Goal: Communication & Community: Answer question/provide support

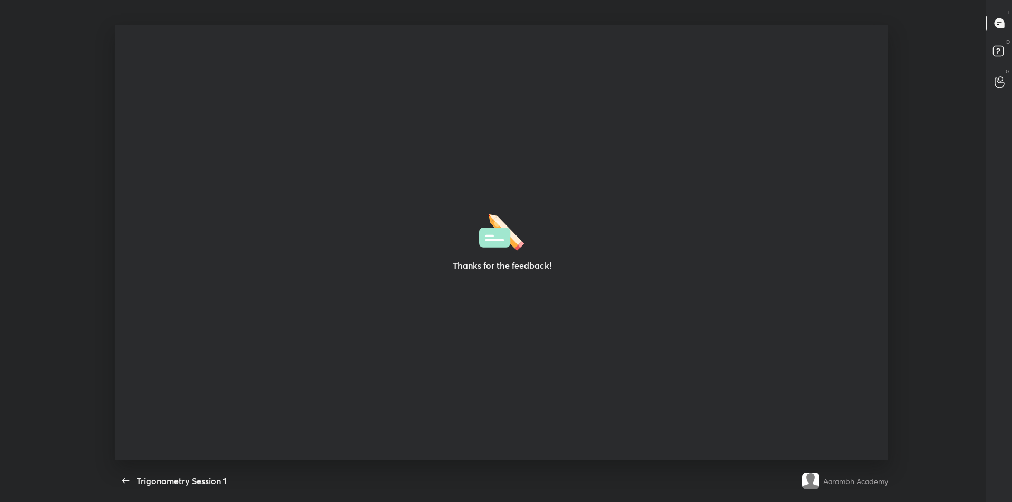
scroll to position [4, 1]
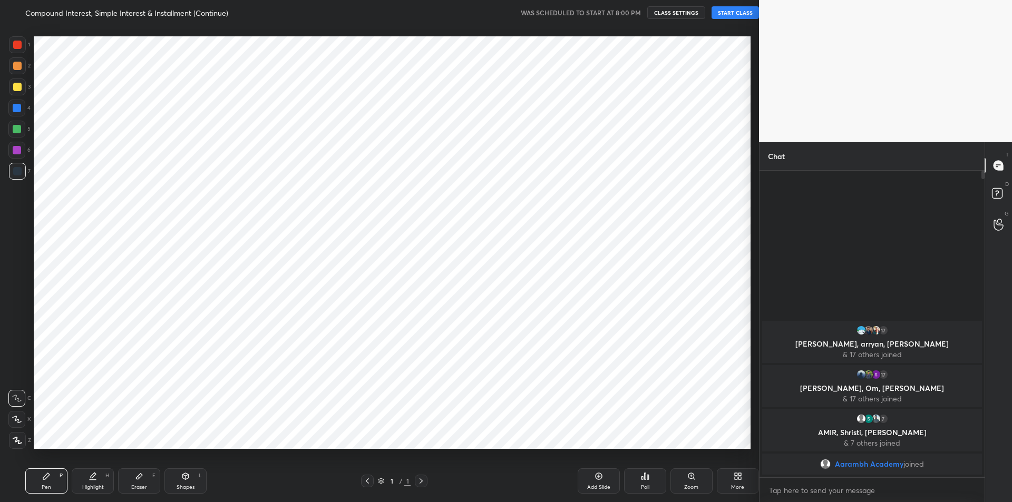
scroll to position [52252, 51970]
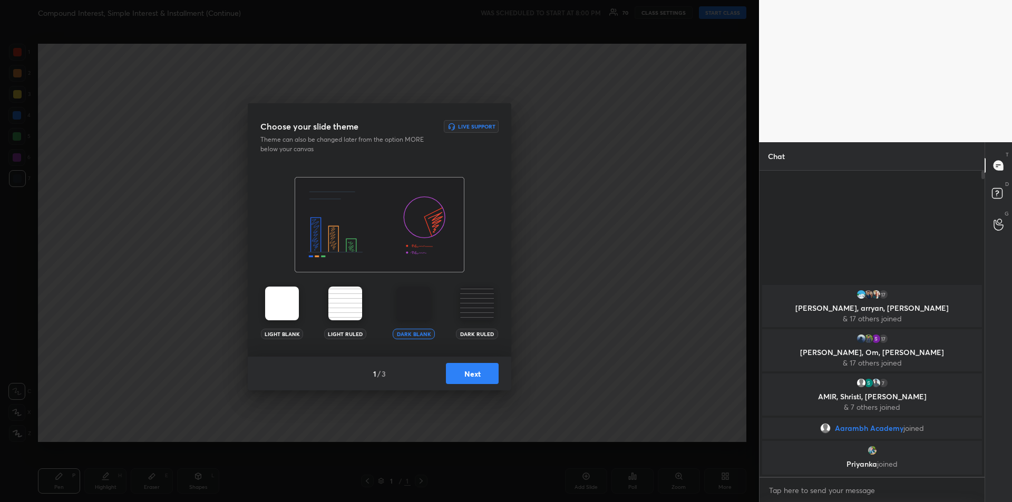
click at [469, 376] on button "Next" at bounding box center [472, 373] width 53 height 21
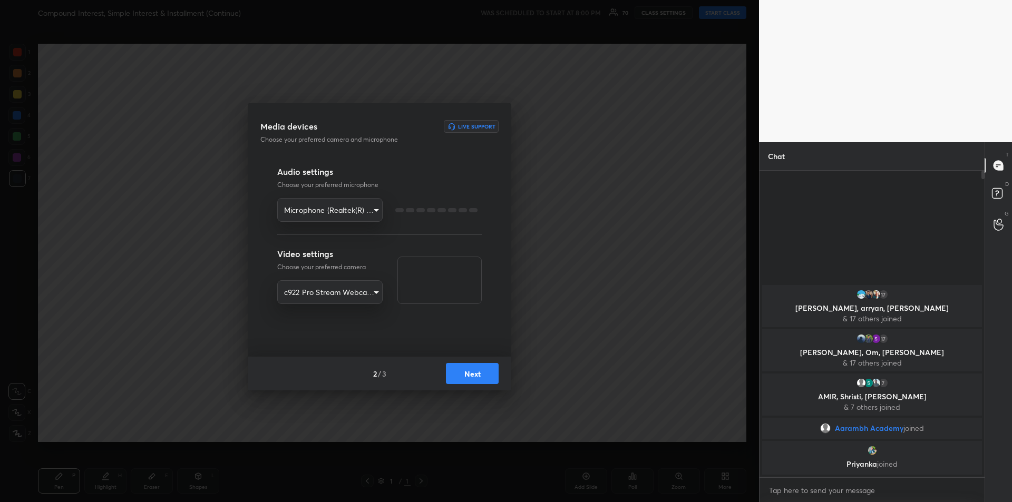
click at [475, 375] on button "Next" at bounding box center [472, 373] width 53 height 21
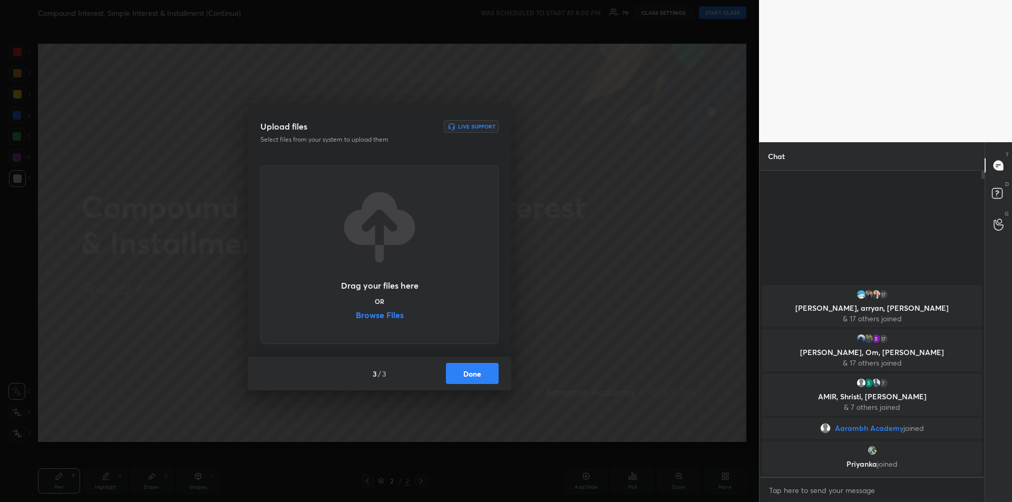
click at [479, 376] on button "Done" at bounding box center [472, 373] width 53 height 21
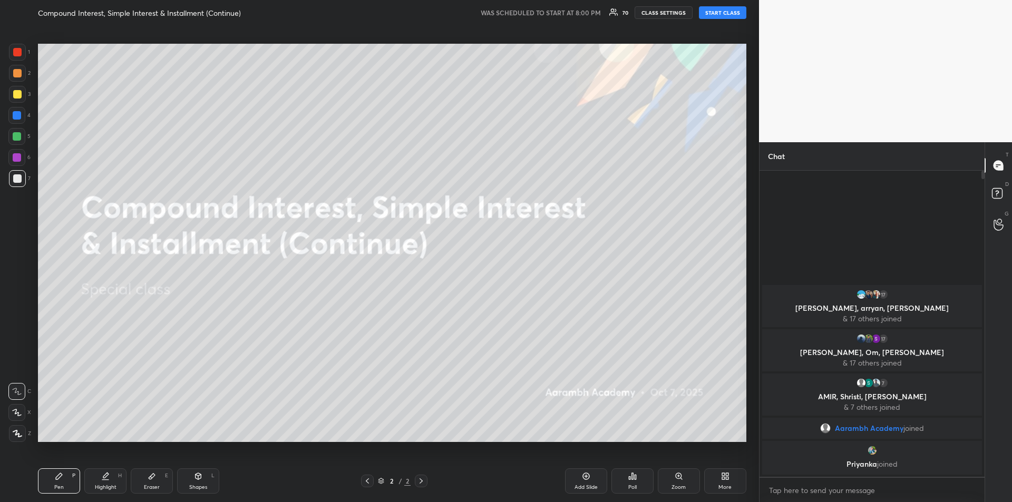
click at [718, 14] on button "START CLASS" at bounding box center [722, 12] width 47 height 13
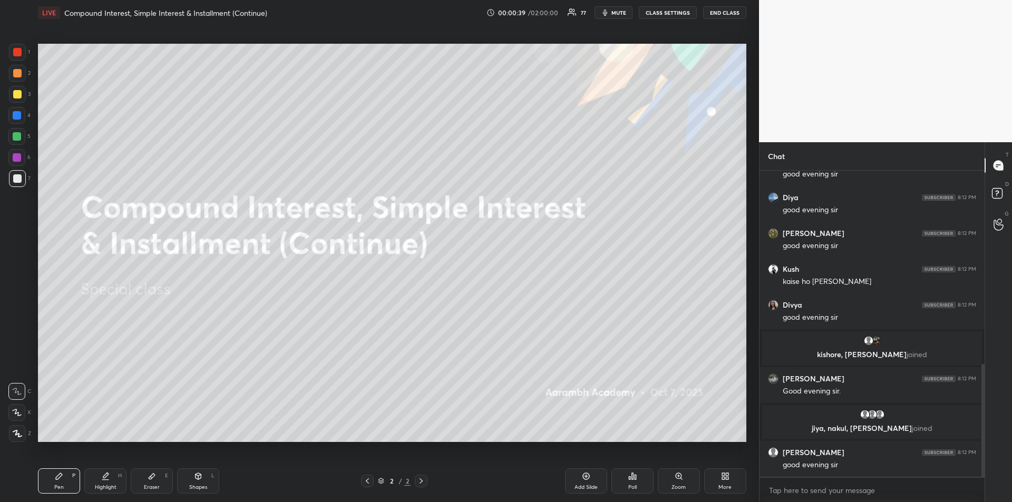
scroll to position [561, 0]
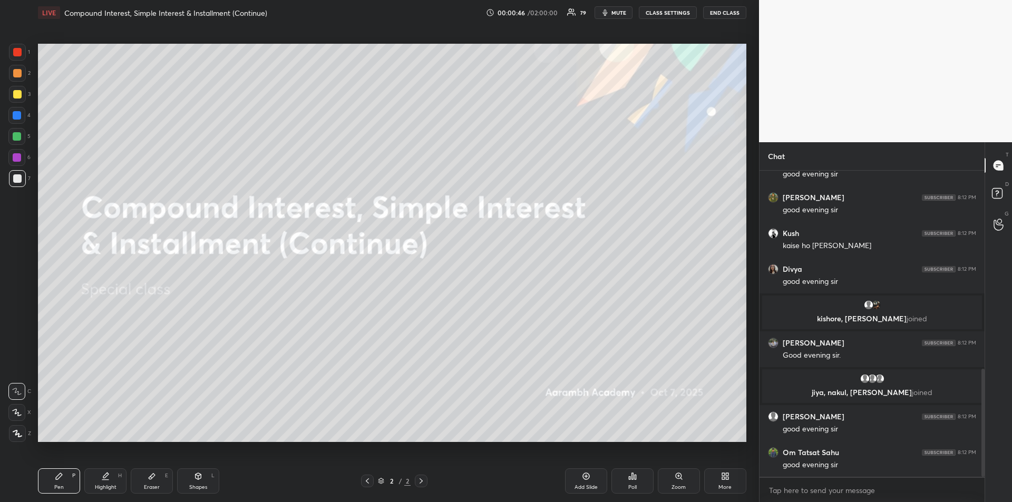
click at [579, 480] on div "Add Slide" at bounding box center [586, 480] width 42 height 25
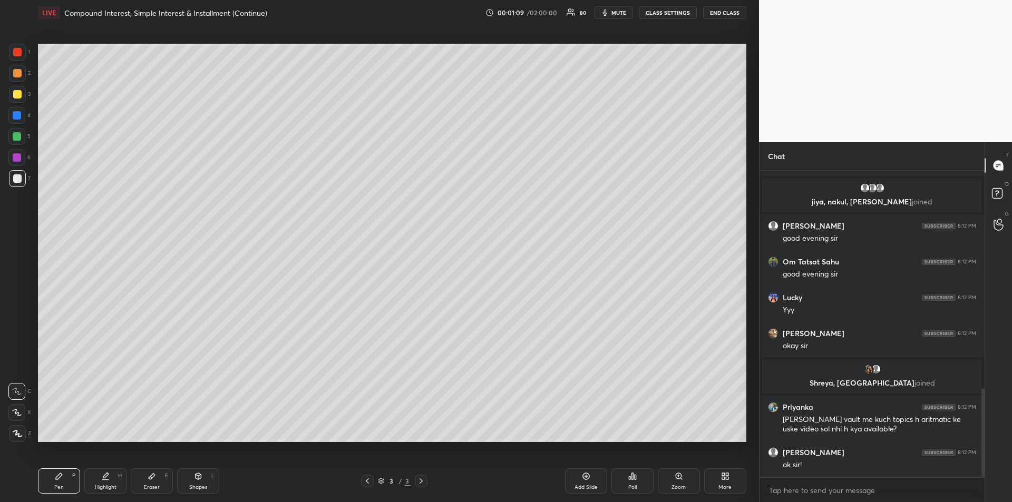
scroll to position [753, 0]
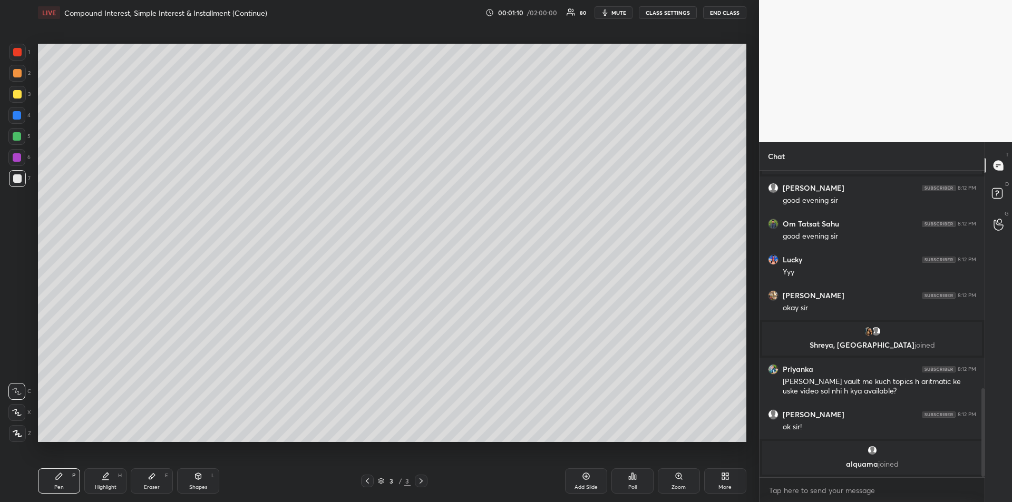
click at [18, 142] on div at bounding box center [16, 136] width 17 height 17
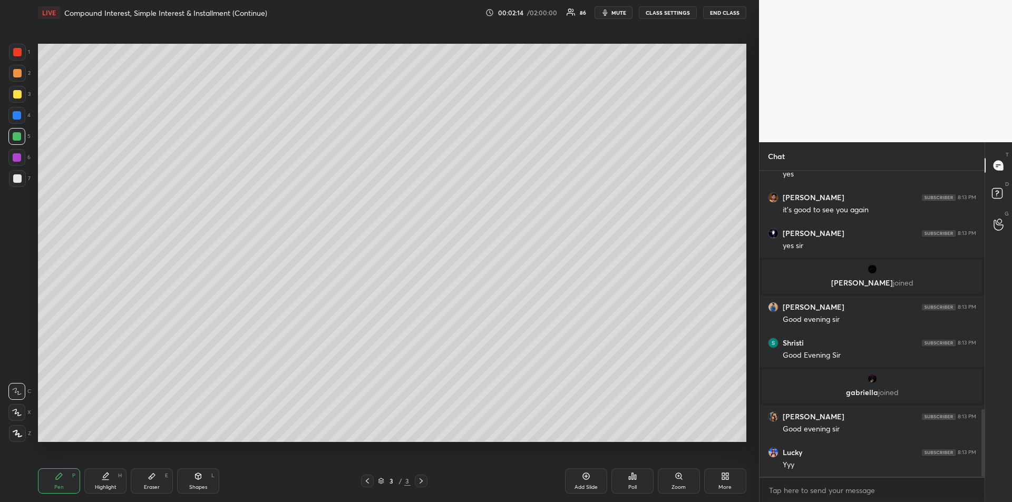
scroll to position [1078, 0]
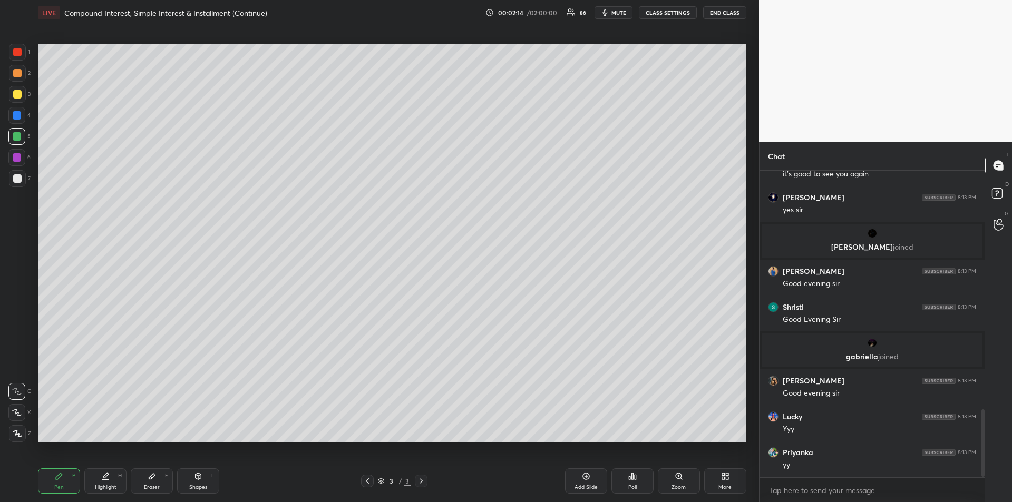
click at [150, 483] on div "Eraser E" at bounding box center [152, 480] width 42 height 25
click at [22, 436] on div at bounding box center [16, 433] width 17 height 17
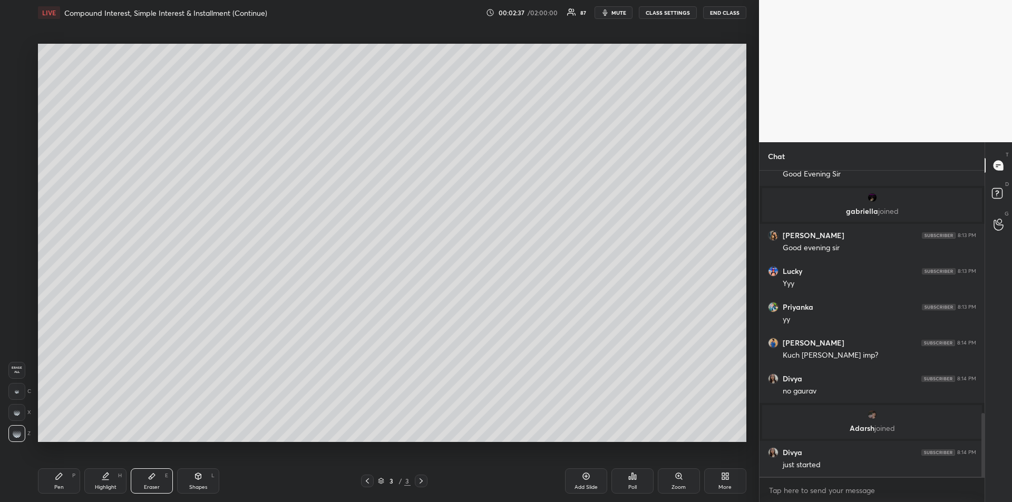
scroll to position [1163, 0]
click at [58, 485] on div "Pen" at bounding box center [58, 487] width 9 height 5
click at [16, 94] on div at bounding box center [17, 94] width 8 height 8
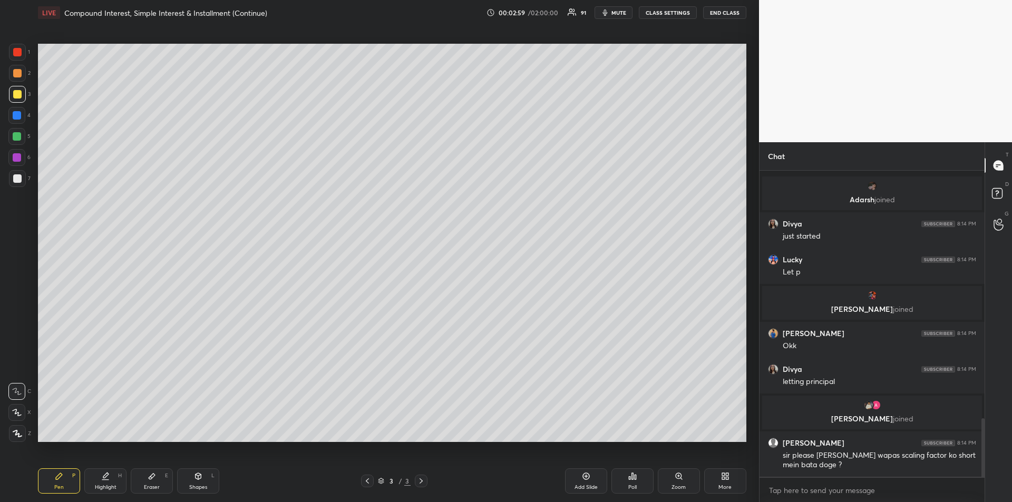
scroll to position [1311, 0]
click at [19, 95] on div at bounding box center [17, 94] width 8 height 8
click at [148, 476] on icon at bounding box center [152, 476] width 8 height 8
click at [64, 474] on div "Pen P" at bounding box center [59, 480] width 42 height 25
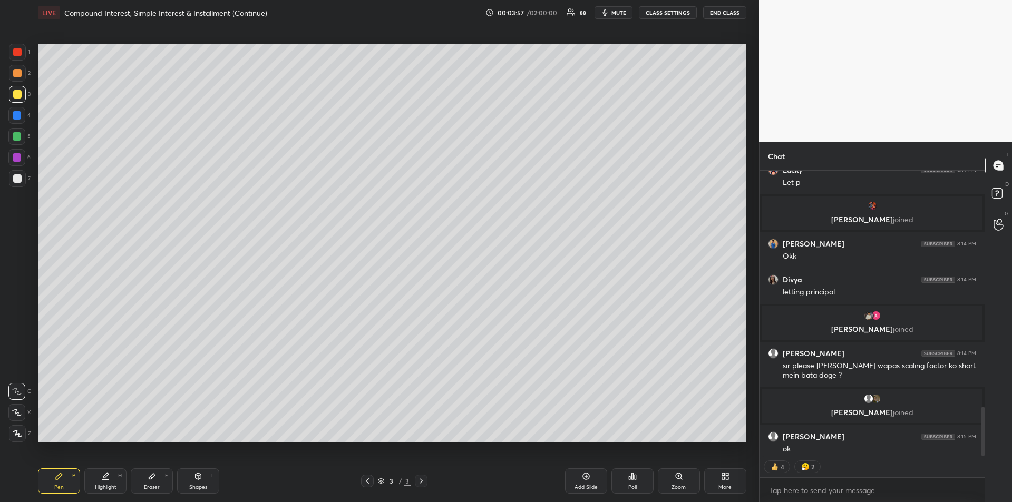
scroll to position [1376, 0]
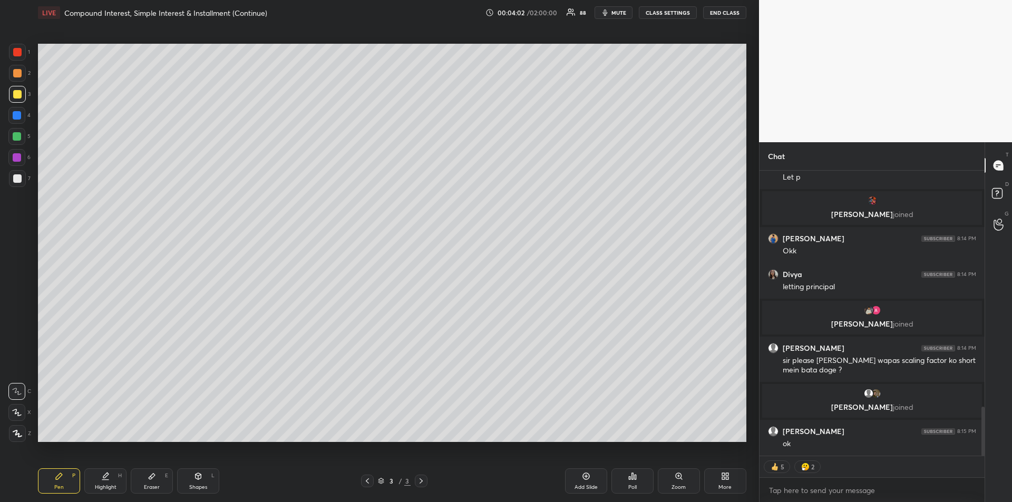
click at [15, 119] on div at bounding box center [17, 115] width 8 height 8
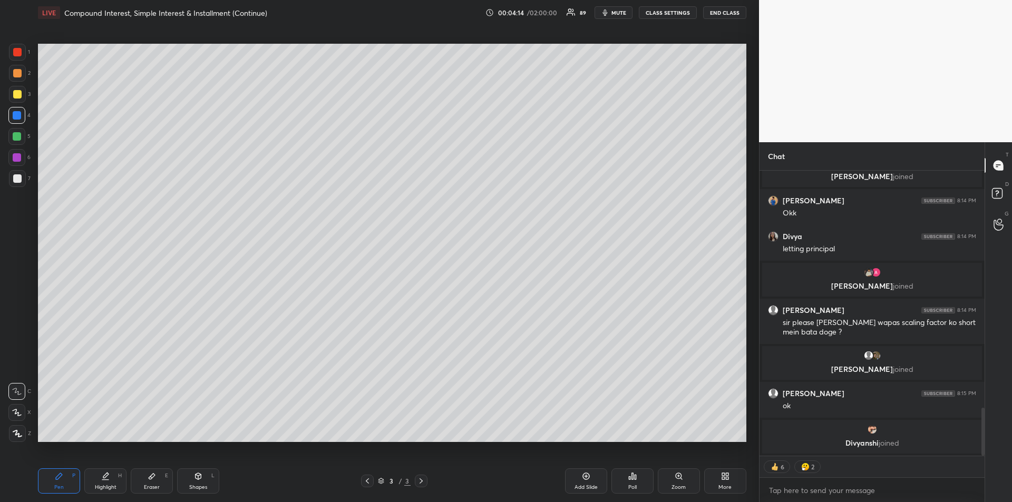
scroll to position [1393, 0]
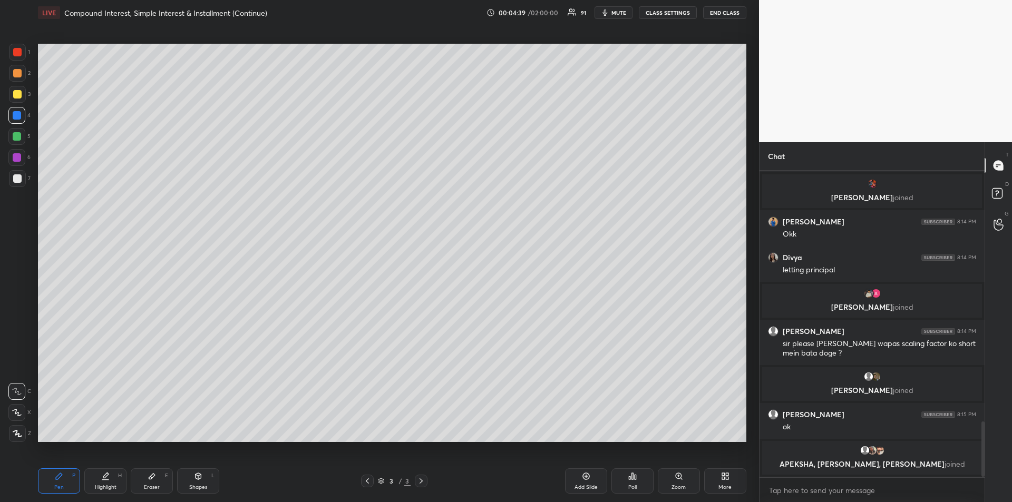
click at [18, 161] on div at bounding box center [17, 157] width 8 height 8
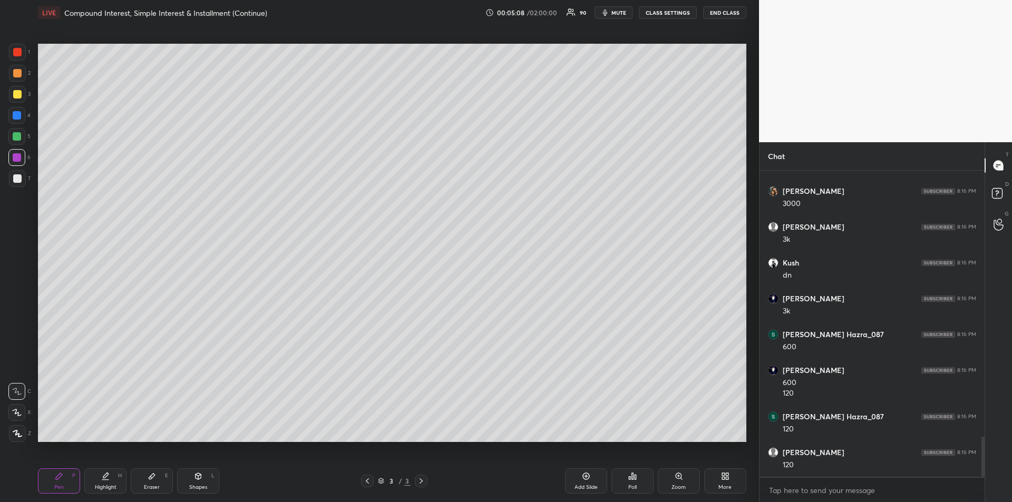
scroll to position [2029, 0]
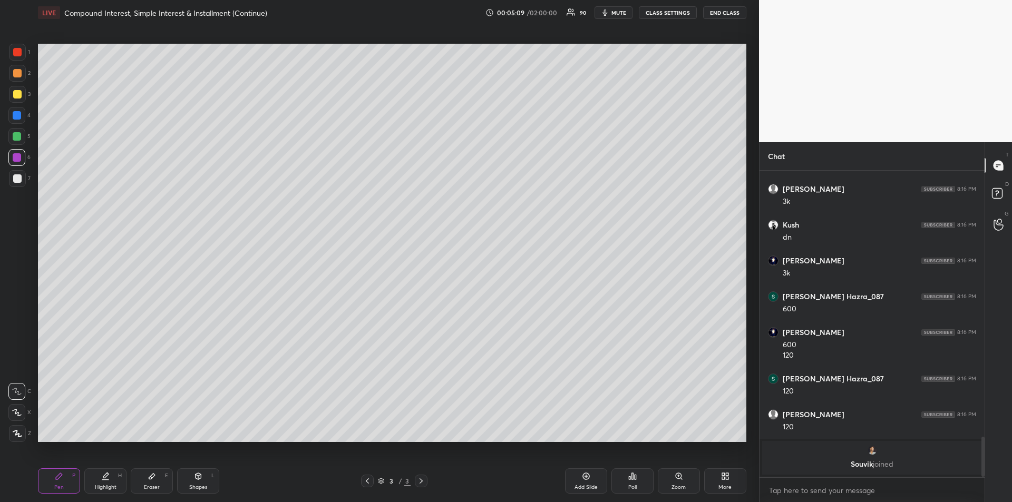
click at [18, 185] on div at bounding box center [17, 178] width 17 height 17
click at [17, 182] on div at bounding box center [17, 178] width 8 height 8
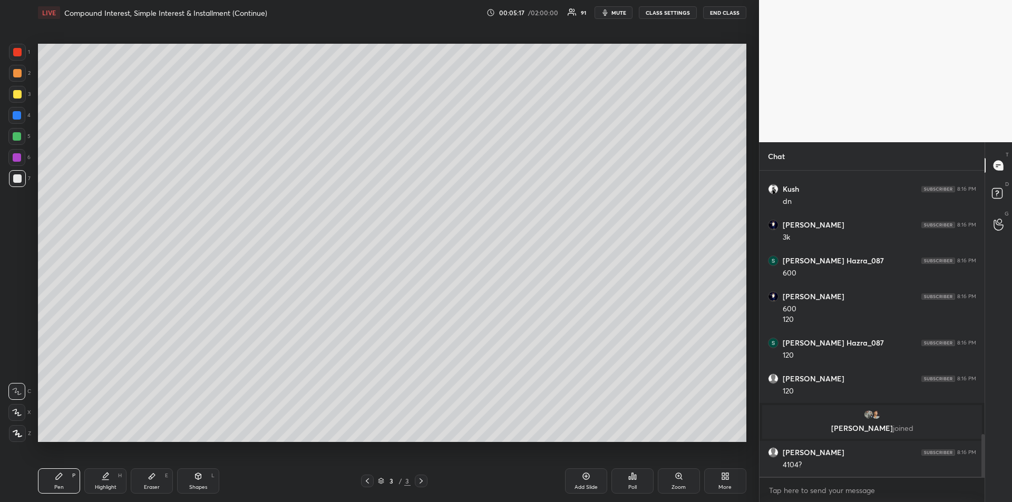
click at [94, 487] on div "Highlight H" at bounding box center [105, 480] width 42 height 25
click at [63, 485] on div "Pen" at bounding box center [58, 487] width 9 height 5
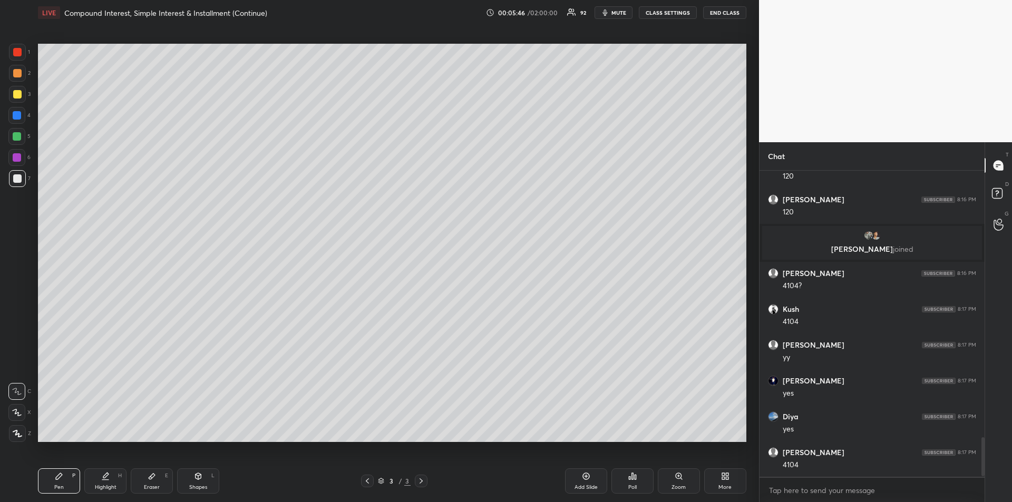
scroll to position [2099, 0]
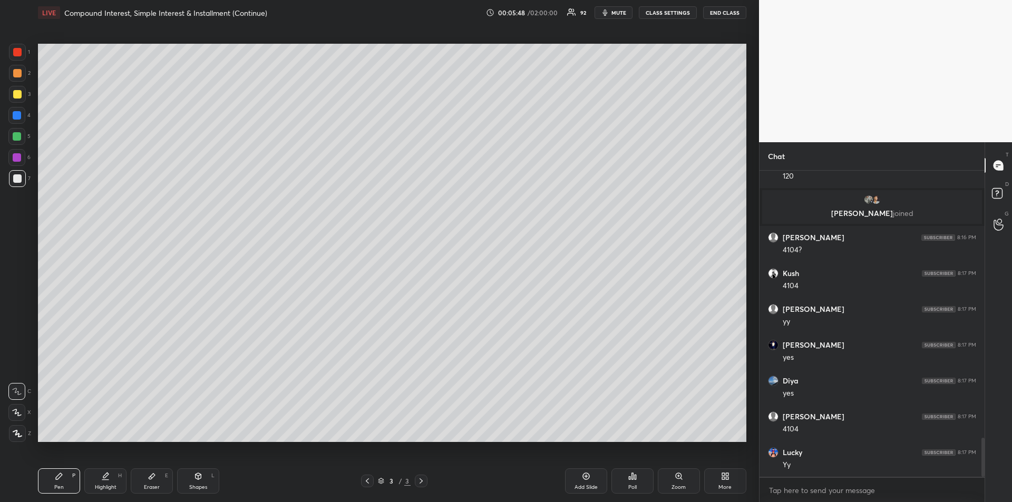
click at [103, 479] on icon at bounding box center [105, 476] width 8 height 8
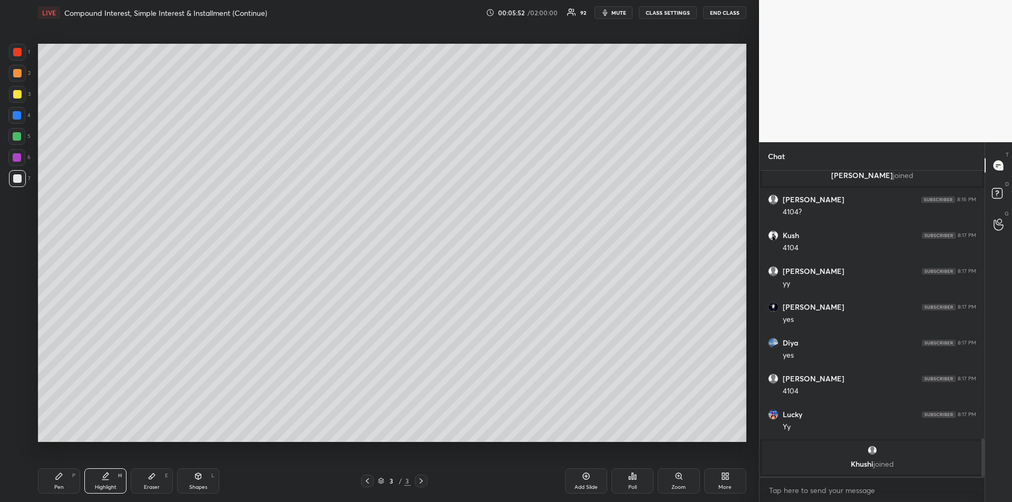
scroll to position [2104, 0]
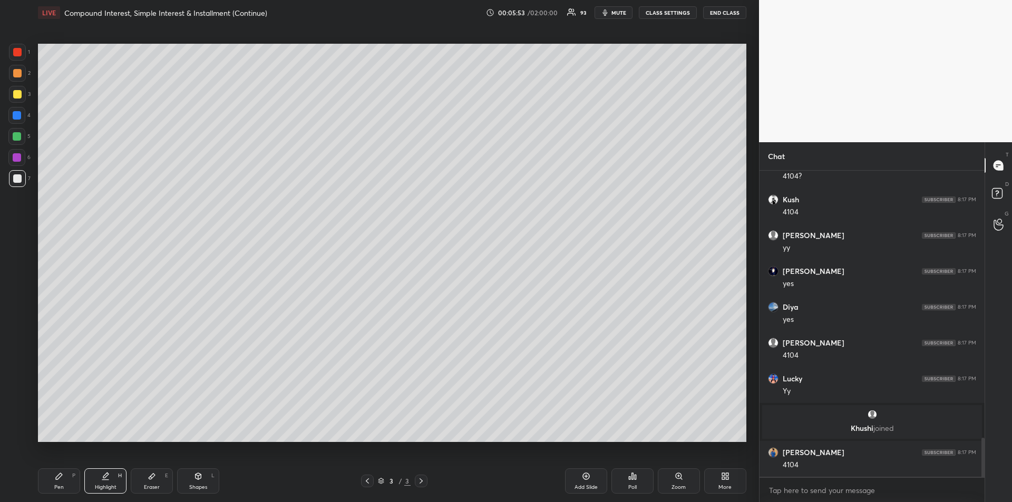
click at [58, 485] on div "Pen" at bounding box center [58, 487] width 9 height 5
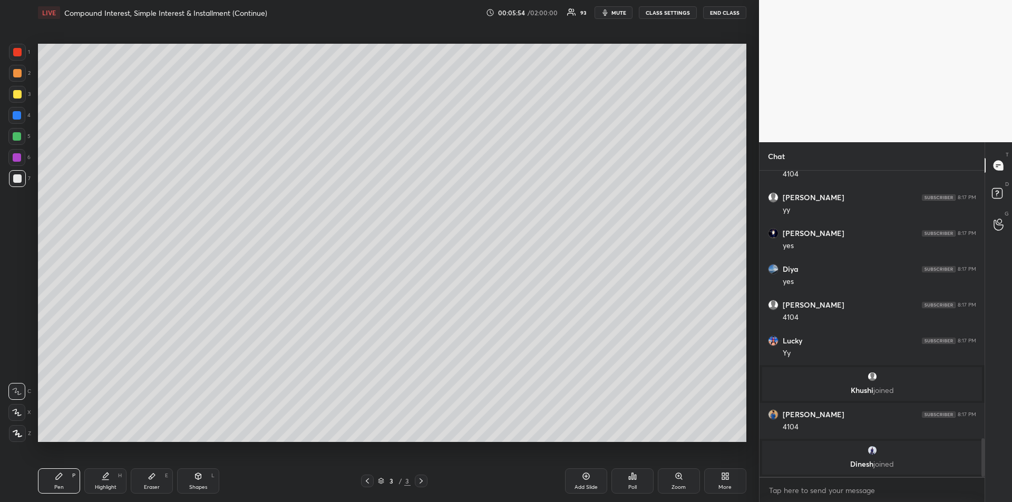
click at [16, 136] on div at bounding box center [17, 136] width 8 height 8
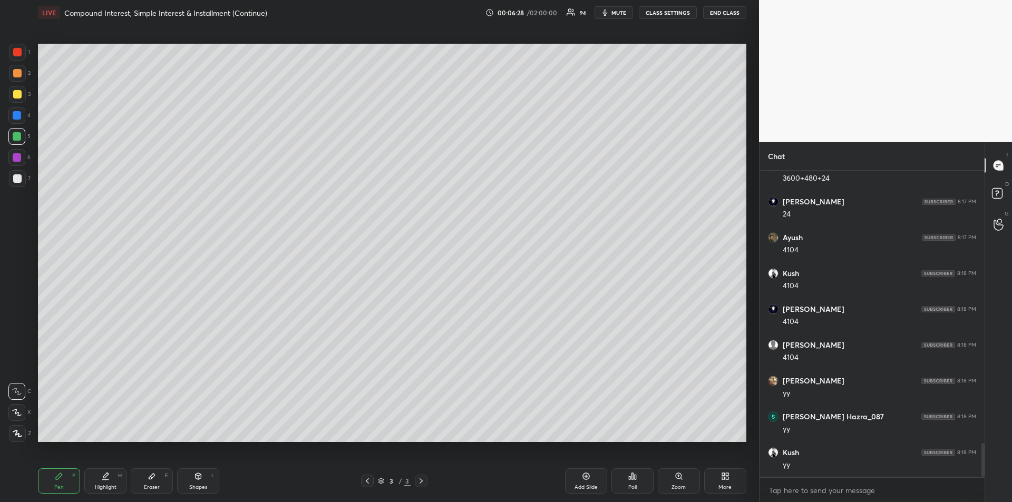
scroll to position [2588, 0]
click at [102, 478] on icon at bounding box center [105, 476] width 8 height 8
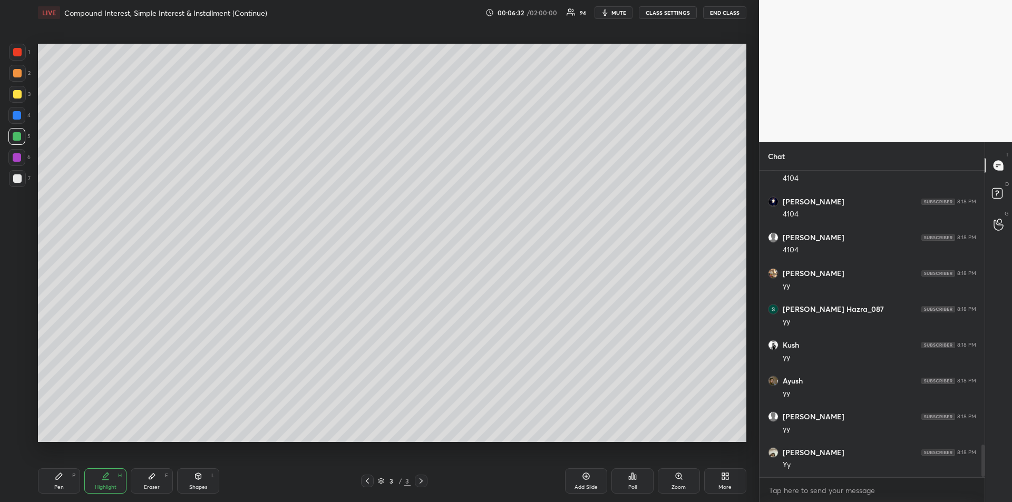
scroll to position [2624, 0]
click at [62, 480] on icon at bounding box center [59, 476] width 8 height 8
click at [15, 117] on div at bounding box center [17, 115] width 8 height 8
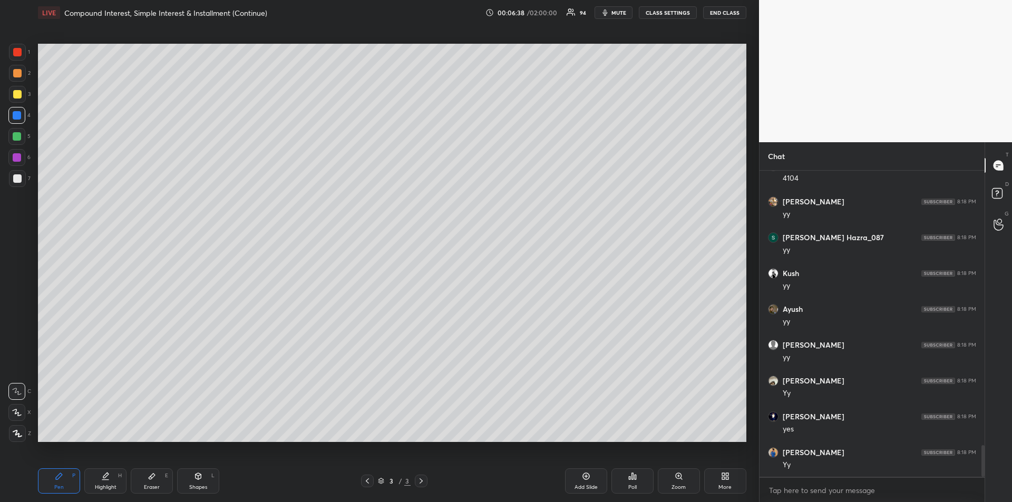
click at [579, 478] on div "Add Slide" at bounding box center [586, 480] width 42 height 25
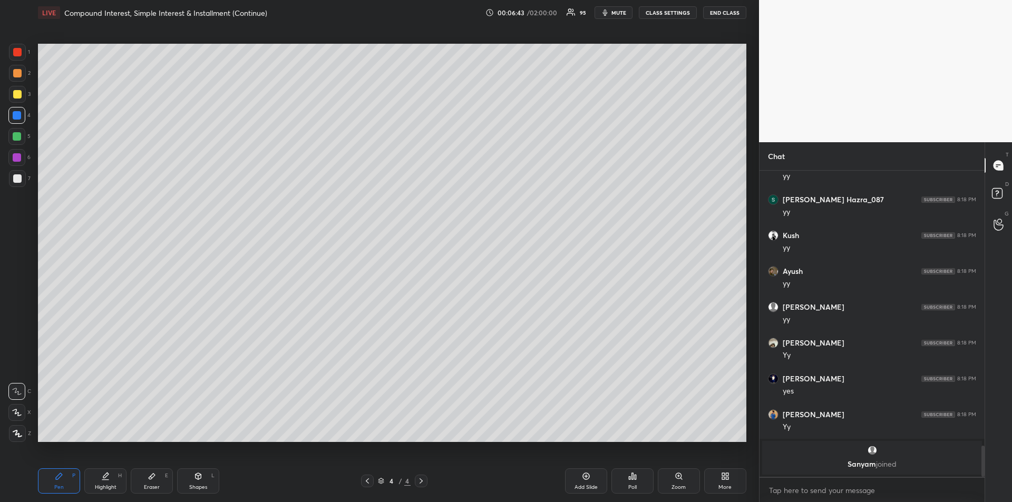
click at [367, 486] on div at bounding box center [367, 481] width 13 height 13
click at [85, 475] on div "Highlight H" at bounding box center [105, 480] width 42 height 25
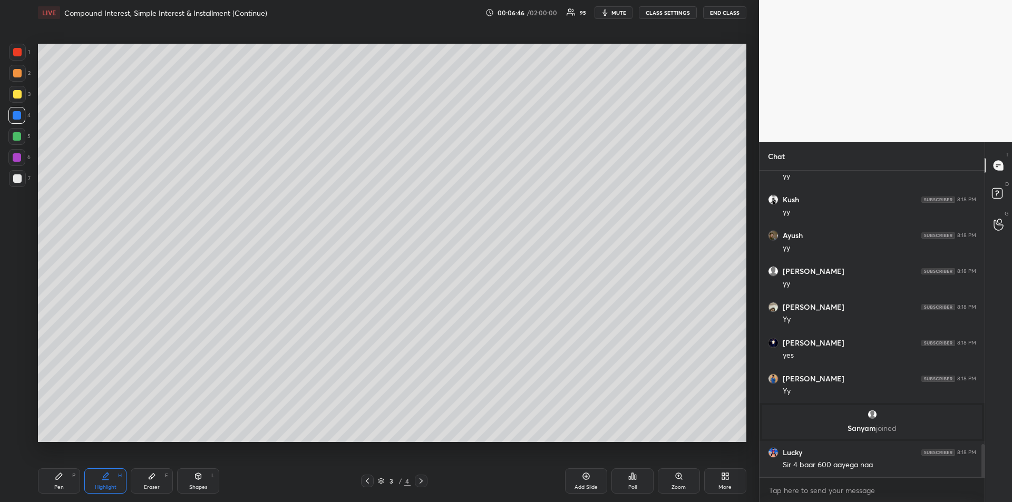
scroll to position [2560, 0]
click at [58, 482] on div "Pen P" at bounding box center [59, 480] width 42 height 25
click at [366, 482] on icon at bounding box center [367, 480] width 3 height 5
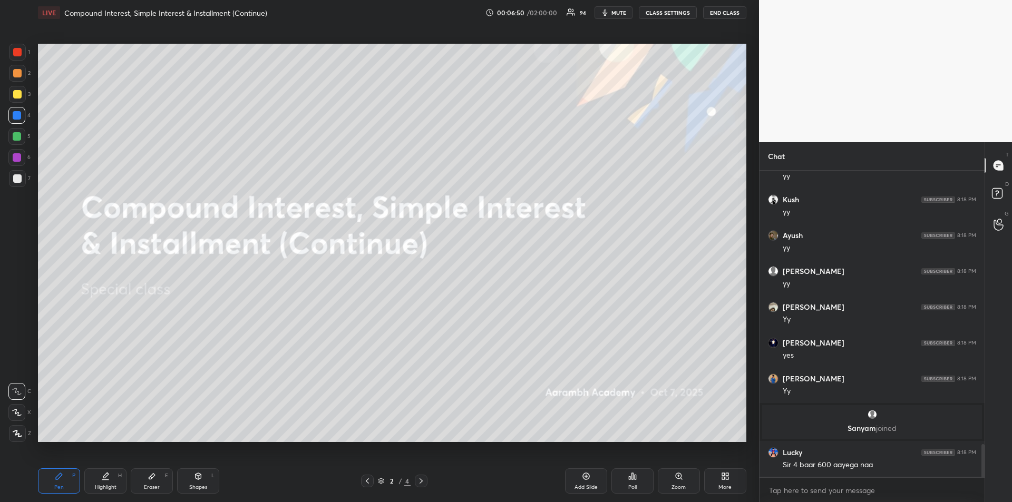
click at [422, 483] on icon at bounding box center [421, 481] width 8 height 8
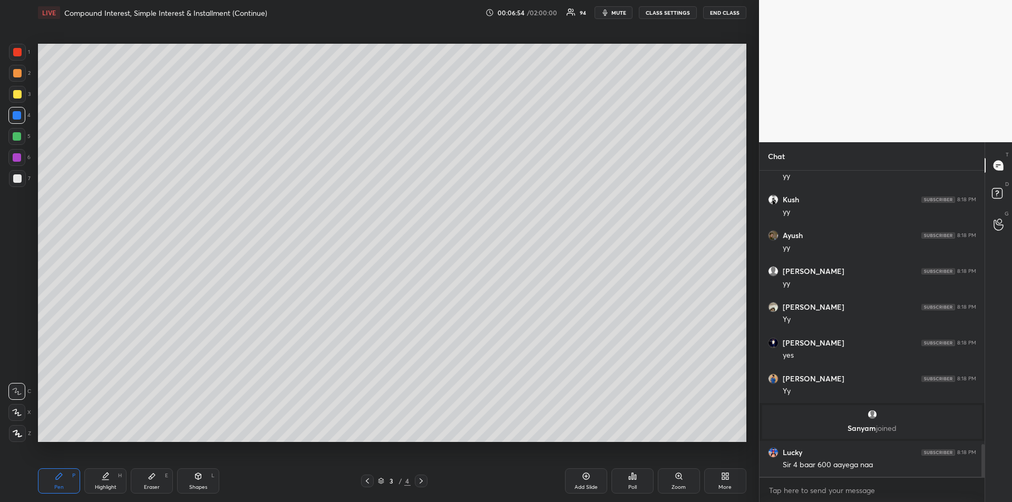
click at [109, 479] on icon at bounding box center [105, 476] width 8 height 8
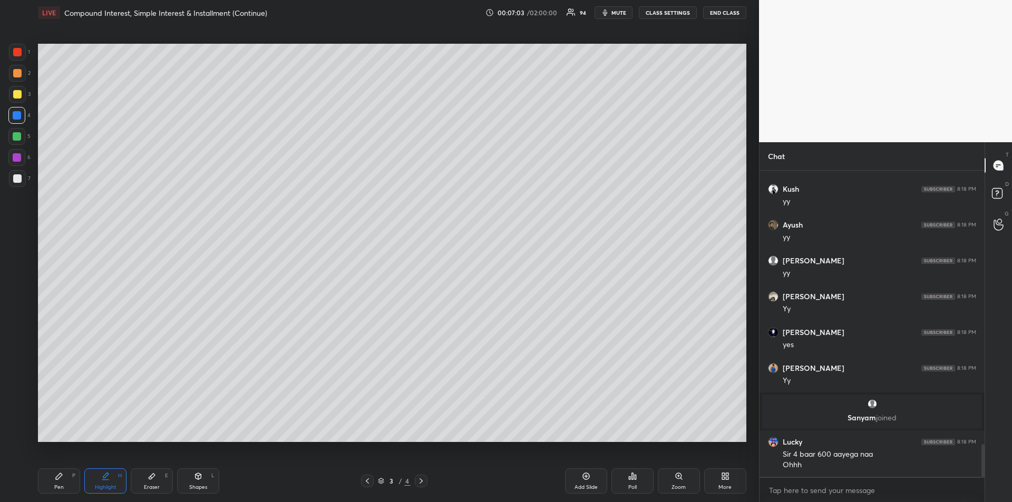
click at [420, 482] on icon at bounding box center [421, 481] width 8 height 8
click at [57, 482] on div "Pen P" at bounding box center [59, 480] width 42 height 25
click at [18, 95] on div at bounding box center [17, 94] width 8 height 8
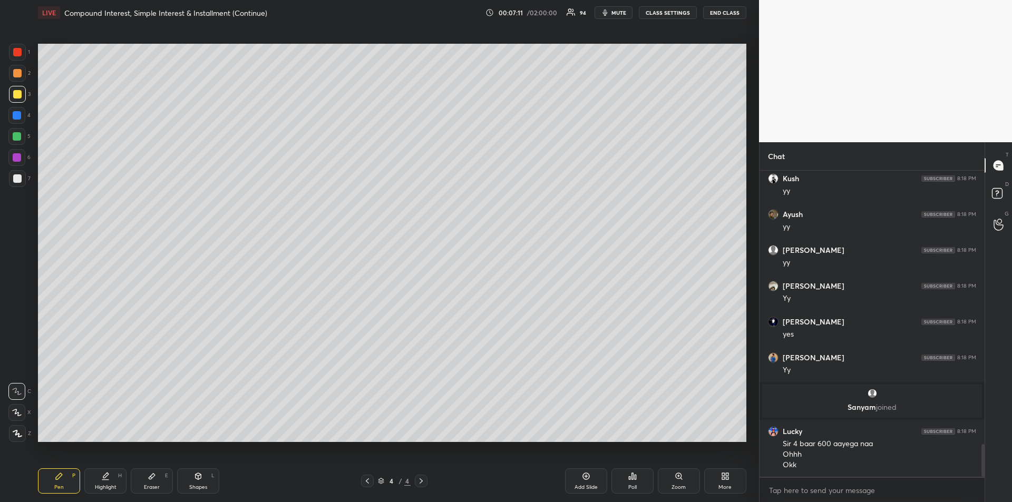
scroll to position [2619, 0]
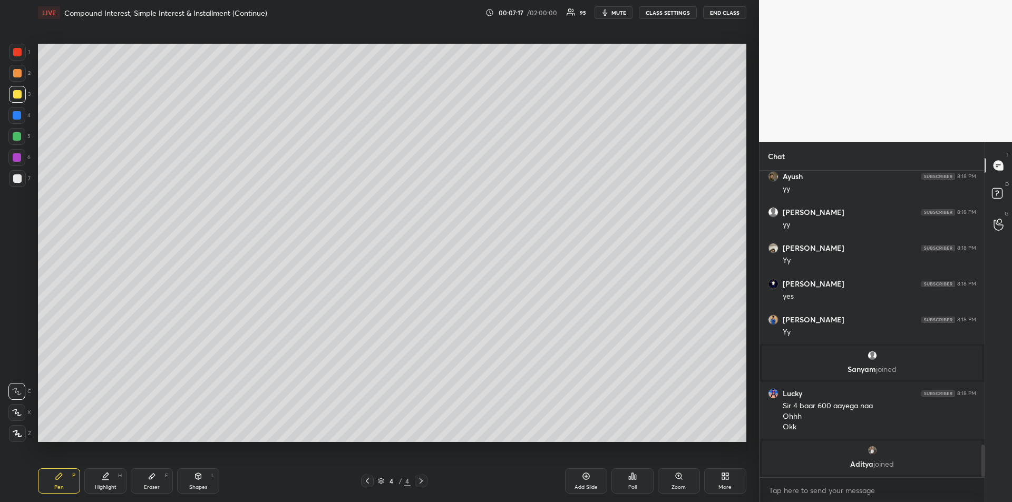
click at [16, 134] on div at bounding box center [17, 136] width 8 height 8
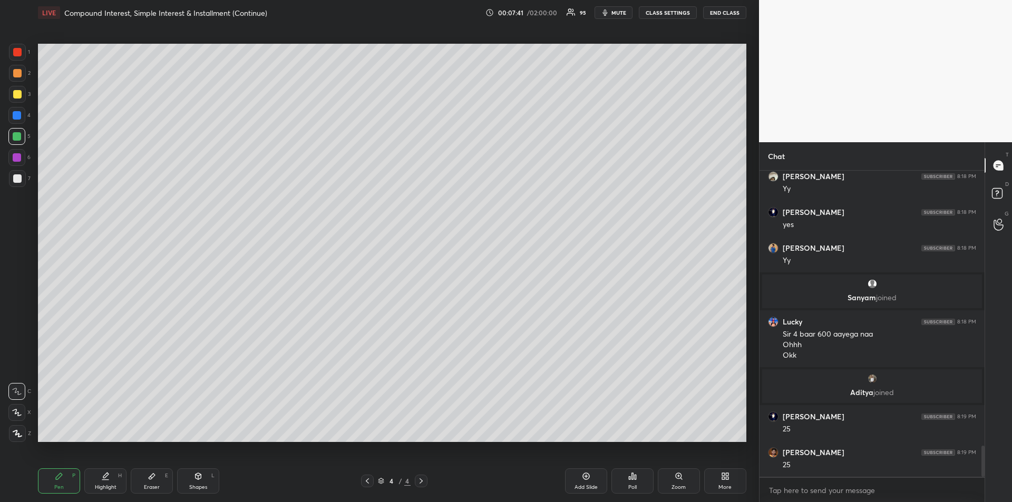
scroll to position [2705, 0]
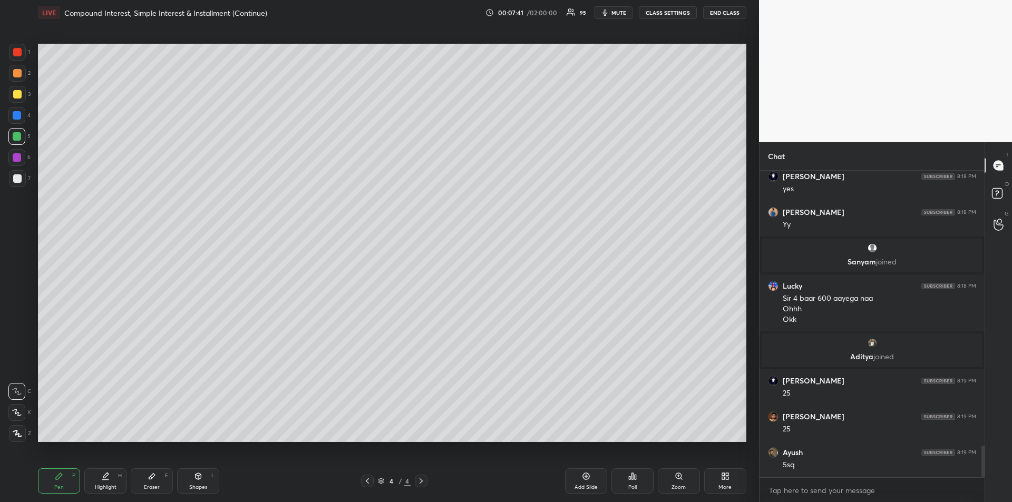
click at [16, 176] on div at bounding box center [17, 178] width 8 height 8
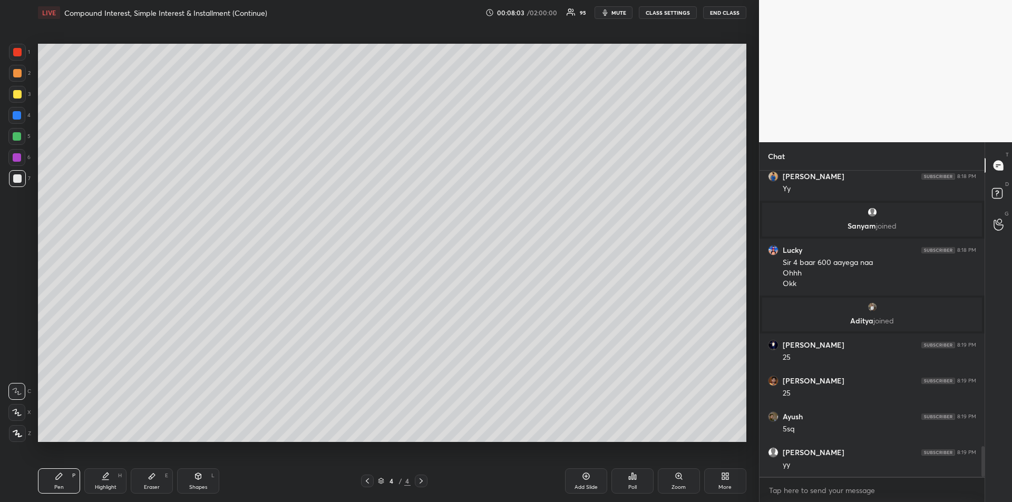
scroll to position [2777, 0]
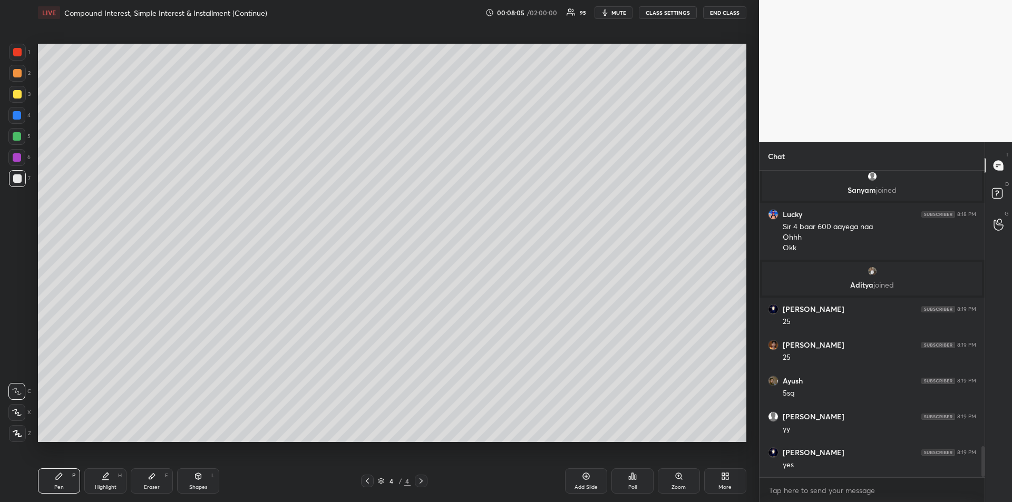
click at [149, 485] on div "Eraser" at bounding box center [152, 487] width 16 height 5
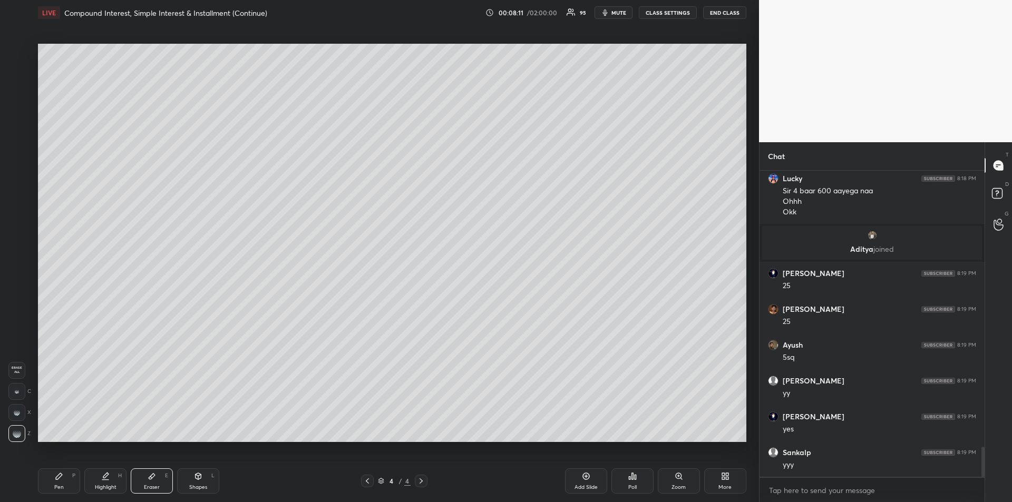
click at [48, 488] on div "Pen P" at bounding box center [59, 480] width 42 height 25
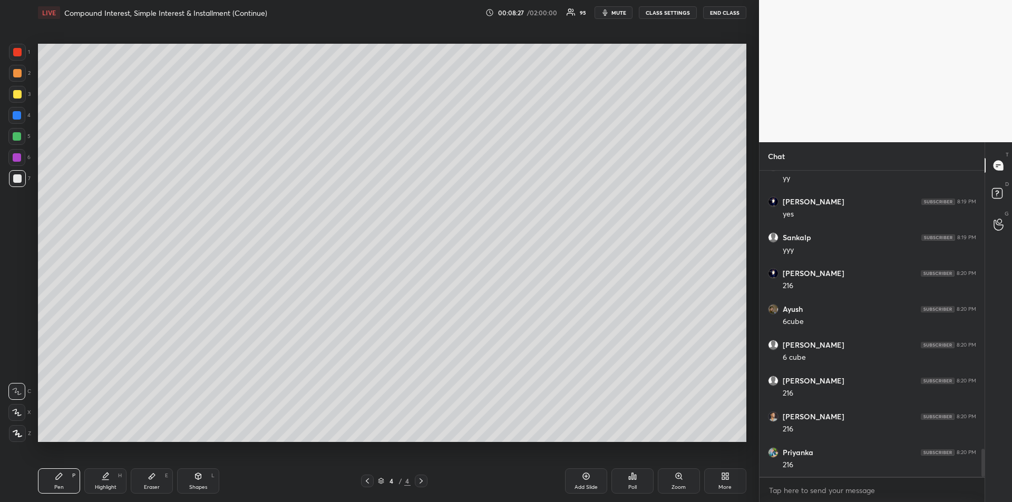
scroll to position [3064, 0]
click at [17, 93] on div at bounding box center [17, 94] width 8 height 8
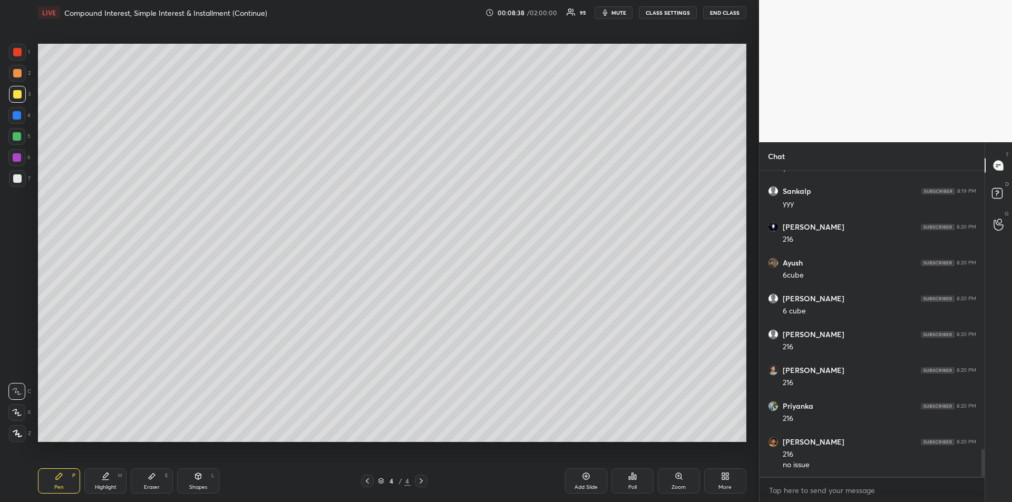
click at [13, 152] on div at bounding box center [16, 157] width 17 height 17
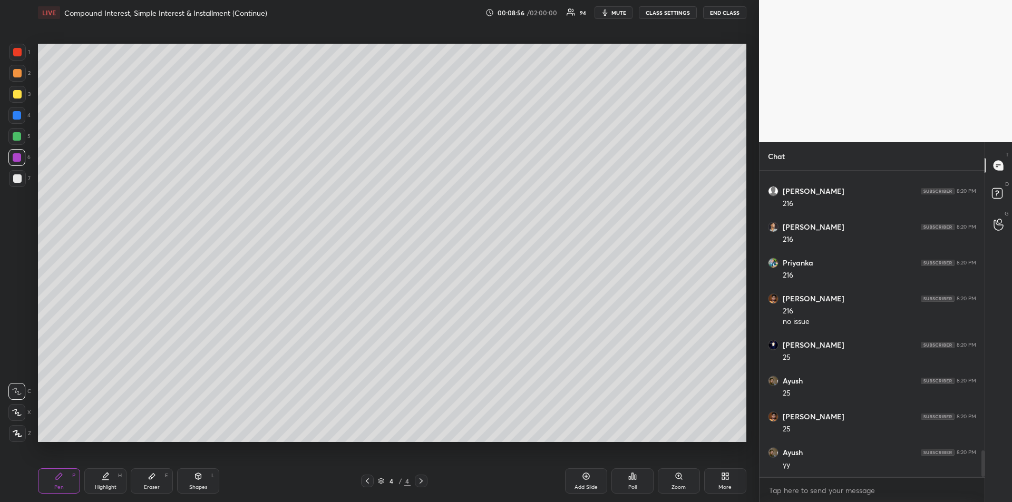
scroll to position [3253, 0]
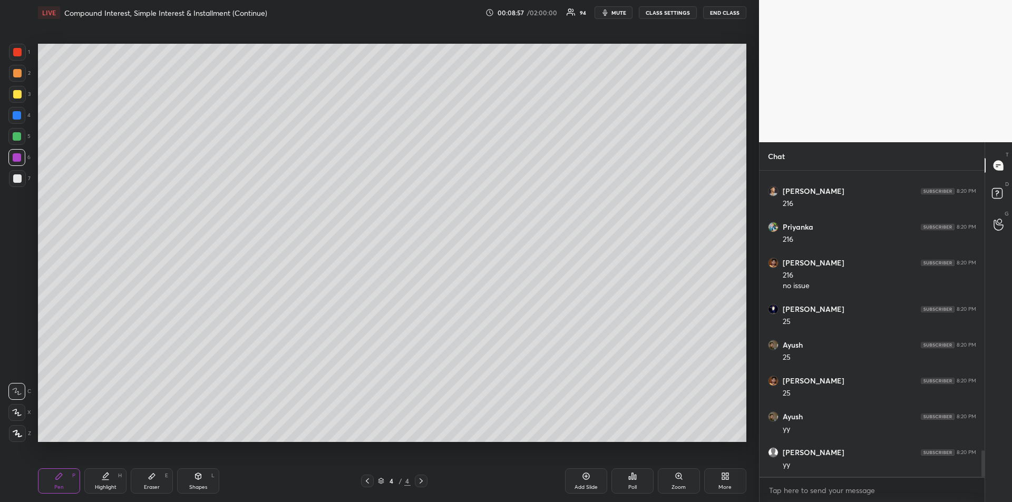
click at [16, 93] on div at bounding box center [17, 94] width 8 height 8
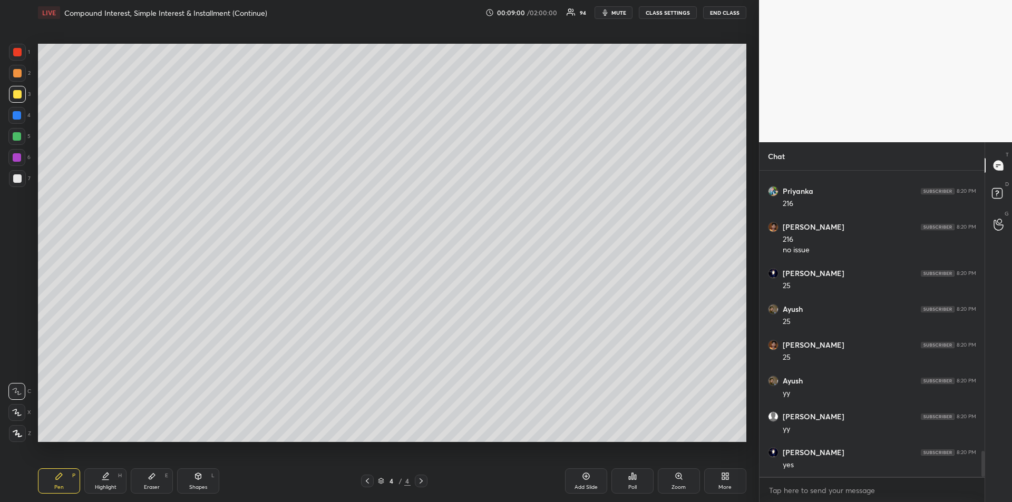
click at [579, 485] on div "Add Slide" at bounding box center [585, 487] width 23 height 5
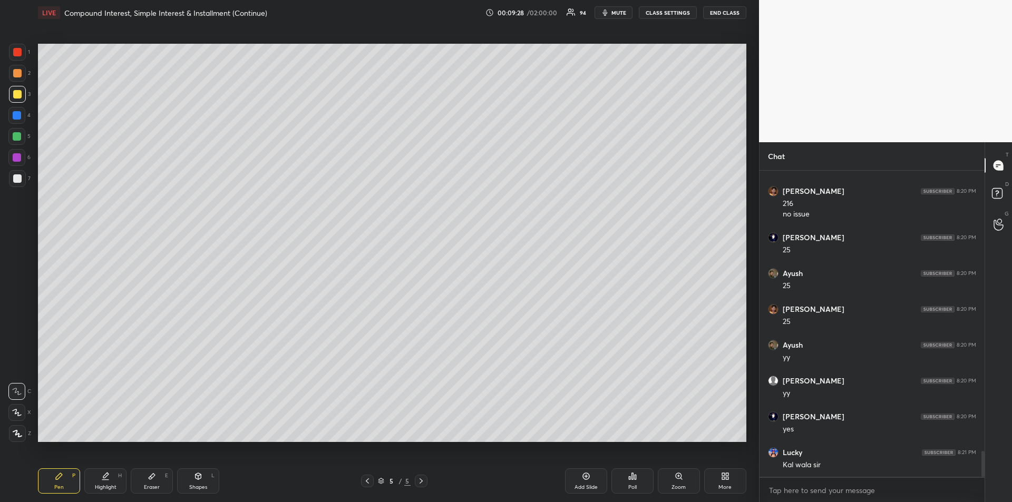
click at [15, 155] on div at bounding box center [17, 157] width 8 height 8
click at [15, 54] on div at bounding box center [17, 52] width 8 height 8
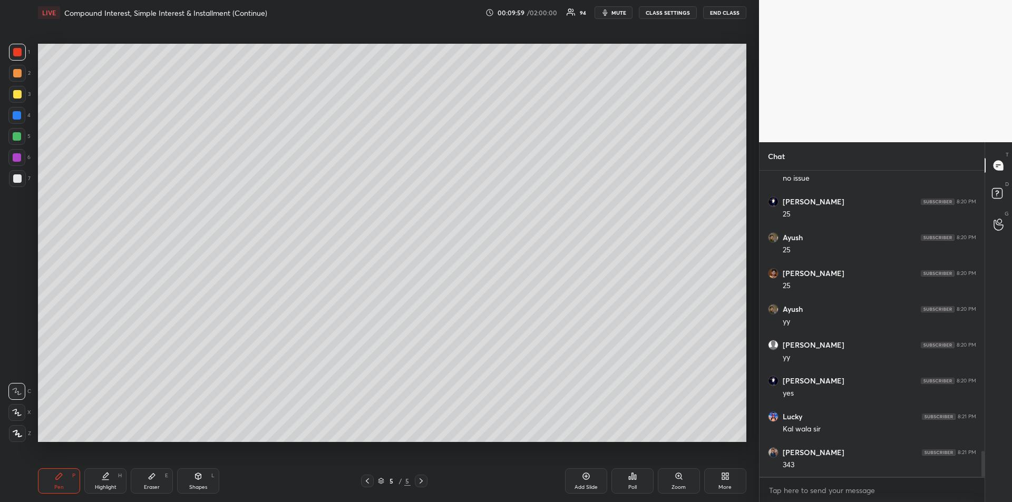
click at [148, 482] on div "Eraser E" at bounding box center [152, 480] width 42 height 25
click at [56, 478] on icon at bounding box center [59, 476] width 6 height 6
click at [16, 175] on div at bounding box center [17, 178] width 8 height 8
click at [19, 117] on div at bounding box center [17, 115] width 8 height 8
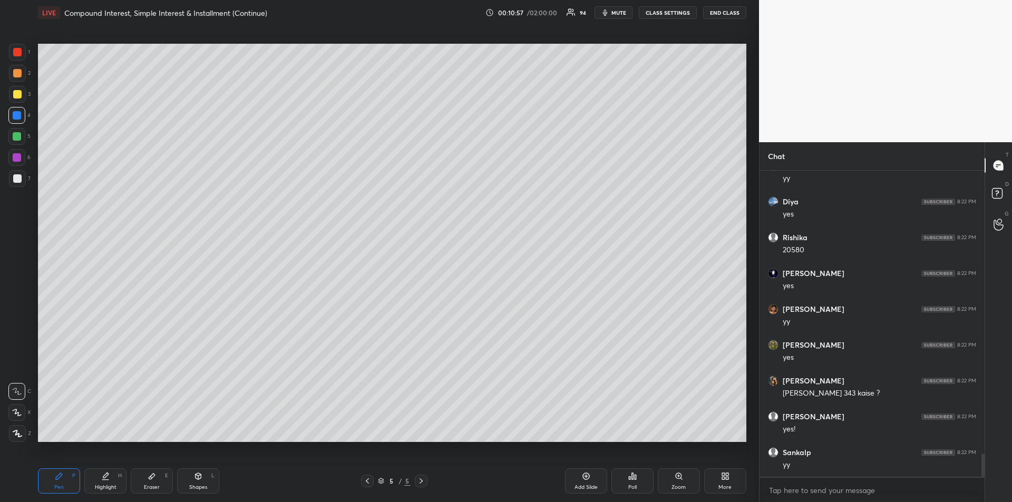
click at [367, 477] on icon at bounding box center [367, 481] width 8 height 8
click at [109, 483] on div "Highlight H" at bounding box center [105, 480] width 42 height 25
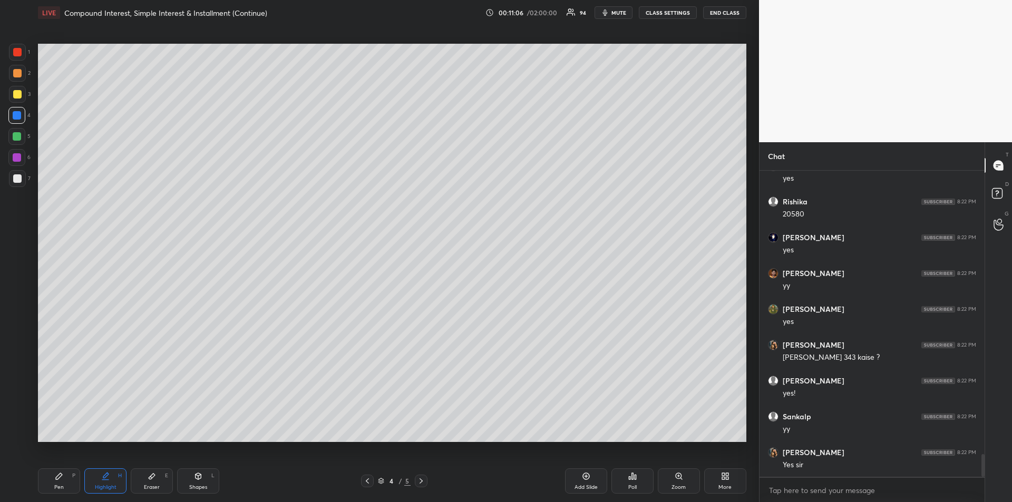
scroll to position [3829, 0]
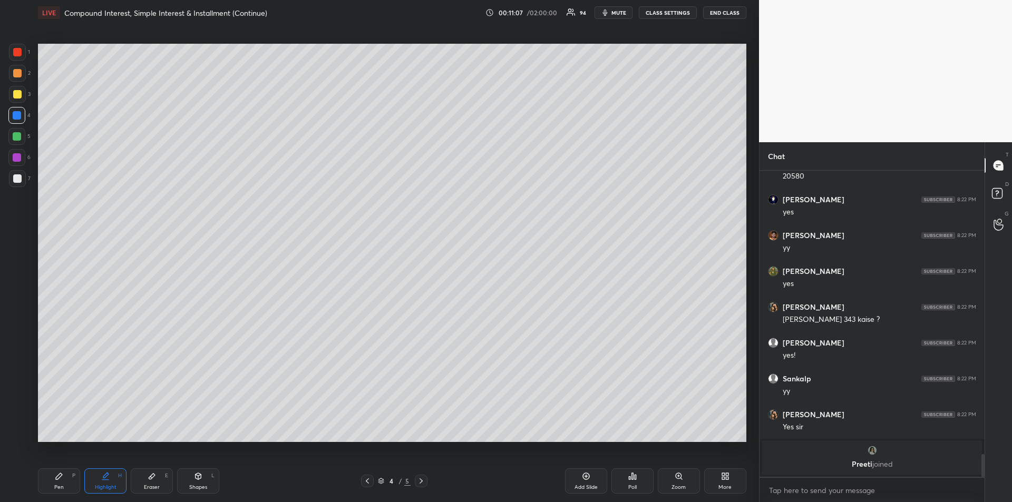
click at [421, 482] on icon at bounding box center [420, 480] width 3 height 5
click at [62, 475] on icon at bounding box center [59, 476] width 6 height 6
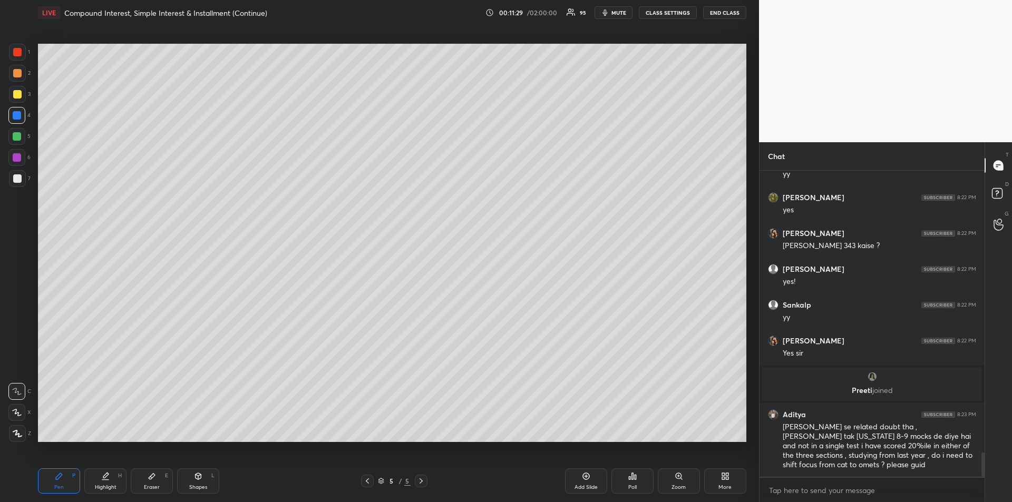
scroll to position [3568, 0]
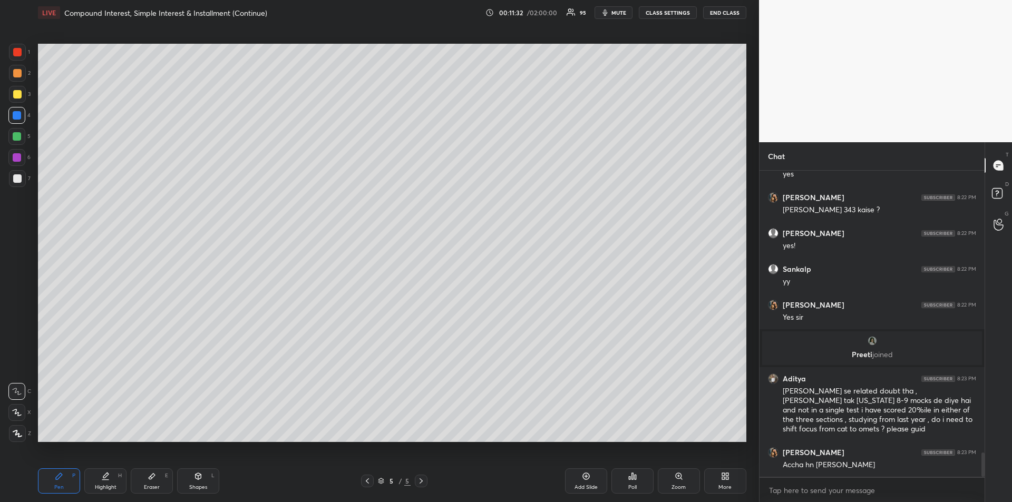
click at [19, 94] on div at bounding box center [17, 94] width 8 height 8
click at [18, 95] on div at bounding box center [17, 94] width 8 height 8
click at [17, 73] on div at bounding box center [17, 73] width 8 height 8
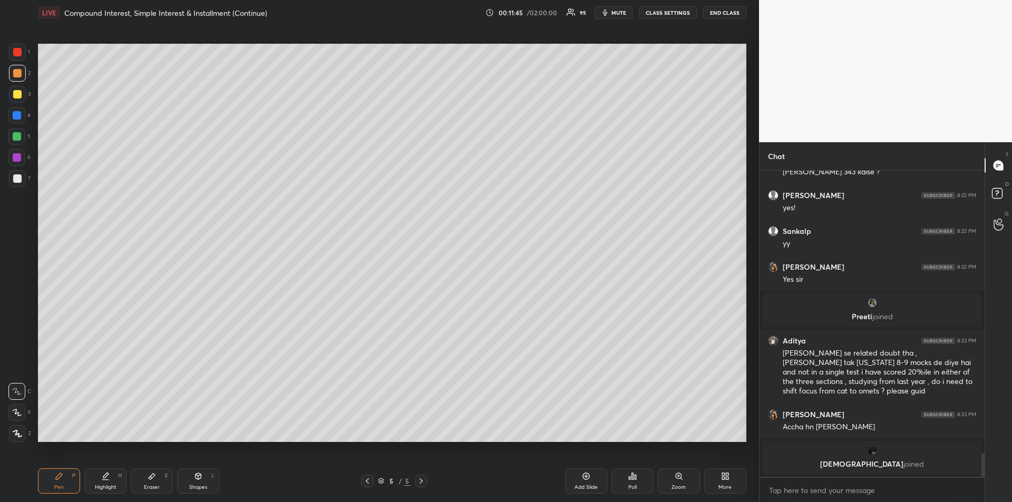
click at [420, 483] on icon at bounding box center [420, 480] width 3 height 5
click at [581, 483] on div "Add Slide" at bounding box center [586, 480] width 42 height 25
click at [16, 118] on div at bounding box center [17, 115] width 8 height 8
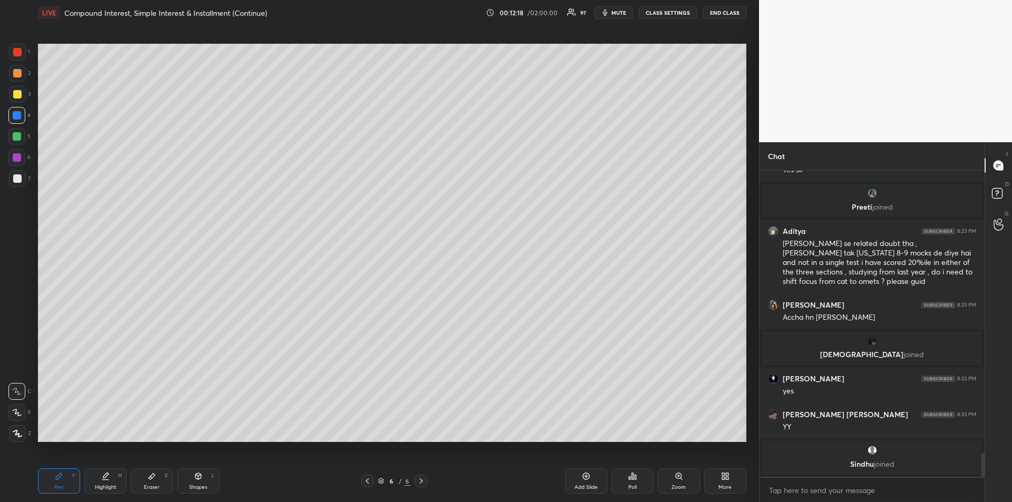
scroll to position [3695, 0]
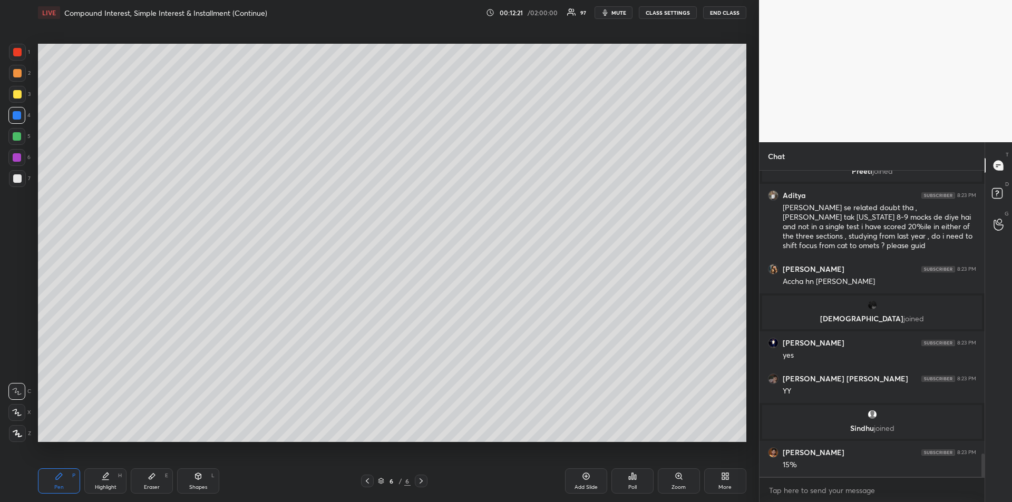
click at [153, 485] on div "Eraser" at bounding box center [152, 487] width 16 height 5
click at [58, 479] on icon at bounding box center [59, 476] width 6 height 6
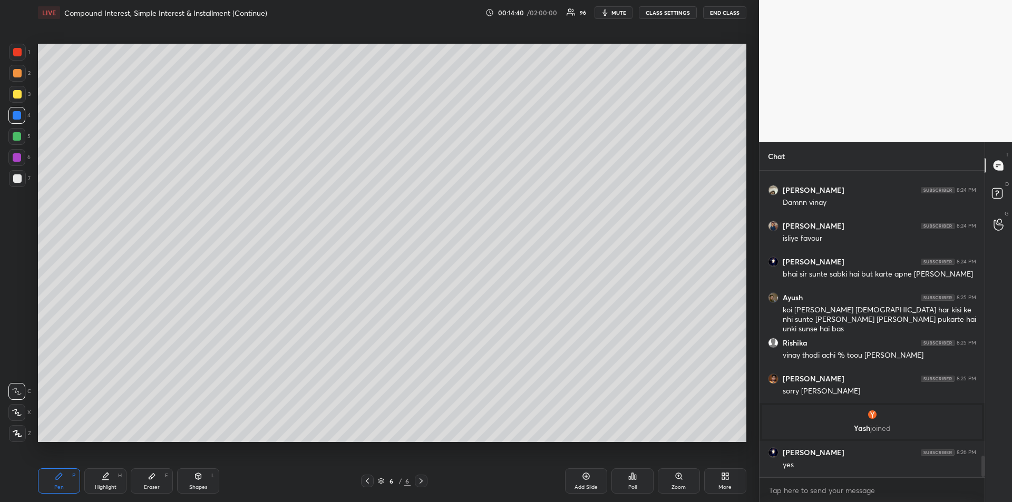
scroll to position [4107, 0]
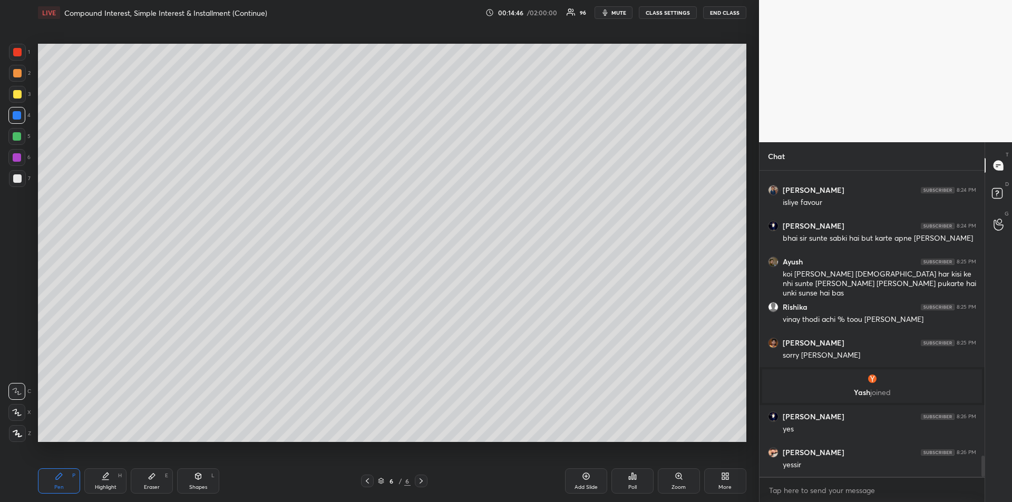
click at [16, 96] on div at bounding box center [17, 94] width 8 height 8
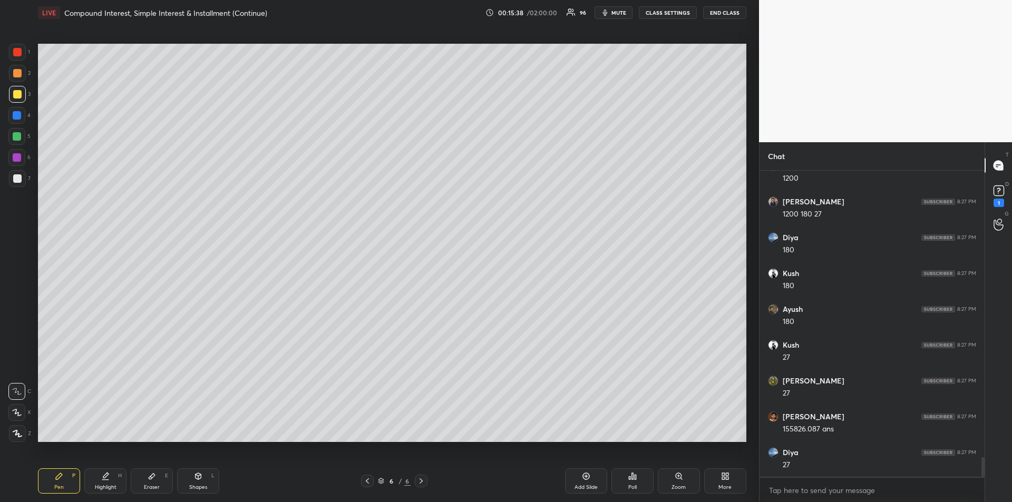
scroll to position [4531, 0]
click at [15, 139] on div at bounding box center [17, 136] width 8 height 8
click at [145, 477] on div "Eraser E" at bounding box center [152, 480] width 42 height 25
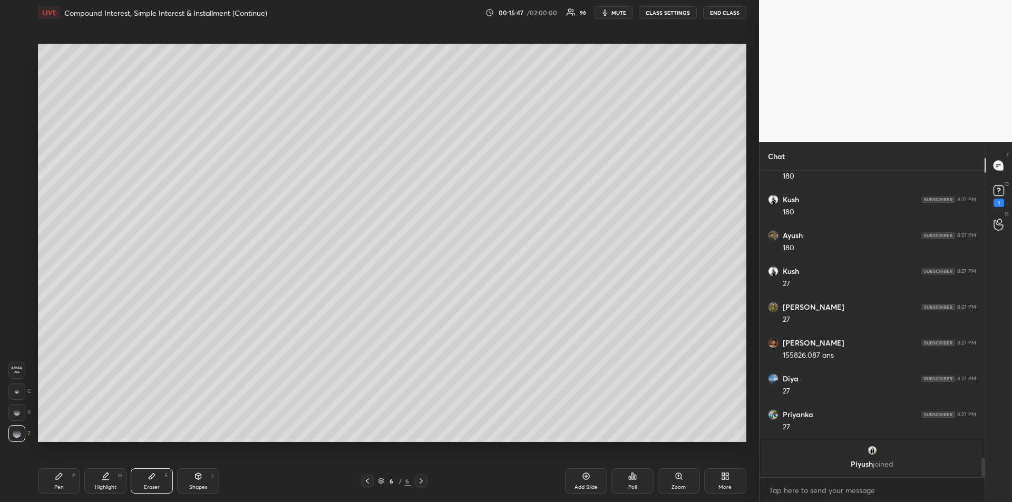
click at [50, 482] on div "Pen P" at bounding box center [59, 480] width 42 height 25
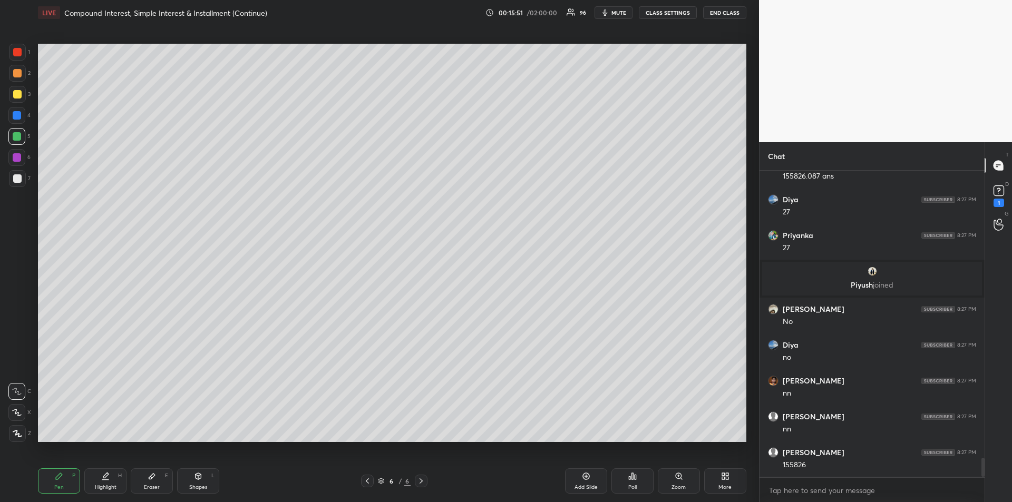
scroll to position [4696, 0]
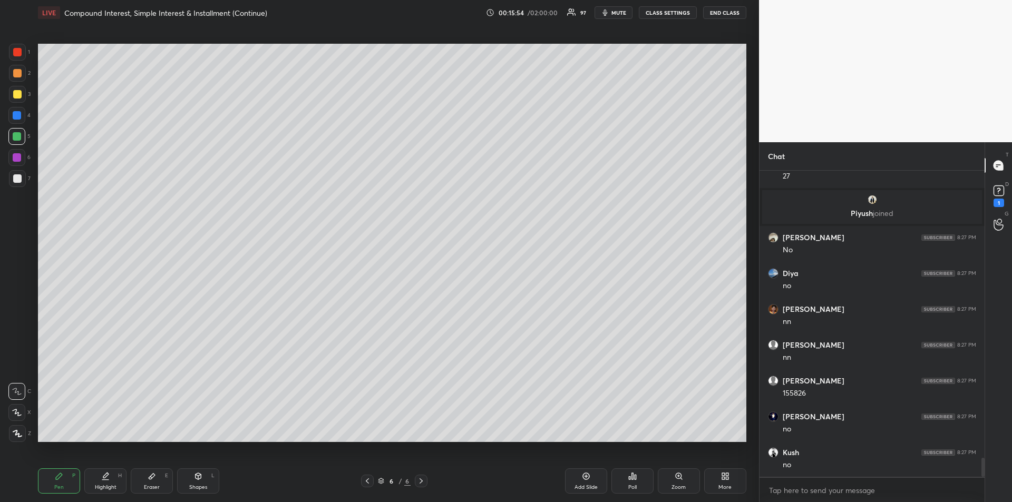
click at [105, 485] on div "Highlight" at bounding box center [106, 487] width 22 height 5
click at [54, 481] on div "Pen P" at bounding box center [59, 480] width 42 height 25
click at [18, 58] on div at bounding box center [17, 52] width 17 height 17
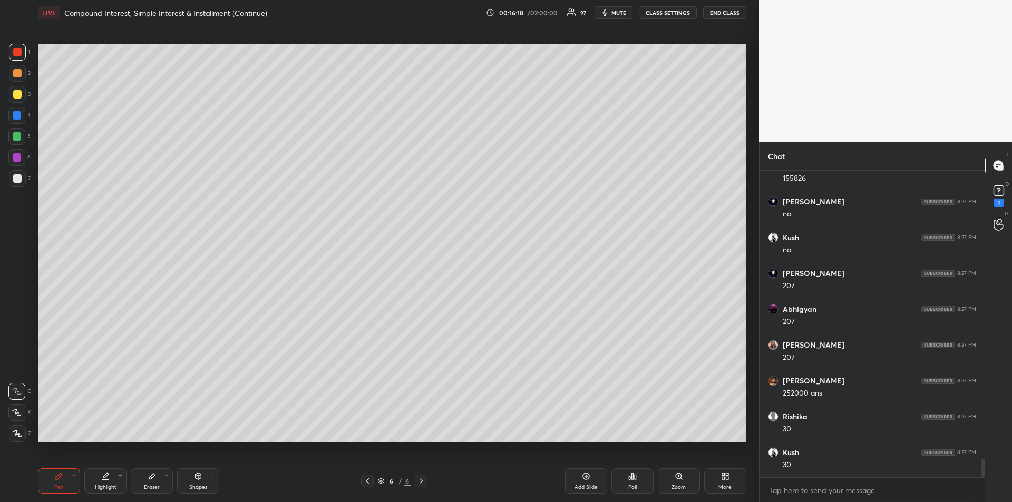
scroll to position [4947, 0]
click at [16, 158] on div at bounding box center [17, 157] width 8 height 8
click at [19, 98] on div at bounding box center [17, 94] width 8 height 8
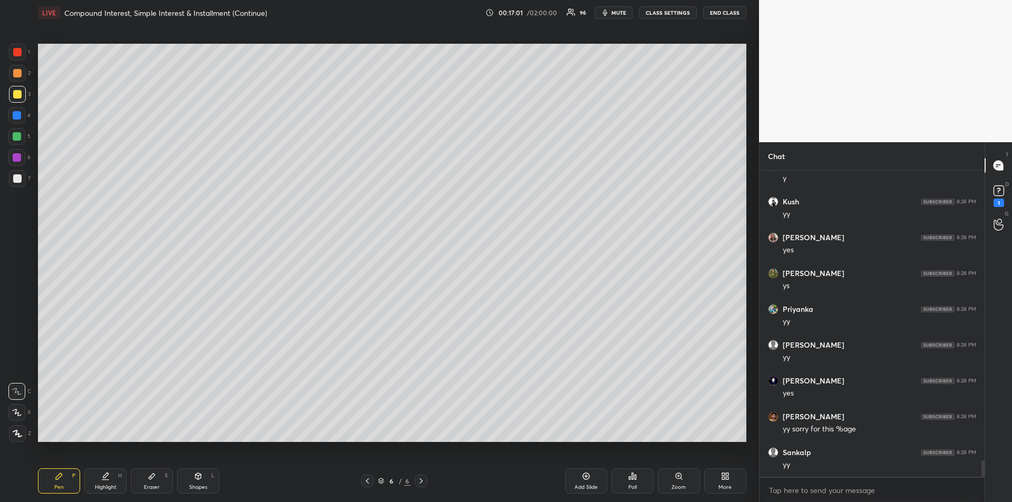
click at [18, 137] on div at bounding box center [17, 136] width 8 height 8
click at [580, 482] on div "Add Slide" at bounding box center [586, 480] width 42 height 25
click at [155, 482] on div "Eraser E" at bounding box center [152, 480] width 42 height 25
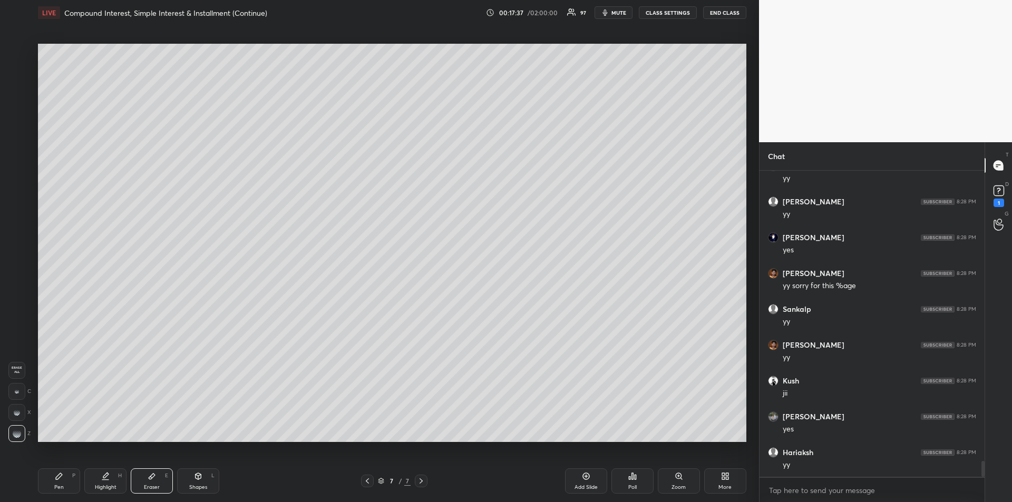
click at [65, 485] on div "Pen P" at bounding box center [59, 480] width 42 height 25
click at [15, 159] on div at bounding box center [17, 157] width 8 height 8
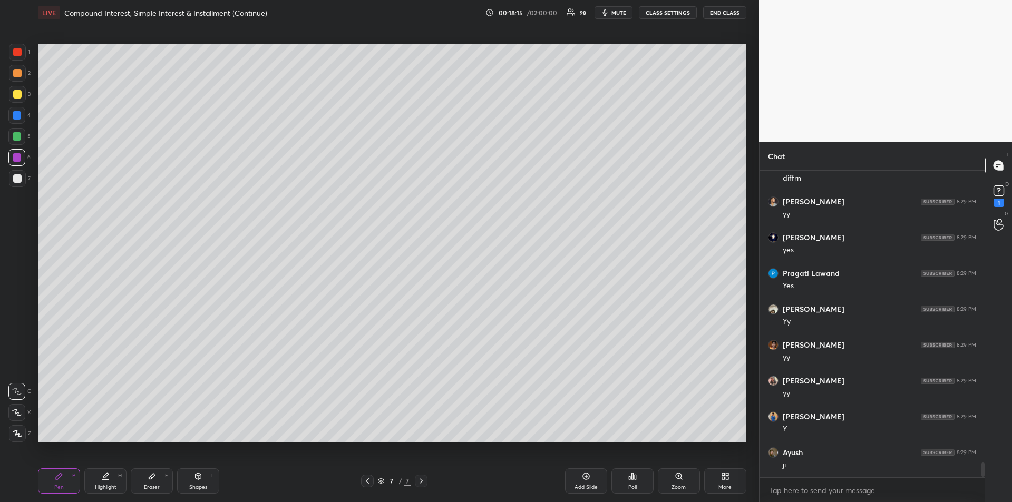
scroll to position [6203, 0]
click at [162, 478] on div "Eraser E" at bounding box center [152, 480] width 42 height 25
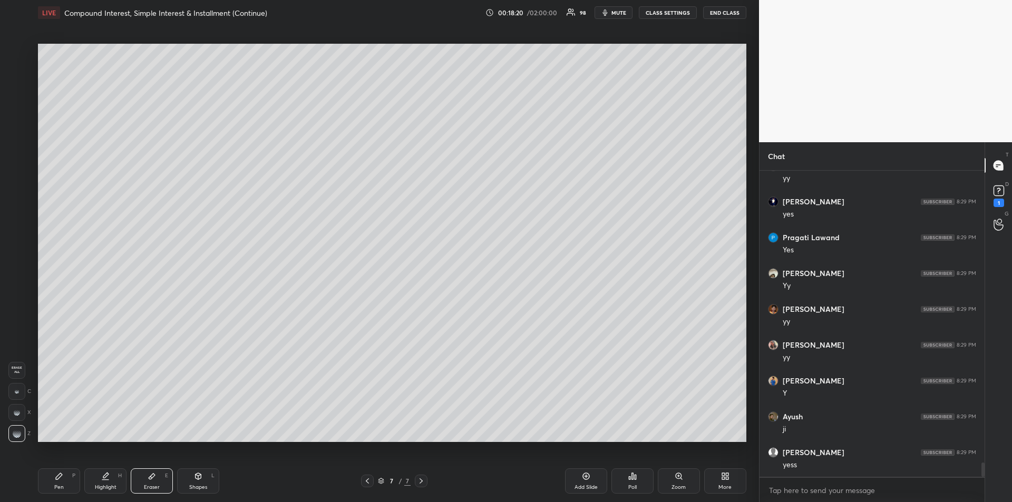
click at [57, 485] on div "Pen" at bounding box center [58, 487] width 9 height 5
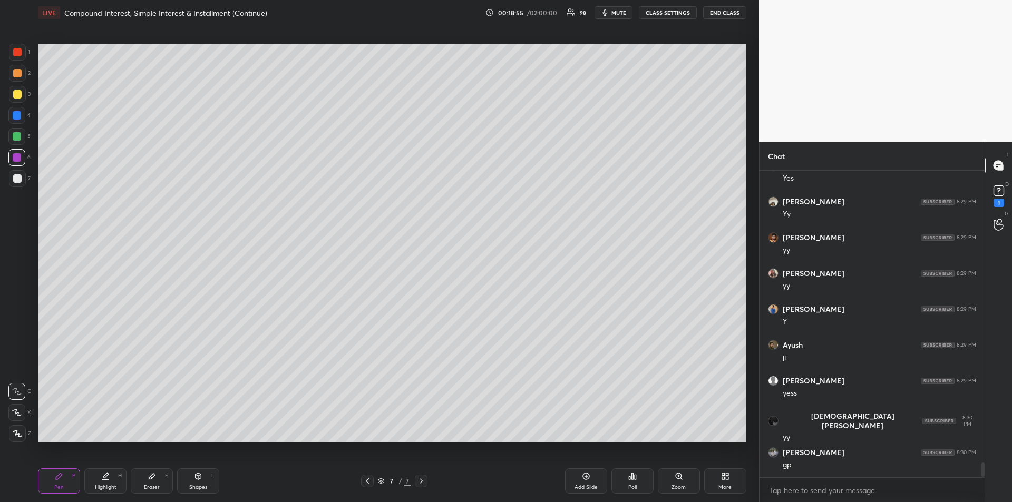
scroll to position [6310, 0]
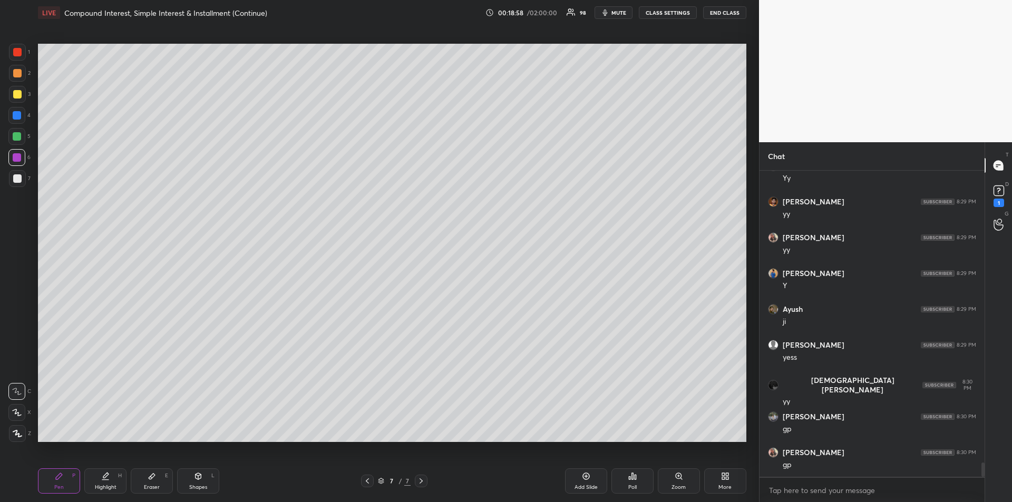
click at [18, 177] on div at bounding box center [17, 178] width 8 height 8
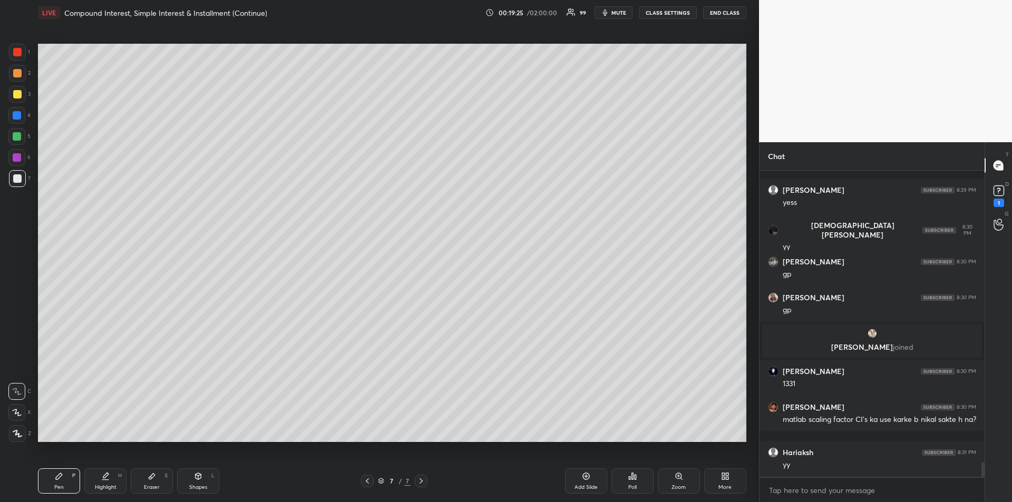
scroll to position [6030, 0]
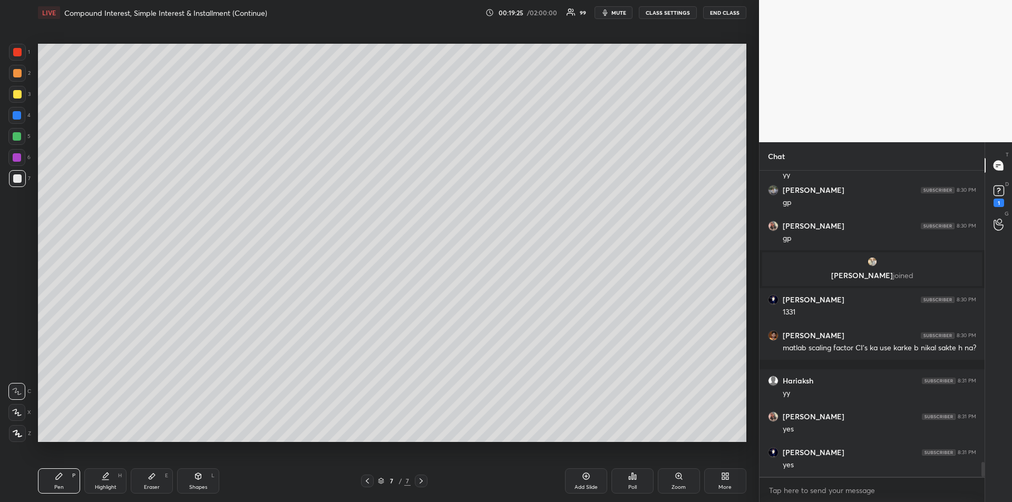
click at [19, 137] on div at bounding box center [17, 136] width 8 height 8
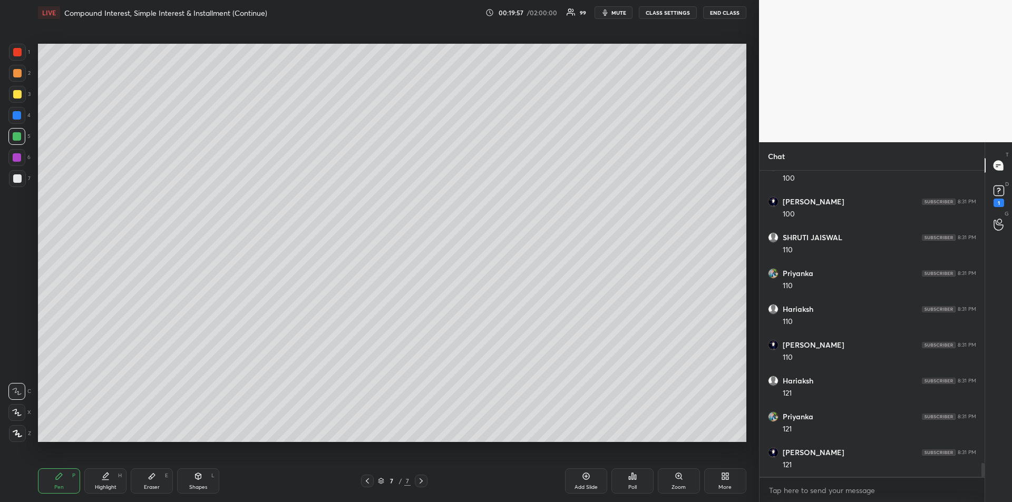
scroll to position [6460, 0]
click at [13, 156] on div at bounding box center [17, 157] width 8 height 8
click at [15, 53] on div at bounding box center [17, 52] width 8 height 8
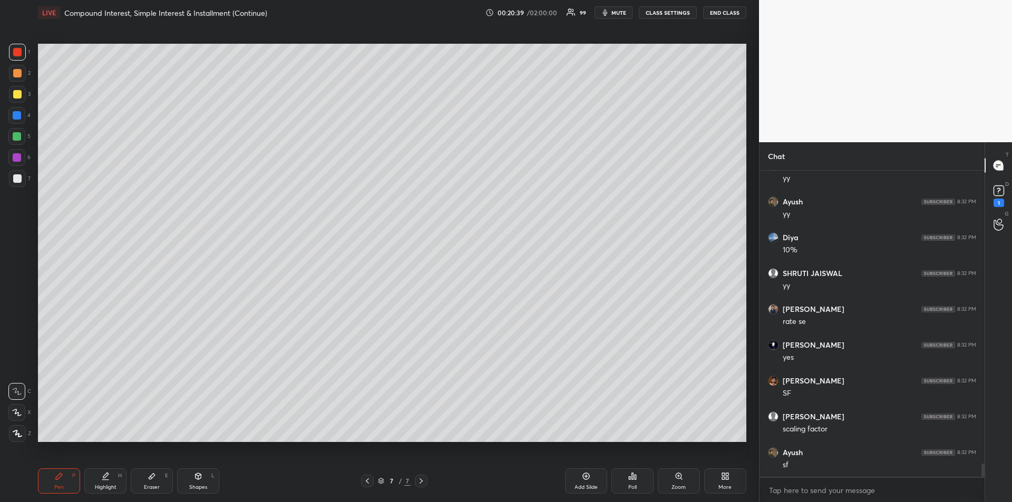
click at [18, 140] on div at bounding box center [17, 136] width 8 height 8
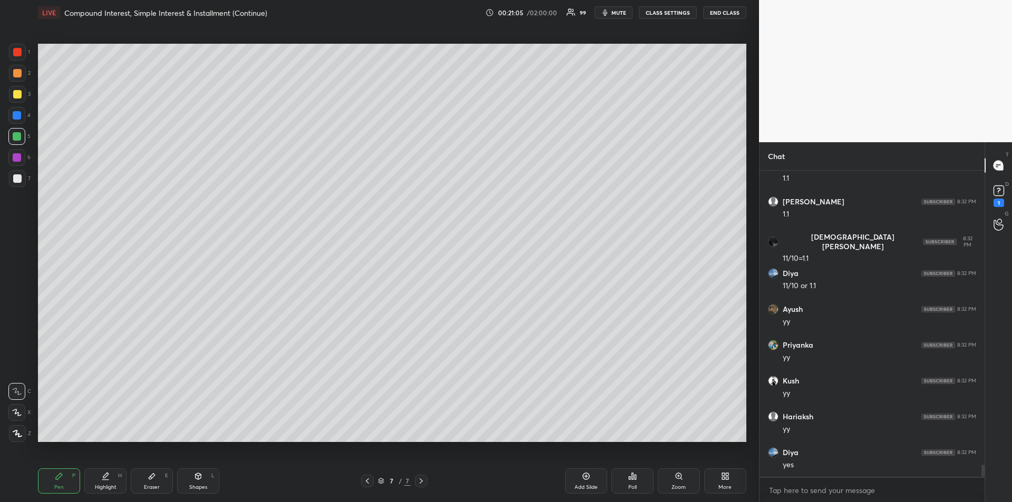
scroll to position [7571, 0]
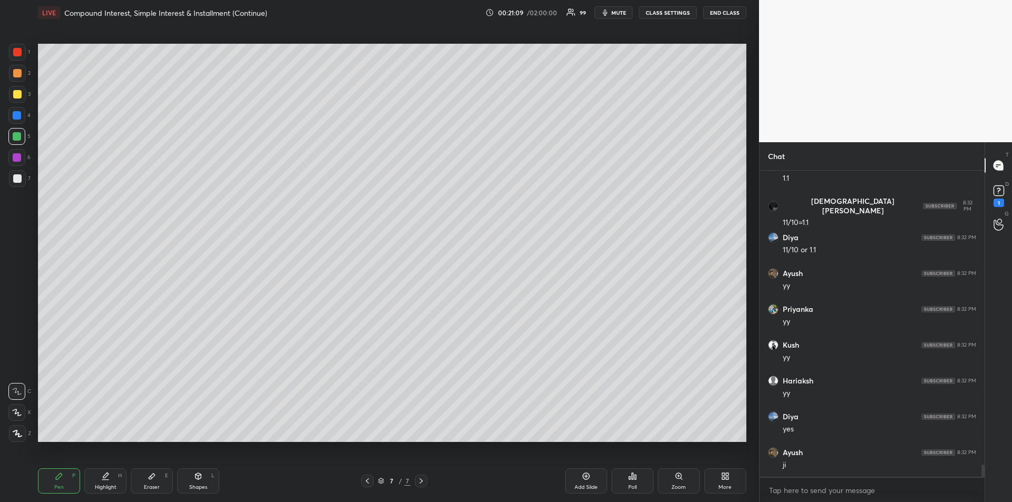
click at [582, 479] on icon at bounding box center [586, 476] width 8 height 8
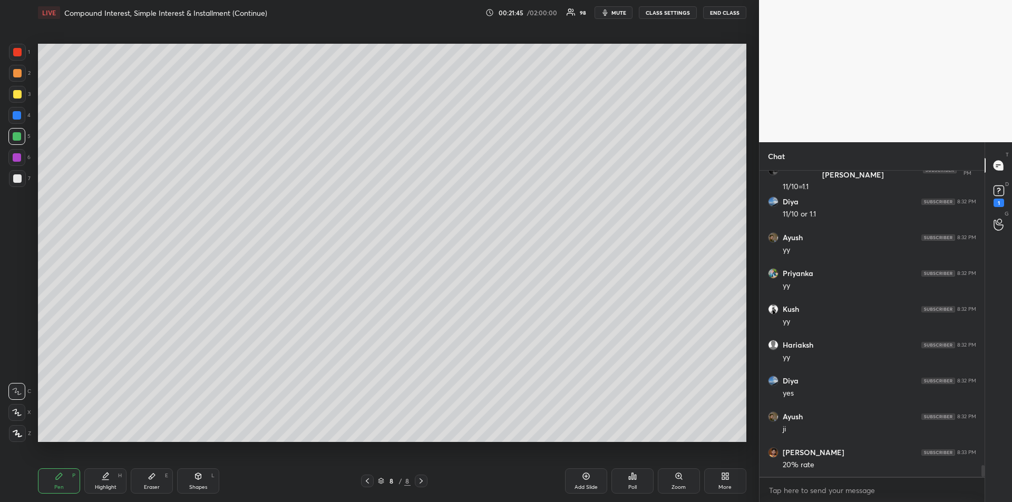
scroll to position [7642, 0]
click at [14, 90] on div at bounding box center [17, 94] width 8 height 8
click at [151, 481] on div "Eraser E" at bounding box center [152, 480] width 42 height 25
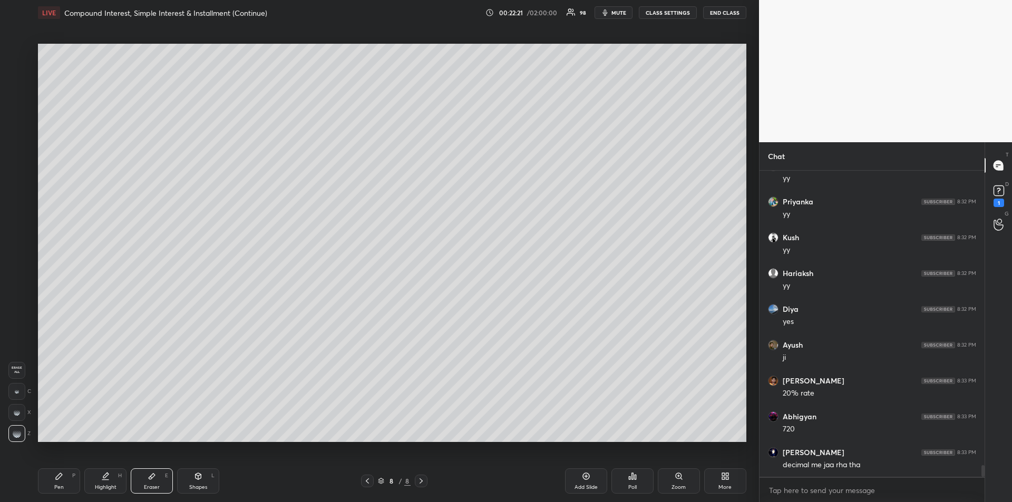
scroll to position [7723, 0]
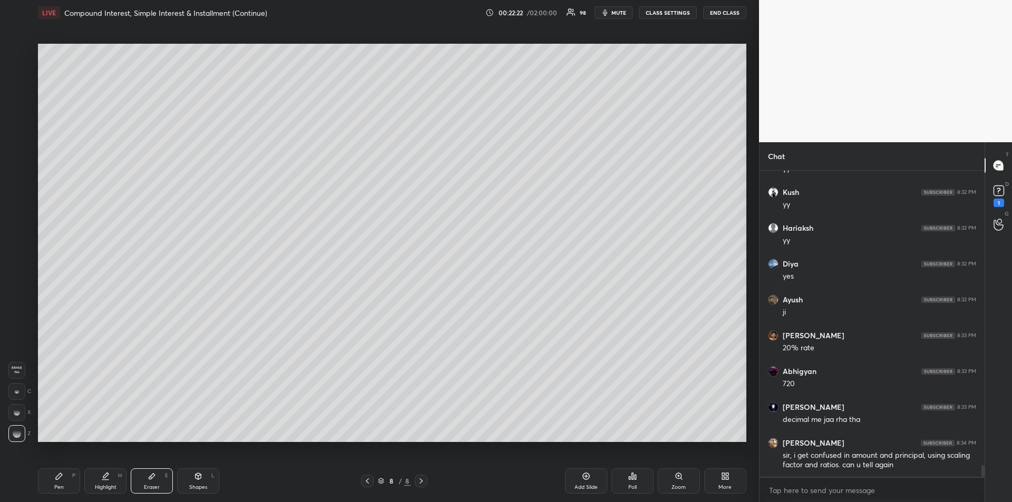
click at [61, 479] on icon at bounding box center [59, 476] width 8 height 8
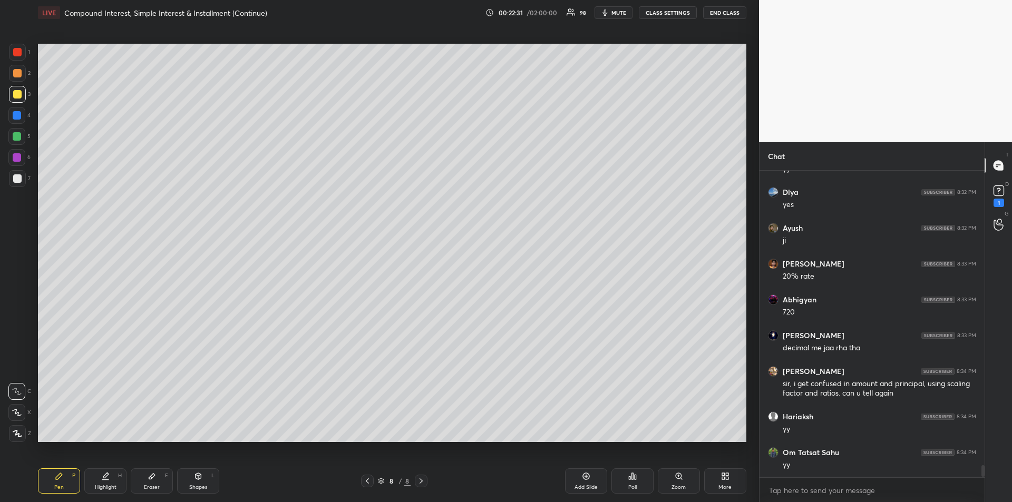
scroll to position [7831, 0]
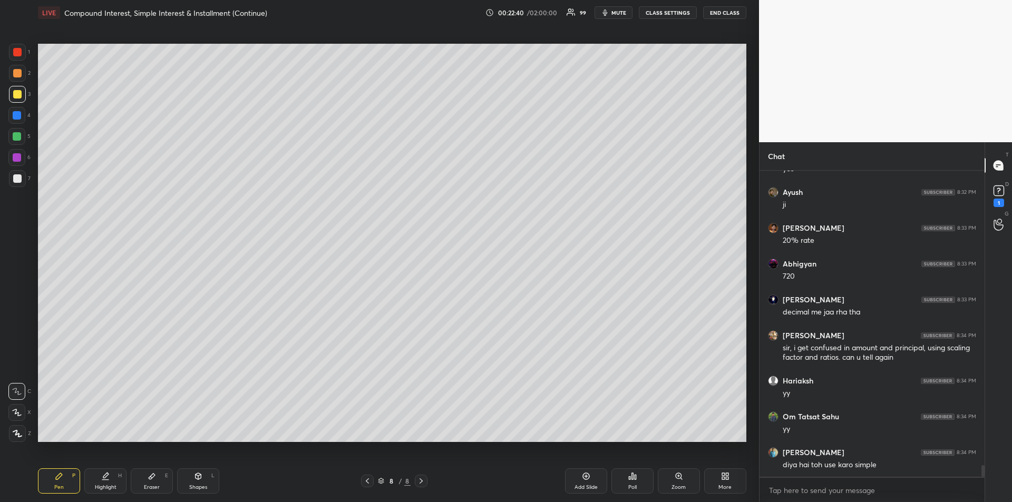
click at [15, 136] on div at bounding box center [17, 136] width 8 height 8
click at [583, 478] on icon at bounding box center [585, 476] width 7 height 7
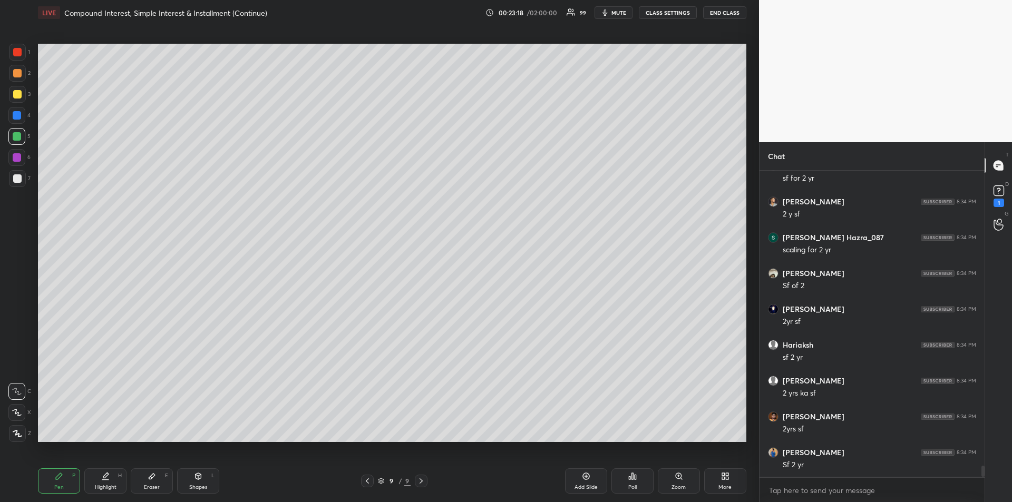
scroll to position [8332, 0]
click at [14, 95] on div at bounding box center [17, 94] width 8 height 8
click at [582, 479] on icon at bounding box center [586, 476] width 8 height 8
click at [16, 177] on div at bounding box center [17, 178] width 8 height 8
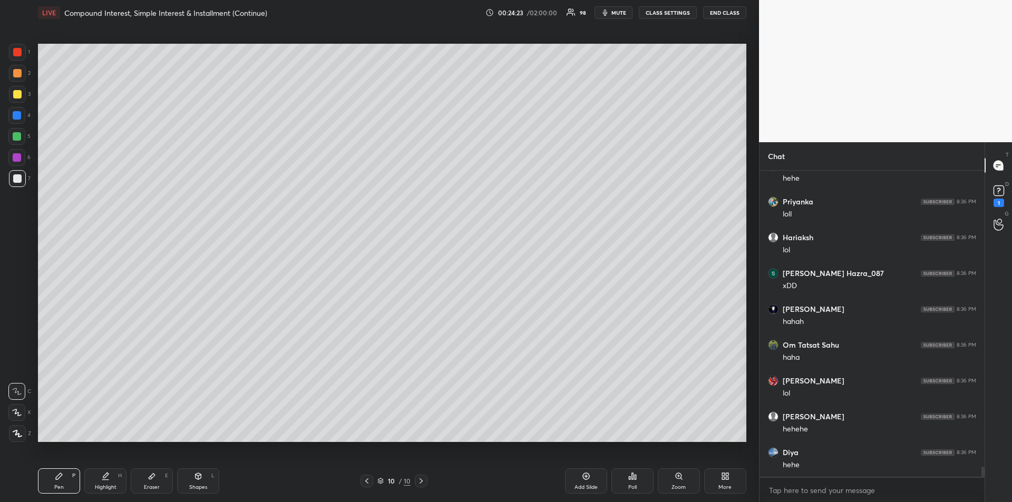
click at [18, 73] on div at bounding box center [17, 73] width 8 height 8
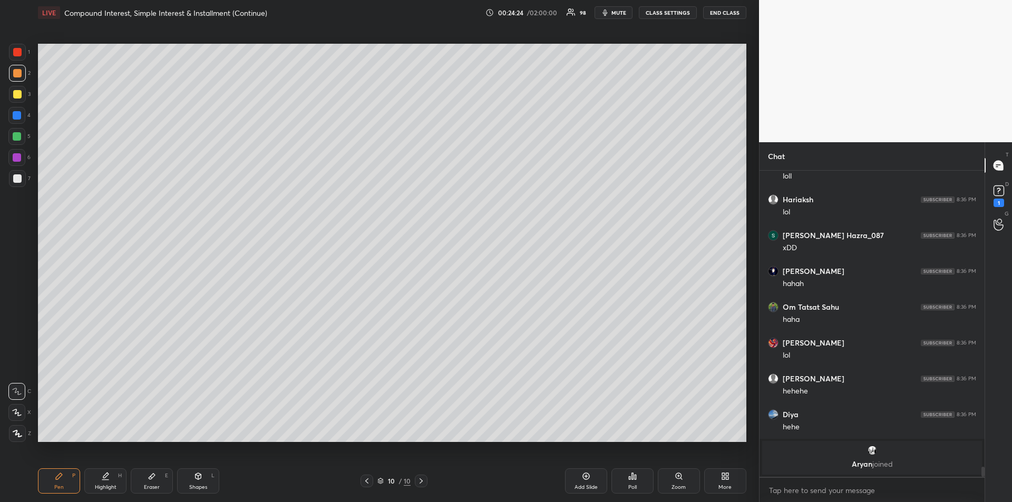
scroll to position [8193, 0]
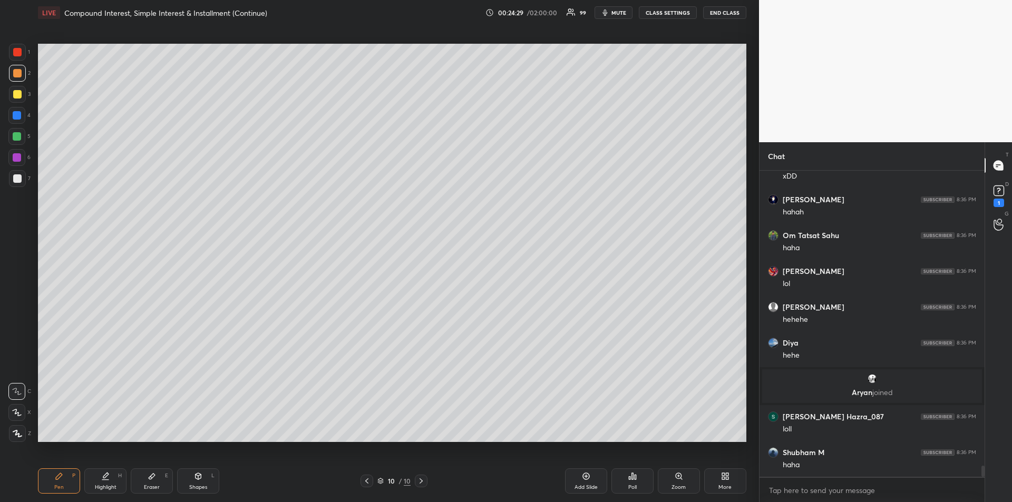
click at [16, 94] on div at bounding box center [17, 94] width 8 height 8
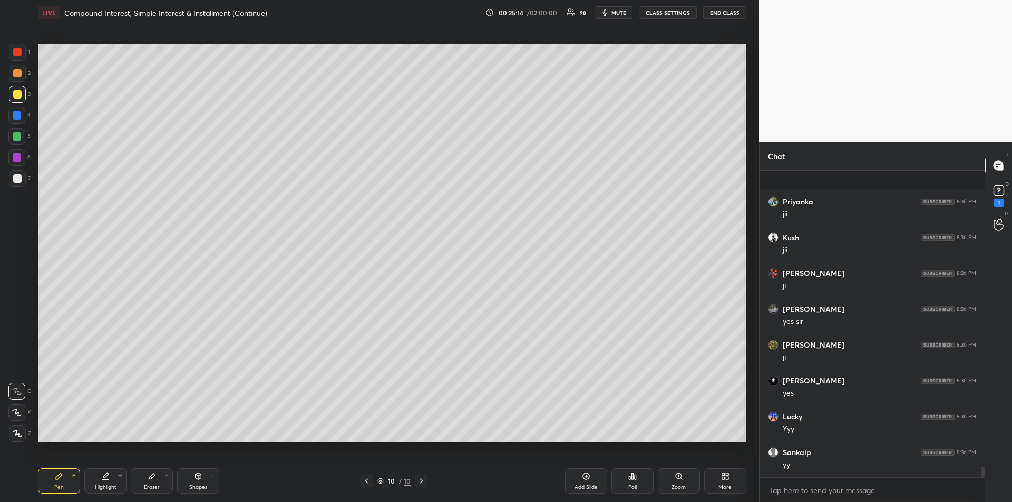
scroll to position [9089, 0]
click at [19, 136] on div at bounding box center [17, 136] width 8 height 8
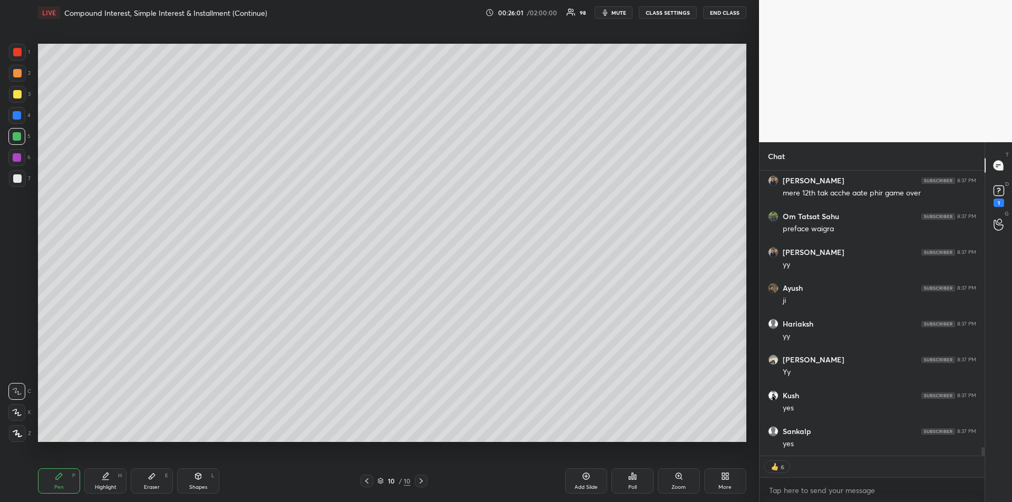
scroll to position [9433, 0]
click at [152, 485] on div "Eraser" at bounding box center [152, 487] width 16 height 5
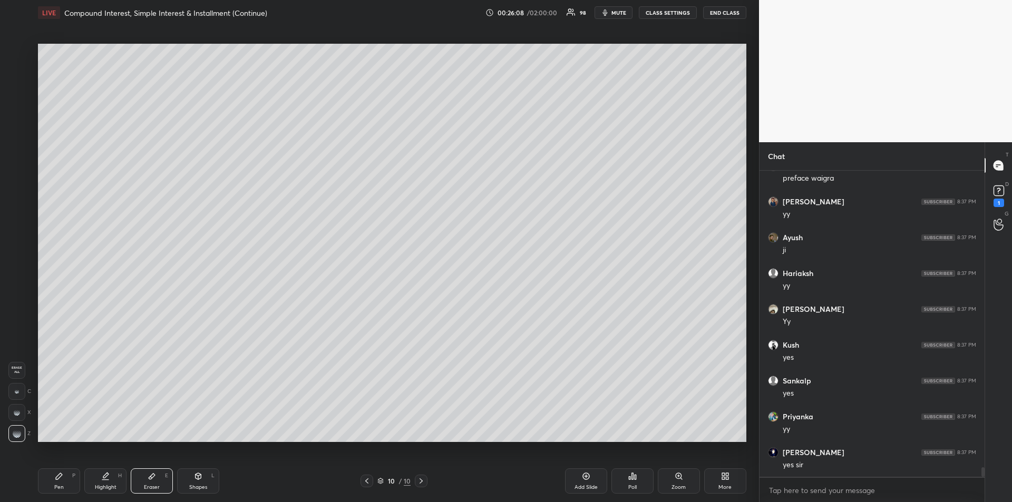
scroll to position [9447, 0]
click at [368, 480] on icon at bounding box center [366, 481] width 8 height 8
click at [57, 481] on div "Pen P" at bounding box center [59, 480] width 42 height 25
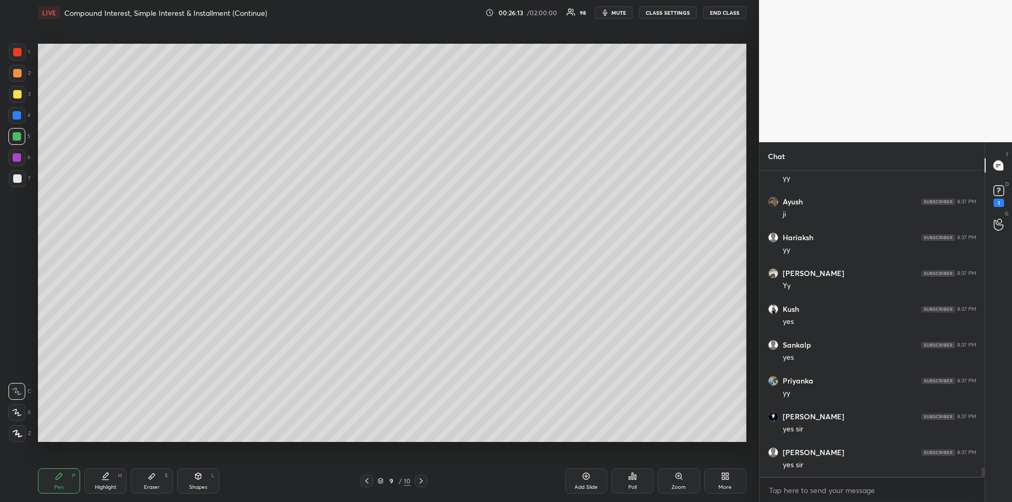
click at [16, 97] on div at bounding box center [17, 94] width 8 height 8
click at [17, 162] on div at bounding box center [16, 157] width 17 height 17
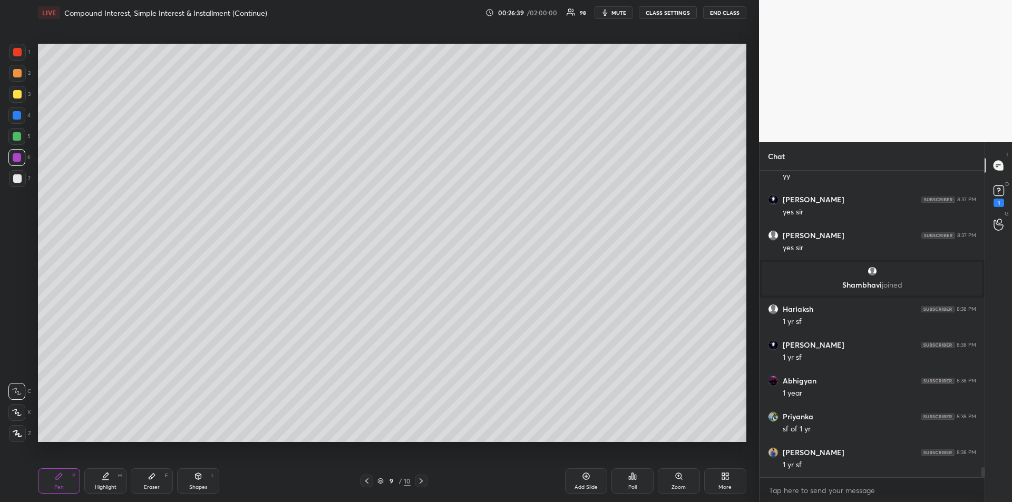
scroll to position [9373, 0]
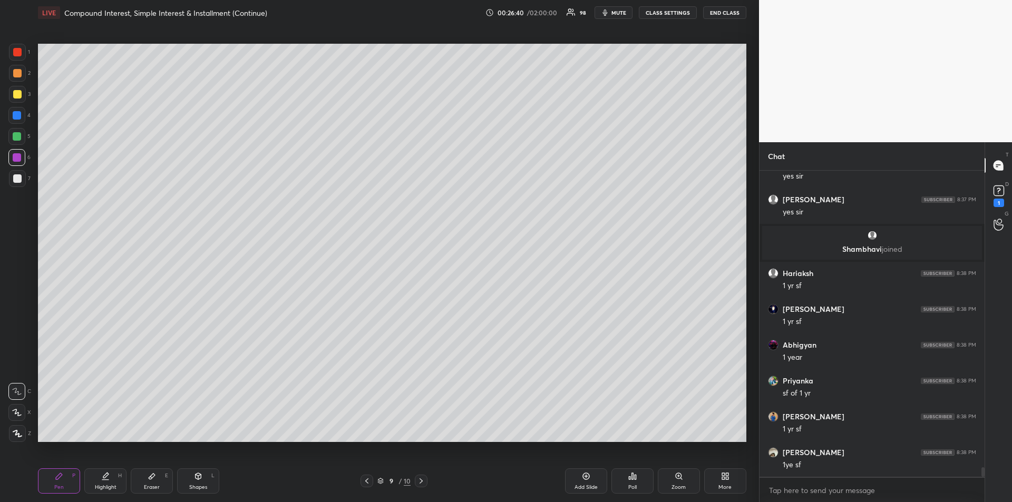
click at [11, 174] on div at bounding box center [17, 178] width 17 height 17
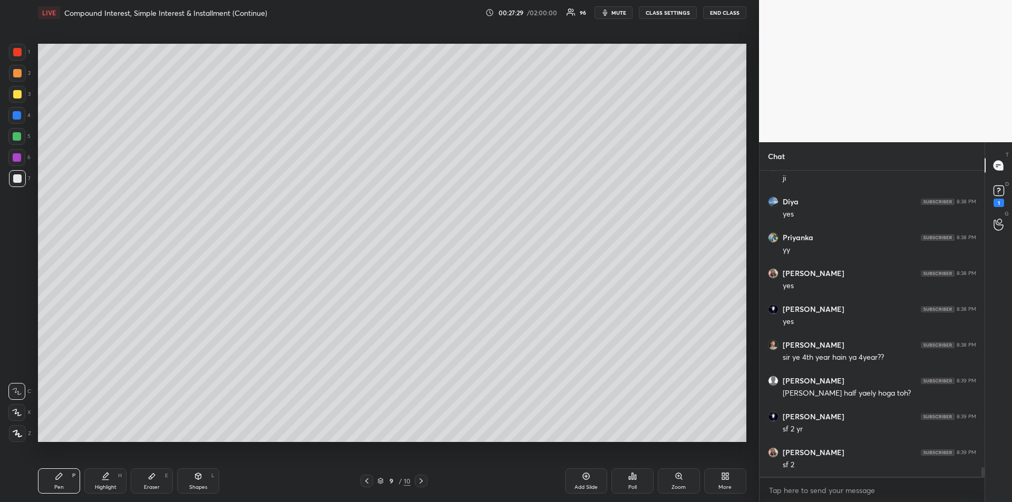
scroll to position [9803, 0]
click at [113, 485] on div "Highlight" at bounding box center [106, 487] width 22 height 5
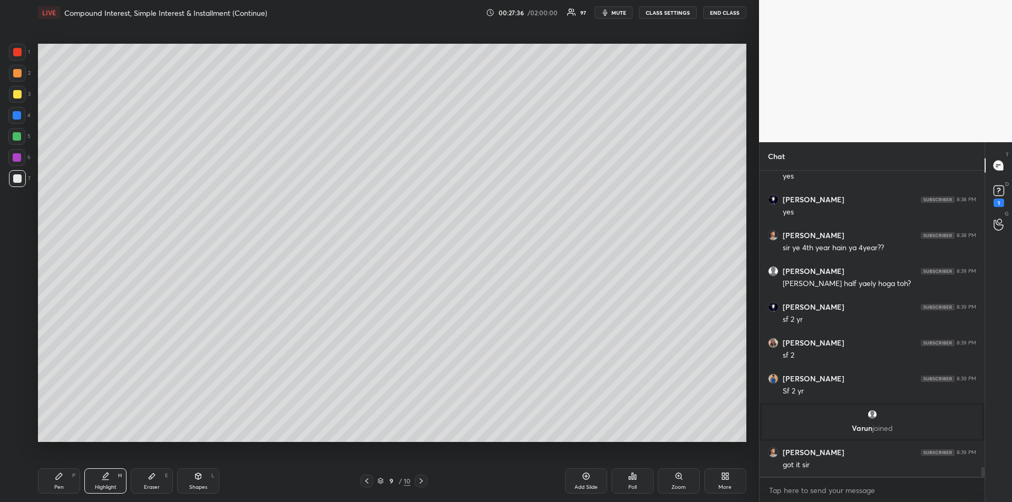
scroll to position [9697, 0]
click at [59, 479] on icon at bounding box center [59, 476] width 8 height 8
click at [585, 482] on div "Add Slide" at bounding box center [586, 480] width 42 height 25
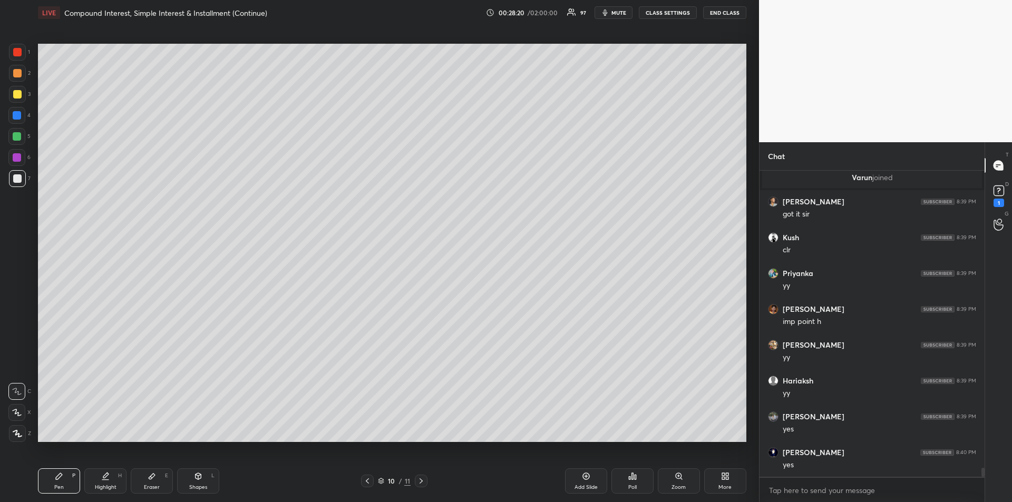
scroll to position [9984, 0]
click at [370, 480] on icon at bounding box center [367, 481] width 8 height 8
click at [371, 483] on icon at bounding box center [367, 481] width 8 height 8
click at [369, 485] on div at bounding box center [367, 481] width 13 height 13
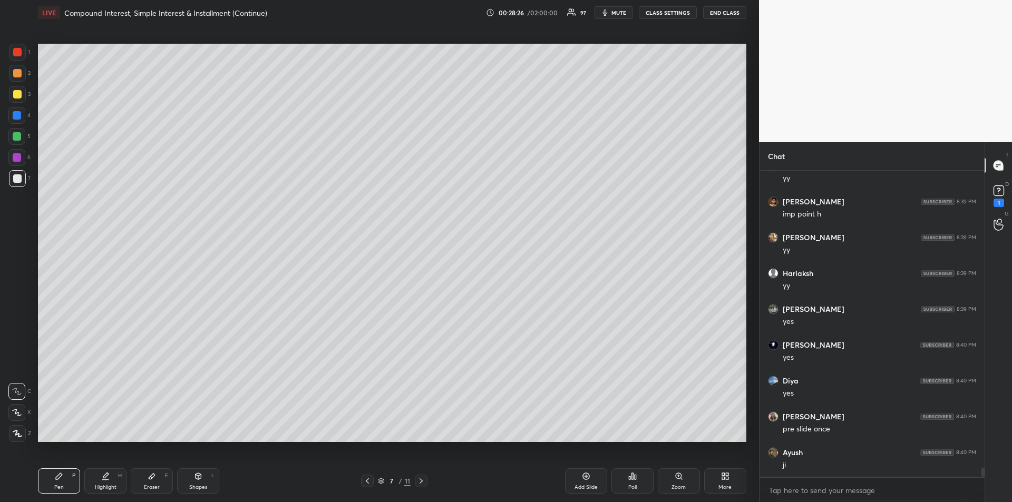
click at [424, 483] on icon at bounding box center [421, 481] width 8 height 8
click at [422, 486] on div at bounding box center [421, 481] width 13 height 13
click at [421, 487] on div at bounding box center [421, 481] width 13 height 13
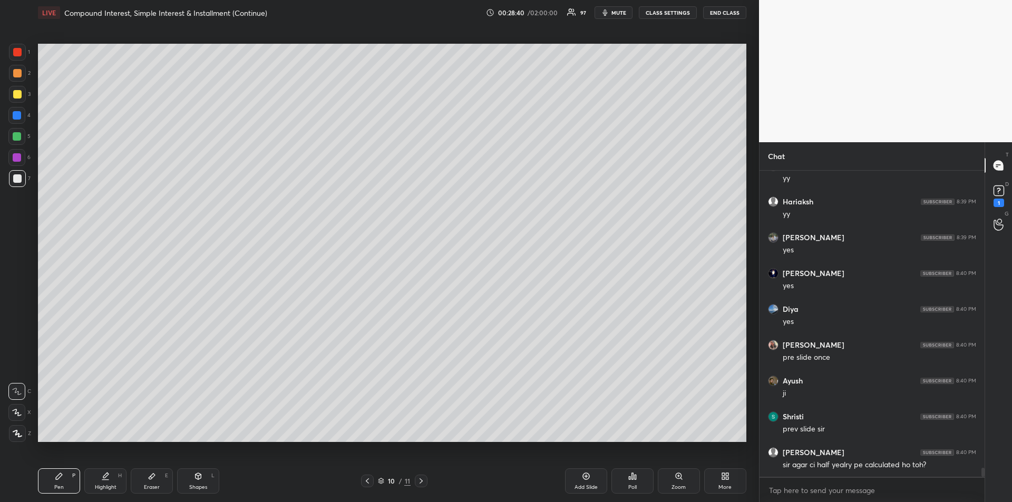
click at [423, 477] on icon at bounding box center [421, 481] width 8 height 8
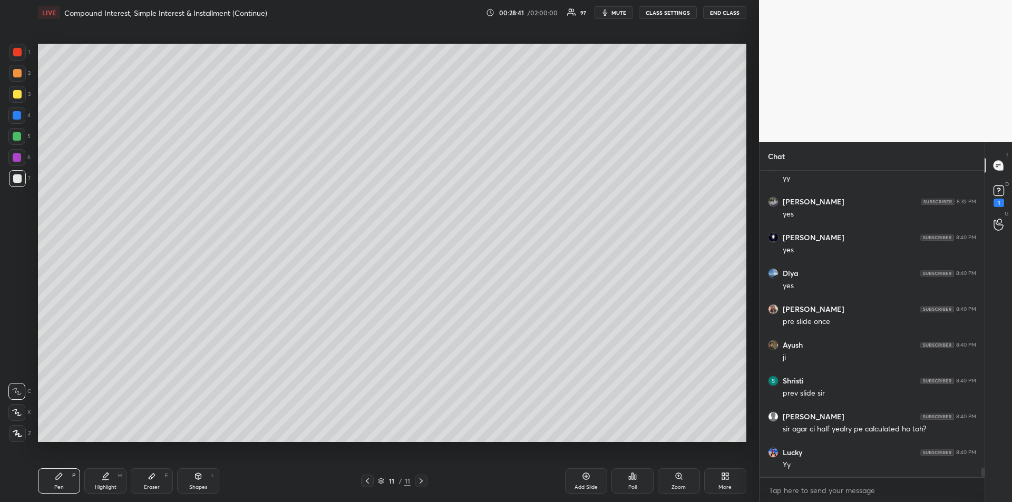
click at [368, 482] on icon at bounding box center [367, 481] width 8 height 8
click at [368, 484] on icon at bounding box center [367, 481] width 8 height 8
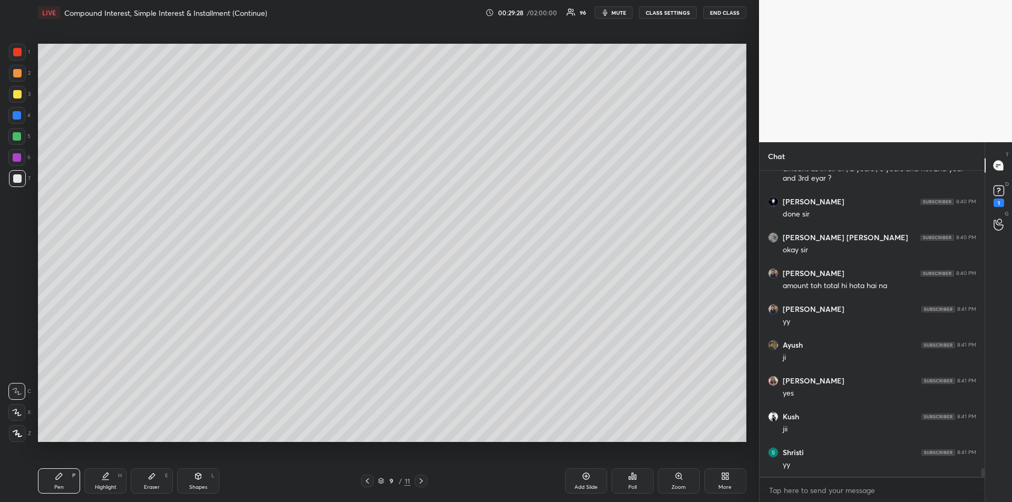
scroll to position [10755, 0]
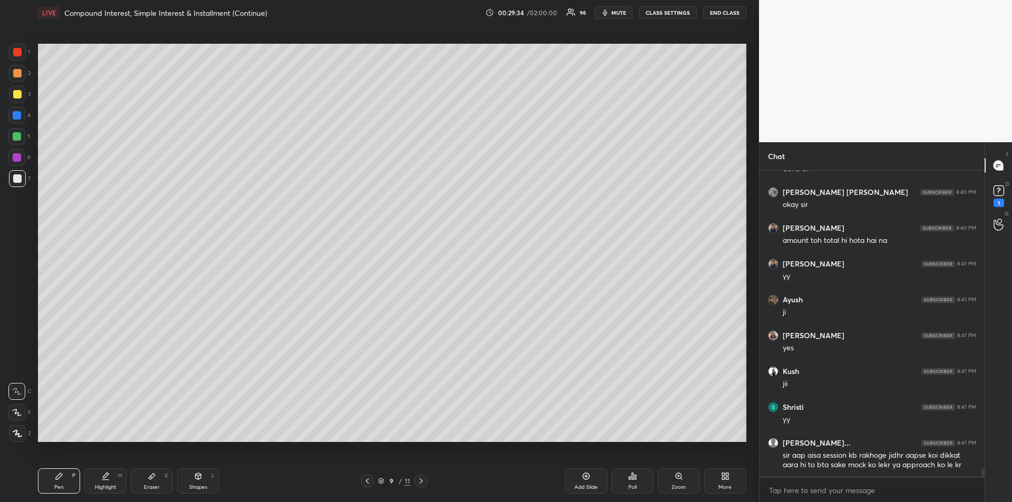
click at [424, 482] on icon at bounding box center [421, 481] width 8 height 8
click at [422, 482] on icon at bounding box center [421, 481] width 8 height 8
click at [17, 96] on div at bounding box center [17, 94] width 8 height 8
click at [17, 140] on div at bounding box center [17, 136] width 8 height 8
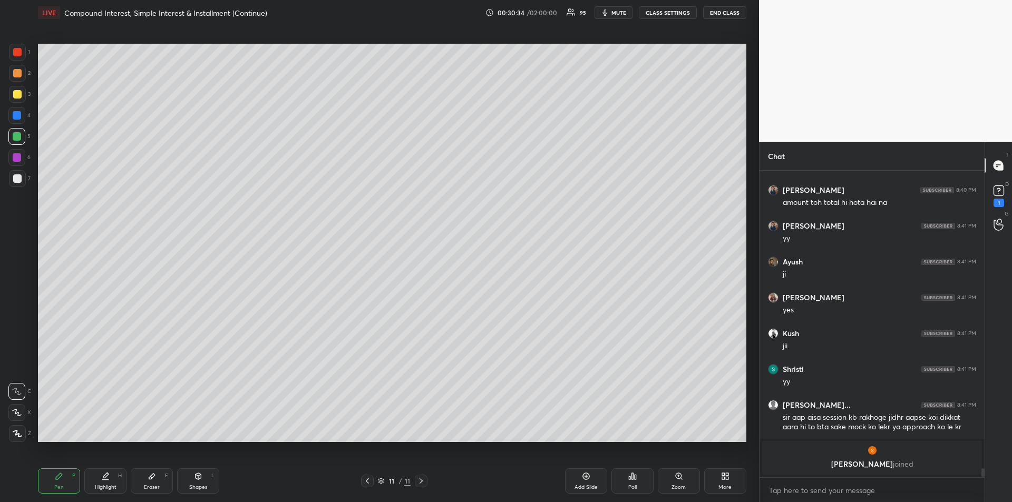
click at [151, 483] on div "Eraser E" at bounding box center [152, 480] width 42 height 25
click at [54, 480] on div "Pen P" at bounding box center [59, 480] width 42 height 25
click at [15, 95] on div at bounding box center [17, 94] width 8 height 8
click at [151, 474] on icon at bounding box center [152, 476] width 8 height 8
click at [61, 481] on div "Pen P" at bounding box center [59, 480] width 42 height 25
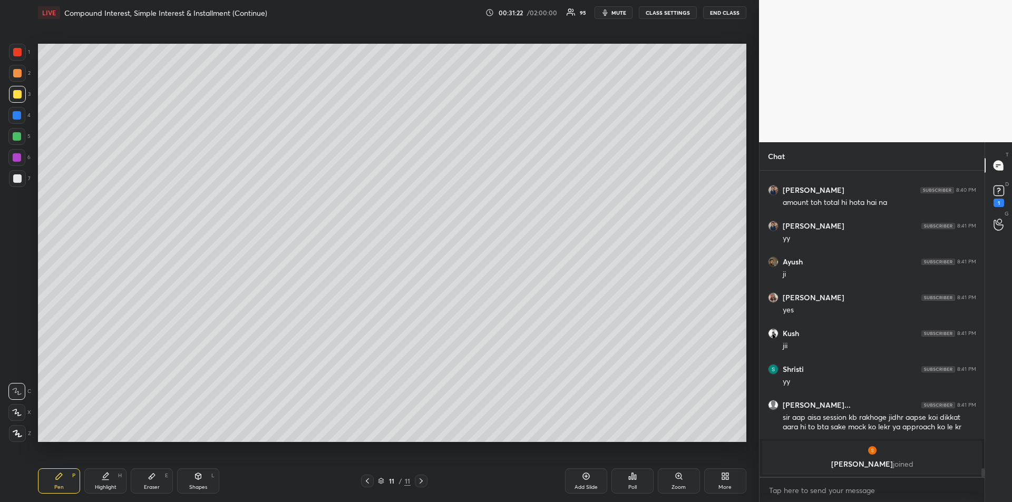
scroll to position [10530, 0]
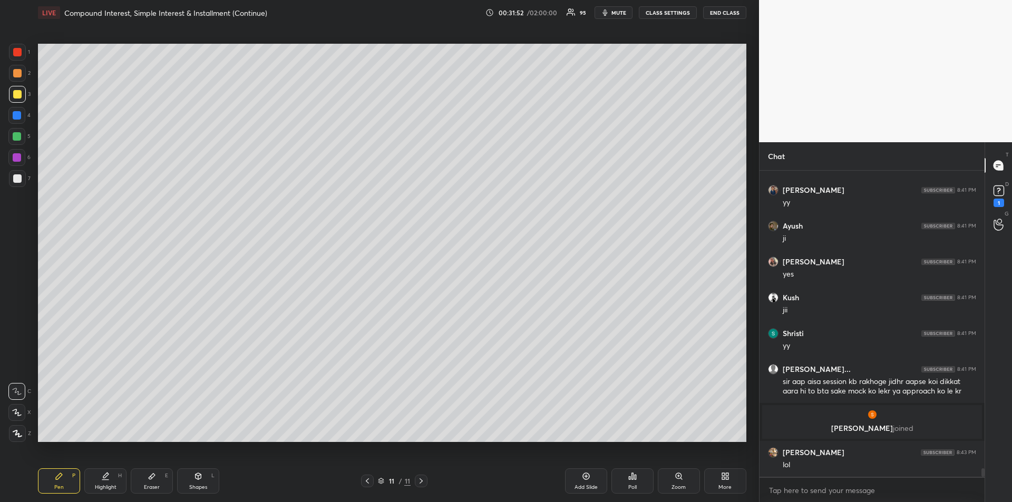
click at [17, 139] on div at bounding box center [17, 136] width 8 height 8
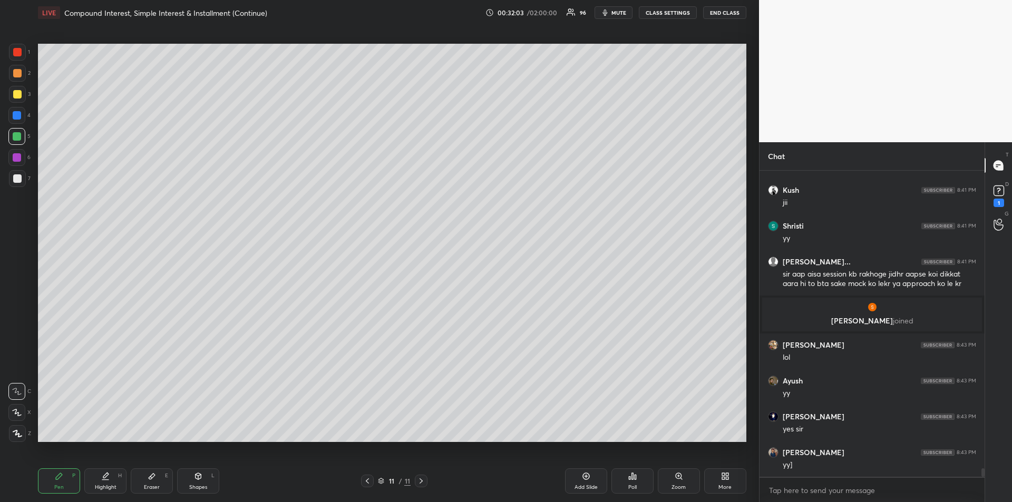
scroll to position [10674, 0]
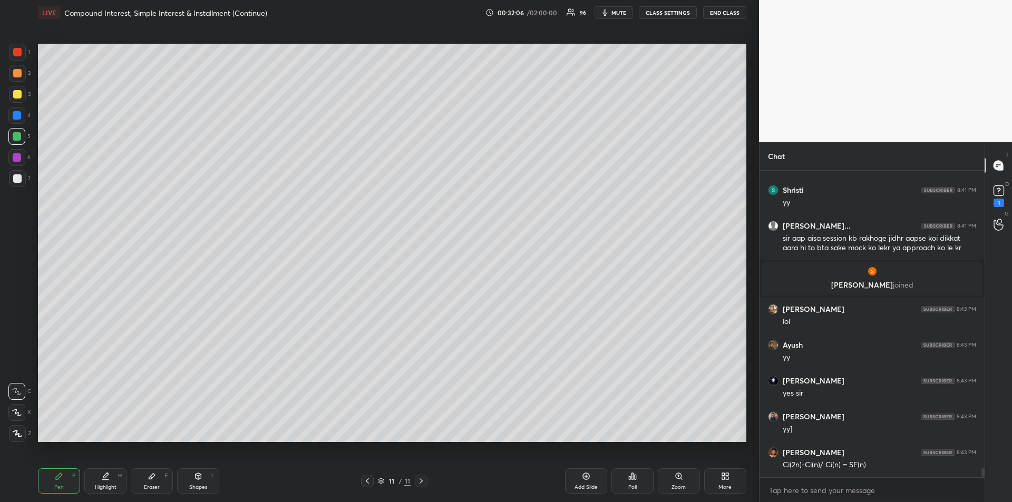
click at [17, 119] on div at bounding box center [17, 115] width 8 height 8
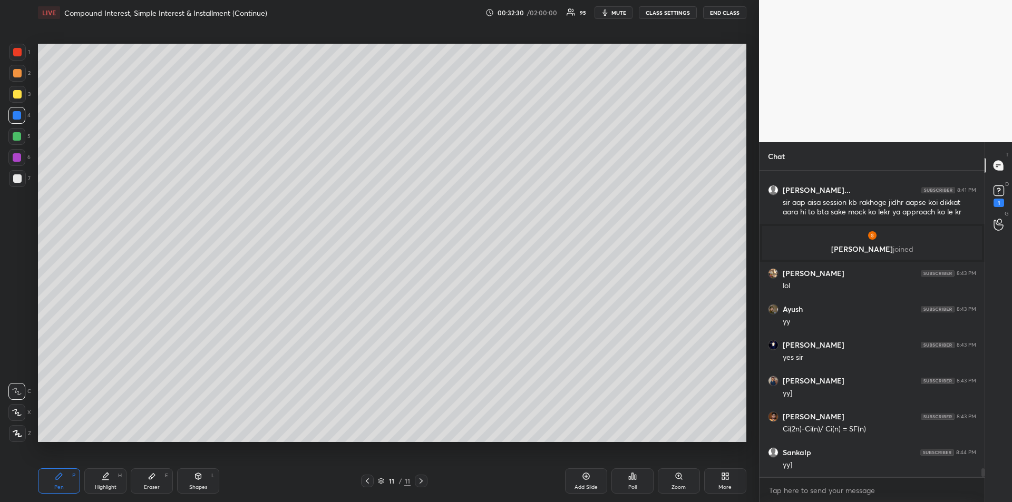
click at [16, 73] on div at bounding box center [17, 73] width 8 height 8
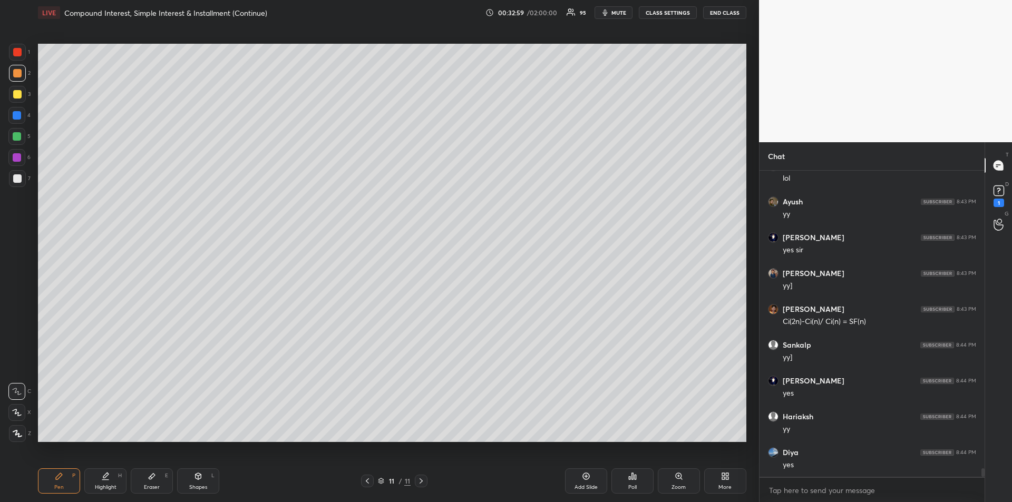
scroll to position [10806, 0]
click at [16, 176] on div at bounding box center [17, 178] width 8 height 8
click at [19, 135] on div at bounding box center [17, 136] width 8 height 8
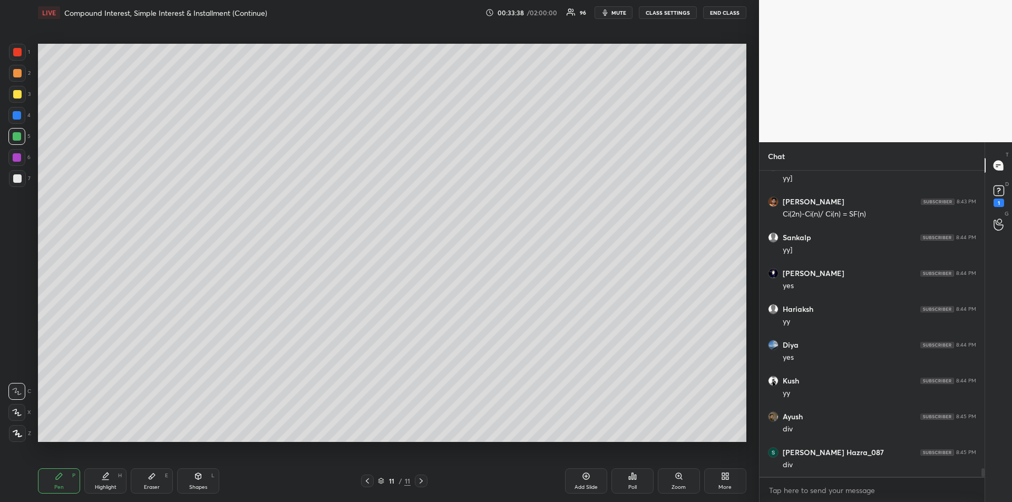
scroll to position [10875, 0]
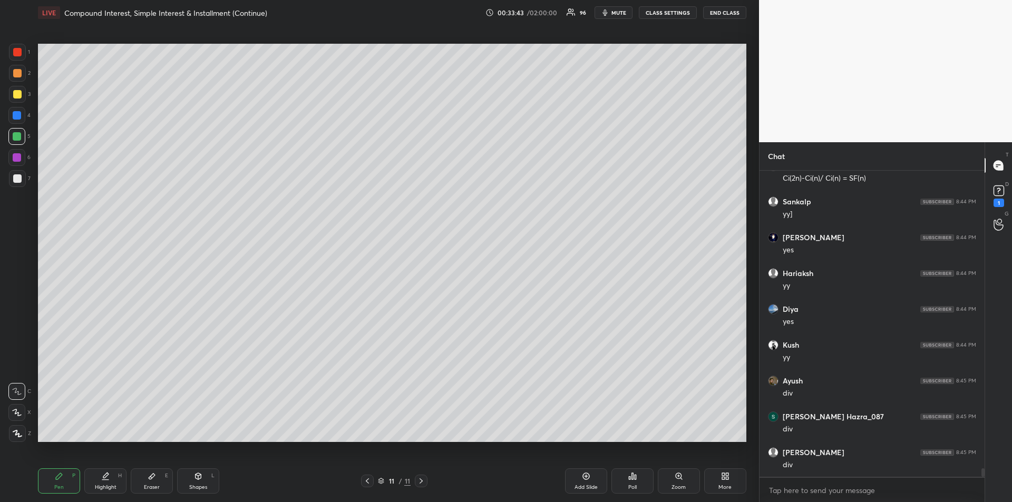
click at [583, 485] on div "Add Slide" at bounding box center [585, 487] width 23 height 5
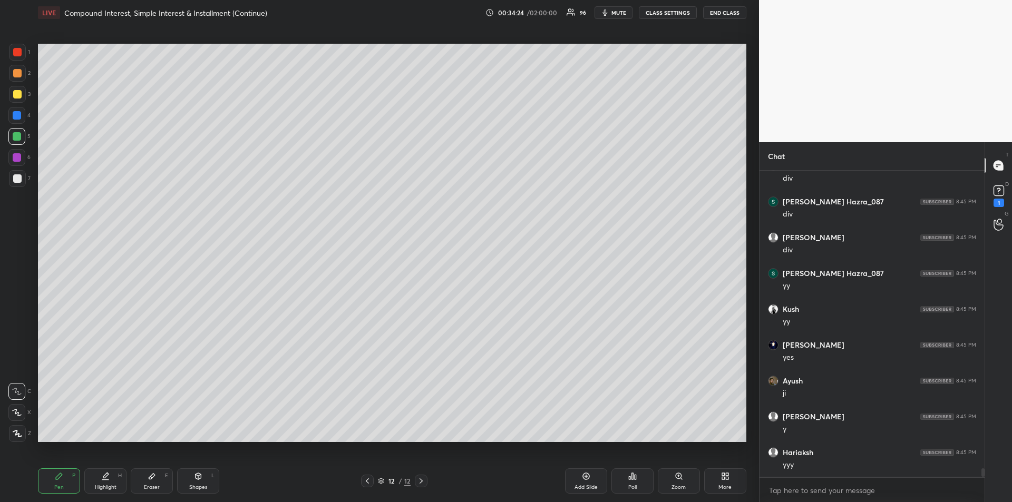
click at [368, 483] on icon at bounding box center [367, 480] width 3 height 5
click at [154, 481] on div "Eraser E" at bounding box center [152, 480] width 42 height 25
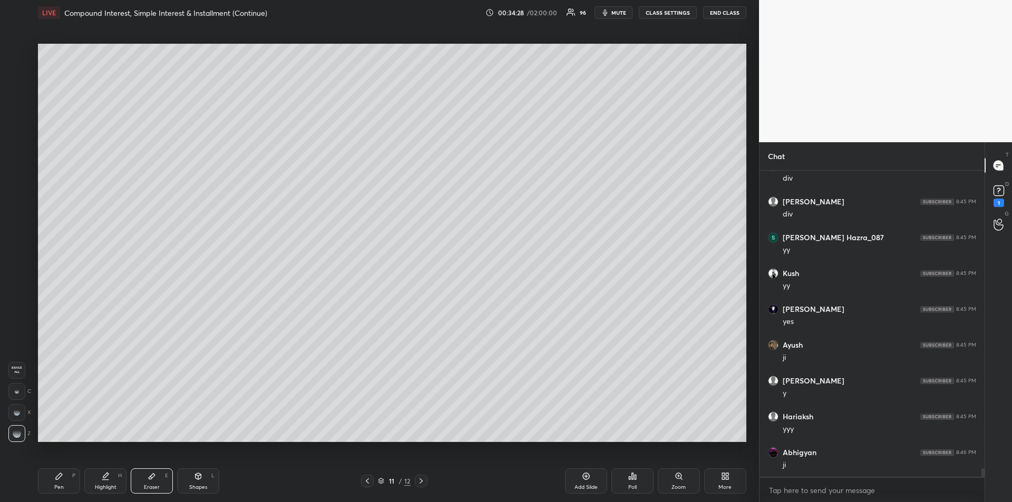
click at [62, 480] on icon at bounding box center [59, 476] width 8 height 8
click at [13, 92] on div at bounding box center [17, 94] width 8 height 8
click at [153, 476] on icon at bounding box center [152, 477] width 6 height 6
click at [58, 482] on div "Pen P" at bounding box center [59, 480] width 42 height 25
click at [17, 117] on div at bounding box center [17, 115] width 8 height 8
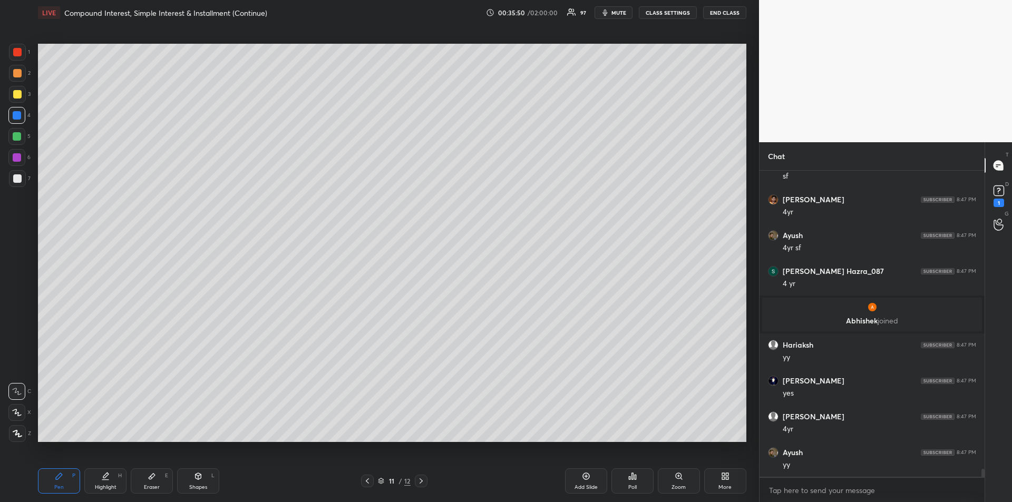
scroll to position [11392, 0]
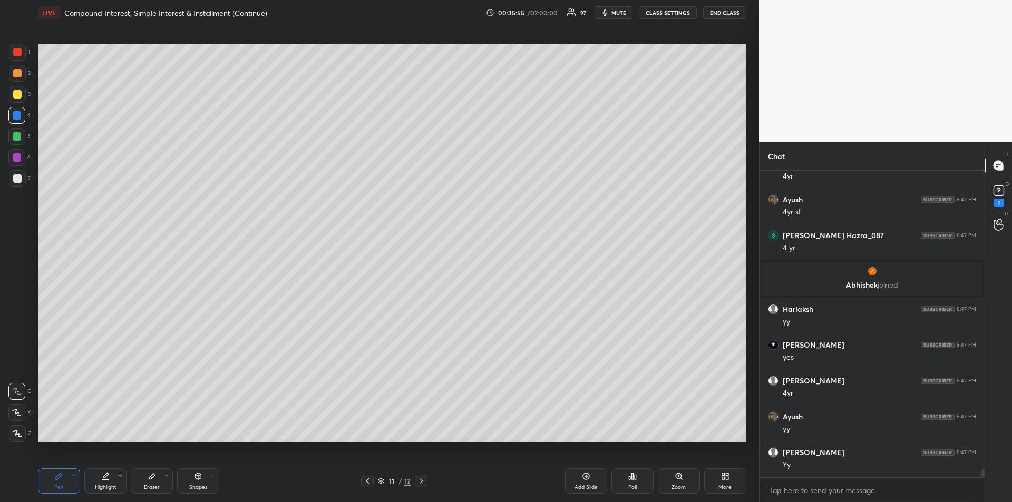
click at [111, 483] on div "Highlight H" at bounding box center [105, 480] width 42 height 25
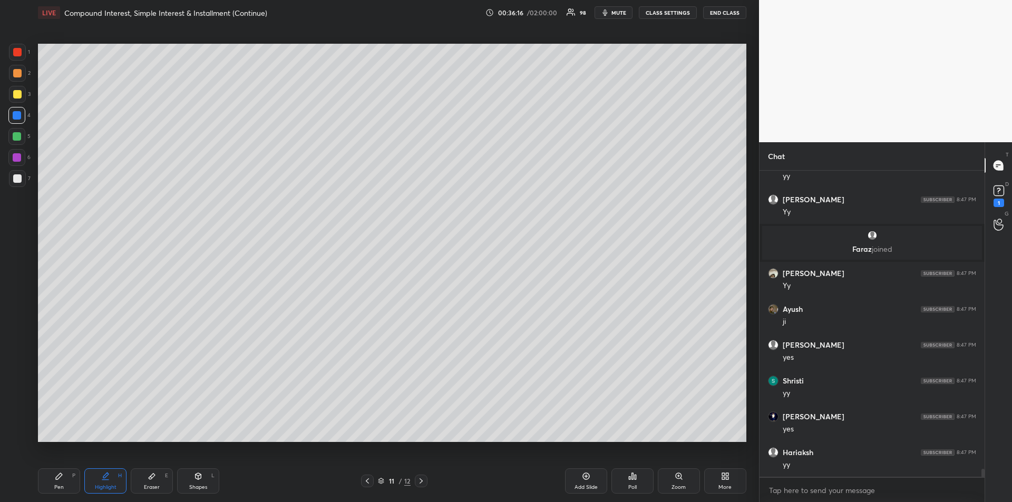
scroll to position [11624, 0]
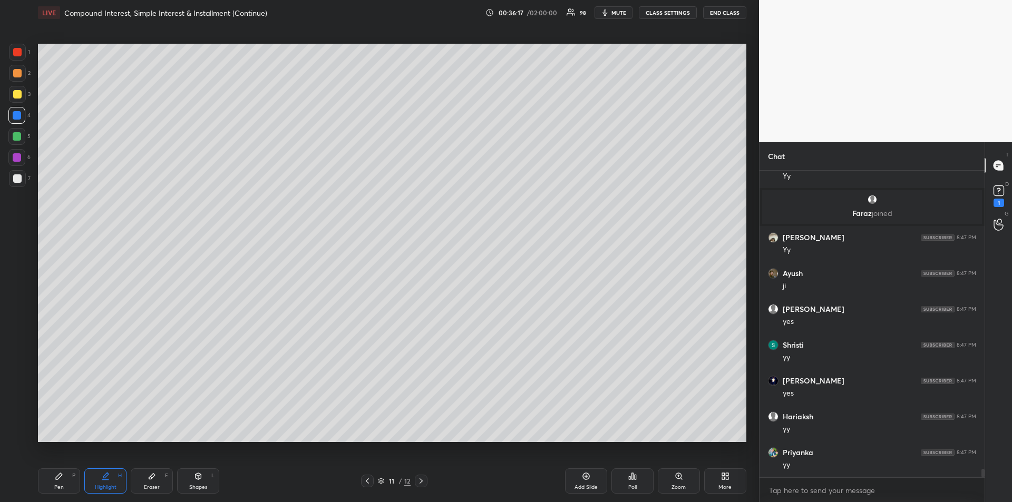
click at [51, 485] on div "Pen P" at bounding box center [59, 480] width 42 height 25
click at [19, 79] on div at bounding box center [17, 73] width 17 height 17
click at [584, 482] on div "Add Slide" at bounding box center [586, 480] width 42 height 25
click at [17, 115] on div at bounding box center [17, 115] width 8 height 8
click at [150, 488] on div "Eraser" at bounding box center [152, 487] width 16 height 5
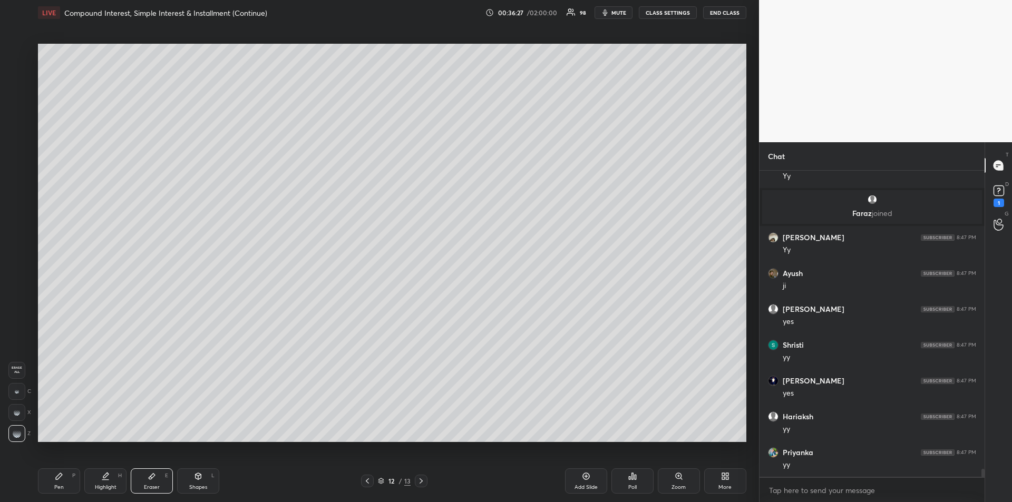
click at [61, 482] on div "Pen P" at bounding box center [59, 480] width 42 height 25
click at [367, 479] on icon at bounding box center [367, 480] width 3 height 5
click at [18, 75] on div at bounding box center [17, 73] width 8 height 8
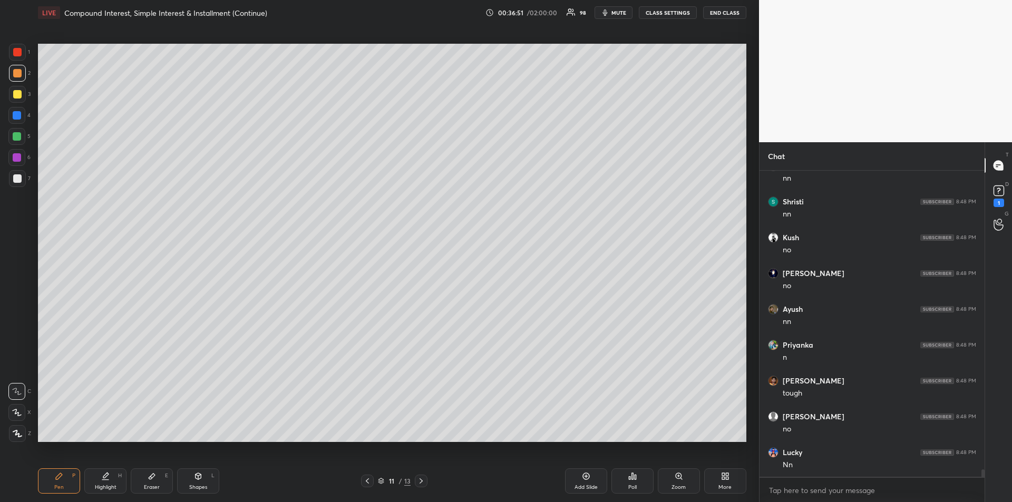
scroll to position [12018, 0]
click at [421, 482] on icon at bounding box center [420, 480] width 3 height 5
click at [366, 479] on icon at bounding box center [367, 481] width 8 height 8
click at [110, 477] on div "Highlight H" at bounding box center [105, 480] width 42 height 25
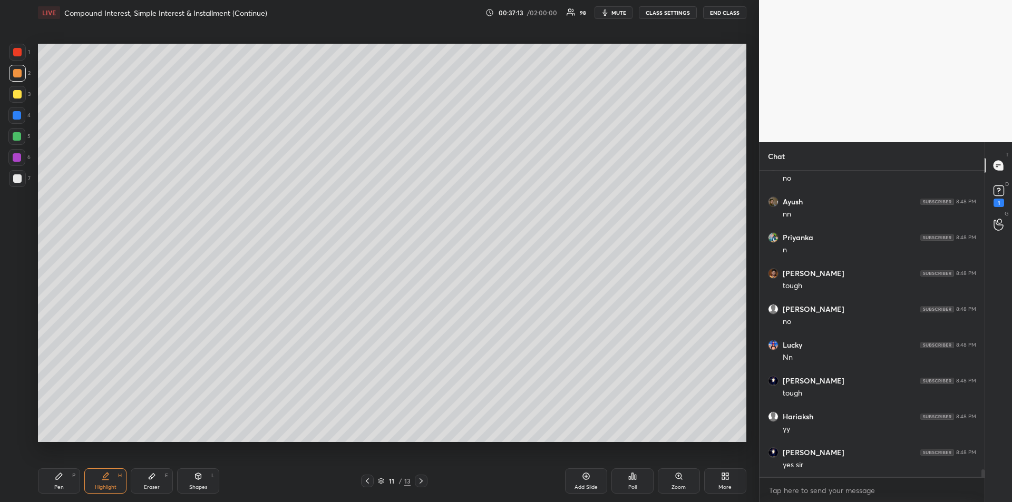
scroll to position [12126, 0]
click at [17, 119] on div at bounding box center [17, 115] width 8 height 8
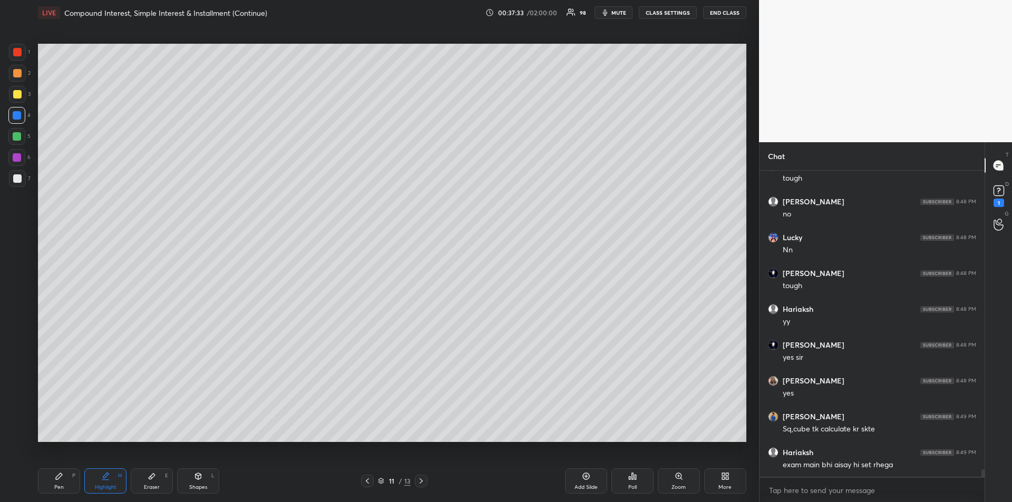
click at [63, 482] on div "Pen P" at bounding box center [59, 480] width 42 height 25
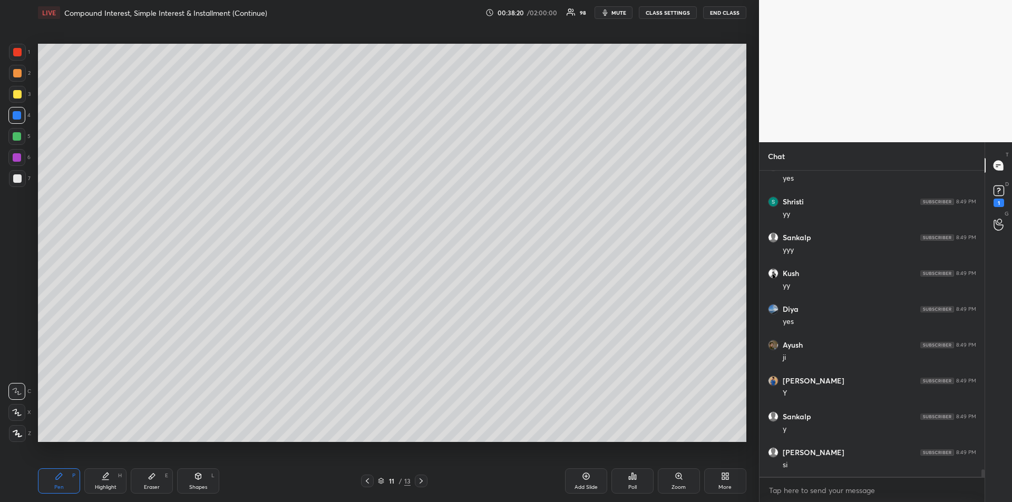
scroll to position [12699, 0]
click at [370, 476] on div at bounding box center [367, 481] width 13 height 13
click at [370, 480] on icon at bounding box center [367, 481] width 8 height 8
click at [422, 483] on icon at bounding box center [421, 481] width 8 height 8
click at [89, 481] on div "Highlight H" at bounding box center [105, 480] width 42 height 25
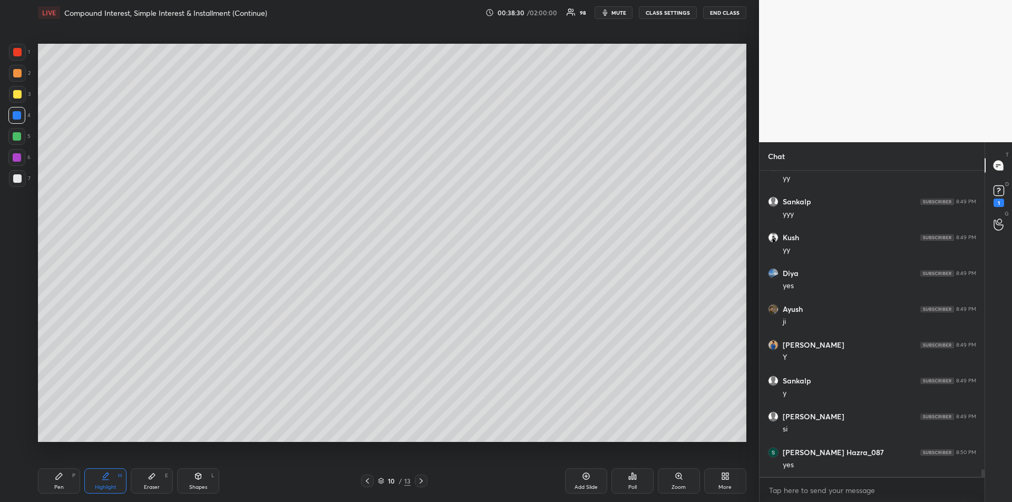
scroll to position [12735, 0]
click at [419, 476] on div at bounding box center [421, 481] width 13 height 13
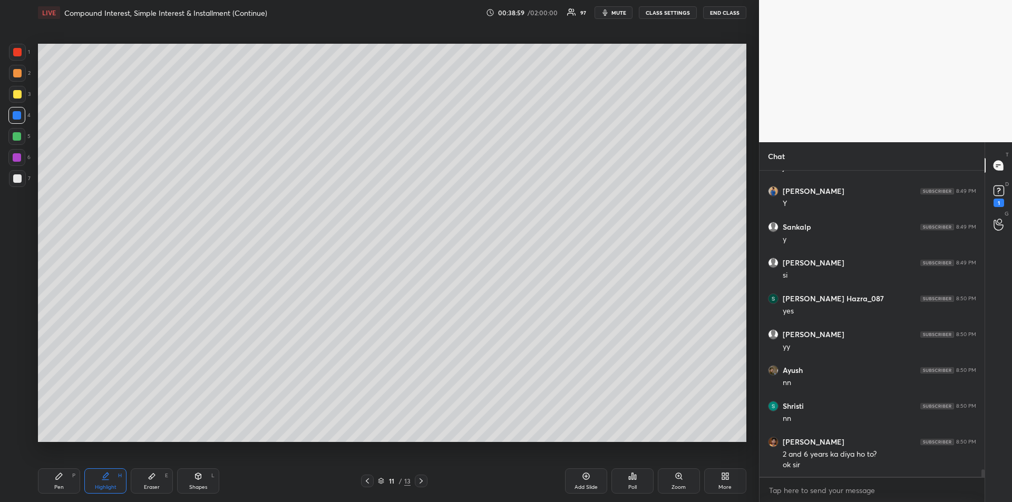
click at [54, 479] on div "Pen P" at bounding box center [59, 480] width 42 height 25
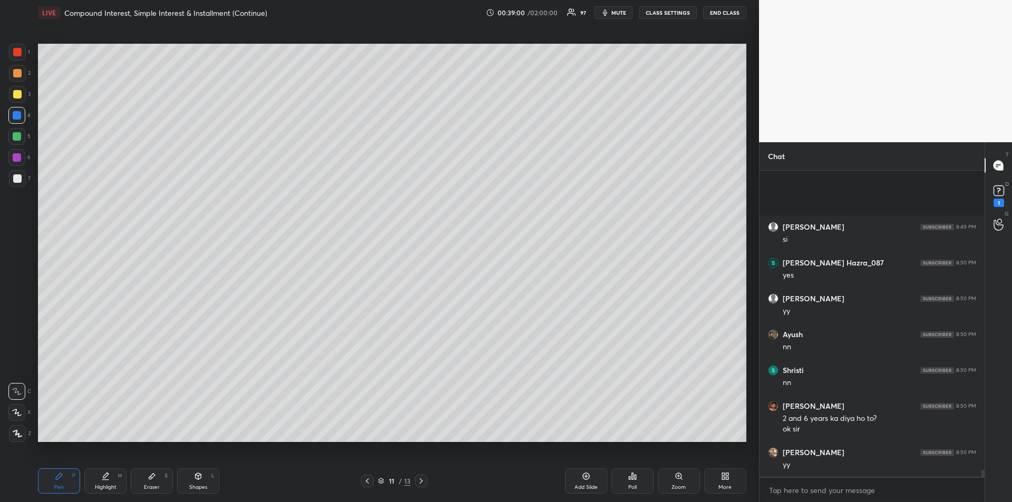
click at [424, 483] on icon at bounding box center [421, 481] width 8 height 8
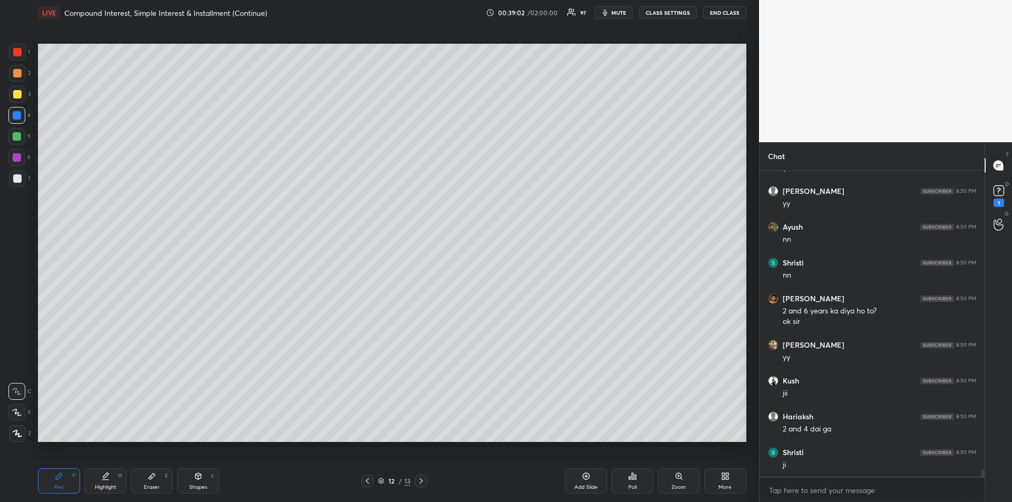
click at [143, 485] on div "Eraser E" at bounding box center [152, 480] width 42 height 25
click at [57, 481] on div "Pen P" at bounding box center [59, 480] width 42 height 25
click at [13, 119] on div at bounding box center [16, 115] width 17 height 17
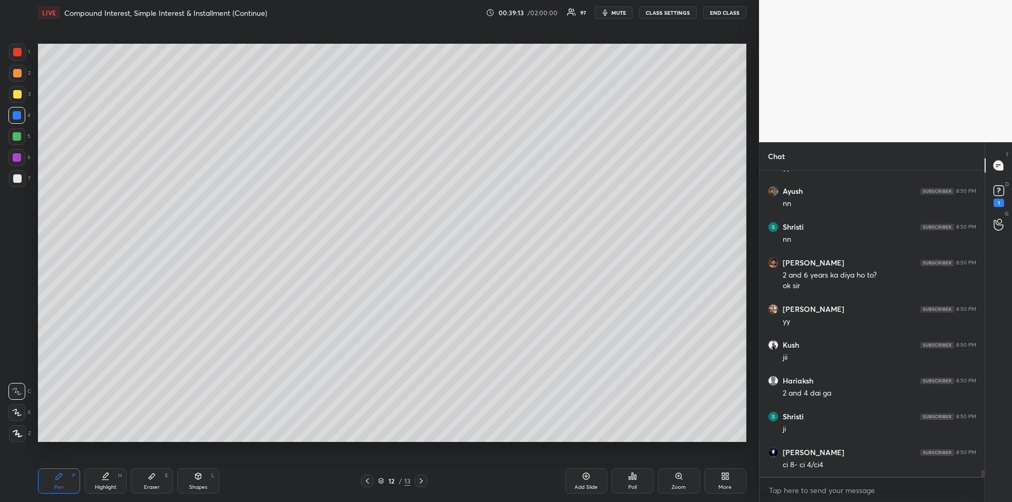
click at [366, 482] on icon at bounding box center [367, 481] width 8 height 8
click at [421, 485] on icon at bounding box center [421, 481] width 8 height 8
click at [149, 485] on div "Eraser" at bounding box center [152, 487] width 16 height 5
click at [55, 478] on icon at bounding box center [59, 476] width 8 height 8
click at [7, 134] on div "1 2 3 4 5 6 7 R O A L C X Z Erase all C X Z" at bounding box center [17, 243] width 34 height 398
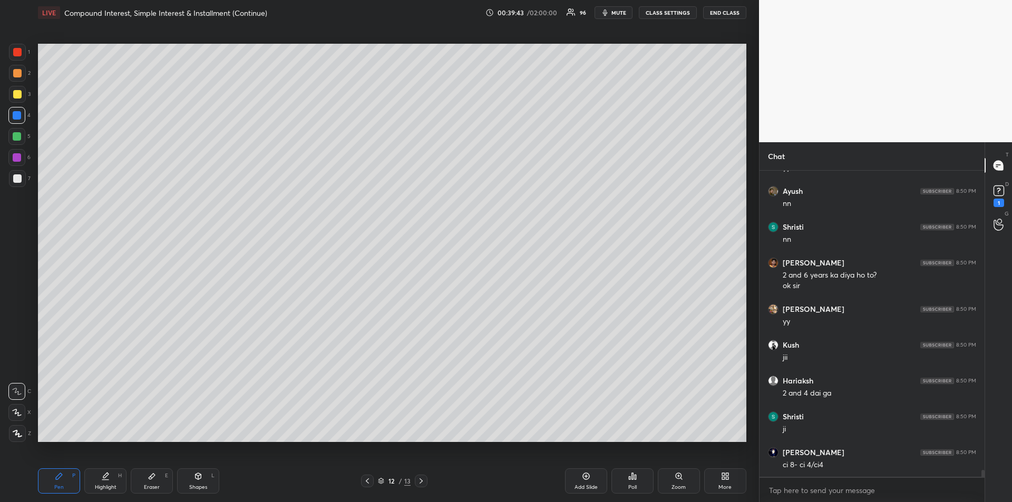
click at [17, 135] on div at bounding box center [17, 136] width 8 height 8
click at [18, 181] on div at bounding box center [17, 178] width 8 height 8
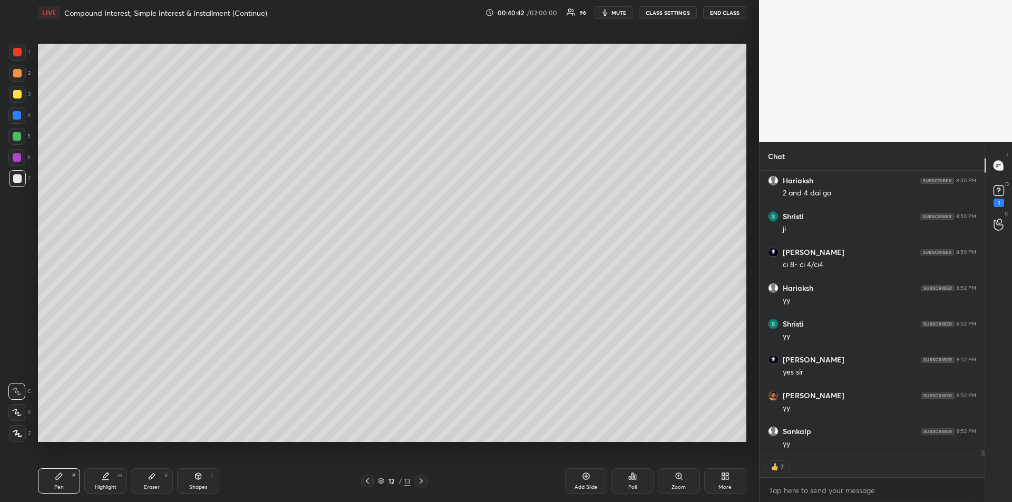
scroll to position [13268, 0]
click at [582, 482] on div "Add Slide" at bounding box center [586, 480] width 42 height 25
click at [15, 96] on div at bounding box center [17, 94] width 8 height 8
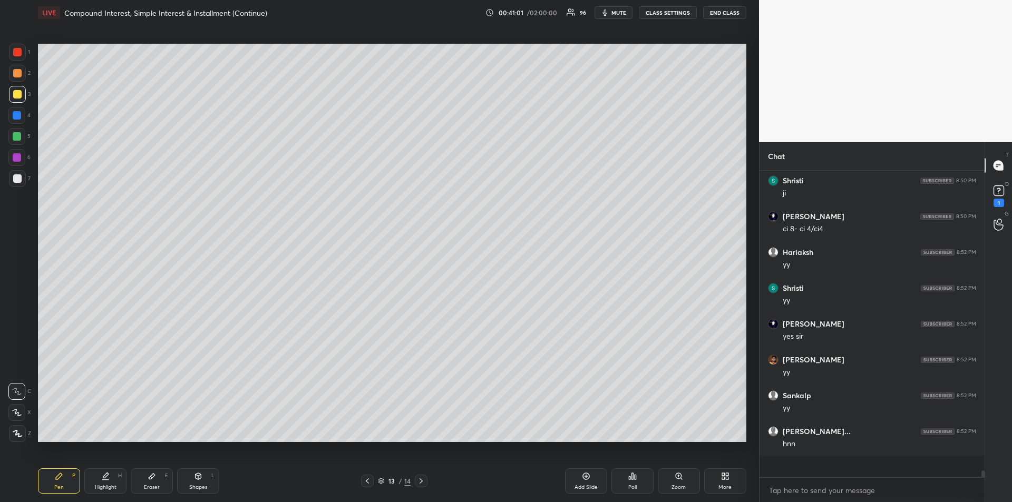
scroll to position [13247, 0]
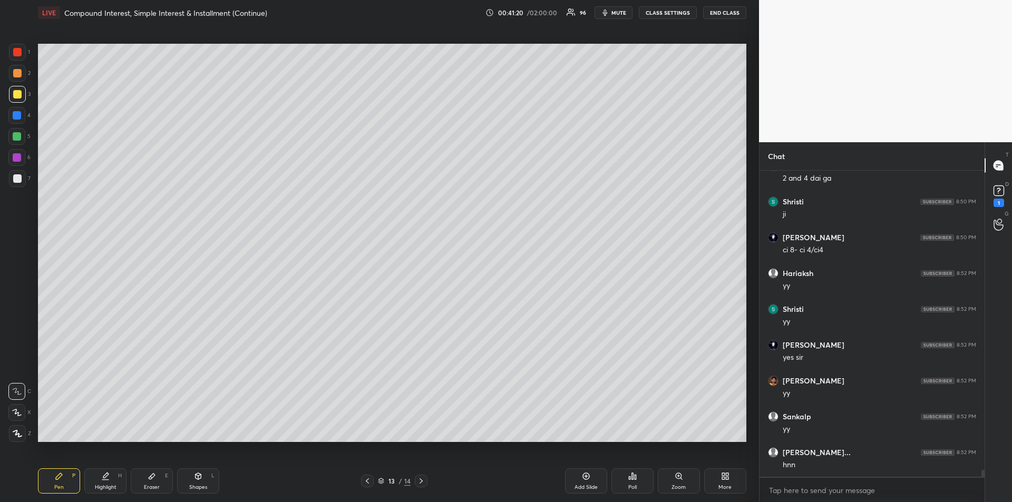
click at [17, 117] on div at bounding box center [17, 115] width 8 height 8
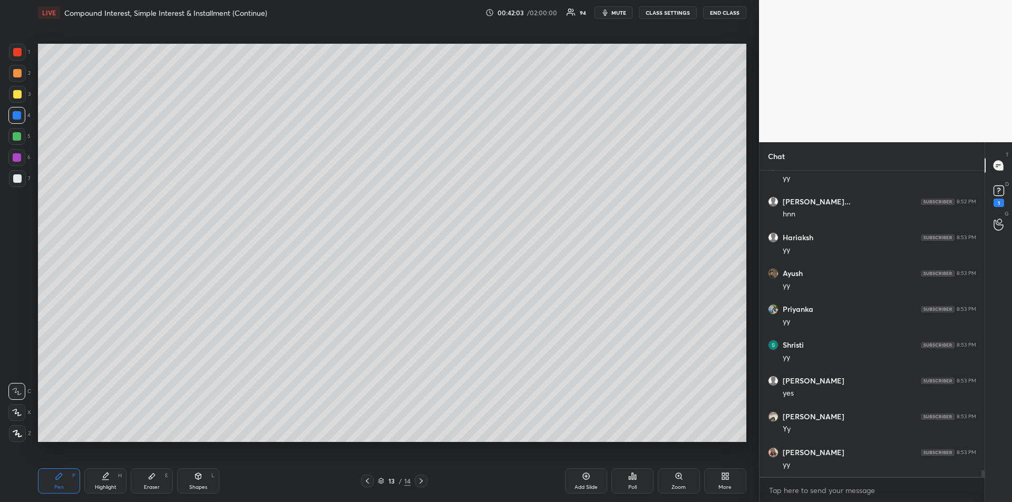
click at [17, 138] on div at bounding box center [17, 136] width 8 height 8
click at [367, 481] on icon at bounding box center [367, 481] width 8 height 8
click at [367, 482] on icon at bounding box center [367, 480] width 3 height 5
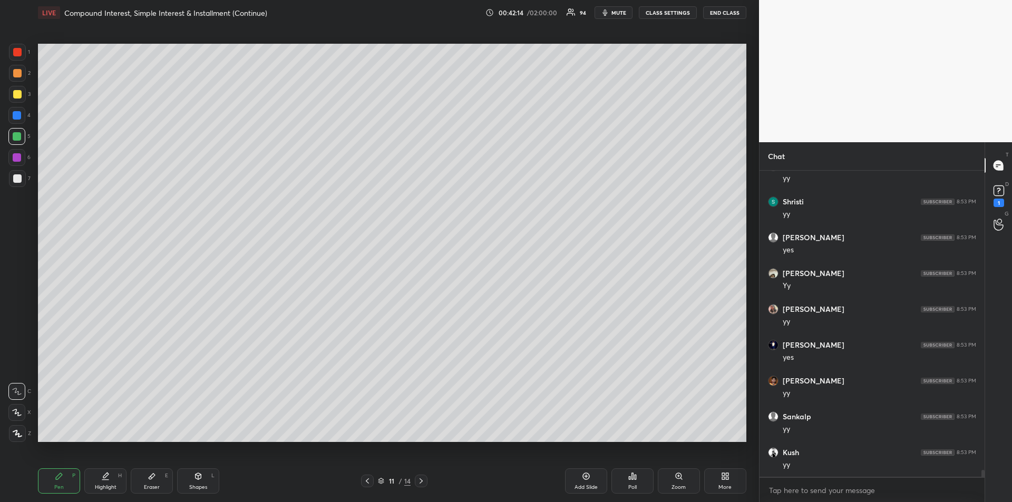
click at [425, 484] on icon at bounding box center [421, 481] width 8 height 8
click at [423, 483] on icon at bounding box center [421, 481] width 8 height 8
click at [18, 50] on div at bounding box center [17, 52] width 8 height 8
click at [585, 485] on div "Add Slide" at bounding box center [585, 487] width 23 height 5
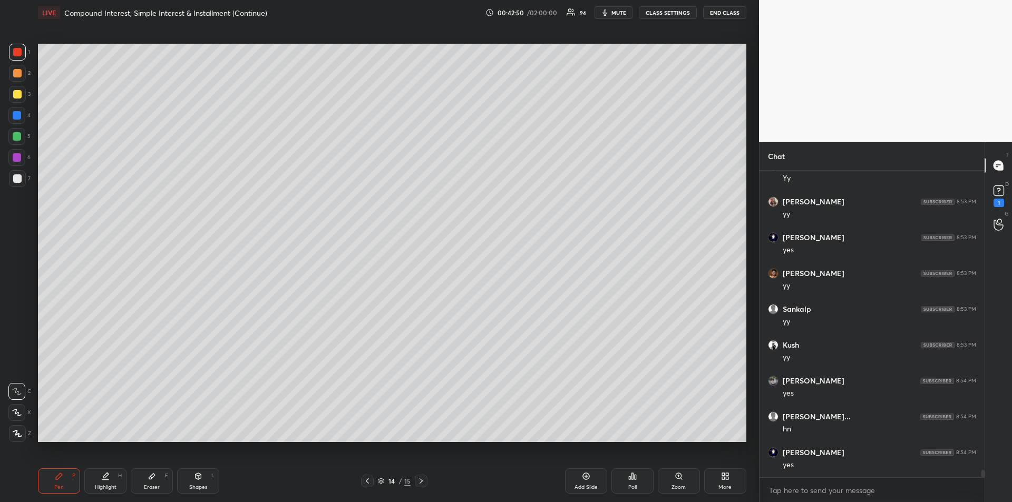
scroll to position [13784, 0]
click at [14, 178] on div at bounding box center [17, 178] width 8 height 8
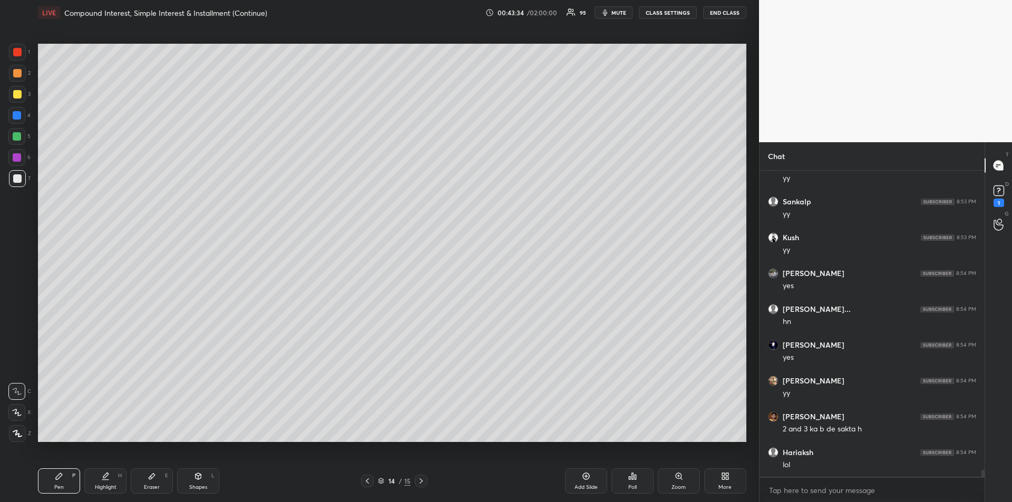
scroll to position [13892, 0]
click at [18, 93] on div at bounding box center [17, 94] width 8 height 8
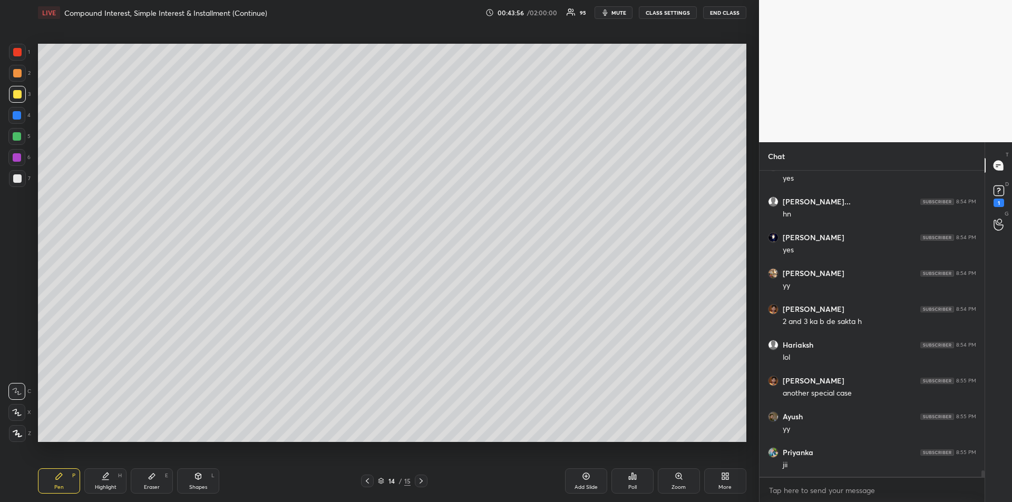
scroll to position [13999, 0]
click at [156, 481] on div "Eraser E" at bounding box center [152, 480] width 42 height 25
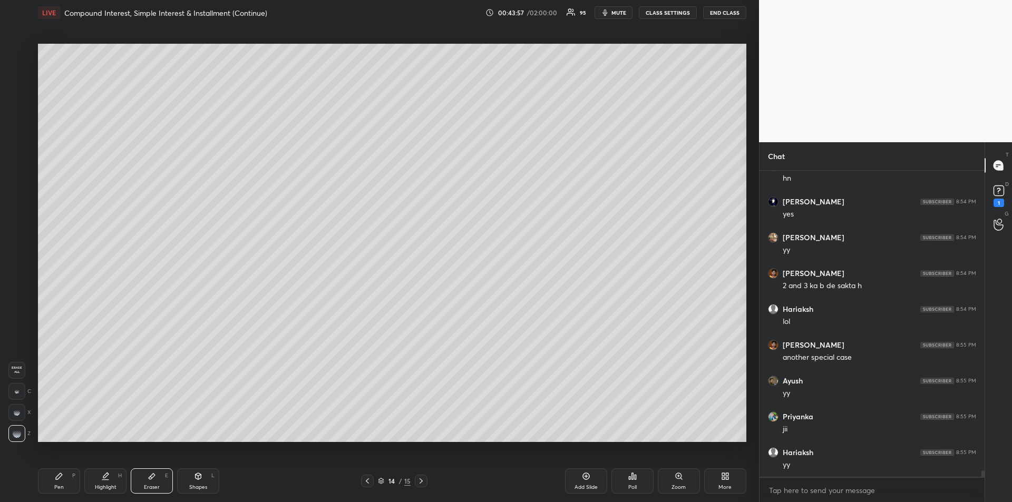
scroll to position [14107, 0]
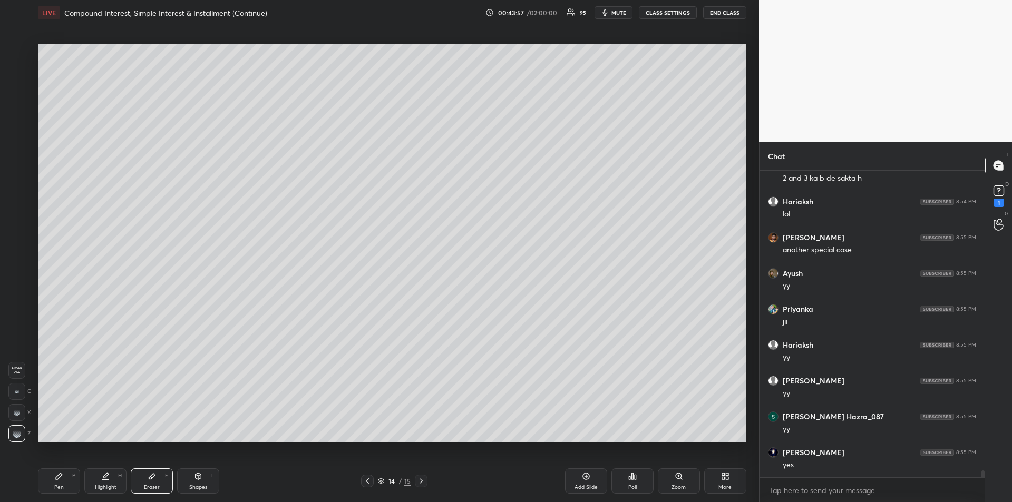
click at [58, 479] on icon at bounding box center [59, 476] width 6 height 6
click at [585, 483] on div "Add Slide" at bounding box center [586, 480] width 42 height 25
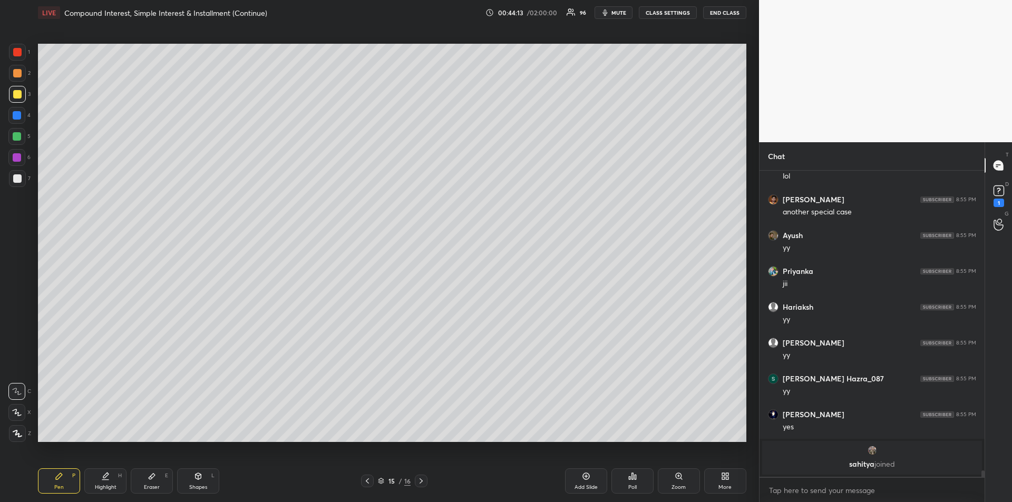
click at [151, 472] on div "Eraser E" at bounding box center [152, 480] width 42 height 25
click at [51, 479] on div "Pen P" at bounding box center [59, 480] width 42 height 25
click at [18, 135] on div at bounding box center [17, 136] width 8 height 8
click at [16, 118] on div at bounding box center [17, 115] width 8 height 8
click at [19, 158] on div at bounding box center [17, 157] width 8 height 8
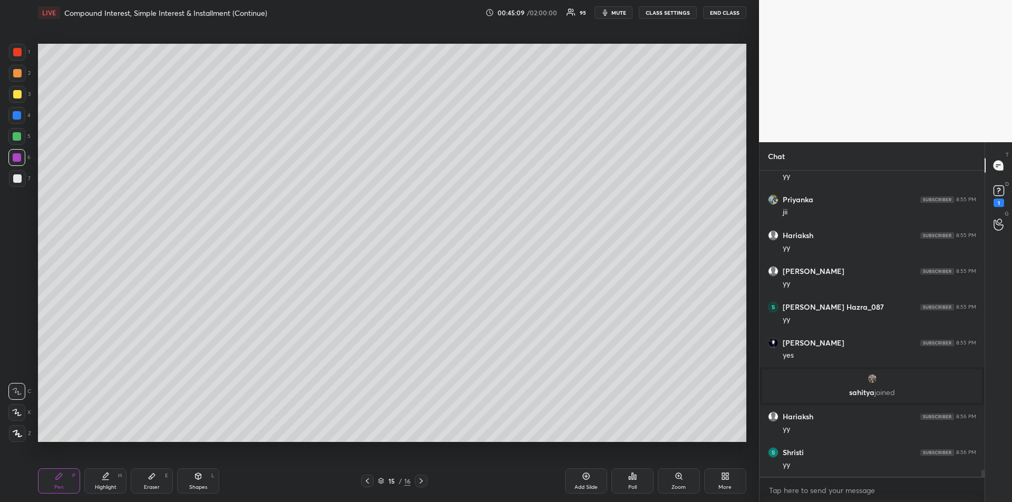
scroll to position [13507, 0]
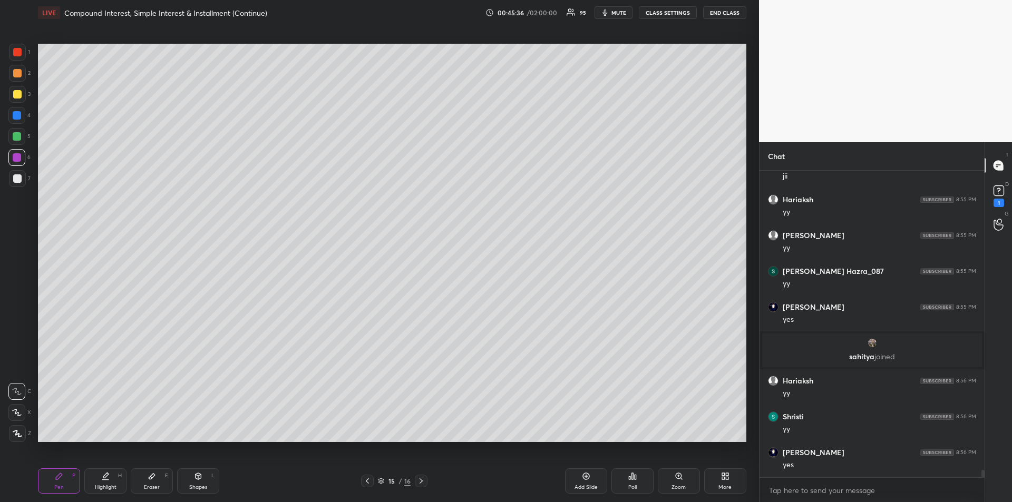
click at [149, 477] on icon at bounding box center [152, 476] width 8 height 8
click at [57, 475] on icon at bounding box center [59, 476] width 8 height 8
click at [197, 478] on icon at bounding box center [198, 476] width 6 height 6
click at [18, 434] on icon at bounding box center [18, 433] width 8 height 8
click at [61, 483] on div "Pen P" at bounding box center [59, 480] width 42 height 25
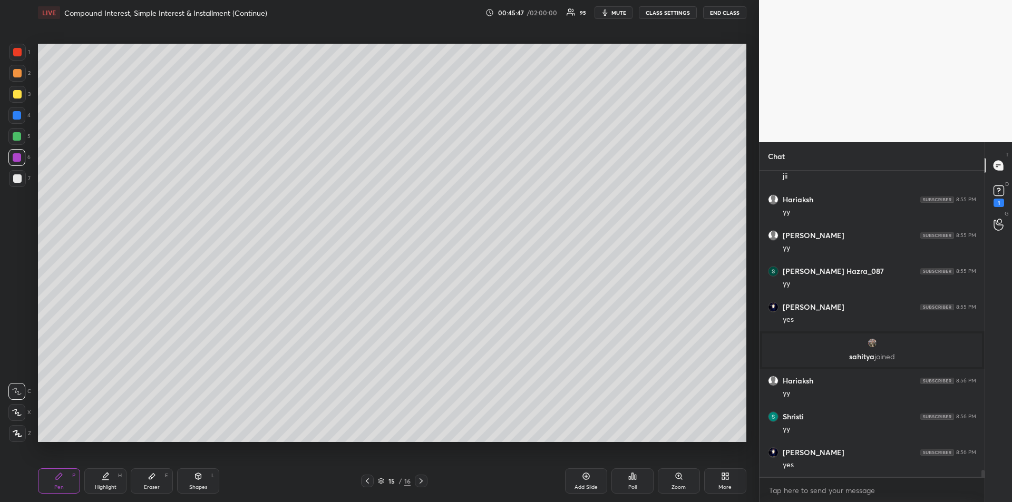
click at [17, 119] on div at bounding box center [17, 115] width 8 height 8
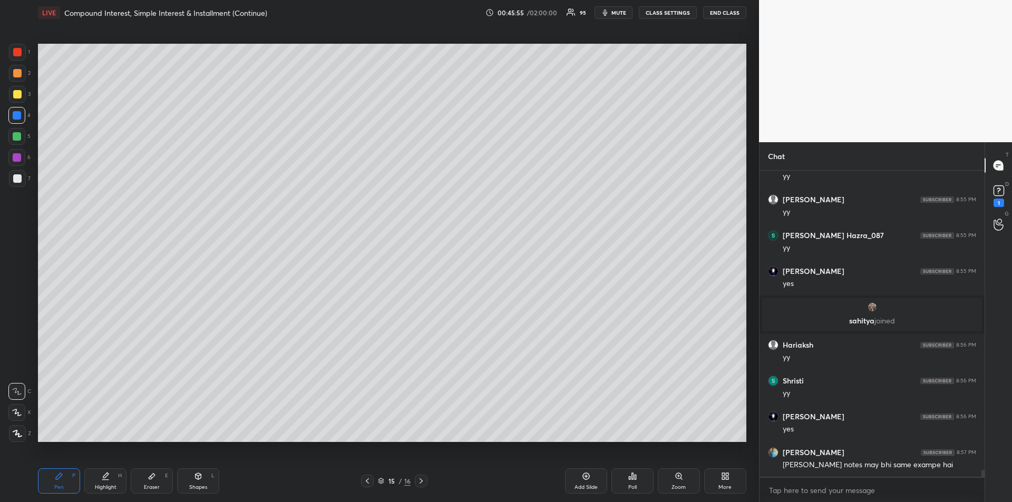
scroll to position [13581, 0]
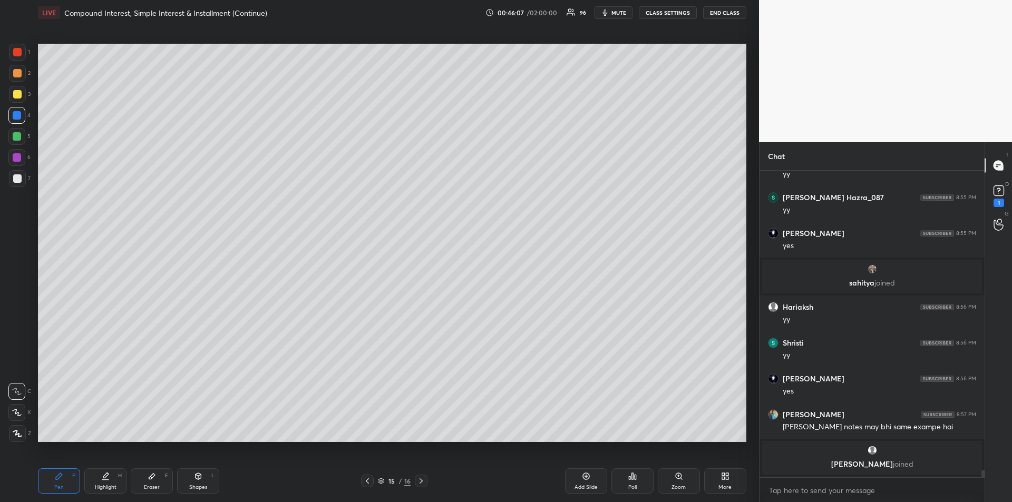
click at [15, 140] on div at bounding box center [17, 136] width 8 height 8
click at [17, 161] on div at bounding box center [17, 157] width 8 height 8
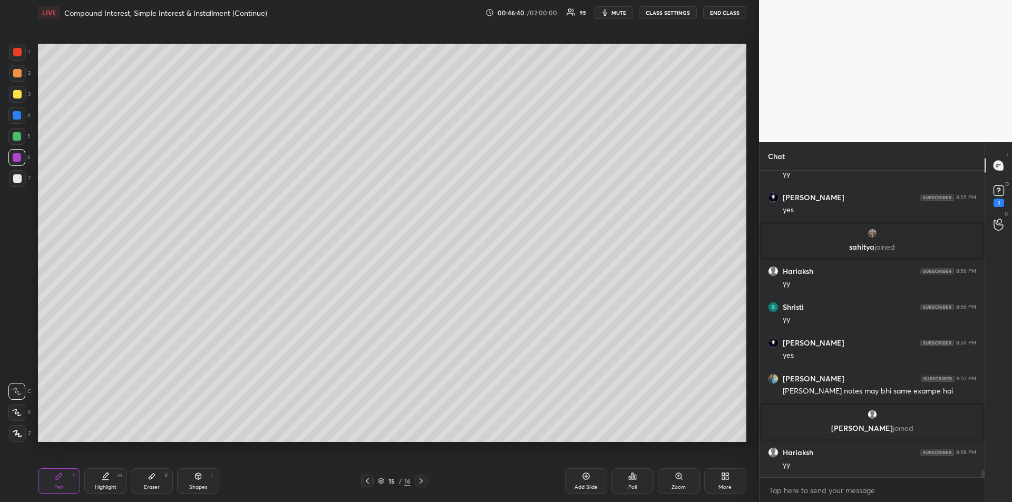
scroll to position [13569, 0]
click at [582, 482] on div "Add Slide" at bounding box center [586, 480] width 42 height 25
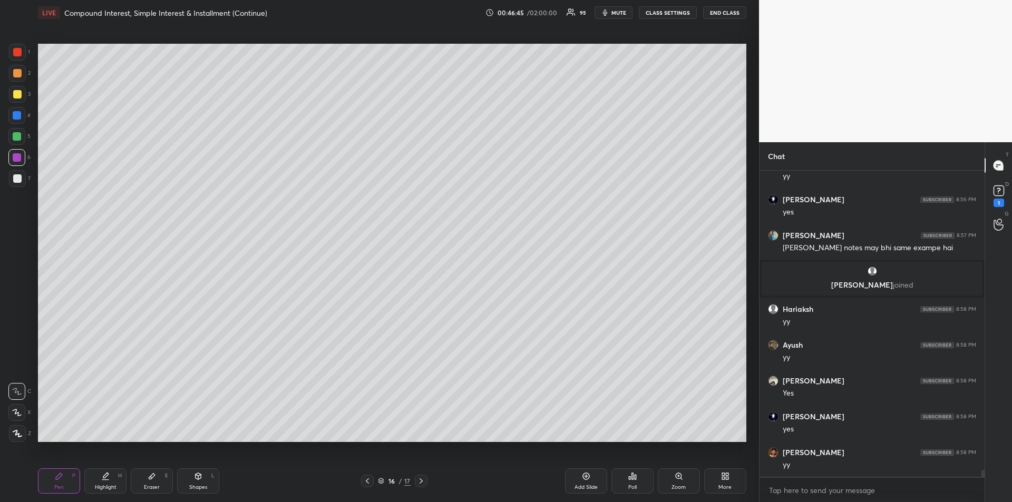
scroll to position [13749, 0]
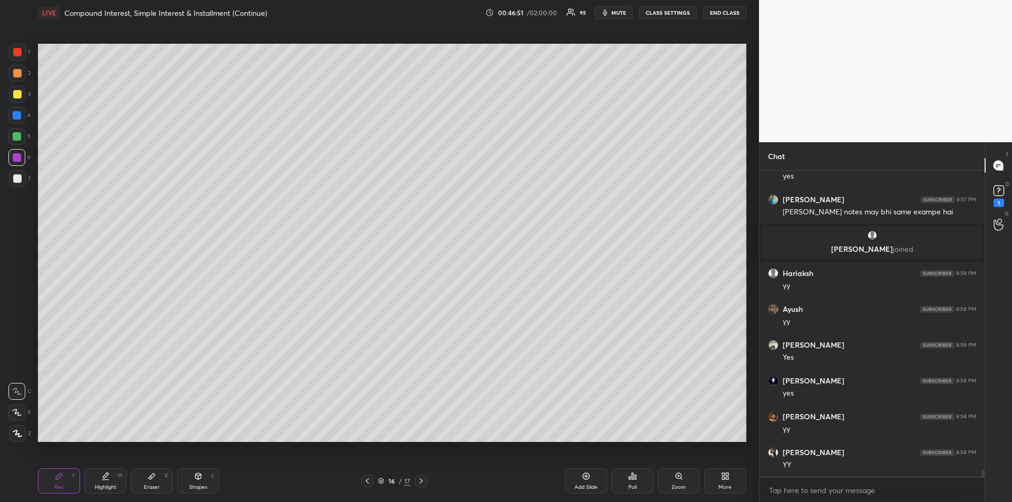
click at [366, 479] on icon at bounding box center [367, 481] width 8 height 8
click at [150, 475] on icon at bounding box center [152, 476] width 8 height 8
click at [55, 479] on icon at bounding box center [59, 476] width 8 height 8
click at [15, 134] on div at bounding box center [17, 136] width 8 height 8
click at [13, 181] on div at bounding box center [17, 178] width 8 height 8
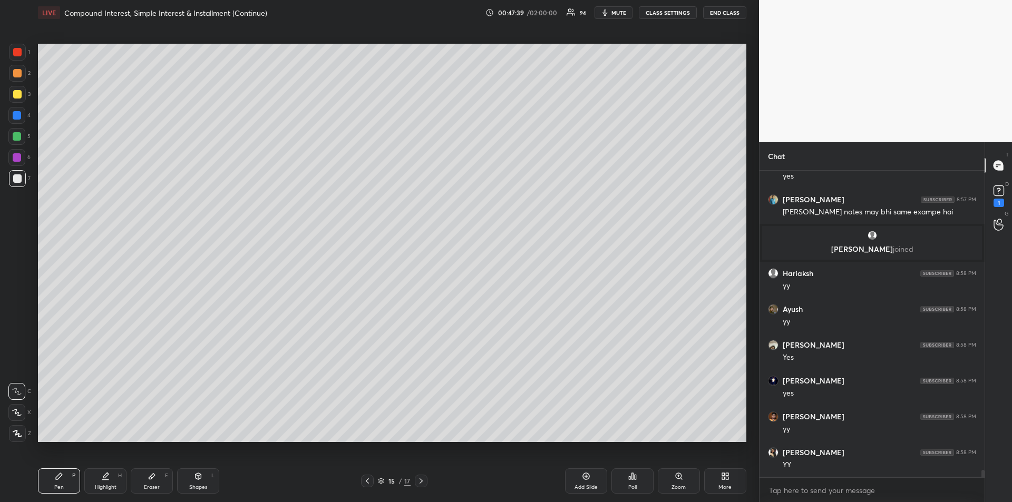
click at [19, 138] on div at bounding box center [17, 136] width 8 height 8
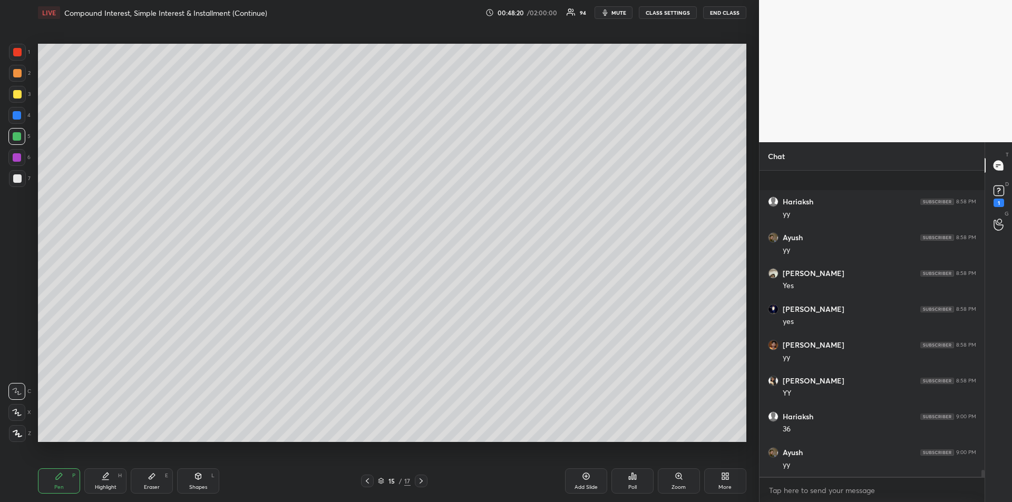
scroll to position [13892, 0]
click at [14, 152] on div at bounding box center [16, 157] width 17 height 17
click at [17, 56] on div at bounding box center [17, 52] width 17 height 17
click at [149, 479] on icon at bounding box center [152, 476] width 8 height 8
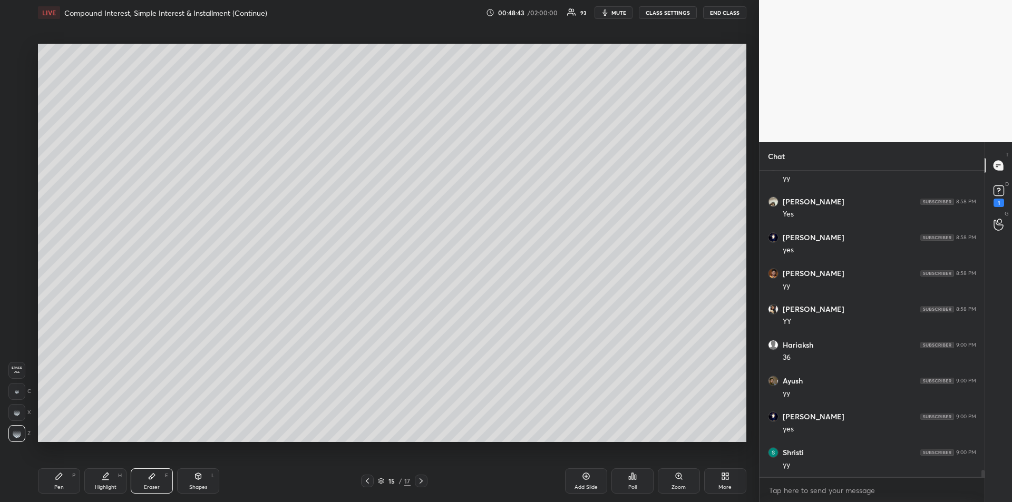
click at [56, 481] on div "Pen P" at bounding box center [59, 480] width 42 height 25
click at [148, 481] on div "Eraser E" at bounding box center [152, 480] width 42 height 25
click at [62, 479] on icon at bounding box center [59, 476] width 8 height 8
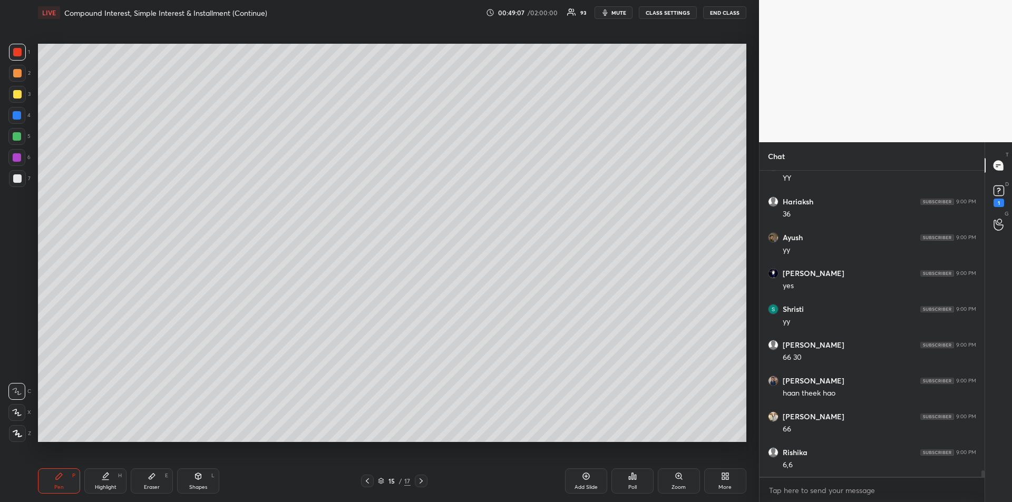
scroll to position [14071, 0]
click at [152, 479] on icon at bounding box center [152, 476] width 8 height 8
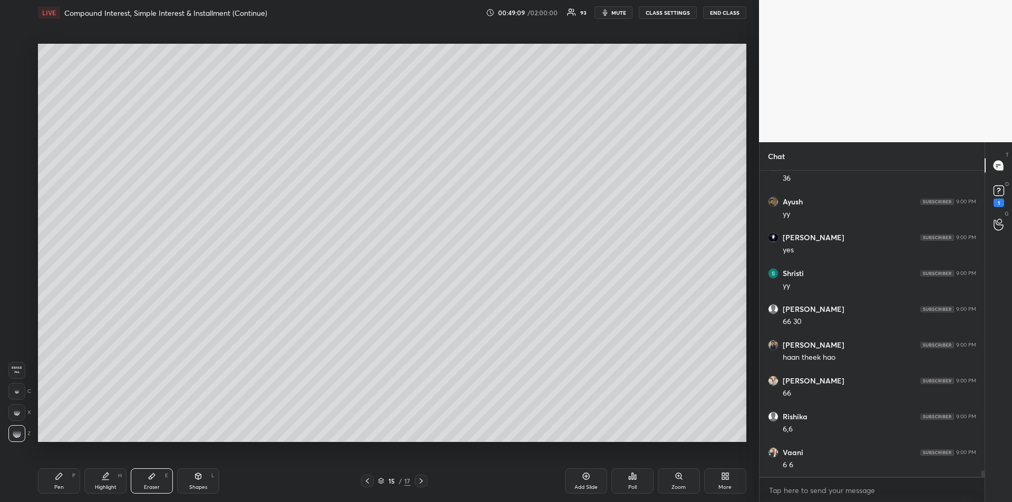
click at [63, 479] on div "Pen P" at bounding box center [59, 480] width 42 height 25
click at [14, 180] on div at bounding box center [17, 178] width 8 height 8
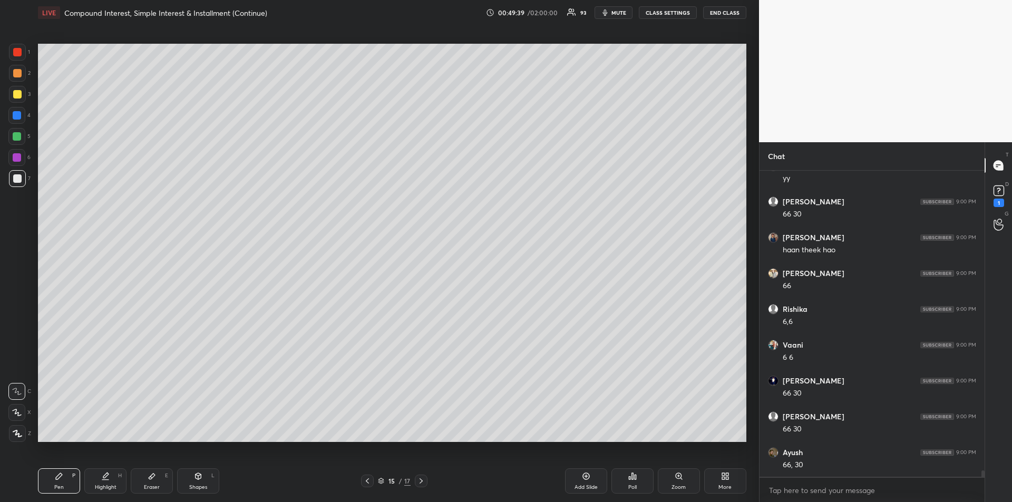
scroll to position [14214, 0]
click at [111, 485] on div "Highlight" at bounding box center [106, 487] width 22 height 5
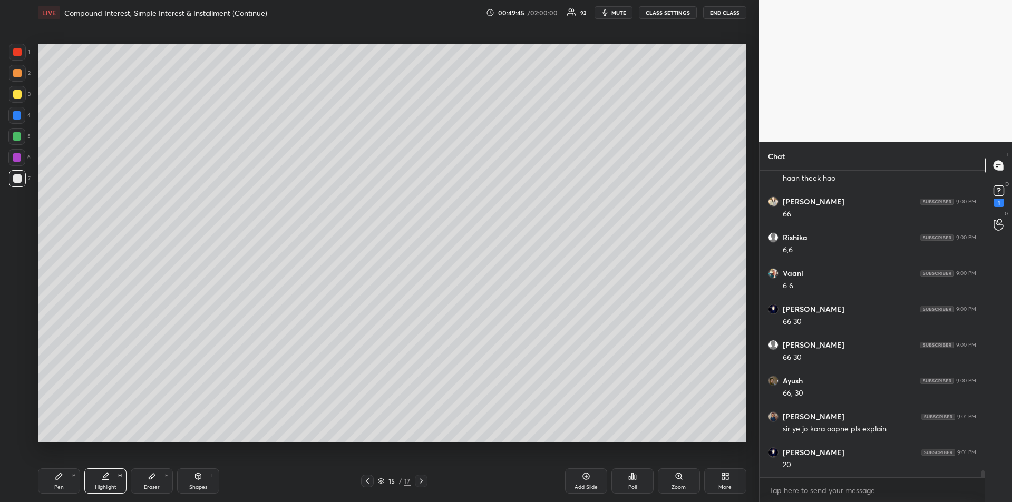
scroll to position [14286, 0]
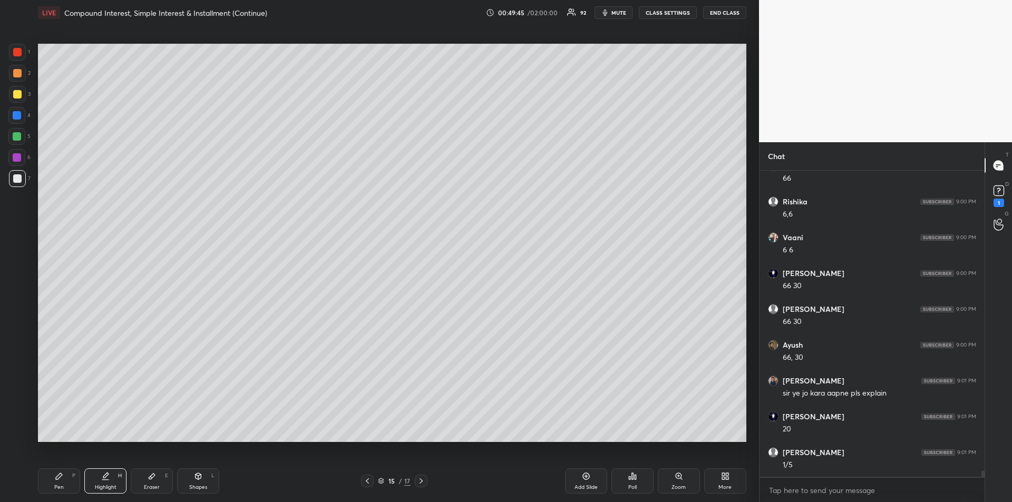
click at [60, 482] on div "Pen P" at bounding box center [59, 480] width 42 height 25
click at [17, 159] on div at bounding box center [17, 157] width 8 height 8
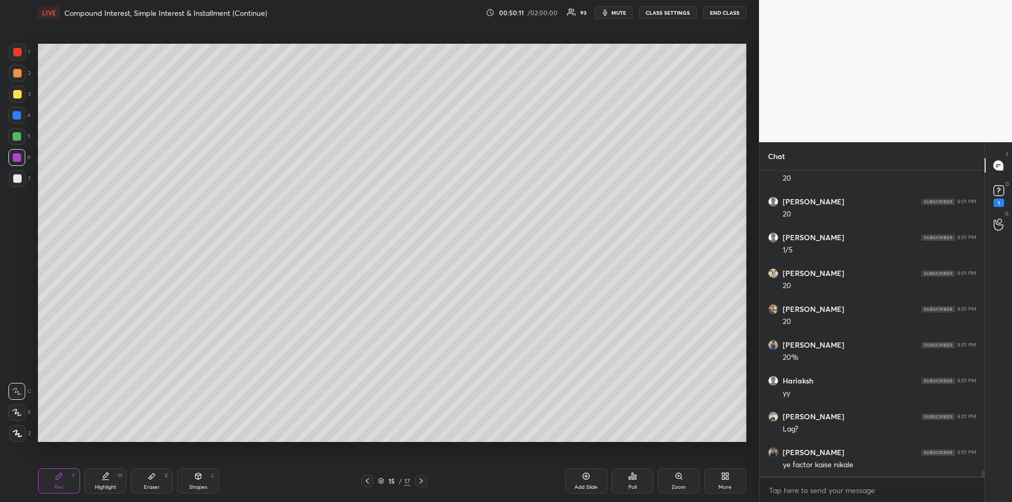
click at [21, 96] on div at bounding box center [17, 94] width 8 height 8
click at [106, 483] on div "Highlight H" at bounding box center [105, 480] width 42 height 25
click at [150, 486] on div "Eraser" at bounding box center [152, 487] width 16 height 5
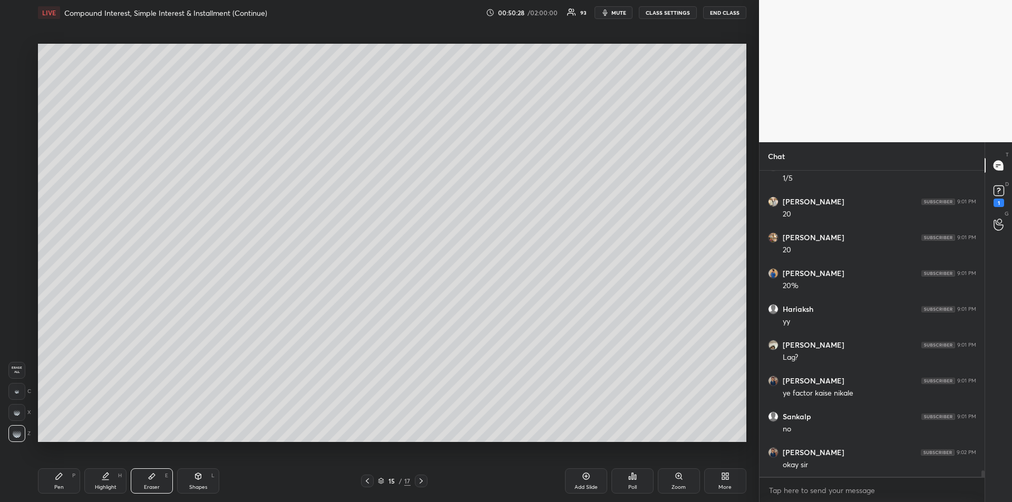
scroll to position [14895, 0]
click at [53, 477] on div "Pen P" at bounding box center [59, 480] width 42 height 25
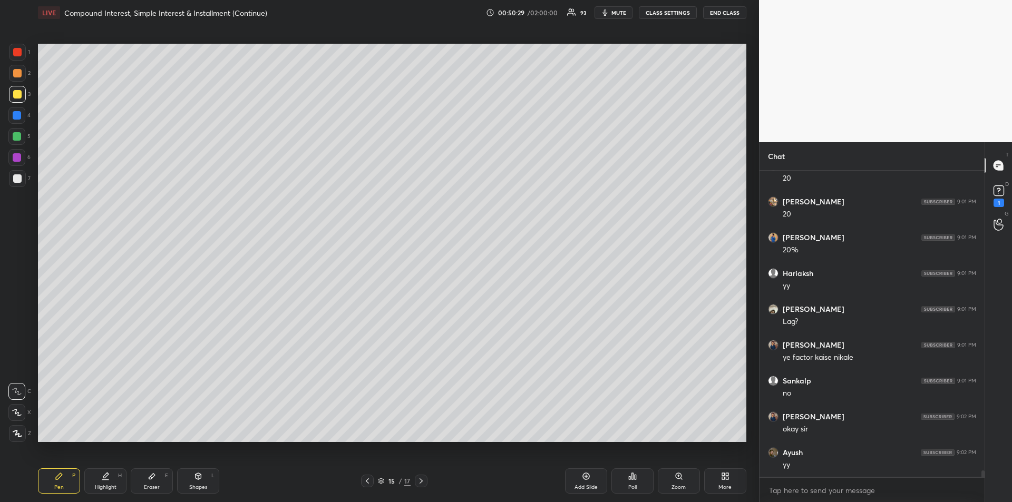
scroll to position [15038, 0]
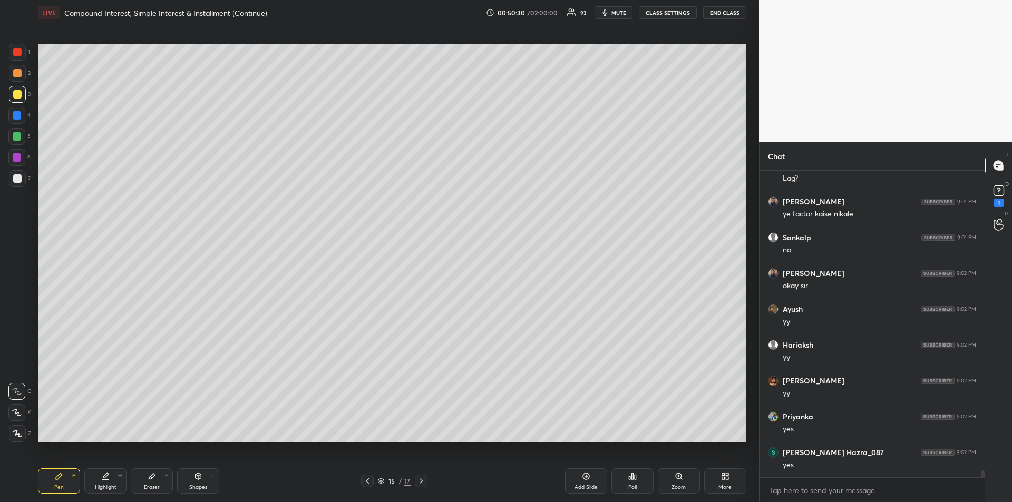
click at [19, 77] on div at bounding box center [17, 73] width 17 height 17
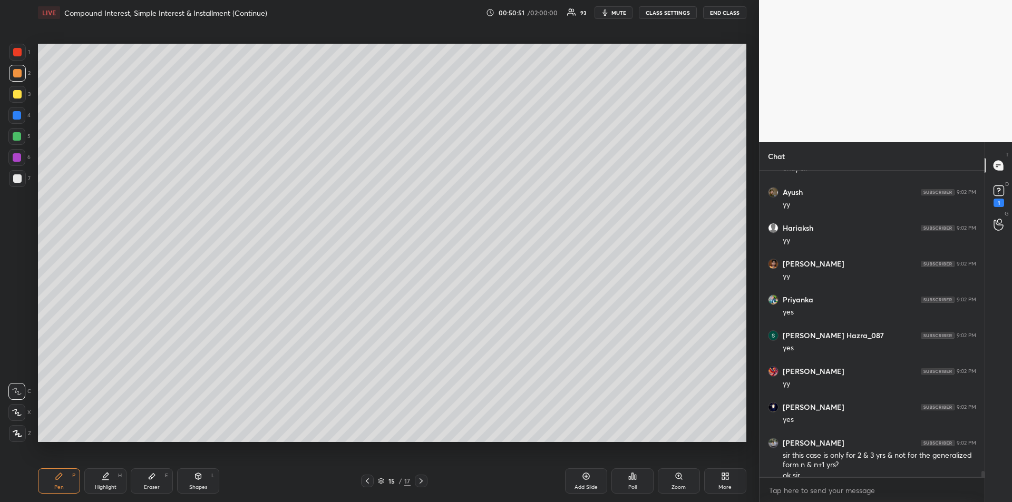
scroll to position [15166, 0]
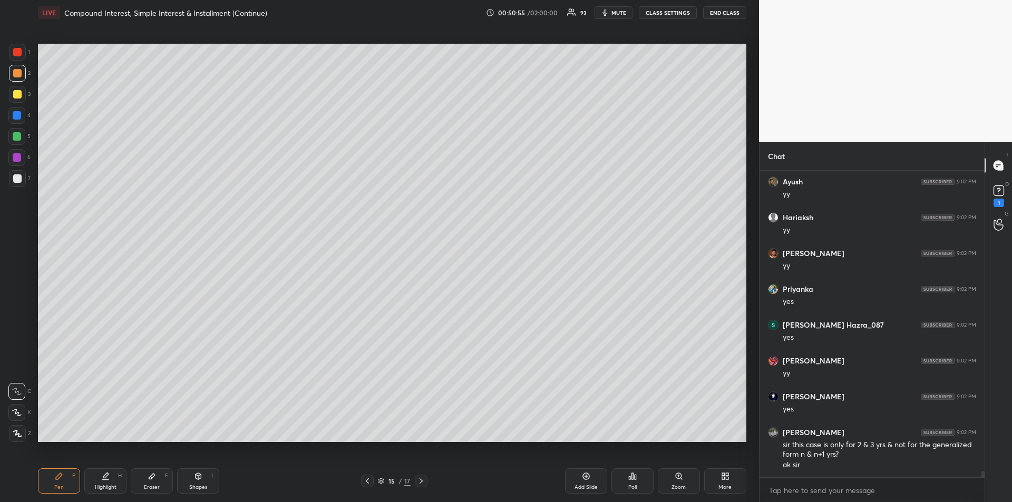
click at [17, 176] on div at bounding box center [17, 178] width 8 height 8
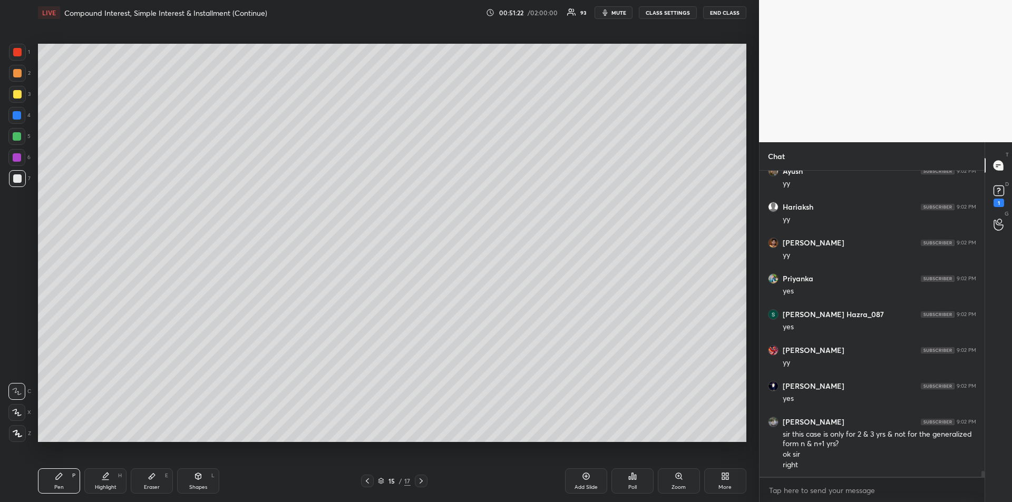
click at [145, 481] on div "Eraser E" at bounding box center [152, 480] width 42 height 25
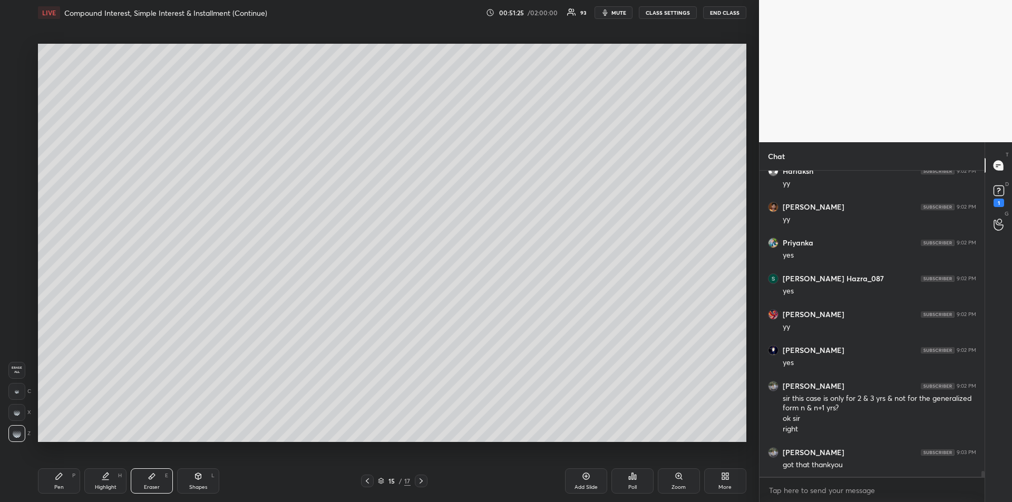
click at [54, 477] on div "Pen P" at bounding box center [59, 480] width 42 height 25
click at [424, 483] on icon at bounding box center [421, 481] width 8 height 8
click at [162, 479] on div "Eraser E" at bounding box center [152, 480] width 42 height 25
click at [61, 487] on div "Pen" at bounding box center [58, 487] width 9 height 5
click at [367, 483] on icon at bounding box center [367, 480] width 3 height 5
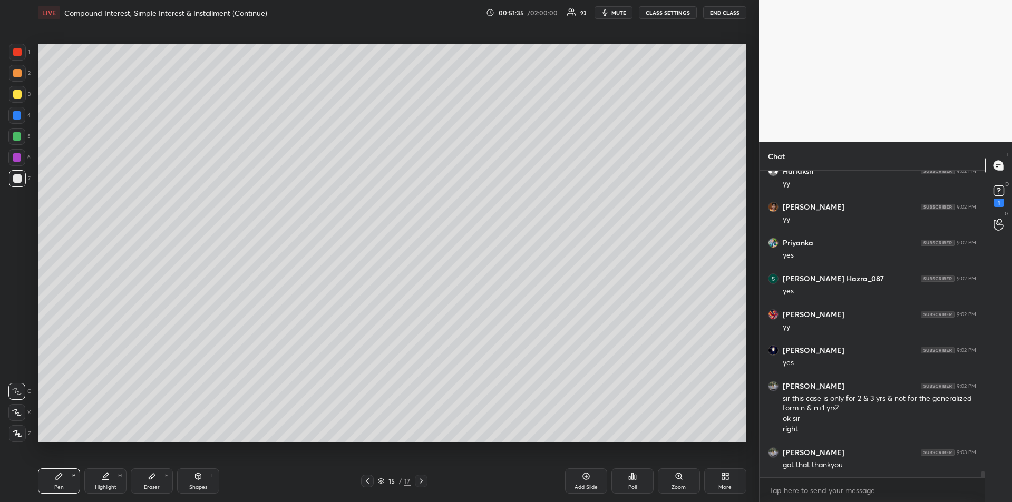
click at [101, 487] on div "Highlight" at bounding box center [106, 487] width 22 height 5
click at [62, 479] on icon at bounding box center [59, 476] width 8 height 8
click at [419, 482] on icon at bounding box center [421, 481] width 8 height 8
click at [17, 120] on div at bounding box center [16, 115] width 17 height 17
click at [18, 95] on div at bounding box center [17, 94] width 8 height 8
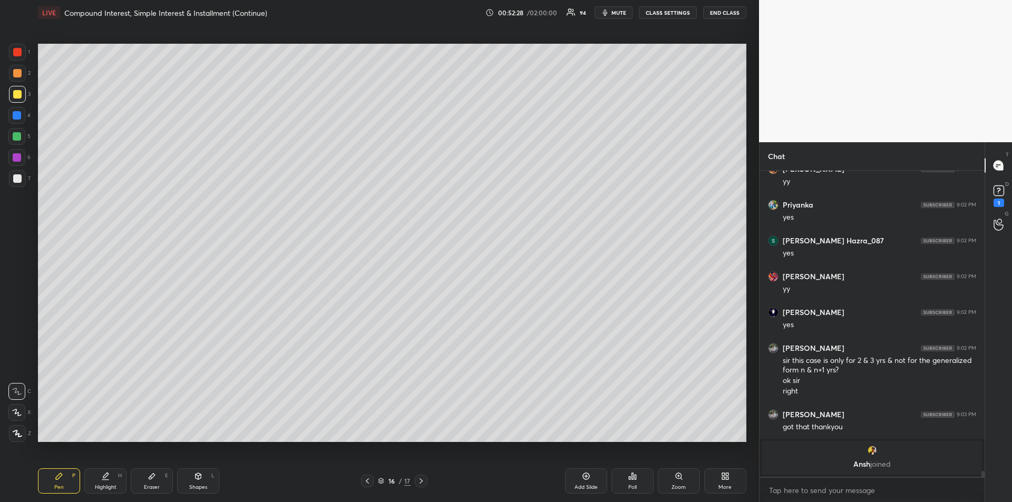
scroll to position [14836, 0]
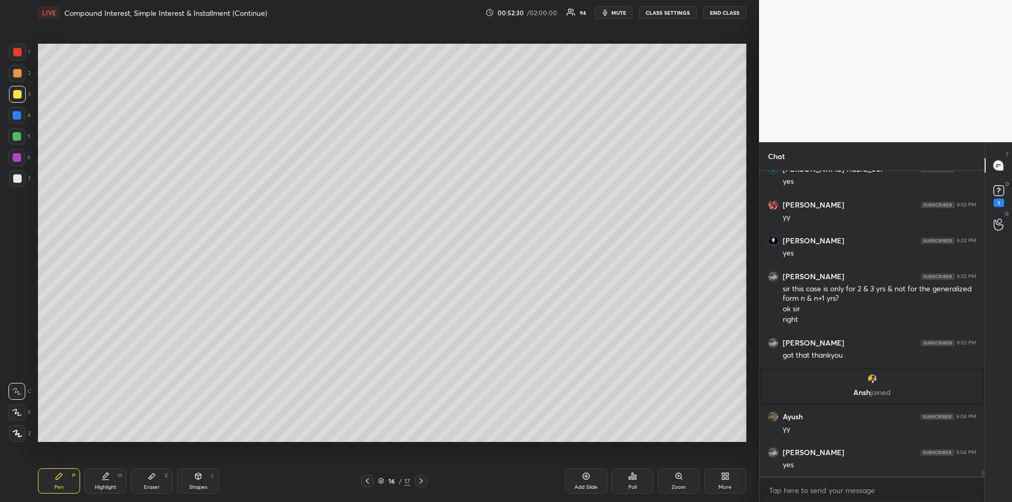
click at [19, 117] on div at bounding box center [17, 115] width 8 height 8
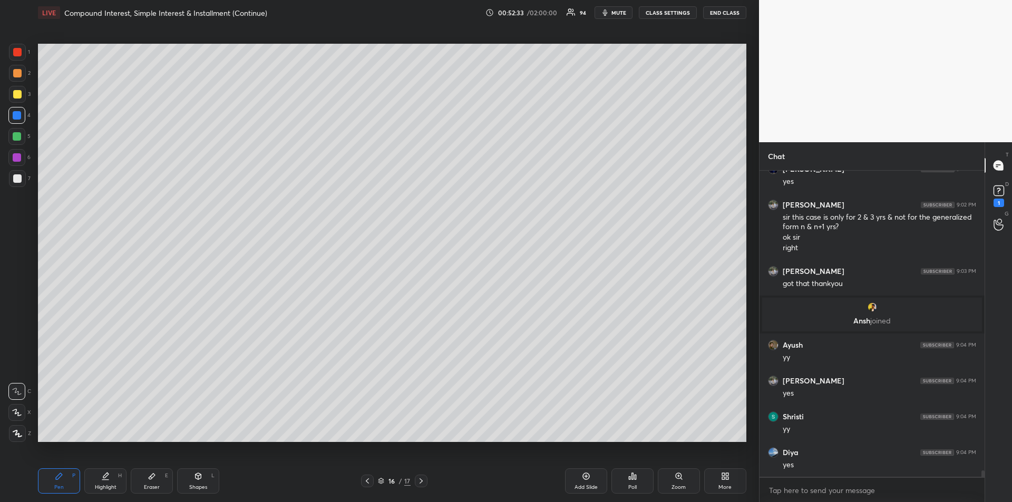
scroll to position [14979, 0]
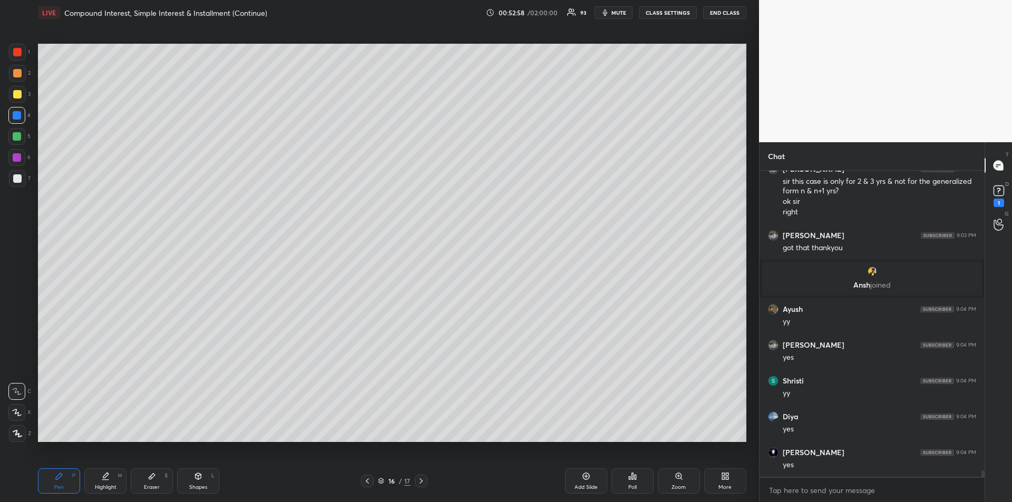
click at [103, 479] on icon at bounding box center [105, 476] width 8 height 8
click at [54, 479] on div "Pen P" at bounding box center [59, 480] width 42 height 25
click at [583, 485] on div "Add Slide" at bounding box center [585, 487] width 23 height 5
click at [113, 476] on div "Highlight H" at bounding box center [105, 480] width 42 height 25
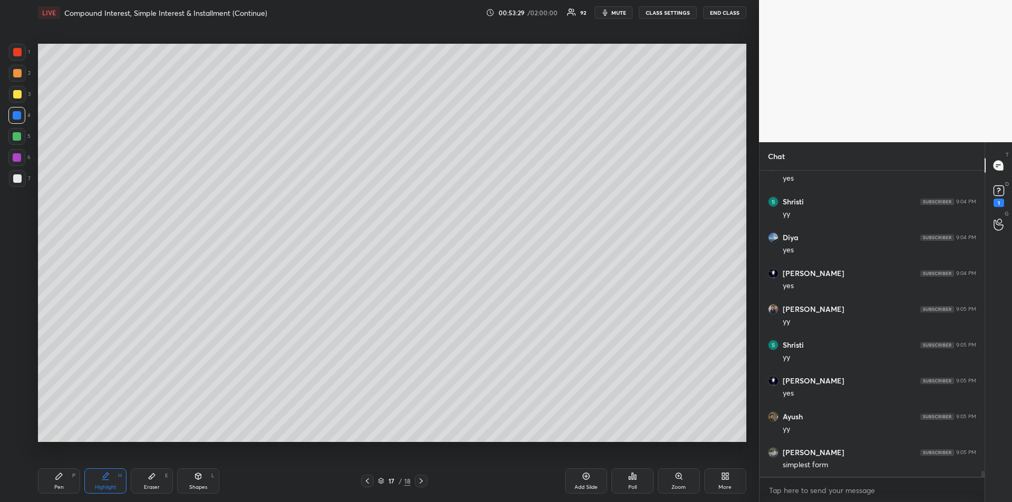
scroll to position [15194, 0]
click at [364, 480] on icon at bounding box center [367, 481] width 8 height 8
click at [15, 138] on div at bounding box center [17, 136] width 8 height 8
click at [106, 479] on icon at bounding box center [105, 476] width 8 height 8
click at [62, 487] on div "Pen" at bounding box center [58, 487] width 9 height 5
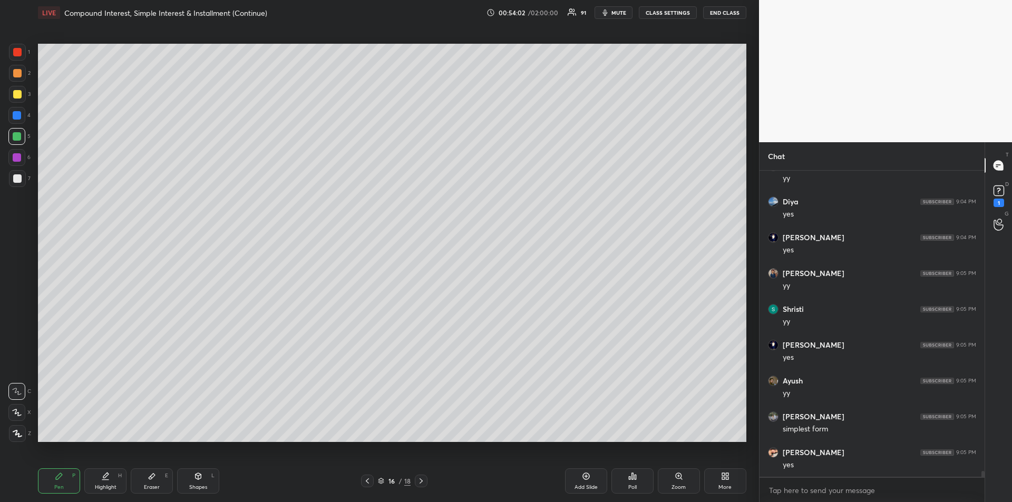
click at [19, 161] on div at bounding box center [17, 157] width 8 height 8
click at [422, 484] on icon at bounding box center [421, 481] width 8 height 8
click at [16, 118] on div at bounding box center [17, 115] width 8 height 8
click at [16, 94] on div at bounding box center [17, 94] width 8 height 8
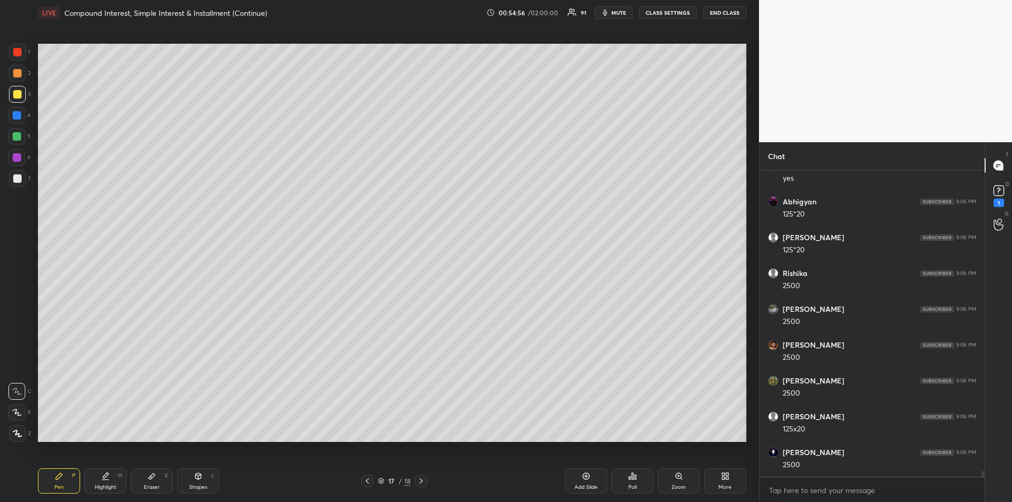
click at [17, 178] on div at bounding box center [17, 178] width 8 height 8
click at [16, 158] on div at bounding box center [17, 157] width 8 height 8
click at [110, 475] on div "Highlight H" at bounding box center [105, 480] width 42 height 25
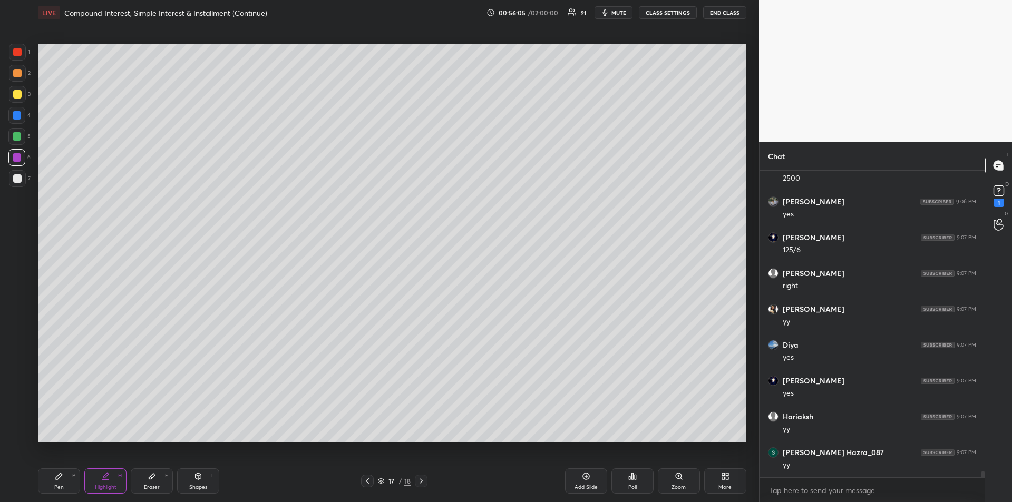
click at [55, 477] on icon at bounding box center [59, 476] width 8 height 8
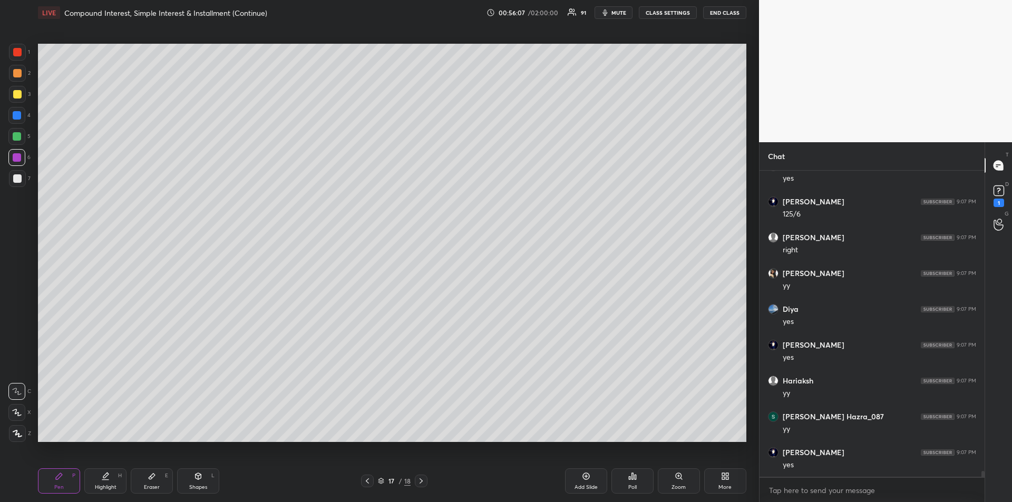
click at [365, 481] on icon at bounding box center [367, 481] width 8 height 8
click at [106, 483] on div "Highlight H" at bounding box center [105, 480] width 42 height 25
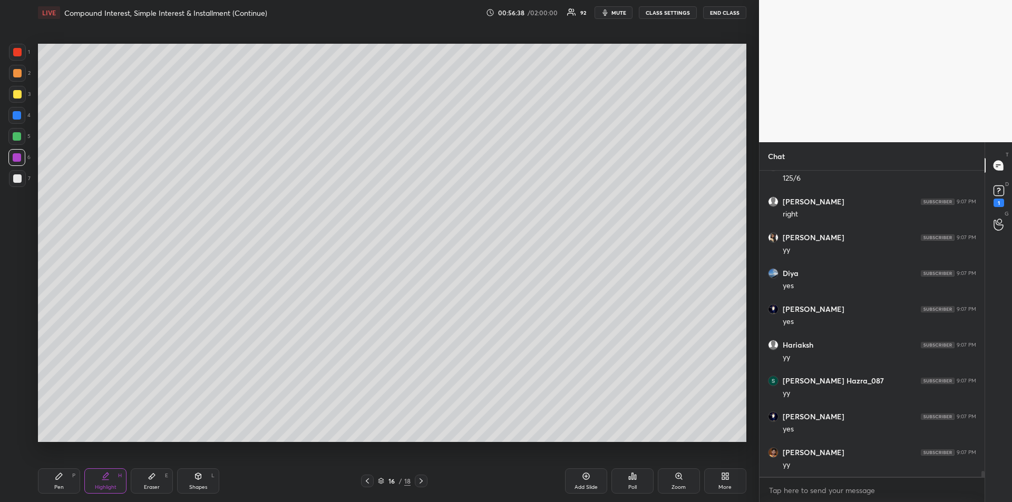
click at [65, 482] on div "Pen P" at bounding box center [59, 480] width 42 height 25
click at [18, 100] on div at bounding box center [17, 94] width 17 height 17
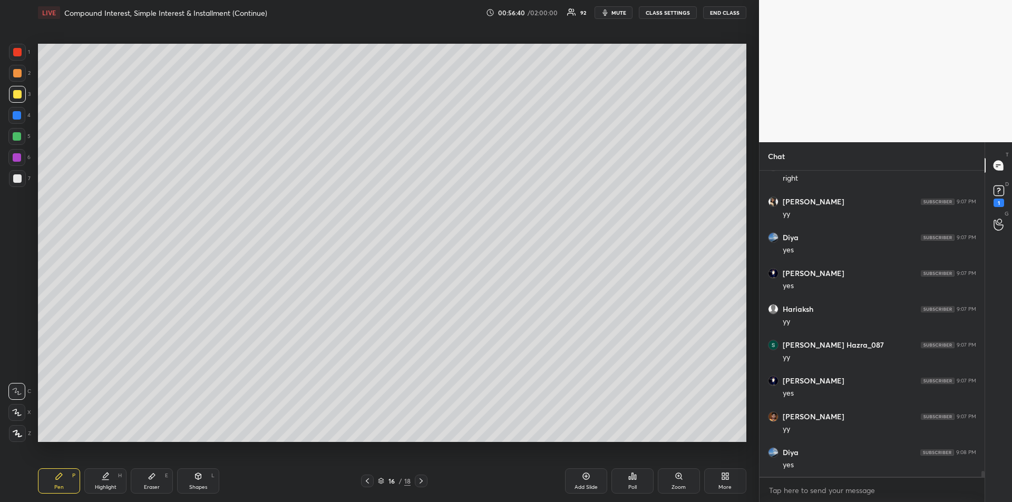
click at [13, 140] on div at bounding box center [17, 136] width 8 height 8
click at [17, 55] on div at bounding box center [17, 52] width 8 height 8
click at [580, 479] on div "Add Slide" at bounding box center [586, 480] width 42 height 25
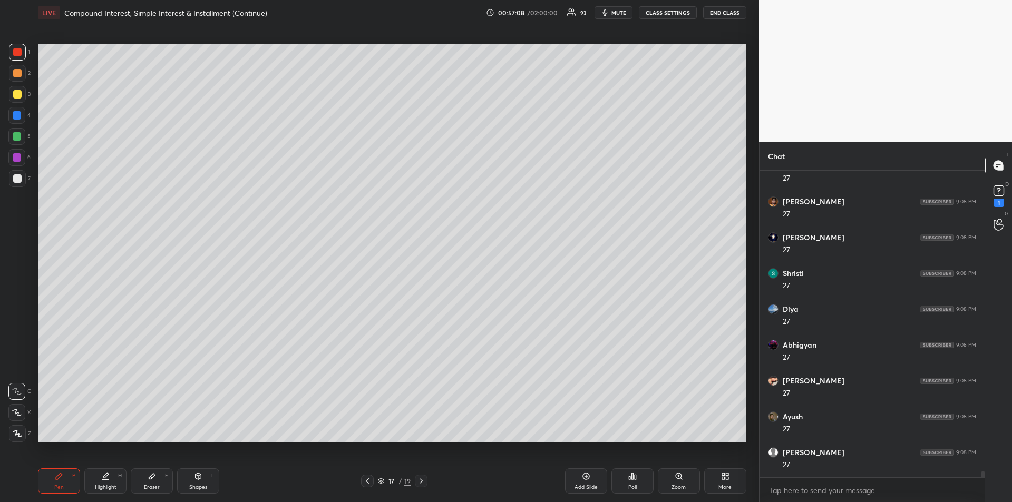
scroll to position [16412, 0]
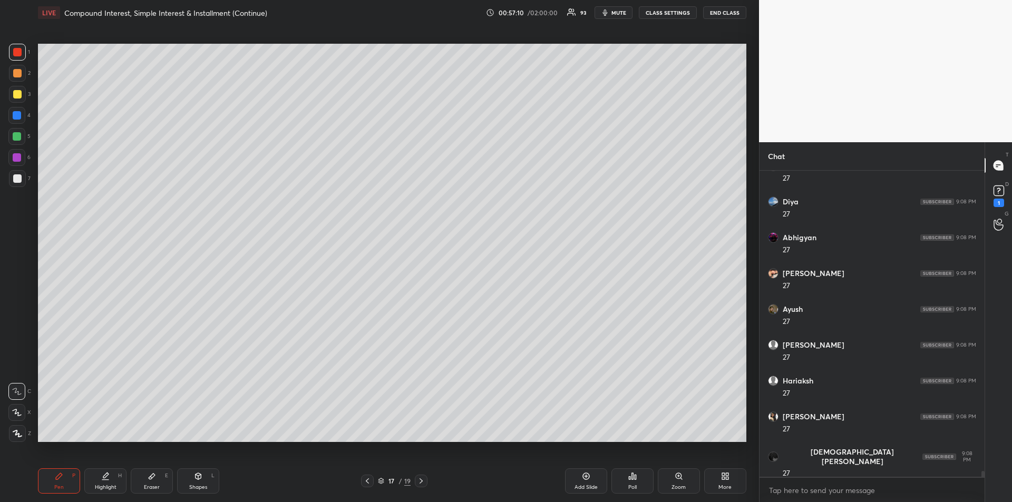
click at [16, 159] on div at bounding box center [17, 157] width 8 height 8
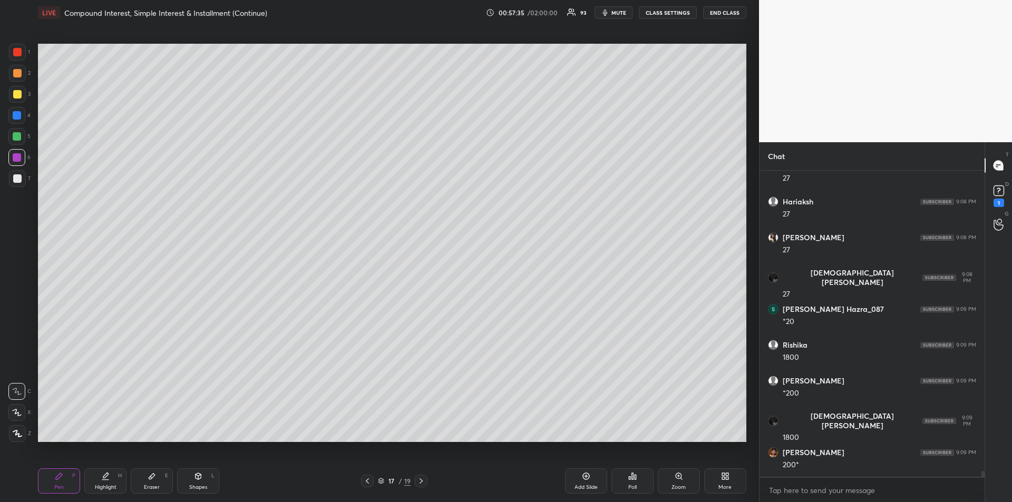
scroll to position [16627, 0]
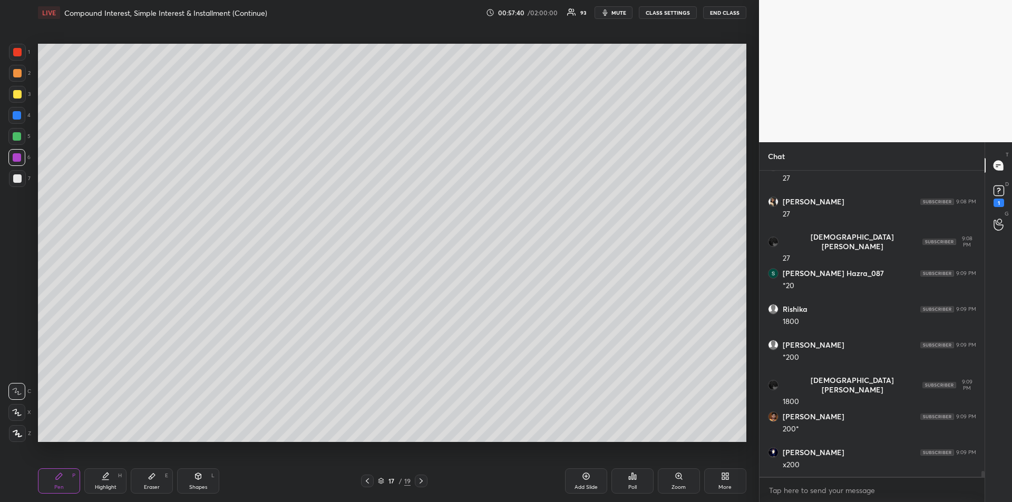
click at [14, 181] on div at bounding box center [17, 178] width 8 height 8
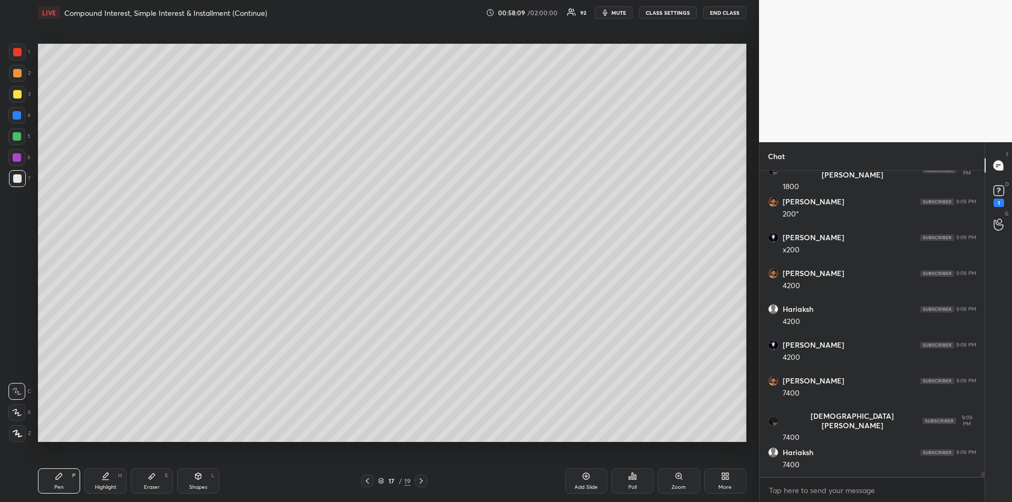
scroll to position [16878, 0]
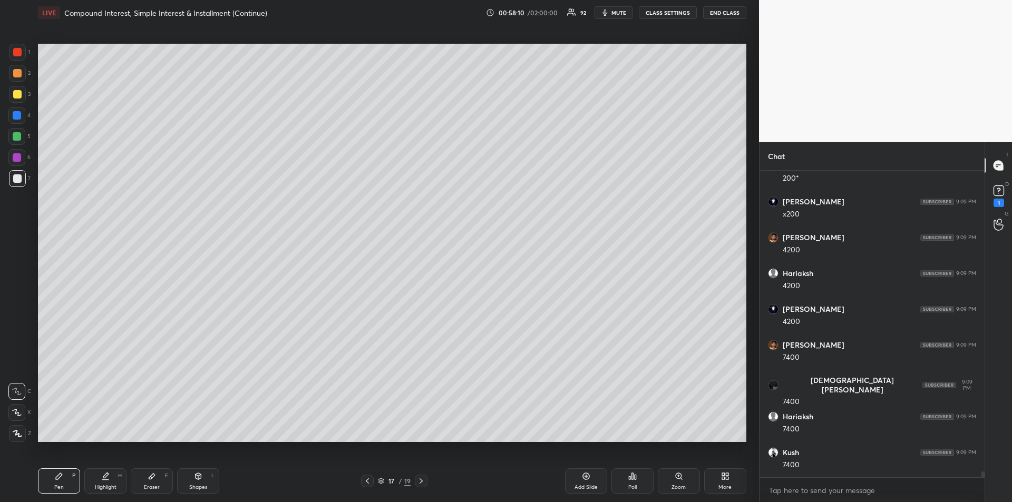
click at [153, 483] on div "Eraser E" at bounding box center [152, 480] width 42 height 25
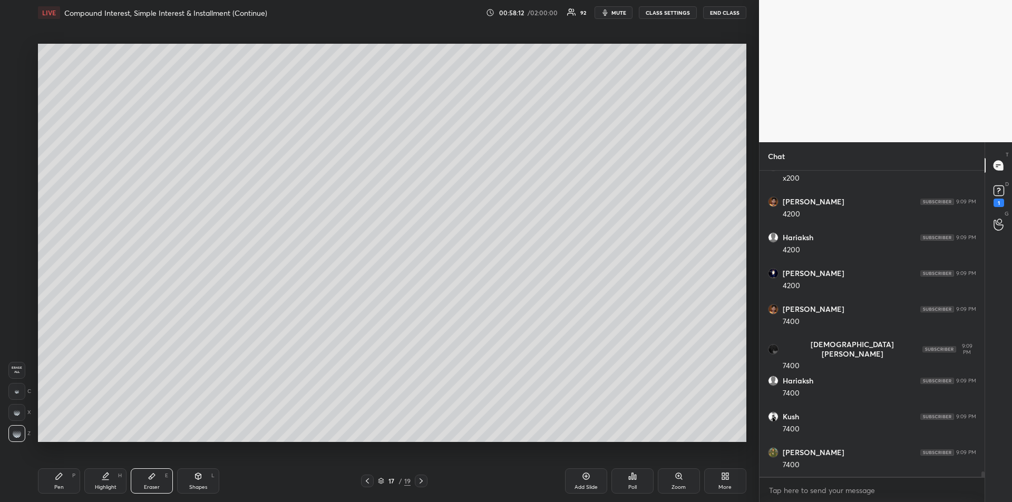
click at [64, 476] on div "Pen P" at bounding box center [59, 480] width 42 height 25
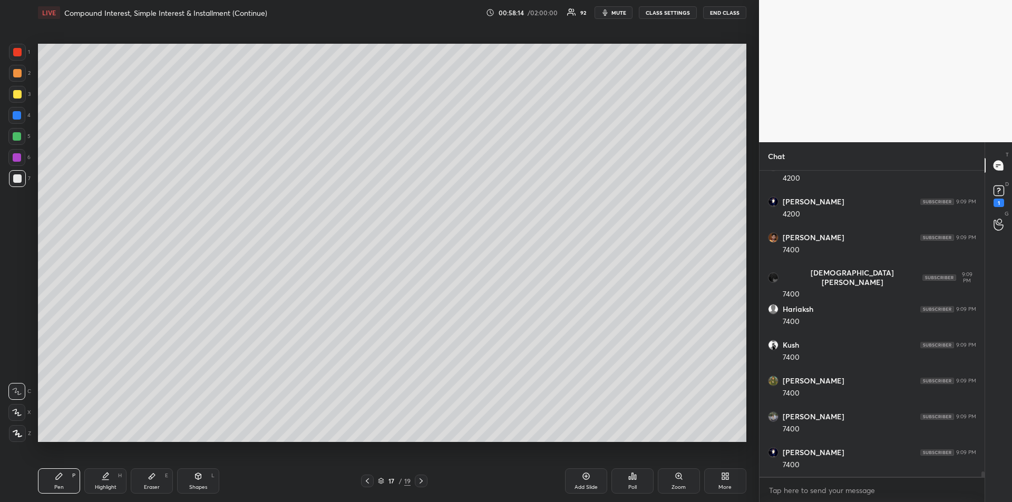
scroll to position [17021, 0]
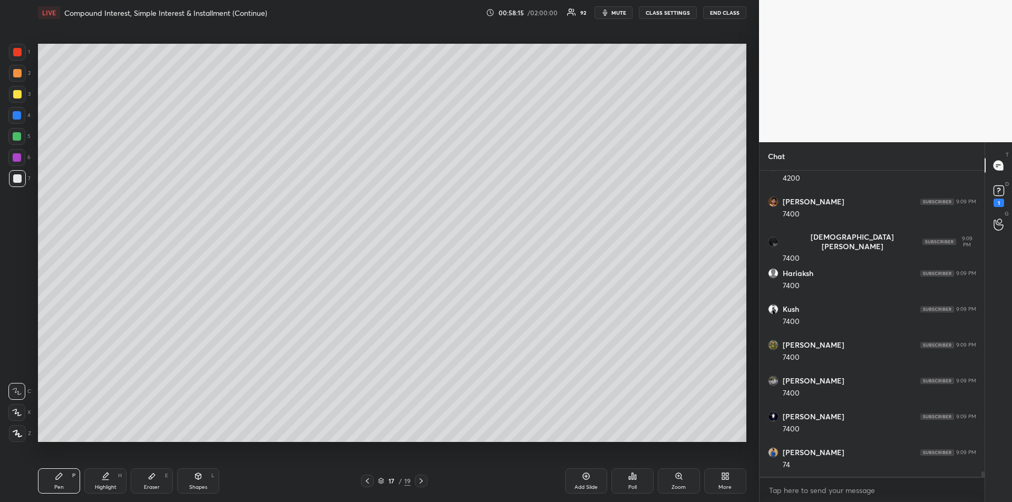
click at [15, 155] on div at bounding box center [17, 157] width 8 height 8
click at [15, 92] on div at bounding box center [17, 94] width 8 height 8
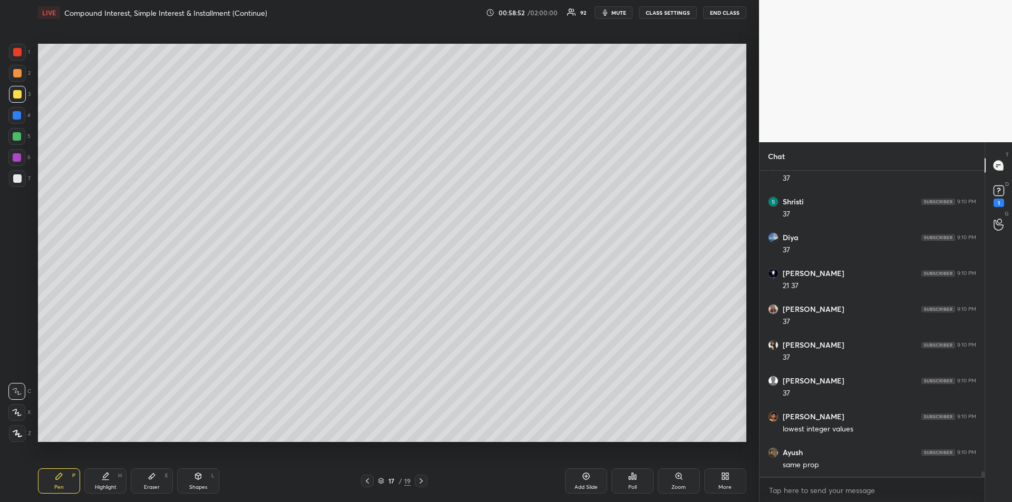
scroll to position [16938, 0]
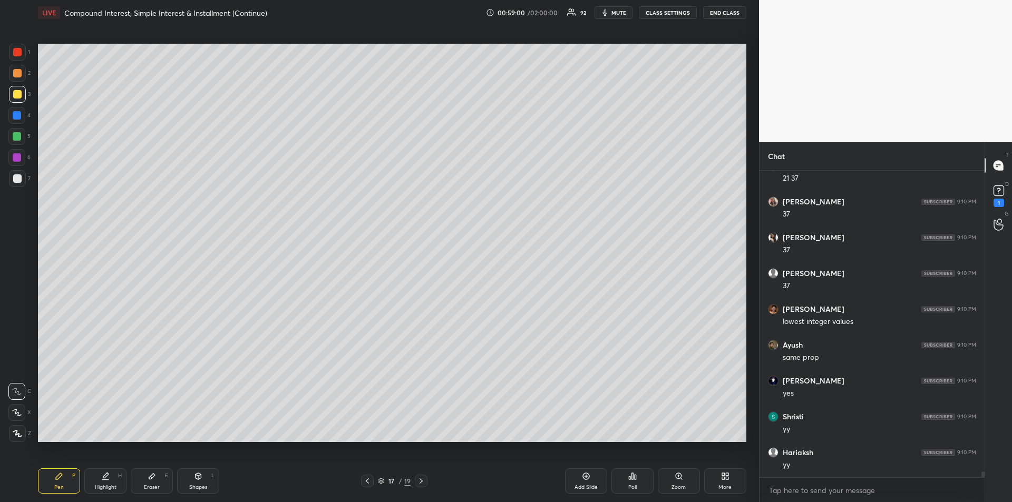
click at [105, 480] on icon at bounding box center [105, 480] width 6 height 0
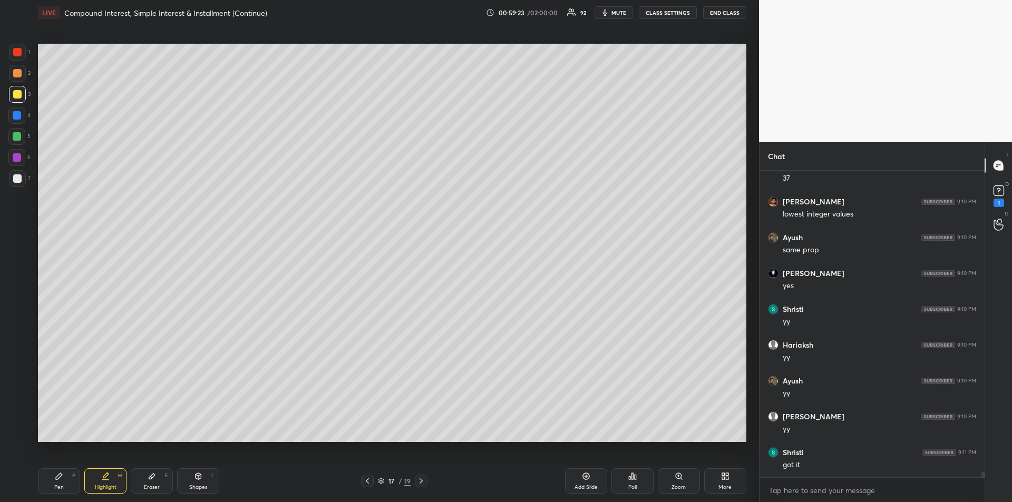
scroll to position [17082, 0]
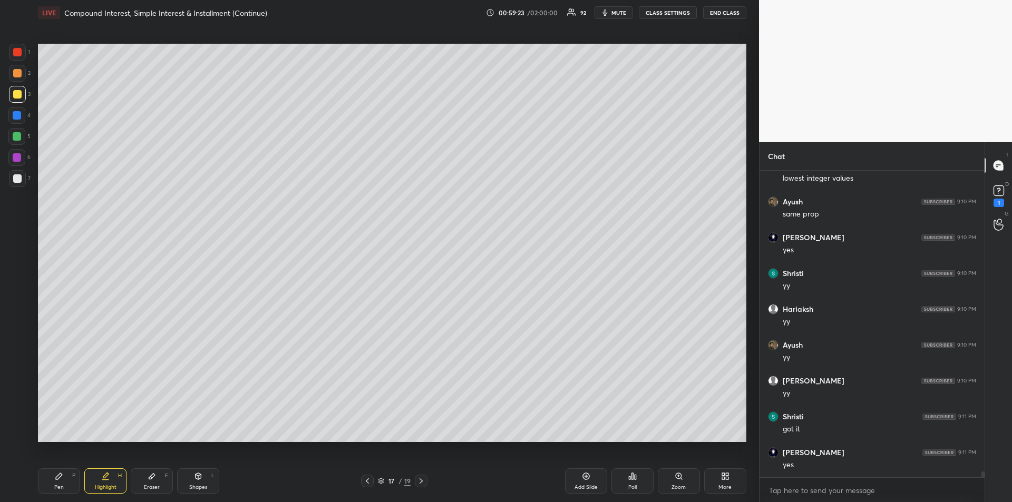
click at [57, 478] on icon at bounding box center [59, 476] width 6 height 6
click at [367, 481] on icon at bounding box center [367, 481] width 8 height 8
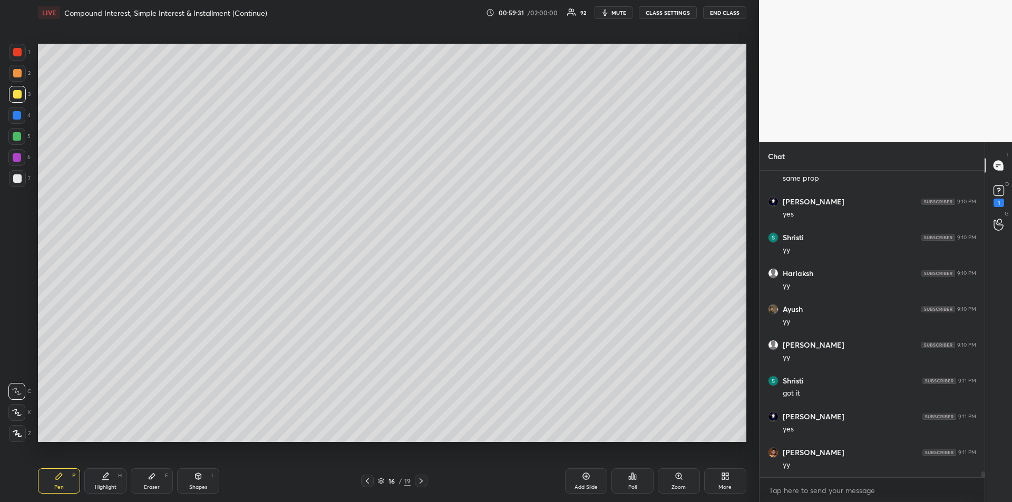
click at [154, 485] on div "Eraser" at bounding box center [152, 487] width 16 height 5
click at [55, 479] on icon at bounding box center [59, 476] width 8 height 8
click at [17, 161] on div at bounding box center [17, 157] width 8 height 8
click at [100, 479] on div "Highlight H" at bounding box center [105, 480] width 42 height 25
click at [60, 475] on icon at bounding box center [59, 476] width 6 height 6
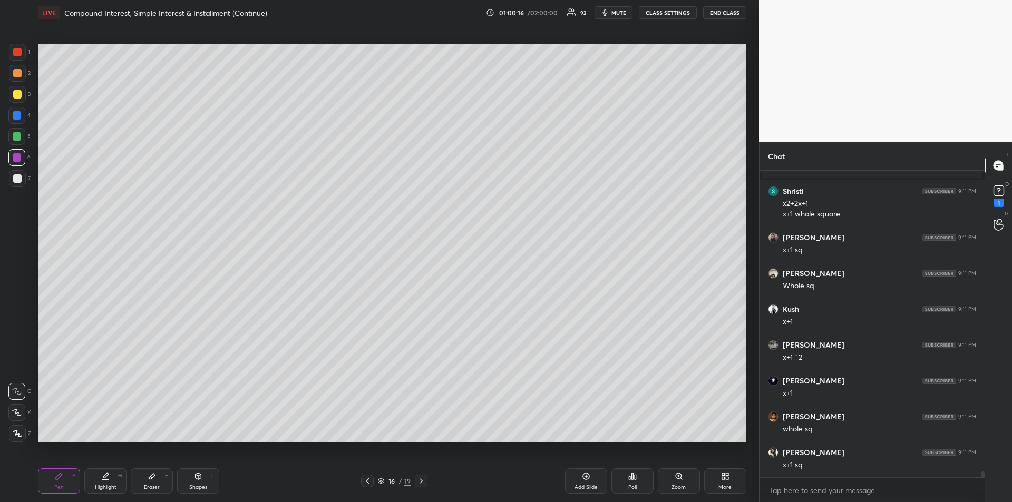
scroll to position [17318, 0]
click at [16, 156] on div at bounding box center [17, 157] width 8 height 8
click at [109, 492] on div "Highlight H" at bounding box center [105, 480] width 42 height 25
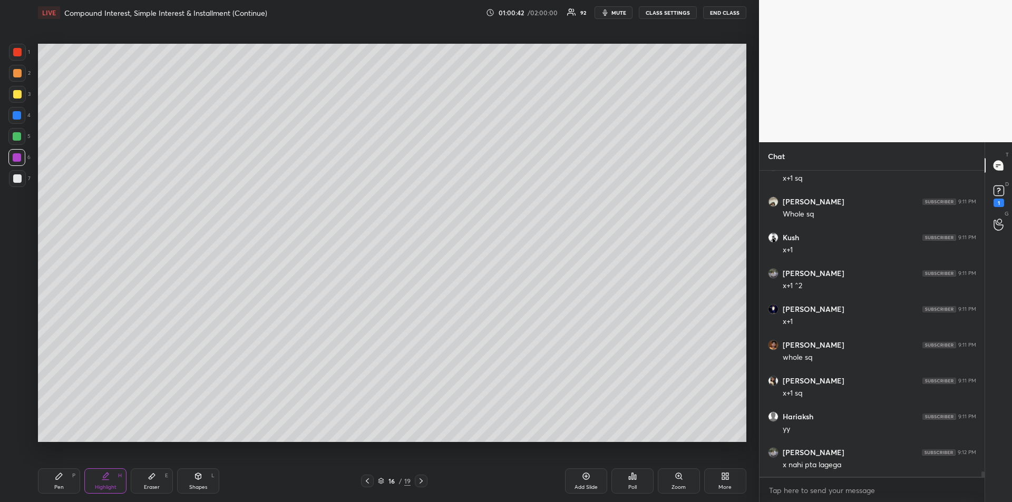
scroll to position [17389, 0]
click at [15, 96] on div at bounding box center [17, 94] width 8 height 8
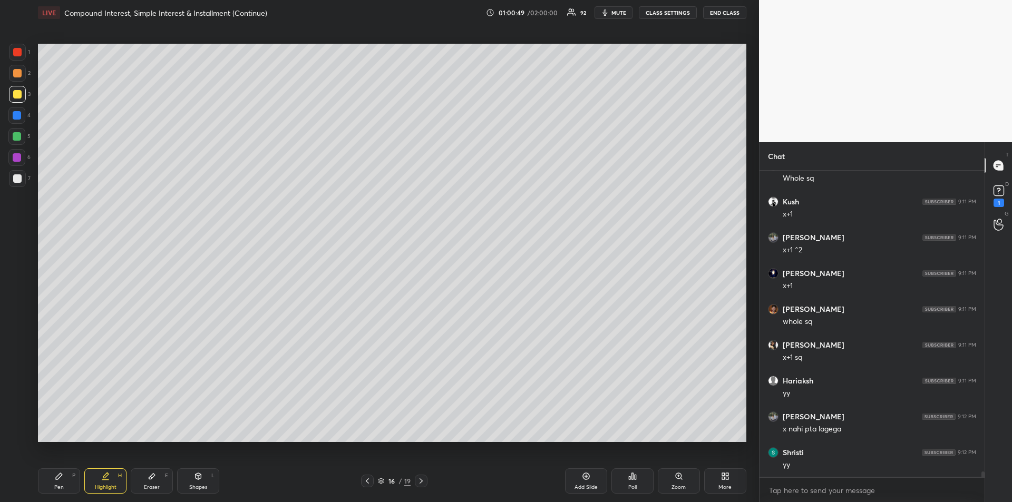
click at [55, 477] on icon at bounding box center [59, 476] width 8 height 8
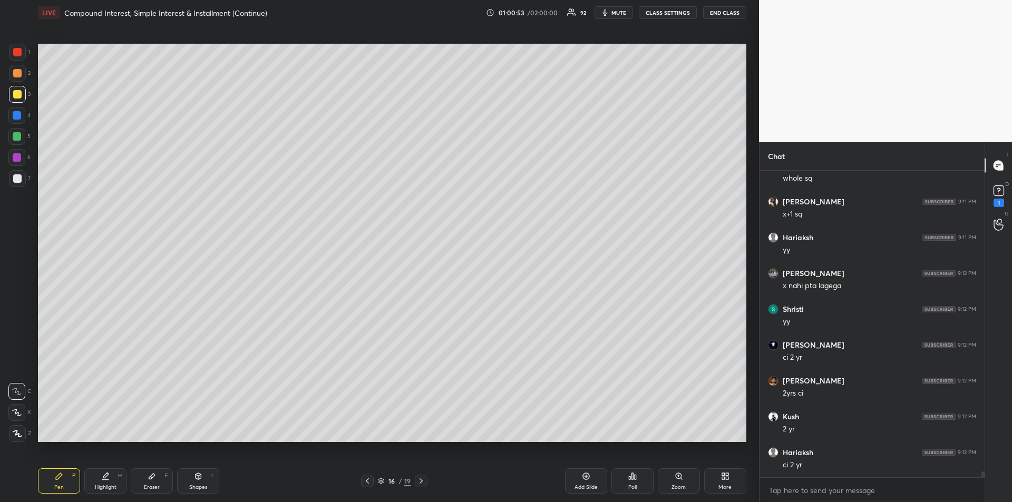
scroll to position [17568, 0]
click at [105, 474] on icon at bounding box center [105, 475] width 5 height 5
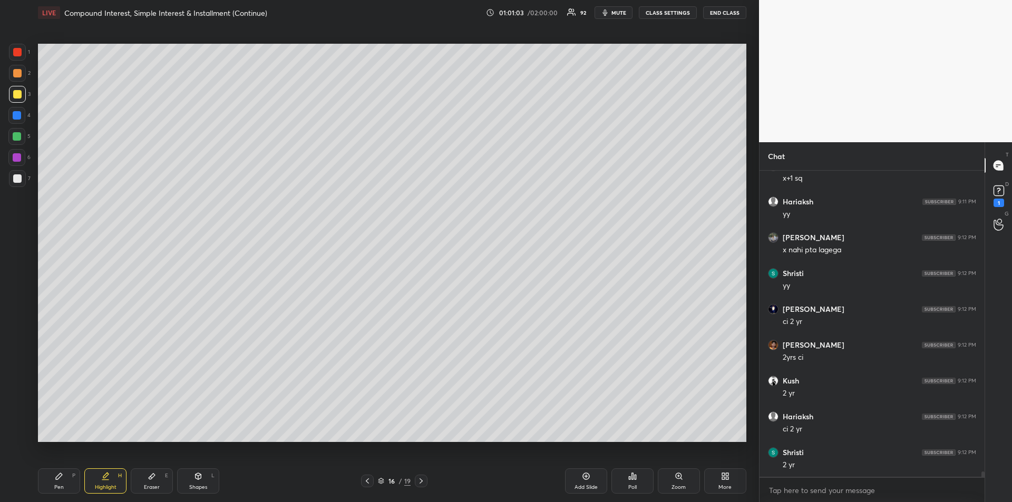
click at [55, 473] on icon at bounding box center [59, 476] width 8 height 8
click at [103, 488] on div "Highlight" at bounding box center [106, 487] width 22 height 5
click at [60, 483] on div "Pen P" at bounding box center [59, 480] width 42 height 25
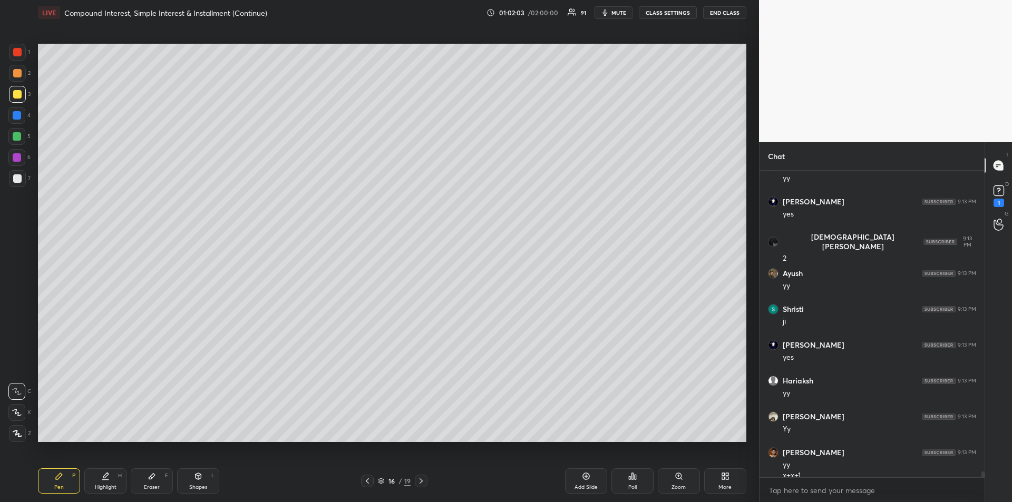
scroll to position [18045, 0]
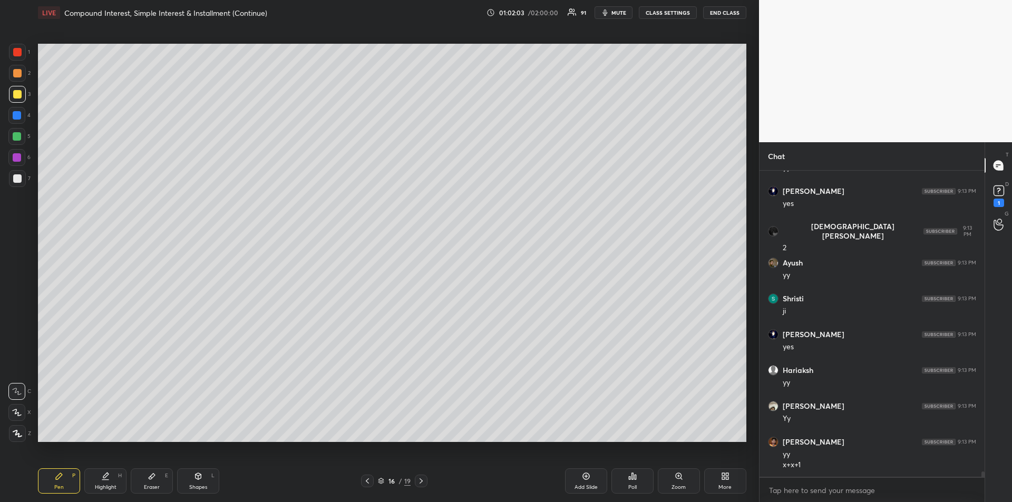
click at [106, 478] on icon at bounding box center [105, 476] width 8 height 8
click at [55, 480] on icon at bounding box center [59, 476] width 8 height 8
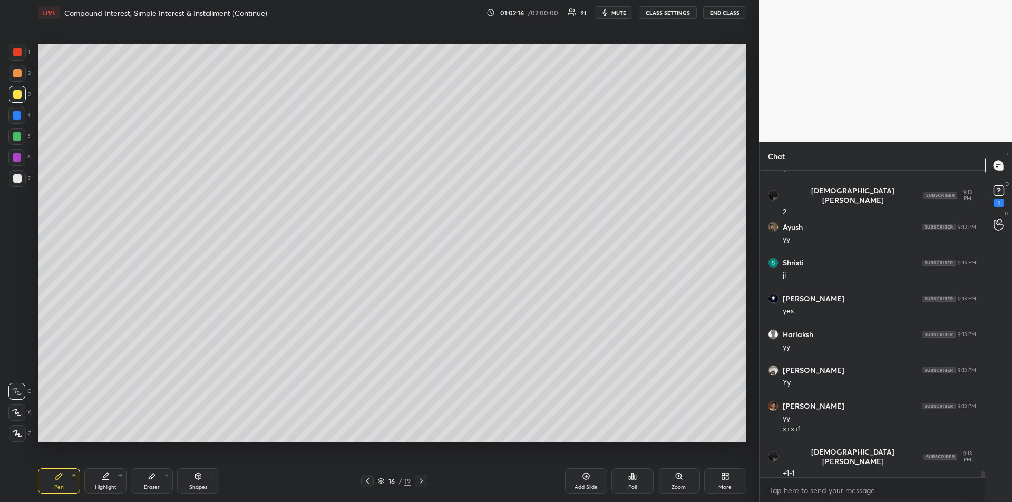
click at [13, 178] on div at bounding box center [17, 178] width 8 height 8
click at [153, 482] on div "Eraser E" at bounding box center [152, 480] width 42 height 25
click at [60, 477] on icon at bounding box center [59, 476] width 6 height 6
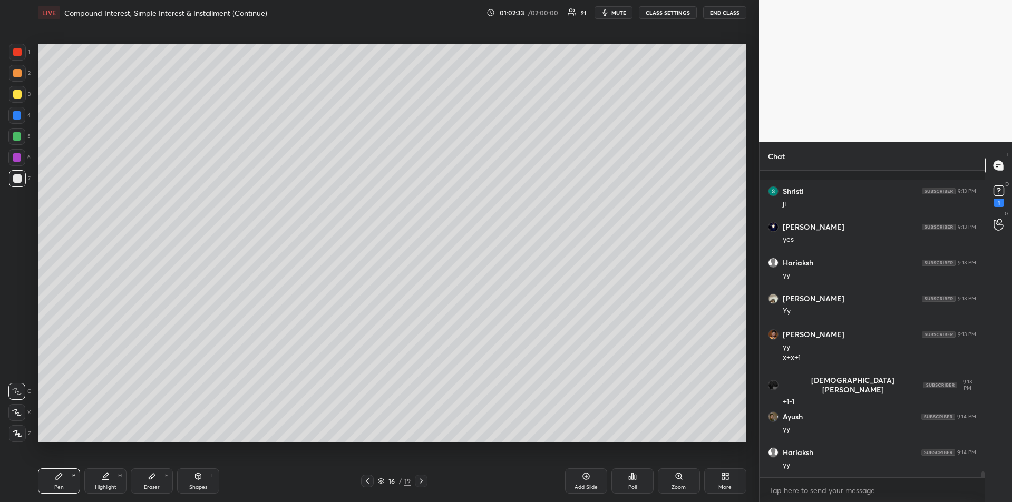
scroll to position [18224, 0]
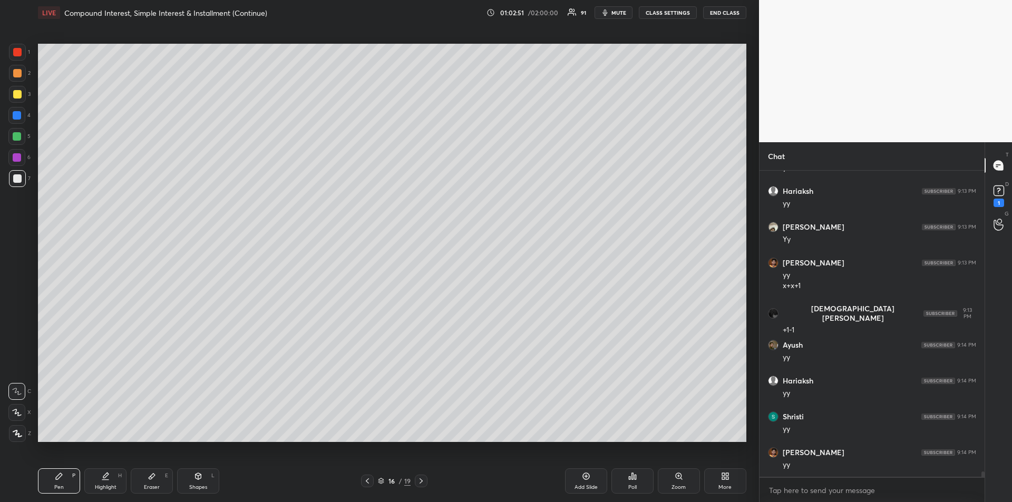
click at [9, 51] on div at bounding box center [17, 52] width 17 height 17
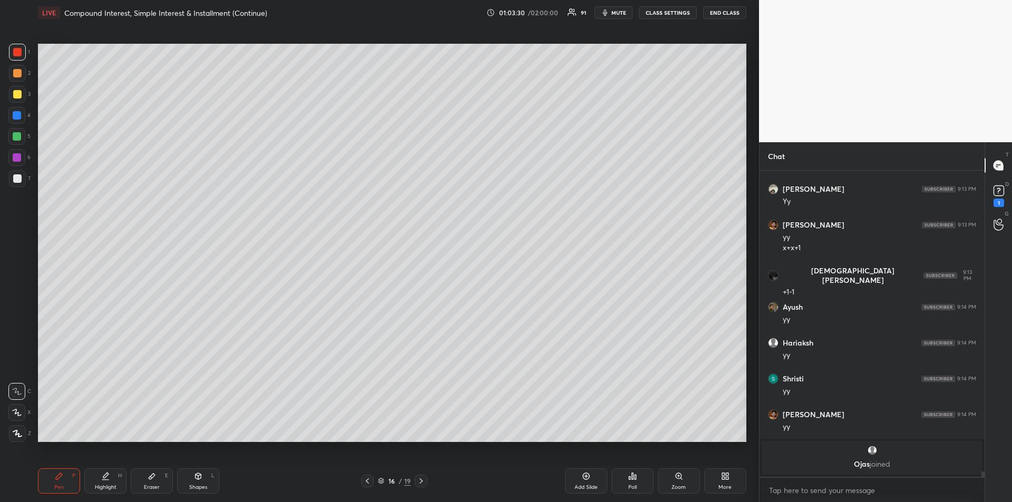
click at [95, 486] on div "Highlight" at bounding box center [106, 487] width 22 height 5
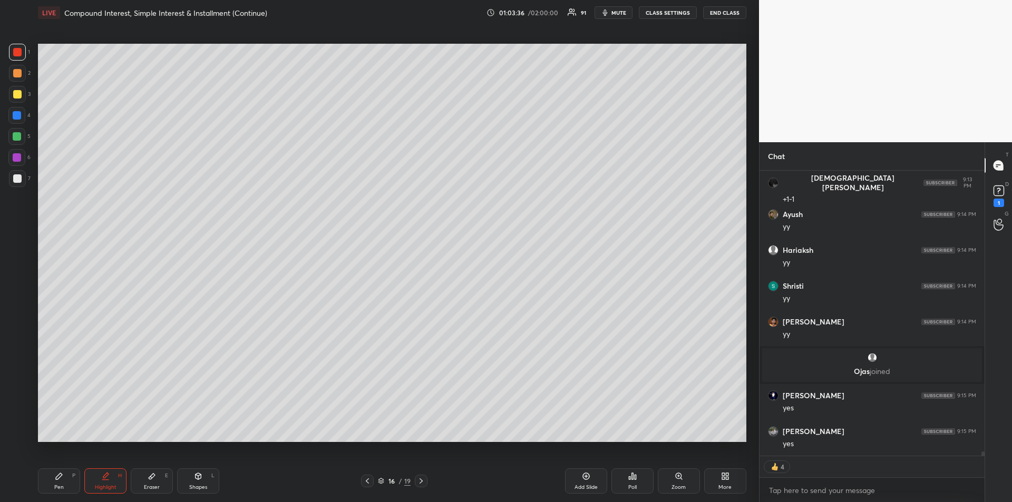
scroll to position [18034, 0]
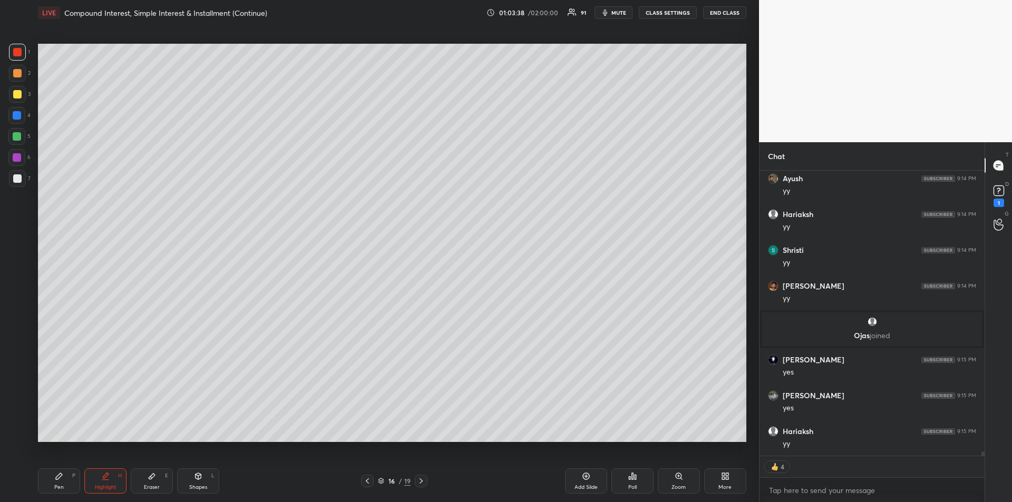
click at [55, 478] on icon at bounding box center [59, 476] width 8 height 8
click at [17, 111] on div at bounding box center [17, 115] width 8 height 8
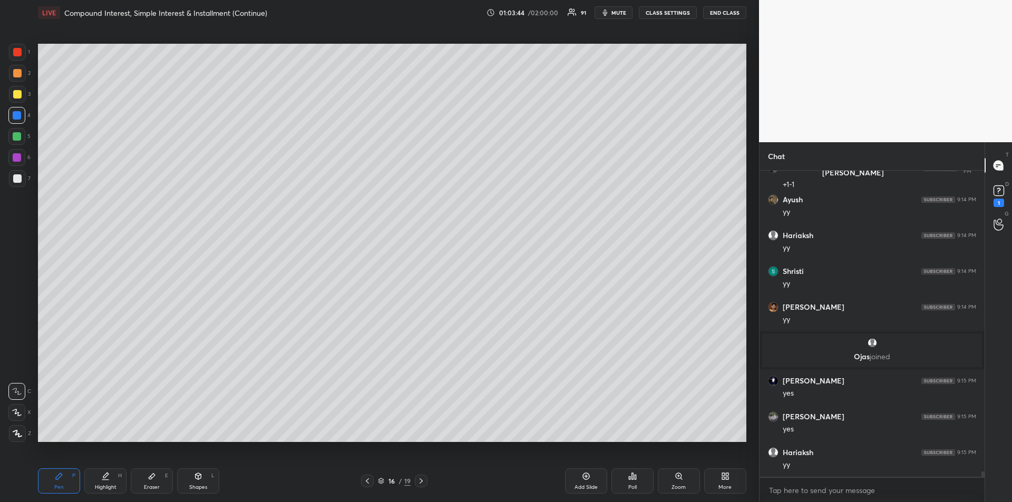
click at [368, 484] on icon at bounding box center [367, 481] width 8 height 8
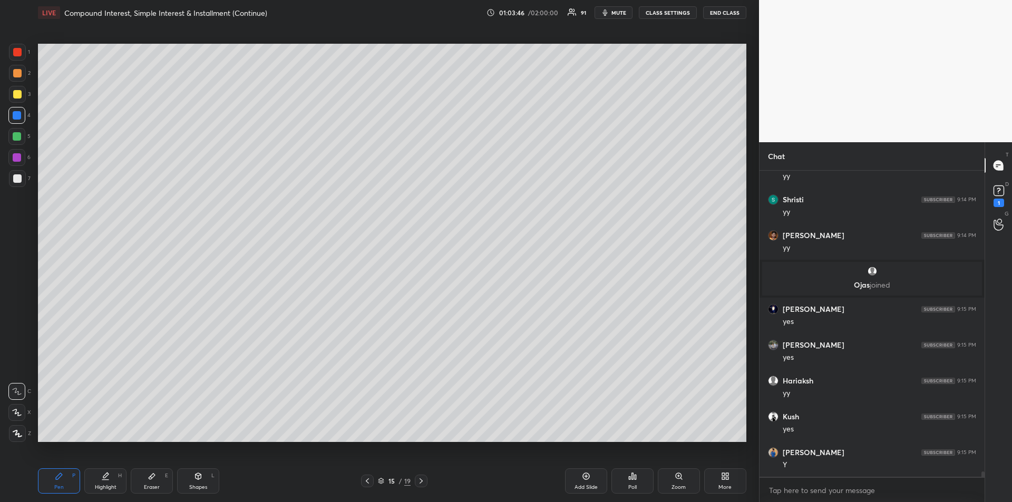
scroll to position [18121, 0]
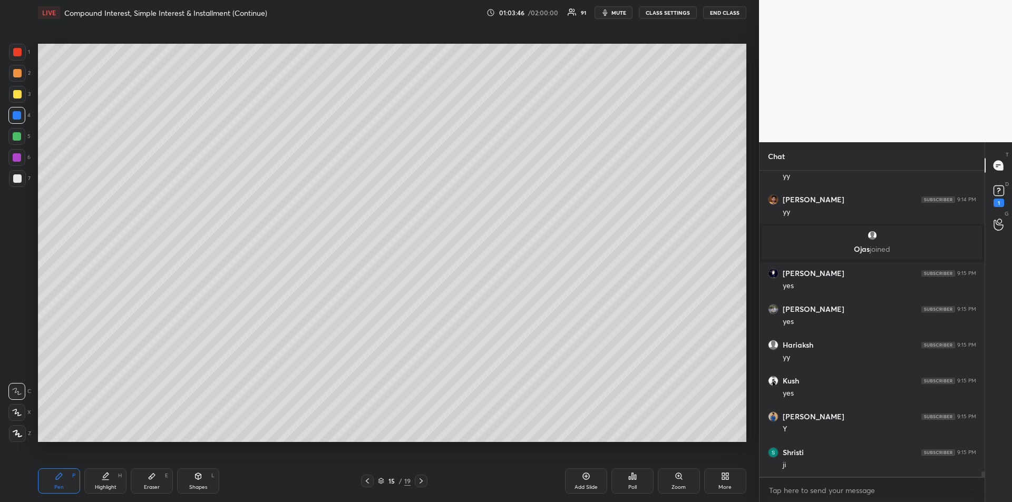
click at [423, 480] on icon at bounding box center [421, 481] width 8 height 8
click at [420, 481] on icon at bounding box center [421, 481] width 8 height 8
click at [369, 479] on icon at bounding box center [367, 481] width 8 height 8
click at [585, 481] on div "Add Slide" at bounding box center [586, 480] width 42 height 25
click at [15, 95] on div at bounding box center [17, 94] width 8 height 8
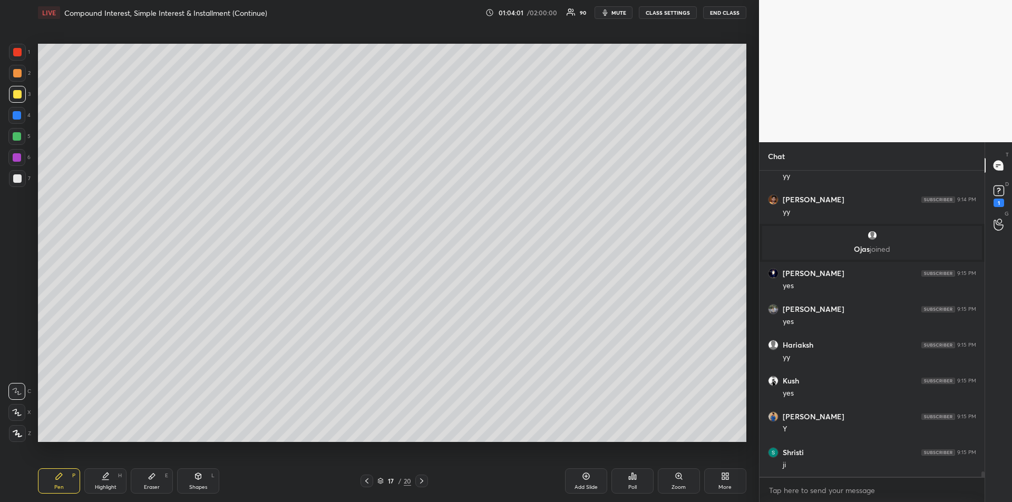
click at [363, 480] on icon at bounding box center [366, 481] width 8 height 8
click at [363, 481] on icon at bounding box center [366, 481] width 8 height 8
click at [366, 482] on icon at bounding box center [366, 480] width 3 height 5
click at [419, 484] on icon at bounding box center [421, 481] width 8 height 8
click at [423, 483] on icon at bounding box center [421, 481] width 8 height 8
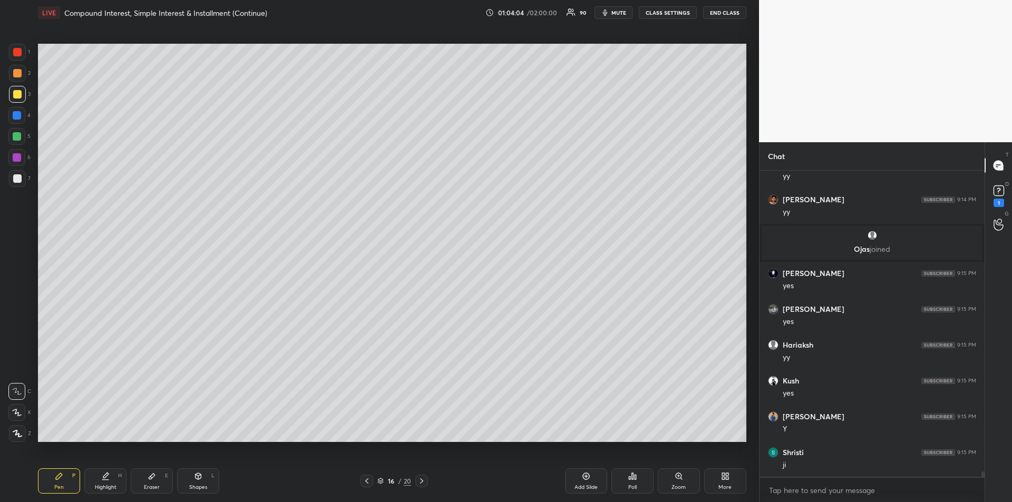
click at [424, 484] on icon at bounding box center [421, 481] width 8 height 8
click at [21, 158] on div at bounding box center [17, 157] width 8 height 8
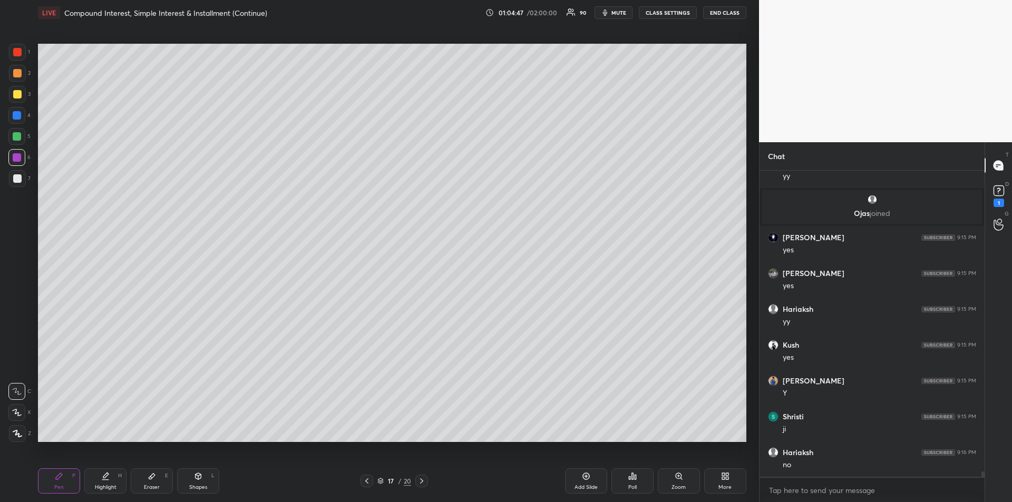
click at [368, 478] on icon at bounding box center [366, 481] width 8 height 8
click at [421, 481] on icon at bounding box center [421, 481] width 8 height 8
click at [16, 136] on div at bounding box center [17, 136] width 8 height 8
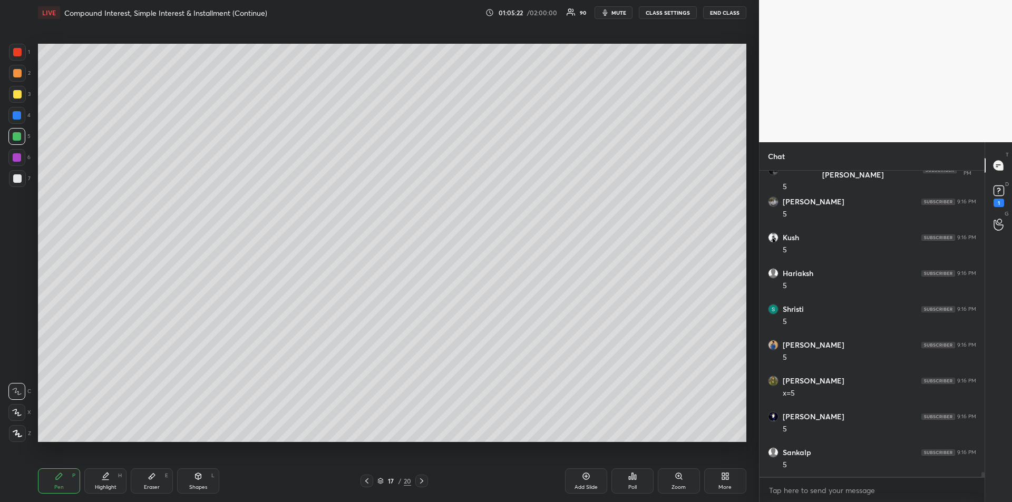
scroll to position [18668, 0]
click at [103, 481] on div "Highlight H" at bounding box center [105, 480] width 42 height 25
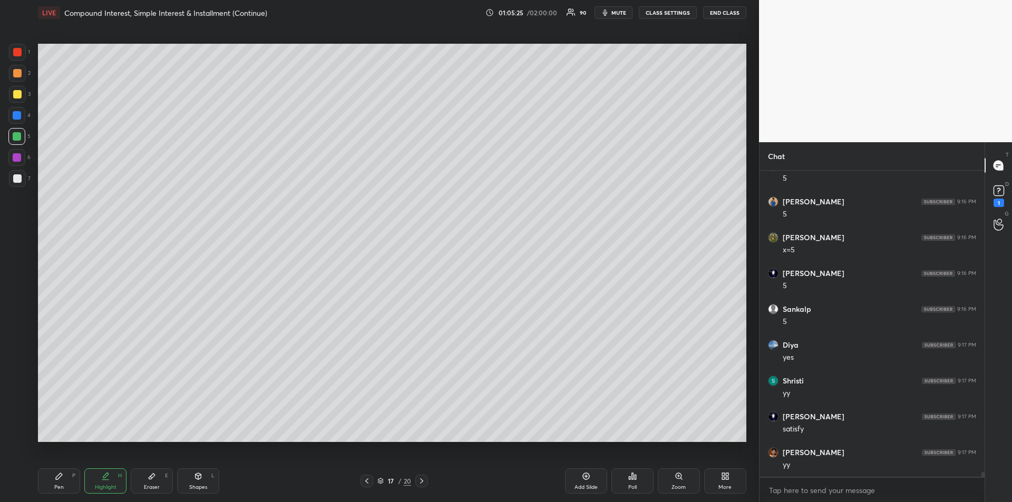
scroll to position [18919, 0]
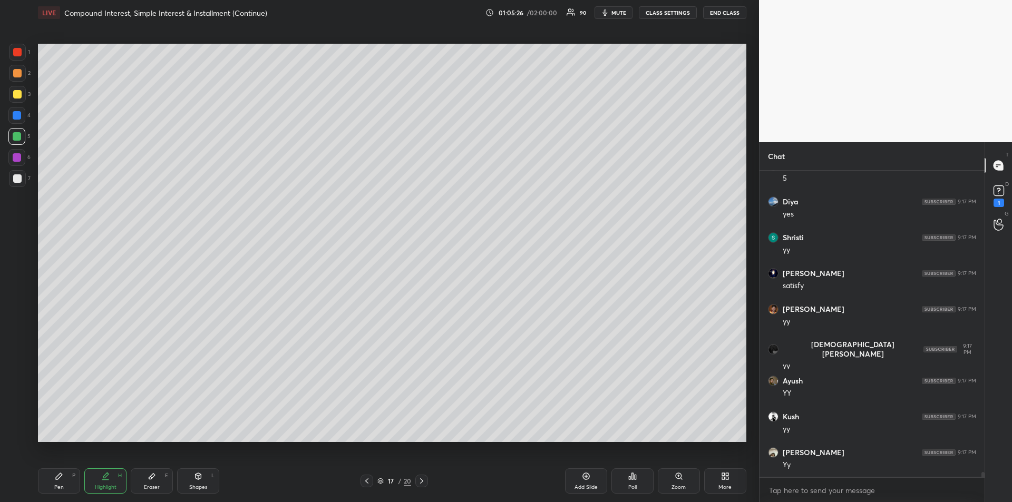
click at [54, 482] on div "Pen P" at bounding box center [59, 480] width 42 height 25
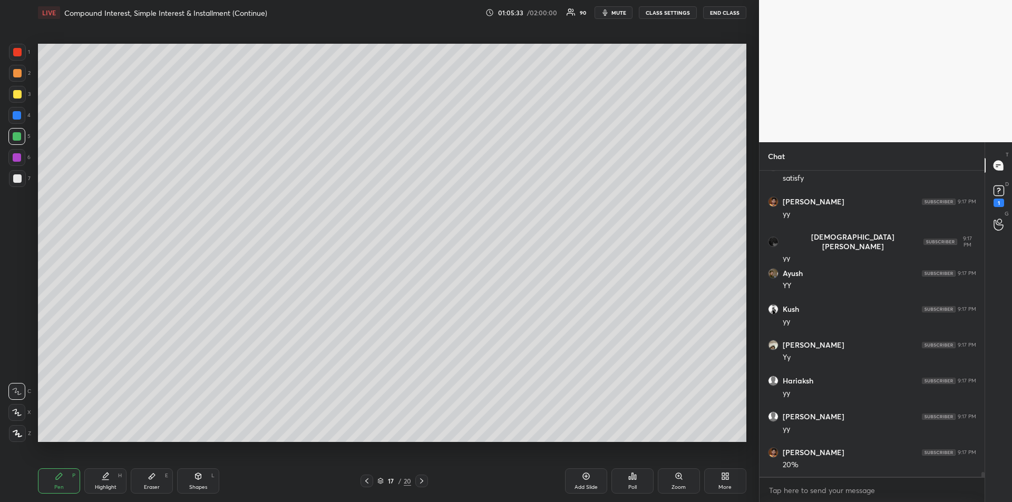
scroll to position [19063, 0]
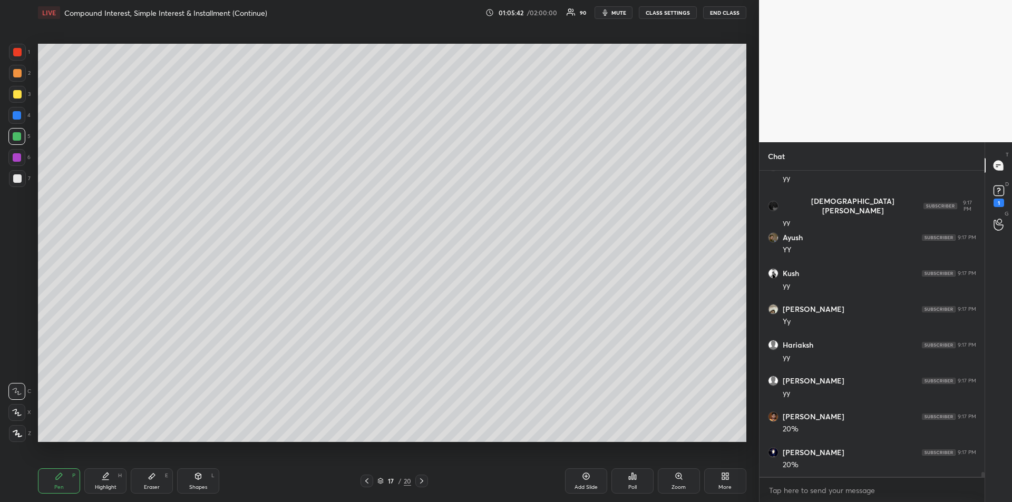
click at [366, 487] on div "Pen P Highlight H Eraser E Shapes L 17 / 20 Add Slide Poll Zoom More" at bounding box center [392, 481] width 708 height 42
click at [367, 482] on icon at bounding box center [366, 481] width 8 height 8
click at [368, 481] on icon at bounding box center [366, 481] width 8 height 8
click at [96, 481] on div "Highlight H" at bounding box center [105, 480] width 42 height 25
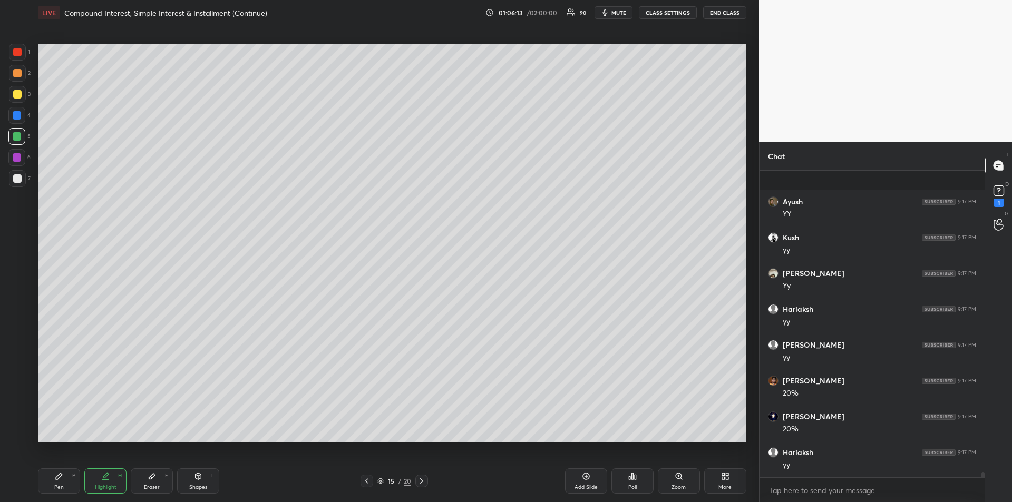
scroll to position [19170, 0]
click at [64, 486] on div "Pen P" at bounding box center [59, 480] width 42 height 25
click at [423, 484] on icon at bounding box center [421, 481] width 8 height 8
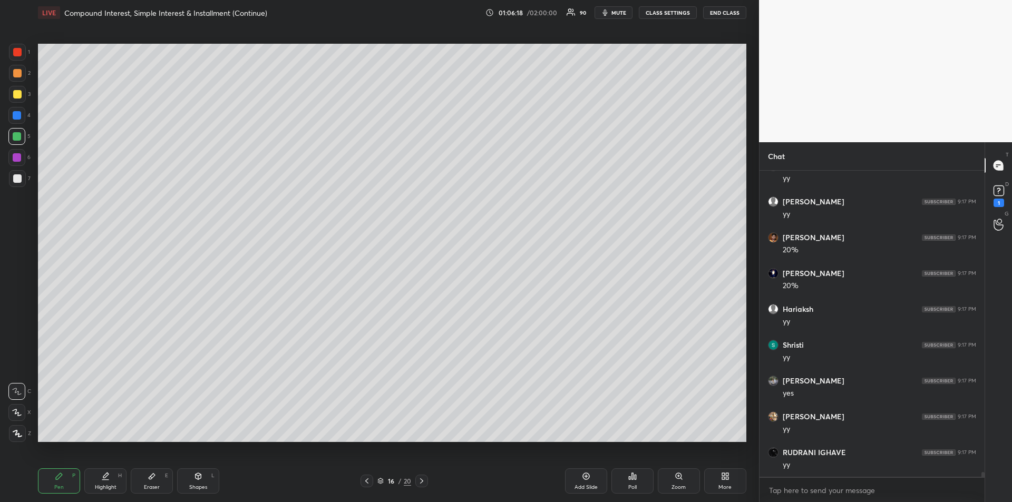
click at [421, 483] on icon at bounding box center [421, 481] width 8 height 8
click at [583, 485] on div "Add Slide" at bounding box center [585, 487] width 23 height 5
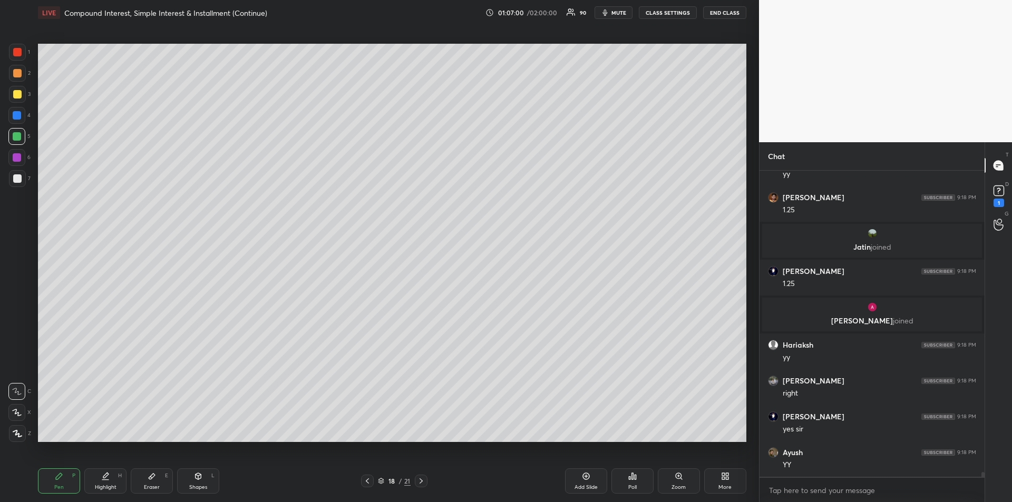
scroll to position [19166, 0]
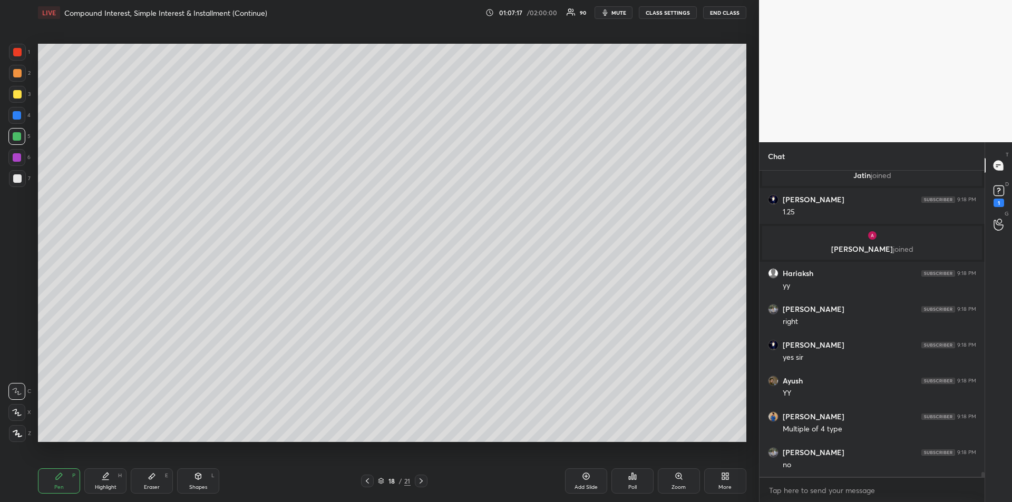
click at [364, 479] on icon at bounding box center [367, 481] width 8 height 8
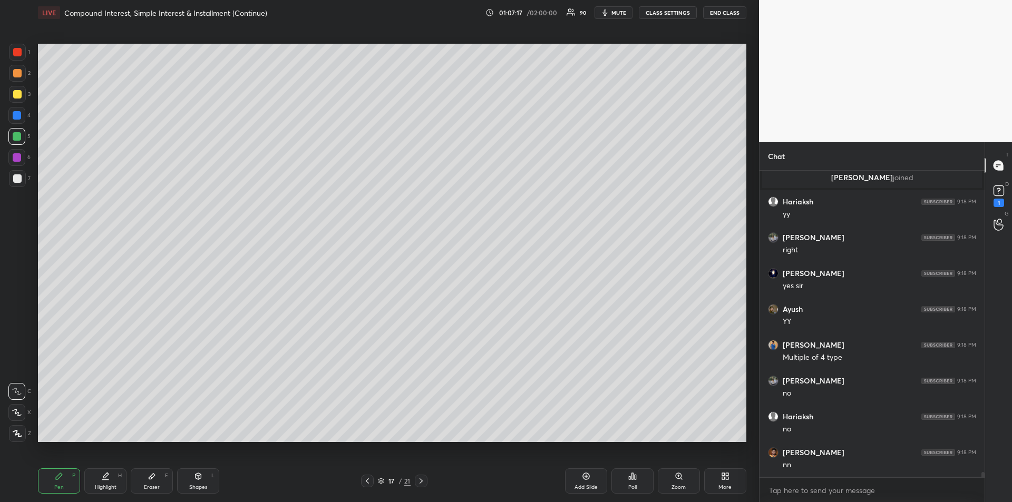
click at [367, 480] on icon at bounding box center [367, 480] width 3 height 5
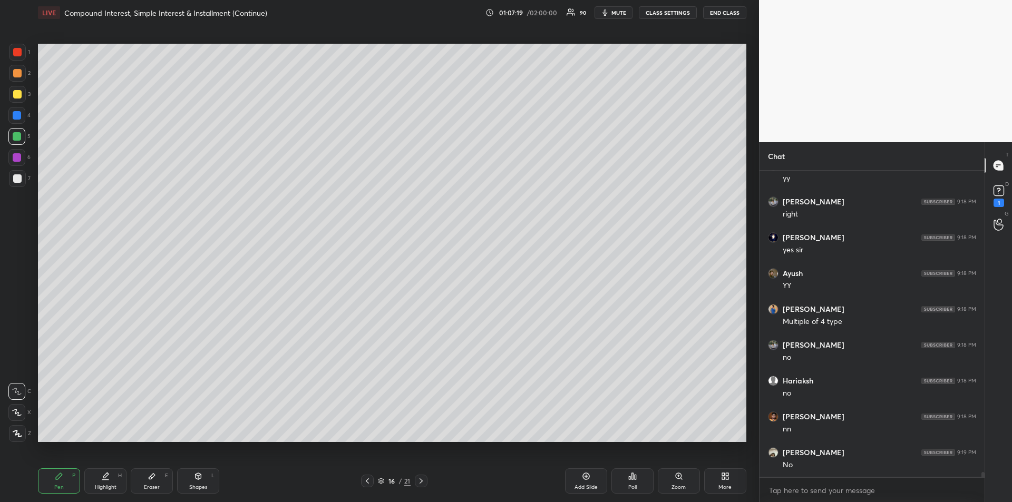
click at [366, 477] on icon at bounding box center [367, 481] width 8 height 8
click at [97, 479] on div "Highlight H" at bounding box center [105, 480] width 42 height 25
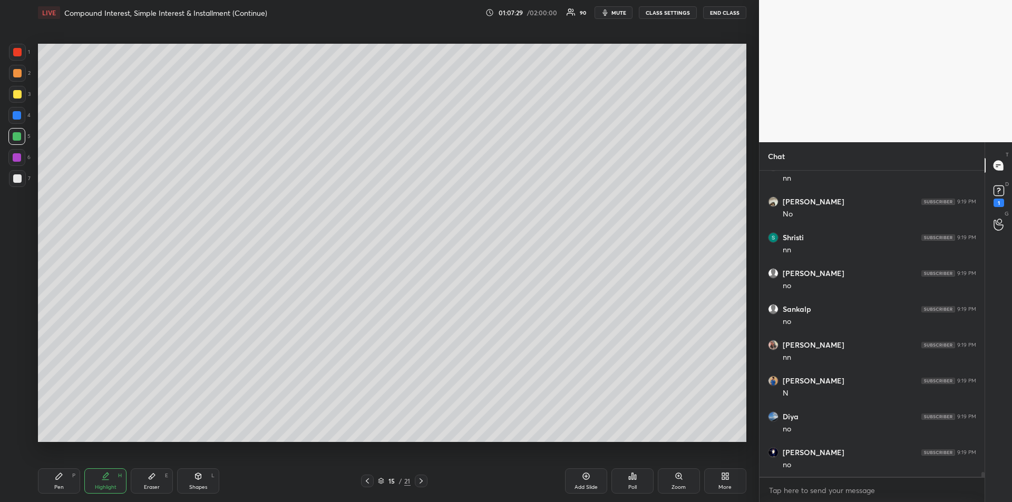
click at [424, 483] on icon at bounding box center [421, 481] width 8 height 8
click at [423, 481] on icon at bounding box center [421, 481] width 8 height 8
click at [57, 477] on icon at bounding box center [59, 476] width 6 height 6
click at [14, 182] on div at bounding box center [17, 178] width 8 height 8
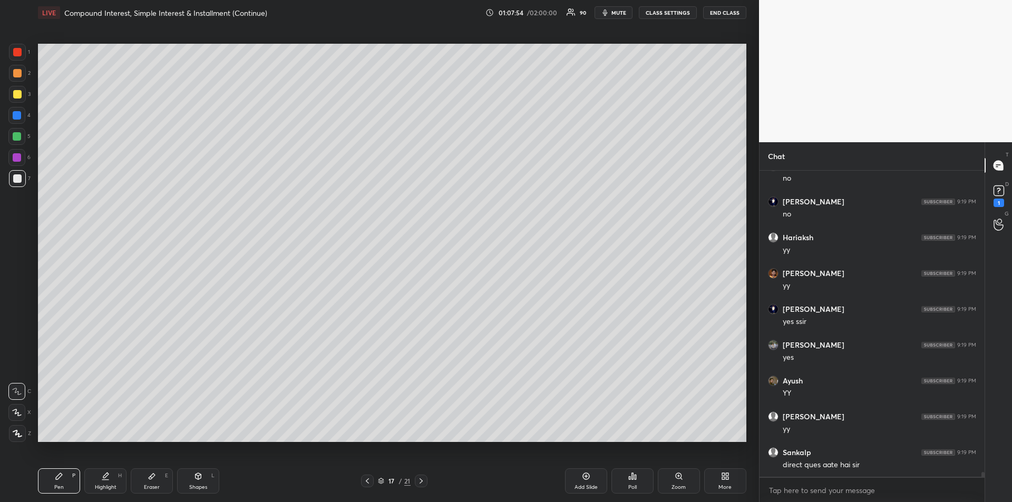
scroll to position [19821, 0]
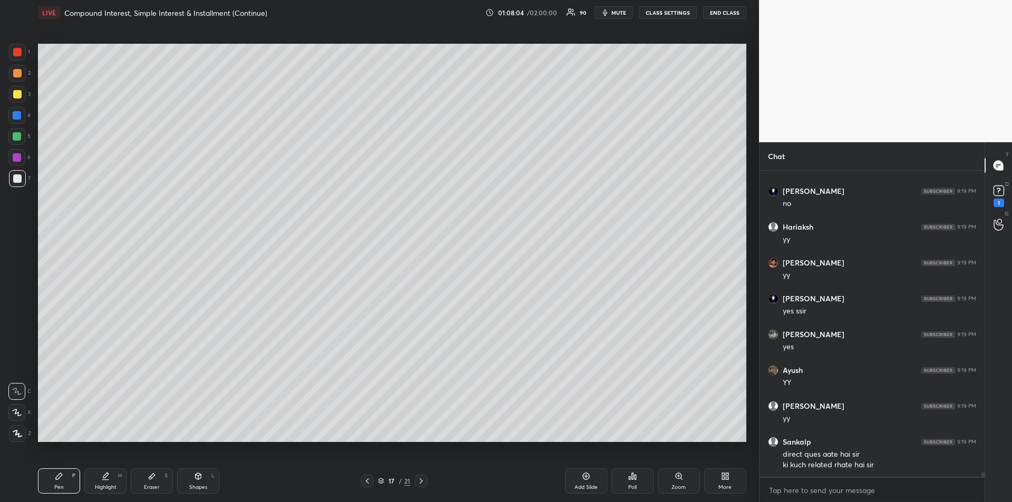
click at [112, 480] on div "Highlight H" at bounding box center [105, 480] width 42 height 25
click at [152, 485] on div "Eraser" at bounding box center [152, 487] width 16 height 5
click at [54, 484] on div "Pen P" at bounding box center [59, 480] width 42 height 25
click at [16, 140] on div at bounding box center [17, 136] width 8 height 8
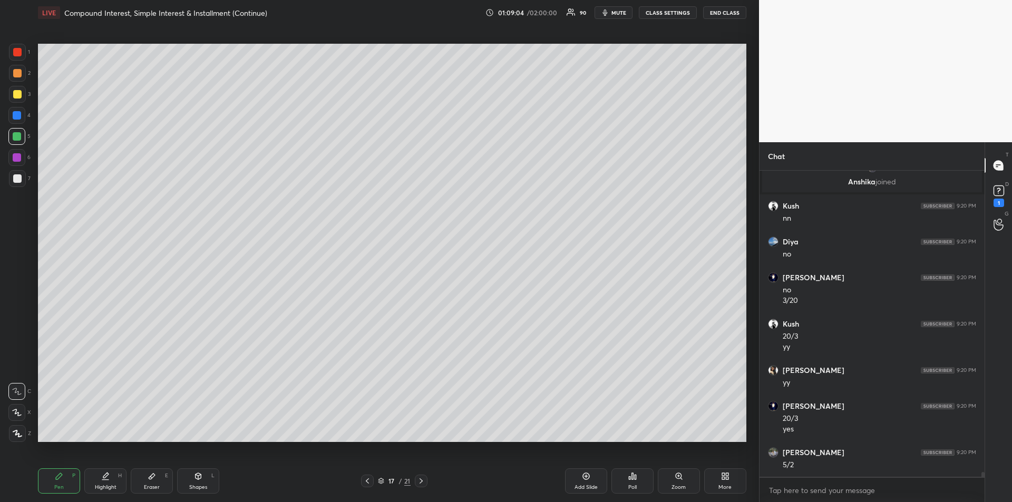
scroll to position [20125, 0]
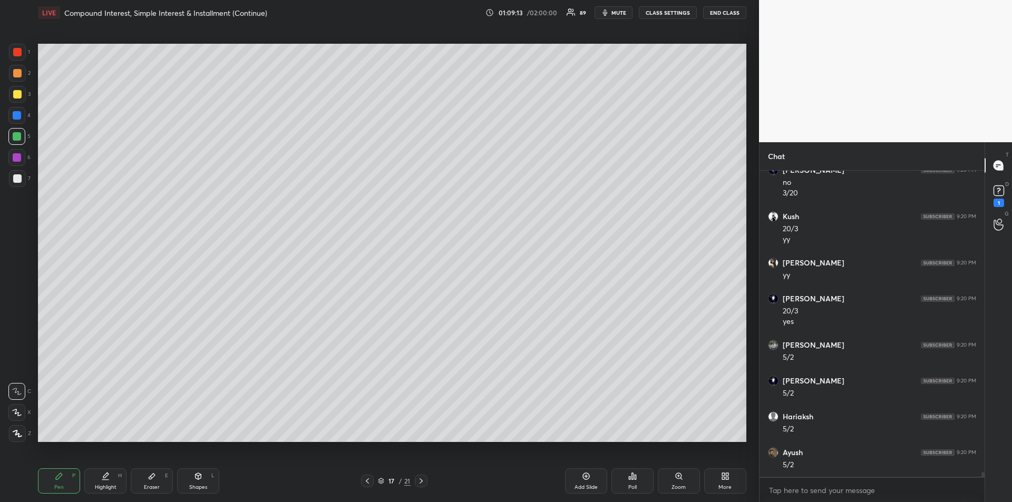
click at [155, 480] on icon at bounding box center [152, 476] width 8 height 8
click at [54, 482] on div "Pen P" at bounding box center [59, 480] width 42 height 25
click at [18, 95] on div at bounding box center [17, 94] width 8 height 8
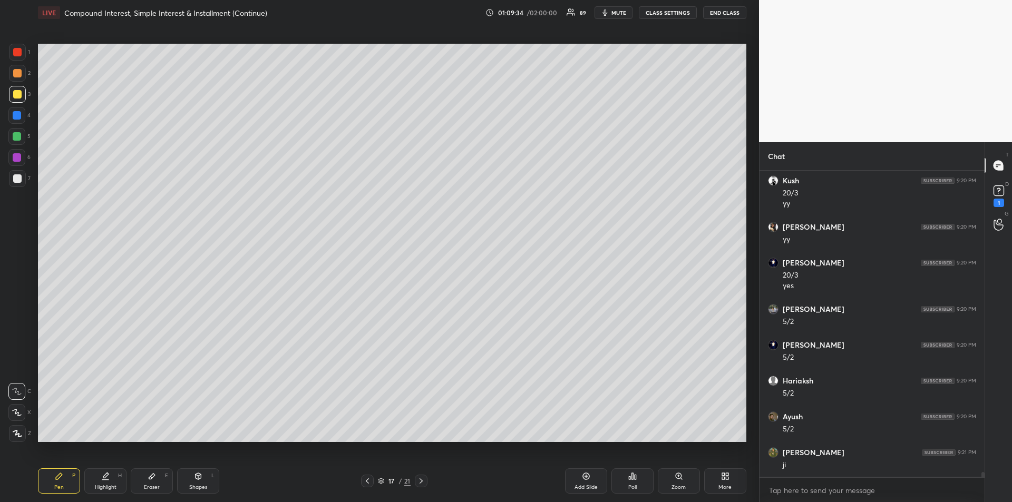
scroll to position [20196, 0]
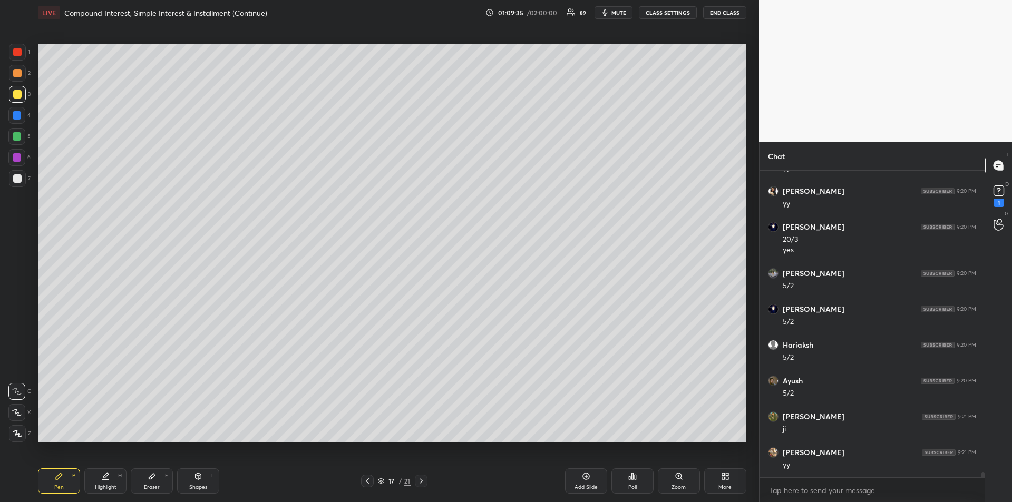
click at [366, 479] on icon at bounding box center [367, 481] width 8 height 8
click at [369, 482] on icon at bounding box center [367, 481] width 8 height 8
click at [368, 482] on icon at bounding box center [367, 481] width 8 height 8
click at [109, 478] on icon at bounding box center [105, 476] width 8 height 8
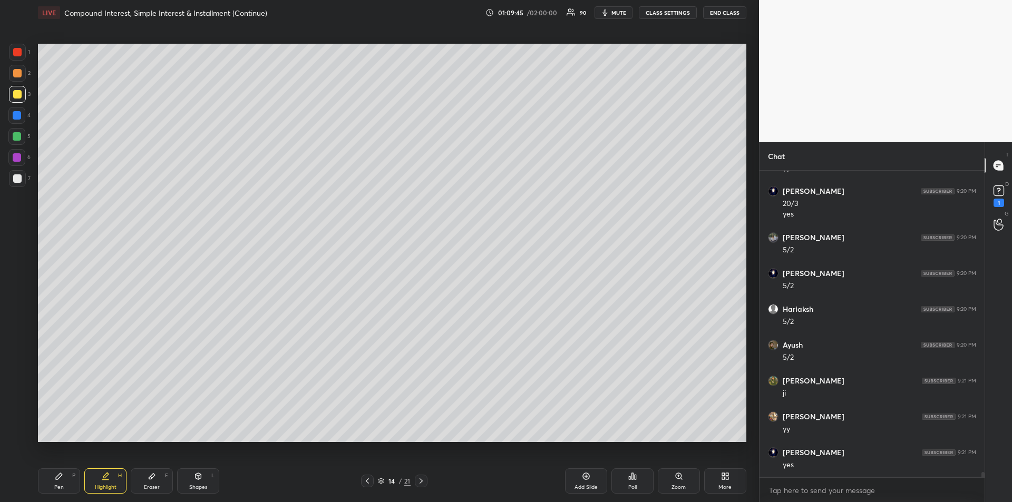
click at [60, 477] on icon at bounding box center [59, 476] width 6 height 6
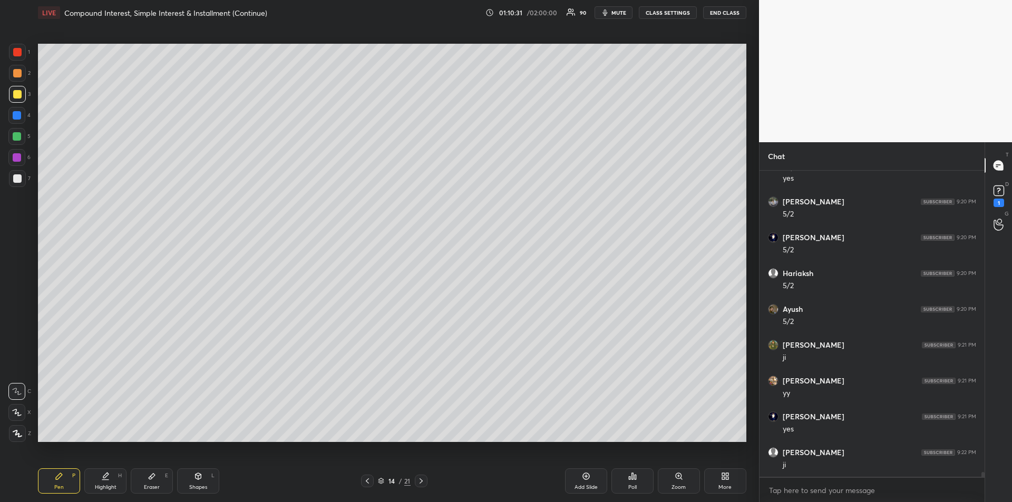
scroll to position [20304, 0]
click at [420, 483] on icon at bounding box center [420, 480] width 3 height 5
click at [424, 483] on icon at bounding box center [421, 481] width 8 height 8
click at [426, 484] on div at bounding box center [421, 481] width 13 height 13
click at [423, 482] on icon at bounding box center [421, 481] width 8 height 8
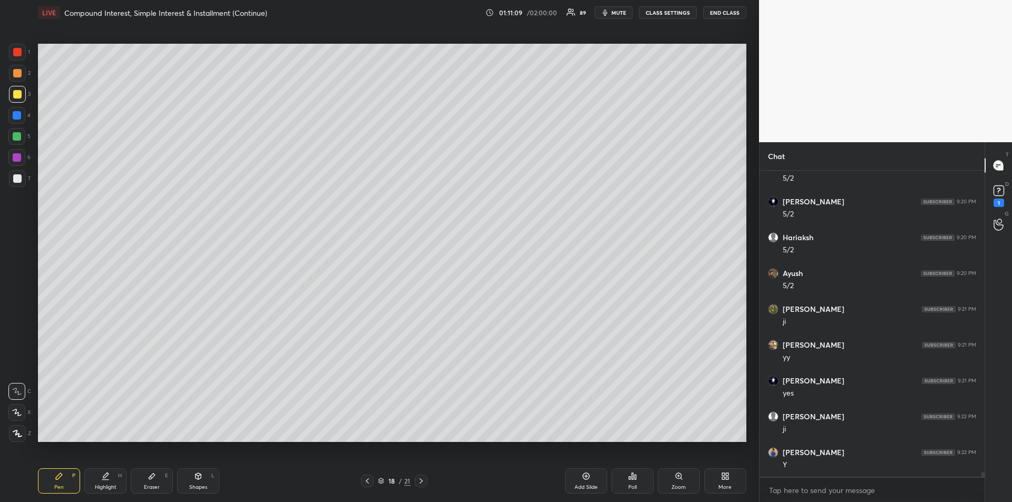
click at [425, 483] on icon at bounding box center [421, 481] width 8 height 8
click at [369, 483] on icon at bounding box center [367, 481] width 8 height 8
click at [423, 485] on icon at bounding box center [421, 481] width 8 height 8
click at [425, 483] on icon at bounding box center [421, 481] width 8 height 8
click at [426, 482] on div at bounding box center [421, 481] width 13 height 13
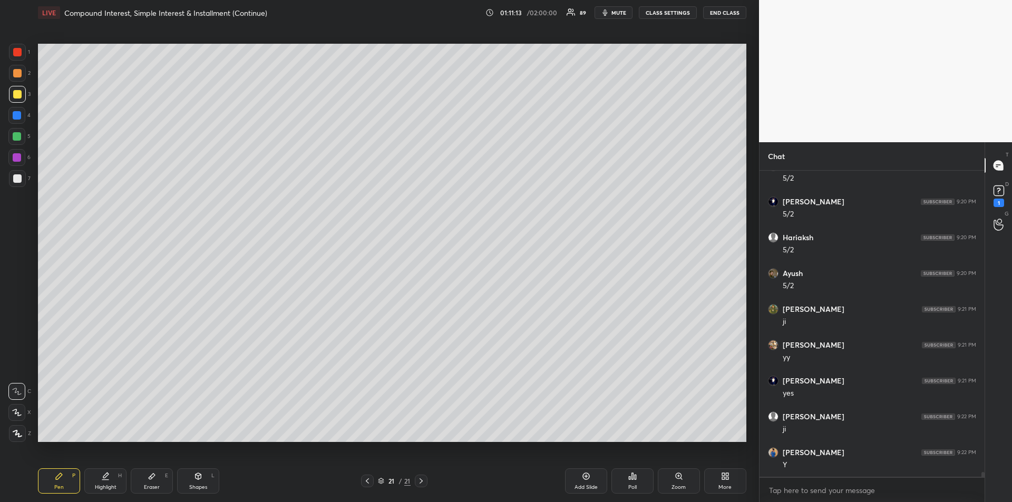
click at [427, 481] on div "21 / 21" at bounding box center [394, 481] width 142 height 13
click at [581, 483] on div "Add Slide" at bounding box center [586, 480] width 42 height 25
click at [16, 116] on div at bounding box center [17, 115] width 8 height 8
click at [18, 174] on div at bounding box center [17, 178] width 8 height 8
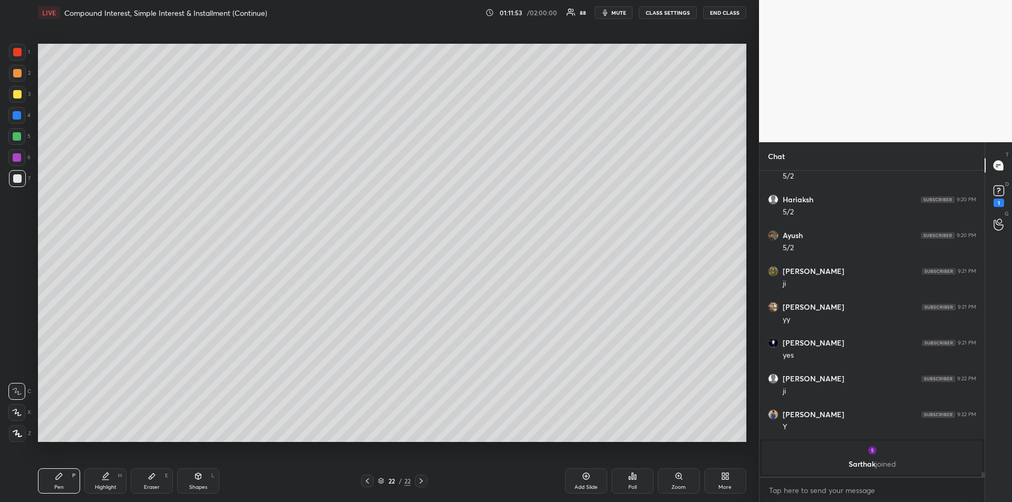
scroll to position [20225, 0]
click at [18, 139] on div at bounding box center [17, 136] width 8 height 8
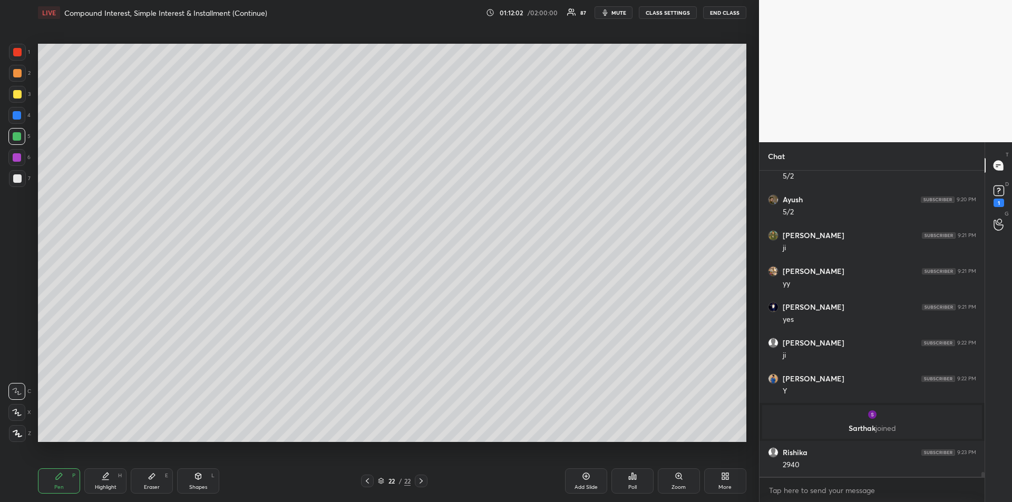
scroll to position [20263, 0]
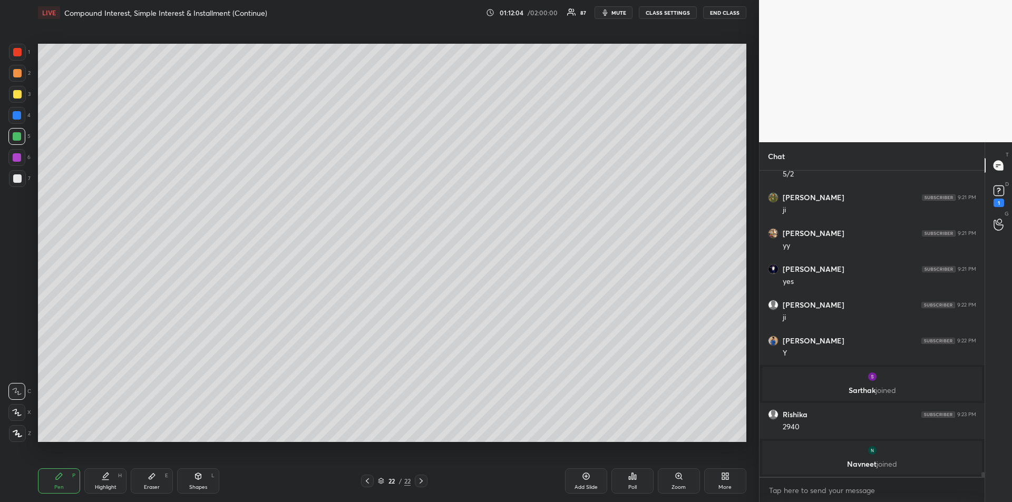
click at [17, 56] on div at bounding box center [17, 52] width 17 height 17
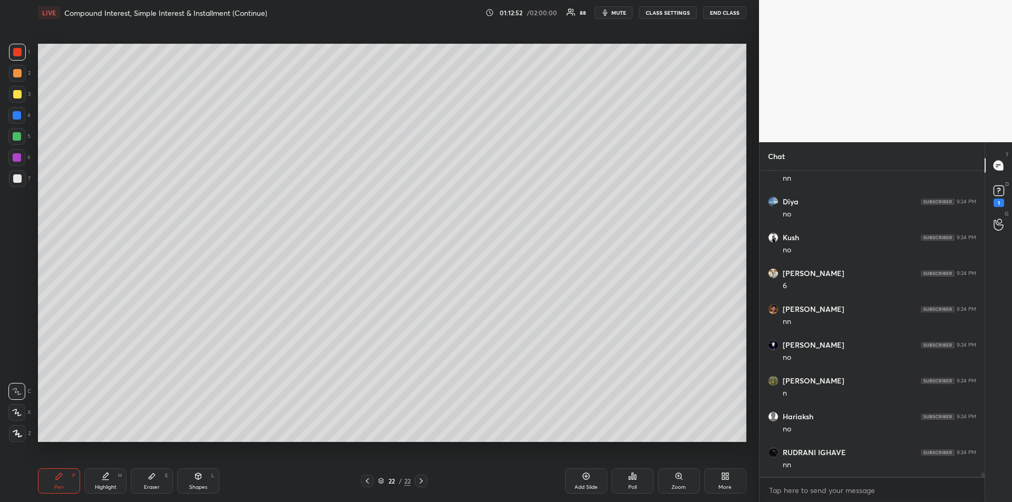
scroll to position [20968, 0]
click at [17, 157] on div at bounding box center [17, 157] width 8 height 8
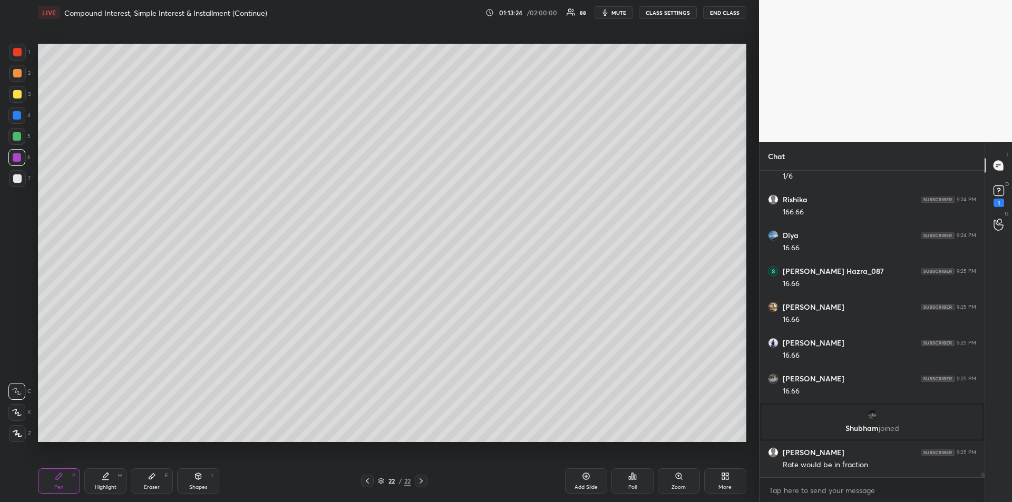
scroll to position [21173, 0]
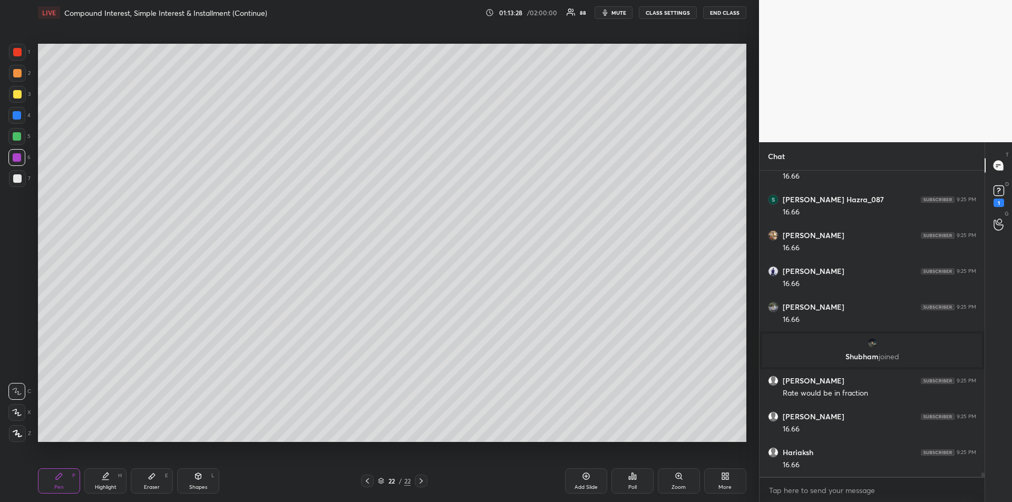
click at [153, 474] on icon at bounding box center [152, 477] width 6 height 6
click at [54, 473] on div "Pen P" at bounding box center [59, 480] width 42 height 25
click at [19, 115] on div at bounding box center [17, 115] width 8 height 8
click at [17, 178] on div at bounding box center [17, 178] width 8 height 8
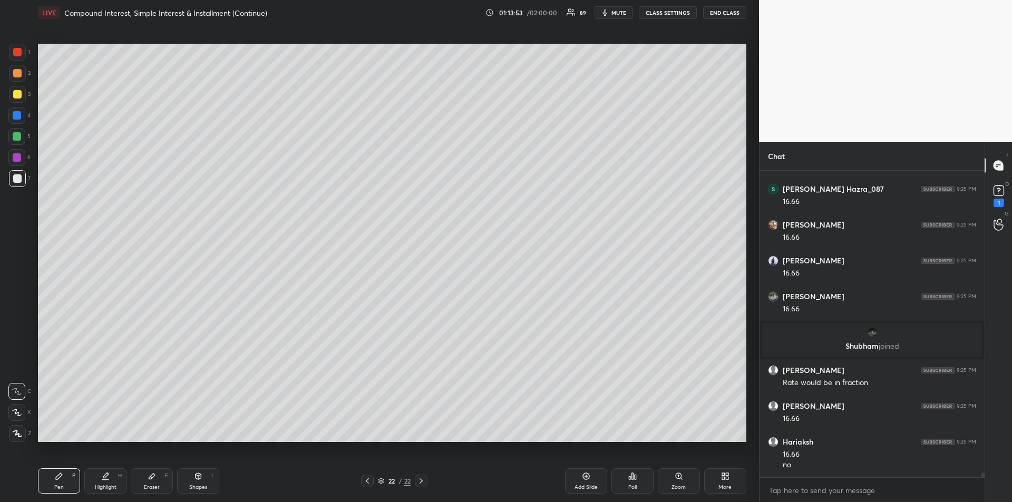
scroll to position [21220, 0]
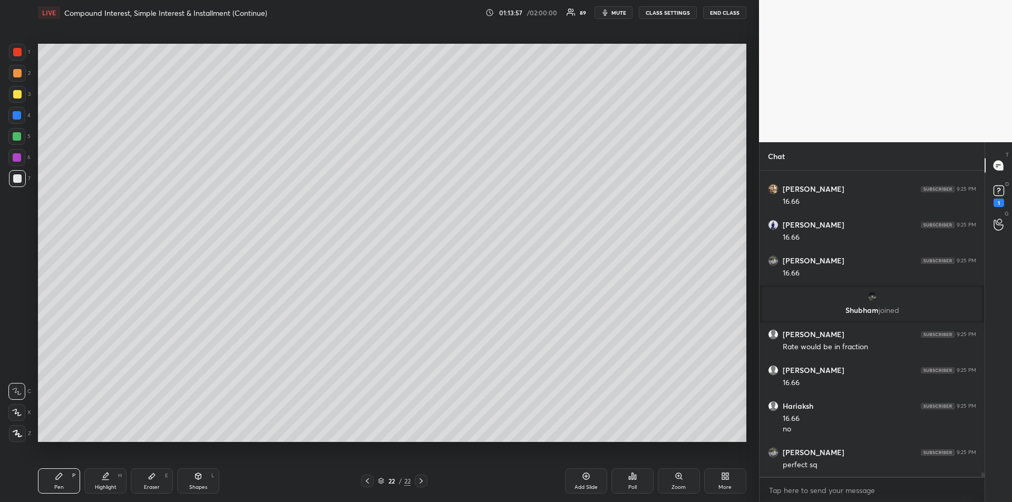
click at [583, 478] on icon at bounding box center [585, 476] width 7 height 7
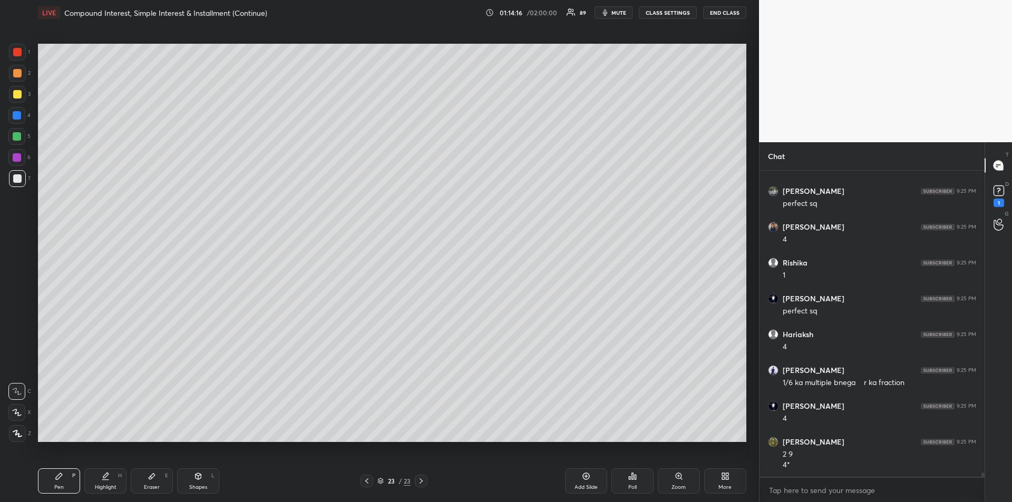
scroll to position [21517, 0]
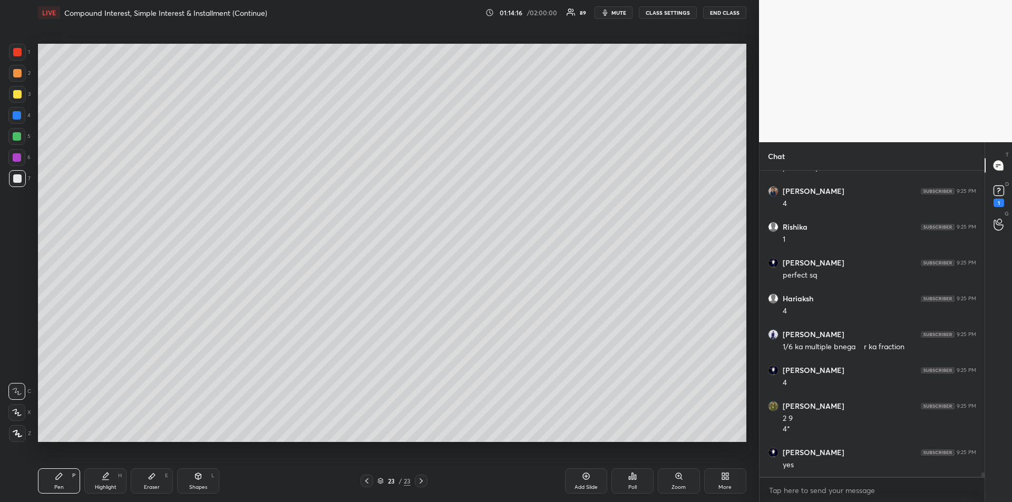
click at [16, 138] on div at bounding box center [17, 136] width 8 height 8
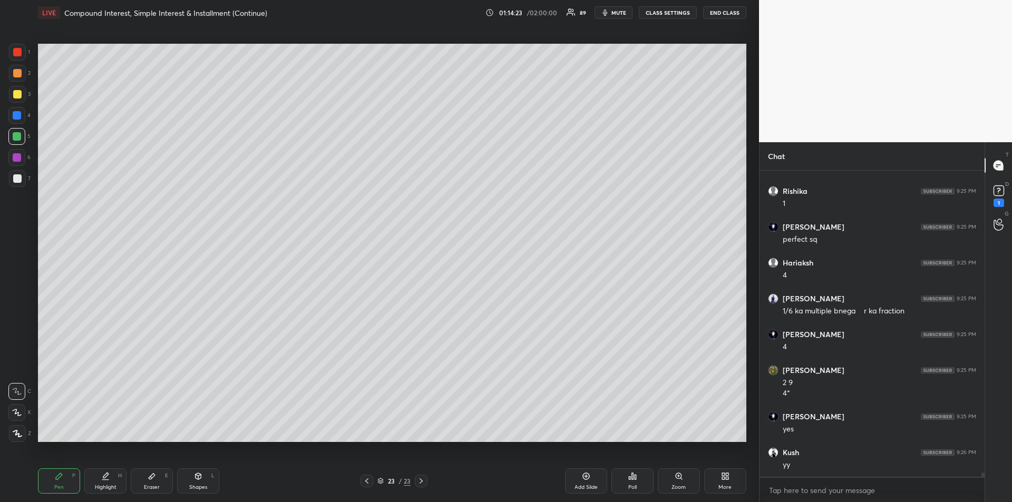
click at [366, 480] on icon at bounding box center [366, 481] width 8 height 8
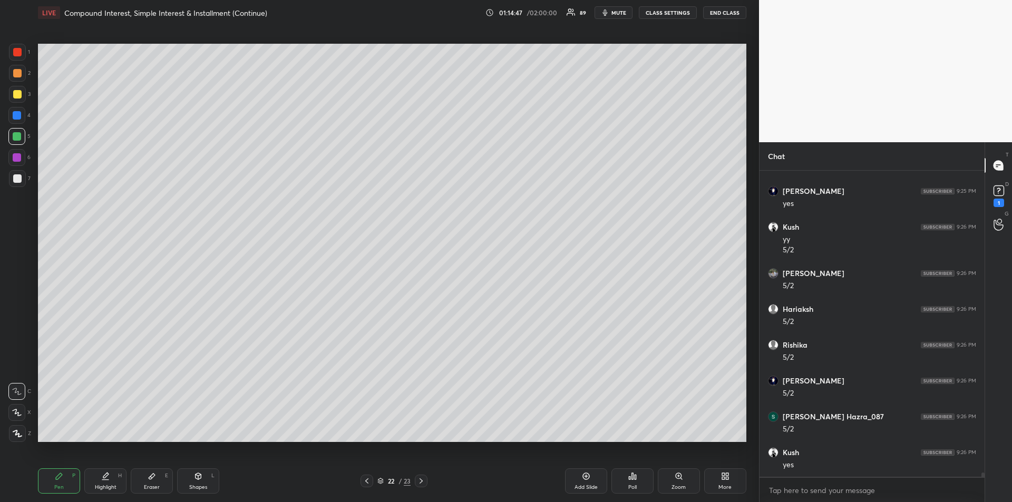
scroll to position [21814, 0]
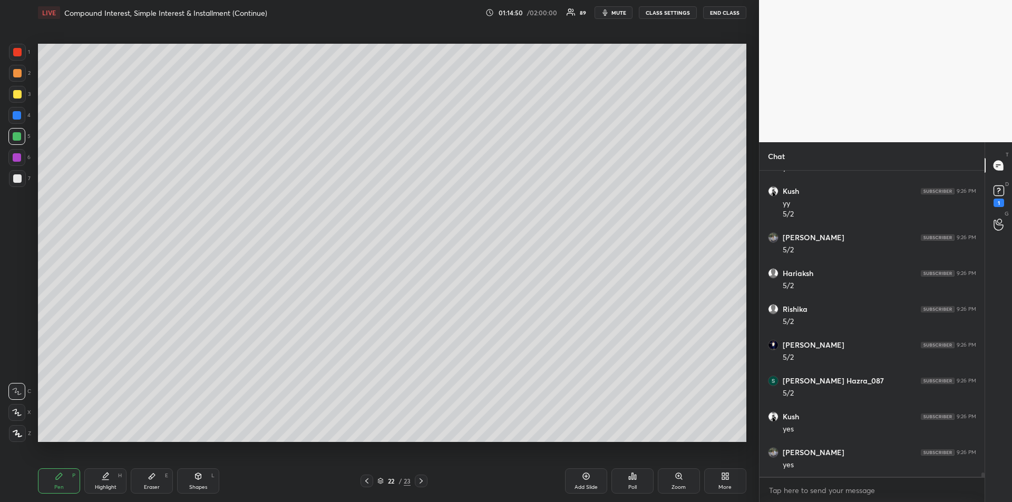
click at [105, 481] on div "Highlight H" at bounding box center [105, 480] width 42 height 25
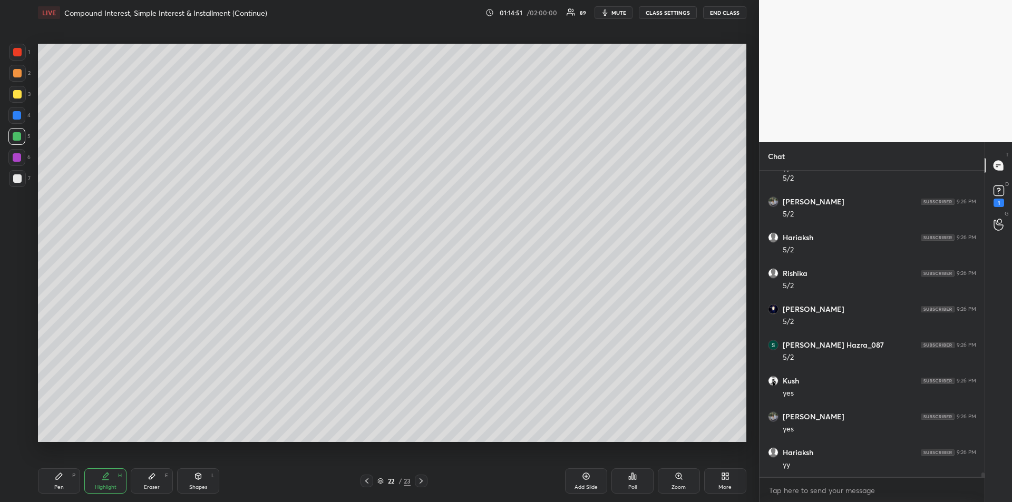
click at [60, 479] on icon at bounding box center [59, 476] width 8 height 8
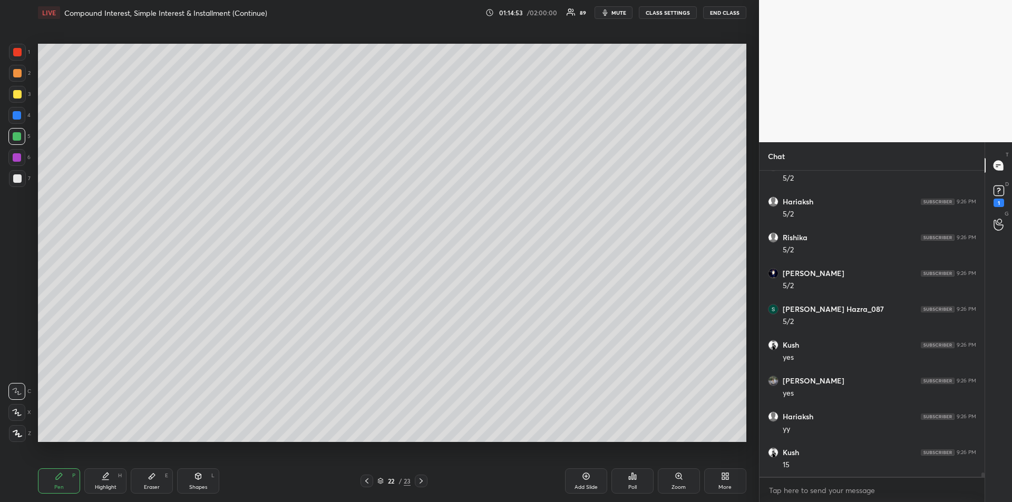
click at [19, 179] on div at bounding box center [17, 178] width 8 height 8
click at [17, 93] on div at bounding box center [17, 94] width 8 height 8
click at [423, 482] on icon at bounding box center [421, 481] width 8 height 8
click at [421, 479] on icon at bounding box center [421, 481] width 8 height 8
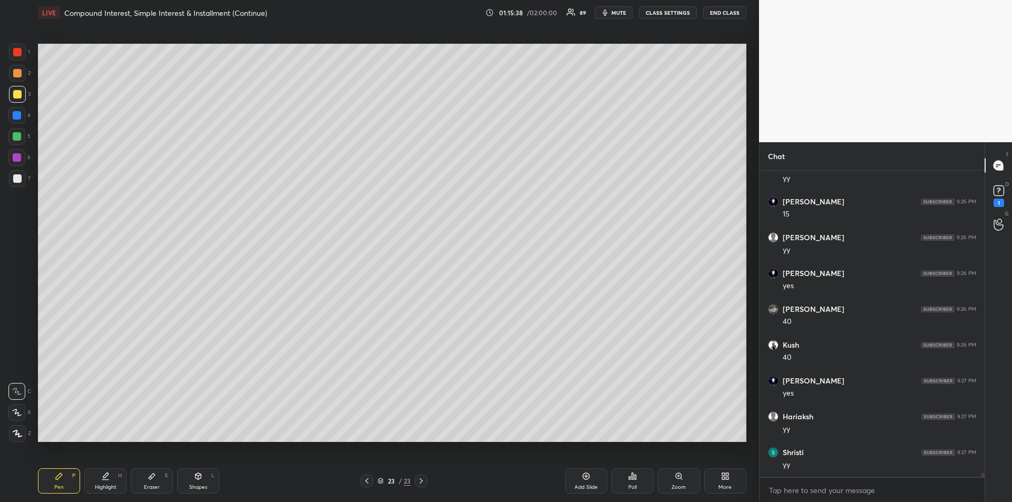
scroll to position [22280, 0]
click at [159, 480] on div "Eraser E" at bounding box center [152, 480] width 42 height 25
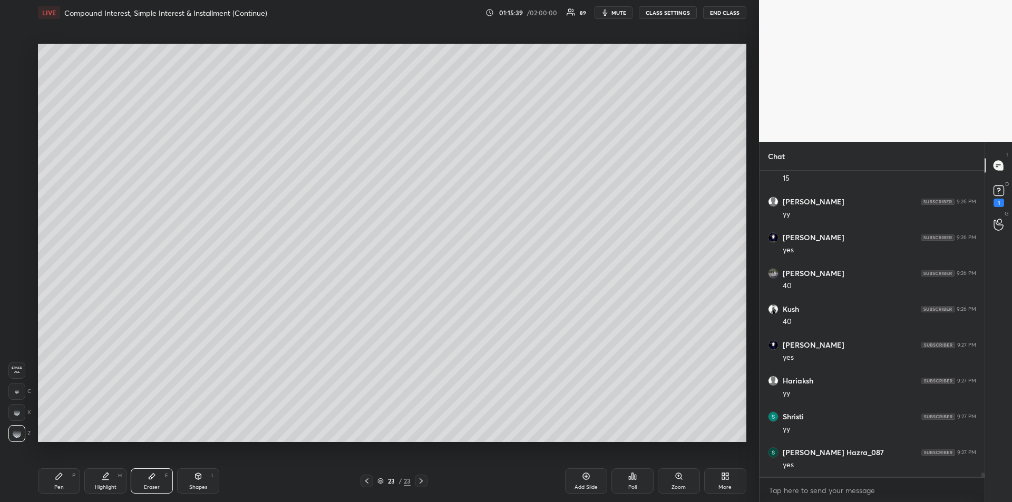
scroll to position [22387, 0]
click at [14, 364] on div "Erase all" at bounding box center [16, 370] width 17 height 17
click at [57, 477] on icon at bounding box center [59, 476] width 6 height 6
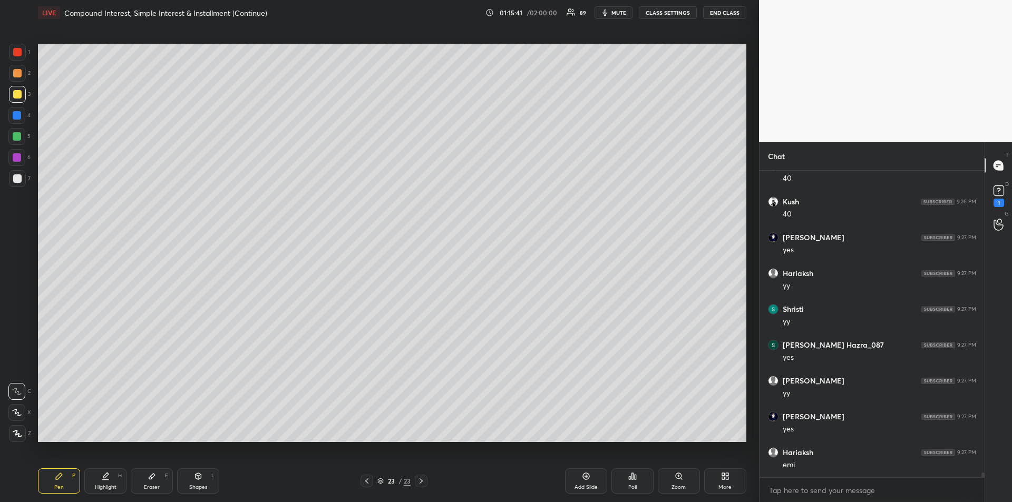
click at [14, 77] on div at bounding box center [17, 73] width 8 height 8
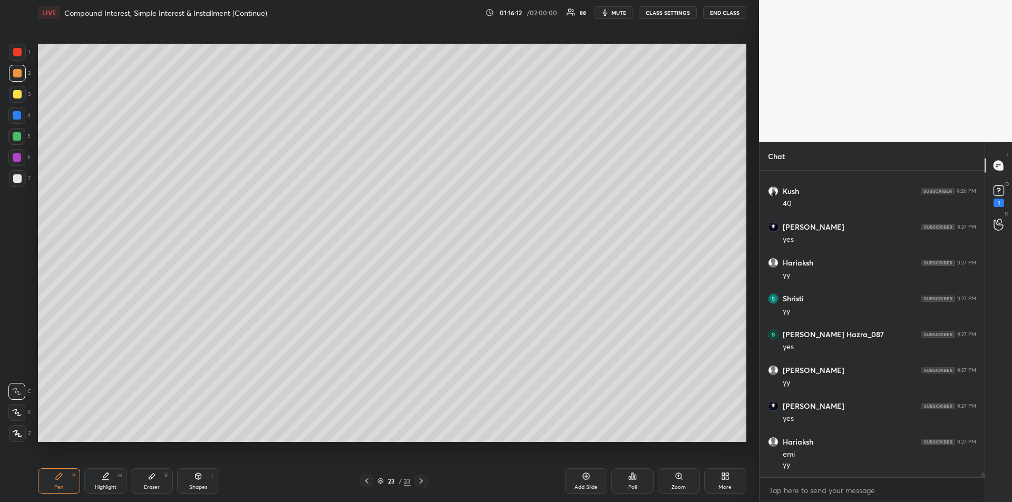
click at [160, 482] on div "Eraser E" at bounding box center [152, 480] width 42 height 25
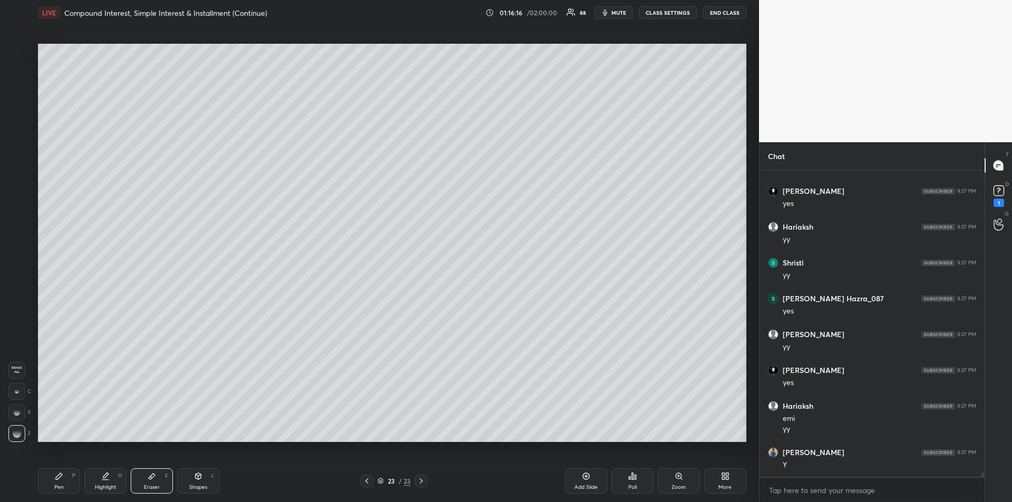
scroll to position [22469, 0]
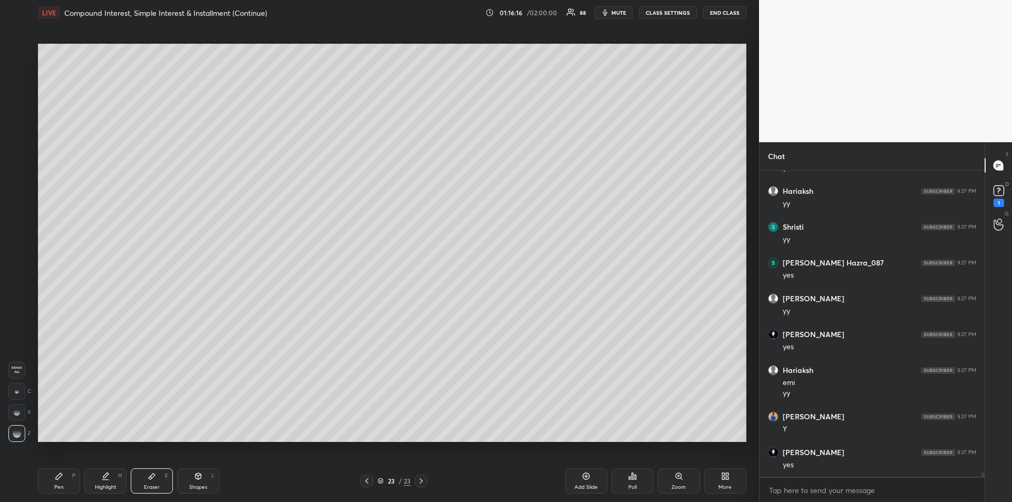
click at [60, 478] on icon at bounding box center [59, 476] width 8 height 8
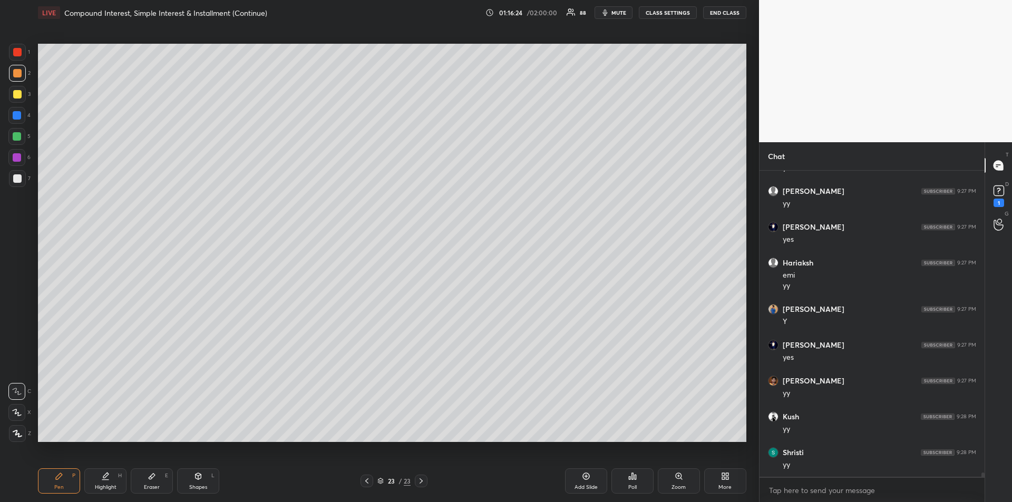
scroll to position [22613, 0]
click at [136, 477] on div "Eraser E" at bounding box center [152, 480] width 42 height 25
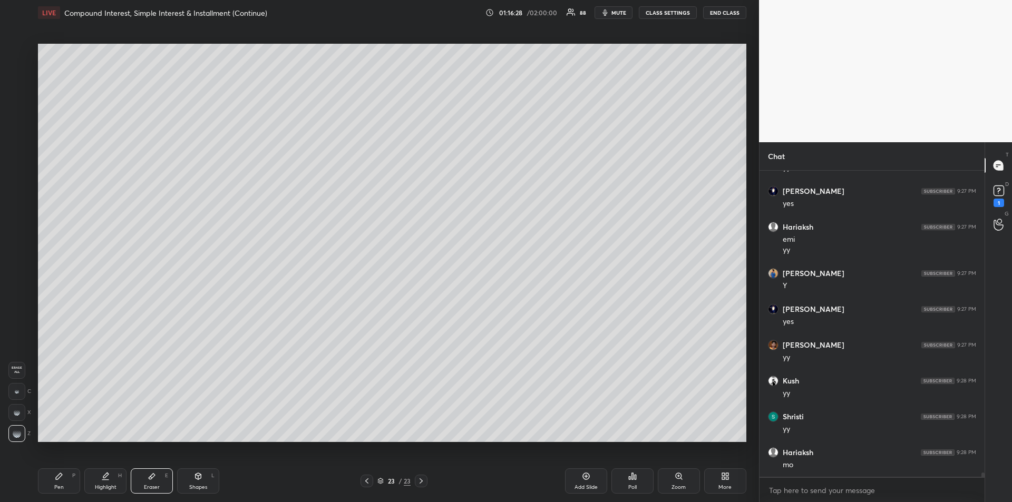
click at [62, 481] on div "Pen P" at bounding box center [59, 480] width 42 height 25
click at [18, 138] on div at bounding box center [17, 136] width 8 height 8
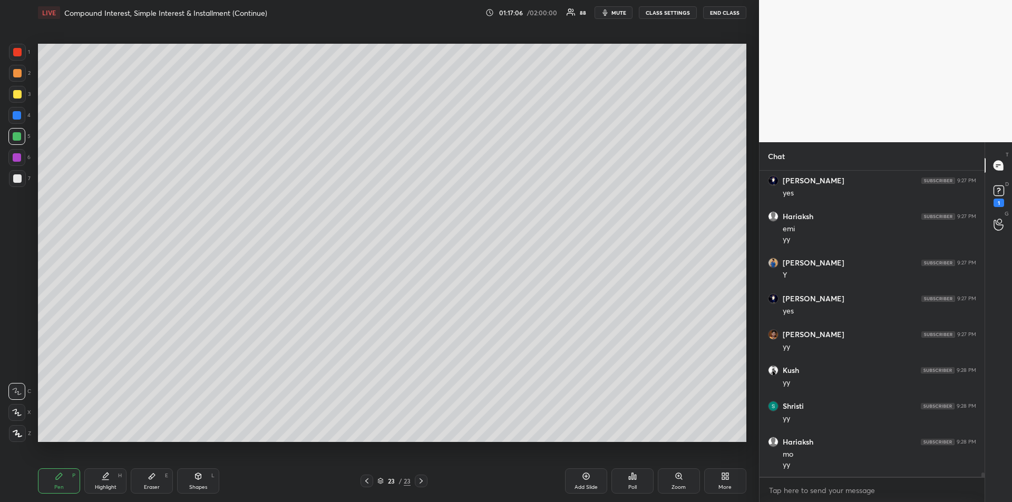
click at [20, 92] on div at bounding box center [17, 94] width 8 height 8
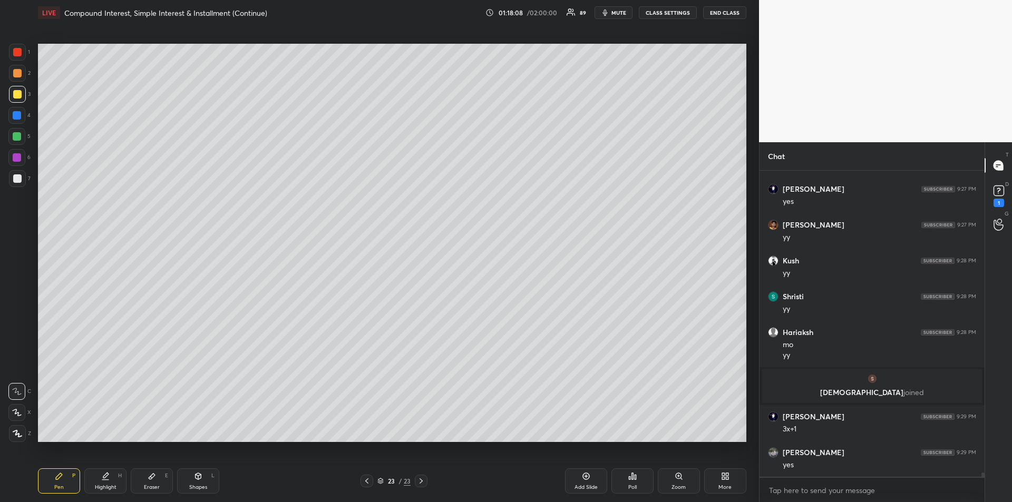
scroll to position [22327, 0]
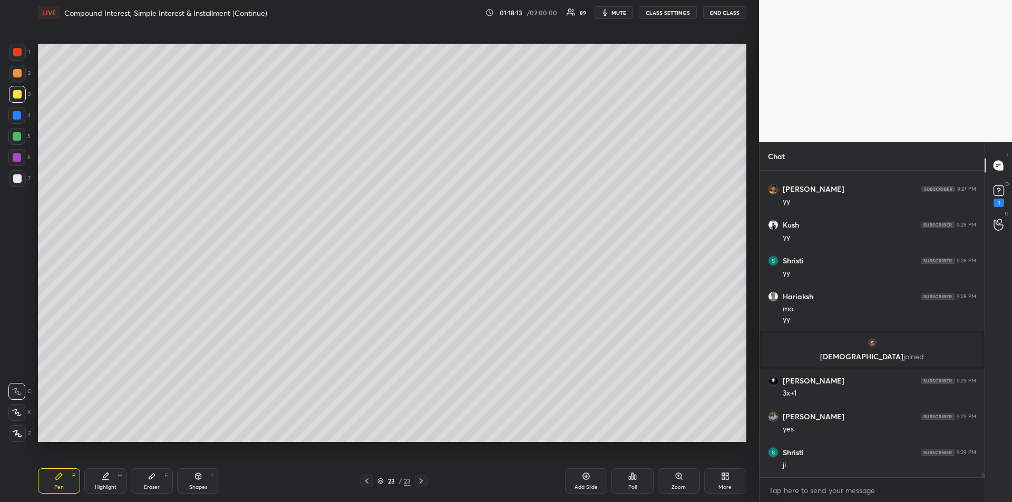
click at [23, 117] on div at bounding box center [16, 115] width 17 height 17
click at [575, 485] on div "Add Slide" at bounding box center [585, 487] width 23 height 5
click at [12, 180] on div at bounding box center [17, 178] width 17 height 17
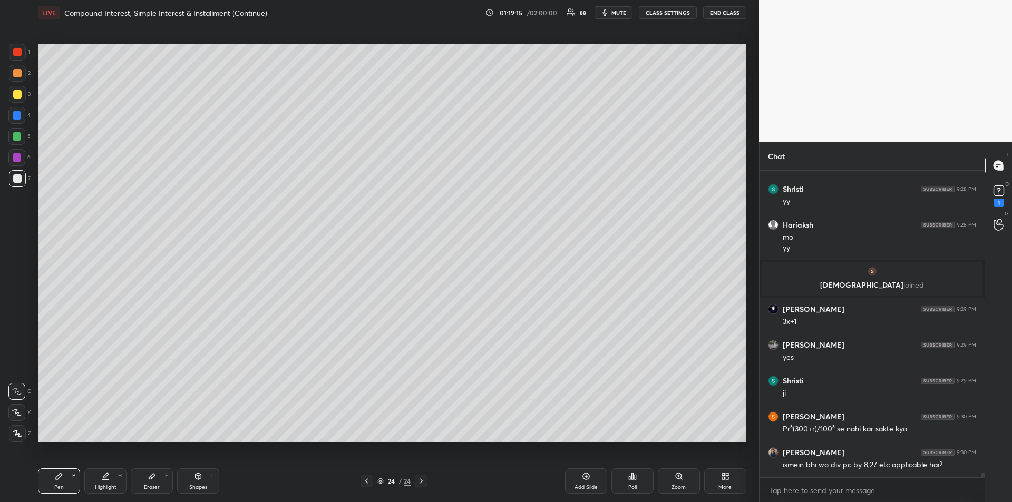
scroll to position [22435, 0]
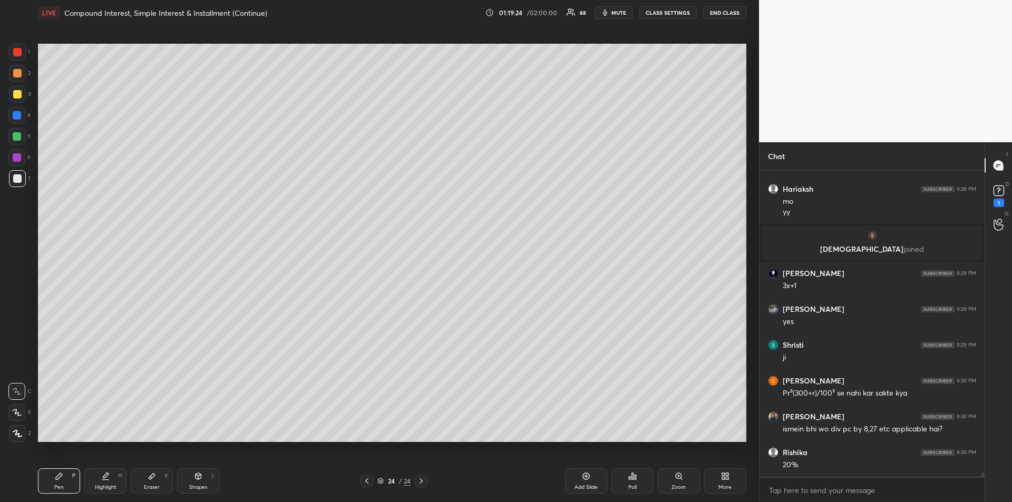
click at [18, 160] on div at bounding box center [17, 157] width 8 height 8
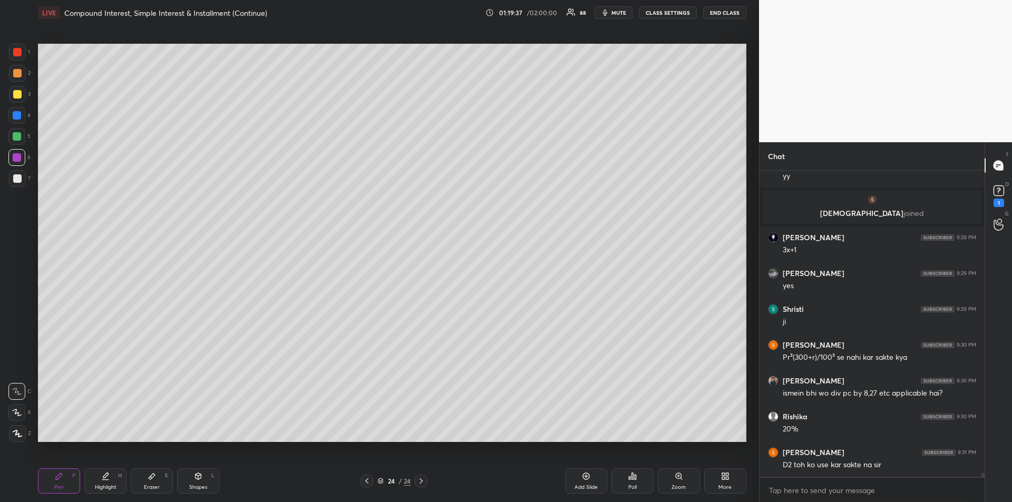
click at [149, 479] on icon at bounding box center [152, 476] width 8 height 8
click at [51, 477] on div "Pen P" at bounding box center [59, 480] width 42 height 25
click at [16, 132] on div at bounding box center [17, 136] width 8 height 8
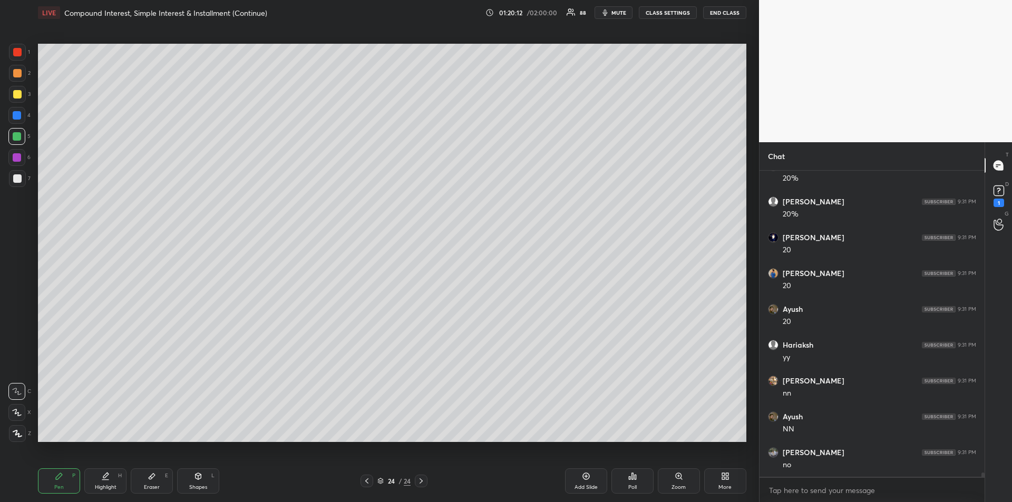
scroll to position [22829, 0]
click at [19, 92] on div at bounding box center [17, 94] width 8 height 8
click at [580, 485] on div "Add Slide" at bounding box center [585, 487] width 23 height 5
click at [14, 137] on div at bounding box center [17, 136] width 8 height 8
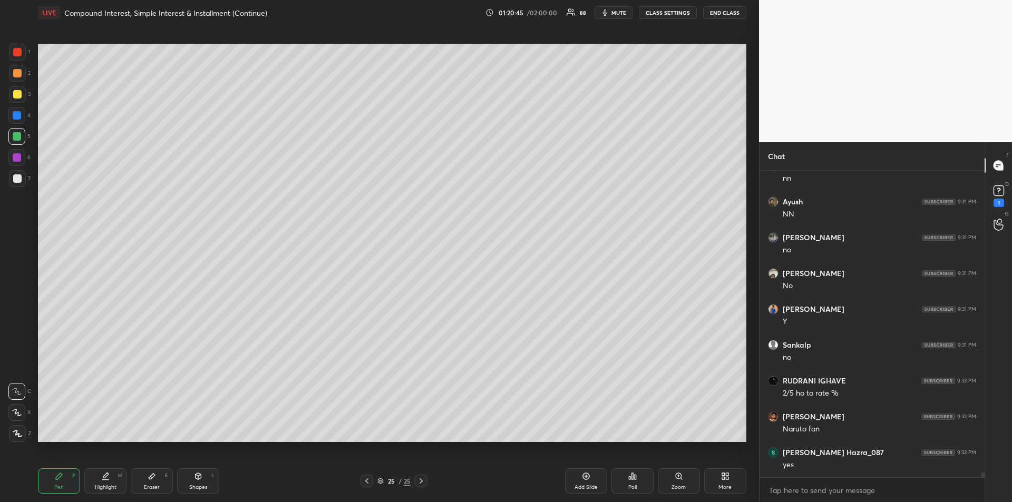
scroll to position [23044, 0]
click at [13, 116] on div at bounding box center [17, 115] width 8 height 8
click at [16, 91] on div at bounding box center [17, 94] width 8 height 8
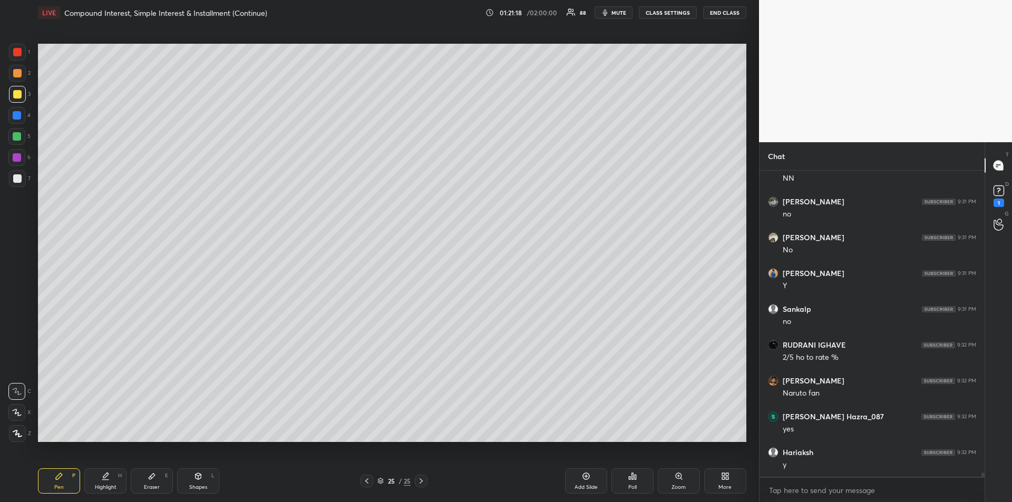
scroll to position [23079, 0]
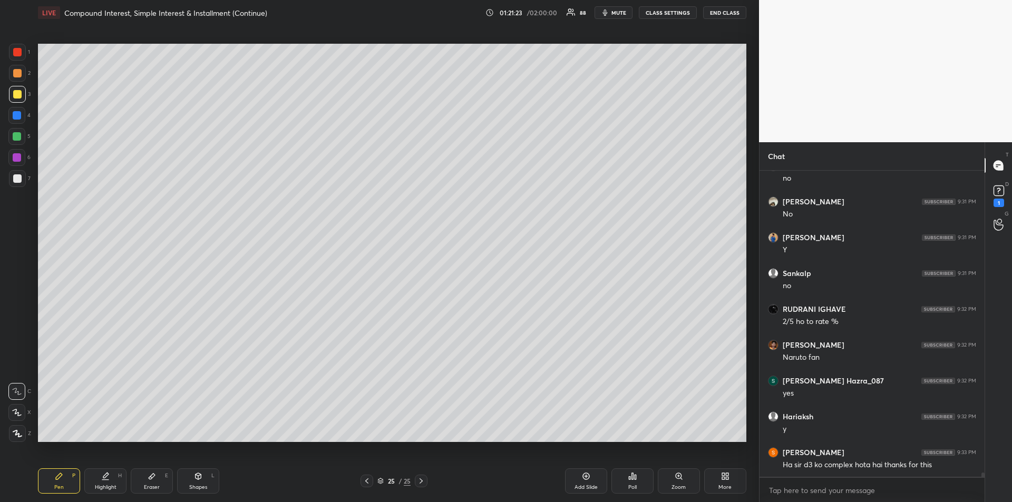
click at [575, 482] on div "Add Slide" at bounding box center [586, 480] width 42 height 25
click at [17, 138] on div at bounding box center [17, 136] width 8 height 8
click at [366, 482] on icon at bounding box center [366, 481] width 8 height 8
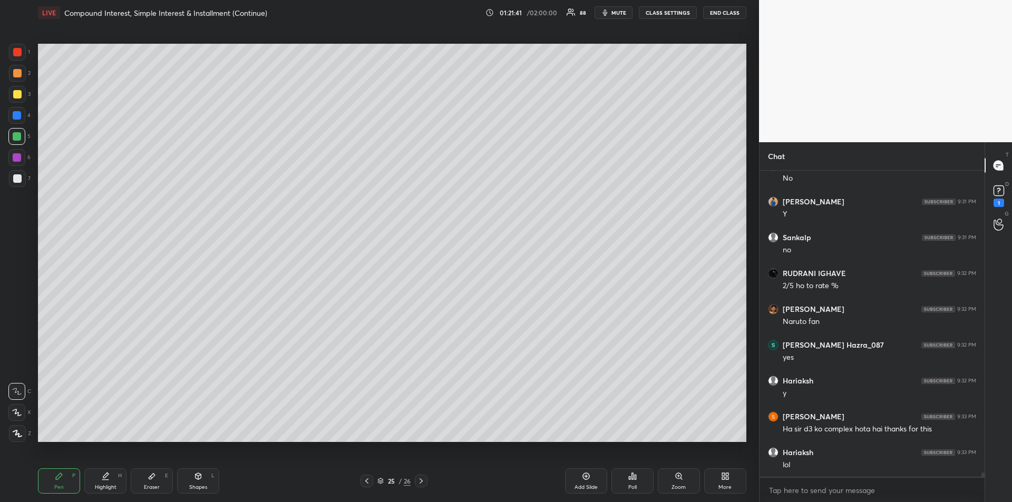
scroll to position [23151, 0]
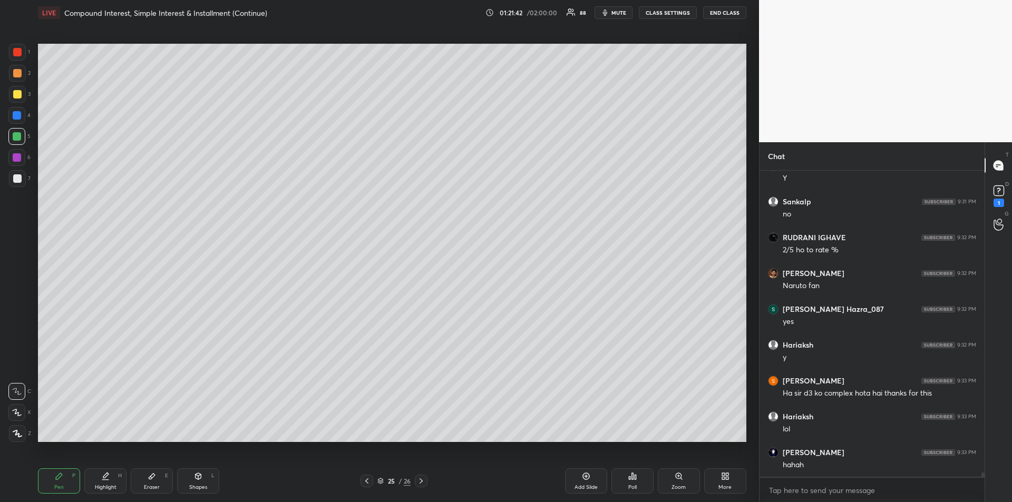
click at [14, 76] on div at bounding box center [17, 73] width 8 height 8
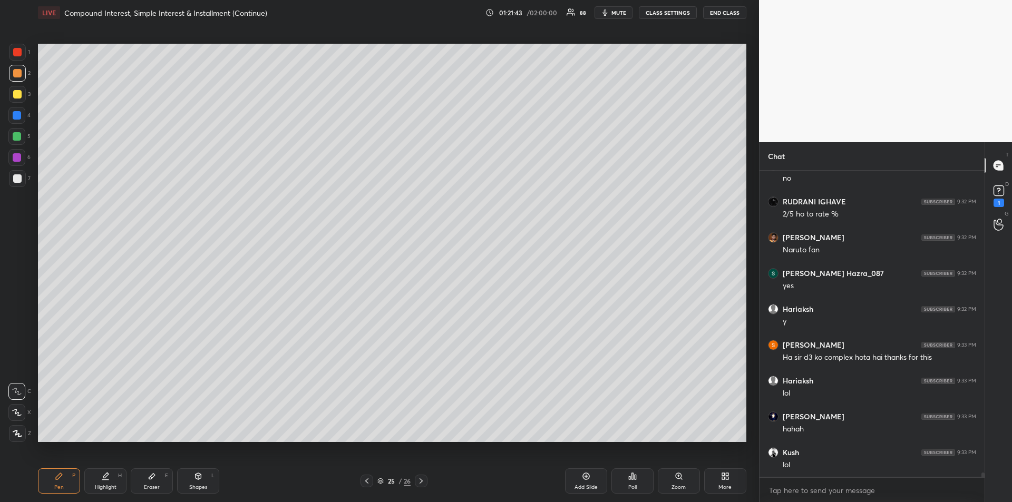
click at [422, 481] on icon at bounding box center [421, 481] width 8 height 8
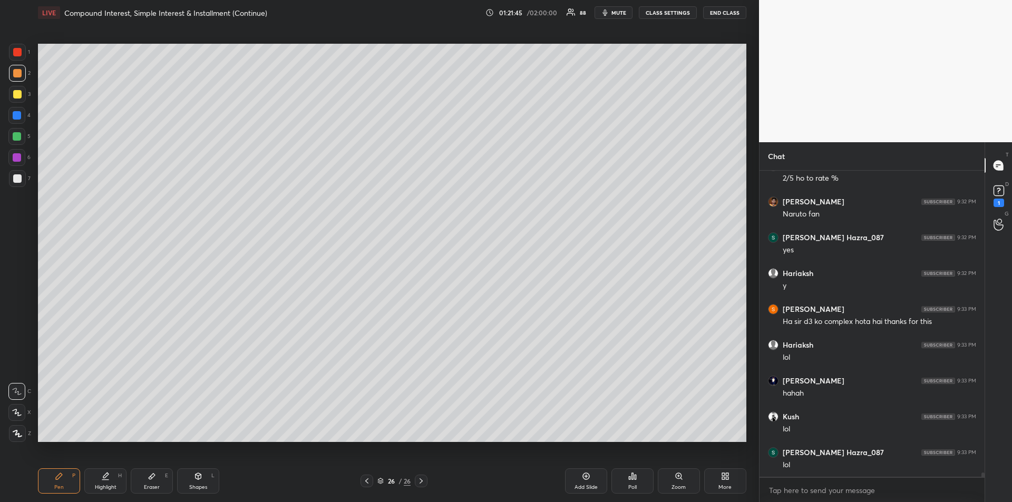
scroll to position [23259, 0]
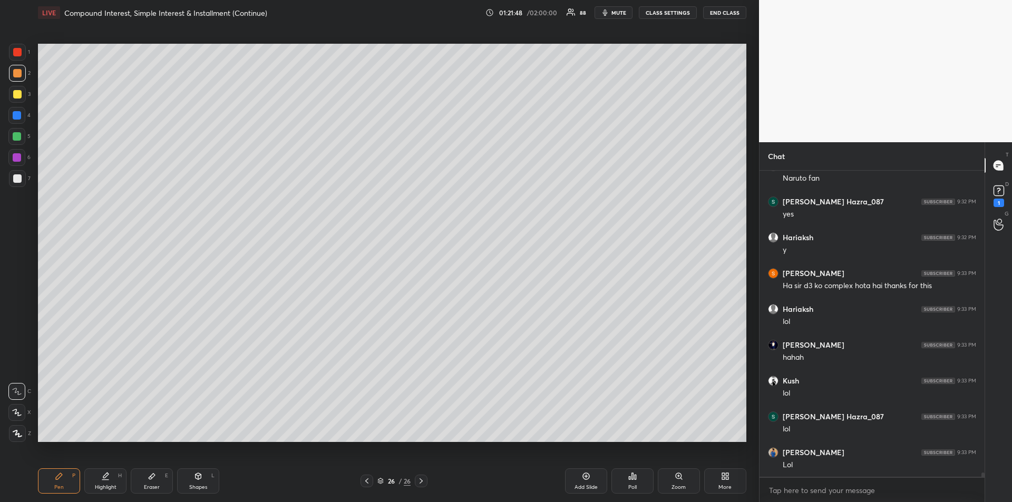
click at [364, 484] on icon at bounding box center [366, 481] width 8 height 8
click at [423, 484] on icon at bounding box center [421, 481] width 8 height 8
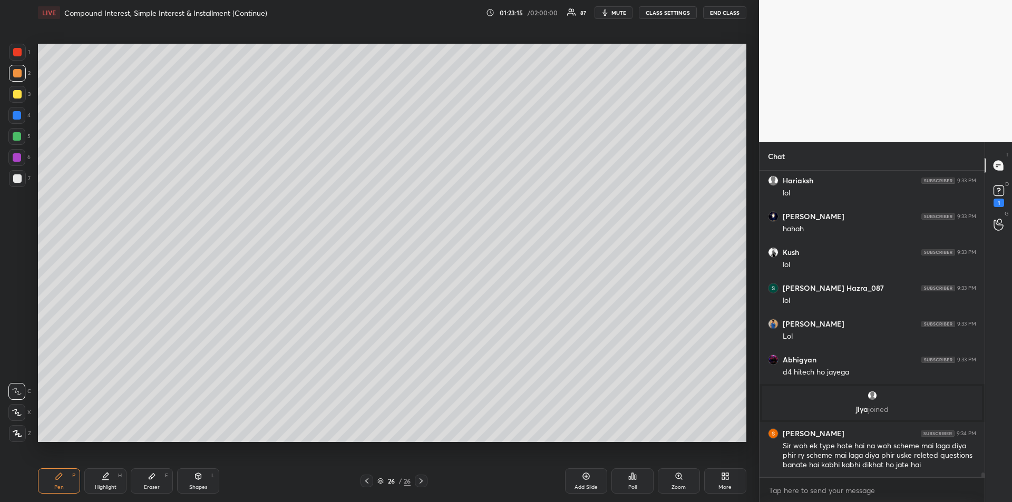
scroll to position [23070, 0]
click at [16, 93] on div at bounding box center [17, 94] width 8 height 8
click at [16, 180] on div at bounding box center [17, 178] width 8 height 8
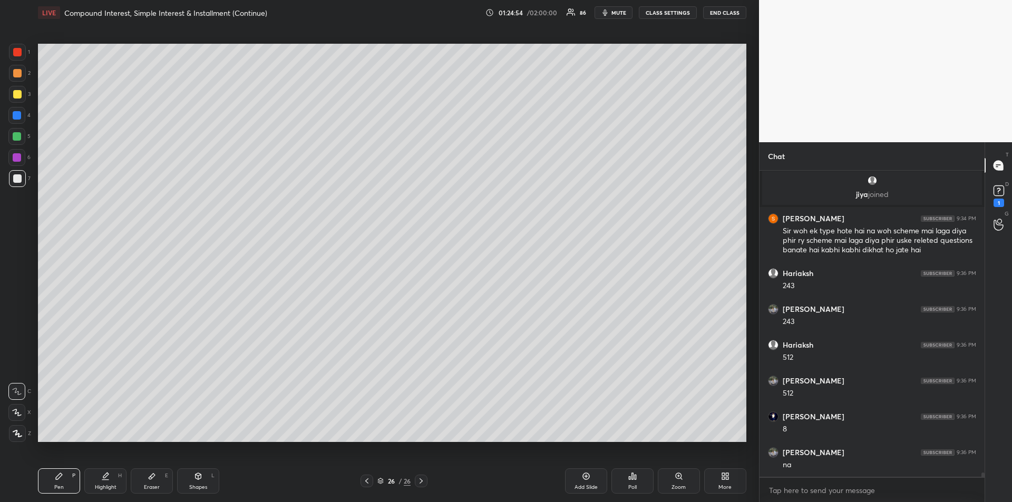
scroll to position [23311, 0]
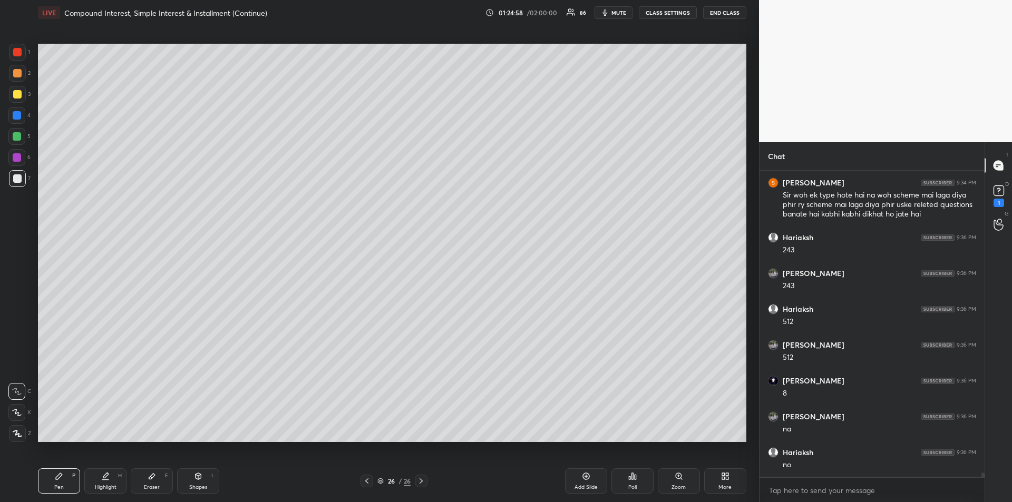
click at [156, 478] on div "Eraser E" at bounding box center [152, 480] width 42 height 25
click at [57, 481] on div "Pen P" at bounding box center [59, 480] width 42 height 25
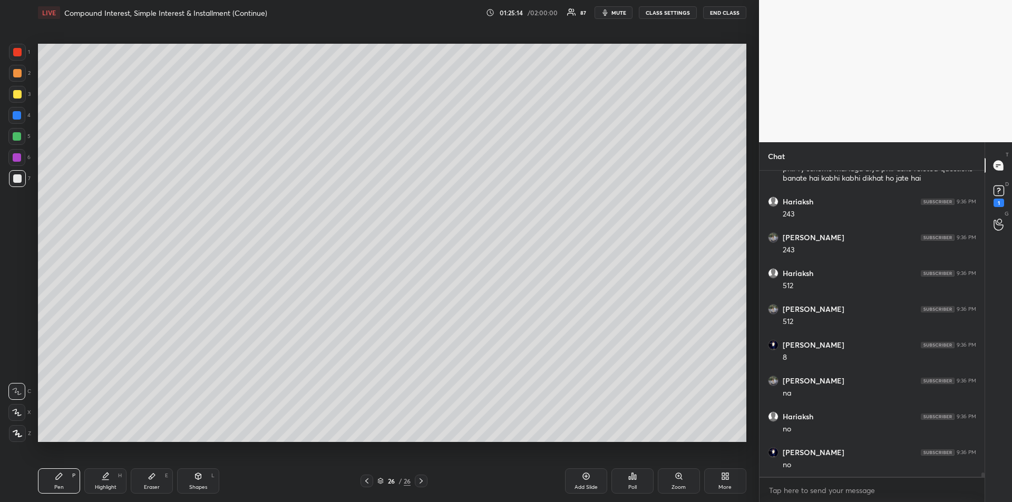
click at [11, 163] on div at bounding box center [16, 157] width 17 height 17
click at [19, 99] on div at bounding box center [17, 94] width 17 height 17
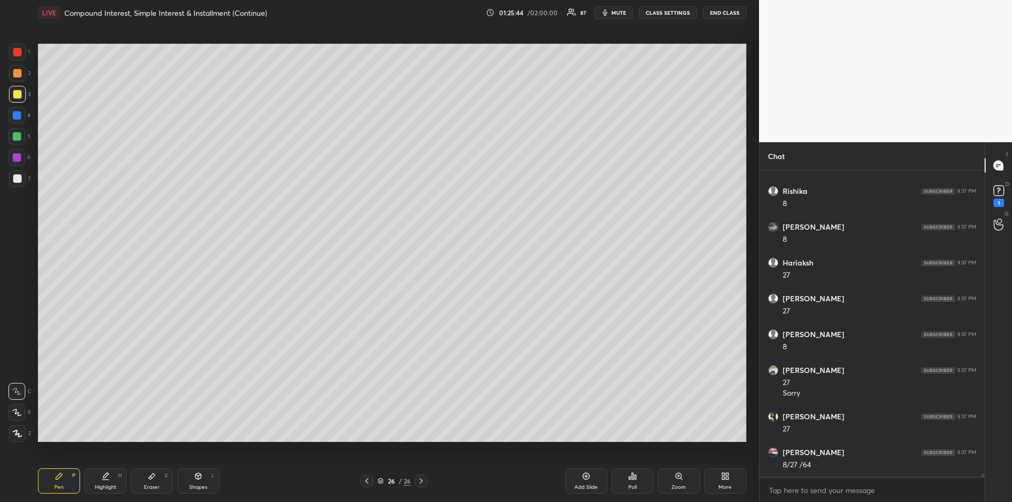
scroll to position [23861, 0]
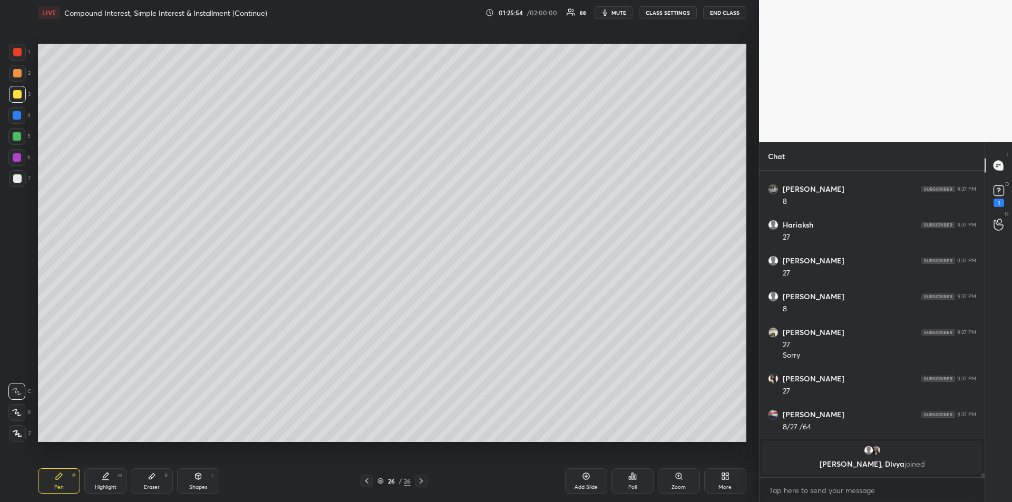
click at [152, 481] on div "Eraser E" at bounding box center [152, 480] width 42 height 25
click at [61, 477] on icon at bounding box center [59, 476] width 8 height 8
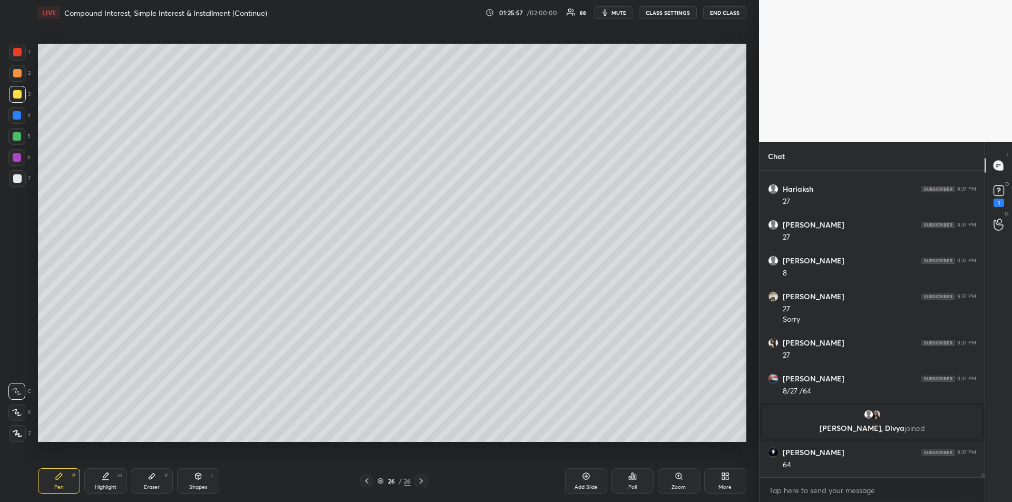
scroll to position [23703, 0]
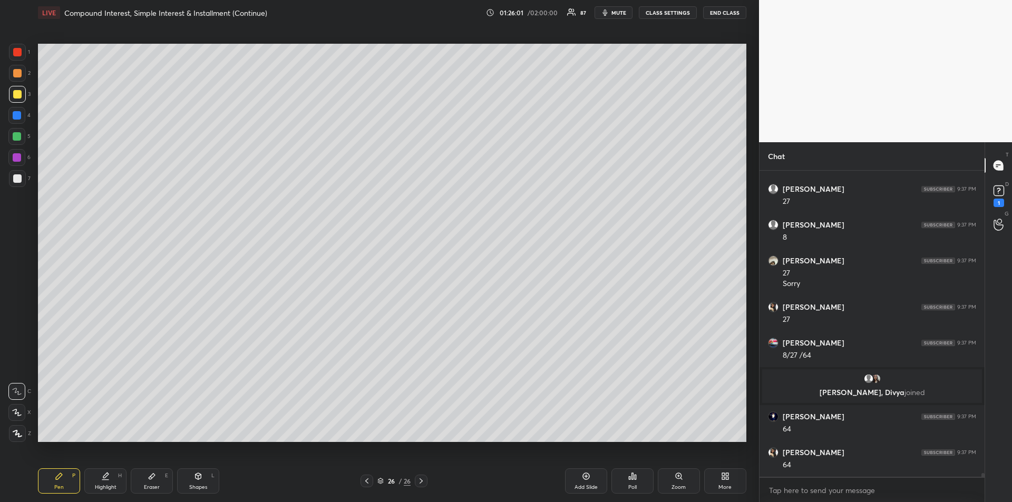
click at [15, 137] on div at bounding box center [17, 136] width 8 height 8
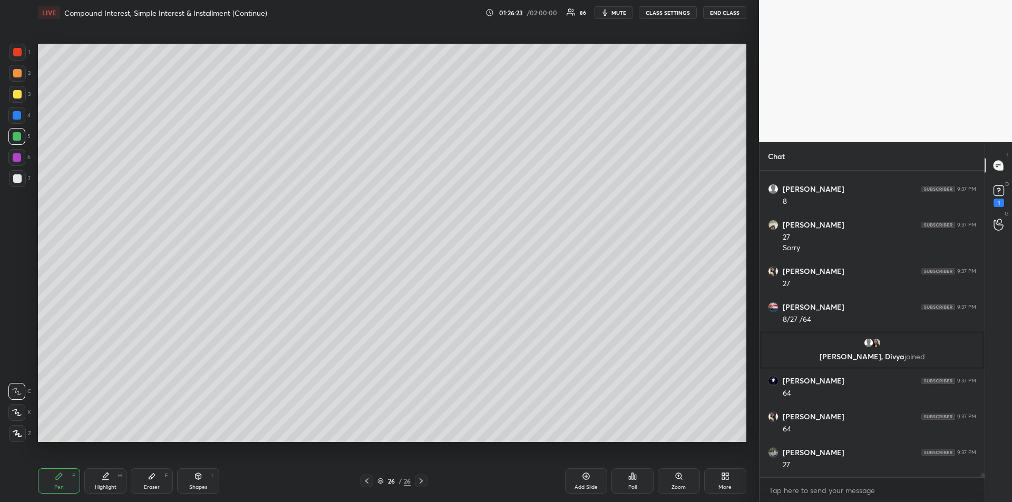
scroll to position [23775, 0]
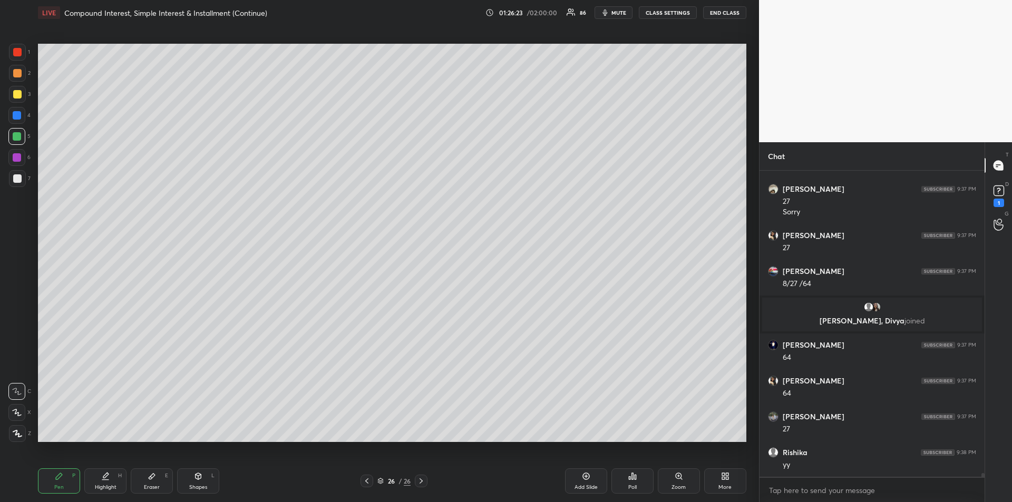
click at [17, 180] on div at bounding box center [17, 178] width 8 height 8
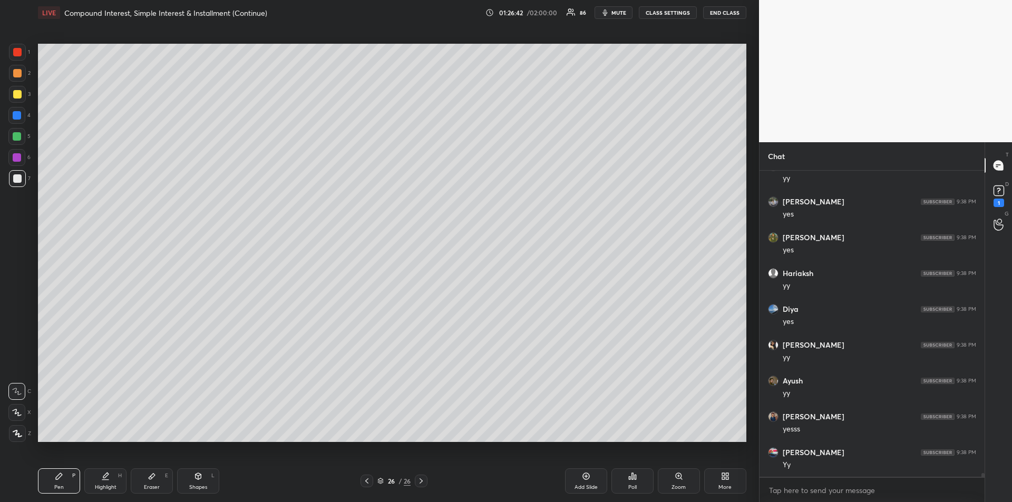
scroll to position [24097, 0]
click at [17, 95] on div at bounding box center [17, 94] width 8 height 8
click at [585, 479] on icon at bounding box center [585, 476] width 7 height 7
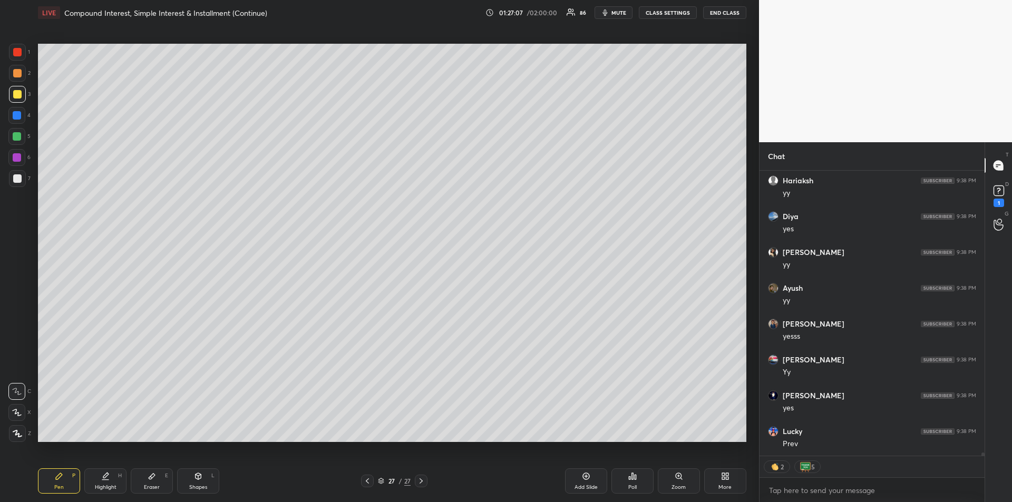
click at [367, 481] on icon at bounding box center [367, 481] width 8 height 8
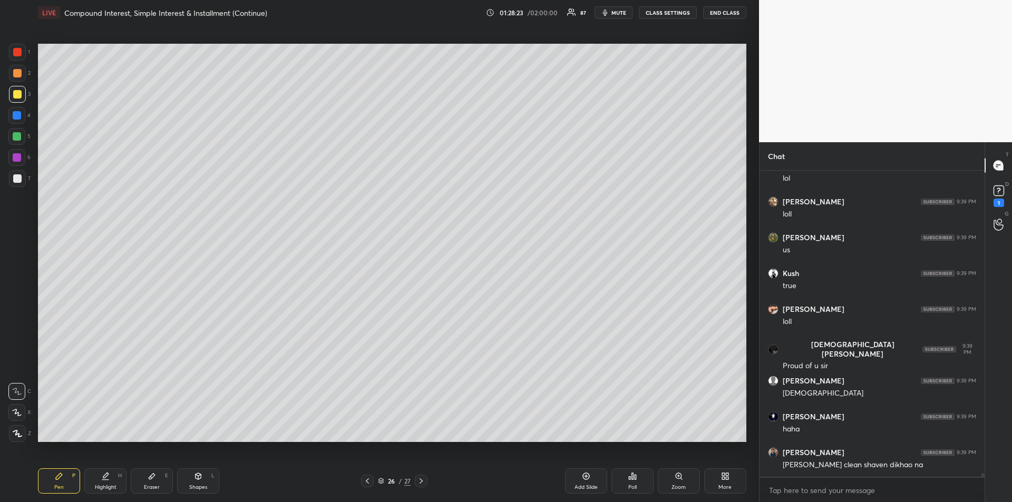
scroll to position [25237, 0]
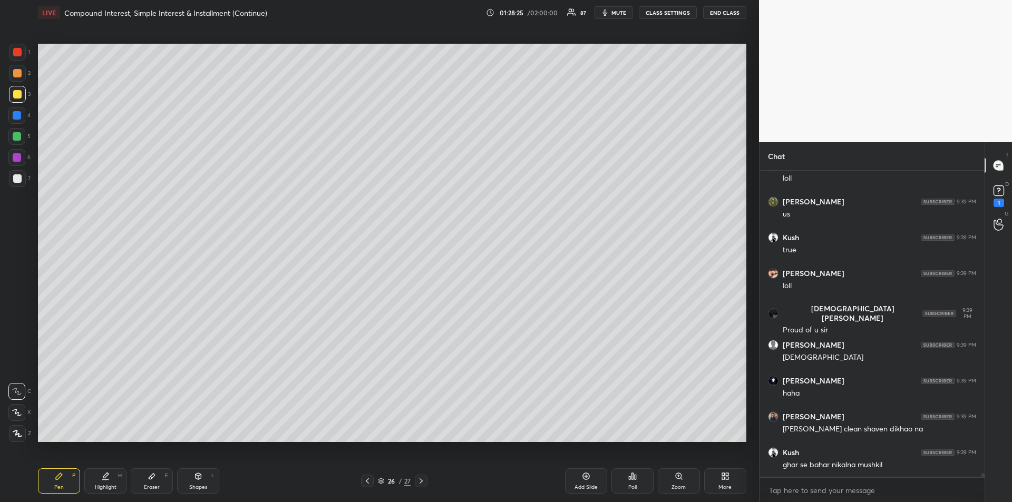
click at [158, 483] on div "Eraser E" at bounding box center [152, 480] width 42 height 25
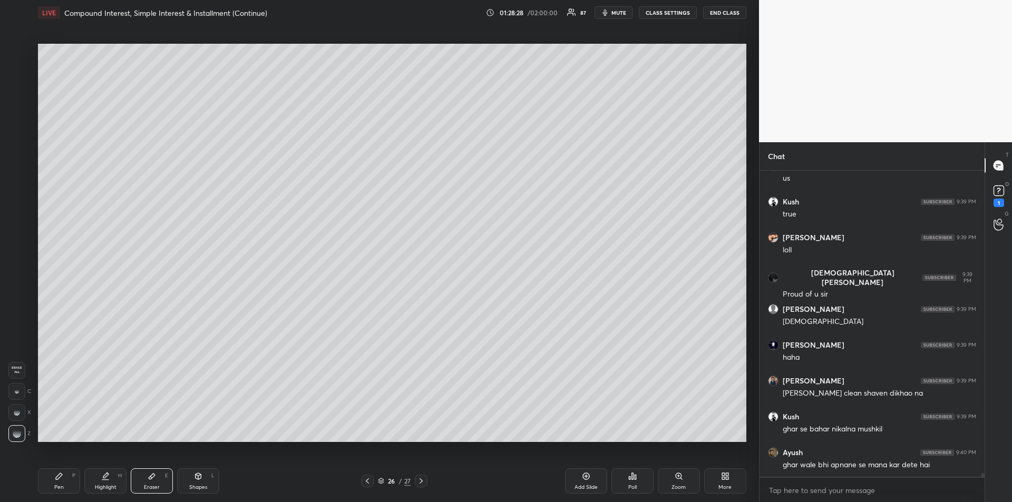
click at [58, 485] on div "Pen" at bounding box center [58, 487] width 9 height 5
click at [420, 480] on icon at bounding box center [421, 481] width 8 height 8
click at [424, 479] on icon at bounding box center [421, 481] width 8 height 8
click at [582, 482] on div "Add Slide" at bounding box center [586, 480] width 42 height 25
click at [17, 74] on div at bounding box center [17, 73] width 8 height 8
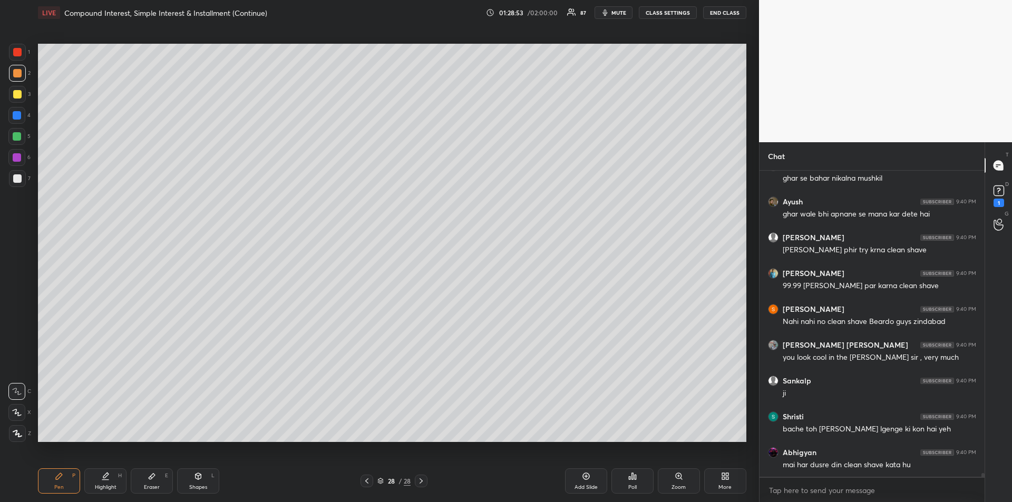
scroll to position [25560, 0]
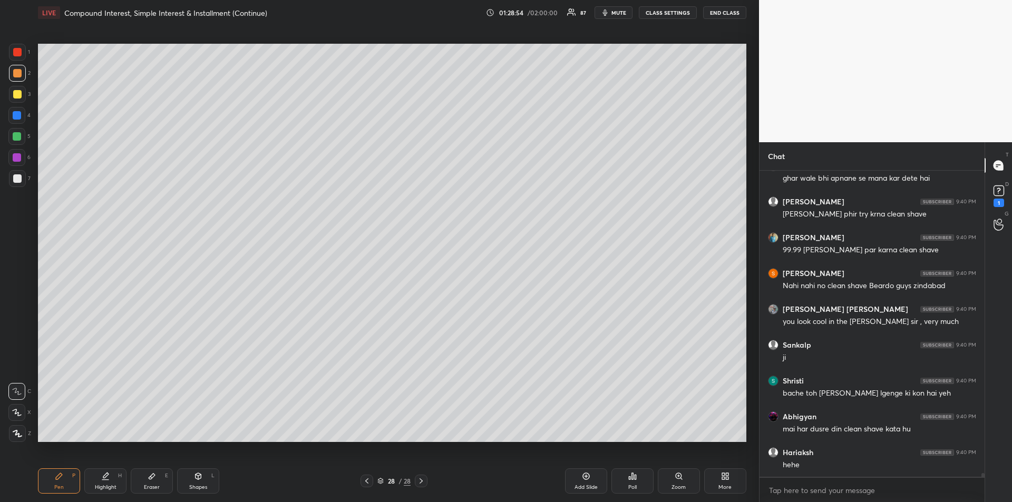
click at [16, 101] on div at bounding box center [17, 94] width 17 height 17
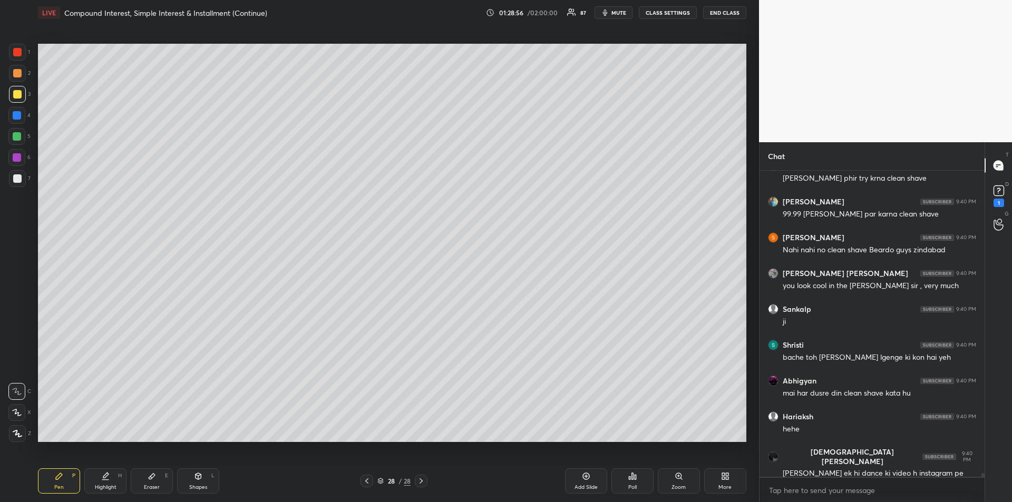
scroll to position [25632, 0]
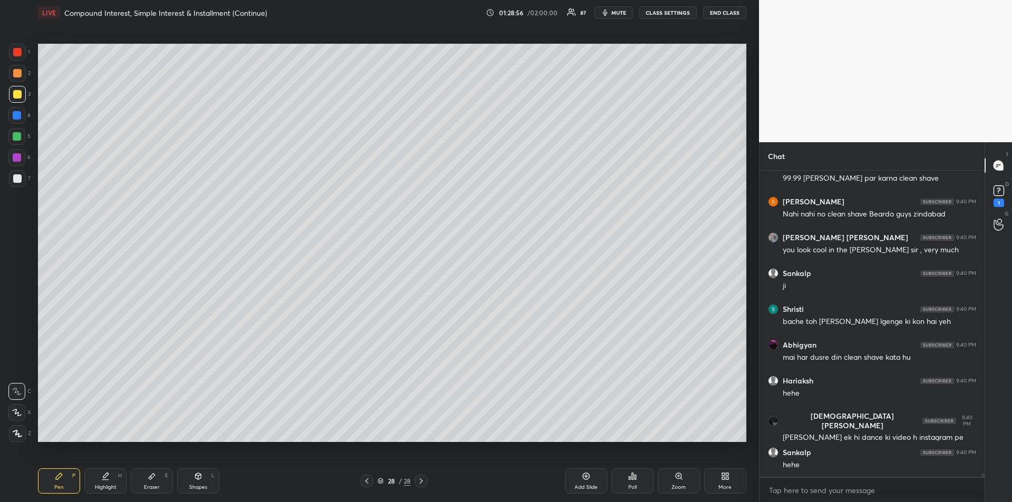
click at [728, 478] on icon at bounding box center [726, 478] width 3 height 3
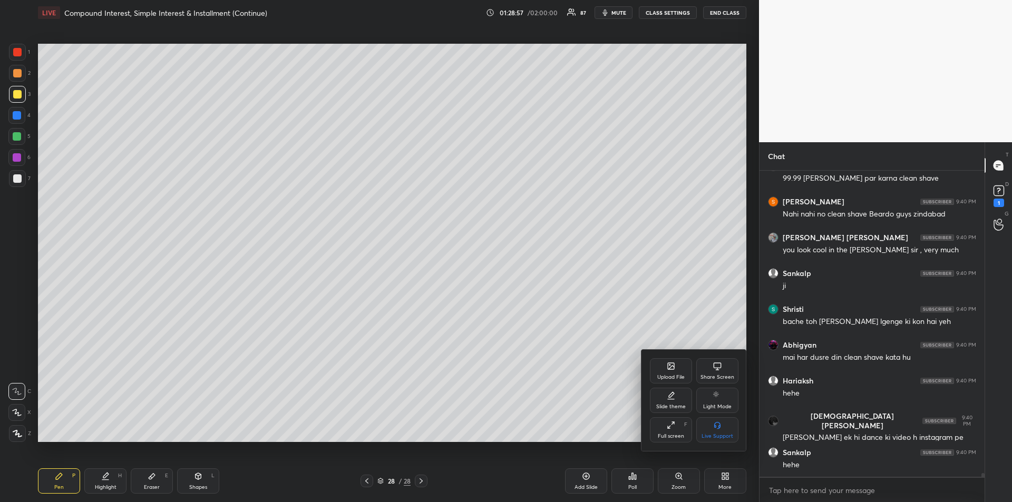
scroll to position [25667, 0]
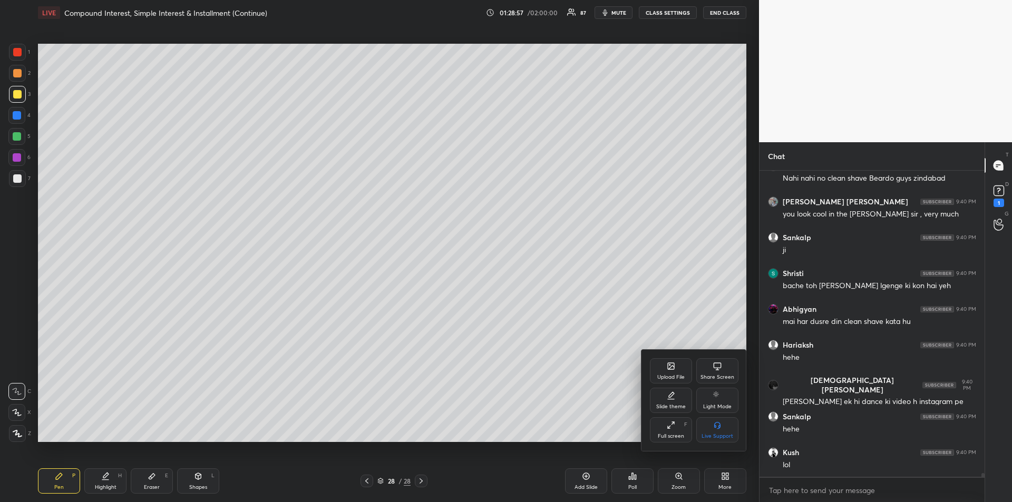
click at [662, 367] on div "Upload File" at bounding box center [671, 370] width 42 height 25
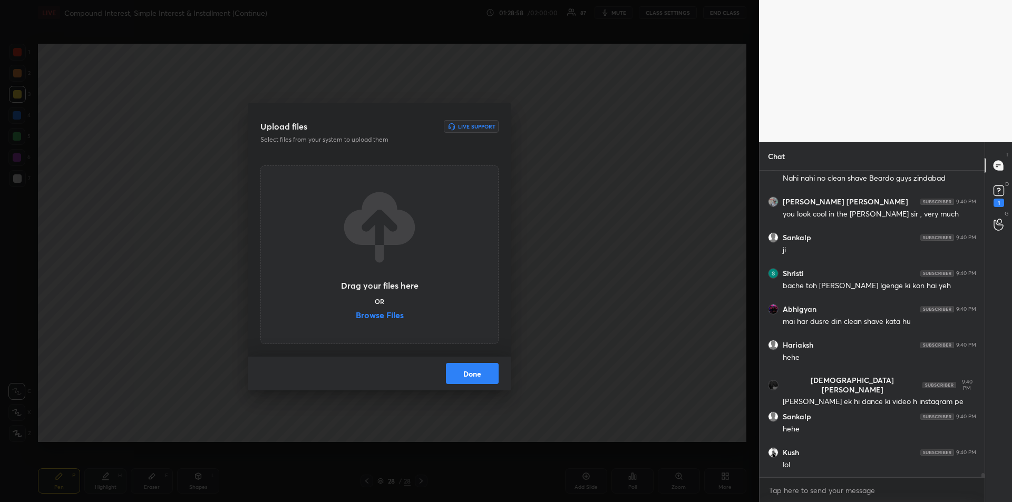
click at [387, 315] on label "Browse Files" at bounding box center [380, 316] width 48 height 11
click at [356, 315] on input "Browse Files" at bounding box center [356, 316] width 0 height 11
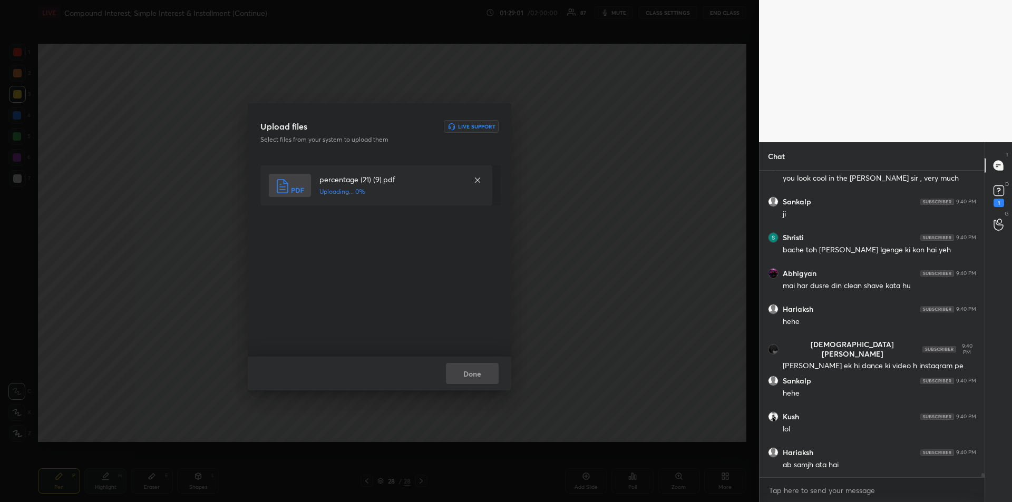
scroll to position [25739, 0]
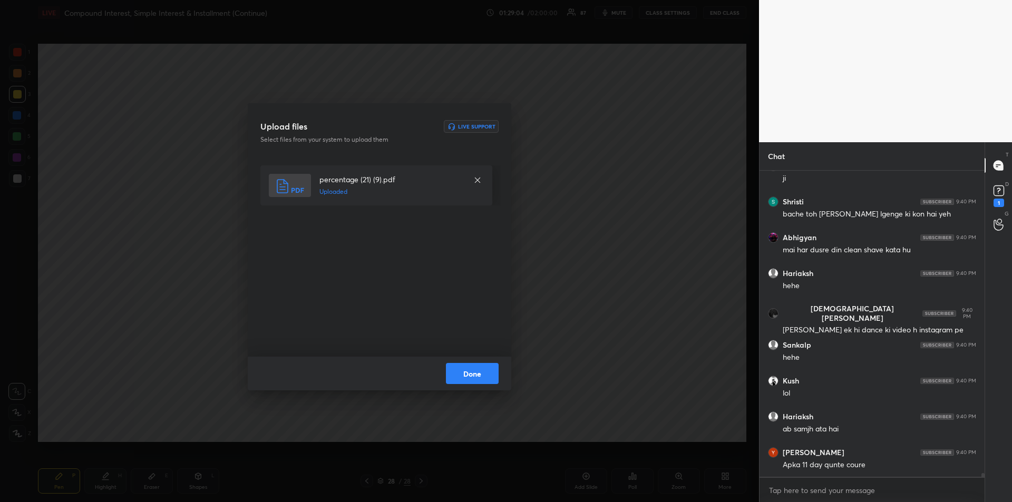
click at [468, 374] on button "Done" at bounding box center [472, 373] width 53 height 21
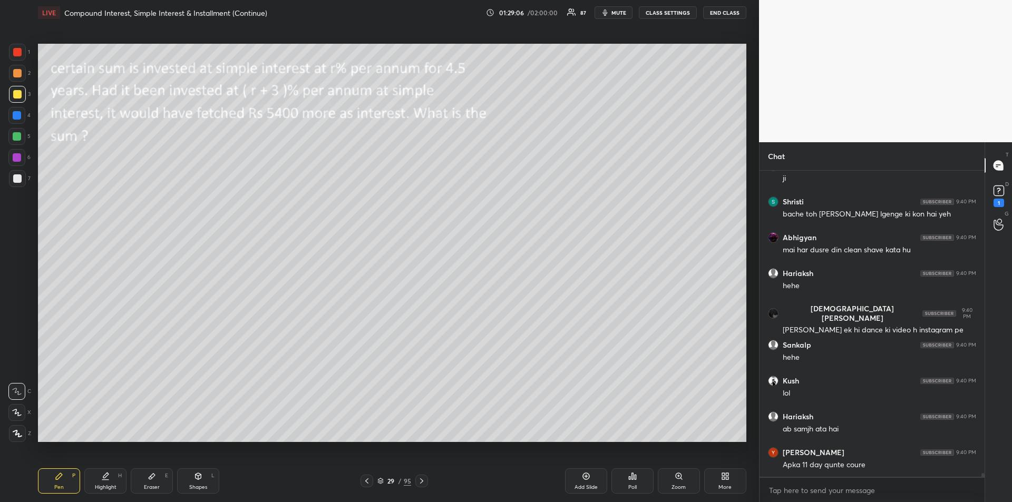
click at [22, 50] on div at bounding box center [17, 52] width 17 height 17
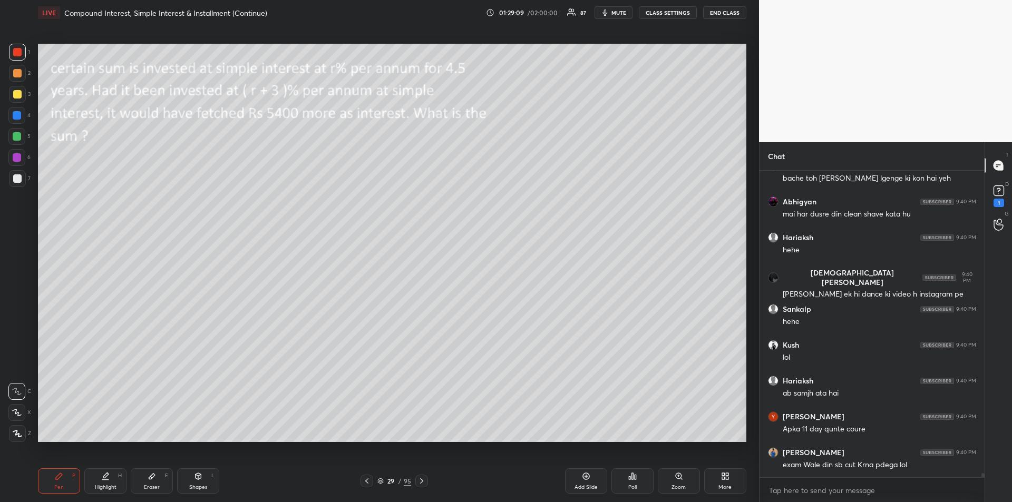
click at [423, 481] on icon at bounding box center [421, 480] width 3 height 5
click at [423, 482] on icon at bounding box center [421, 481] width 8 height 8
click at [421, 482] on icon at bounding box center [421, 481] width 8 height 8
click at [421, 481] on icon at bounding box center [421, 481] width 8 height 8
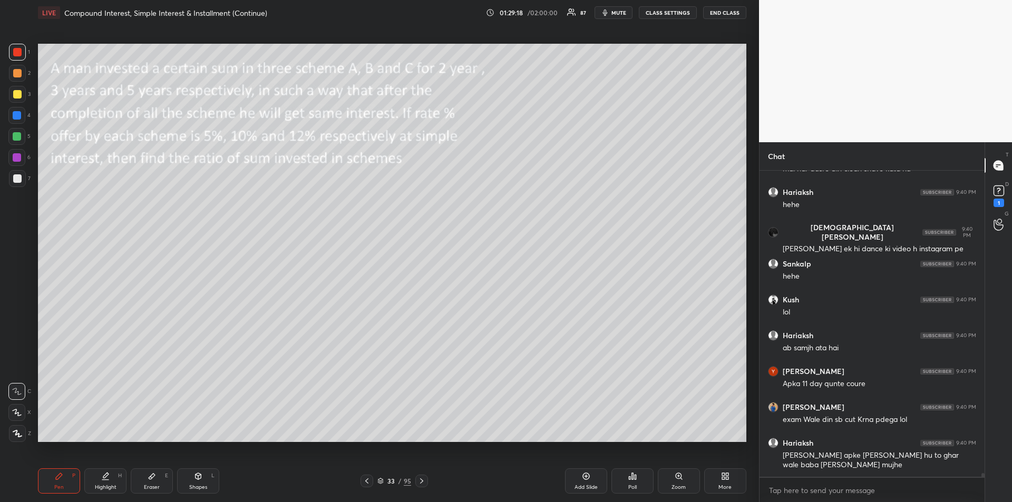
click at [420, 478] on icon at bounding box center [421, 481] width 8 height 8
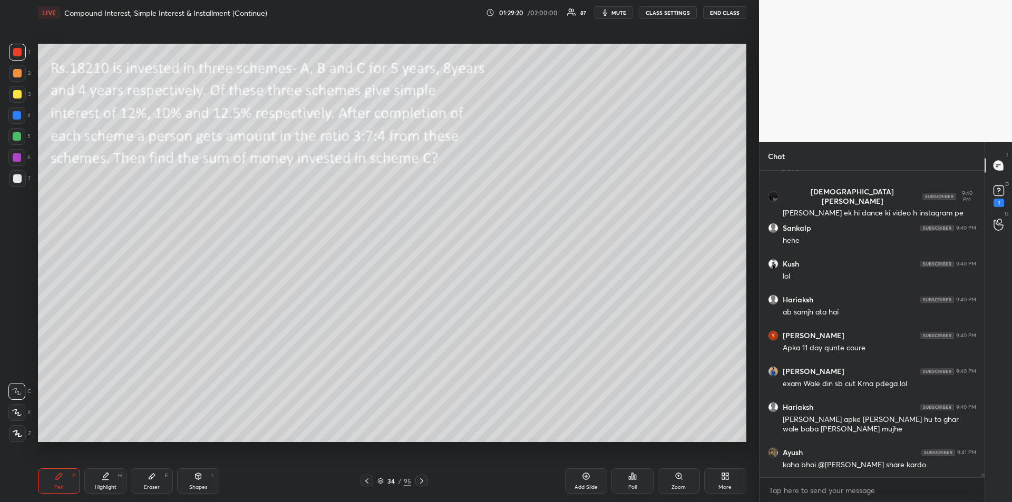
click at [421, 476] on div at bounding box center [421, 481] width 13 height 13
click at [423, 482] on icon at bounding box center [421, 481] width 8 height 8
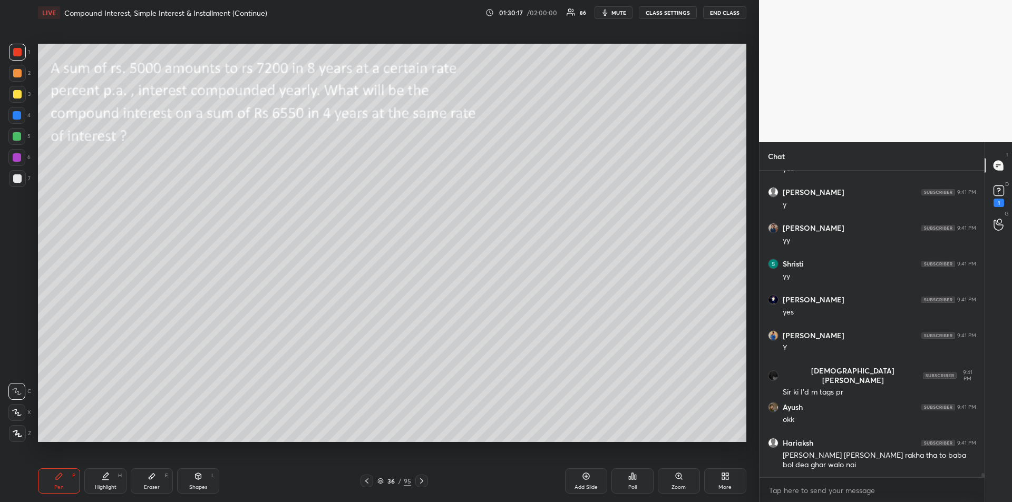
scroll to position [26234, 0]
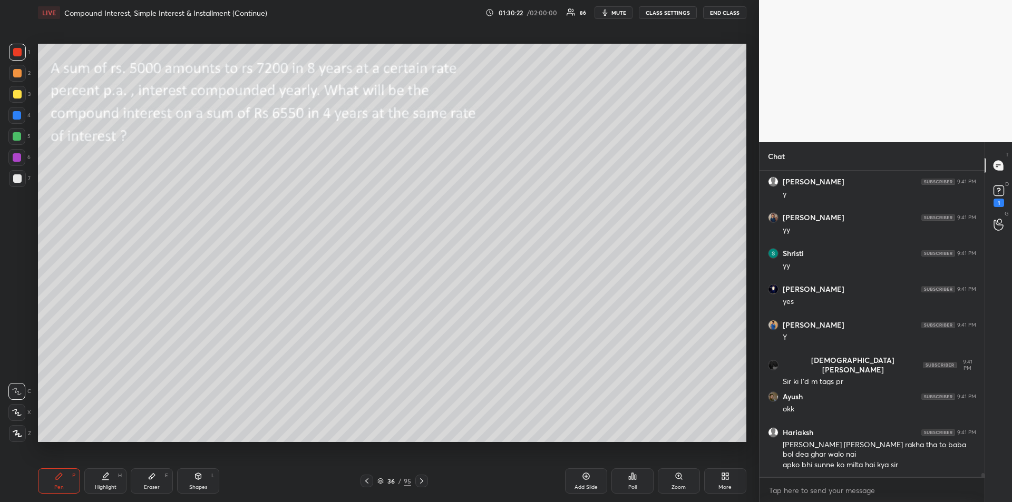
click at [149, 479] on icon at bounding box center [152, 476] width 8 height 8
click at [54, 483] on div "Pen P" at bounding box center [59, 480] width 42 height 25
click at [198, 485] on div "Shapes" at bounding box center [198, 487] width 18 height 5
click at [18, 371] on icon at bounding box center [17, 370] width 8 height 8
click at [54, 487] on div "Pen" at bounding box center [58, 487] width 9 height 5
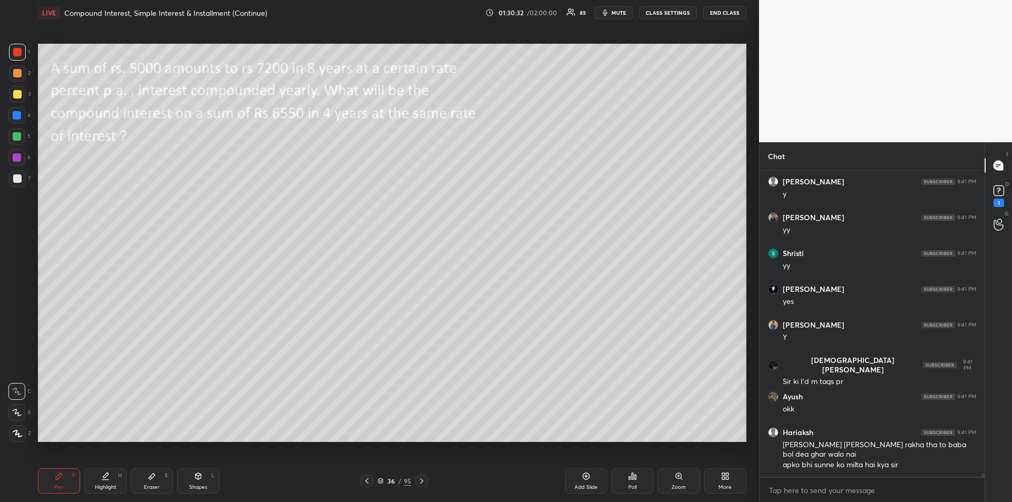
click at [16, 98] on div at bounding box center [17, 94] width 8 height 8
click at [104, 486] on div "Highlight" at bounding box center [106, 487] width 22 height 5
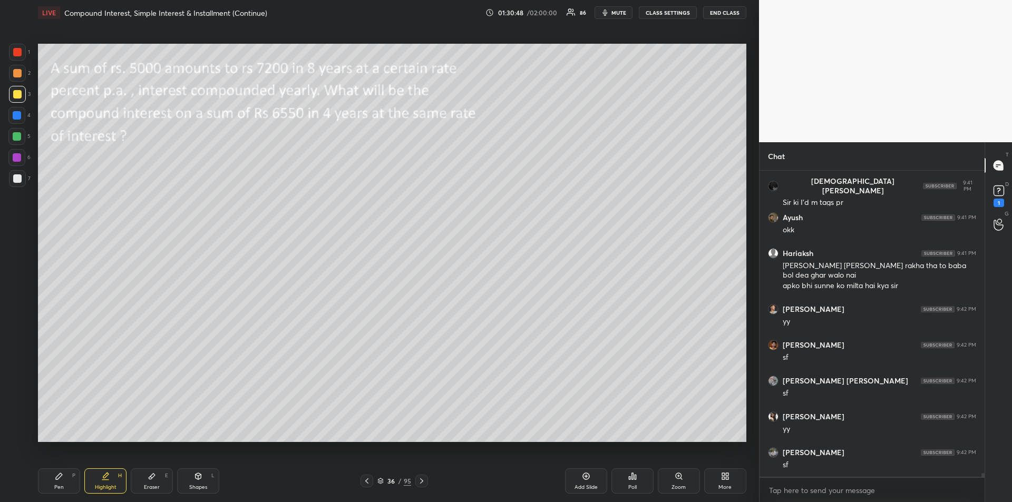
scroll to position [26449, 0]
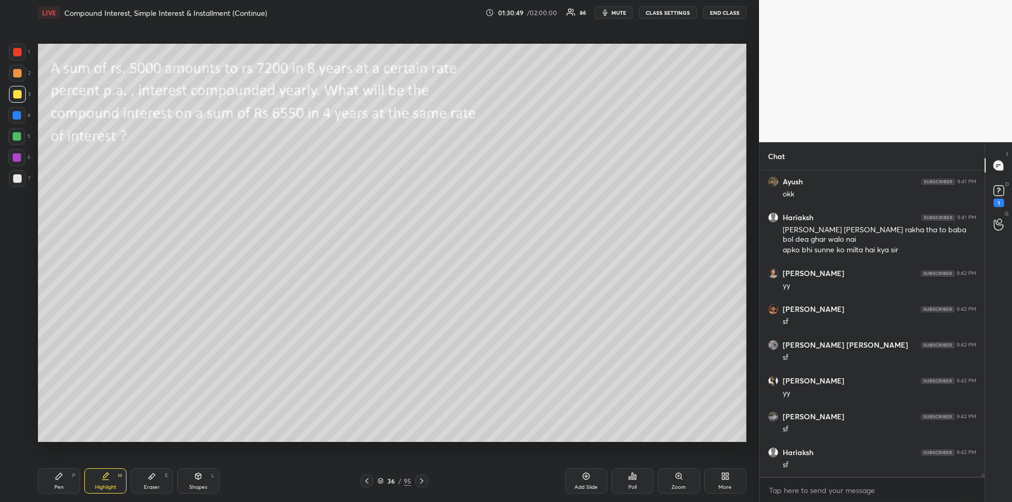
click at [66, 481] on div "Pen P" at bounding box center [59, 480] width 42 height 25
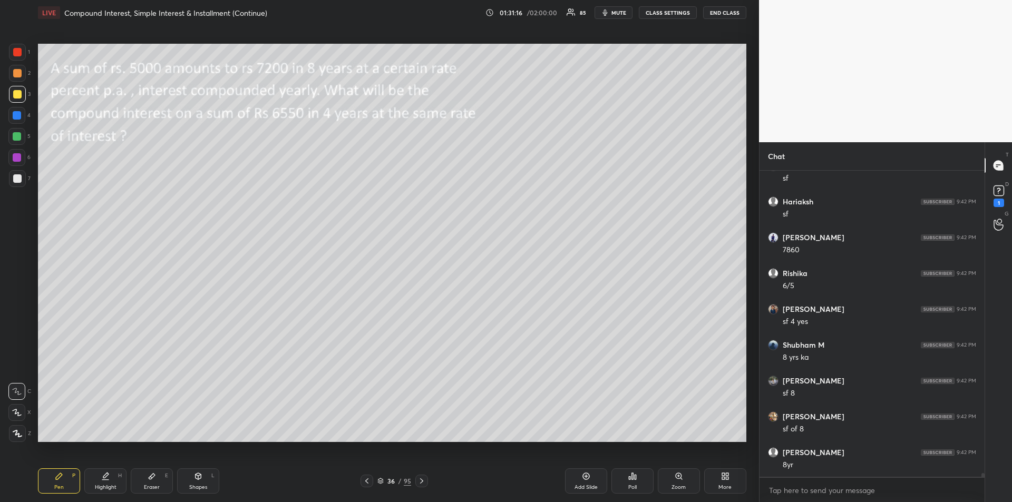
scroll to position [26736, 0]
click at [112, 481] on div "Highlight H" at bounding box center [105, 480] width 42 height 25
click at [58, 481] on div "Pen P" at bounding box center [59, 480] width 42 height 25
click at [152, 477] on icon at bounding box center [152, 477] width 6 height 6
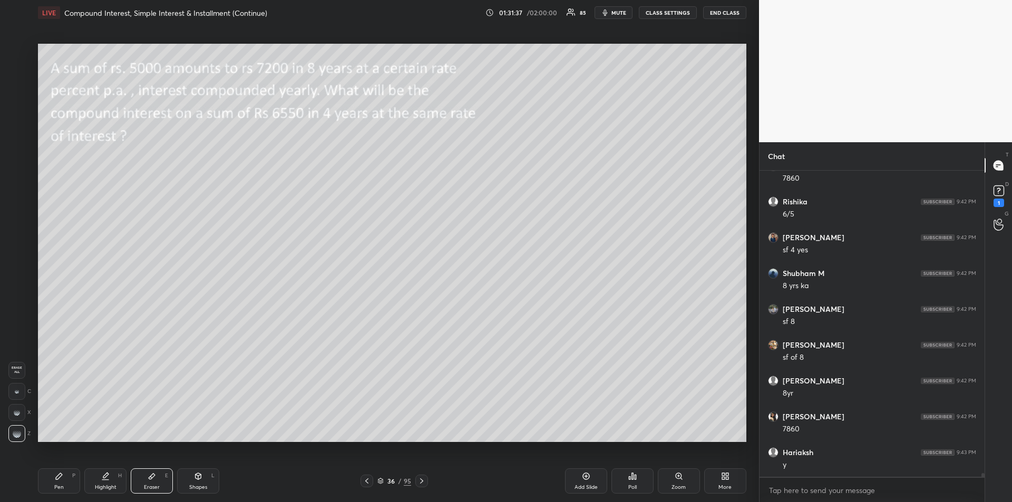
click at [67, 477] on div "Pen P" at bounding box center [59, 480] width 42 height 25
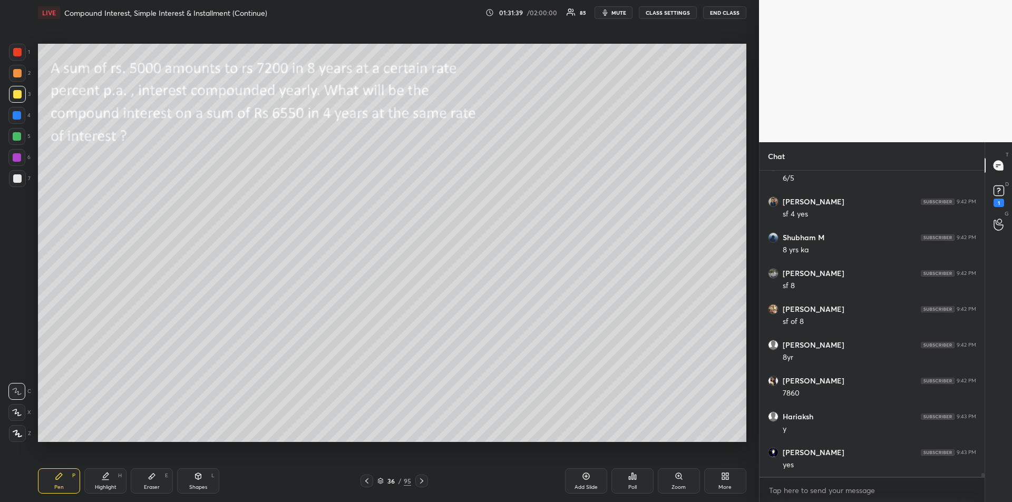
scroll to position [26843, 0]
click at [17, 156] on div at bounding box center [17, 157] width 8 height 8
click at [108, 490] on div "Highlight" at bounding box center [106, 487] width 22 height 5
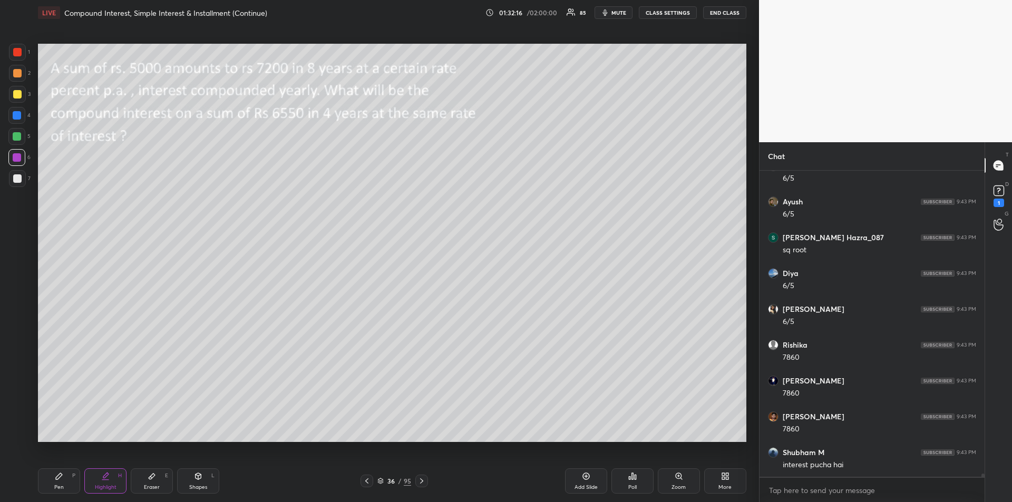
scroll to position [27237, 0]
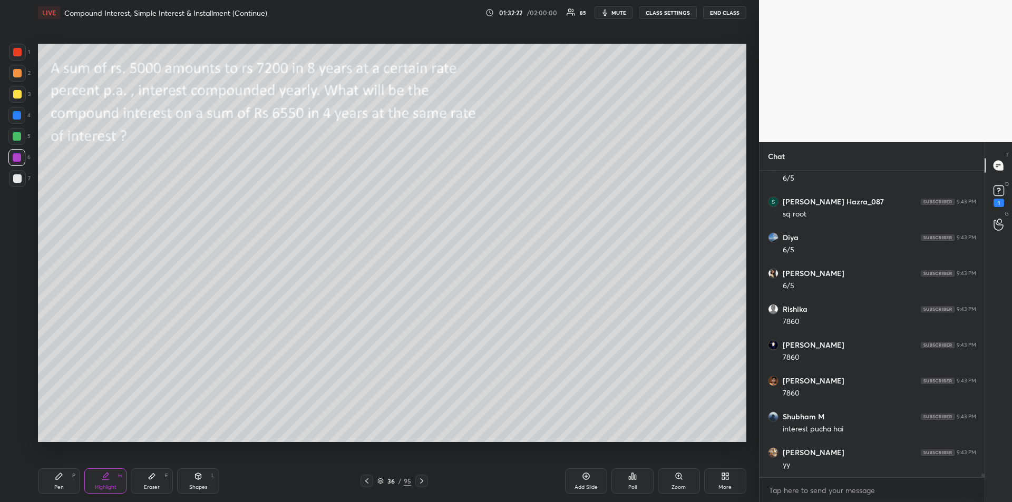
click at [163, 488] on div "Eraser E" at bounding box center [152, 480] width 42 height 25
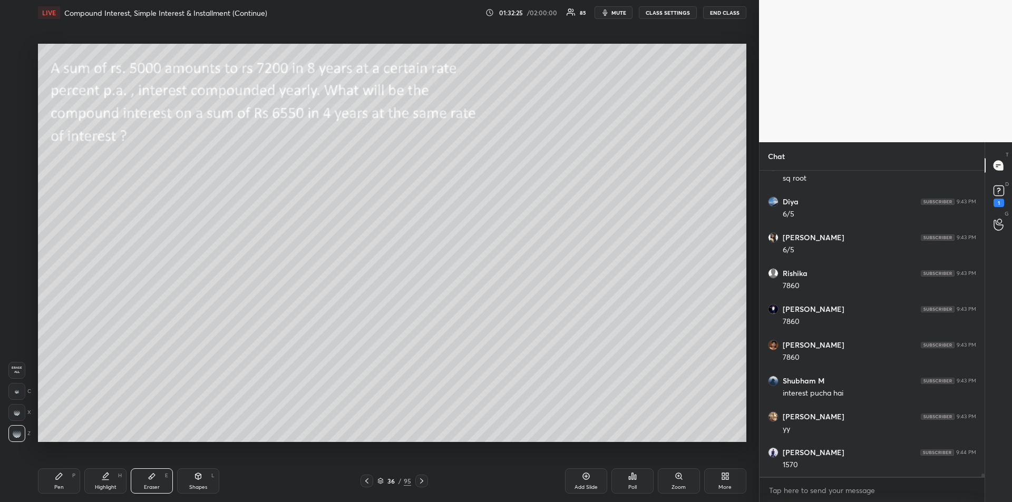
click at [52, 480] on div "Pen P" at bounding box center [59, 480] width 42 height 25
click at [152, 485] on div "Eraser" at bounding box center [152, 487] width 16 height 5
click at [55, 476] on icon at bounding box center [59, 476] width 8 height 8
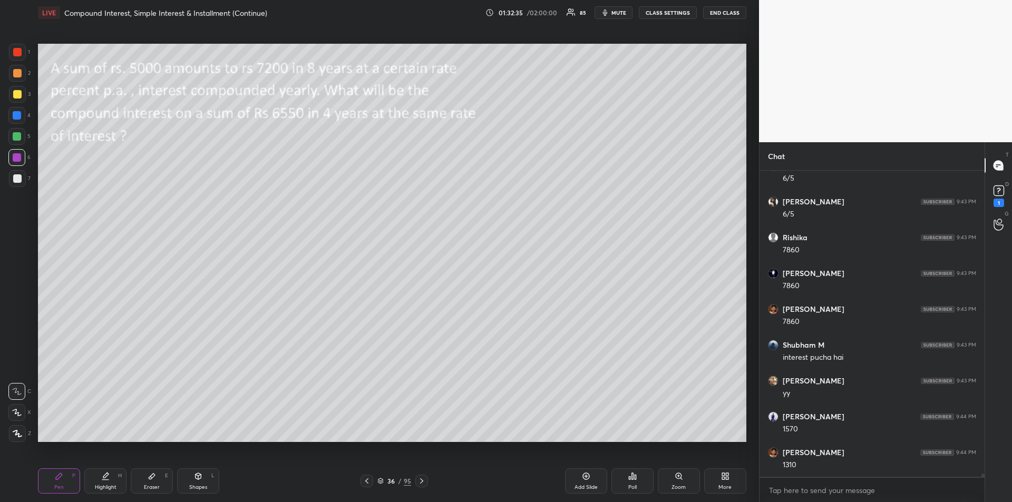
click at [16, 180] on div at bounding box center [17, 178] width 8 height 8
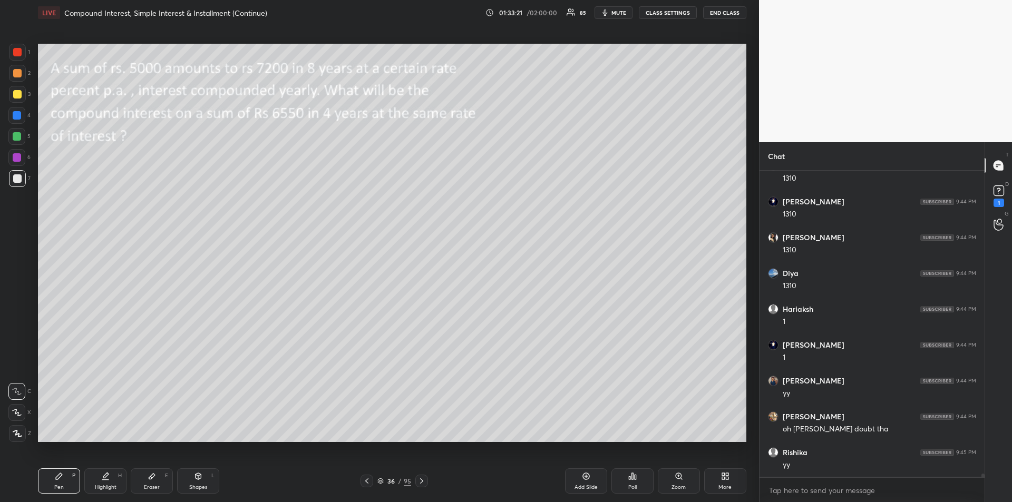
click at [16, 94] on div at bounding box center [17, 94] width 8 height 8
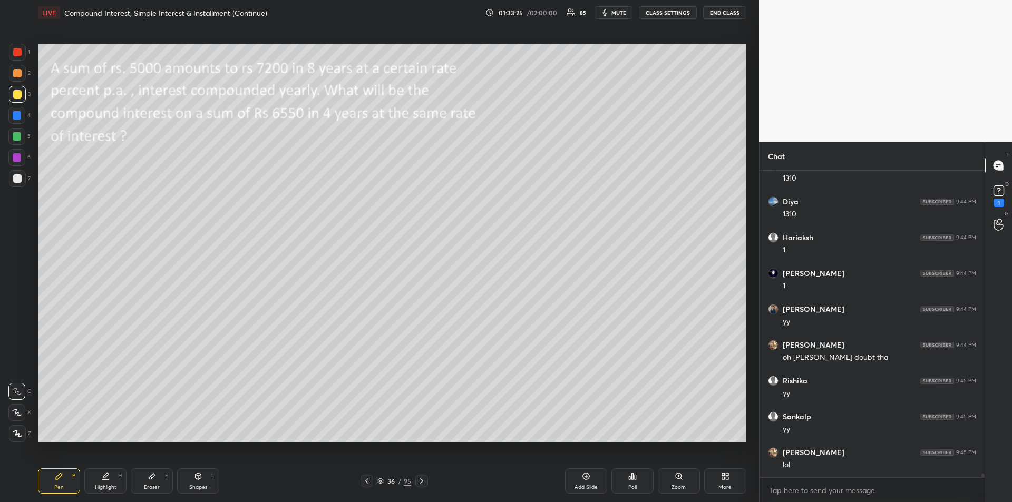
click at [18, 96] on div at bounding box center [17, 94] width 8 height 8
click at [419, 483] on icon at bounding box center [421, 481] width 8 height 8
click at [197, 486] on div "Shapes" at bounding box center [198, 487] width 18 height 5
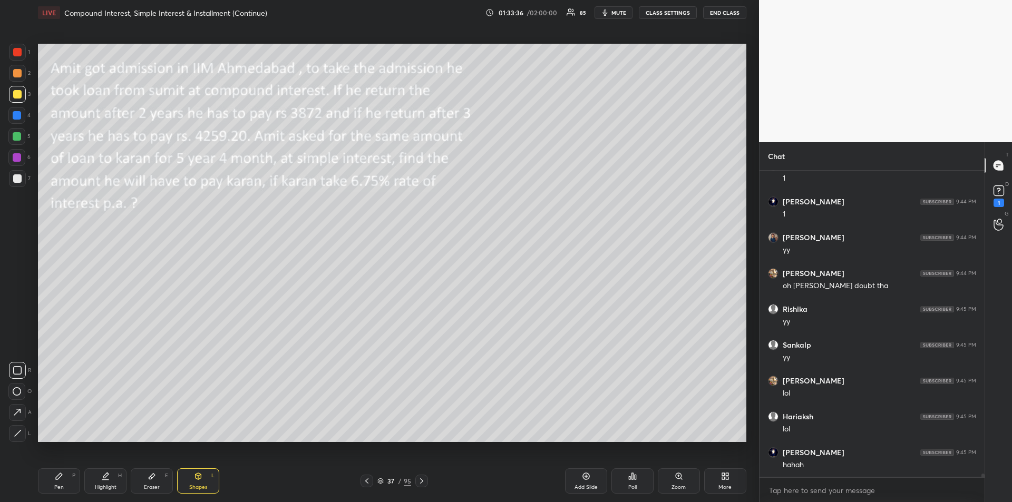
scroll to position [27847, 0]
click at [63, 478] on div "Pen P" at bounding box center [59, 480] width 42 height 25
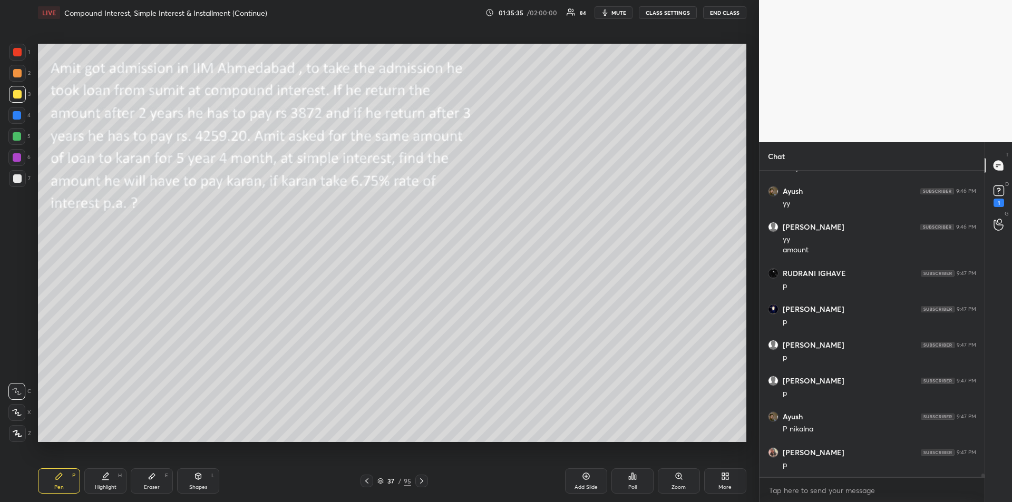
scroll to position [28359, 0]
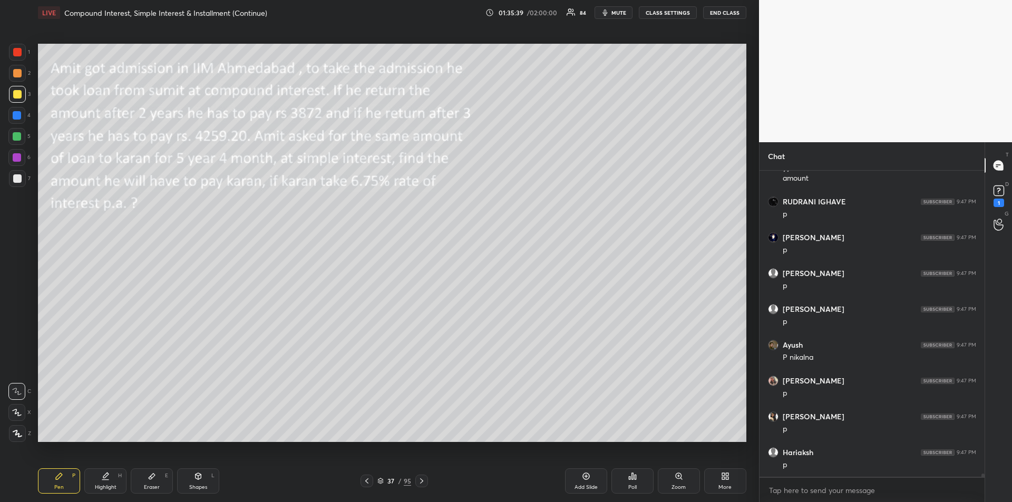
click at [16, 52] on div at bounding box center [17, 52] width 8 height 8
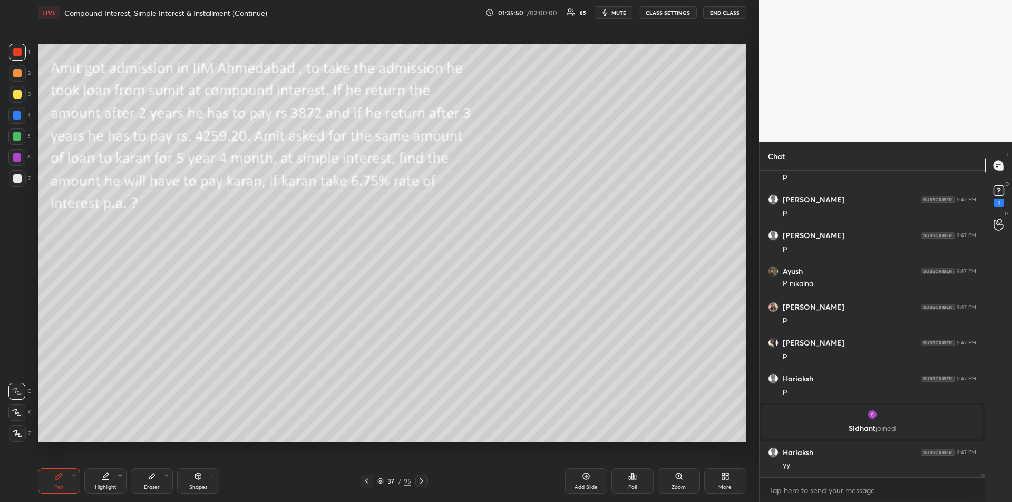
scroll to position [27286, 0]
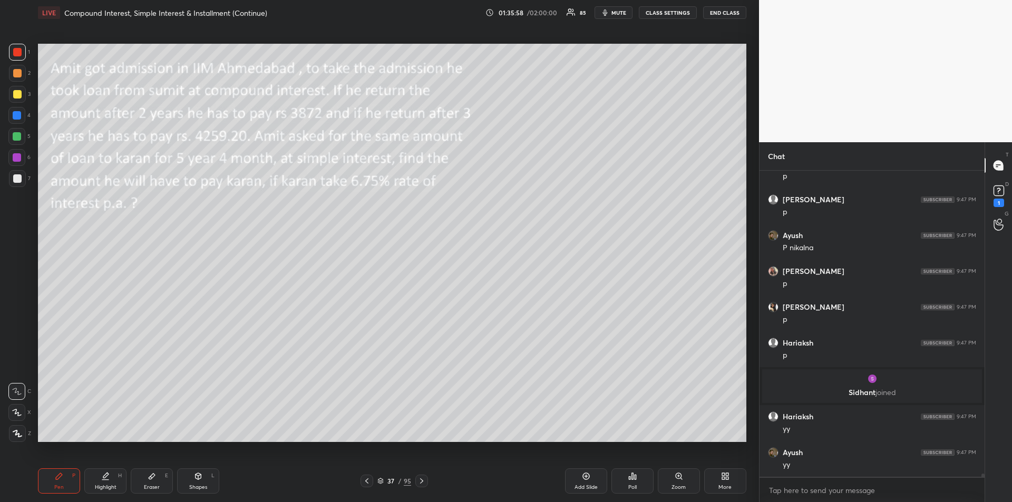
click at [13, 119] on div at bounding box center [17, 115] width 8 height 8
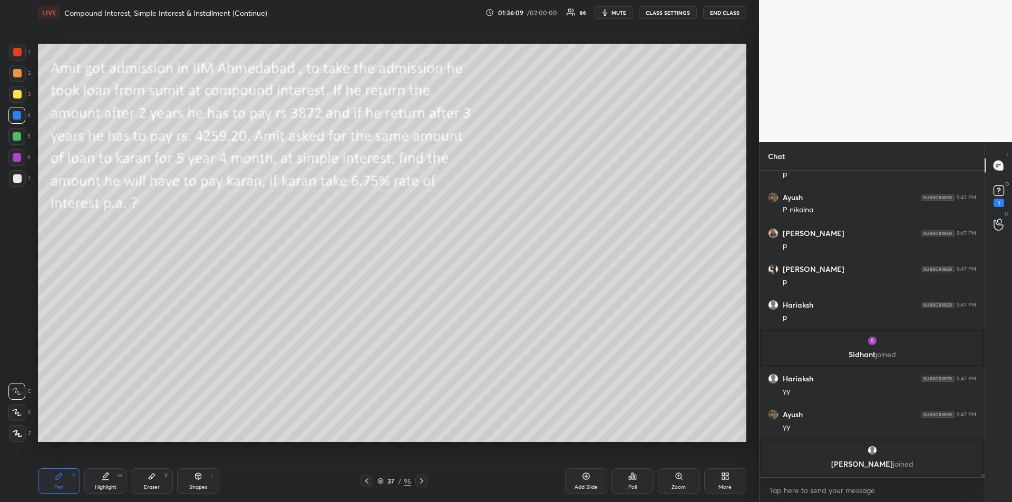
click at [140, 480] on div "Eraser E" at bounding box center [152, 480] width 42 height 25
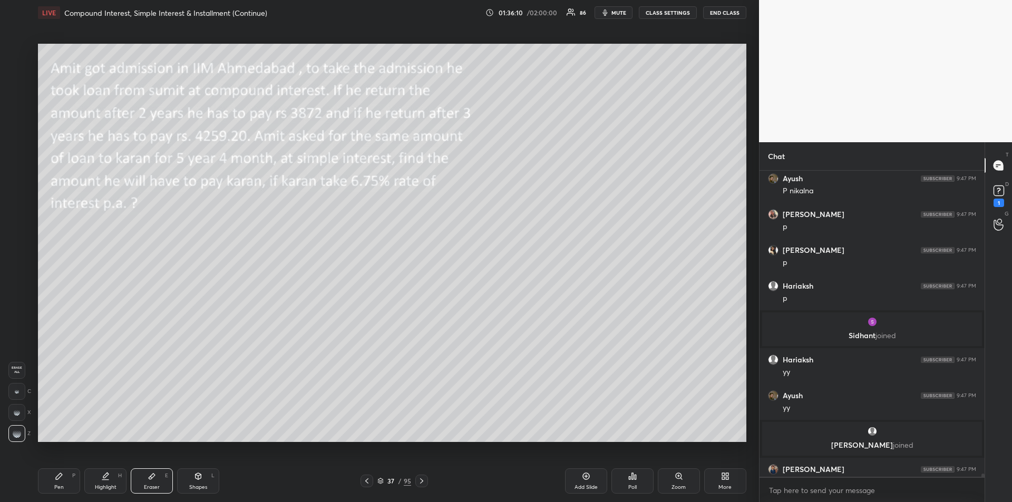
scroll to position [27341, 0]
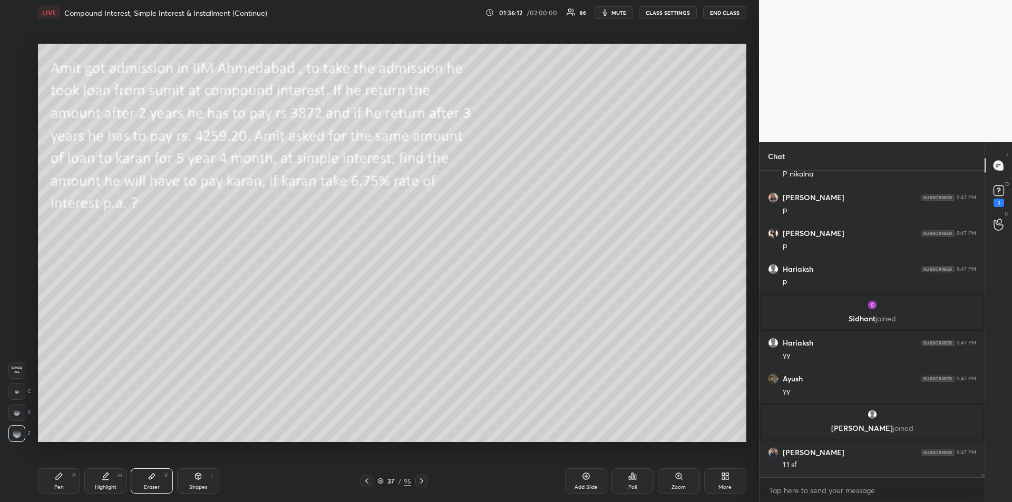
click at [58, 478] on icon at bounding box center [59, 476] width 6 height 6
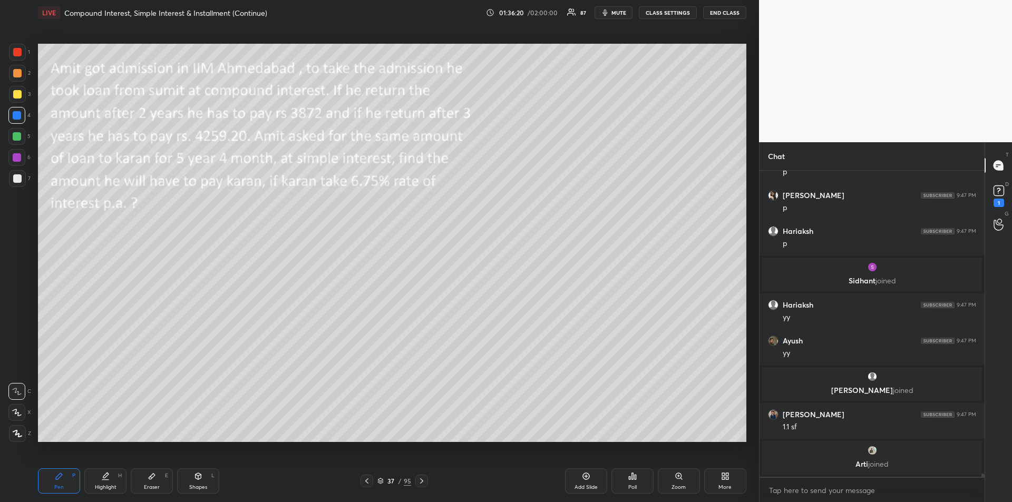
click at [12, 180] on div at bounding box center [17, 178] width 17 height 17
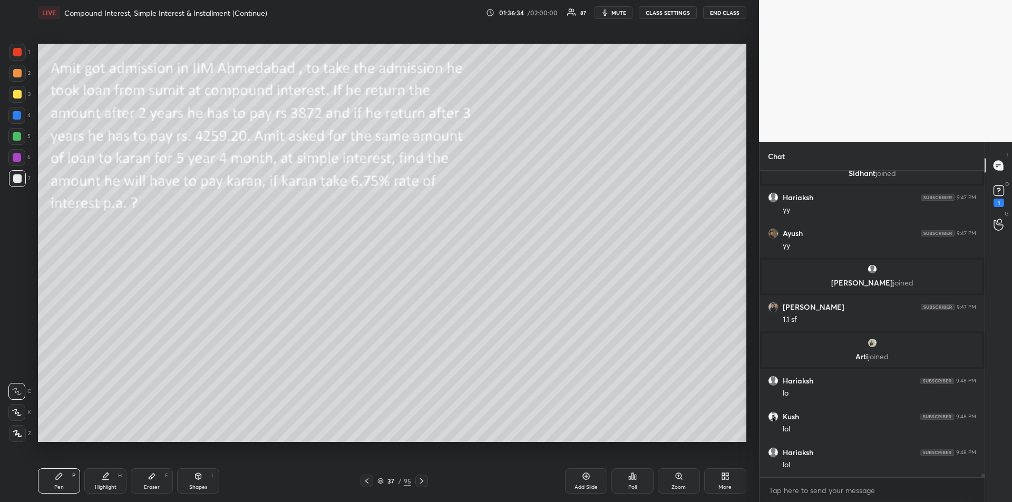
scroll to position [27503, 0]
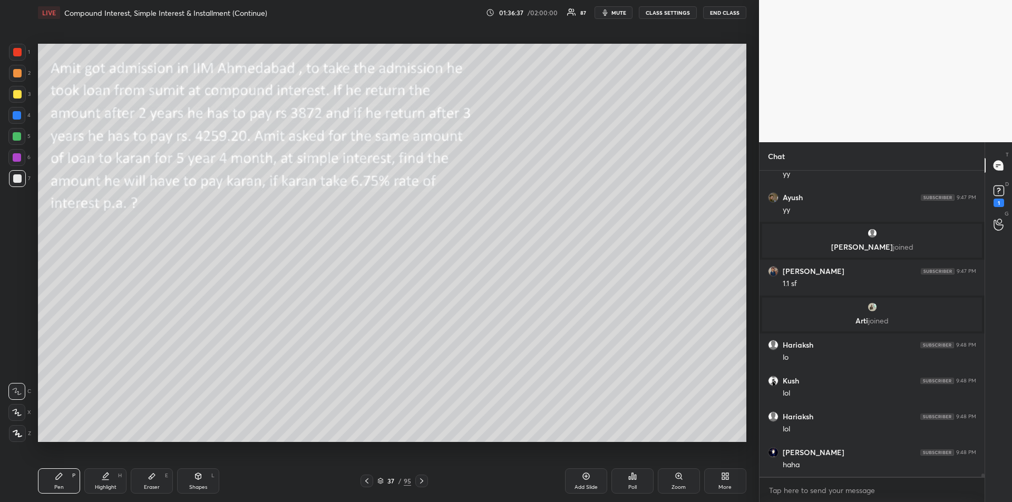
click at [153, 479] on icon at bounding box center [152, 476] width 8 height 8
click at [52, 486] on div "Pen P" at bounding box center [59, 480] width 42 height 25
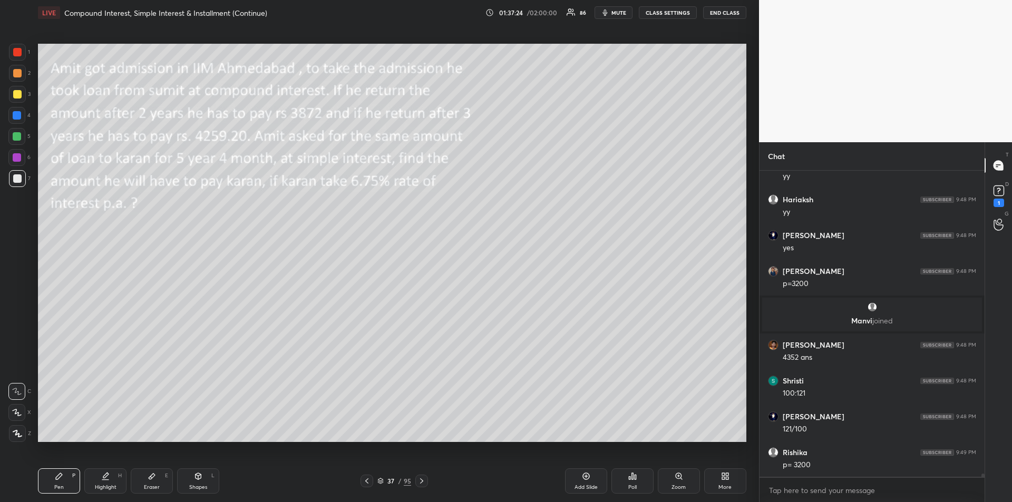
scroll to position [27847, 0]
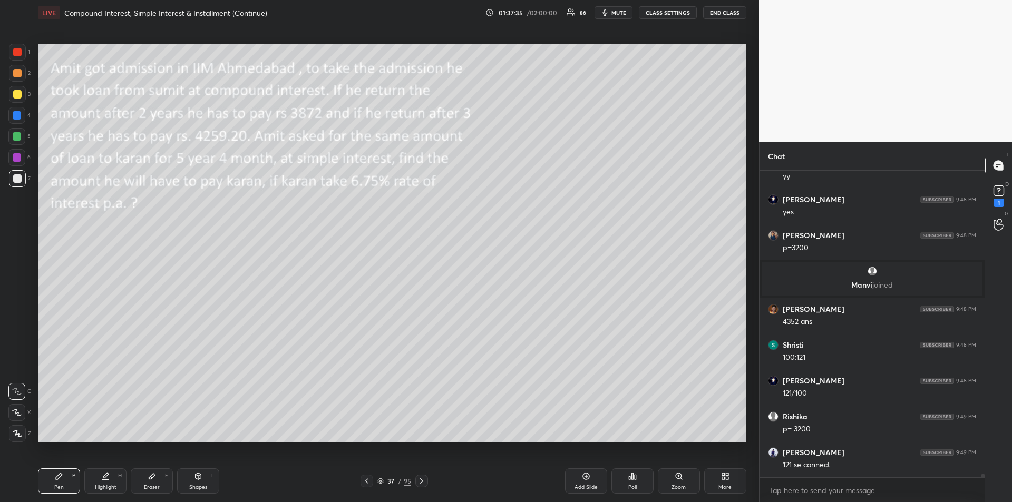
click at [16, 160] on div at bounding box center [17, 157] width 8 height 8
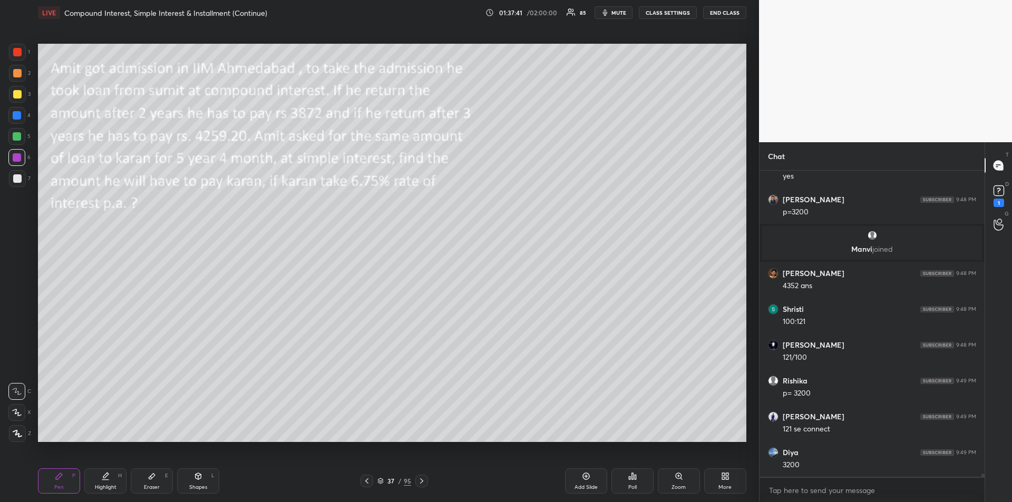
scroll to position [27918, 0]
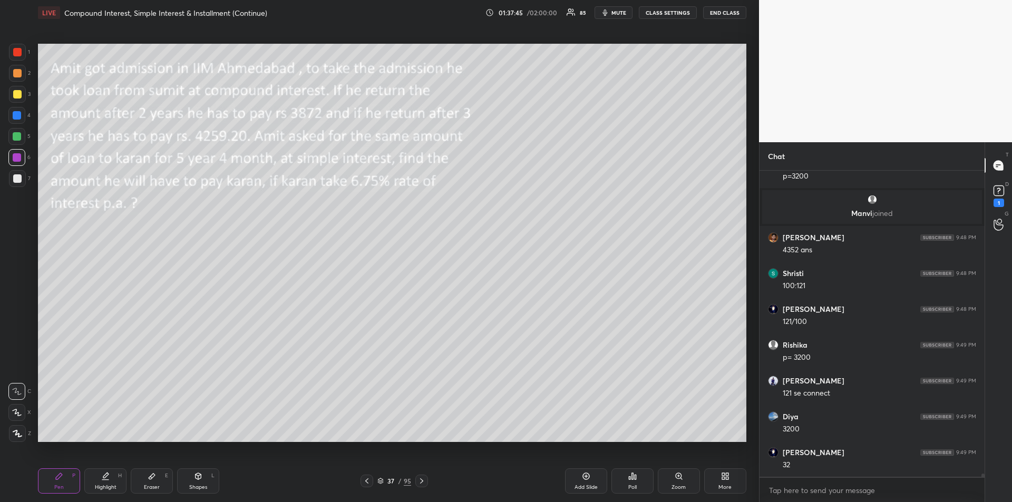
click at [139, 484] on div "Eraser E" at bounding box center [152, 480] width 42 height 25
click at [52, 486] on div "Pen P" at bounding box center [59, 480] width 42 height 25
click at [147, 481] on div "Eraser E" at bounding box center [152, 480] width 42 height 25
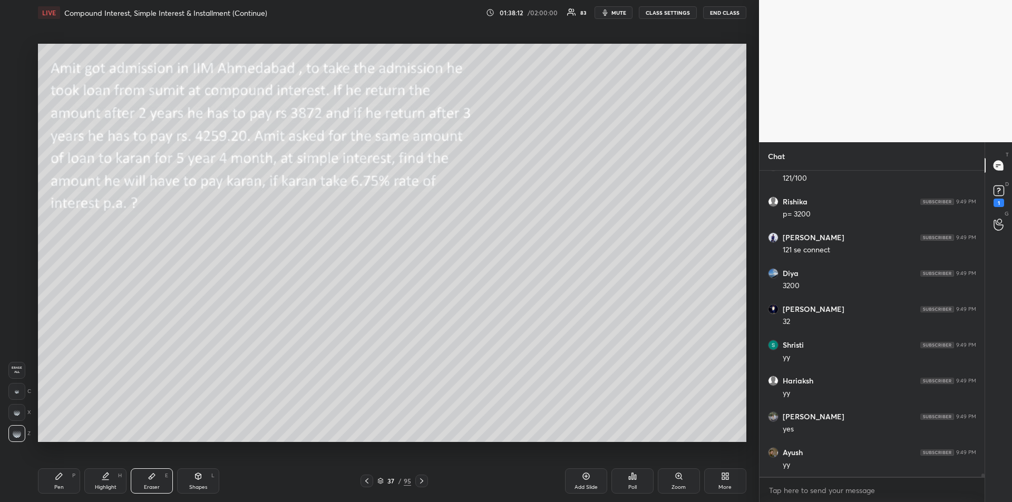
scroll to position [28097, 0]
click at [55, 485] on div "Pen" at bounding box center [58, 487] width 9 height 5
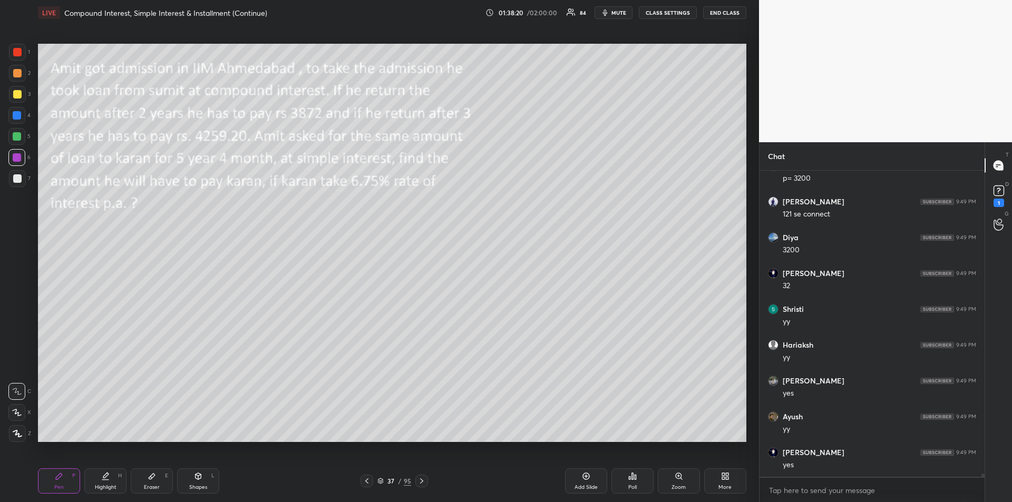
click at [14, 139] on div at bounding box center [17, 136] width 8 height 8
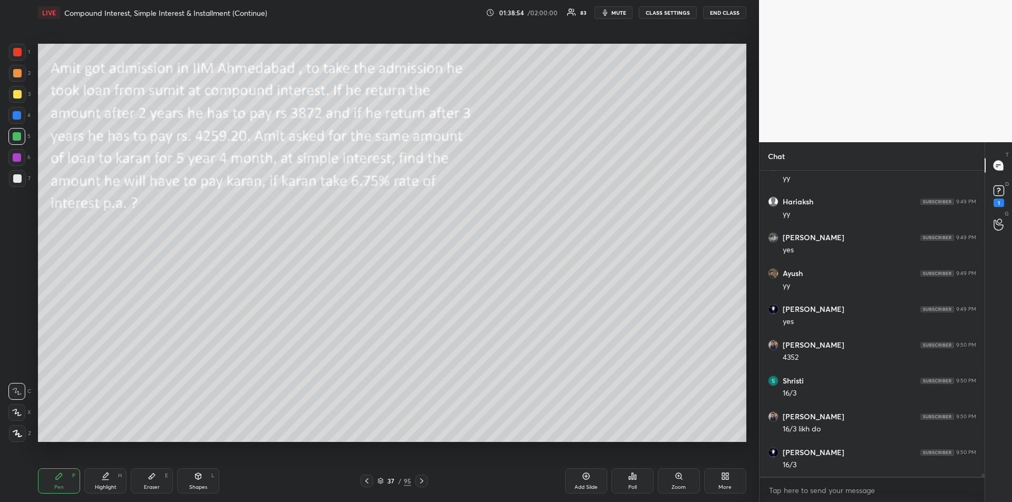
scroll to position [28276, 0]
click at [16, 158] on div at bounding box center [17, 157] width 8 height 8
click at [16, 178] on div at bounding box center [17, 178] width 8 height 8
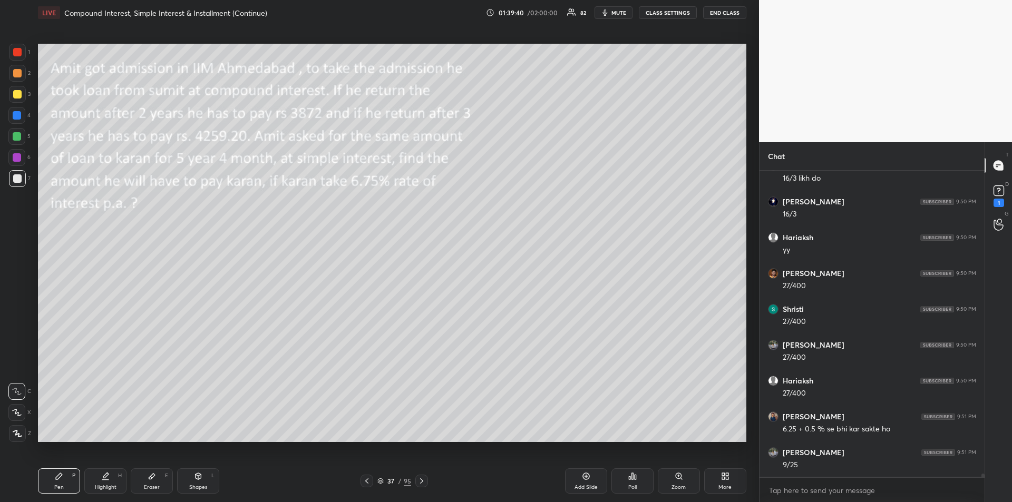
click at [156, 480] on div "Eraser E" at bounding box center [152, 480] width 42 height 25
click at [68, 481] on div "Pen P" at bounding box center [59, 480] width 42 height 25
click at [113, 485] on div "Highlight" at bounding box center [106, 487] width 22 height 5
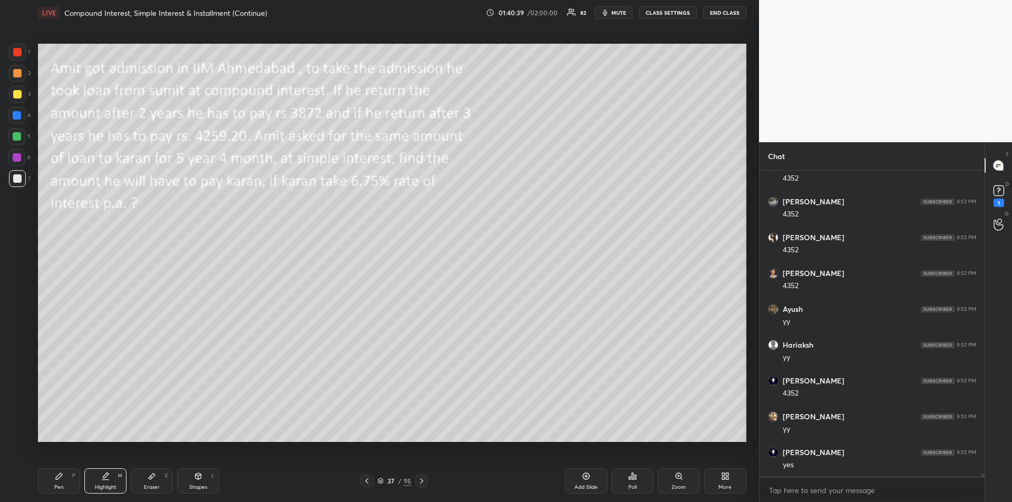
scroll to position [29136, 0]
click at [62, 485] on div "Pen" at bounding box center [58, 487] width 9 height 5
click at [17, 76] on div at bounding box center [17, 73] width 8 height 8
click at [423, 484] on icon at bounding box center [421, 481] width 8 height 8
click at [197, 482] on div "Shapes L" at bounding box center [198, 480] width 42 height 25
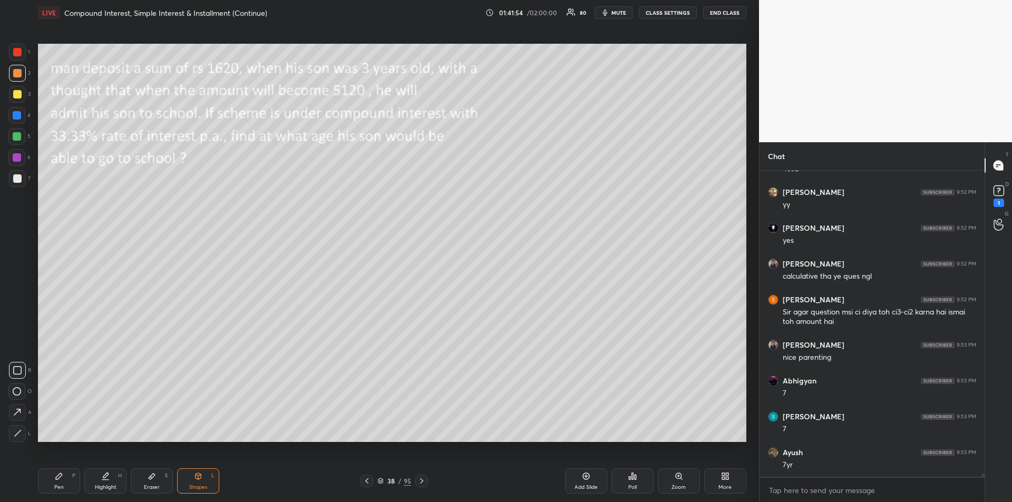
scroll to position [29361, 0]
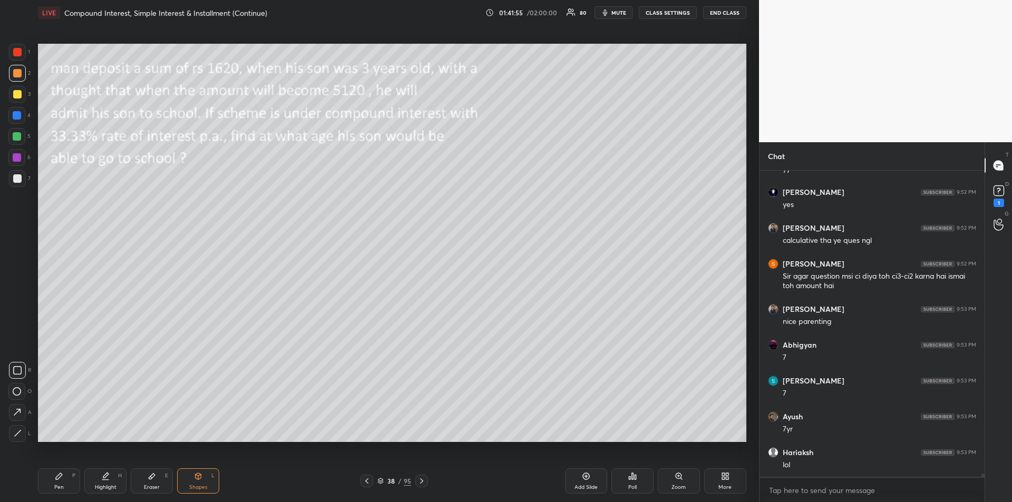
click at [17, 119] on div at bounding box center [17, 115] width 8 height 8
click at [68, 482] on div "Pen P" at bounding box center [59, 480] width 42 height 25
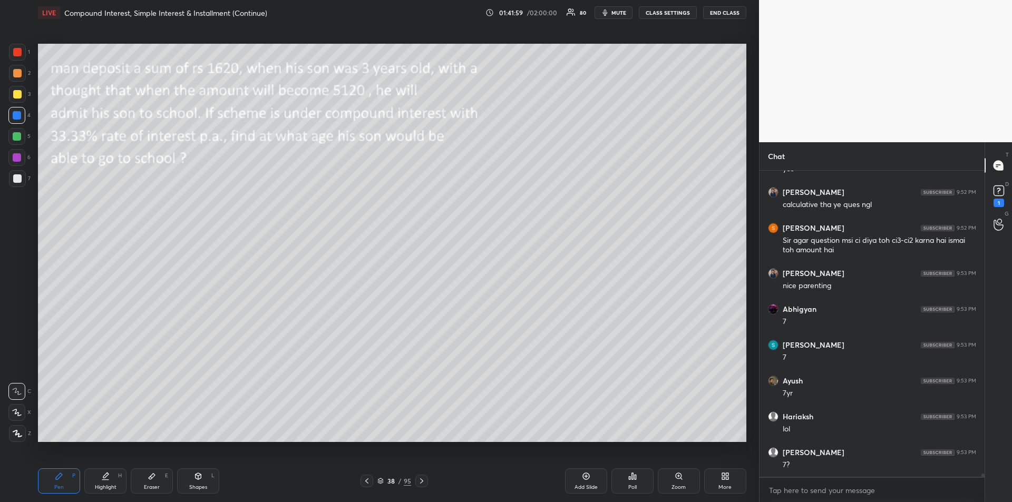
click at [105, 481] on div "Highlight H" at bounding box center [105, 480] width 42 height 25
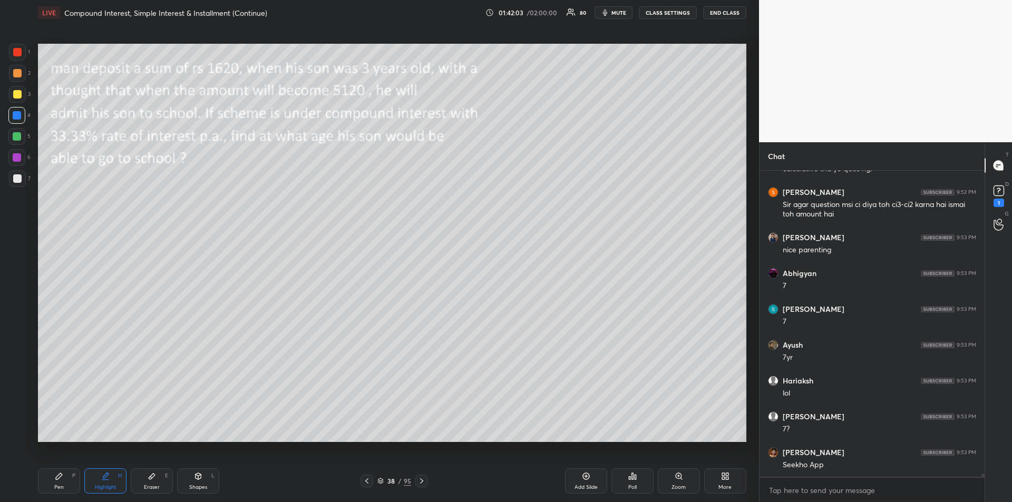
scroll to position [29468, 0]
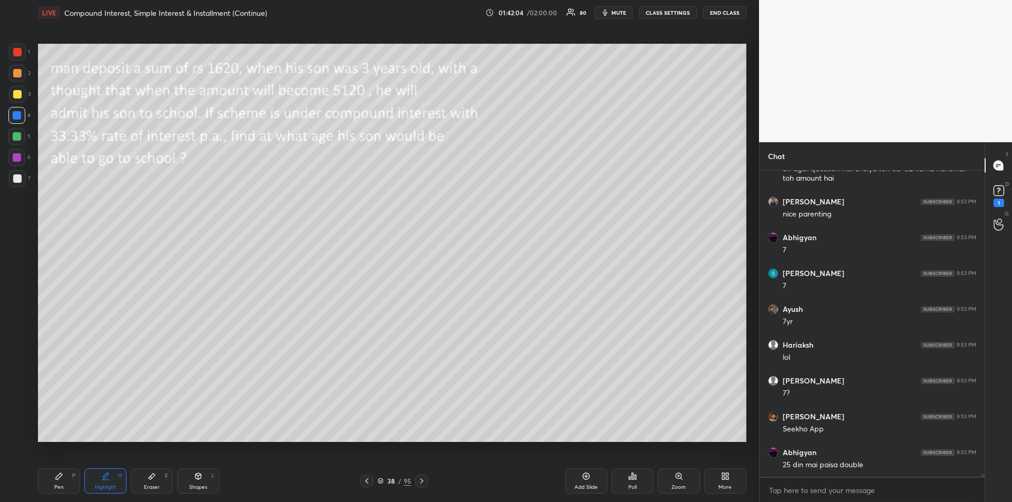
click at [57, 489] on div "Pen" at bounding box center [58, 487] width 9 height 5
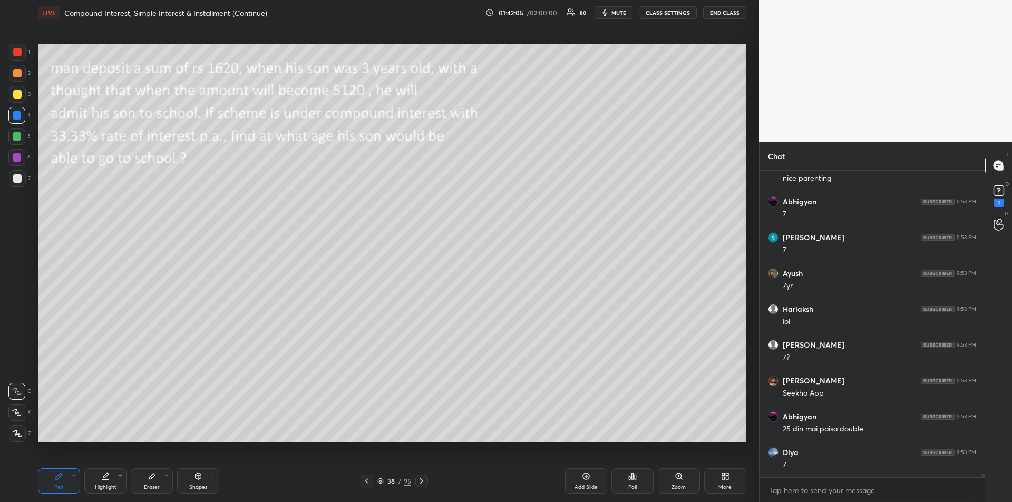
click at [15, 139] on div at bounding box center [17, 136] width 8 height 8
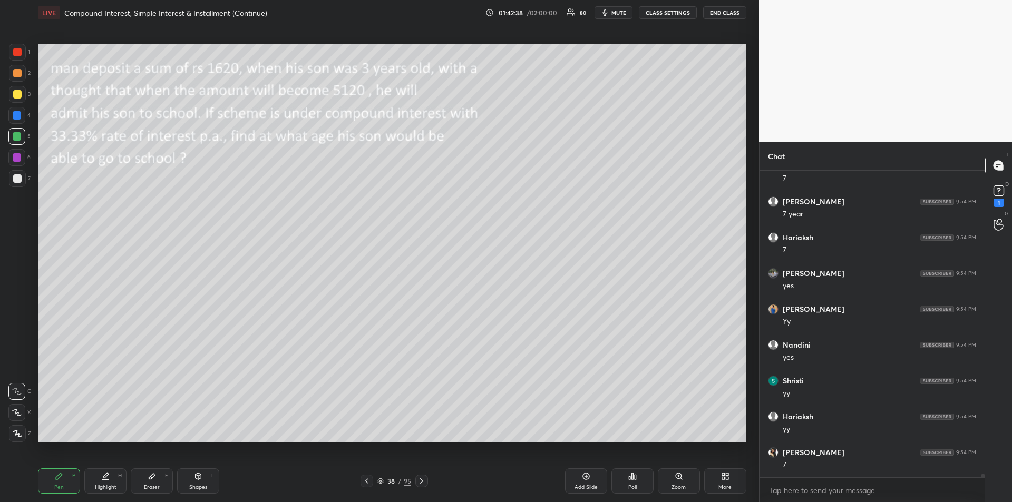
scroll to position [29970, 0]
click at [19, 158] on div at bounding box center [17, 157] width 8 height 8
click at [14, 179] on div at bounding box center [17, 178] width 8 height 8
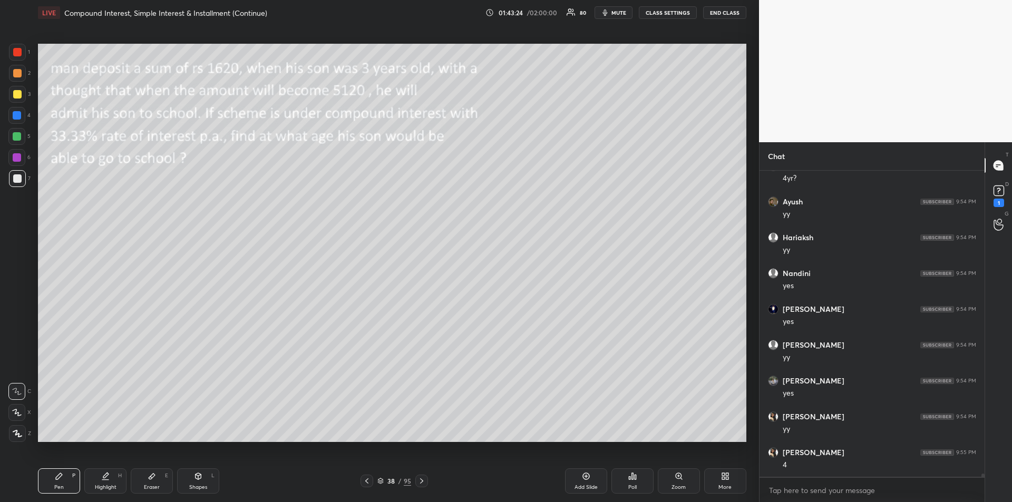
click at [144, 481] on div "Eraser E" at bounding box center [152, 480] width 42 height 25
click at [61, 485] on div "Pen" at bounding box center [58, 487] width 9 height 5
click at [17, 90] on div at bounding box center [17, 94] width 8 height 8
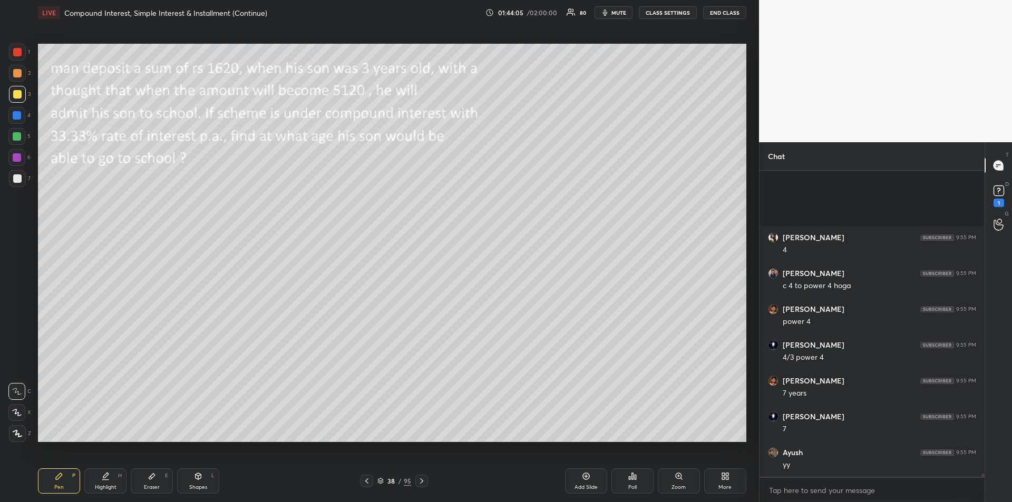
scroll to position [30152, 0]
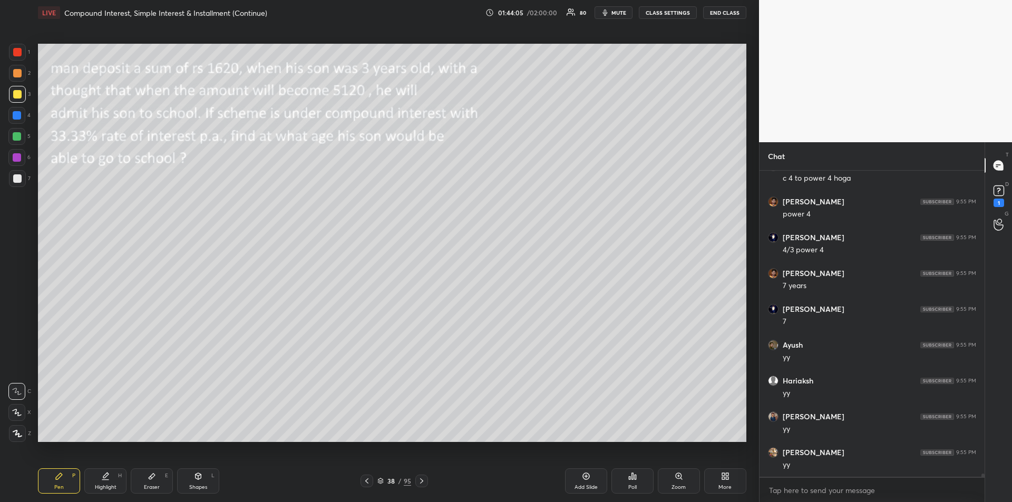
click at [424, 486] on div at bounding box center [421, 481] width 13 height 13
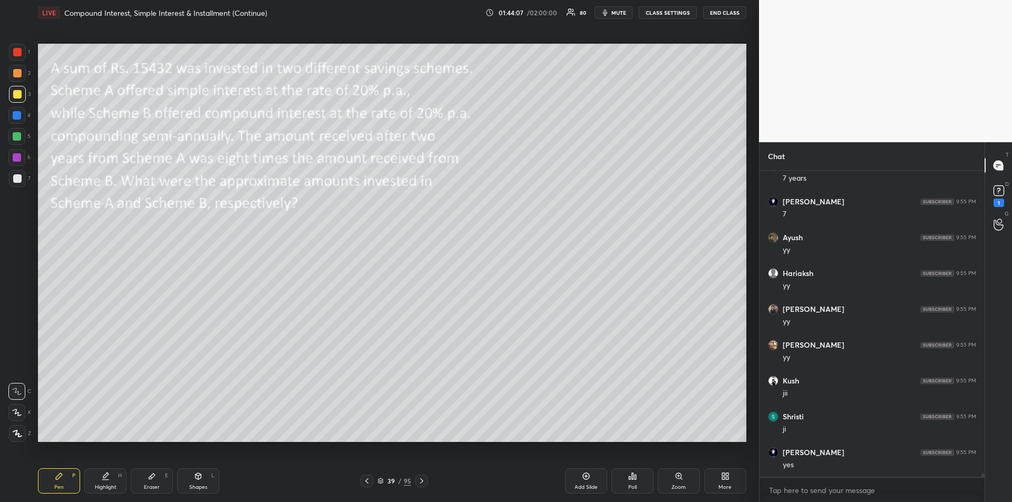
click at [199, 485] on div "Shapes" at bounding box center [198, 487] width 18 height 5
click at [51, 476] on div "Pen P" at bounding box center [59, 480] width 42 height 25
click at [21, 139] on div at bounding box center [17, 136] width 8 height 8
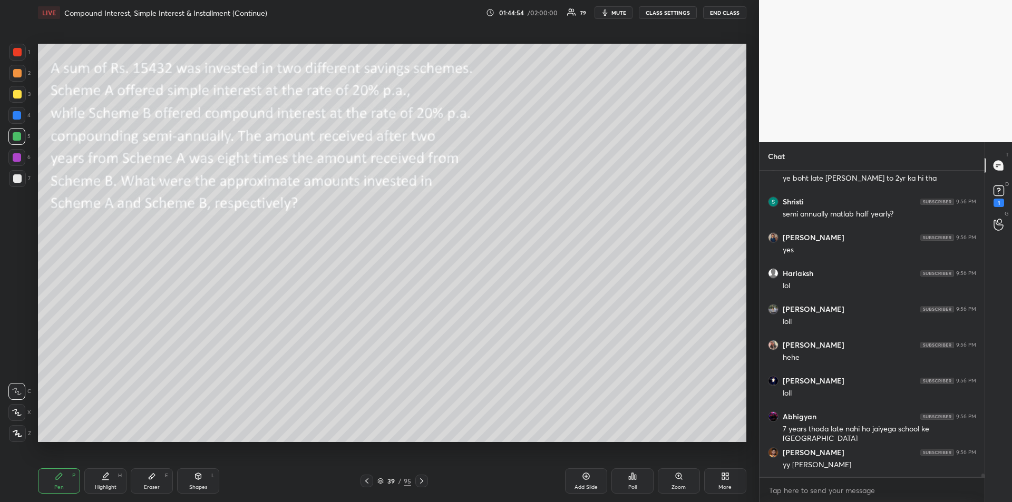
scroll to position [30618, 0]
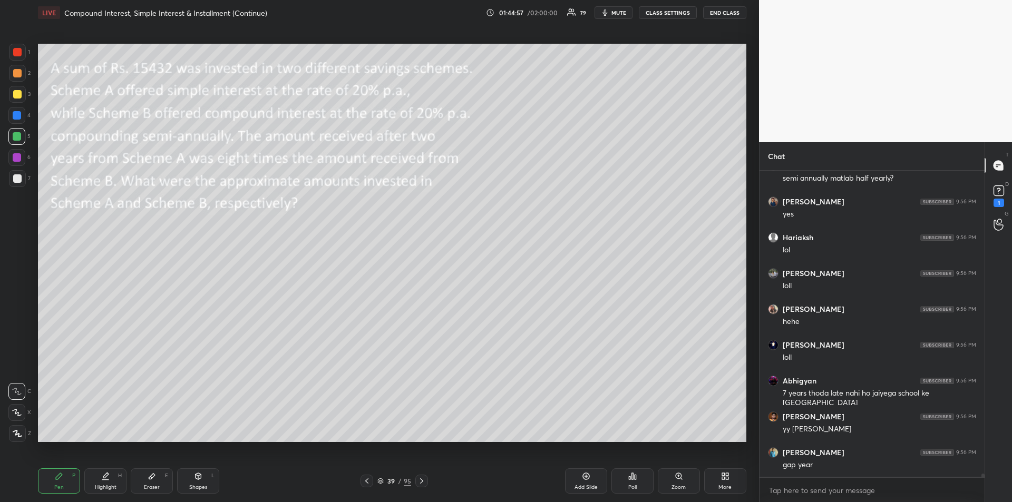
click at [105, 485] on div "Highlight" at bounding box center [106, 487] width 22 height 5
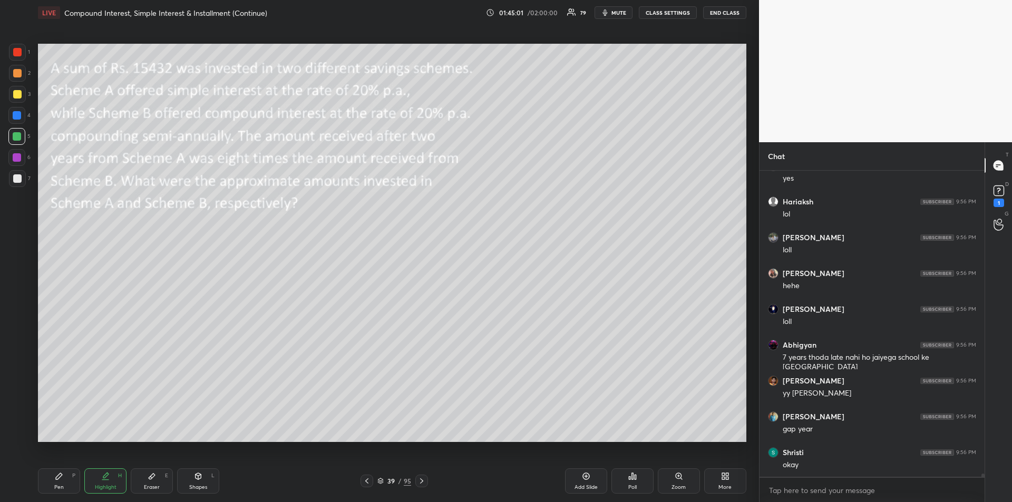
click at [60, 483] on div "Pen P" at bounding box center [59, 480] width 42 height 25
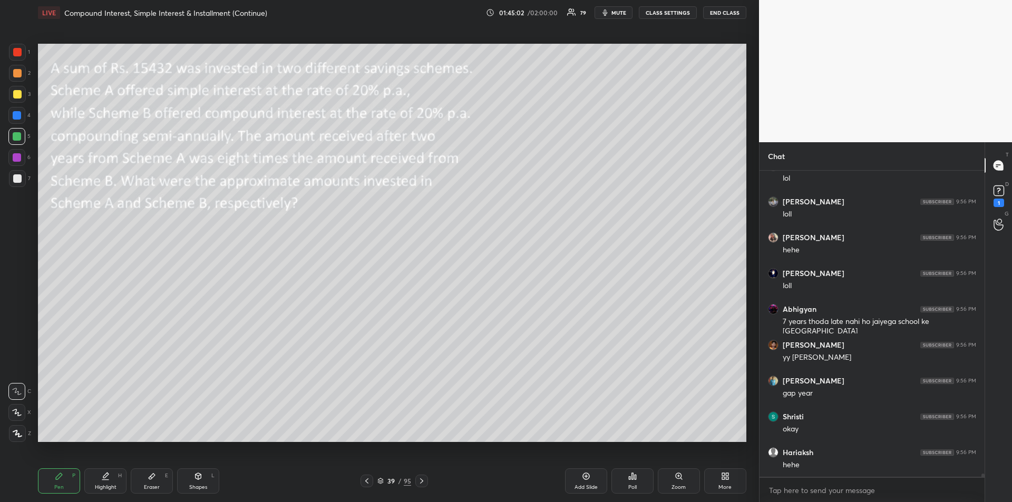
scroll to position [30725, 0]
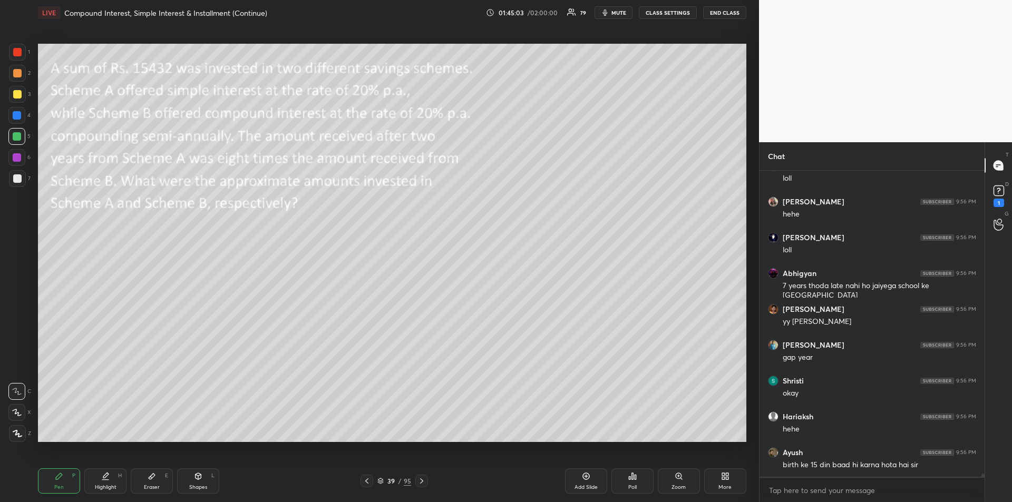
click at [19, 60] on div at bounding box center [17, 52] width 17 height 17
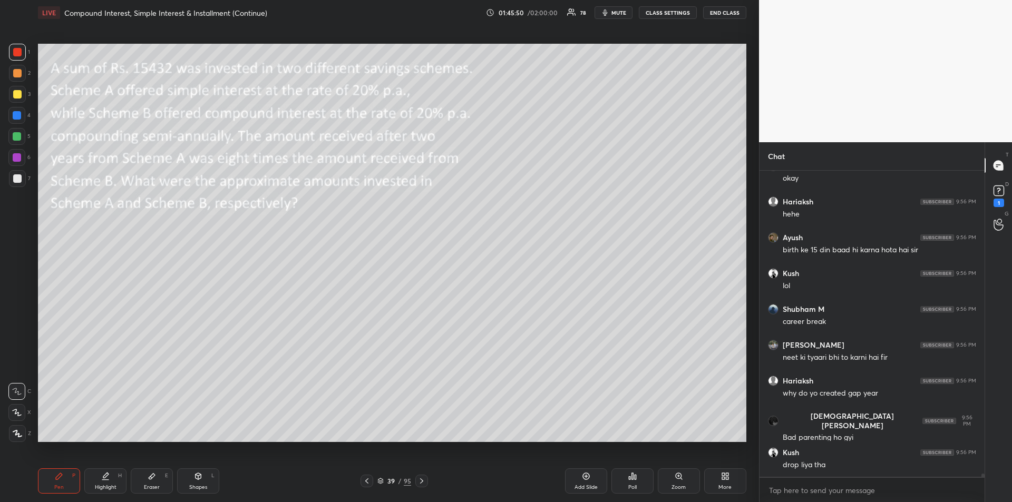
scroll to position [30976, 0]
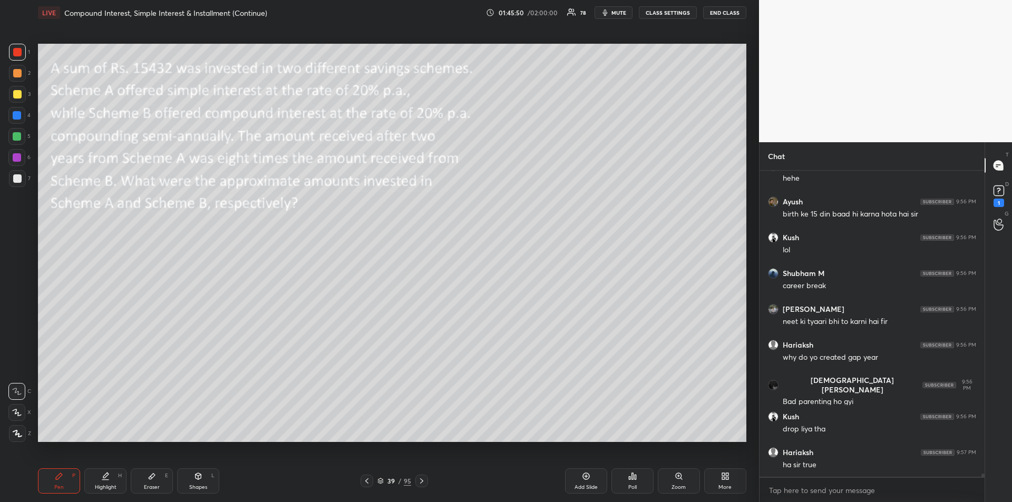
click at [16, 145] on div "1 2 3 4 5 6 7" at bounding box center [19, 118] width 22 height 148
click at [16, 138] on div at bounding box center [17, 136] width 8 height 8
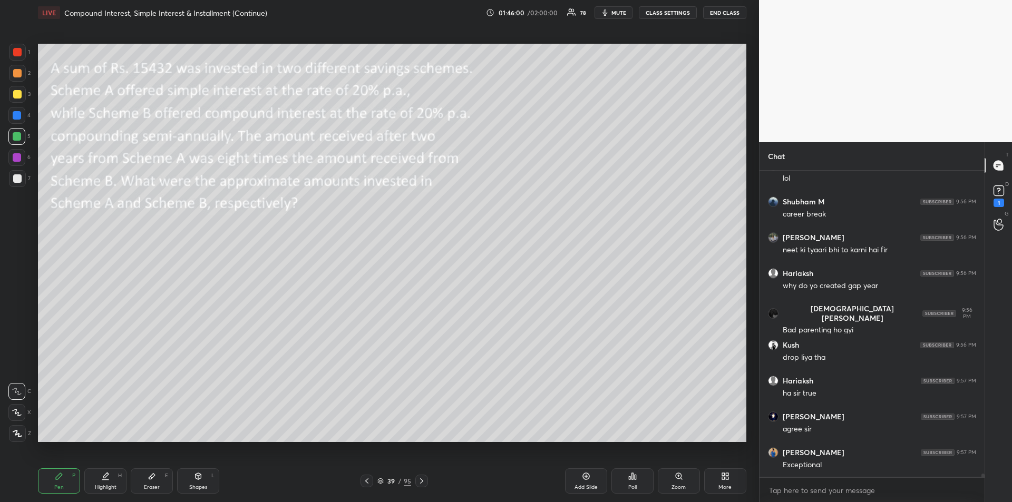
scroll to position [31084, 0]
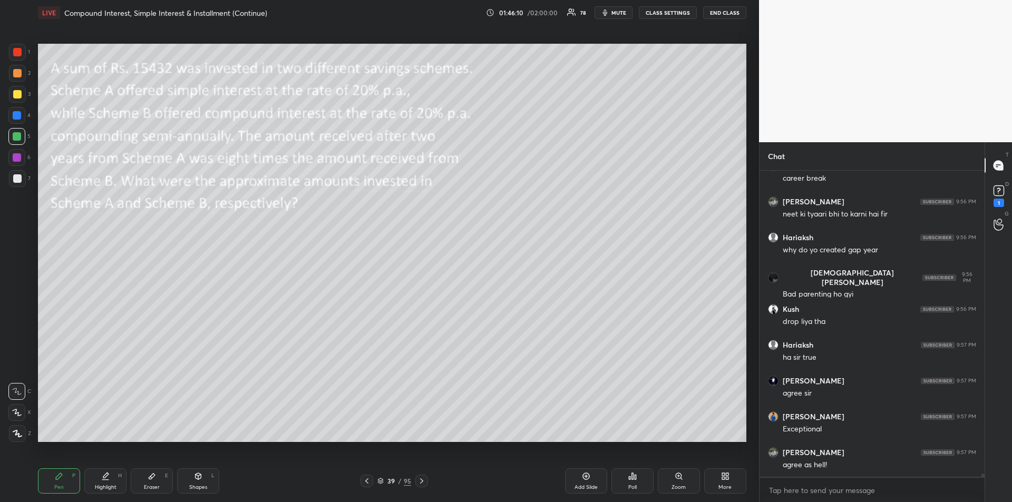
click at [154, 481] on div "Eraser E" at bounding box center [152, 480] width 42 height 25
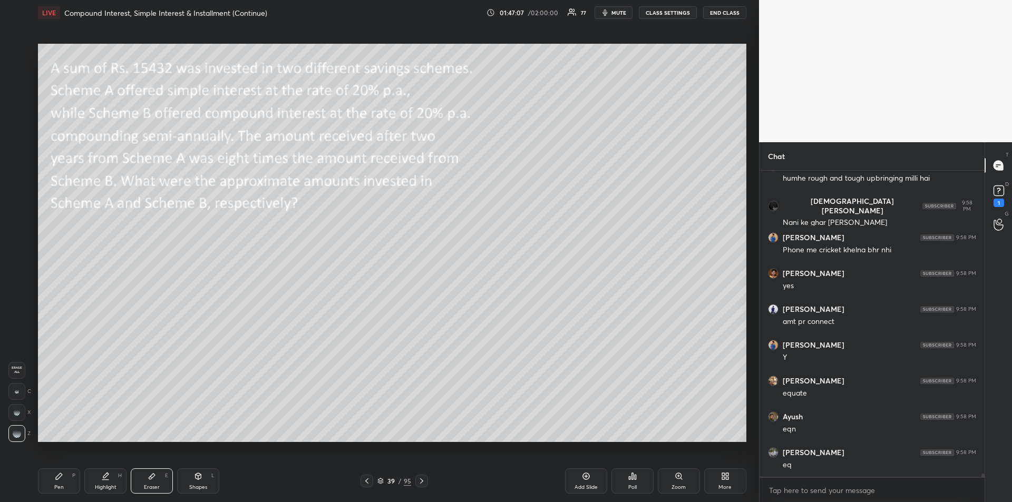
scroll to position [31560, 0]
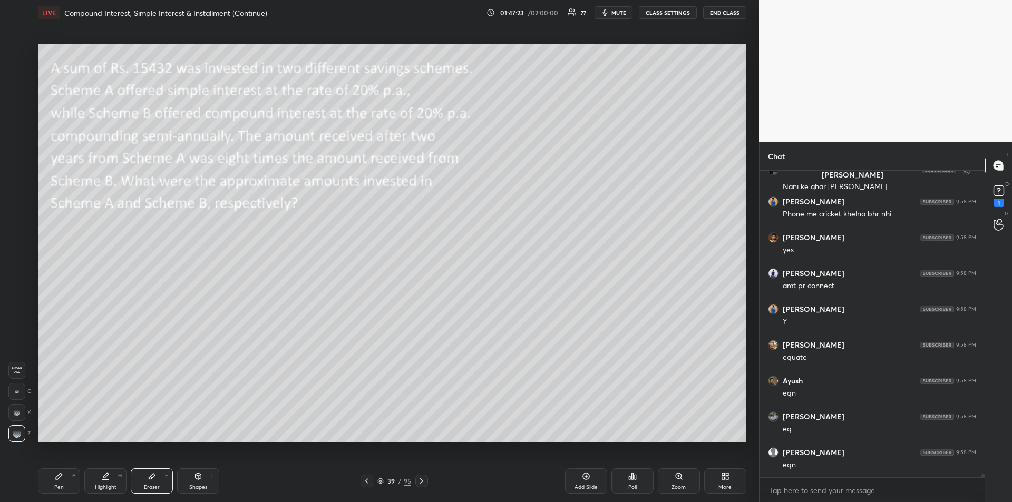
click at [62, 478] on icon at bounding box center [59, 476] width 8 height 8
click at [14, 161] on div at bounding box center [17, 157] width 8 height 8
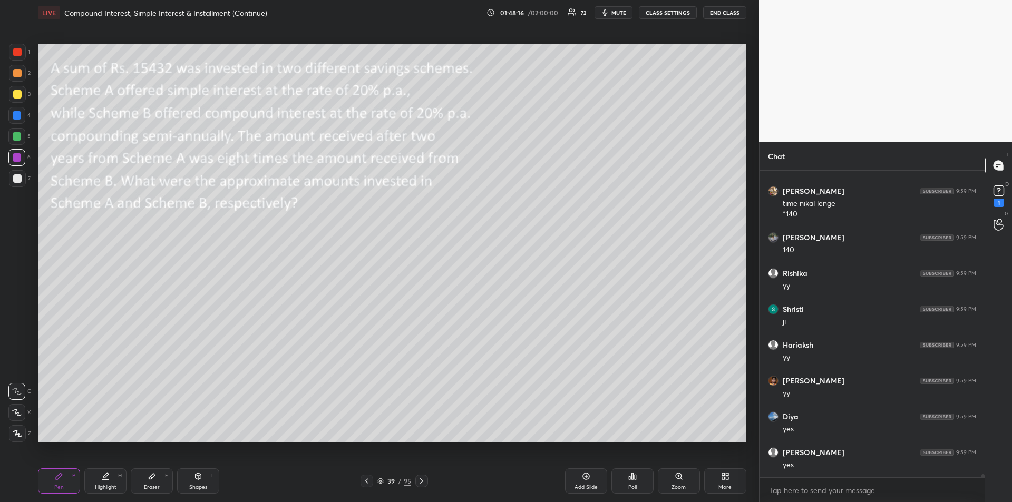
scroll to position [32036, 0]
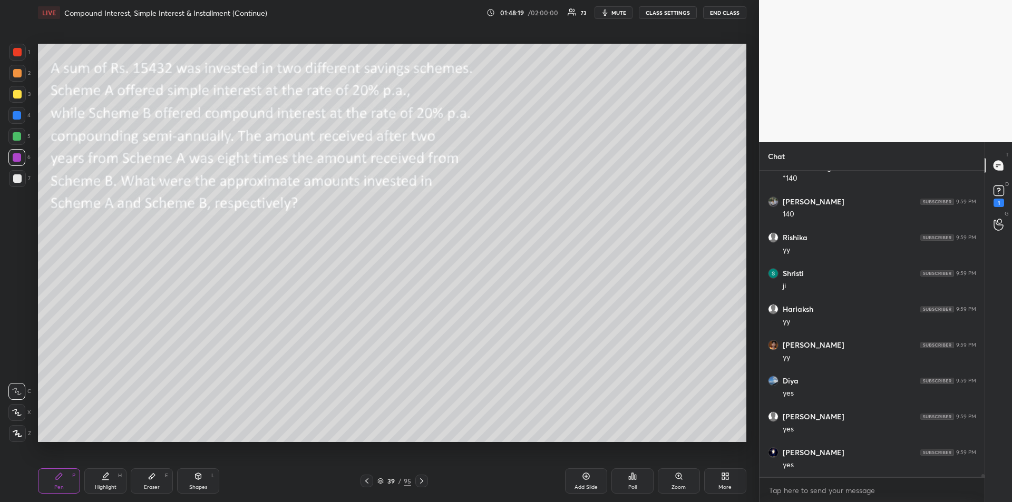
click at [19, 142] on div at bounding box center [16, 136] width 17 height 17
click at [16, 116] on div at bounding box center [17, 115] width 8 height 8
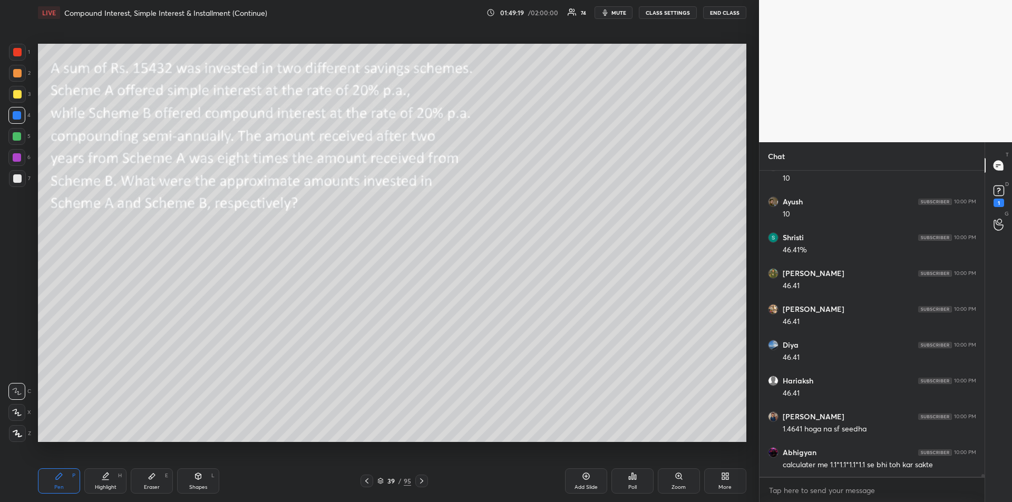
click at [16, 158] on div at bounding box center [17, 157] width 8 height 8
click at [15, 96] on div at bounding box center [17, 94] width 8 height 8
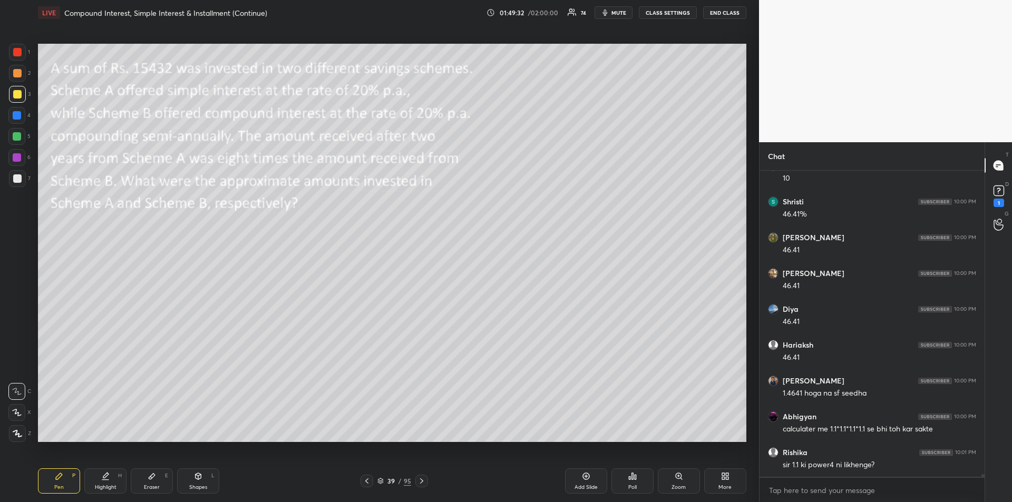
click at [584, 481] on div "Add Slide" at bounding box center [586, 480] width 42 height 25
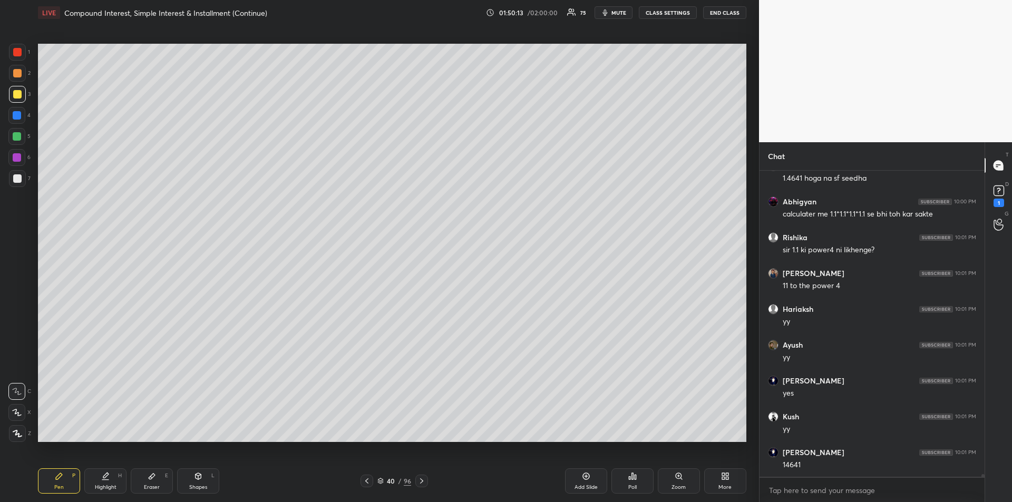
scroll to position [32860, 0]
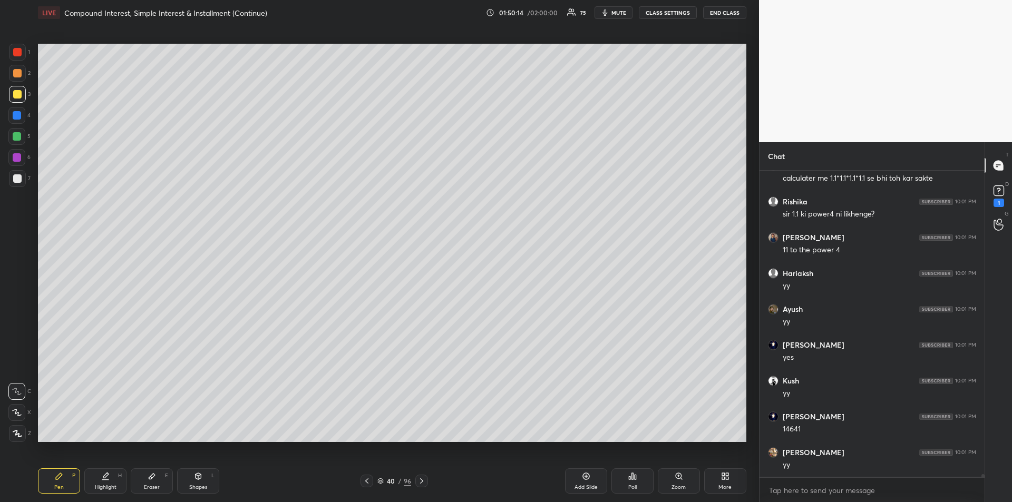
click at [367, 483] on icon at bounding box center [366, 480] width 3 height 5
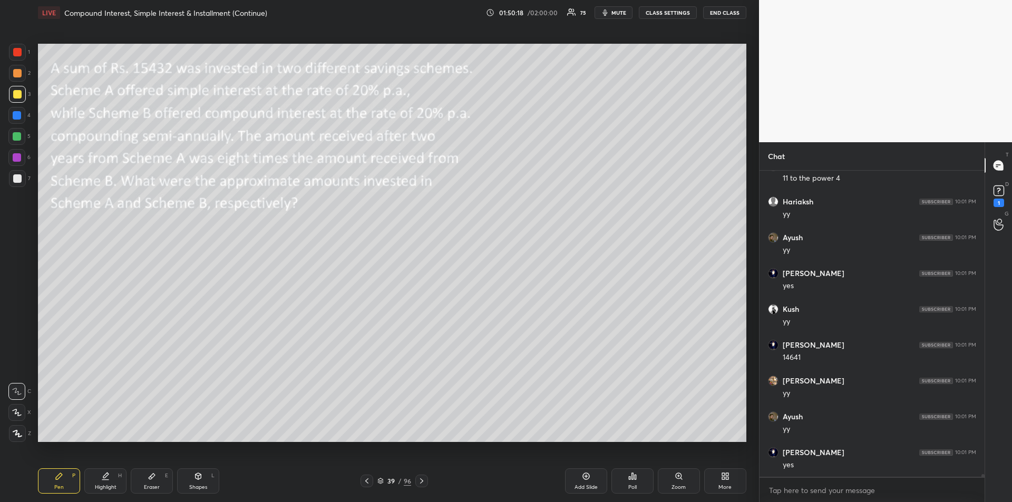
scroll to position [32968, 0]
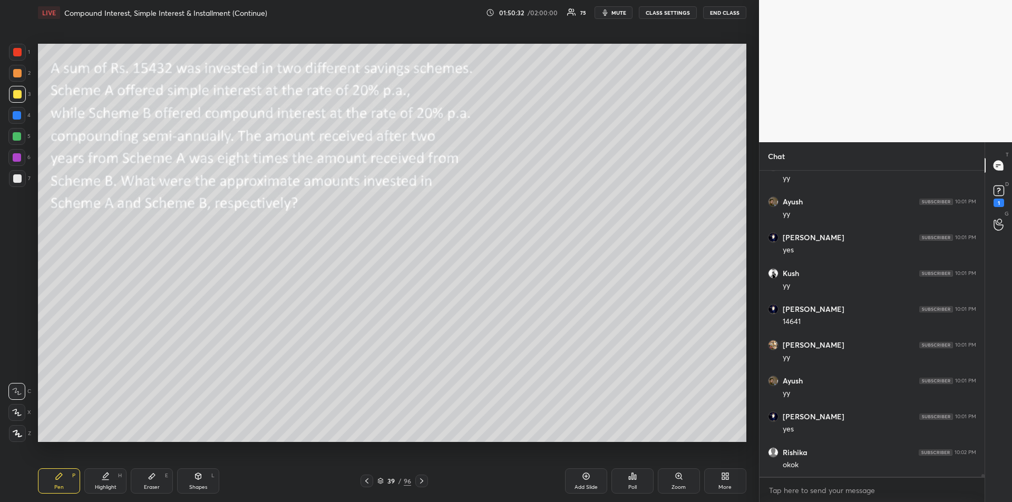
click at [156, 483] on div "Eraser E" at bounding box center [152, 480] width 42 height 25
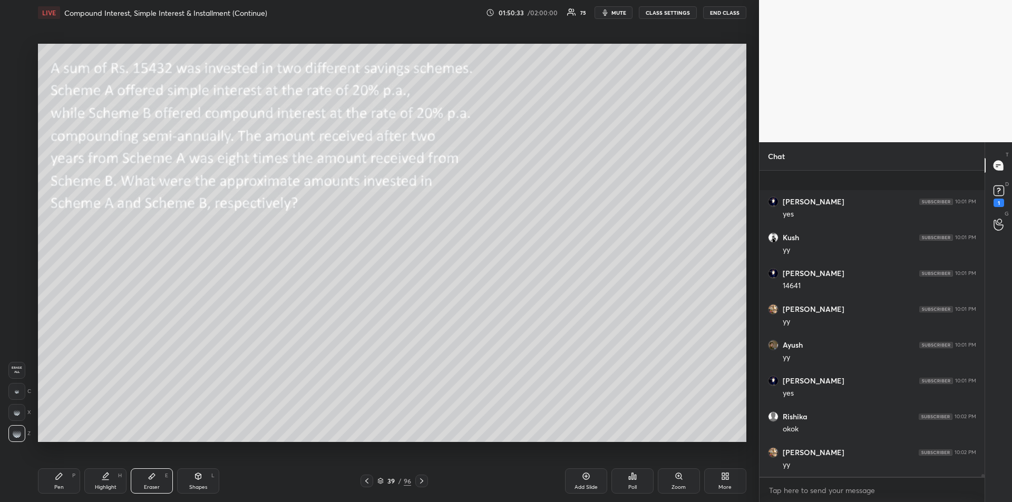
scroll to position [33075, 0]
click at [59, 475] on icon at bounding box center [59, 476] width 6 height 6
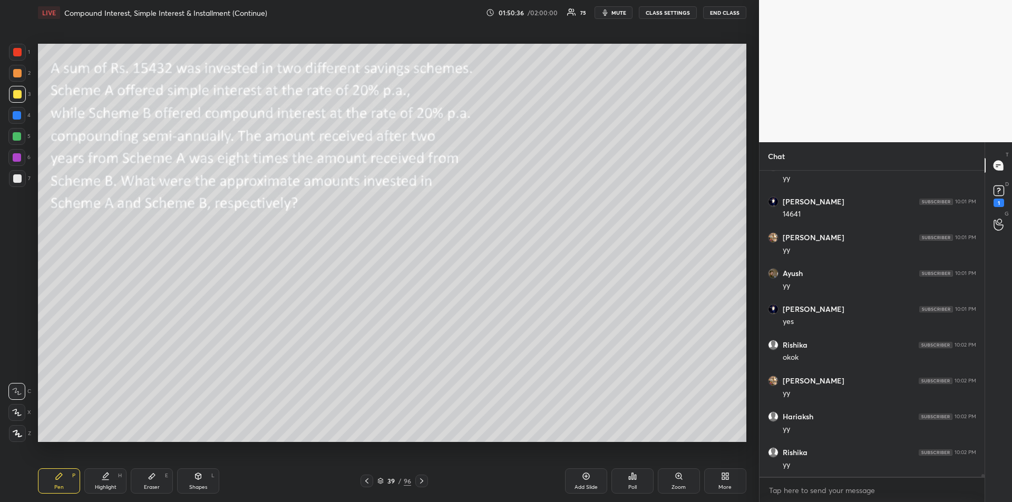
click at [15, 74] on div at bounding box center [17, 73] width 8 height 8
click at [111, 481] on div "Highlight H" at bounding box center [105, 480] width 42 height 25
click at [58, 479] on icon at bounding box center [59, 476] width 6 height 6
click at [17, 136] on div at bounding box center [17, 136] width 8 height 8
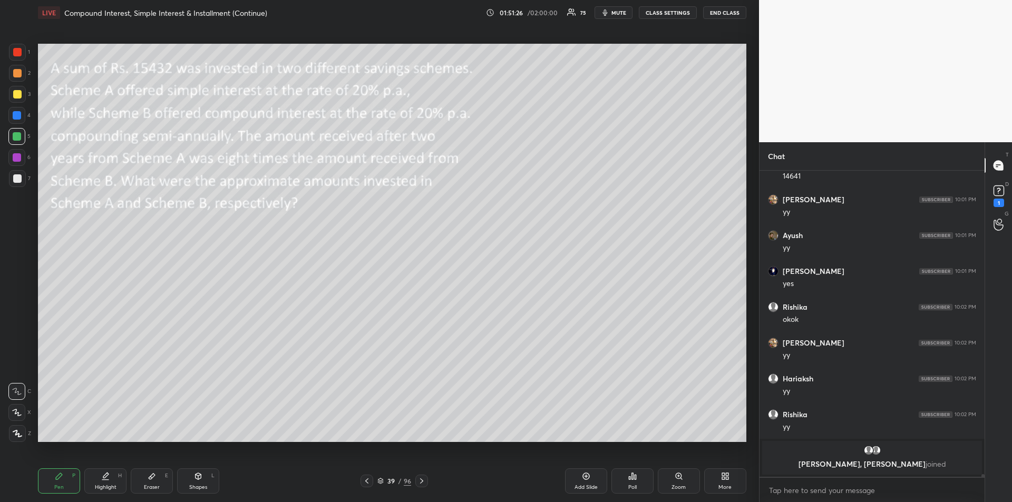
click at [149, 485] on div "Eraser" at bounding box center [152, 487] width 16 height 5
click at [59, 478] on icon at bounding box center [59, 476] width 6 height 6
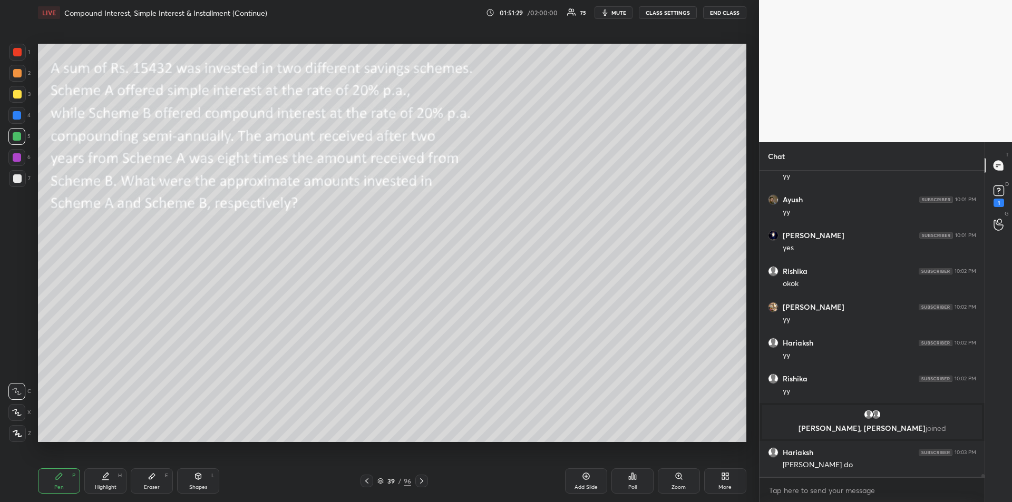
click at [13, 177] on div at bounding box center [17, 178] width 8 height 8
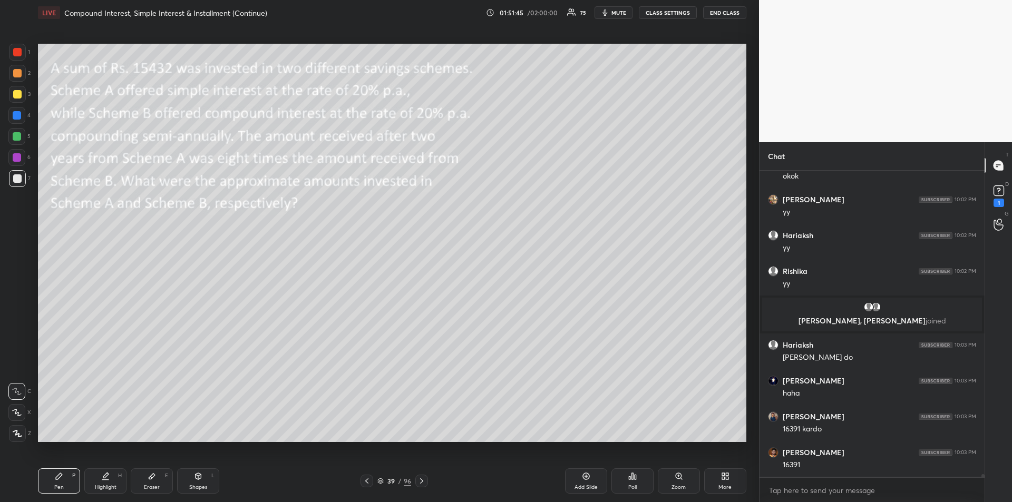
scroll to position [32285, 0]
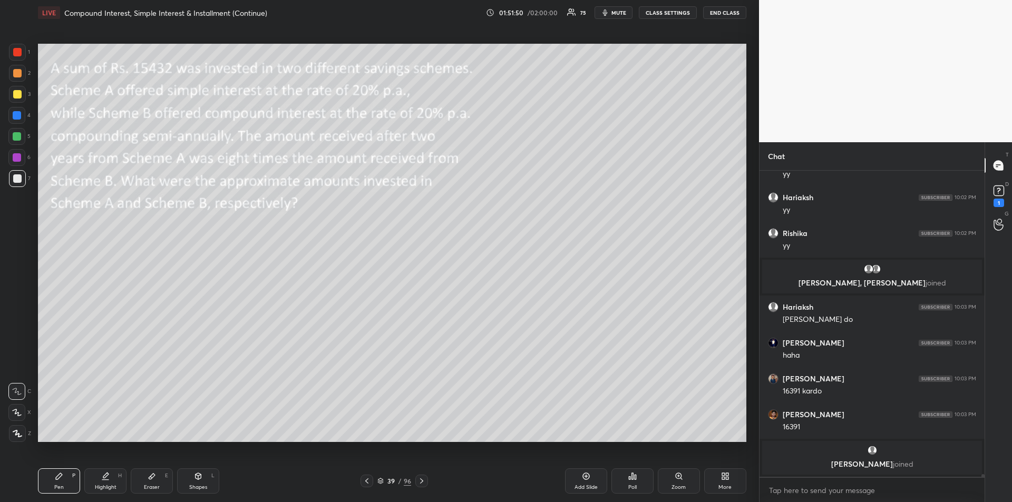
click at [17, 55] on div at bounding box center [17, 52] width 8 height 8
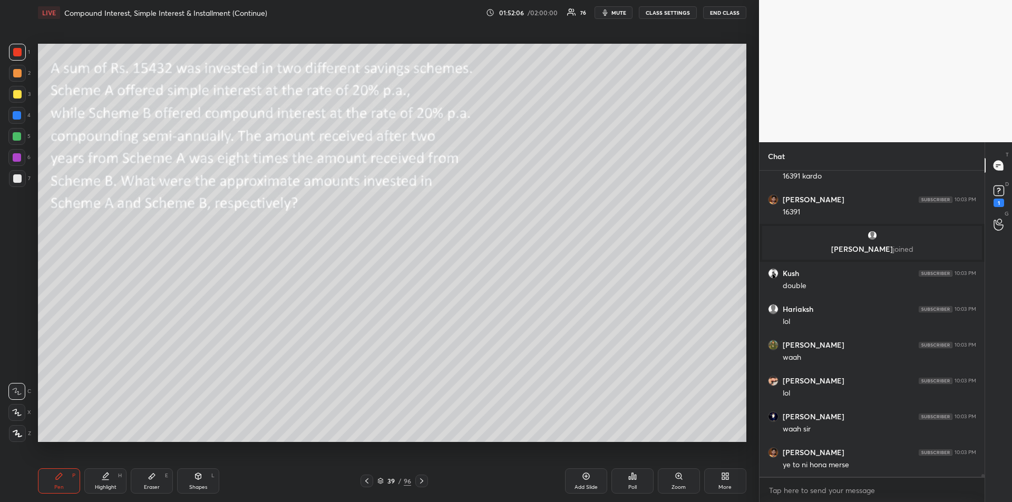
scroll to position [32490, 0]
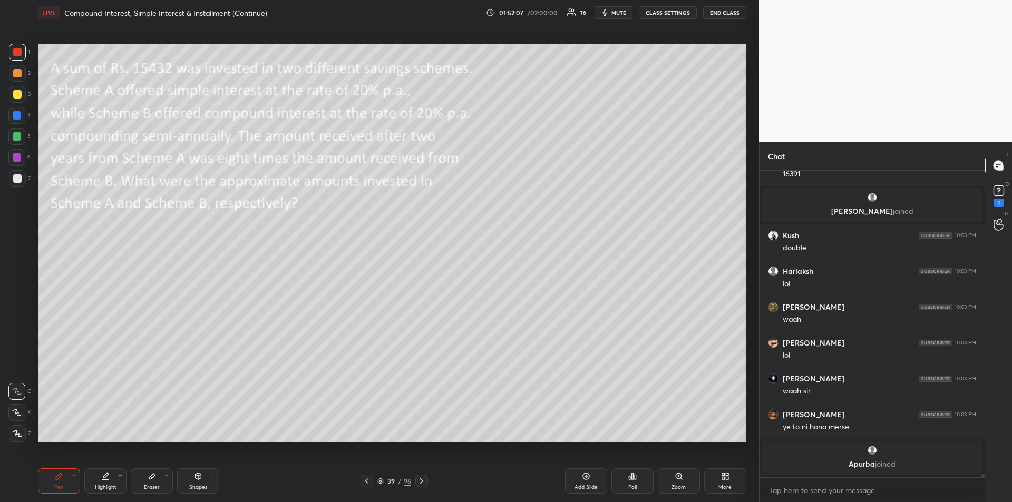
click at [14, 140] on div at bounding box center [17, 136] width 8 height 8
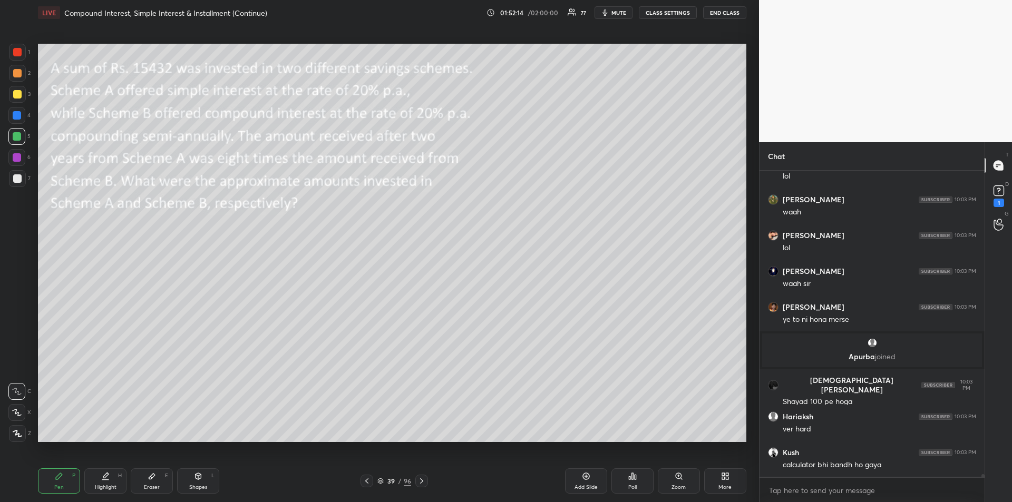
scroll to position [32567, 0]
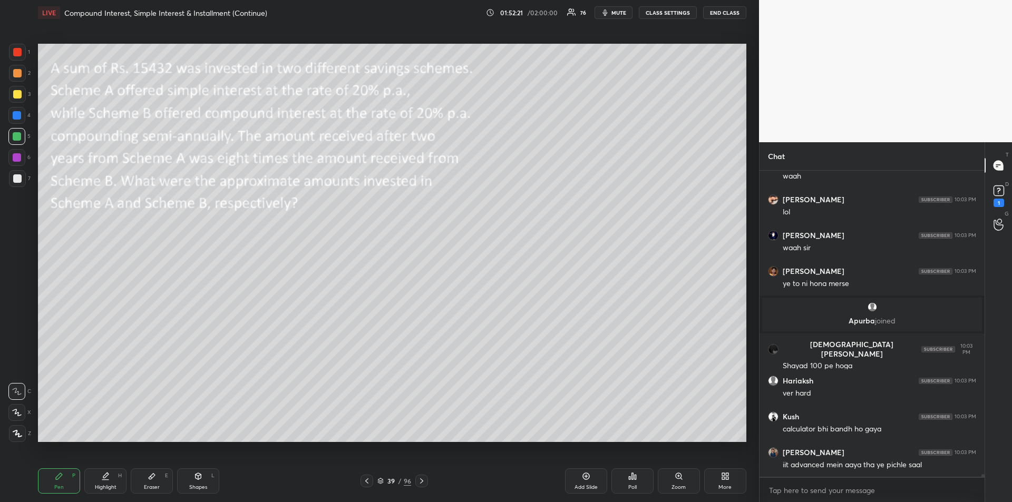
click at [17, 79] on div at bounding box center [17, 73] width 17 height 17
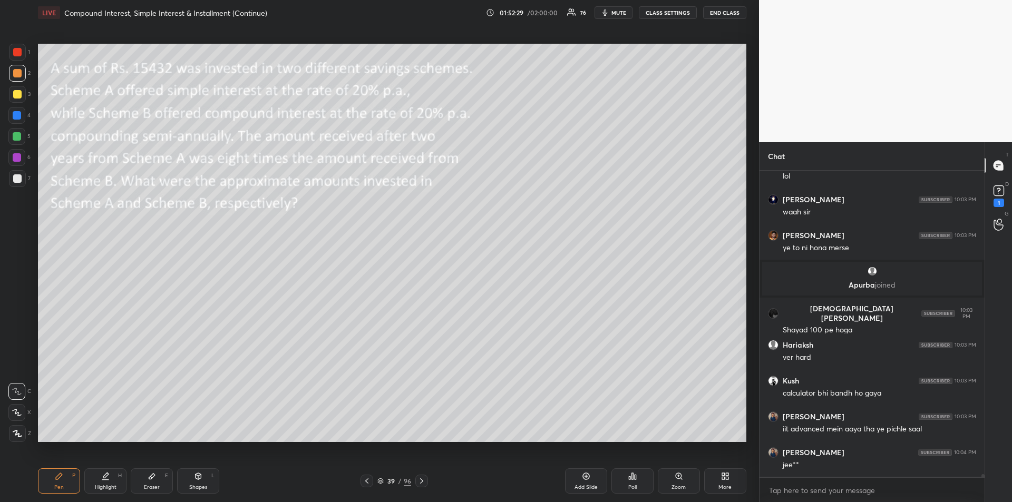
click at [110, 489] on div "Highlight" at bounding box center [106, 487] width 22 height 5
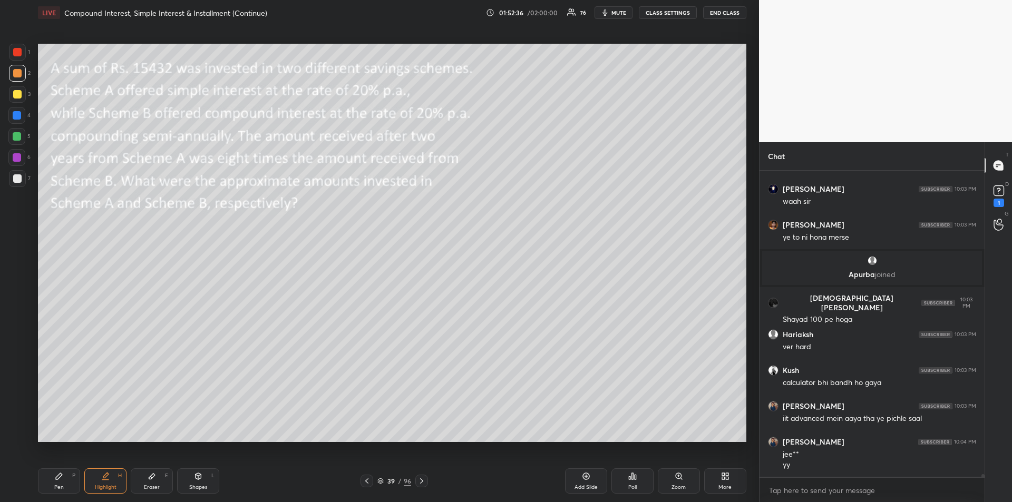
click at [424, 481] on icon at bounding box center [421, 481] width 8 height 8
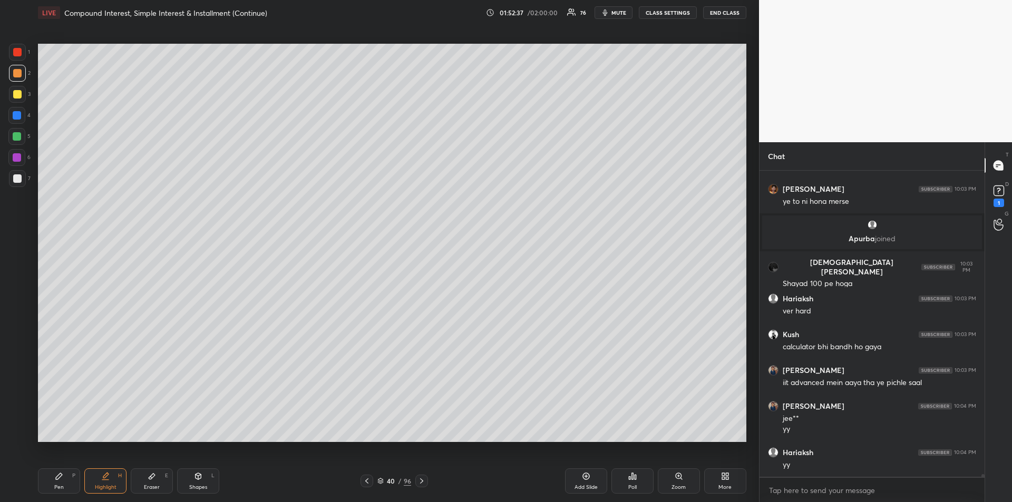
click at [423, 480] on icon at bounding box center [421, 481] width 8 height 8
click at [192, 485] on div "Shapes" at bounding box center [198, 487] width 18 height 5
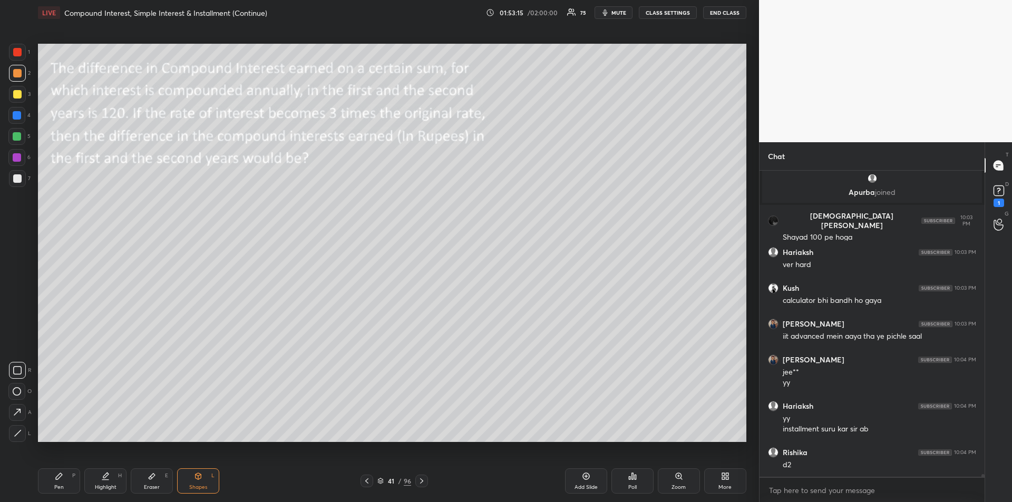
scroll to position [32732, 0]
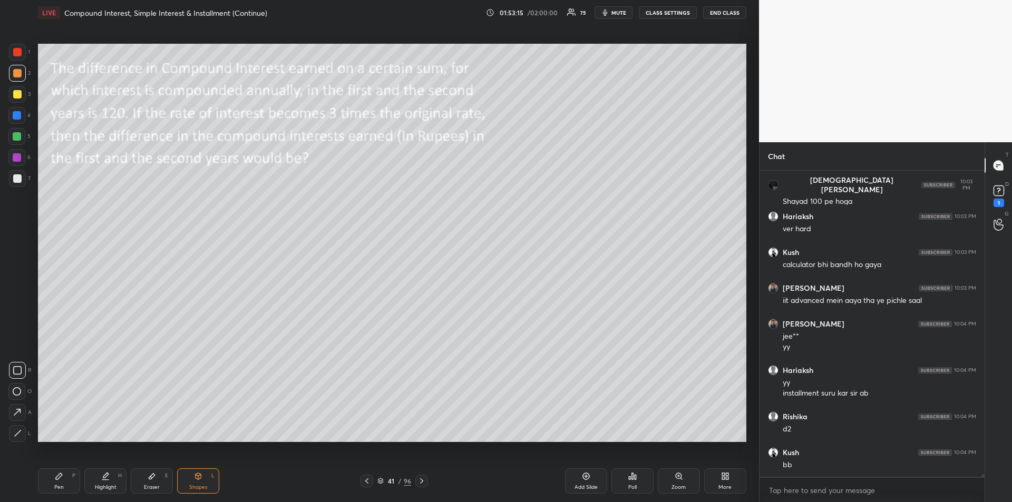
click at [61, 482] on div "Pen P" at bounding box center [59, 480] width 42 height 25
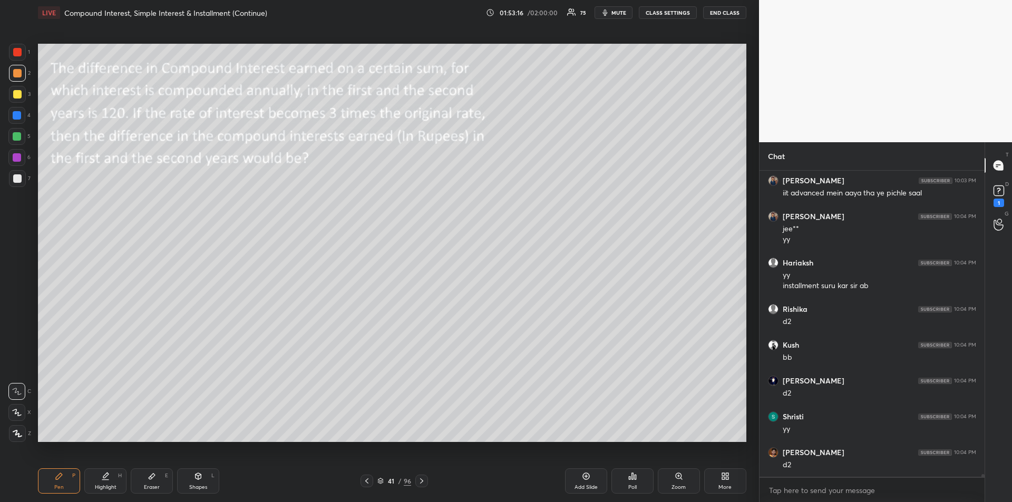
click at [14, 90] on div at bounding box center [17, 94] width 8 height 8
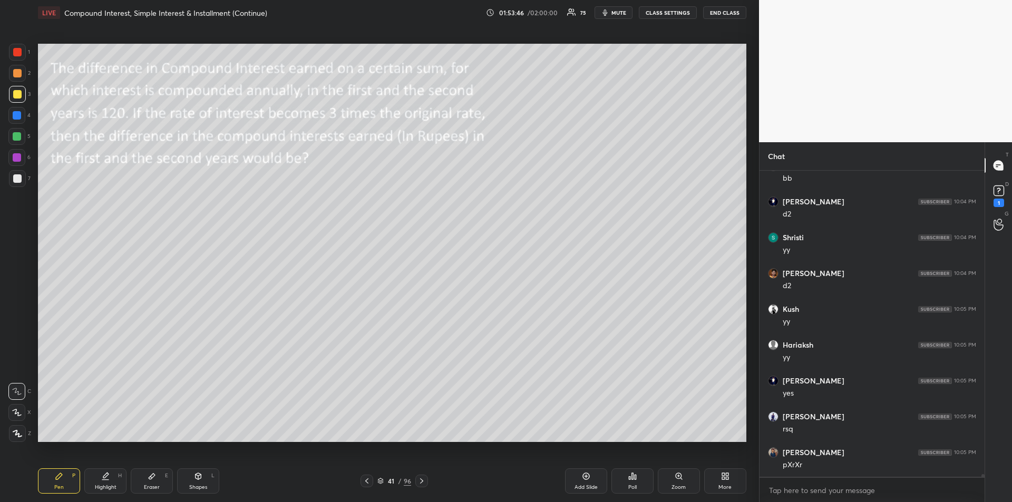
scroll to position [33054, 0]
click at [18, 135] on div at bounding box center [17, 136] width 8 height 8
click at [154, 485] on div "Eraser" at bounding box center [152, 487] width 16 height 5
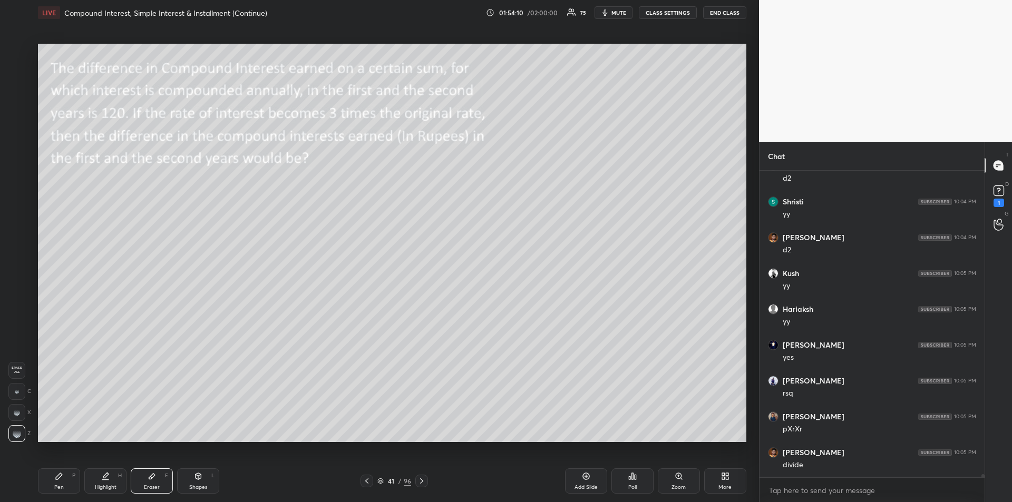
click at [60, 485] on div "Pen" at bounding box center [58, 487] width 9 height 5
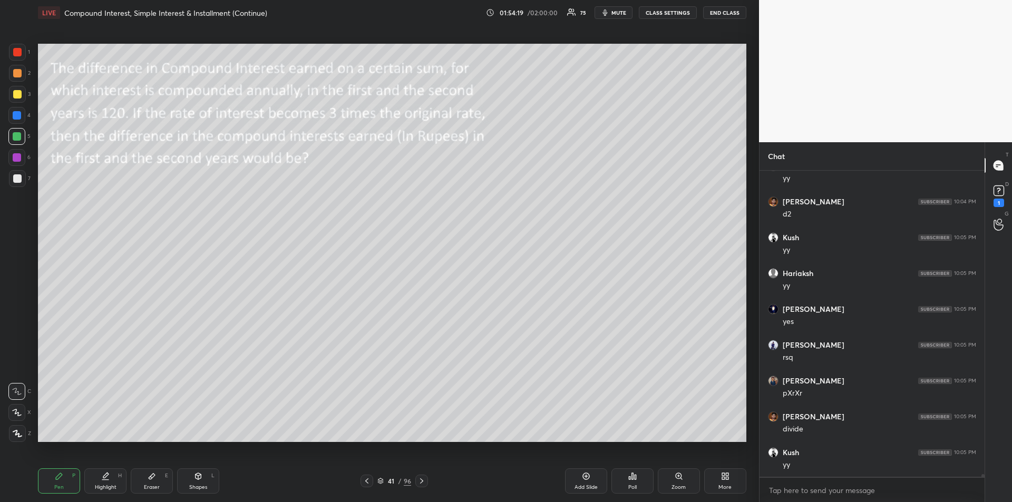
scroll to position [33126, 0]
click at [424, 481] on icon at bounding box center [421, 481] width 8 height 8
click at [197, 485] on div "Shapes" at bounding box center [198, 487] width 18 height 5
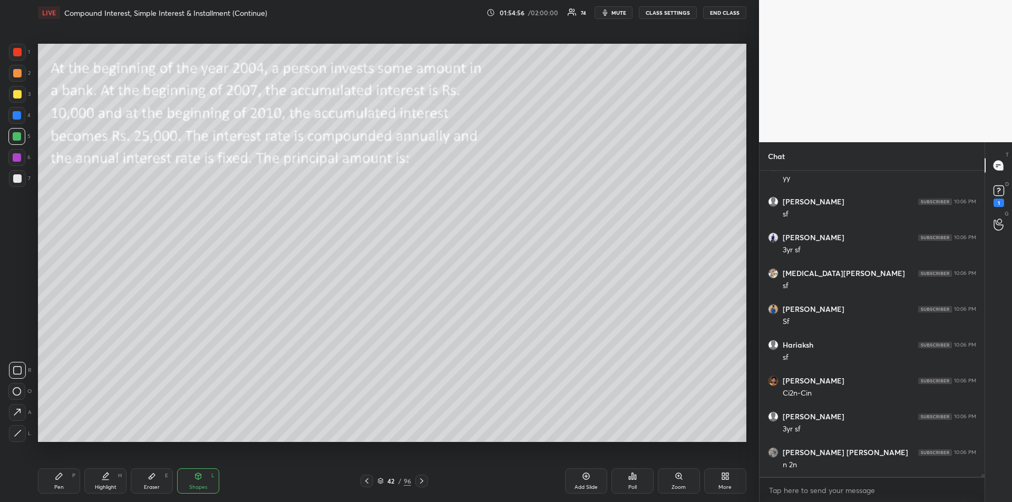
click at [62, 479] on icon at bounding box center [59, 476] width 8 height 8
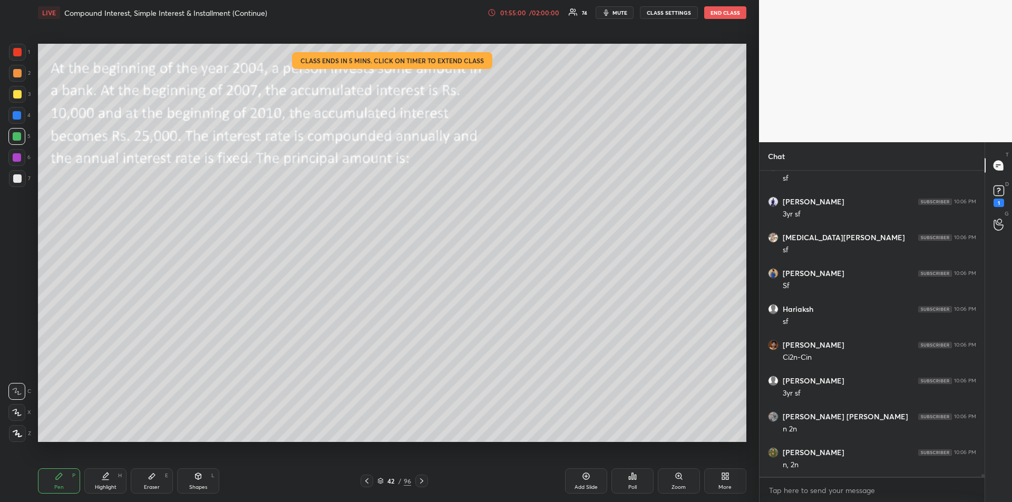
scroll to position [33520, 0]
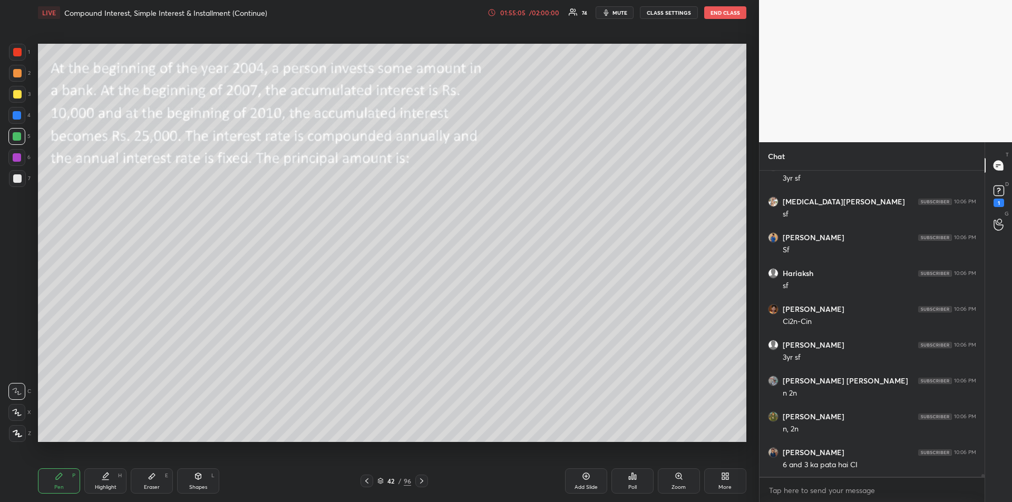
click at [16, 58] on div at bounding box center [17, 52] width 17 height 17
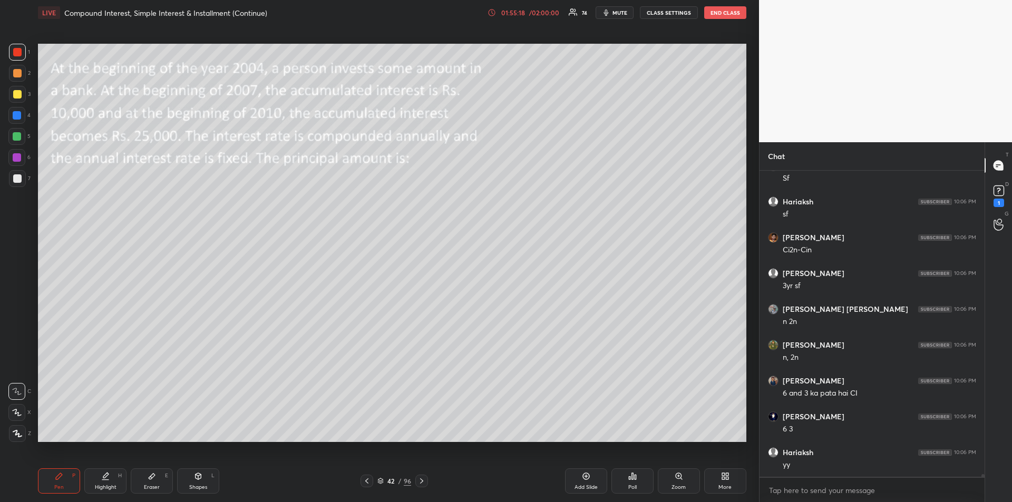
scroll to position [33627, 0]
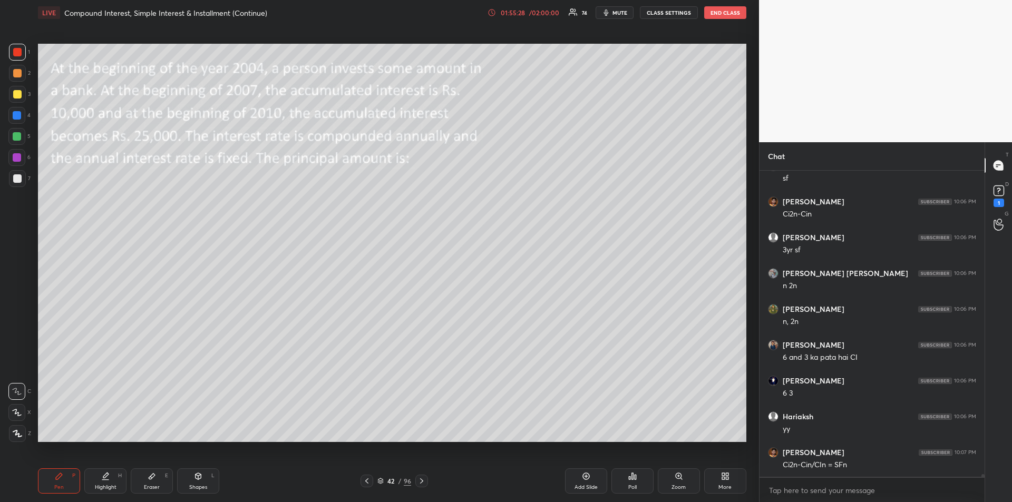
click at [16, 162] on div at bounding box center [16, 157] width 17 height 17
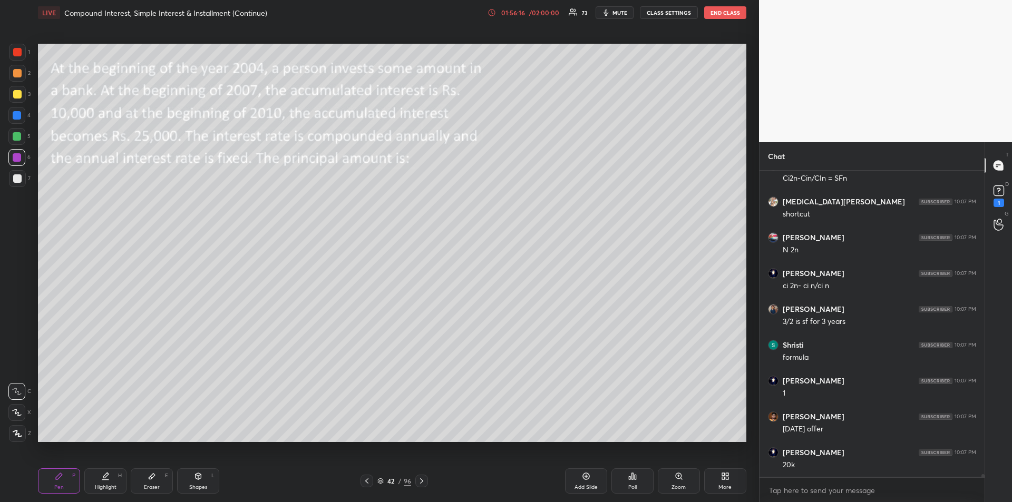
scroll to position [33950, 0]
click at [420, 483] on icon at bounding box center [421, 481] width 8 height 8
click at [206, 481] on div "Shapes L" at bounding box center [198, 480] width 42 height 25
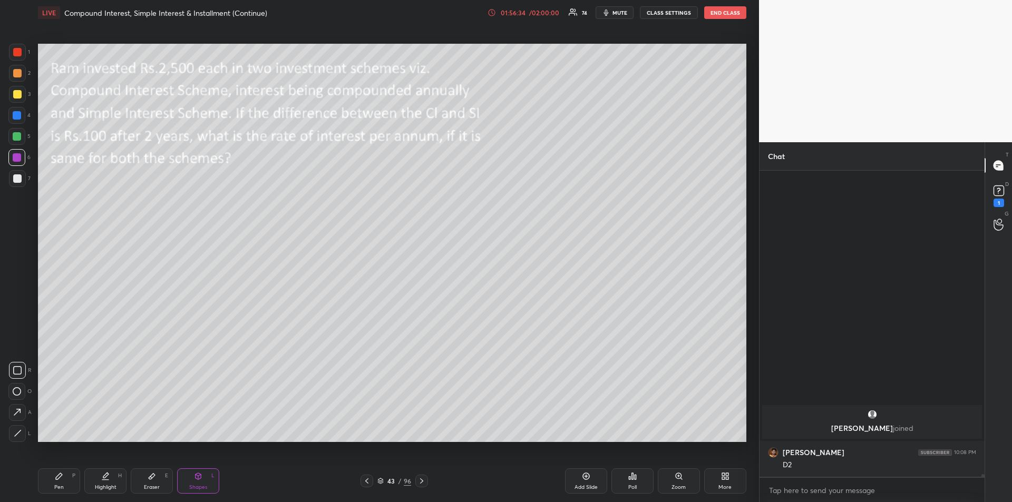
scroll to position [33615, 0]
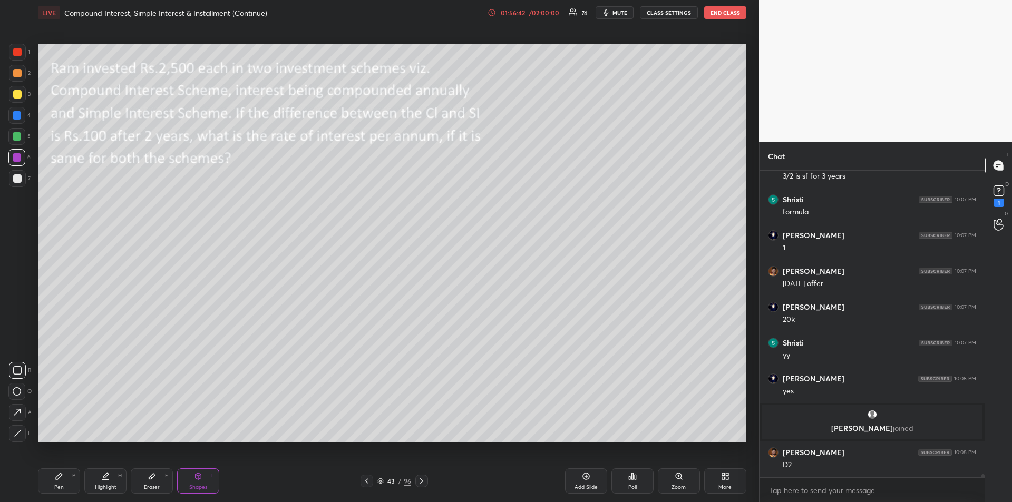
click at [61, 482] on div "Pen P" at bounding box center [59, 480] width 42 height 25
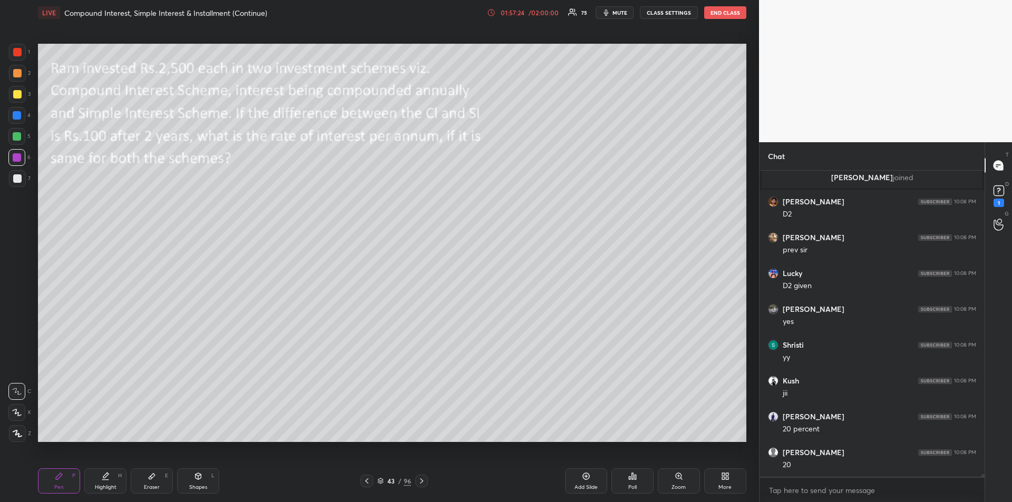
scroll to position [33901, 0]
click at [107, 483] on div "Highlight H" at bounding box center [105, 480] width 42 height 25
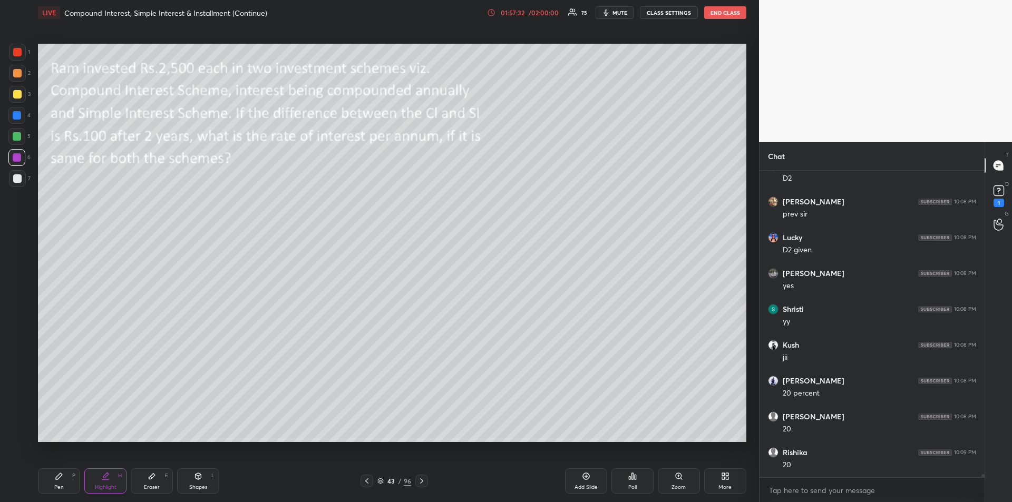
click at [59, 477] on icon at bounding box center [59, 476] width 6 height 6
click at [16, 94] on div at bounding box center [17, 94] width 8 height 8
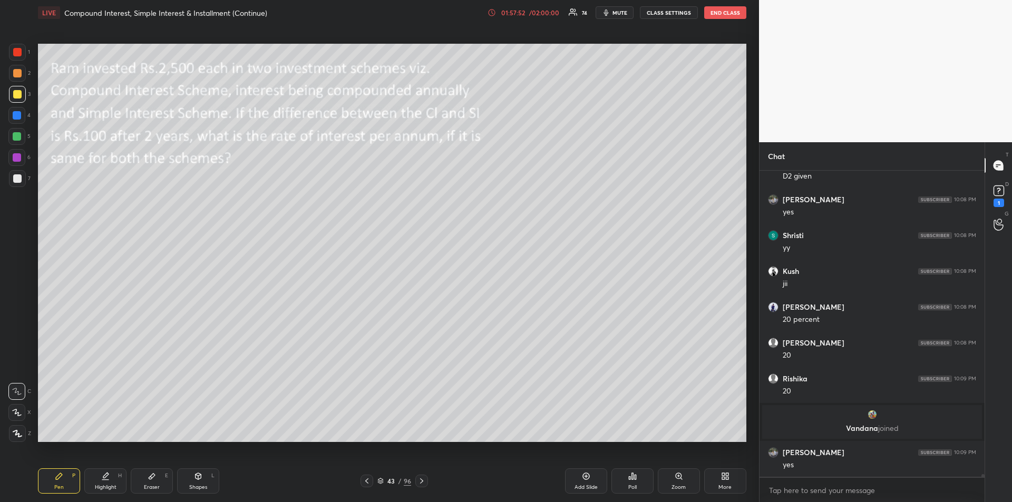
scroll to position [33880, 0]
click at [423, 484] on icon at bounding box center [421, 481] width 8 height 8
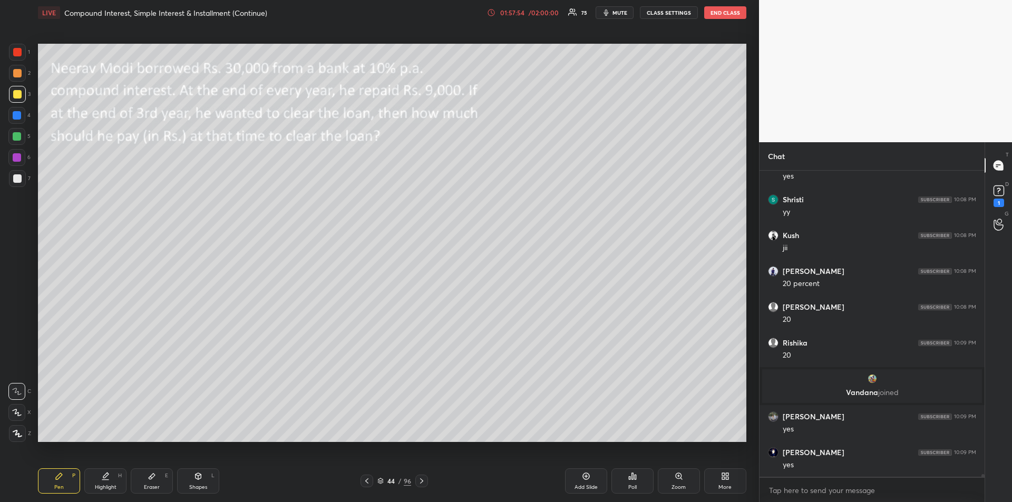
click at [202, 483] on div "Shapes L" at bounding box center [198, 480] width 42 height 25
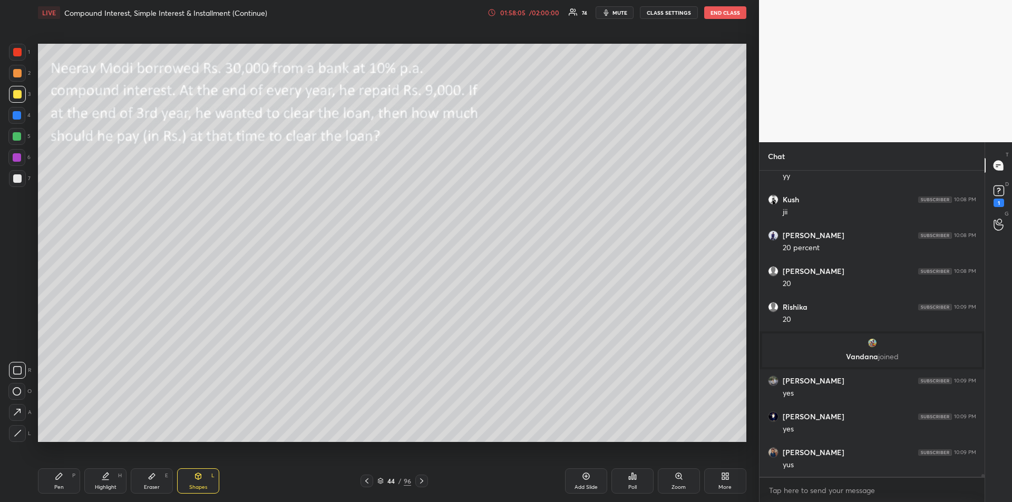
click at [100, 485] on div "Highlight" at bounding box center [106, 487] width 22 height 5
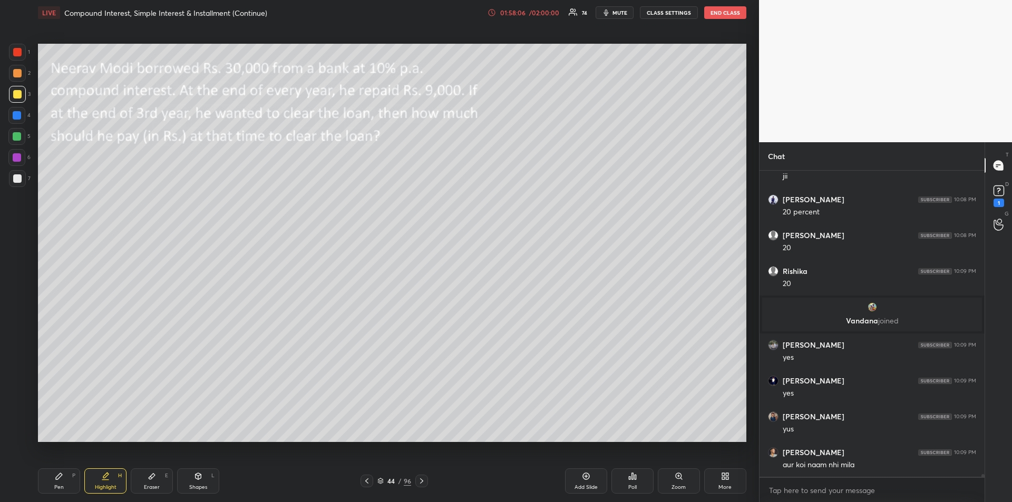
click at [54, 485] on div "Pen" at bounding box center [58, 487] width 9 height 5
click at [16, 434] on icon at bounding box center [17, 433] width 8 height 6
click at [421, 481] on icon at bounding box center [421, 481] width 8 height 8
click at [198, 482] on div "Shapes L" at bounding box center [198, 480] width 42 height 25
click at [60, 485] on div "Pen" at bounding box center [58, 487] width 9 height 5
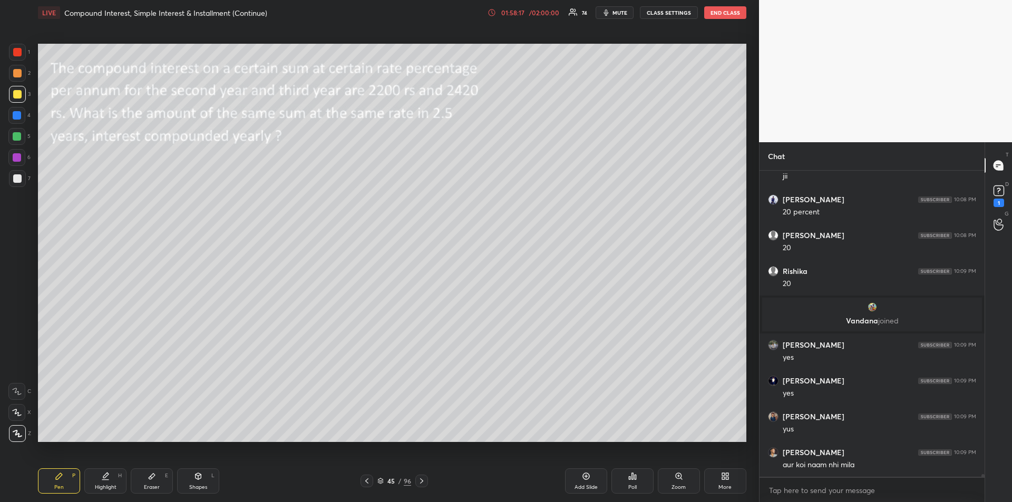
click at [19, 392] on icon at bounding box center [16, 391] width 9 height 7
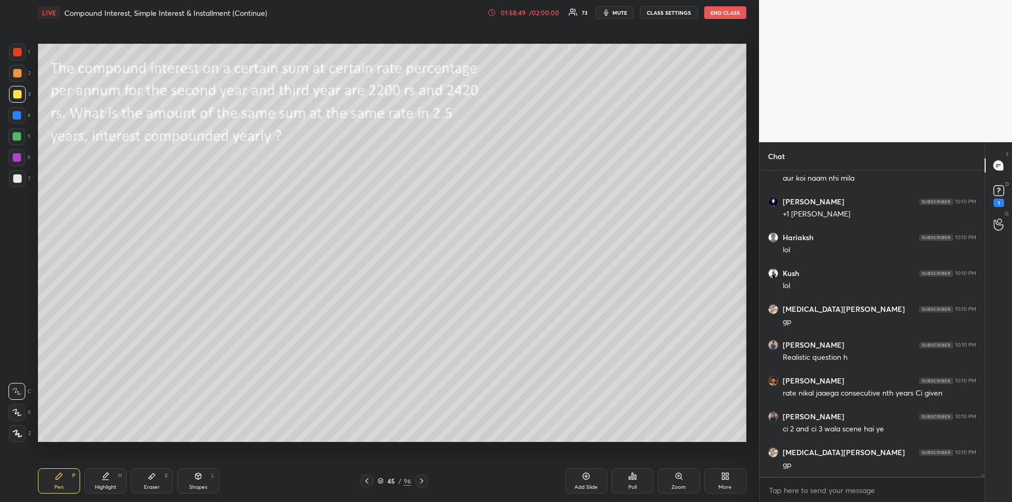
scroll to position [34310, 0]
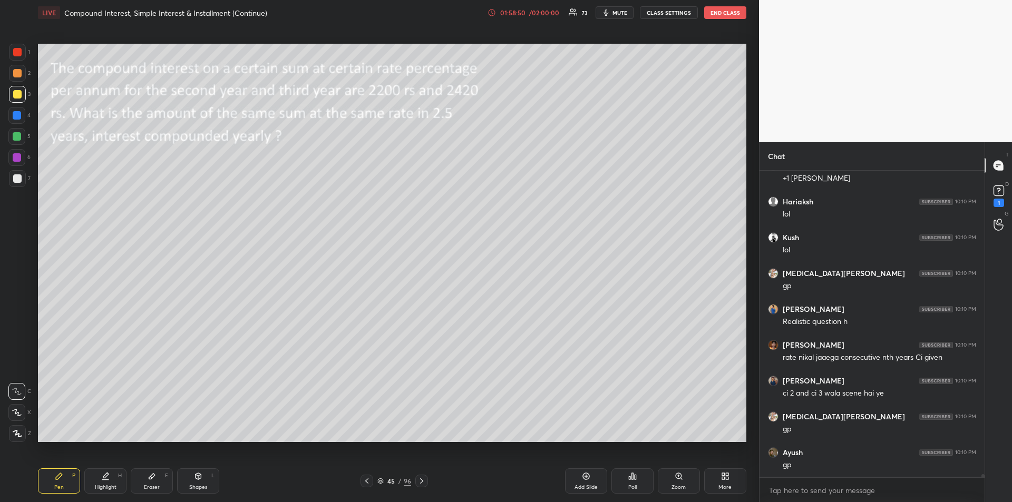
click at [17, 119] on div at bounding box center [17, 115] width 8 height 8
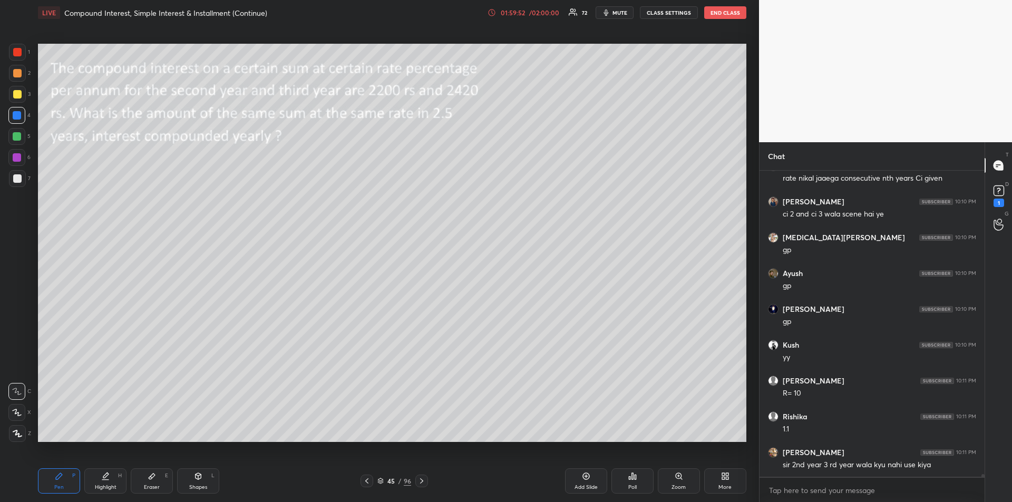
scroll to position [34535, 0]
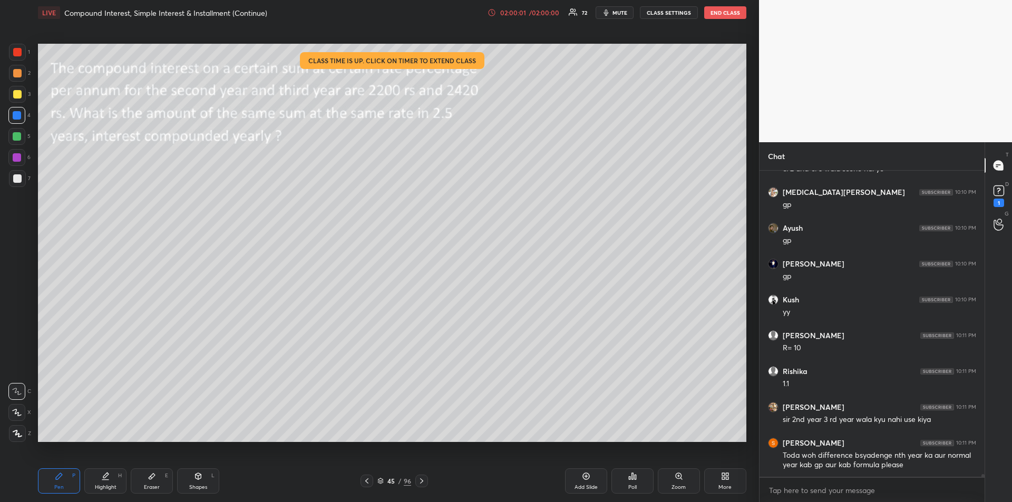
click at [22, 76] on div at bounding box center [17, 73] width 17 height 17
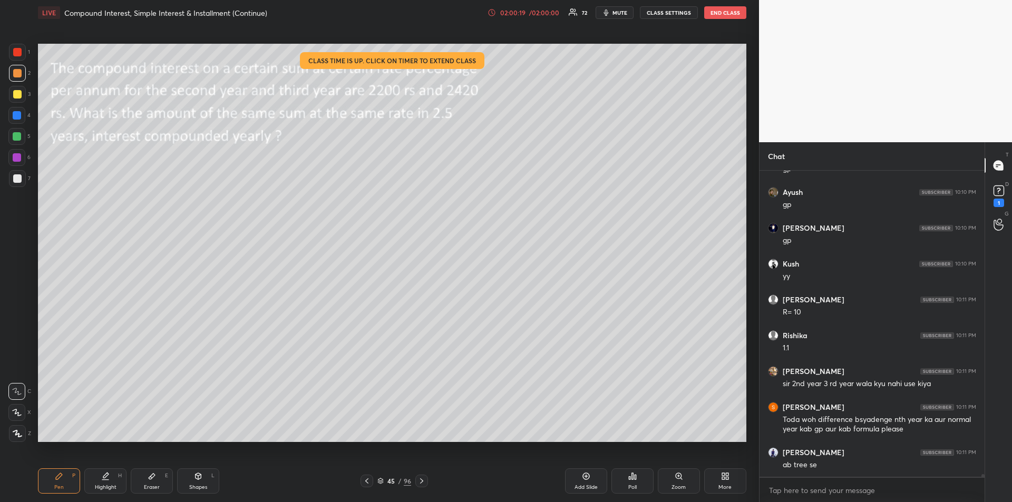
scroll to position [34606, 0]
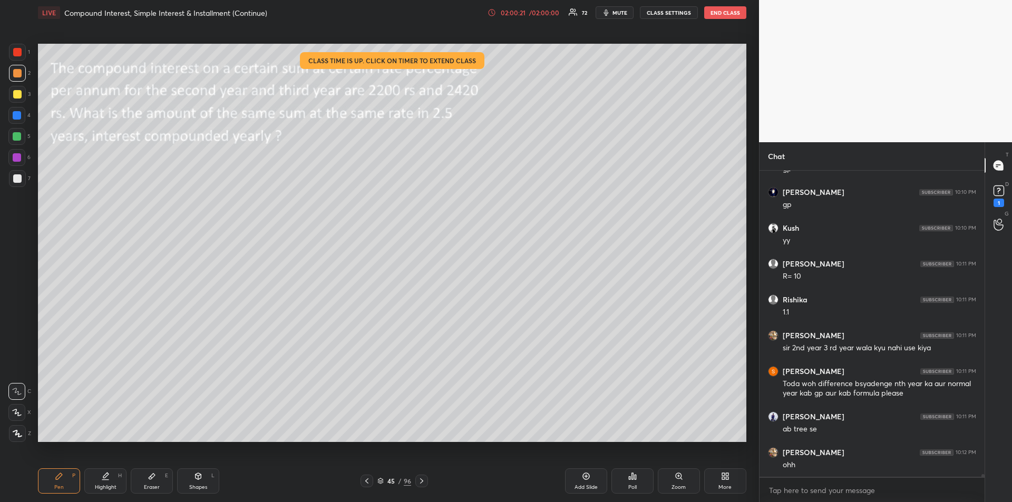
click at [154, 482] on div "Eraser E" at bounding box center [152, 480] width 42 height 25
click at [57, 482] on div "Pen P" at bounding box center [59, 480] width 42 height 25
click at [62, 469] on div "Pen P" at bounding box center [59, 480] width 42 height 25
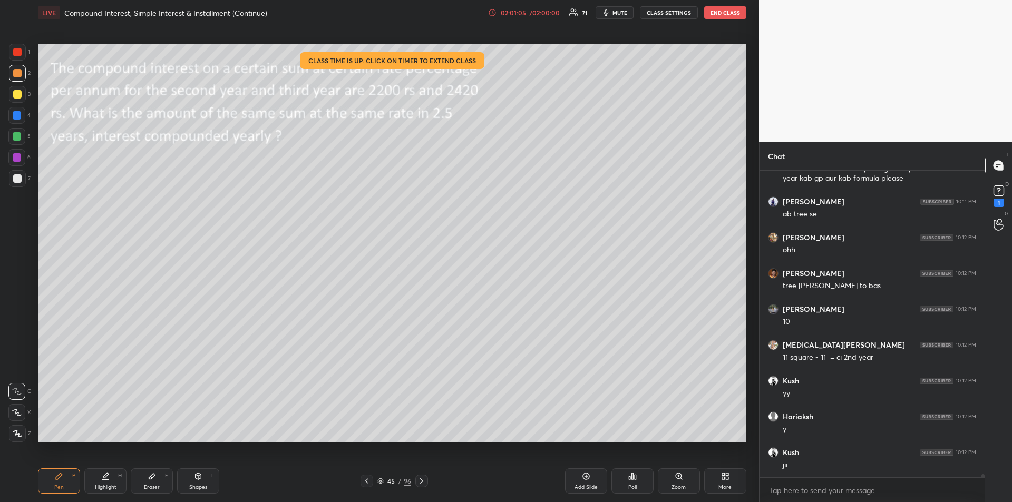
scroll to position [34857, 0]
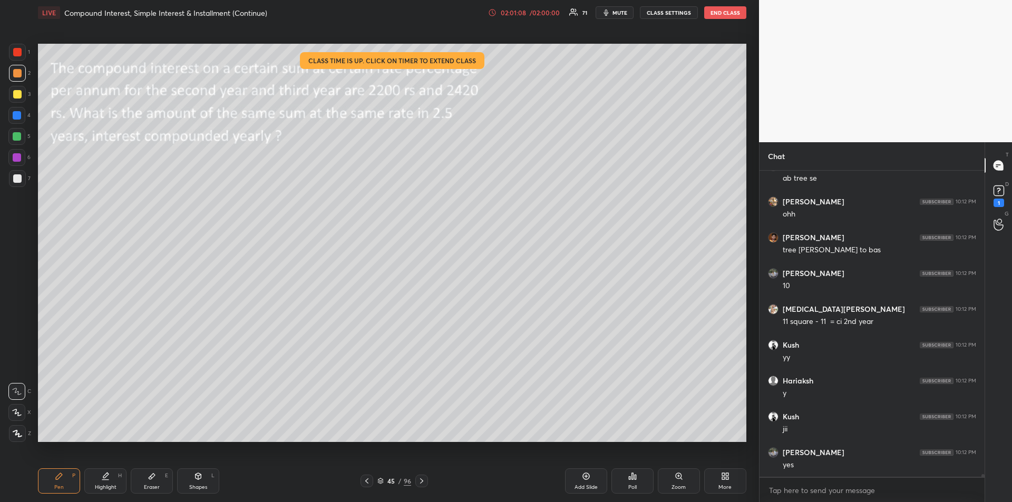
click at [154, 480] on icon at bounding box center [152, 476] width 8 height 8
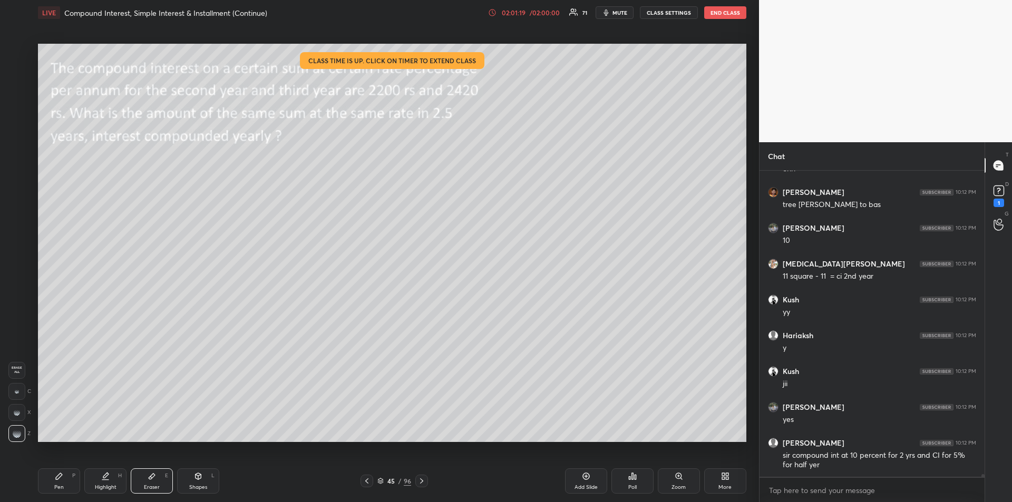
click at [60, 485] on div "Pen" at bounding box center [58, 487] width 9 height 5
click at [15, 153] on div at bounding box center [17, 157] width 8 height 8
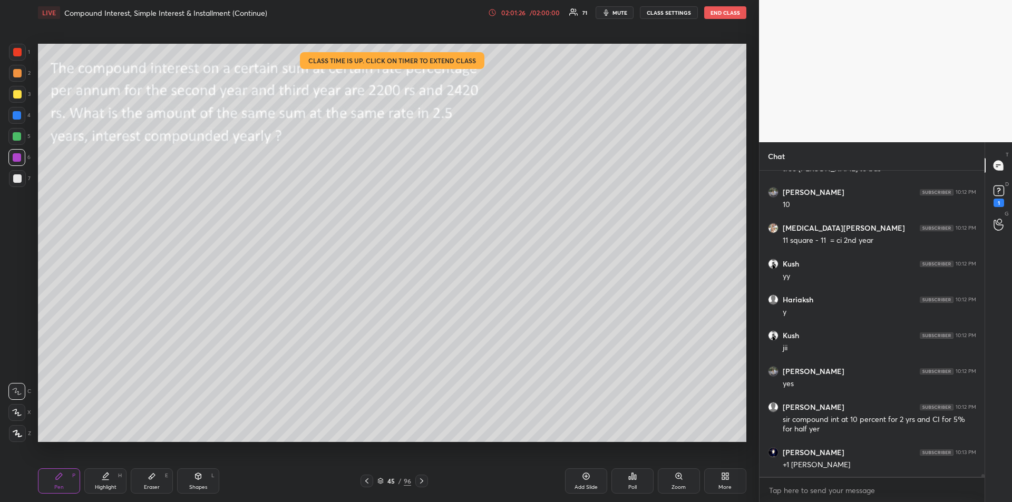
scroll to position [34974, 0]
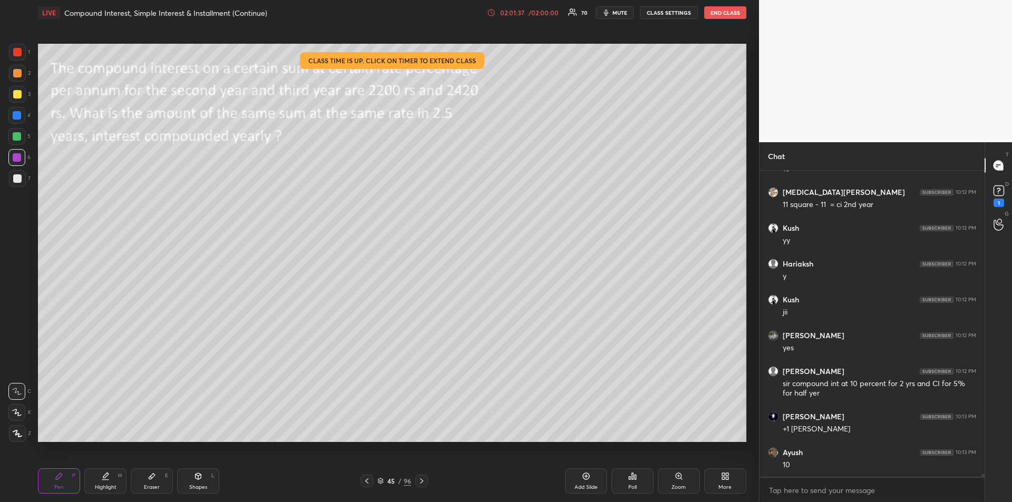
click at [148, 475] on icon at bounding box center [152, 476] width 8 height 8
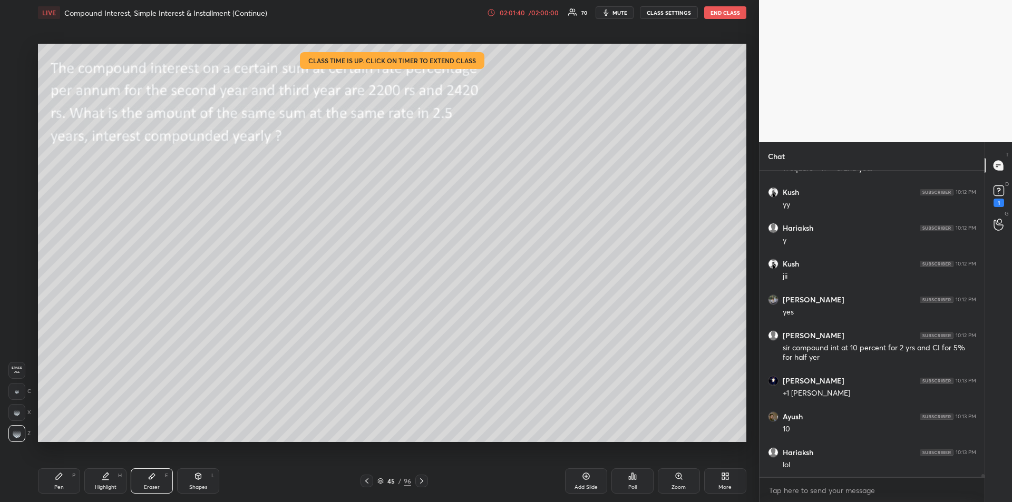
scroll to position [35046, 0]
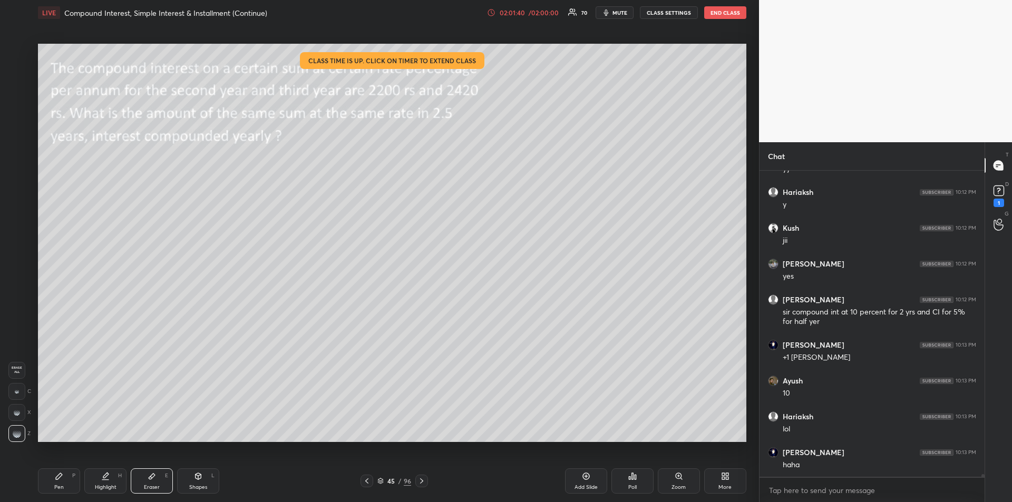
click at [60, 477] on icon at bounding box center [59, 476] width 6 height 6
click at [18, 139] on div at bounding box center [17, 136] width 8 height 8
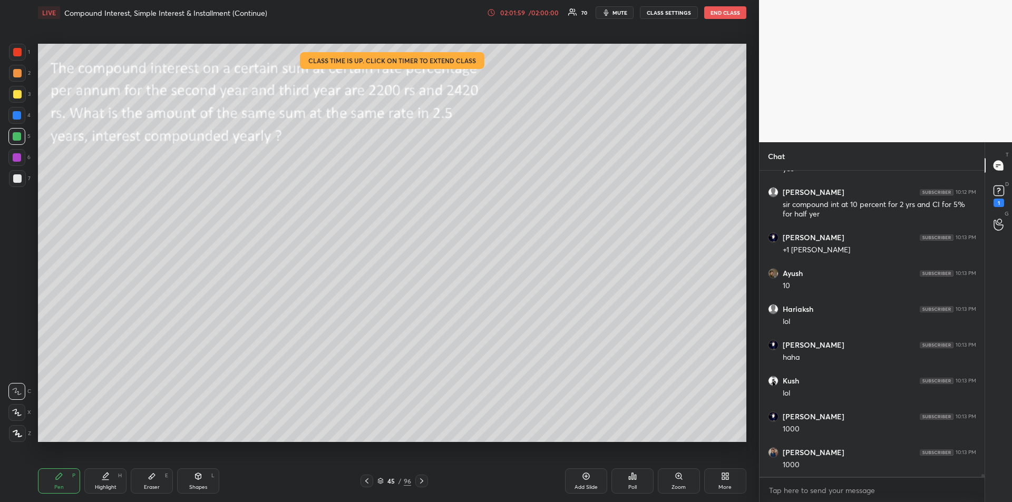
scroll to position [35189, 0]
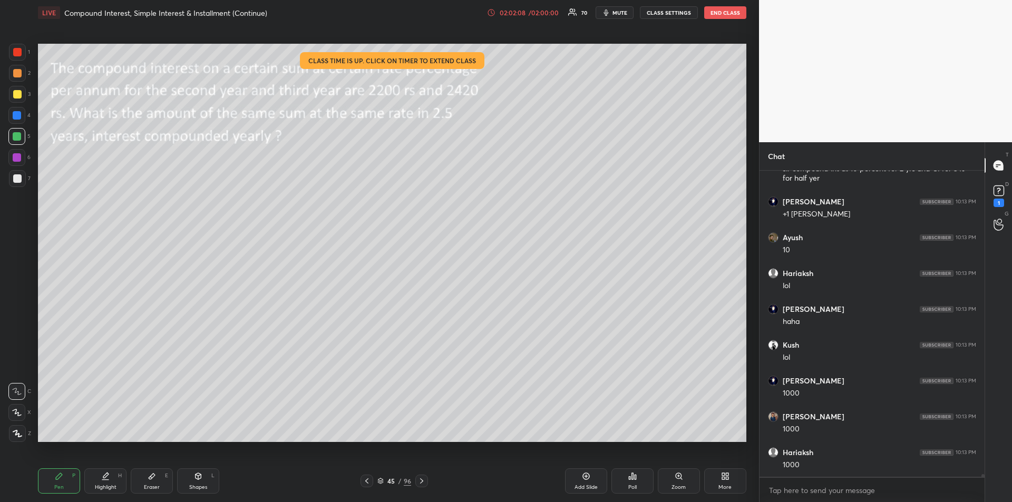
click at [15, 182] on div at bounding box center [17, 178] width 8 height 8
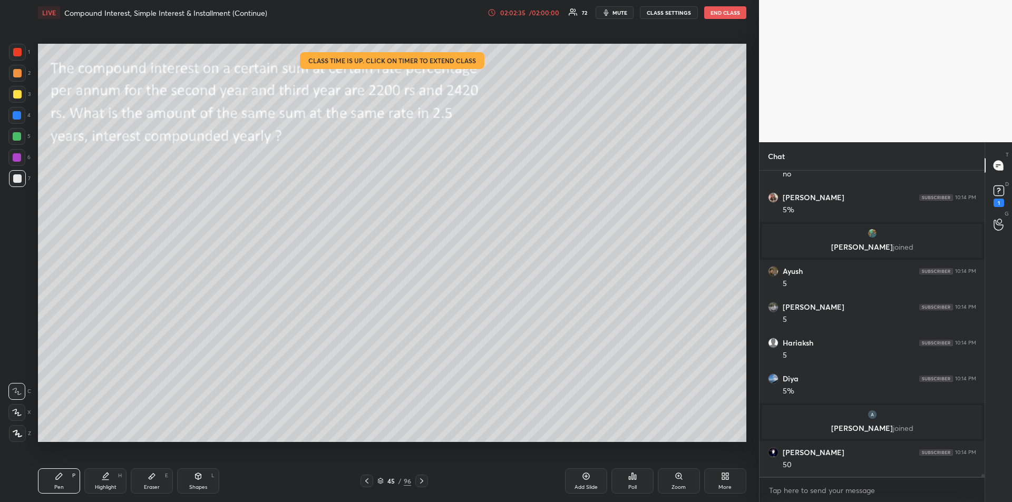
scroll to position [35173, 0]
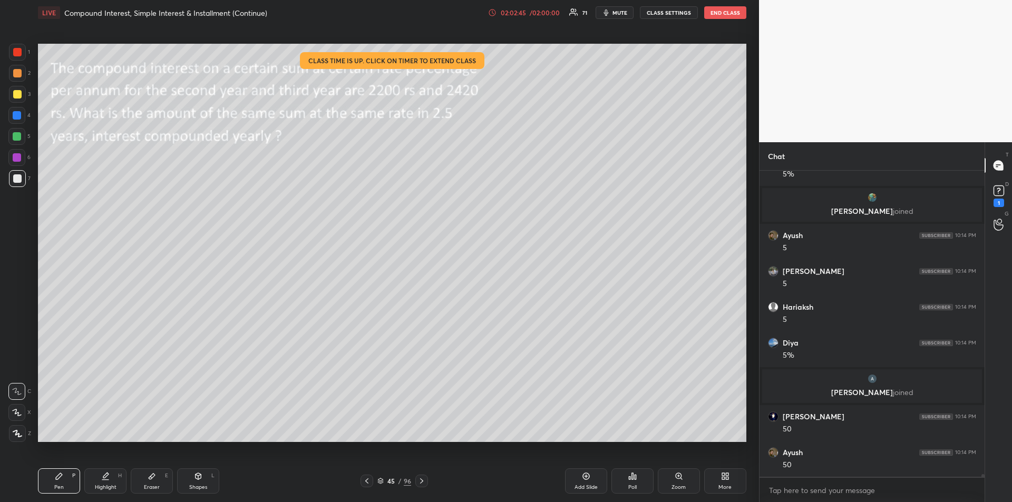
click at [15, 158] on div at bounding box center [17, 157] width 8 height 8
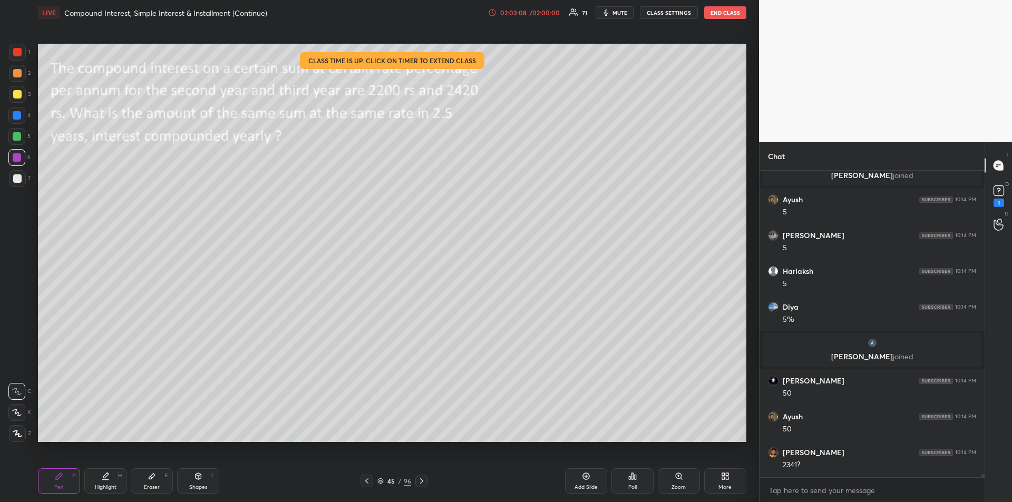
click at [101, 480] on div "Highlight H" at bounding box center [105, 480] width 42 height 25
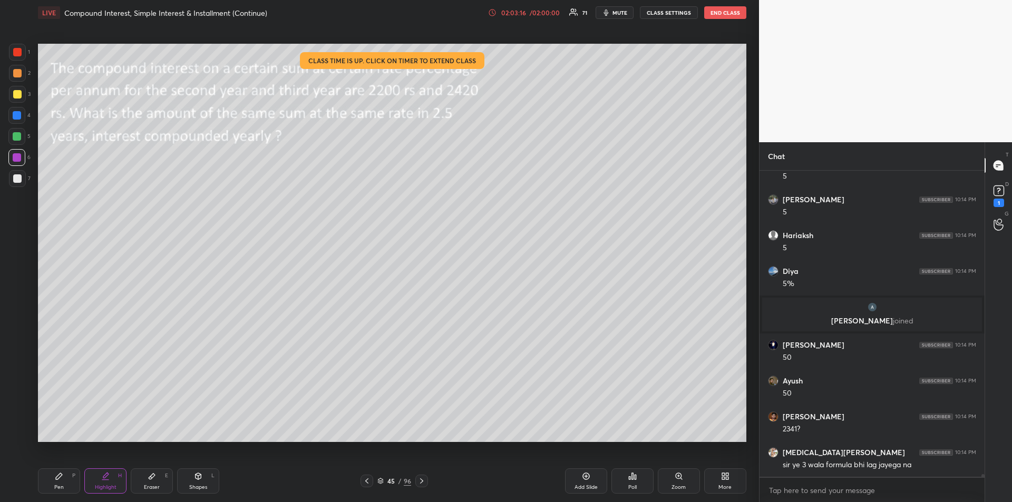
click at [60, 479] on icon at bounding box center [59, 476] width 8 height 8
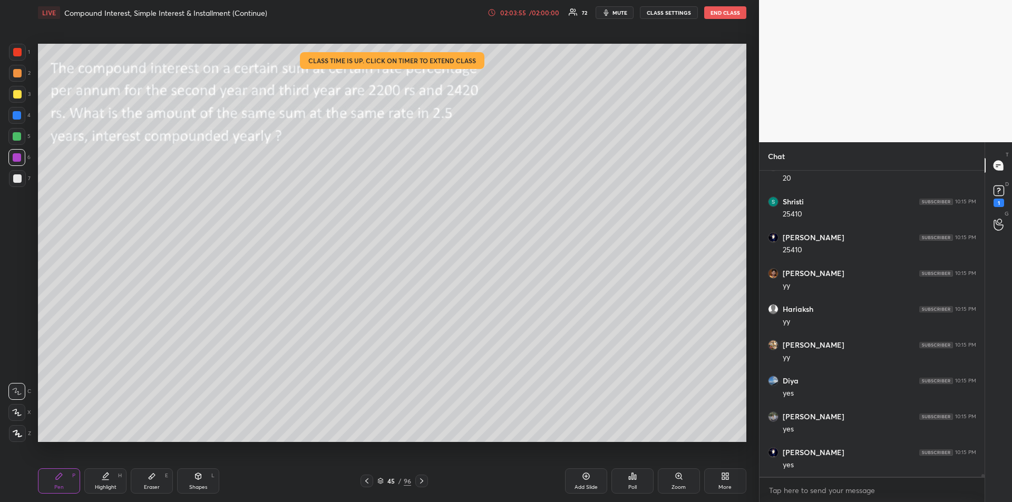
scroll to position [35603, 0]
click at [106, 475] on icon at bounding box center [105, 475] width 5 height 5
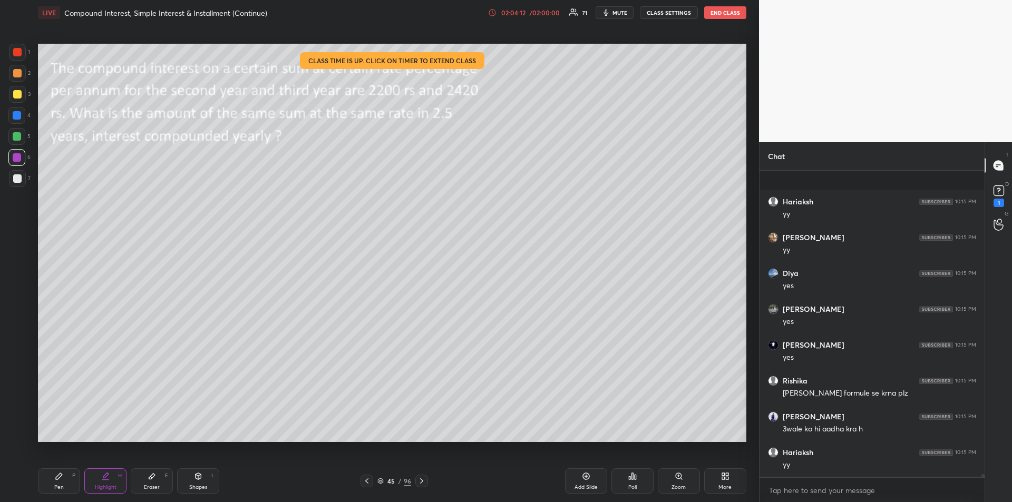
scroll to position [35746, 0]
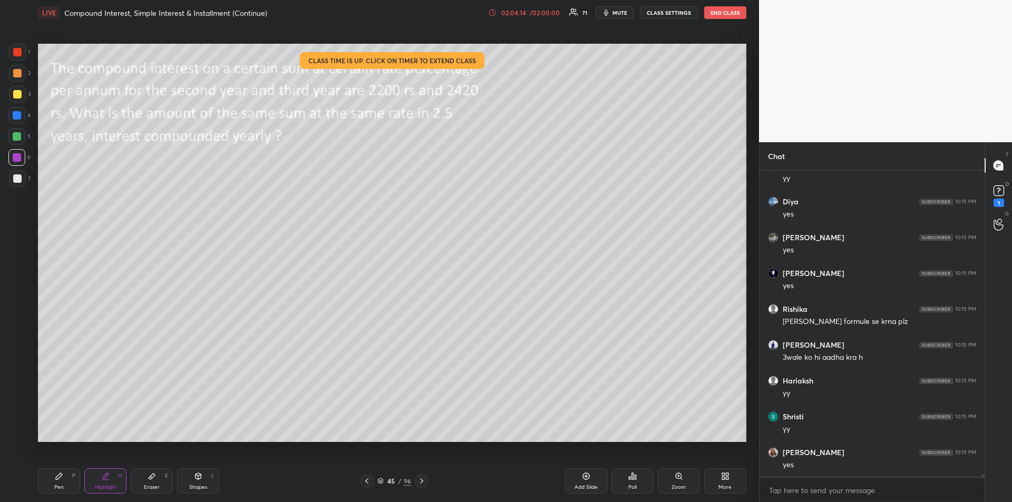
click at [60, 477] on icon at bounding box center [59, 476] width 6 height 6
click at [581, 481] on div "Add Slide" at bounding box center [586, 480] width 42 height 25
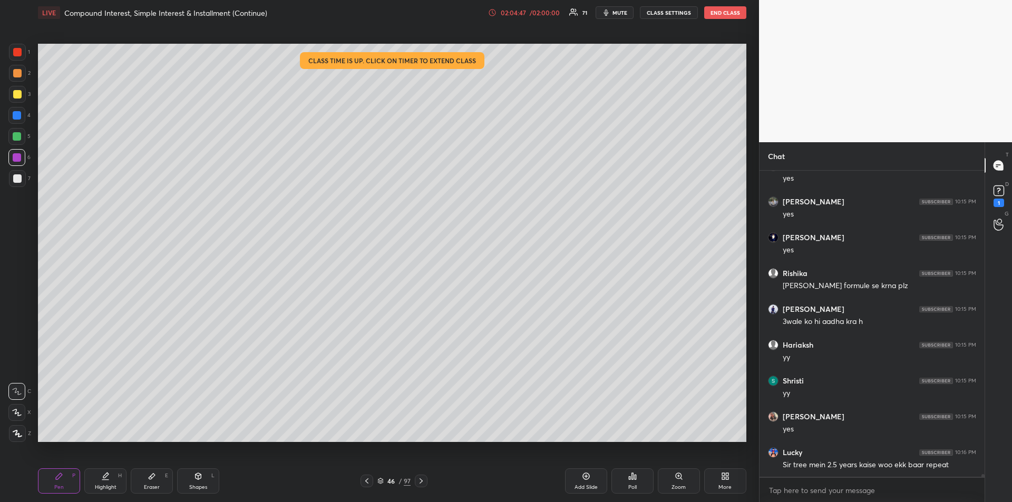
scroll to position [35827, 0]
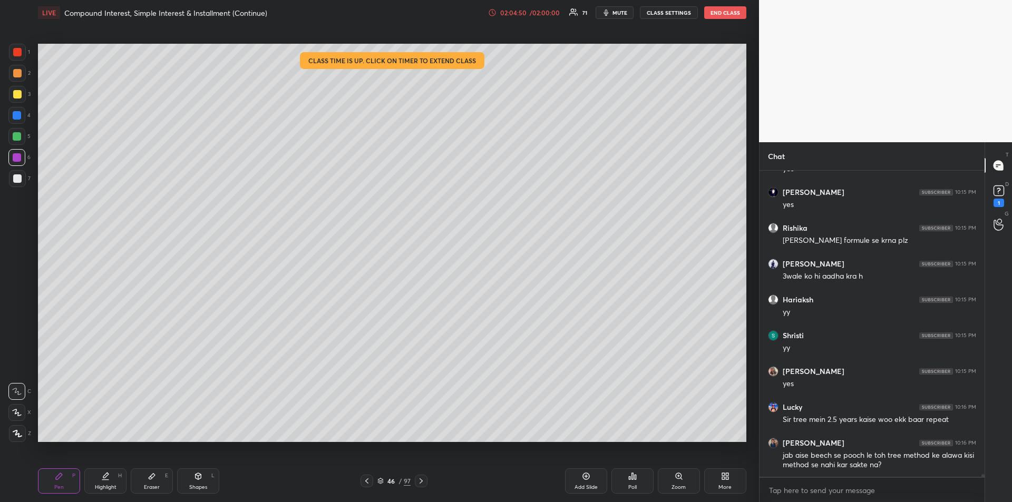
click at [366, 479] on icon at bounding box center [366, 481] width 8 height 8
click at [107, 481] on div "Highlight H" at bounding box center [105, 480] width 42 height 25
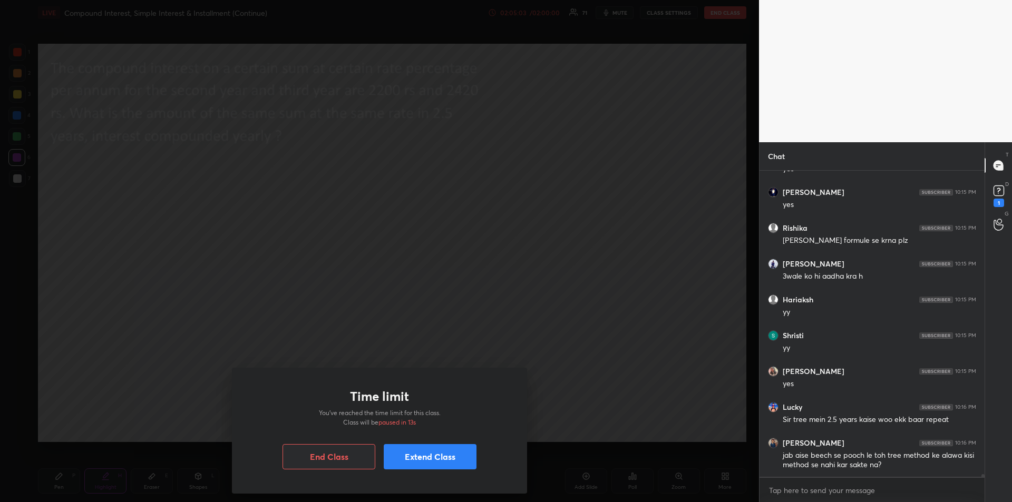
click at [435, 455] on button "Extend Class" at bounding box center [430, 456] width 93 height 25
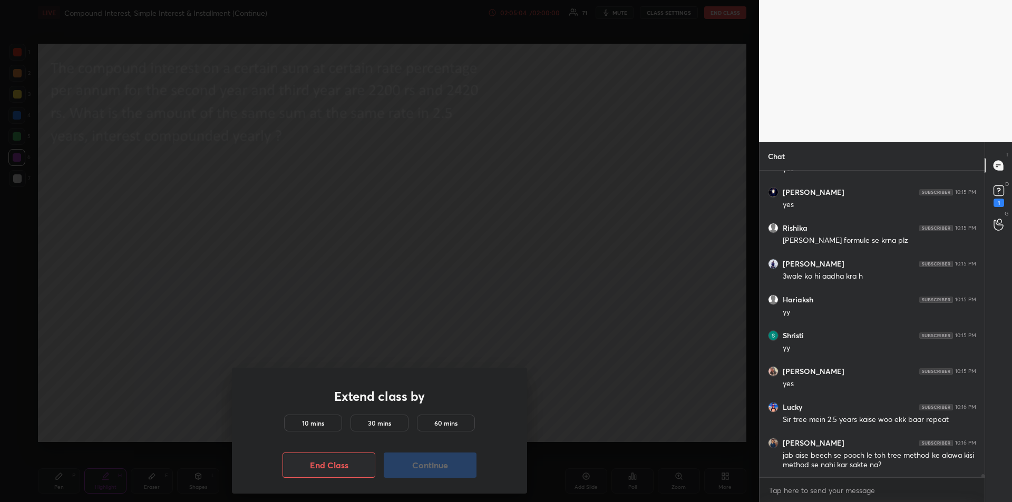
click at [446, 424] on h5 "60 mins" at bounding box center [445, 422] width 23 height 9
click at [436, 463] on button "Continue" at bounding box center [430, 465] width 93 height 25
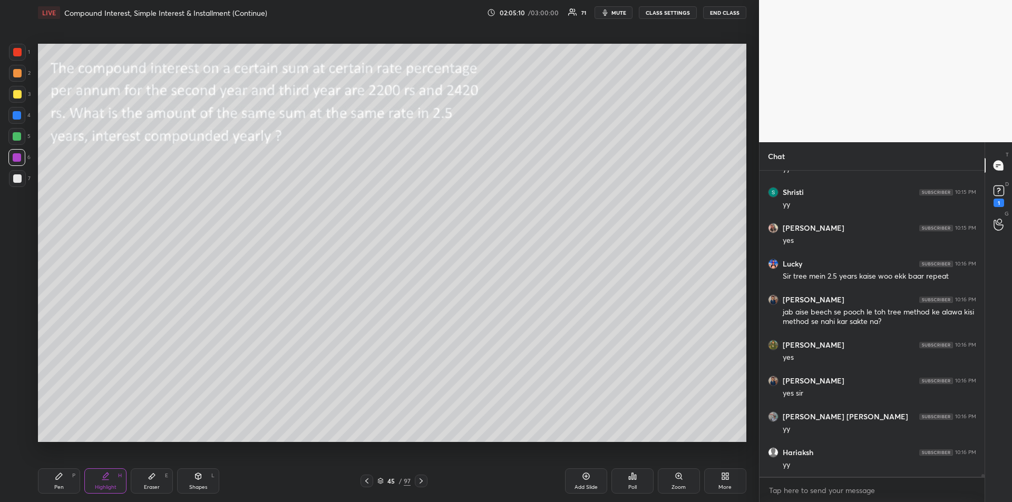
scroll to position [36007, 0]
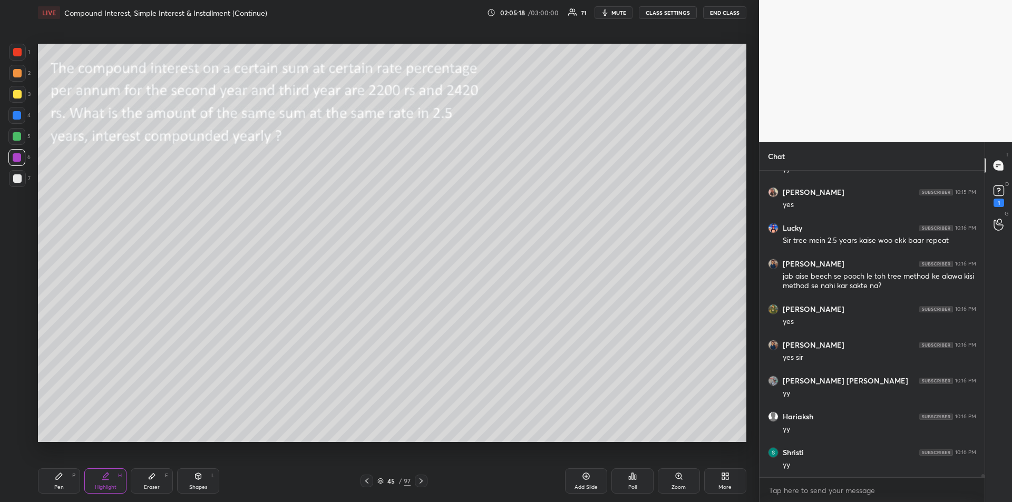
click at [52, 480] on div "Pen P" at bounding box center [59, 480] width 42 height 25
click at [18, 93] on div at bounding box center [17, 94] width 8 height 8
click at [106, 485] on div "Highlight" at bounding box center [106, 487] width 22 height 5
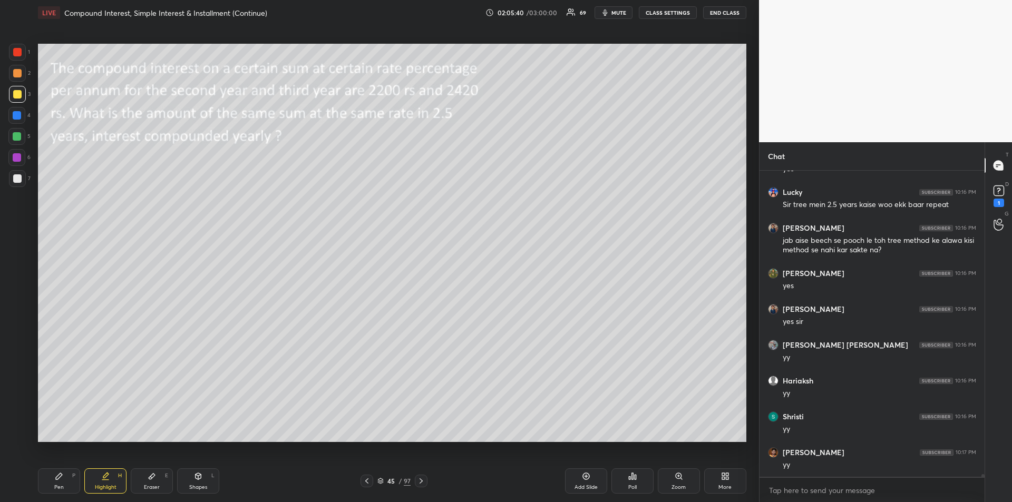
click at [58, 479] on icon at bounding box center [59, 476] width 6 height 6
click at [13, 120] on div at bounding box center [16, 115] width 17 height 17
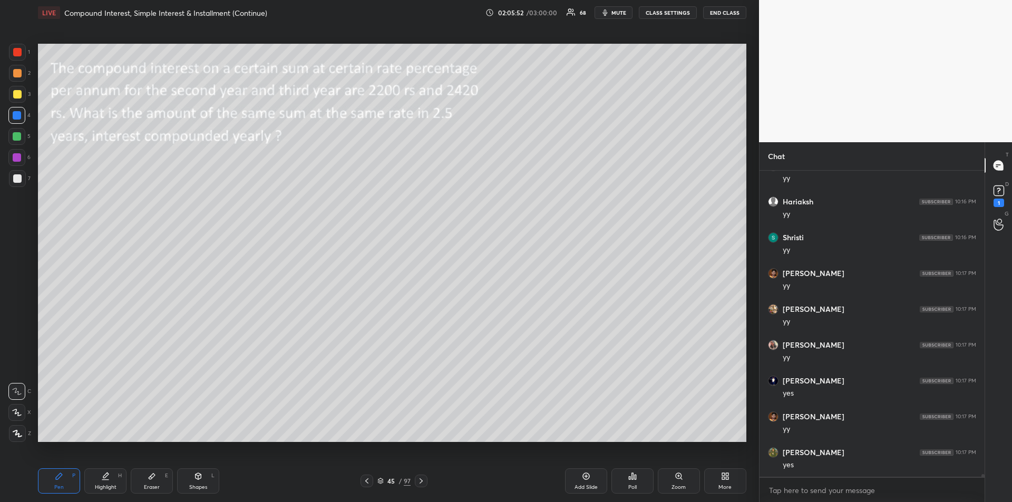
scroll to position [36257, 0]
click at [424, 483] on icon at bounding box center [421, 481] width 8 height 8
click at [425, 482] on icon at bounding box center [421, 481] width 8 height 8
click at [423, 481] on icon at bounding box center [420, 480] width 3 height 5
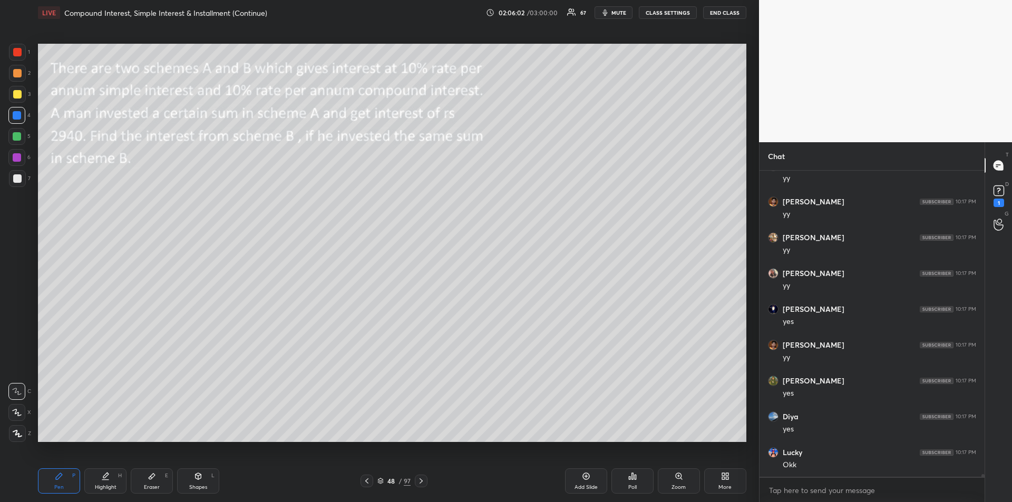
click at [423, 480] on icon at bounding box center [421, 481] width 8 height 8
click at [424, 481] on icon at bounding box center [421, 481] width 8 height 8
click at [423, 482] on icon at bounding box center [421, 481] width 8 height 8
click at [424, 481] on icon at bounding box center [421, 481] width 8 height 8
click at [423, 481] on icon at bounding box center [421, 481] width 8 height 8
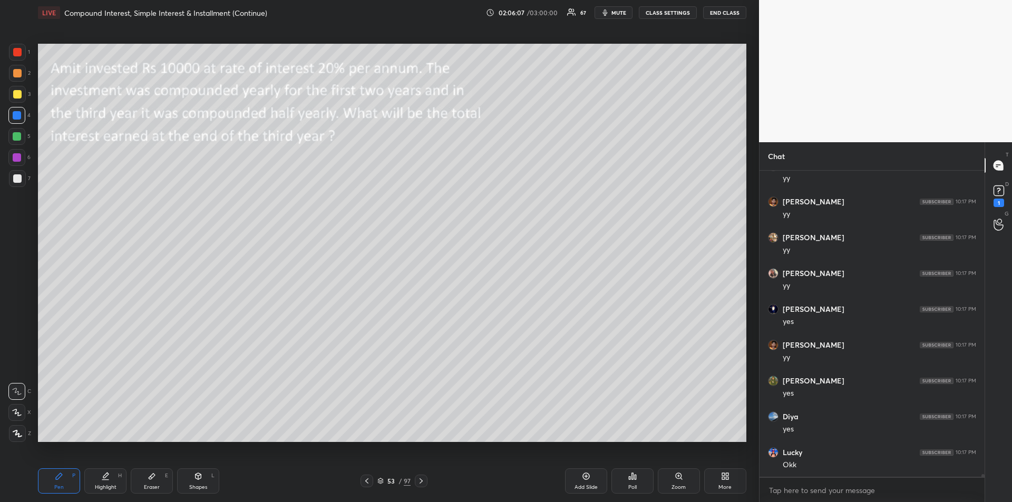
click at [423, 481] on icon at bounding box center [420, 480] width 3 height 5
click at [422, 483] on icon at bounding box center [421, 481] width 8 height 8
click at [423, 483] on icon at bounding box center [421, 481] width 8 height 8
click at [423, 482] on icon at bounding box center [421, 481] width 8 height 8
click at [421, 481] on icon at bounding box center [421, 481] width 8 height 8
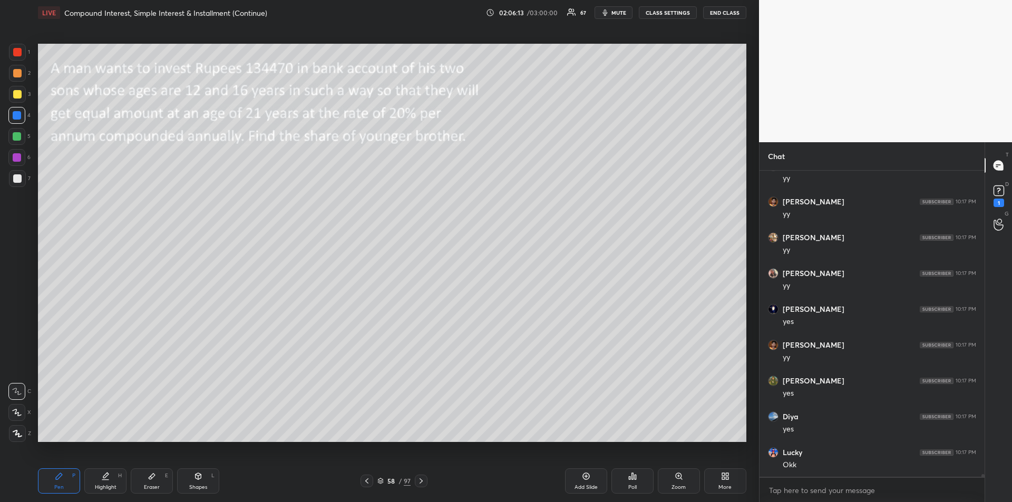
click at [421, 479] on icon at bounding box center [421, 481] width 8 height 8
click at [421, 481] on icon at bounding box center [421, 481] width 8 height 8
click at [422, 483] on icon at bounding box center [421, 481] width 8 height 8
click at [366, 483] on icon at bounding box center [366, 481] width 8 height 8
click at [365, 484] on icon at bounding box center [366, 481] width 8 height 8
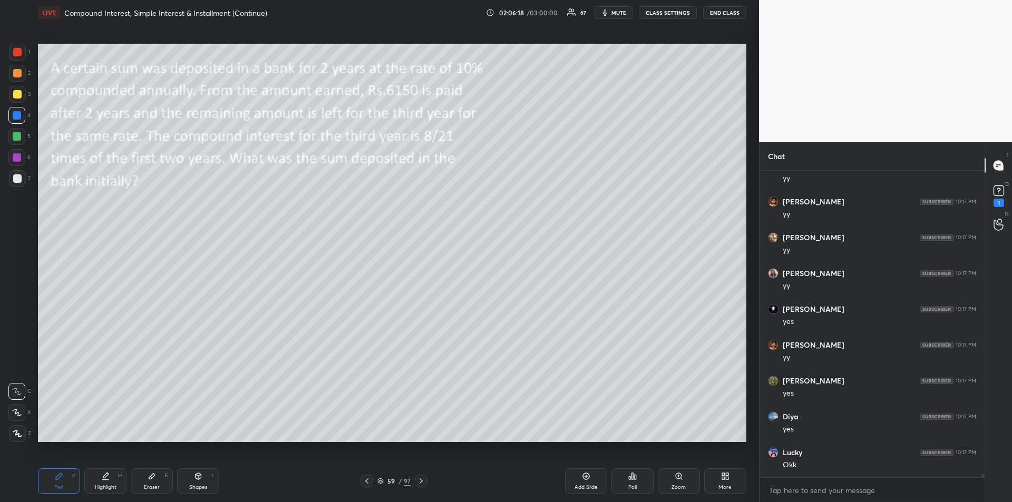
click at [364, 484] on icon at bounding box center [366, 481] width 8 height 8
click at [364, 483] on icon at bounding box center [366, 481] width 8 height 8
click at [363, 484] on icon at bounding box center [366, 481] width 8 height 8
click at [364, 484] on icon at bounding box center [366, 481] width 8 height 8
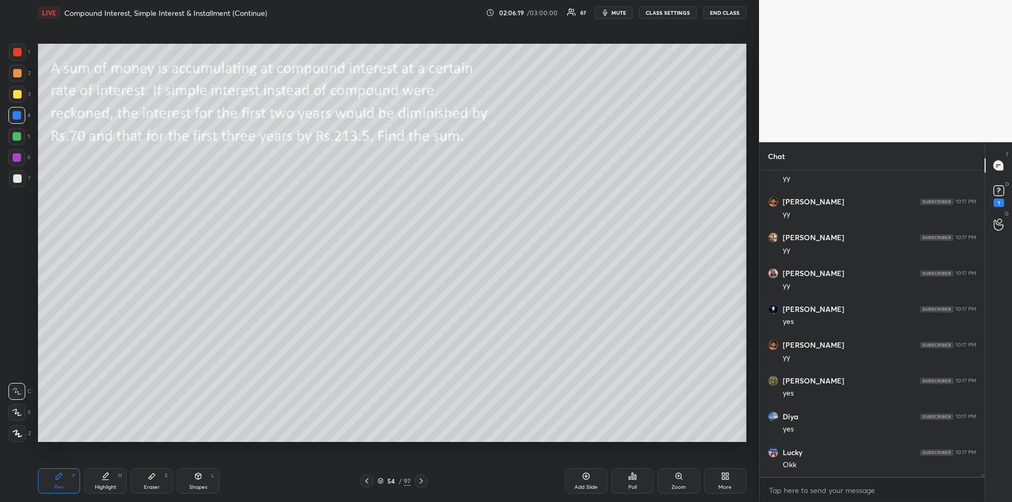
click at [364, 484] on icon at bounding box center [366, 481] width 8 height 8
click at [364, 485] on icon at bounding box center [366, 481] width 8 height 8
click at [363, 485] on div at bounding box center [366, 481] width 13 height 13
click at [362, 486] on div at bounding box center [366, 481] width 13 height 13
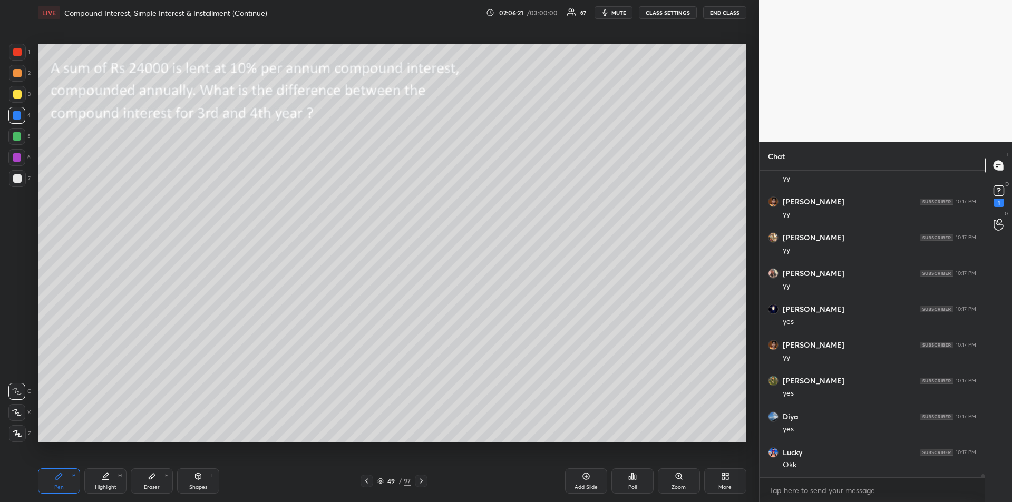
click at [361, 487] on div "Pen P Highlight H Eraser E Shapes L 49 / 97 Add Slide Poll Zoom More" at bounding box center [392, 481] width 708 height 42
click at [367, 482] on icon at bounding box center [366, 480] width 3 height 5
click at [364, 484] on icon at bounding box center [366, 481] width 8 height 8
click at [362, 485] on div at bounding box center [366, 481] width 13 height 13
click at [362, 486] on div at bounding box center [366, 481] width 13 height 13
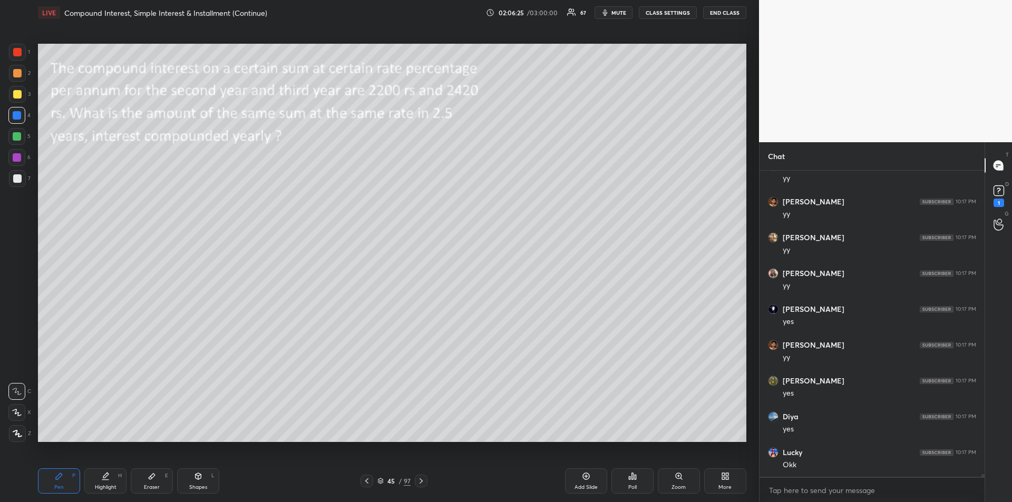
click at [419, 484] on icon at bounding box center [421, 481] width 8 height 8
click at [421, 484] on icon at bounding box center [421, 481] width 8 height 8
click at [369, 484] on icon at bounding box center [366, 481] width 8 height 8
click at [422, 484] on icon at bounding box center [421, 481] width 8 height 8
click at [584, 485] on div "Add Slide" at bounding box center [585, 487] width 23 height 5
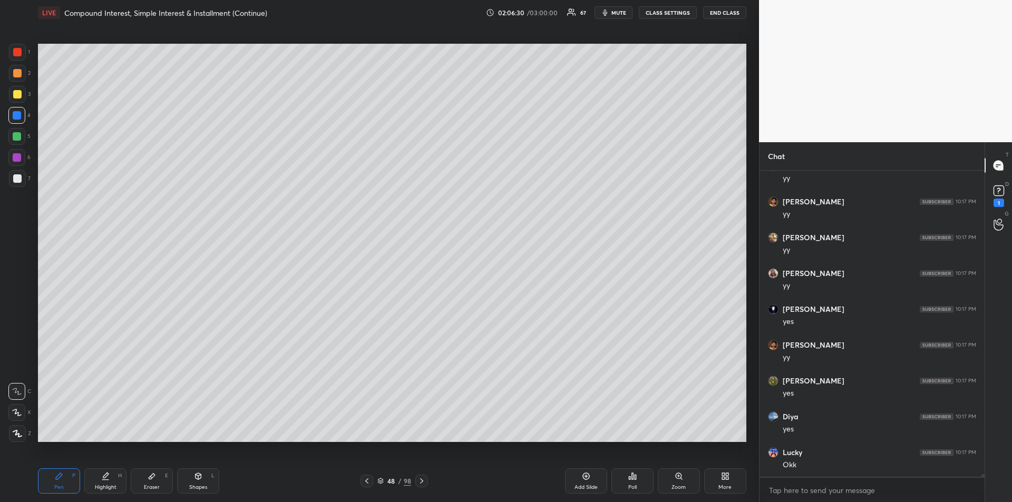
click at [16, 98] on div at bounding box center [17, 94] width 8 height 8
click at [17, 117] on div at bounding box center [17, 115] width 8 height 8
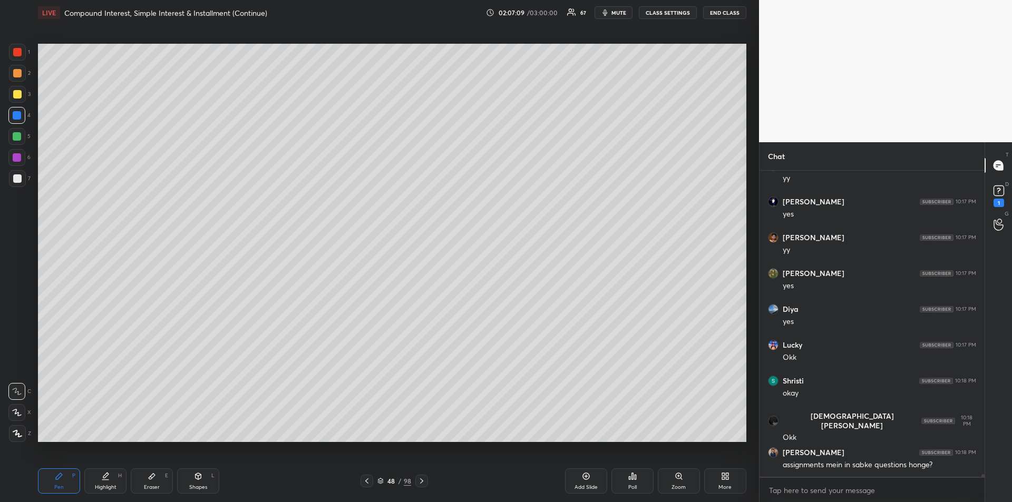
click at [153, 485] on div "Eraser" at bounding box center [152, 487] width 16 height 5
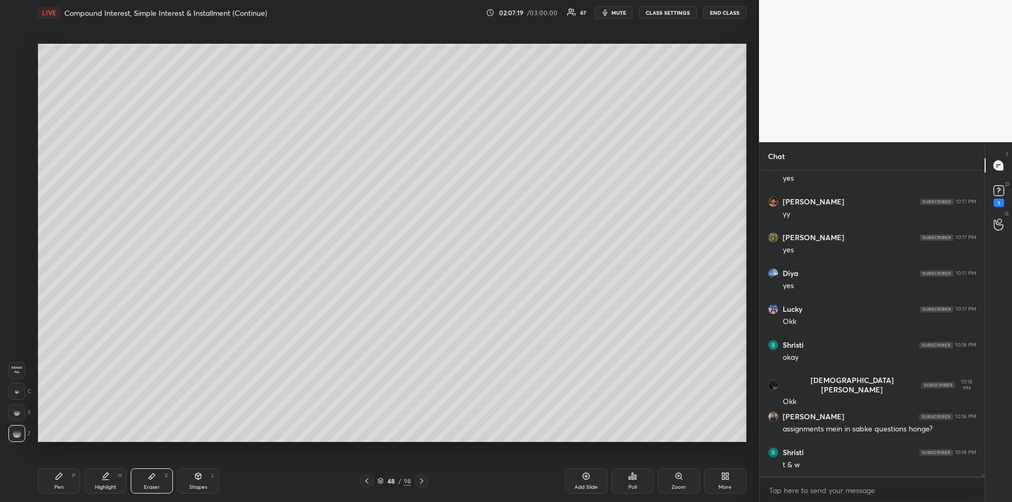
click at [64, 486] on div "Pen P" at bounding box center [59, 480] width 42 height 25
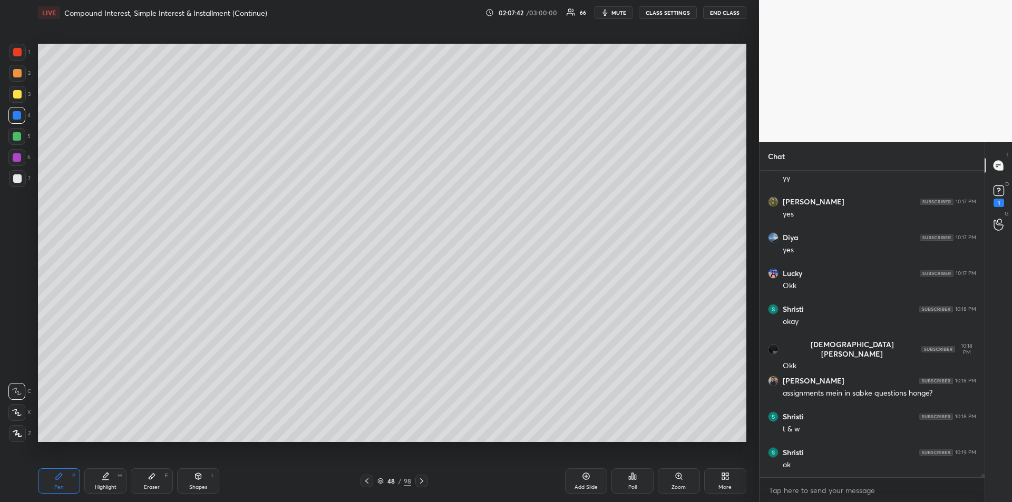
click at [367, 483] on icon at bounding box center [366, 480] width 3 height 5
click at [367, 485] on div at bounding box center [366, 481] width 13 height 13
click at [371, 481] on div at bounding box center [366, 481] width 13 height 13
click at [423, 483] on icon at bounding box center [421, 481] width 8 height 8
click at [426, 484] on div at bounding box center [421, 481] width 13 height 13
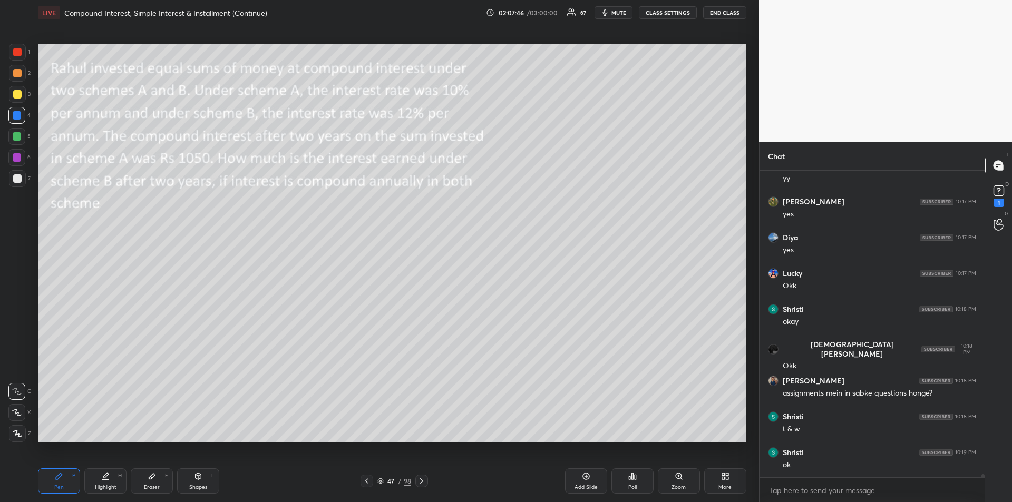
click at [197, 483] on div "Shapes L" at bounding box center [198, 480] width 42 height 25
click at [12, 365] on div at bounding box center [17, 370] width 17 height 17
click at [13, 90] on div at bounding box center [17, 94] width 17 height 17
click at [62, 478] on icon at bounding box center [59, 476] width 8 height 8
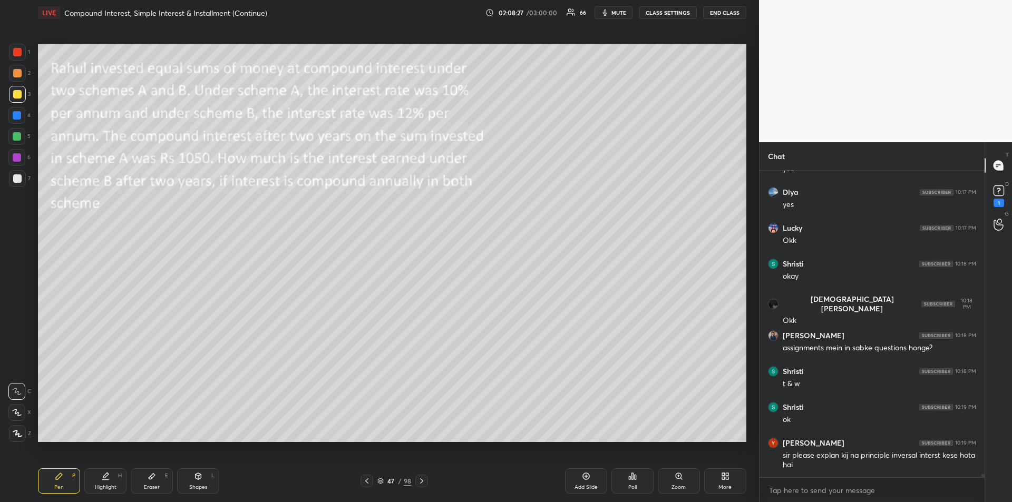
scroll to position [36556, 0]
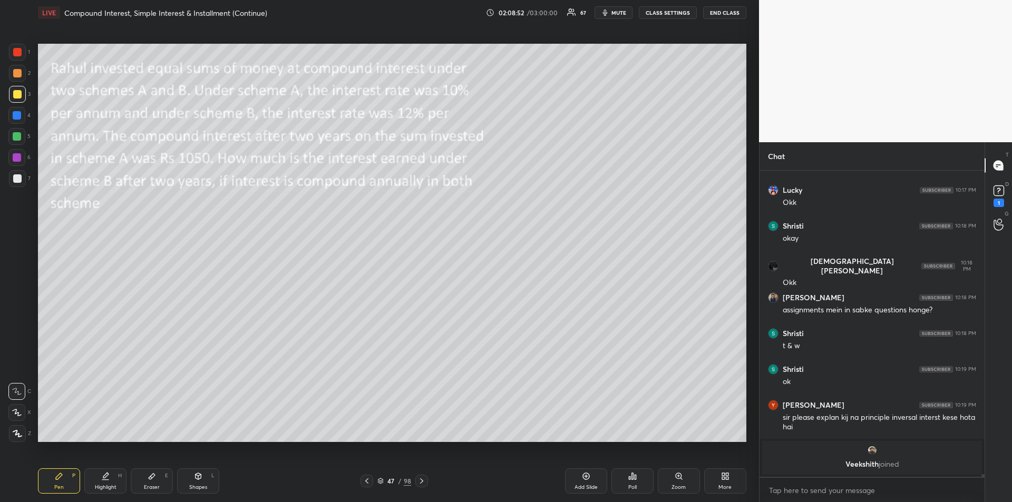
click at [16, 136] on div at bounding box center [17, 136] width 8 height 8
click at [153, 481] on div "Eraser E" at bounding box center [152, 480] width 42 height 25
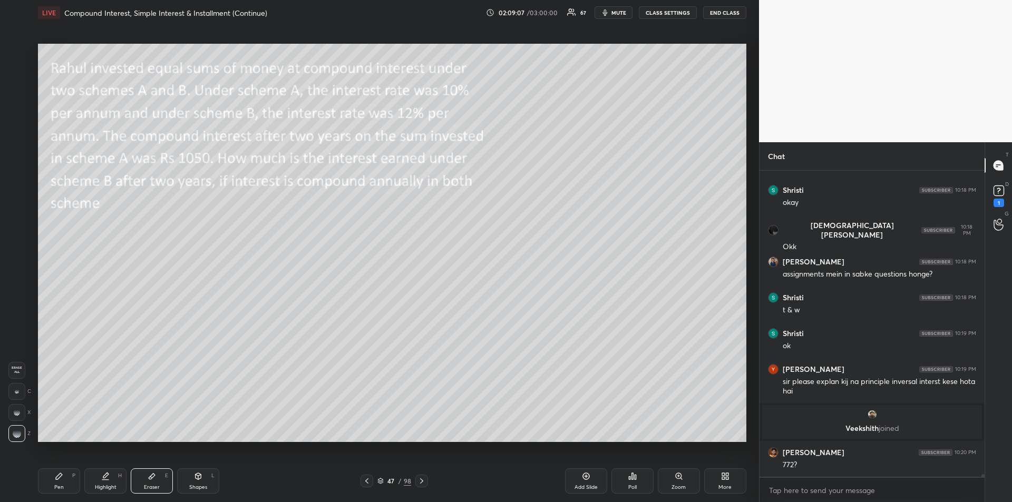
scroll to position [36179, 0]
click at [55, 470] on div "Pen P" at bounding box center [59, 480] width 42 height 25
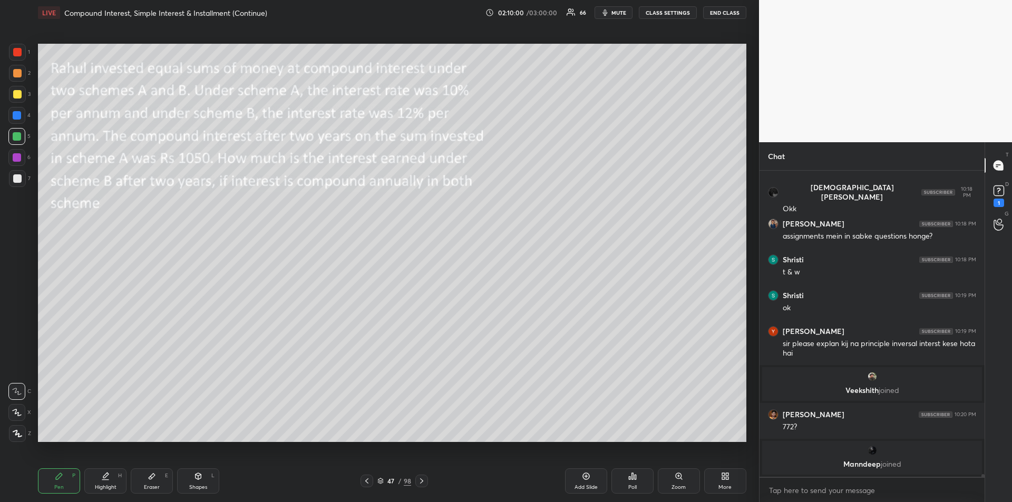
click at [106, 487] on div "Highlight" at bounding box center [106, 487] width 22 height 5
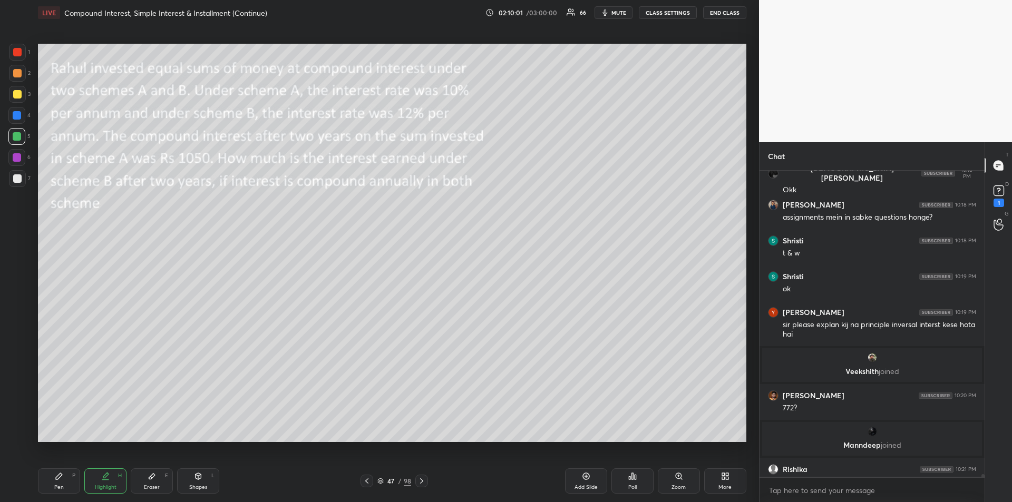
scroll to position [36234, 0]
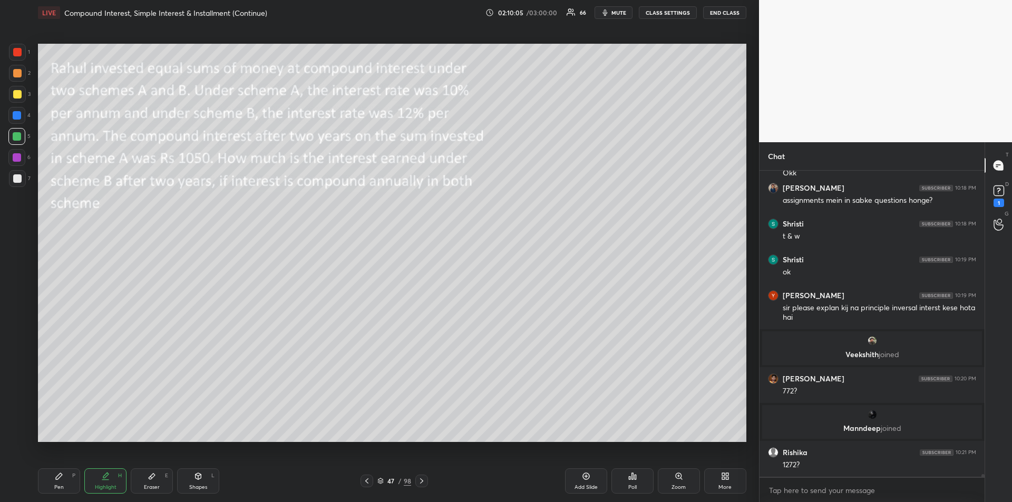
click at [61, 479] on icon at bounding box center [59, 476] width 8 height 8
click at [17, 177] on div at bounding box center [17, 178] width 8 height 8
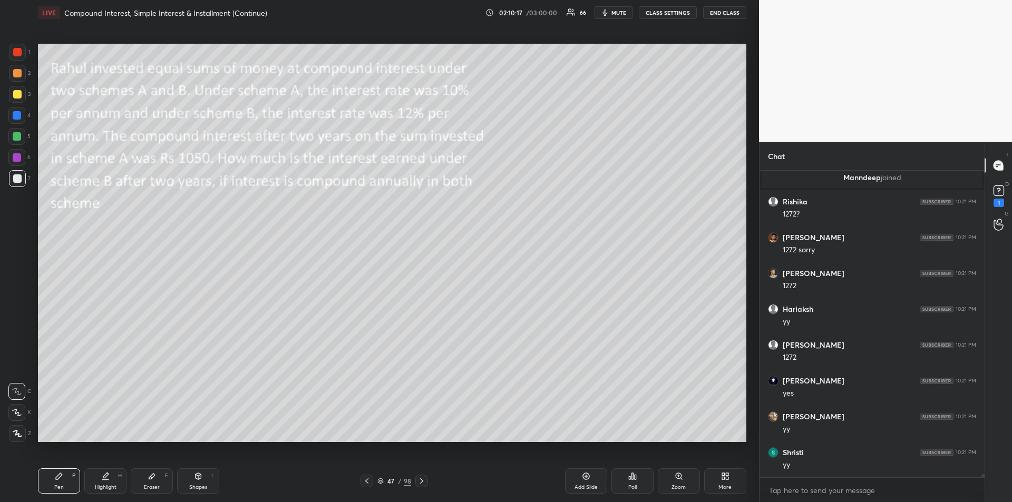
scroll to position [36521, 0]
click at [15, 136] on div at bounding box center [17, 136] width 8 height 8
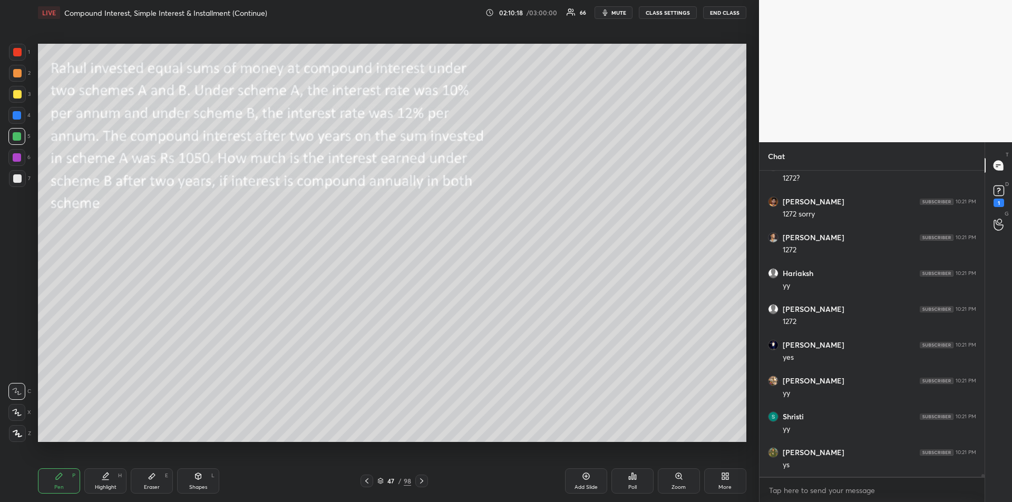
scroll to position [36557, 0]
click at [18, 175] on div at bounding box center [17, 178] width 8 height 8
click at [14, 159] on div at bounding box center [17, 157] width 8 height 8
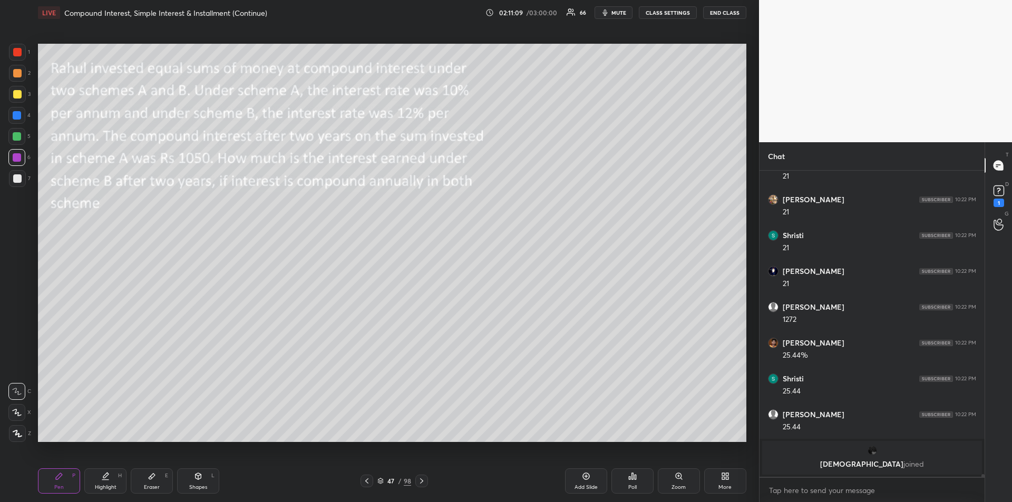
click at [150, 481] on div "Eraser E" at bounding box center [152, 480] width 42 height 25
click at [62, 475] on icon at bounding box center [59, 476] width 6 height 6
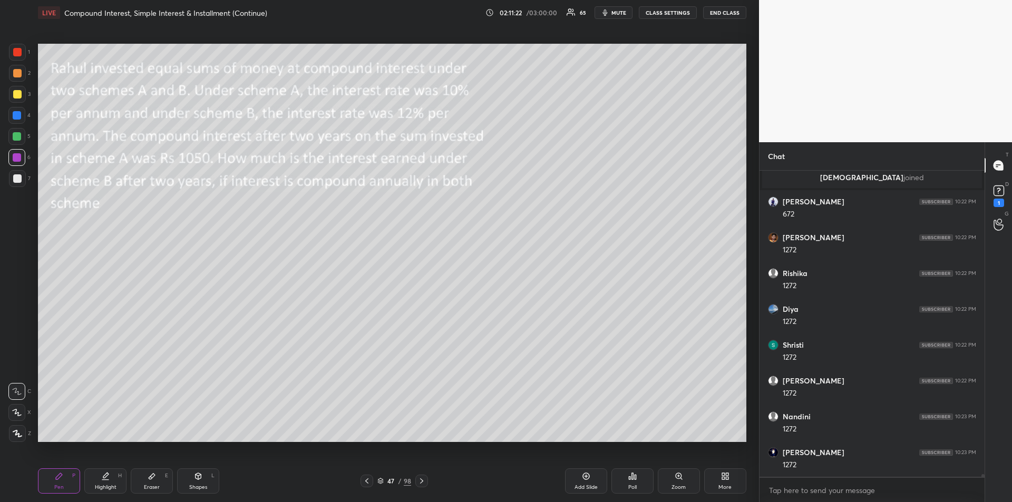
scroll to position [37142, 0]
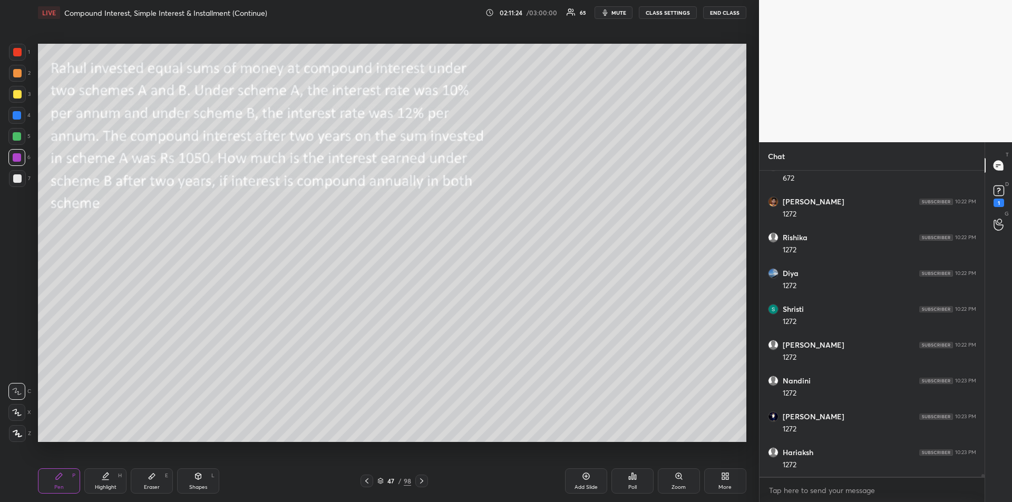
click at [15, 94] on div at bounding box center [17, 94] width 8 height 8
click at [425, 484] on icon at bounding box center [421, 481] width 8 height 8
click at [370, 479] on icon at bounding box center [366, 481] width 8 height 8
click at [420, 484] on icon at bounding box center [421, 481] width 8 height 8
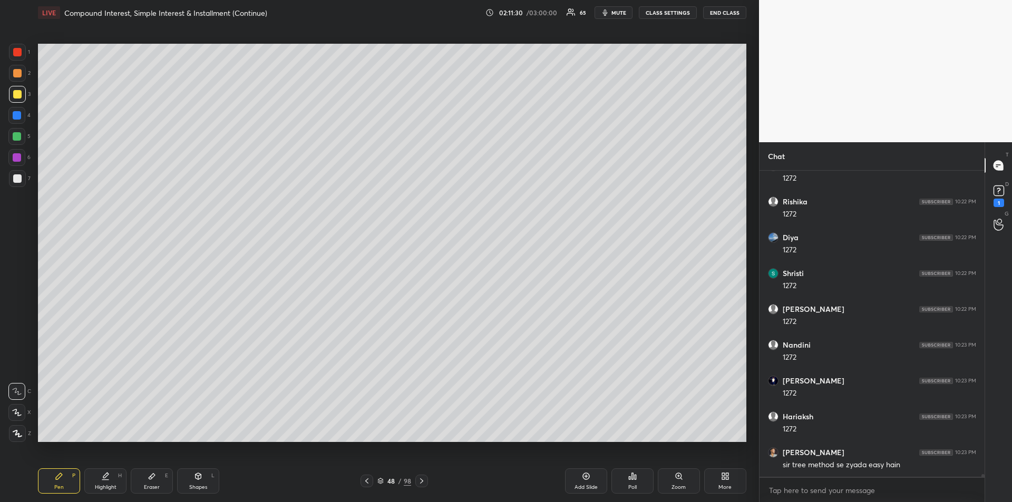
click at [423, 482] on icon at bounding box center [421, 480] width 3 height 5
click at [189, 468] on div "Shapes L" at bounding box center [198, 480] width 42 height 25
click at [17, 369] on icon at bounding box center [17, 370] width 8 height 8
click at [65, 470] on div "Pen P" at bounding box center [59, 480] width 42 height 25
click at [21, 181] on div at bounding box center [17, 178] width 8 height 8
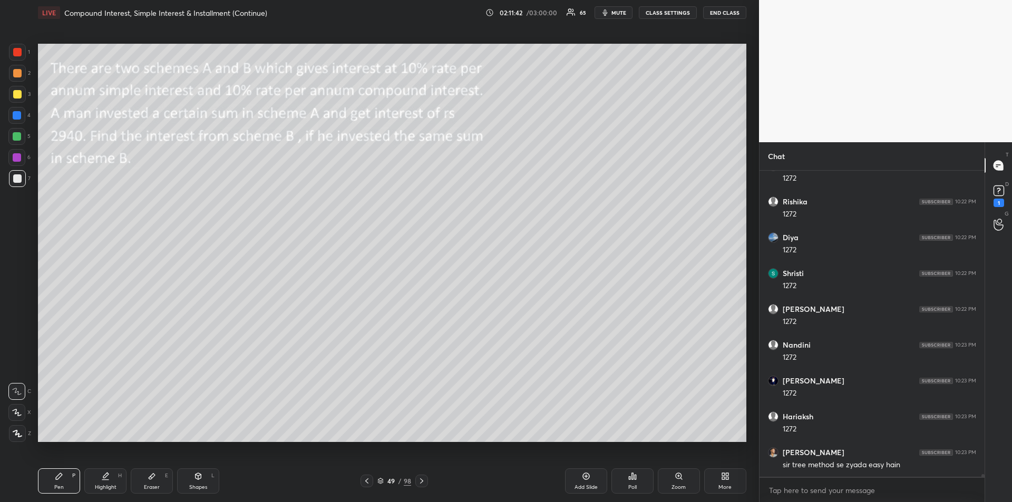
scroll to position [37188, 0]
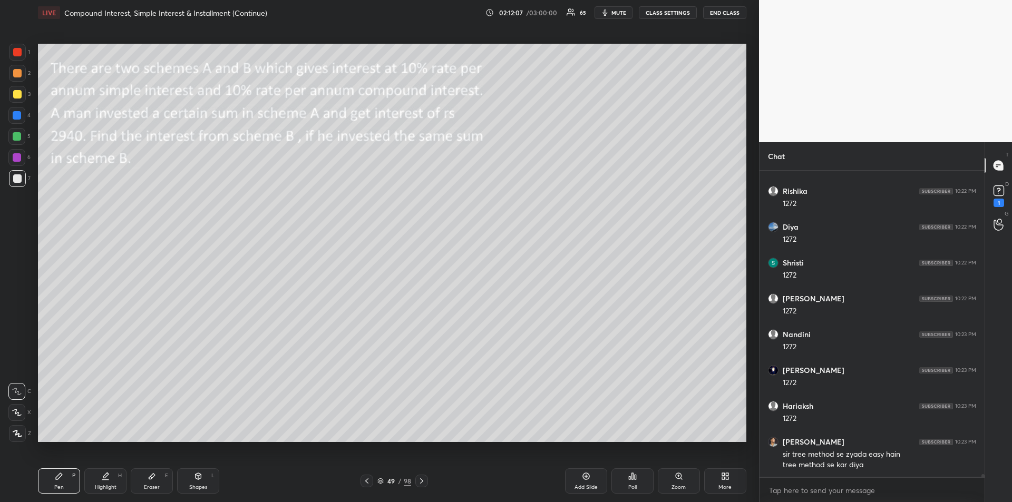
click at [142, 475] on div "Eraser E" at bounding box center [152, 480] width 42 height 25
click at [61, 480] on icon at bounding box center [59, 476] width 8 height 8
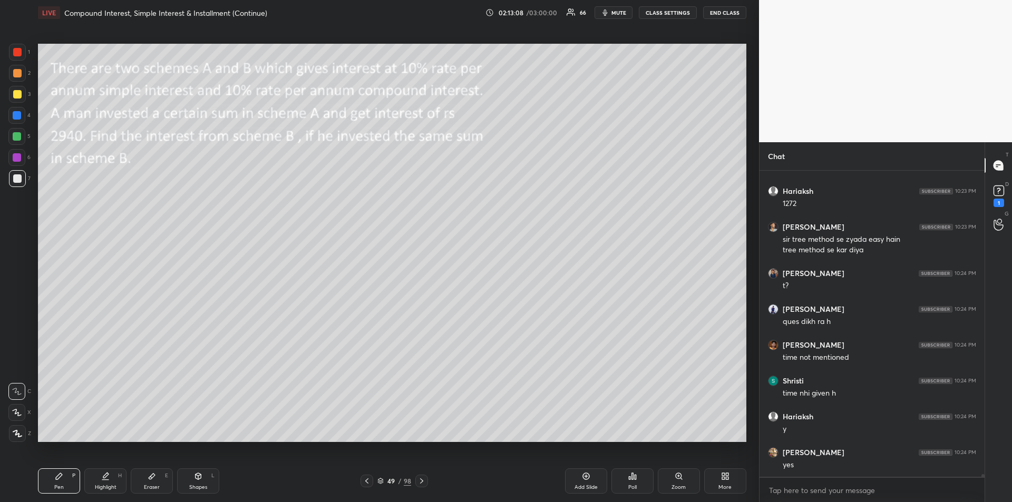
scroll to position [37439, 0]
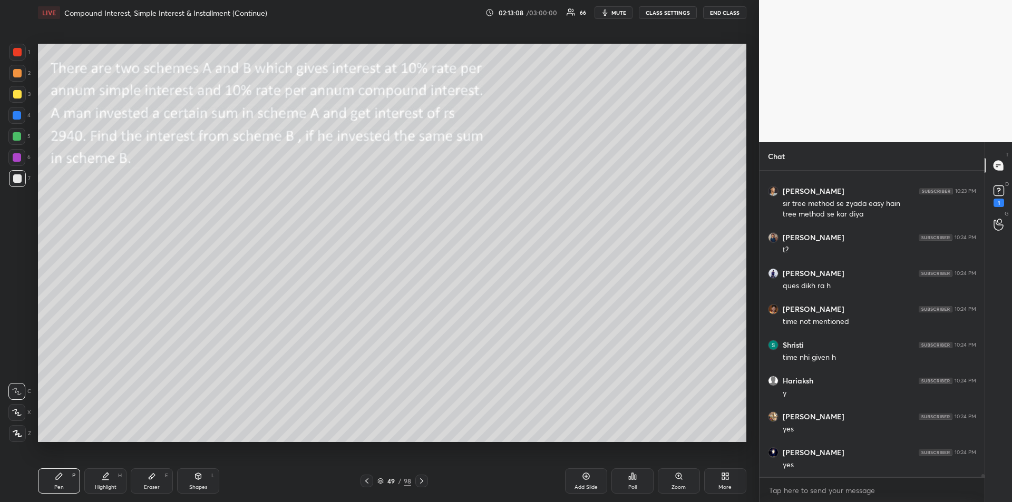
click at [16, 54] on div at bounding box center [17, 52] width 8 height 8
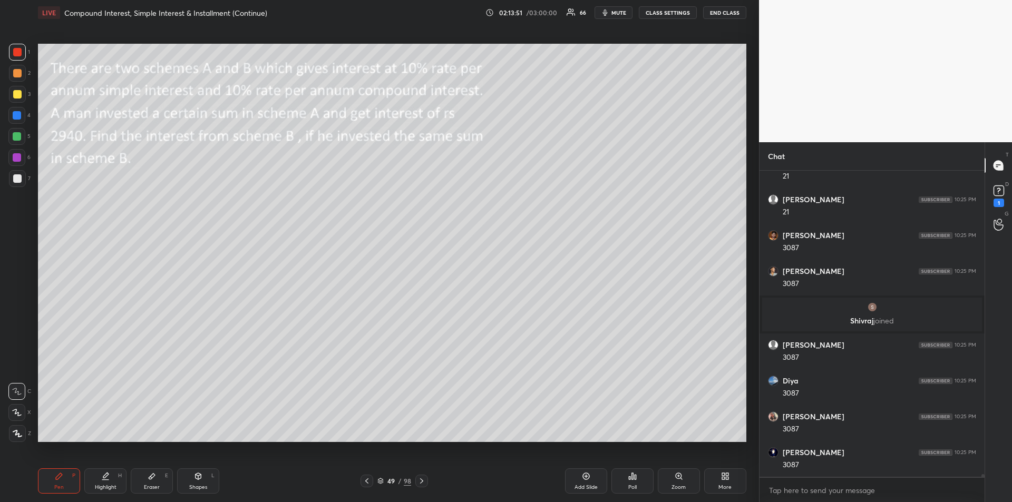
scroll to position [37877, 0]
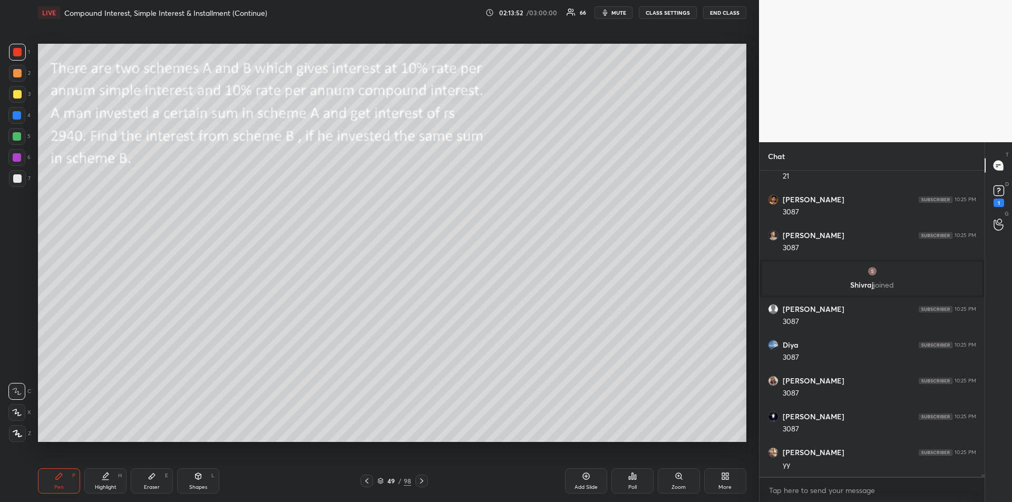
click at [106, 478] on icon at bounding box center [105, 476] width 8 height 8
click at [62, 479] on icon at bounding box center [59, 476] width 8 height 8
click at [421, 482] on icon at bounding box center [421, 481] width 8 height 8
click at [197, 483] on div "Shapes L" at bounding box center [198, 480] width 42 height 25
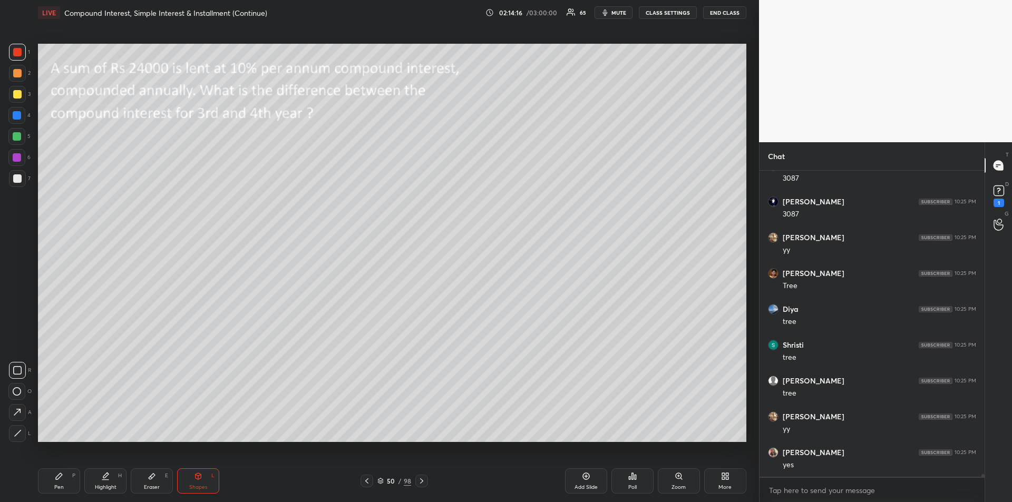
click at [64, 478] on div "Pen P" at bounding box center [59, 480] width 42 height 25
click at [18, 95] on div at bounding box center [17, 94] width 8 height 8
click at [22, 180] on div at bounding box center [17, 178] width 17 height 17
click at [18, 50] on div at bounding box center [17, 52] width 8 height 8
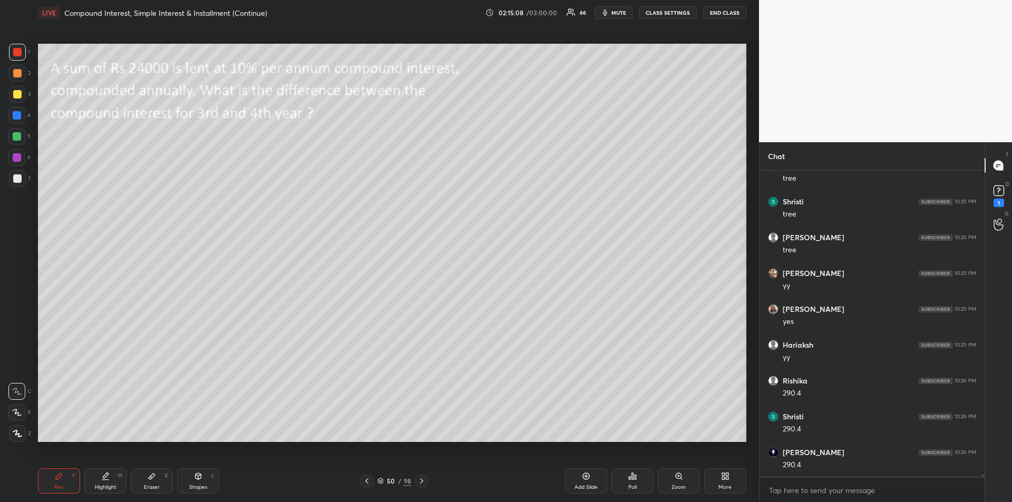
scroll to position [38271, 0]
click at [16, 113] on div at bounding box center [17, 115] width 8 height 8
click at [422, 482] on icon at bounding box center [421, 480] width 3 height 5
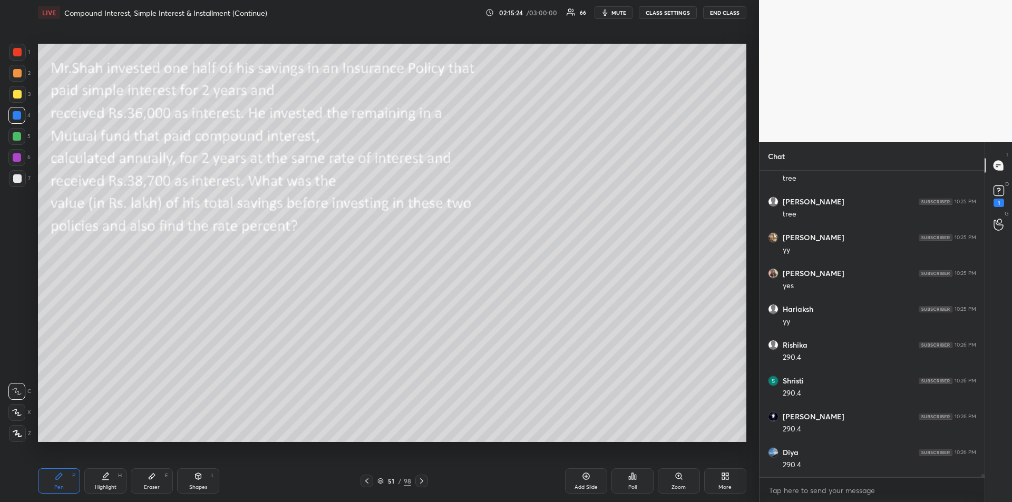
scroll to position [38307, 0]
click at [194, 485] on div "Shapes" at bounding box center [198, 487] width 18 height 5
click at [613, 13] on span "mute" at bounding box center [618, 12] width 15 height 7
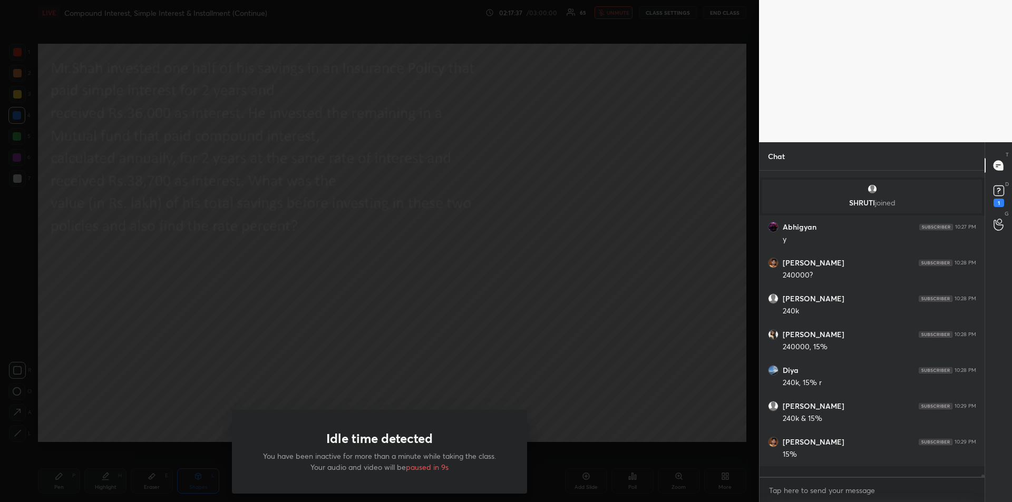
scroll to position [38363, 0]
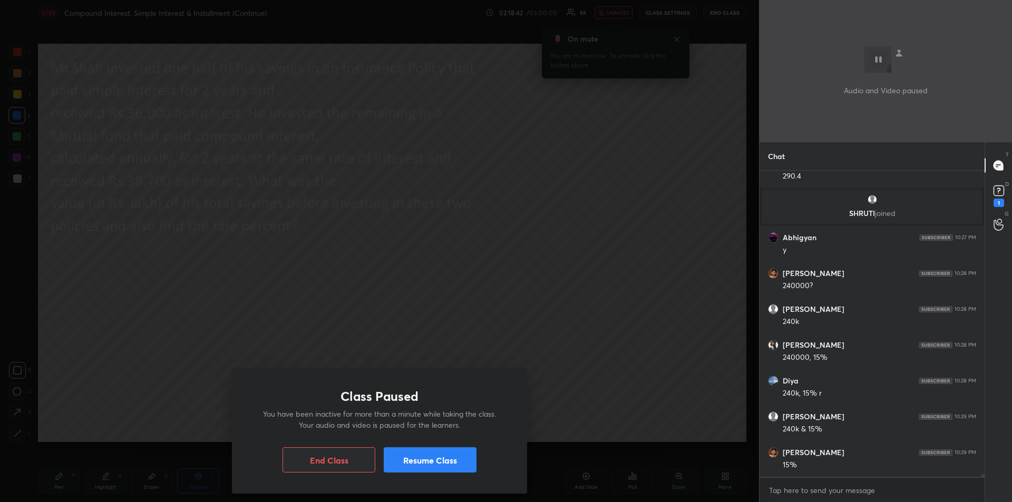
click at [448, 458] on button "Resume Class" at bounding box center [430, 459] width 93 height 25
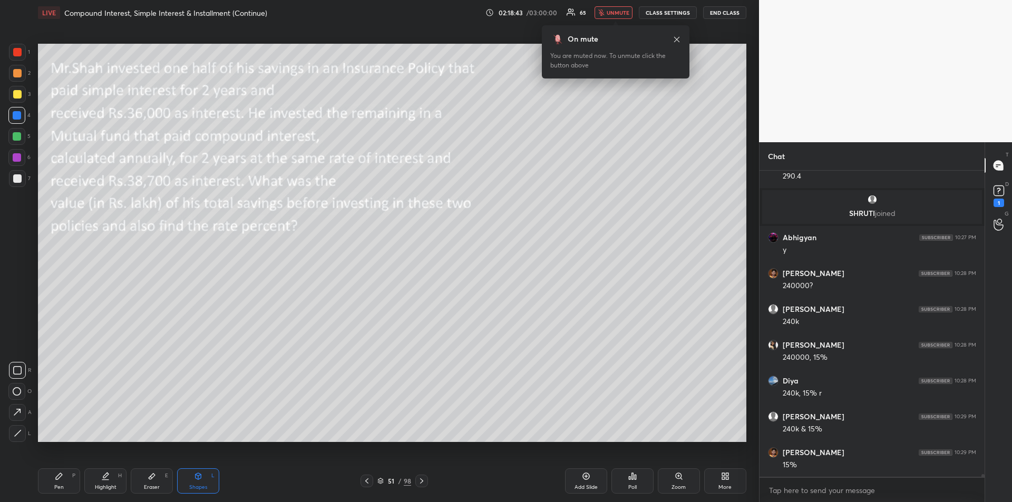
click at [618, 10] on span "unmute" at bounding box center [617, 12] width 23 height 7
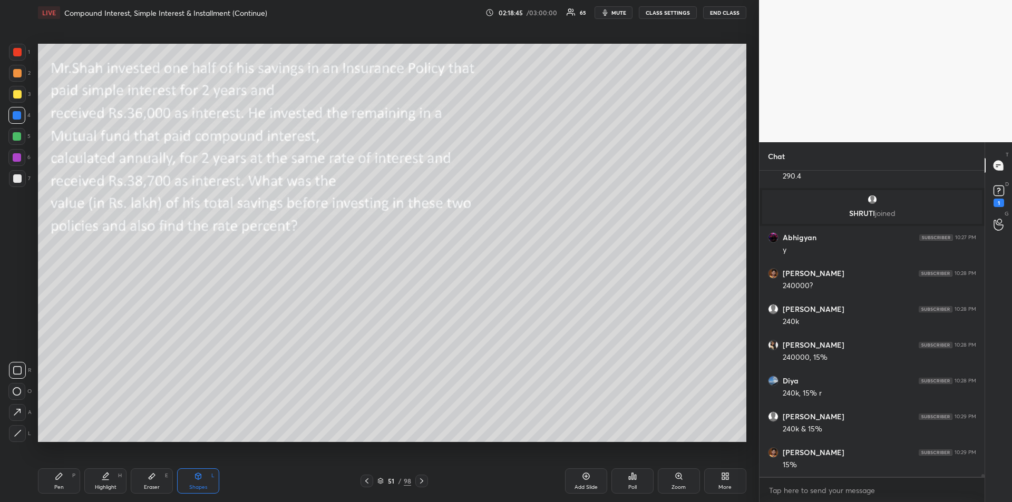
click at [61, 482] on div "Pen P" at bounding box center [59, 480] width 42 height 25
click at [18, 76] on div at bounding box center [17, 73] width 8 height 8
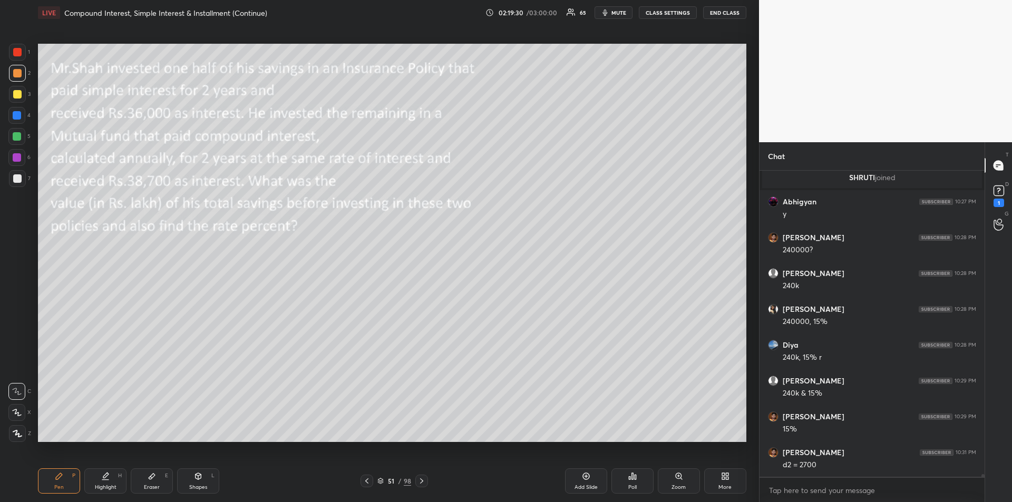
click at [156, 475] on div "Eraser E" at bounding box center [152, 480] width 42 height 25
click at [58, 482] on div "Pen P" at bounding box center [59, 480] width 42 height 25
click at [151, 483] on div "Eraser E" at bounding box center [152, 480] width 42 height 25
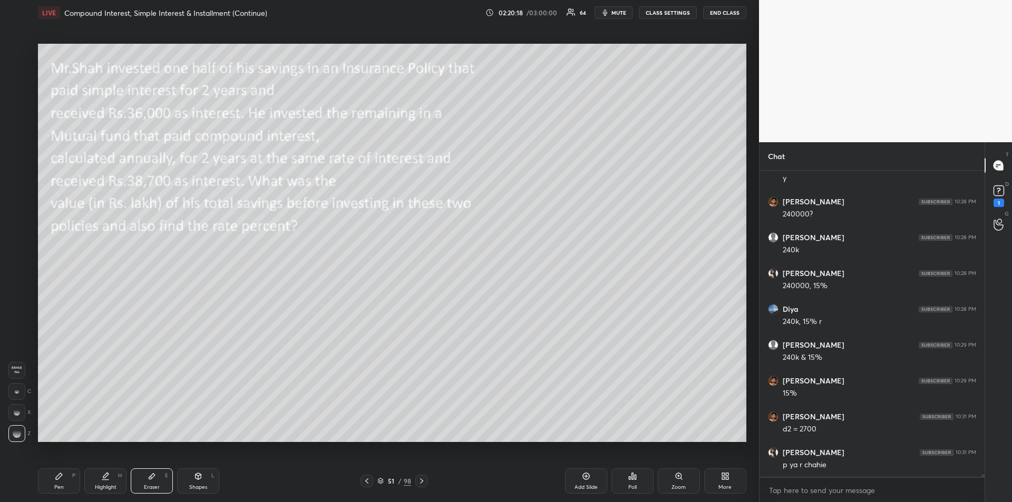
scroll to position [38472, 0]
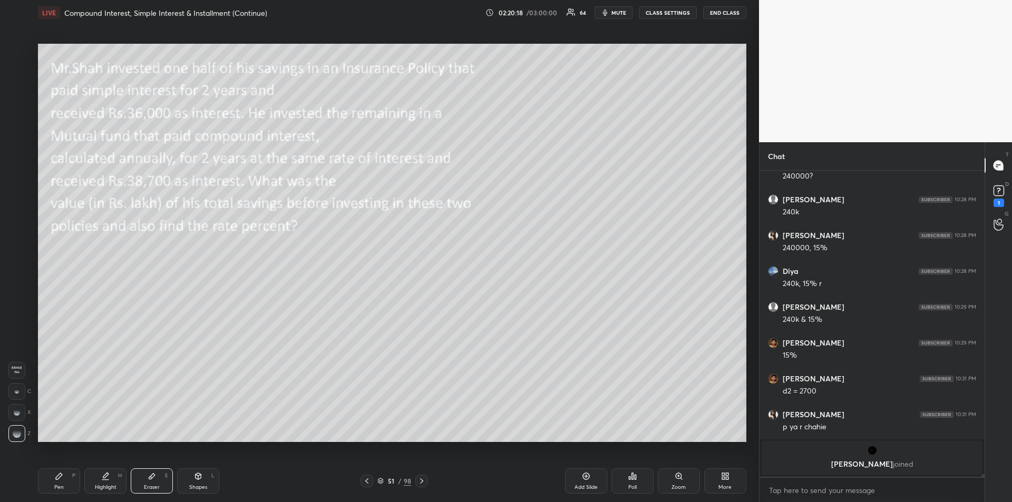
click at [65, 480] on div "Pen P" at bounding box center [59, 480] width 42 height 25
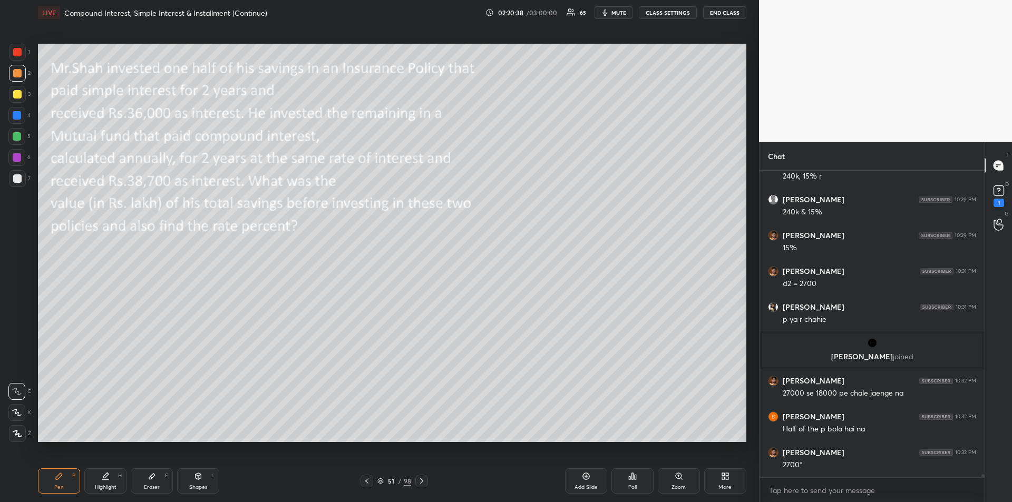
scroll to position [38519, 0]
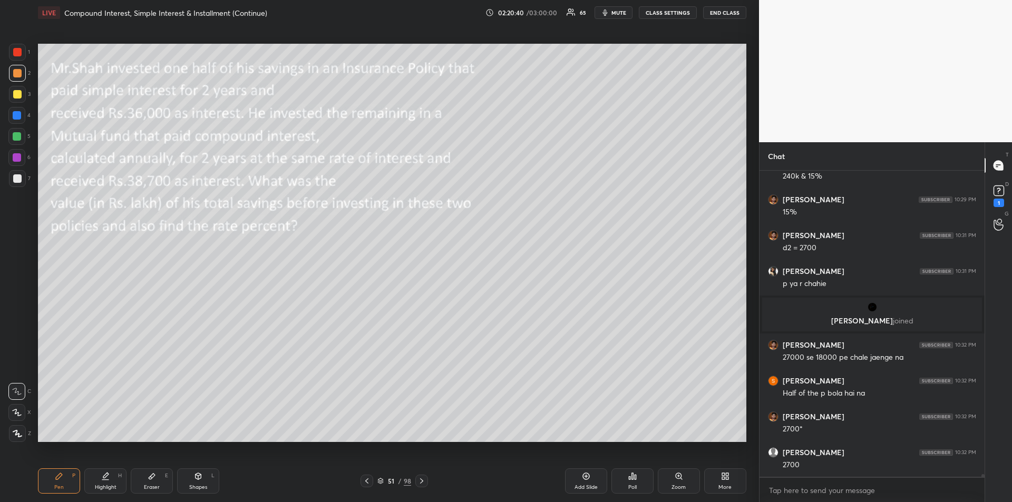
click at [107, 483] on div "Highlight H" at bounding box center [105, 480] width 42 height 25
click at [51, 473] on div "Pen P" at bounding box center [59, 480] width 42 height 25
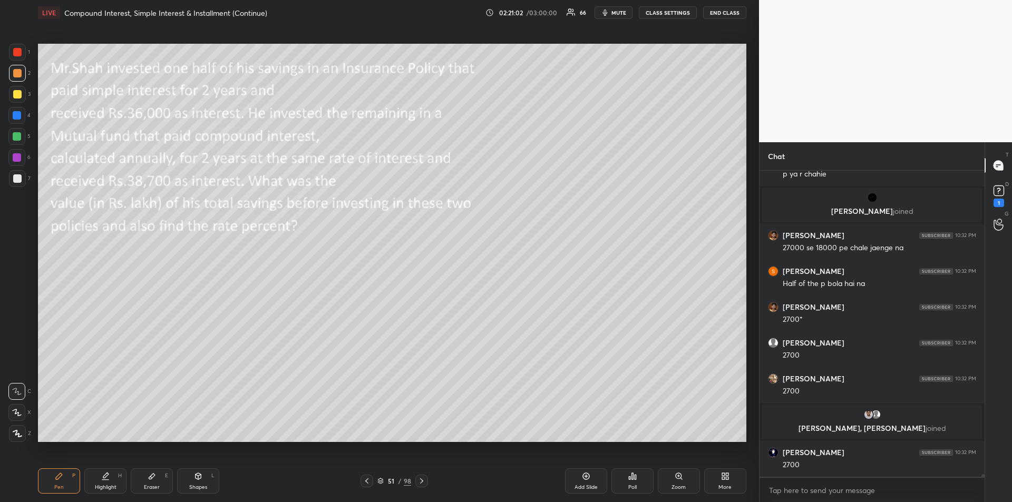
scroll to position [38607, 0]
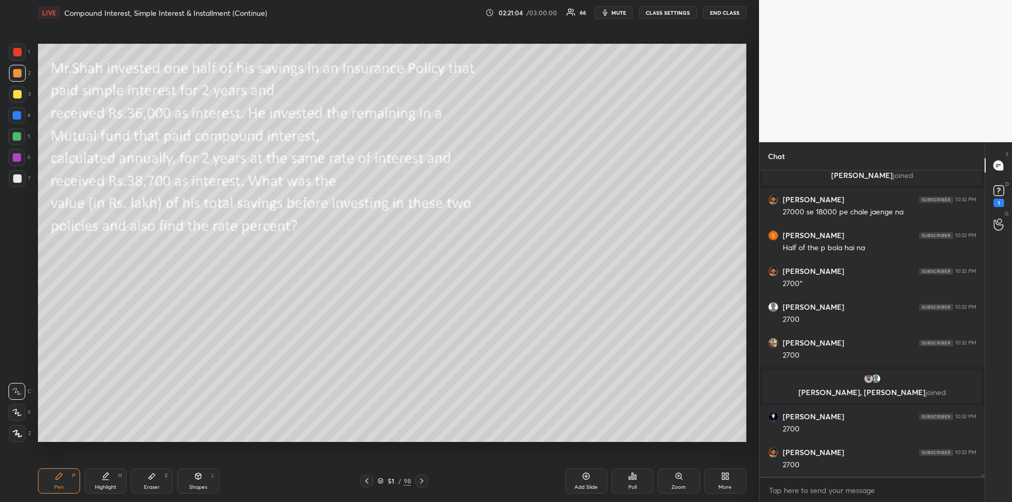
click at [106, 476] on icon at bounding box center [105, 475] width 5 height 5
click at [50, 479] on div "Pen P" at bounding box center [59, 480] width 42 height 25
click at [15, 177] on div at bounding box center [17, 178] width 8 height 8
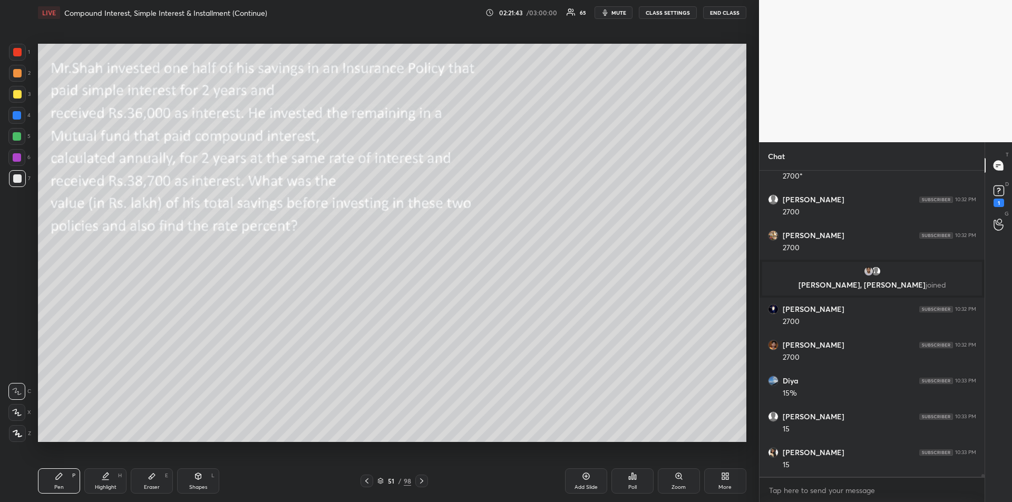
scroll to position [38751, 0]
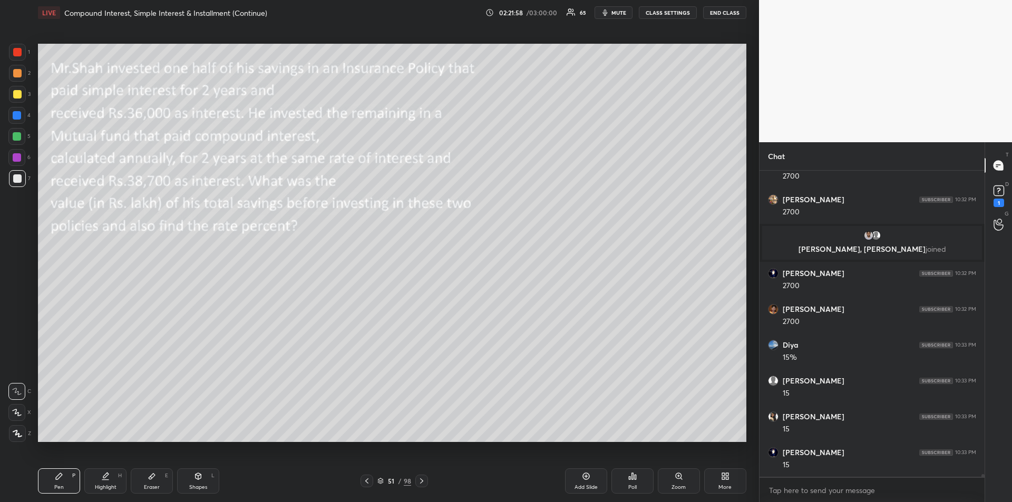
click at [149, 486] on div "Eraser" at bounding box center [152, 487] width 16 height 5
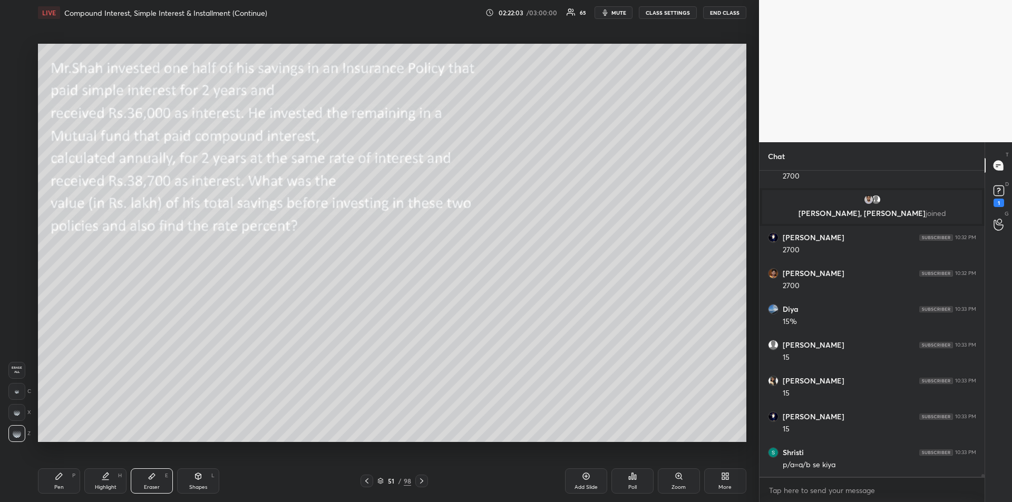
click at [54, 485] on div "Pen P" at bounding box center [59, 480] width 42 height 25
click at [16, 54] on div at bounding box center [17, 52] width 8 height 8
click at [14, 181] on div at bounding box center [17, 178] width 8 height 8
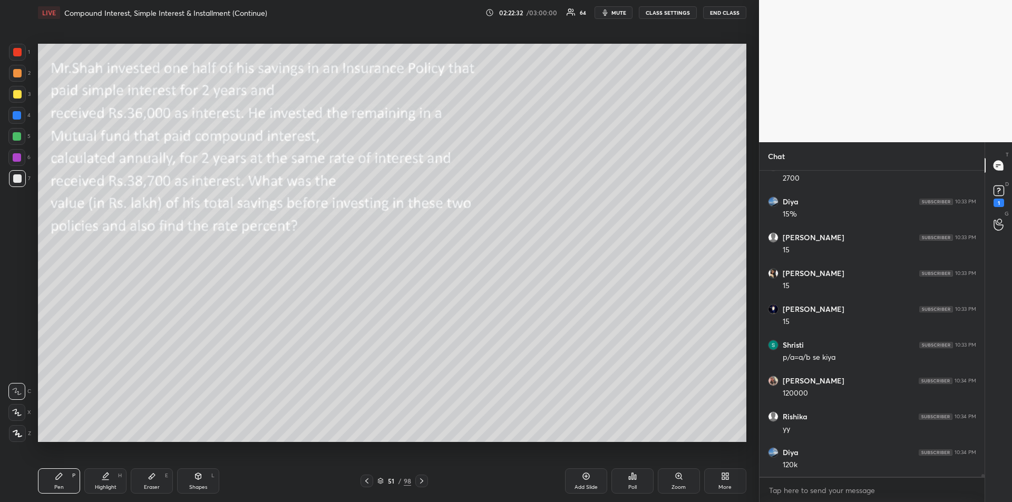
scroll to position [38930, 0]
click at [104, 472] on icon at bounding box center [105, 476] width 8 height 8
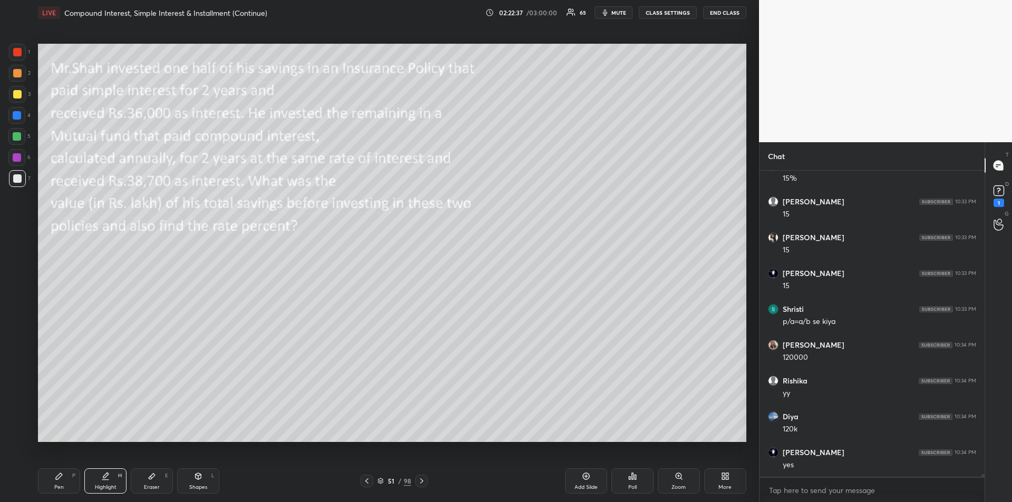
click at [57, 489] on div "Pen" at bounding box center [58, 487] width 9 height 5
click at [17, 118] on div at bounding box center [17, 115] width 8 height 8
click at [420, 481] on icon at bounding box center [421, 481] width 8 height 8
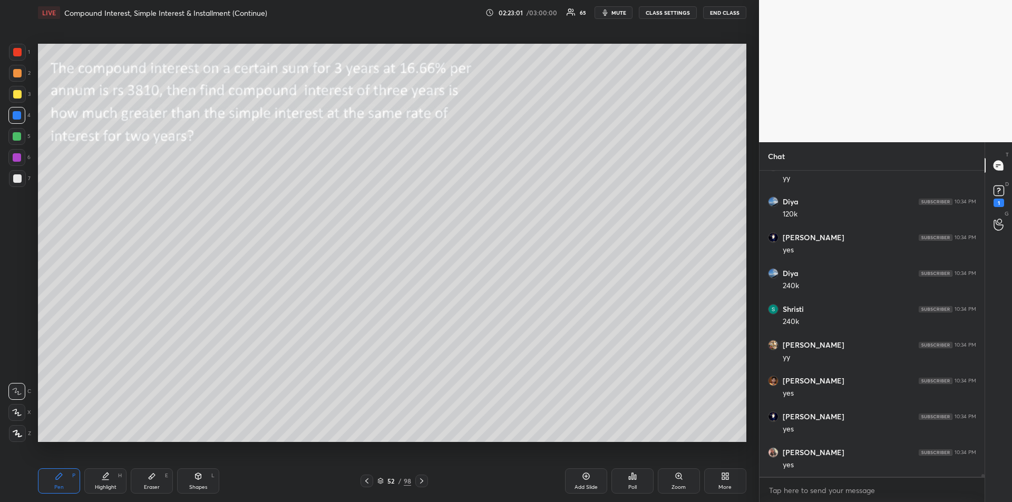
click at [195, 481] on div "Shapes L" at bounding box center [198, 480] width 42 height 25
click at [61, 478] on icon at bounding box center [59, 476] width 8 height 8
click at [16, 134] on div at bounding box center [17, 136] width 8 height 8
click at [148, 485] on div "Eraser" at bounding box center [152, 487] width 16 height 5
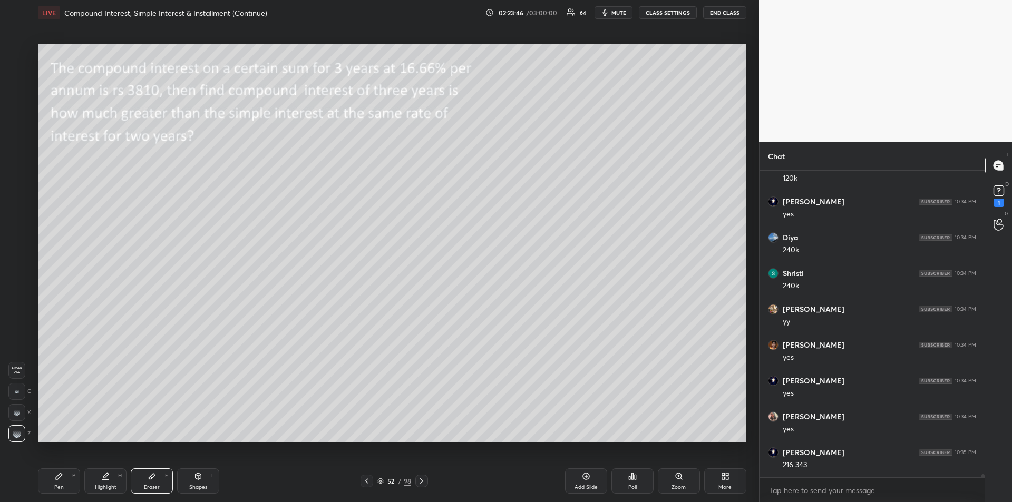
click at [60, 477] on icon at bounding box center [59, 476] width 6 height 6
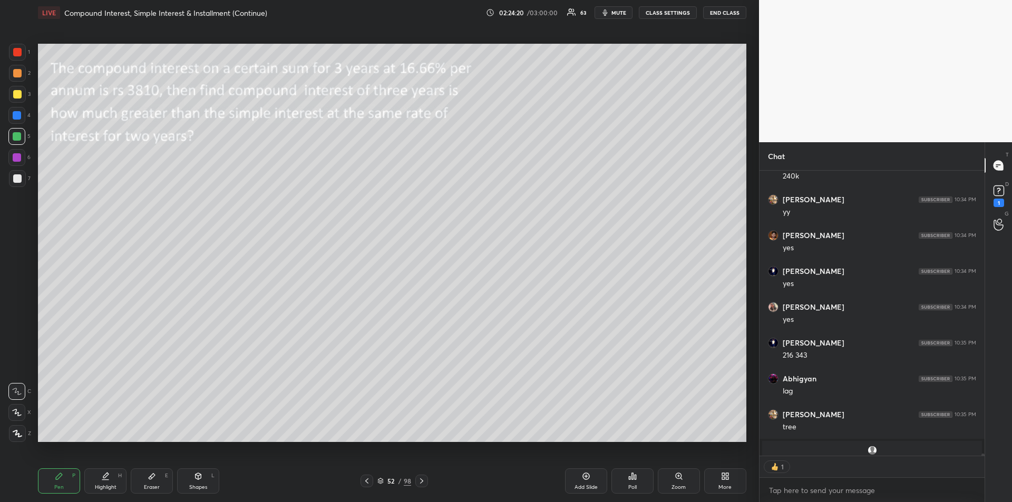
scroll to position [282, 222]
click at [152, 471] on div "Eraser E" at bounding box center [152, 480] width 42 height 25
click at [53, 469] on div "Pen P" at bounding box center [59, 480] width 42 height 25
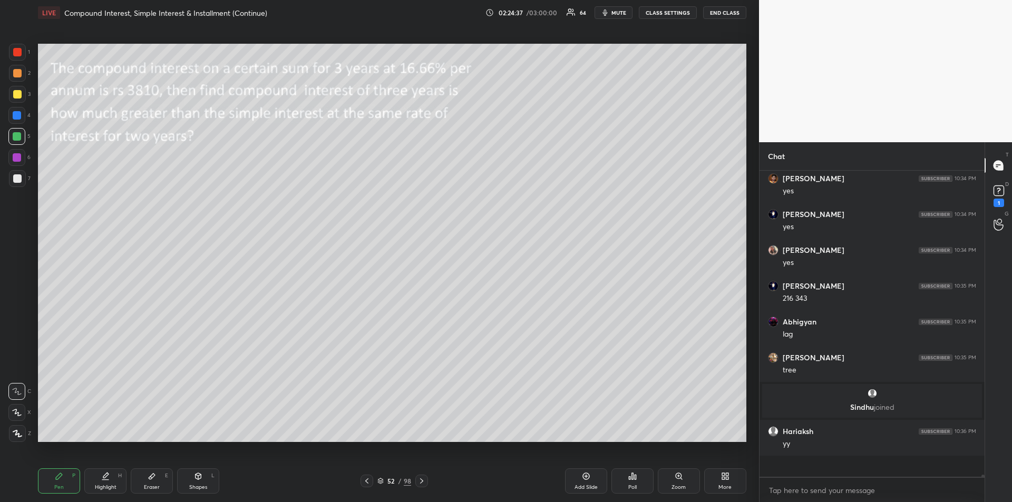
scroll to position [39120, 0]
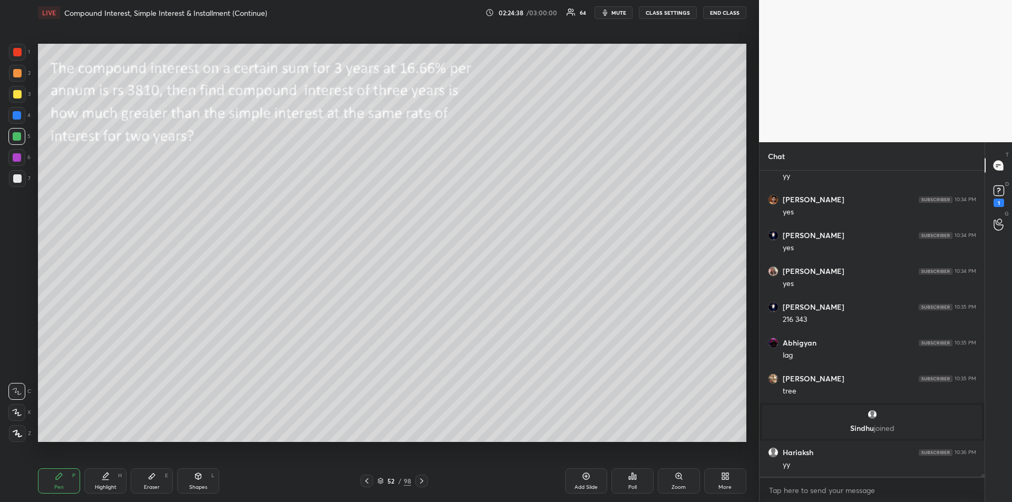
click at [18, 179] on div at bounding box center [17, 178] width 8 height 8
click at [15, 52] on div at bounding box center [17, 52] width 8 height 8
click at [58, 478] on icon at bounding box center [59, 476] width 6 height 6
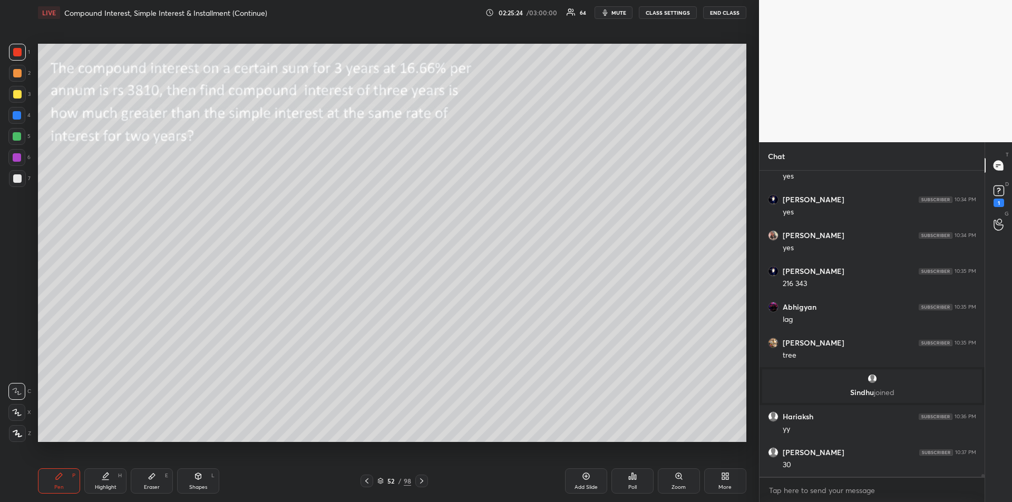
scroll to position [39192, 0]
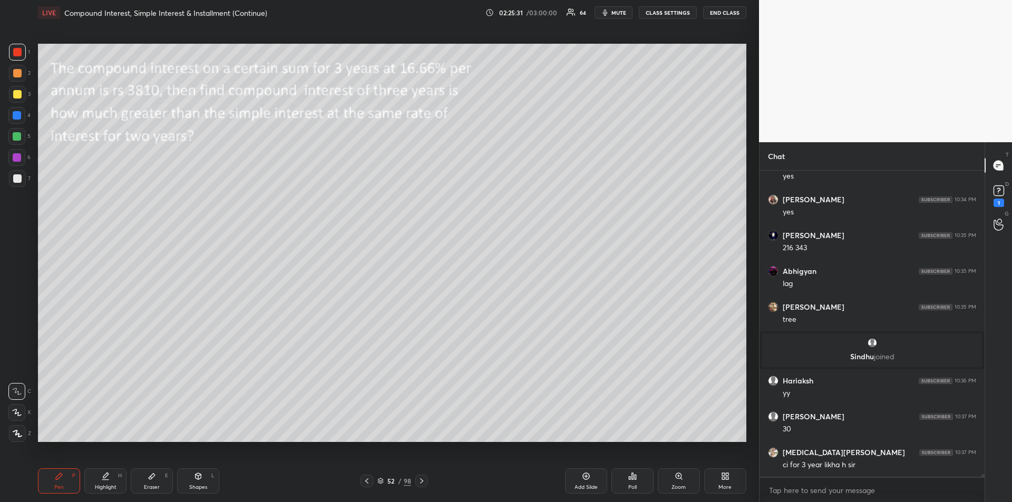
click at [105, 481] on div "Highlight H" at bounding box center [105, 480] width 42 height 25
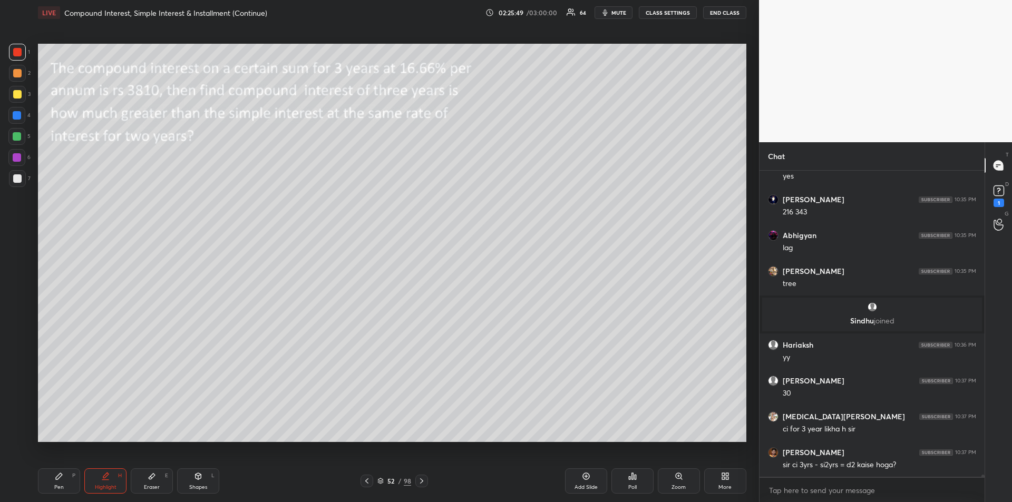
scroll to position [39264, 0]
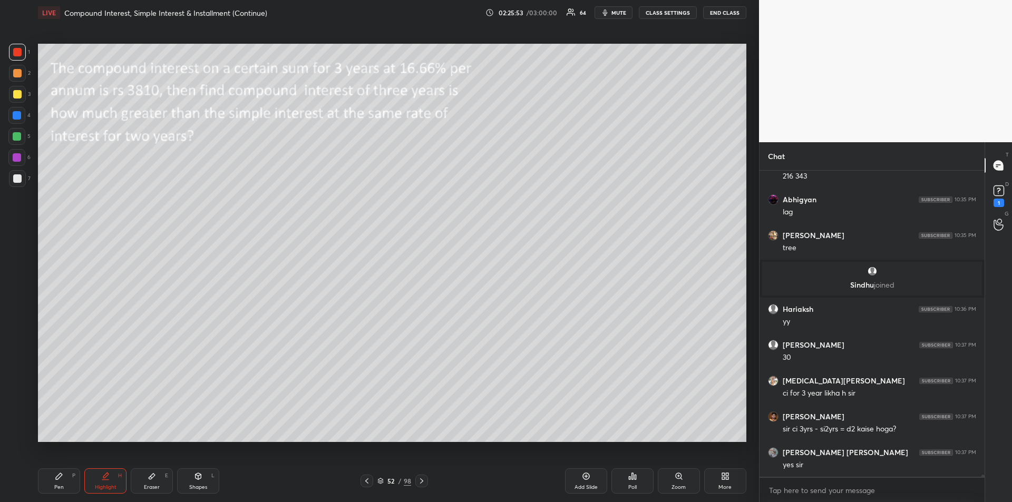
click at [149, 481] on div "Eraser E" at bounding box center [152, 480] width 42 height 25
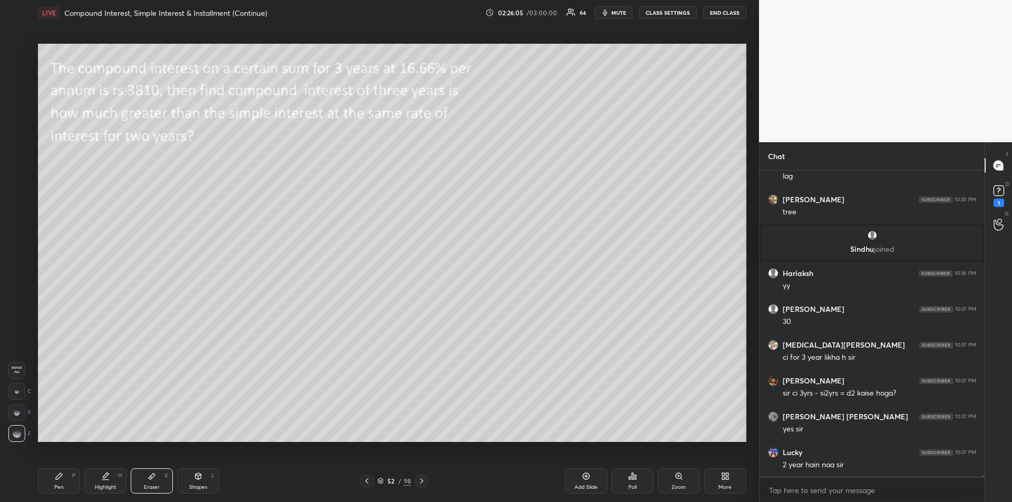
click at [59, 482] on div "Pen P" at bounding box center [59, 480] width 42 height 25
click at [16, 115] on div at bounding box center [17, 115] width 8 height 8
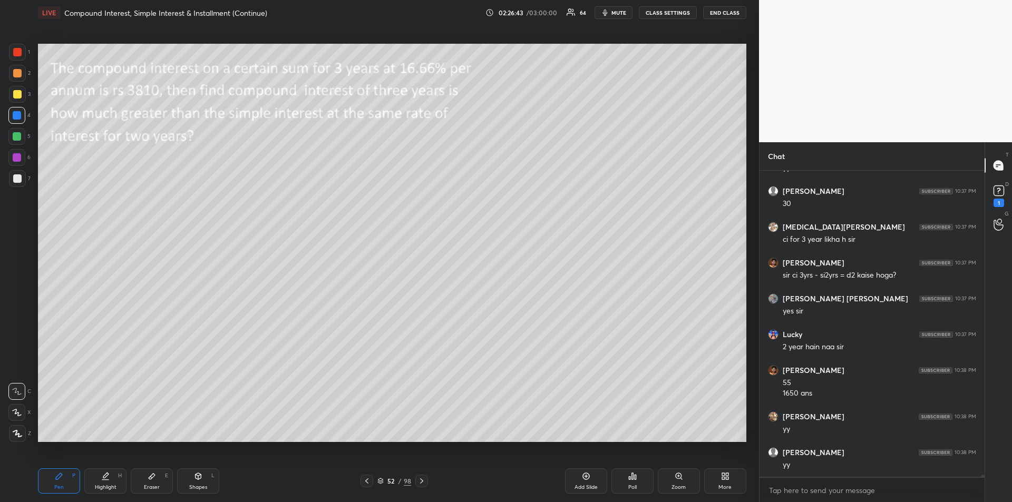
scroll to position [39525, 0]
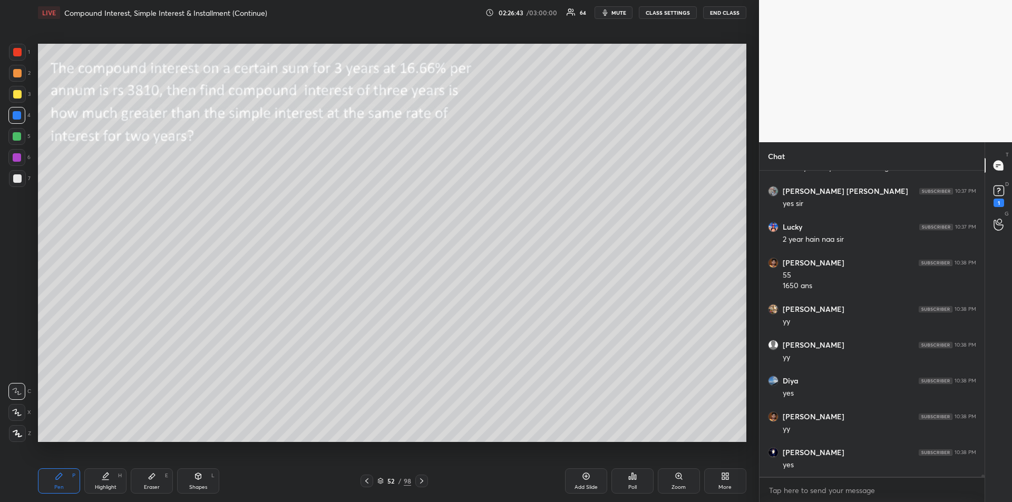
click at [421, 481] on icon at bounding box center [421, 481] width 8 height 8
click at [201, 479] on icon at bounding box center [198, 476] width 8 height 8
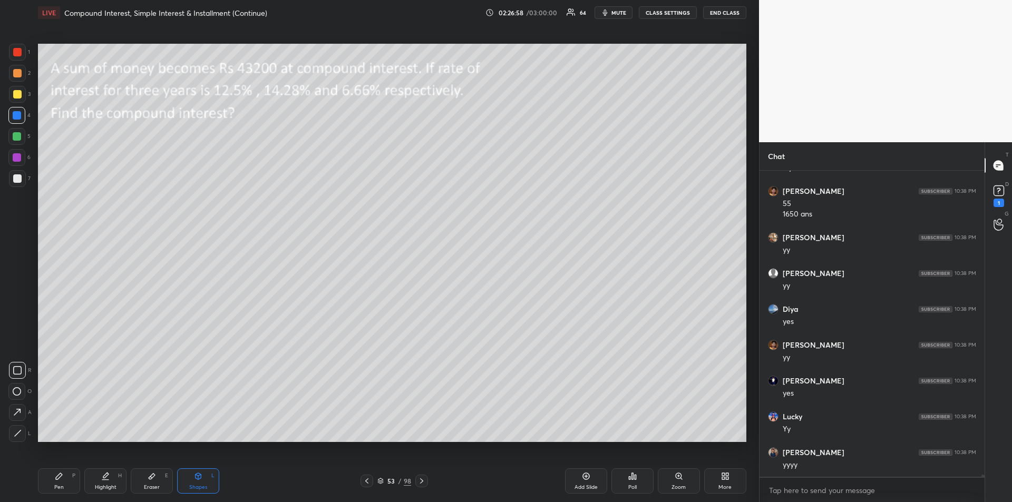
scroll to position [39633, 0]
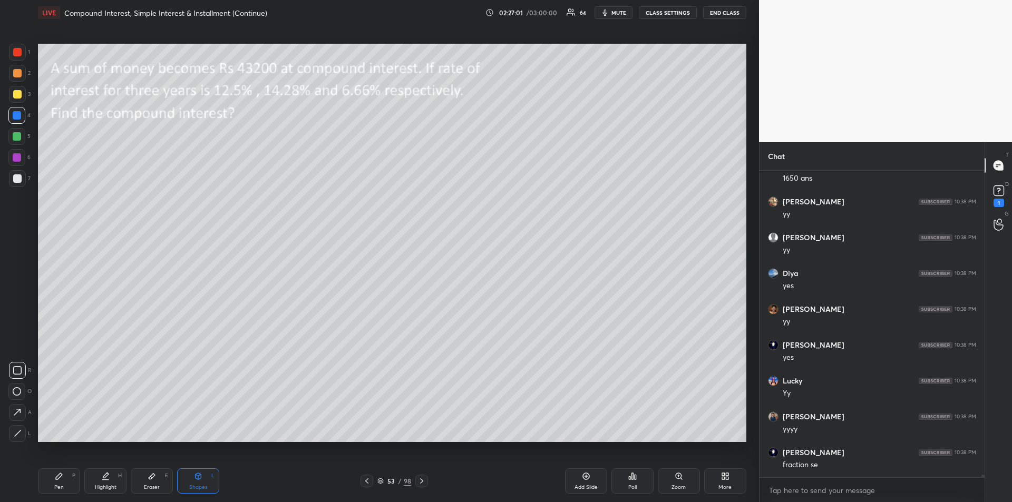
click at [617, 13] on span "mute" at bounding box center [618, 12] width 15 height 7
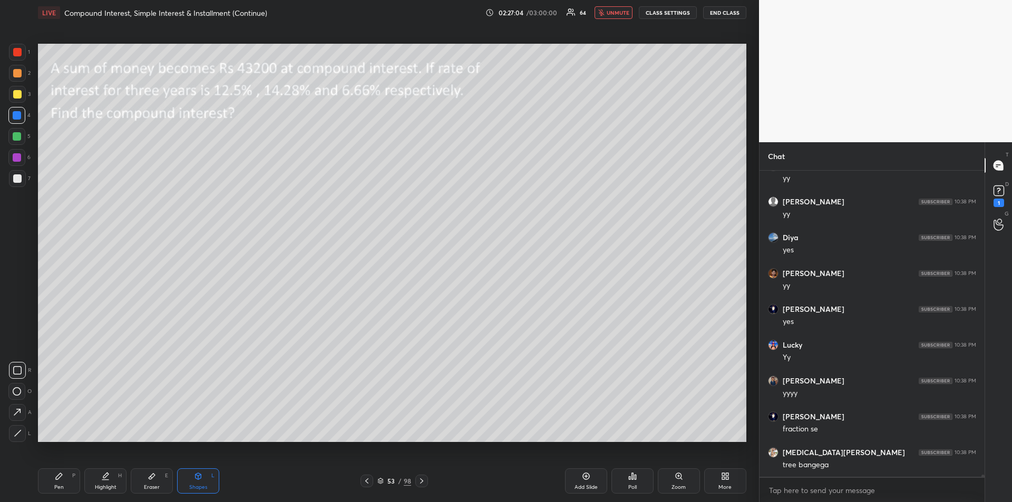
click at [56, 477] on icon at bounding box center [59, 476] width 6 height 6
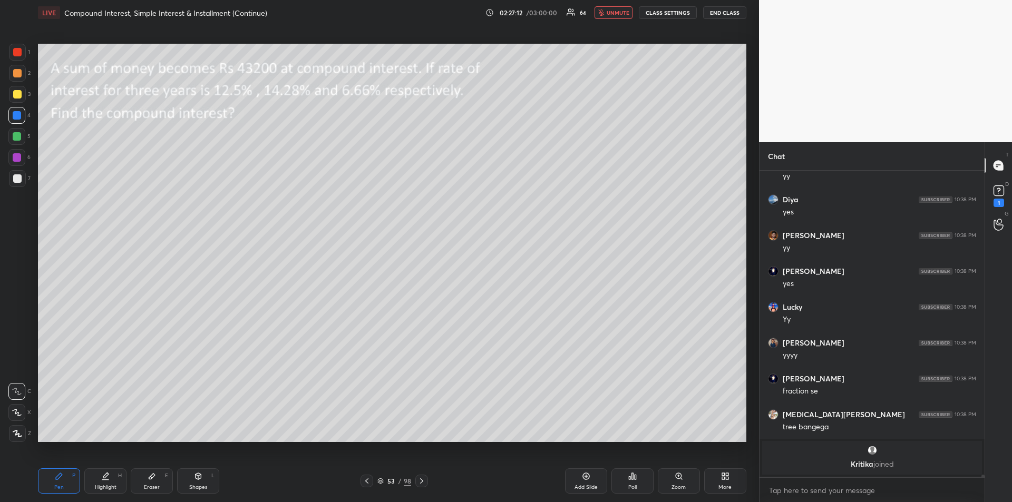
click at [19, 96] on div at bounding box center [17, 94] width 8 height 8
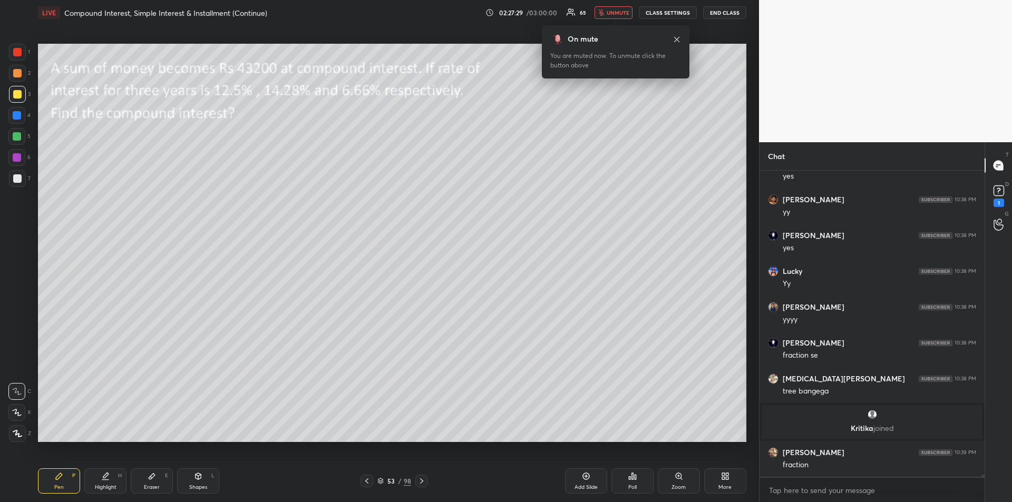
scroll to position [39581, 0]
click at [609, 13] on span "unmute" at bounding box center [617, 12] width 23 height 7
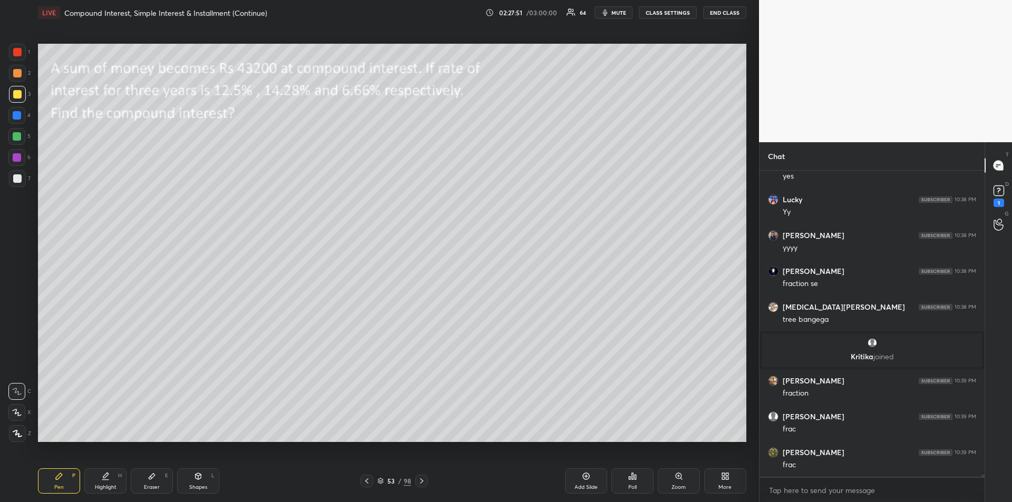
scroll to position [39688, 0]
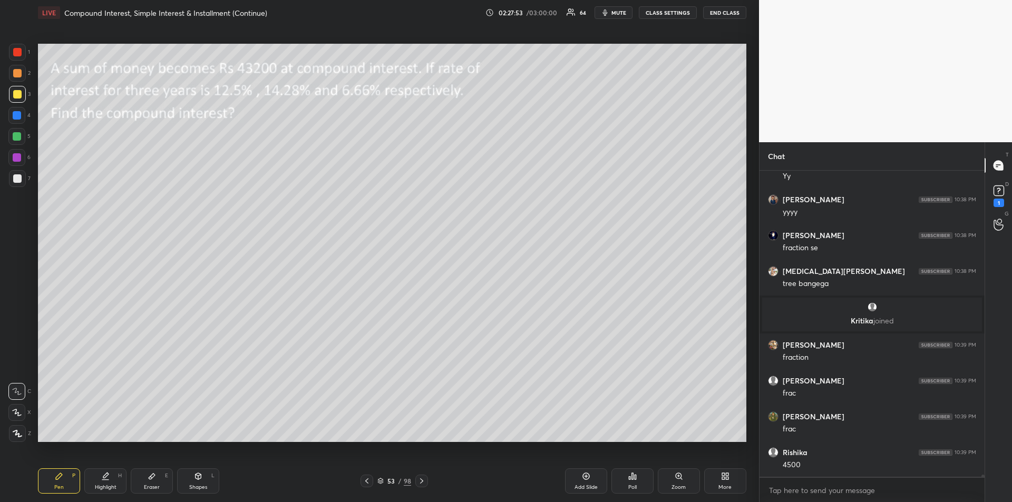
click at [148, 478] on icon at bounding box center [152, 476] width 8 height 8
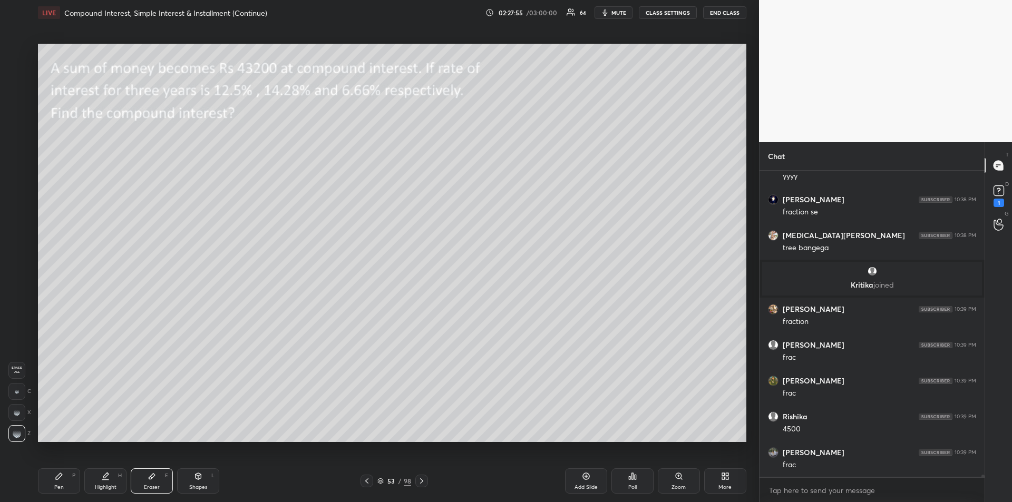
click at [63, 482] on div "Pen P" at bounding box center [59, 480] width 42 height 25
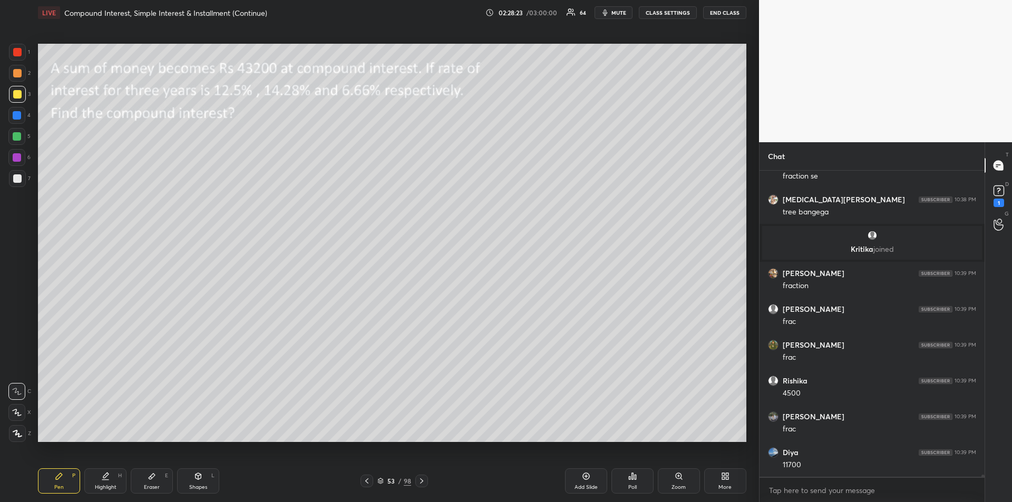
click at [18, 158] on div at bounding box center [17, 157] width 8 height 8
click at [18, 182] on div at bounding box center [17, 178] width 8 height 8
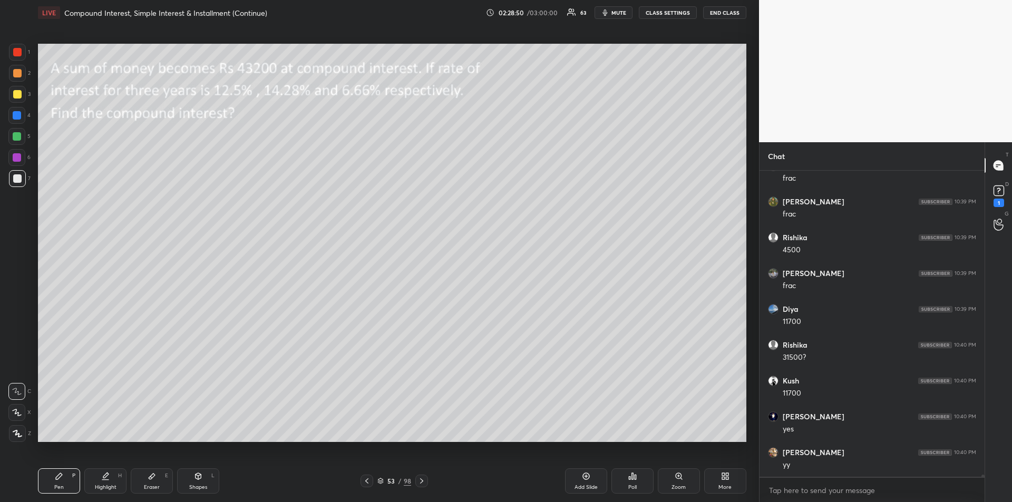
scroll to position [39939, 0]
click at [423, 476] on div at bounding box center [421, 481] width 13 height 13
click at [202, 481] on div "Shapes L" at bounding box center [198, 480] width 42 height 25
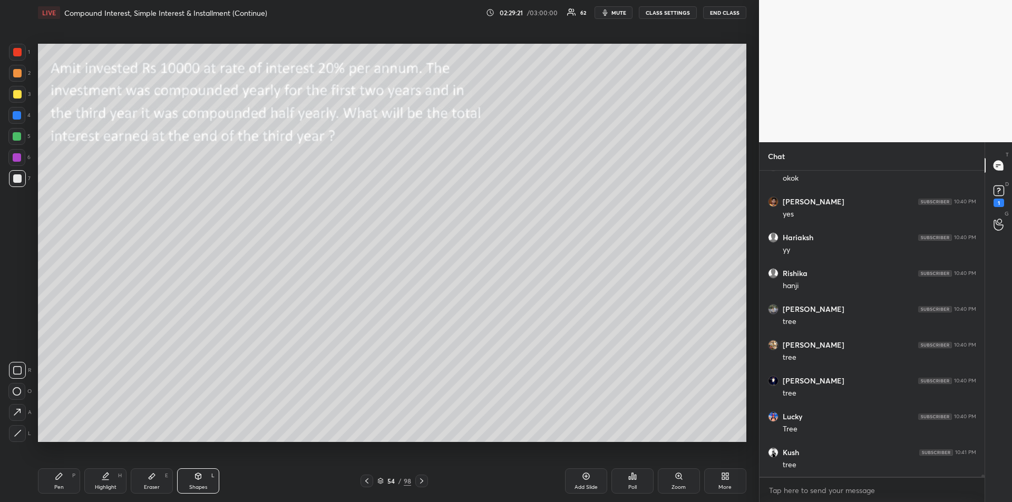
scroll to position [40262, 0]
click at [58, 485] on div "Pen" at bounding box center [58, 487] width 9 height 5
click at [16, 138] on div at bounding box center [17, 136] width 8 height 8
click at [153, 483] on div "Eraser E" at bounding box center [152, 480] width 42 height 25
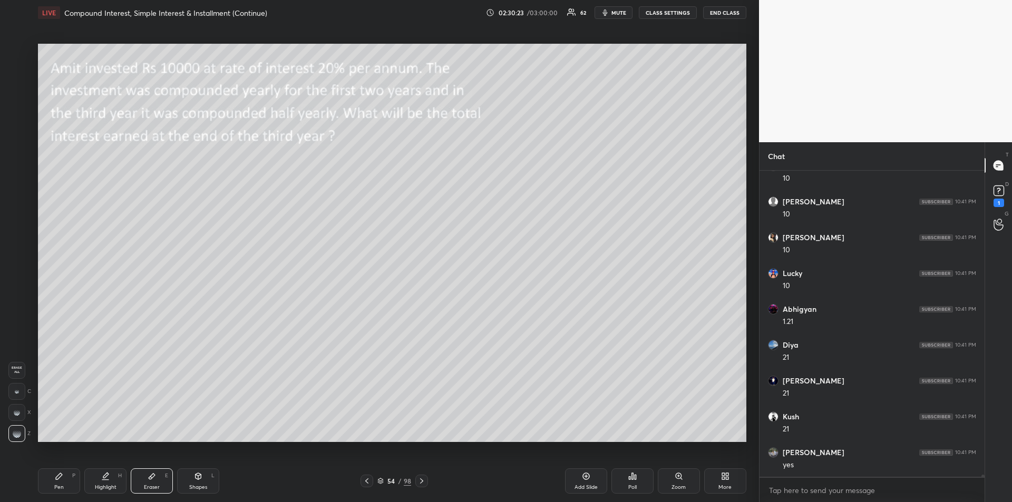
click at [57, 469] on div "Pen P" at bounding box center [59, 480] width 42 height 25
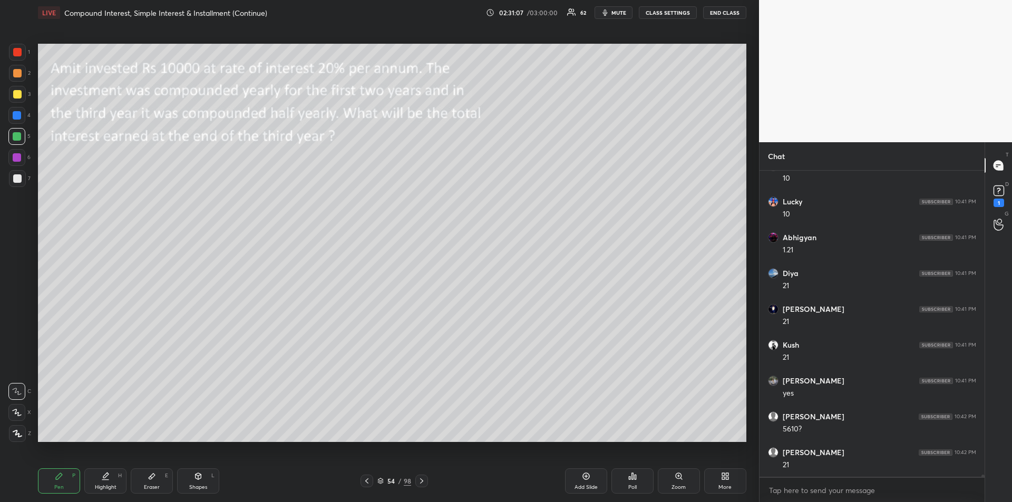
scroll to position [40801, 0]
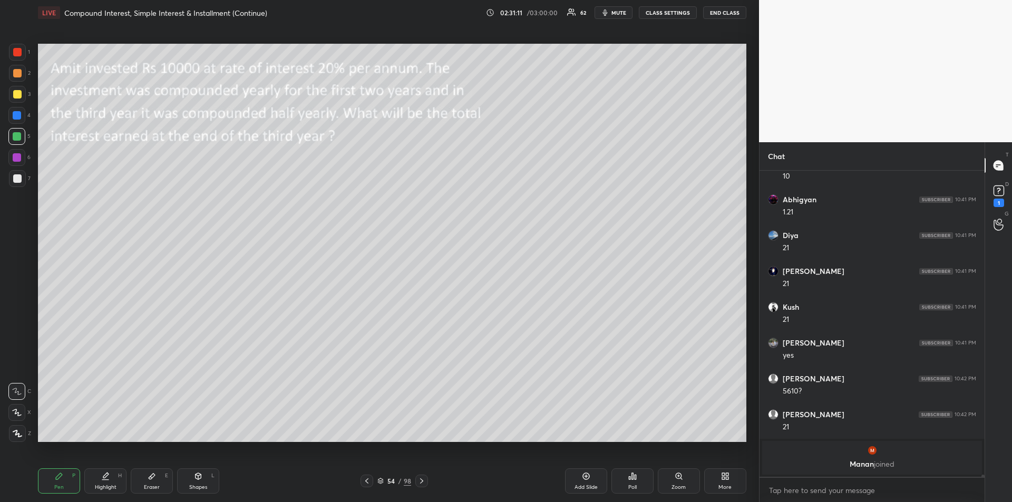
click at [16, 154] on div at bounding box center [17, 157] width 8 height 8
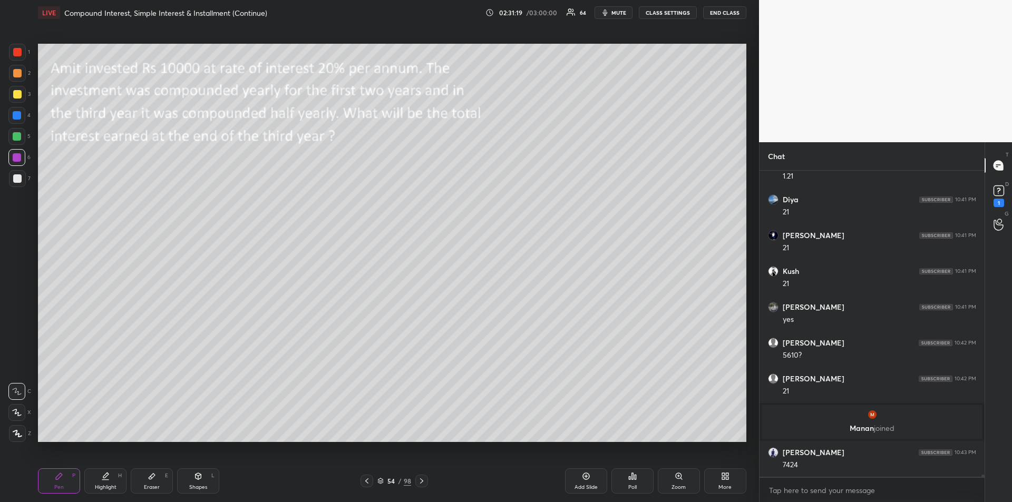
scroll to position [40526, 0]
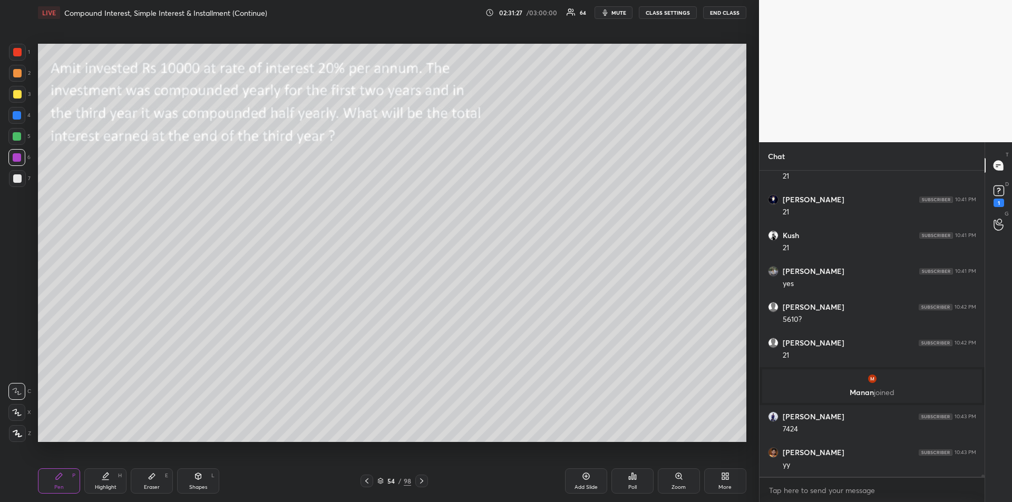
click at [153, 485] on div "Eraser" at bounding box center [152, 487] width 16 height 5
click at [61, 478] on icon at bounding box center [59, 476] width 8 height 8
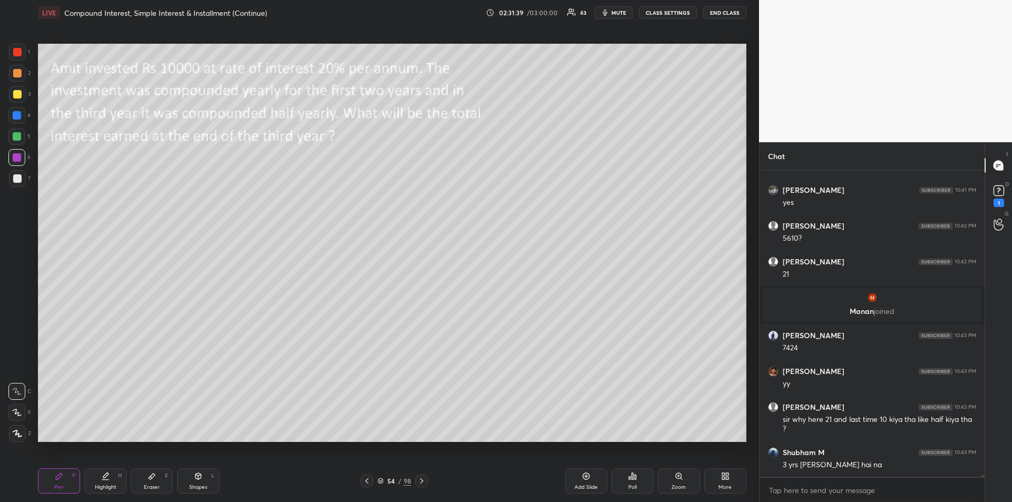
scroll to position [40643, 0]
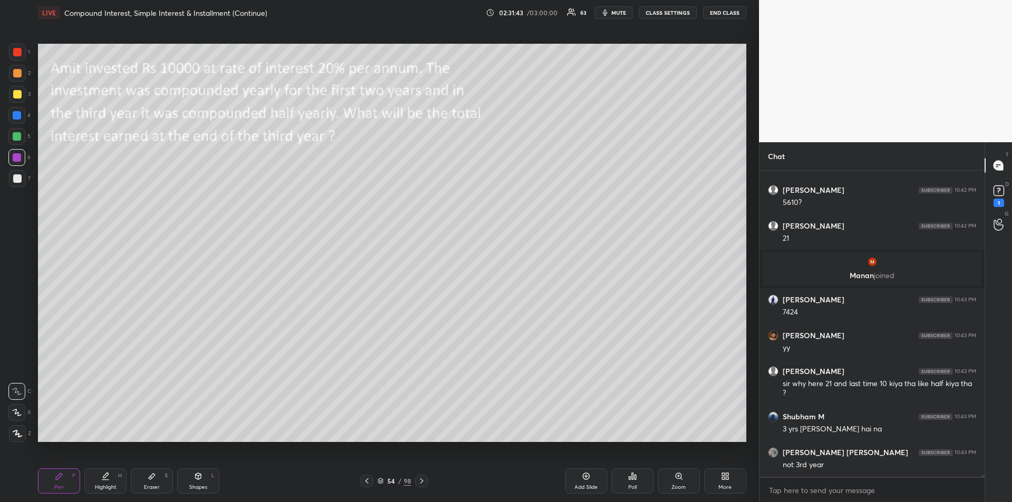
click at [152, 485] on div "Eraser" at bounding box center [152, 487] width 16 height 5
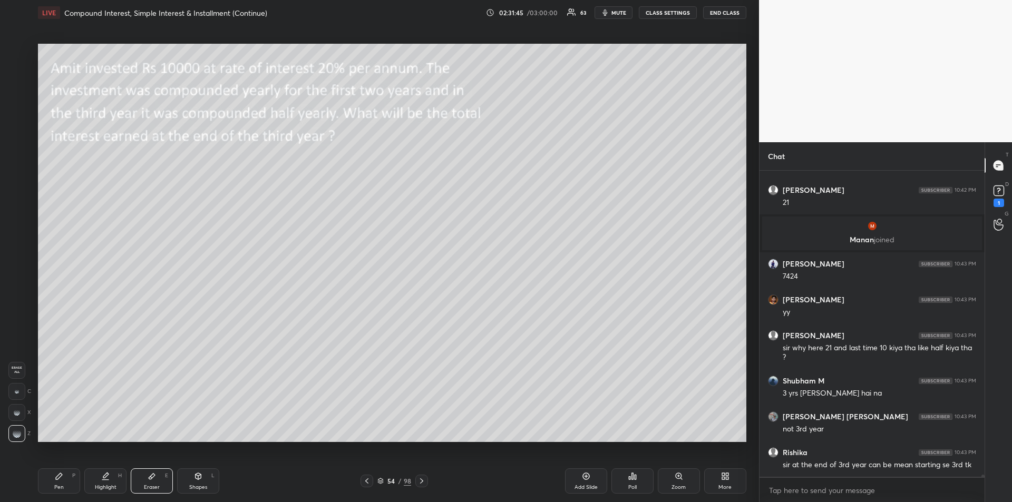
click at [71, 480] on div "Pen P" at bounding box center [59, 480] width 42 height 25
click at [57, 474] on icon at bounding box center [59, 476] width 8 height 8
click at [16, 181] on div at bounding box center [17, 178] width 8 height 8
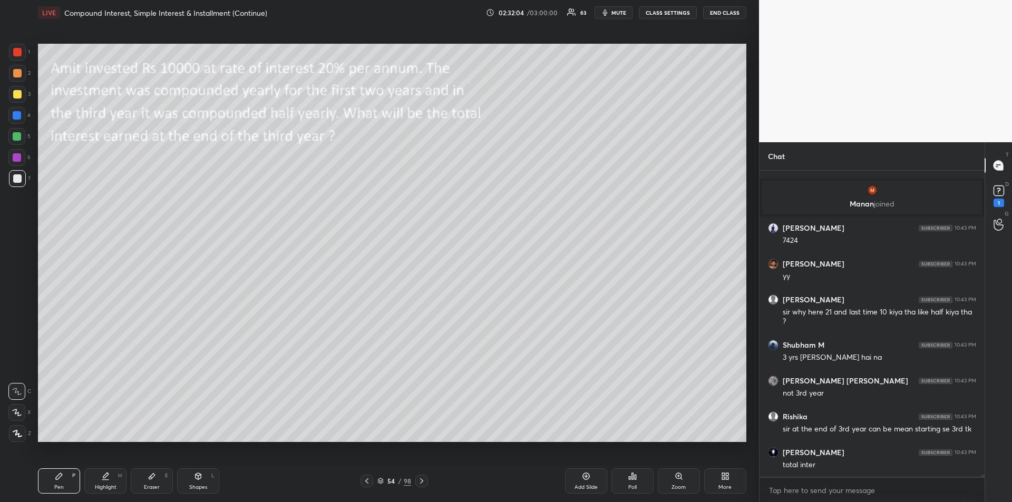
click at [65, 481] on div "Pen P" at bounding box center [59, 480] width 42 height 25
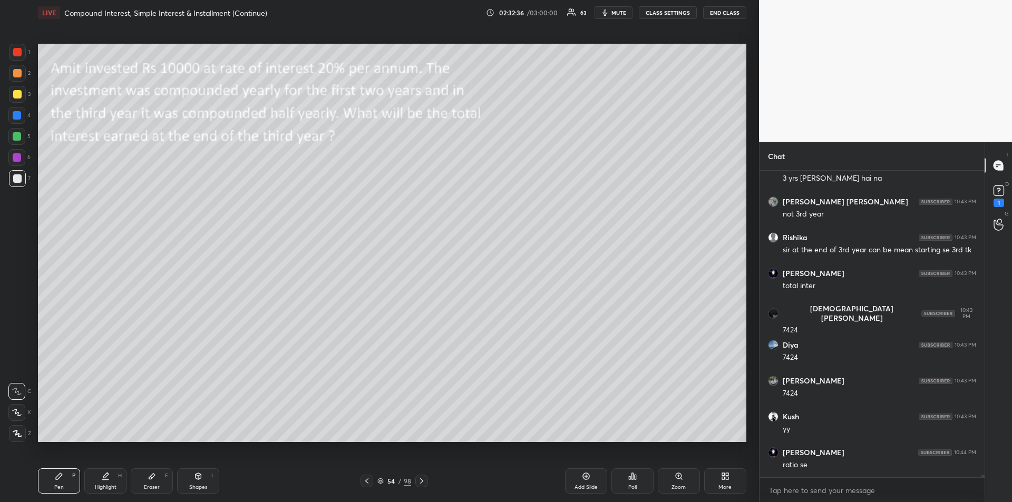
scroll to position [40930, 0]
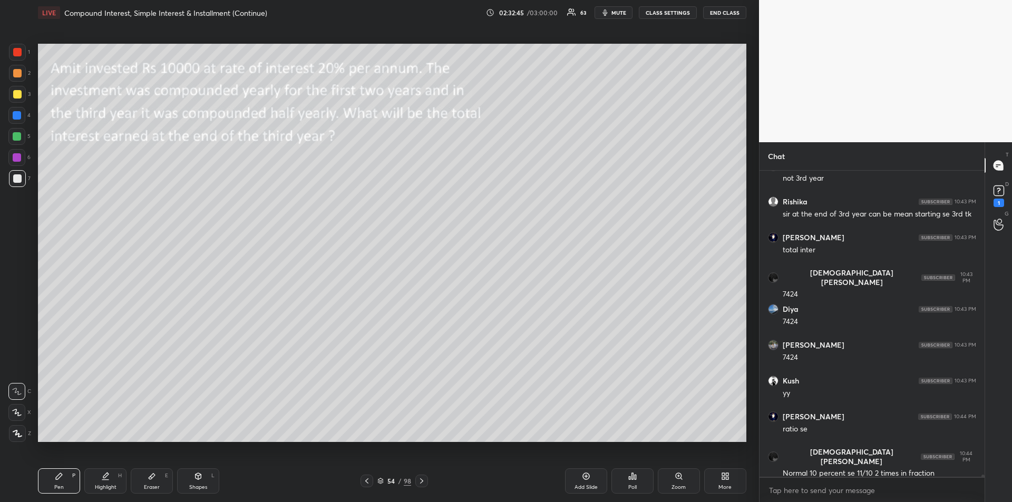
click at [158, 479] on div "Eraser E" at bounding box center [152, 480] width 42 height 25
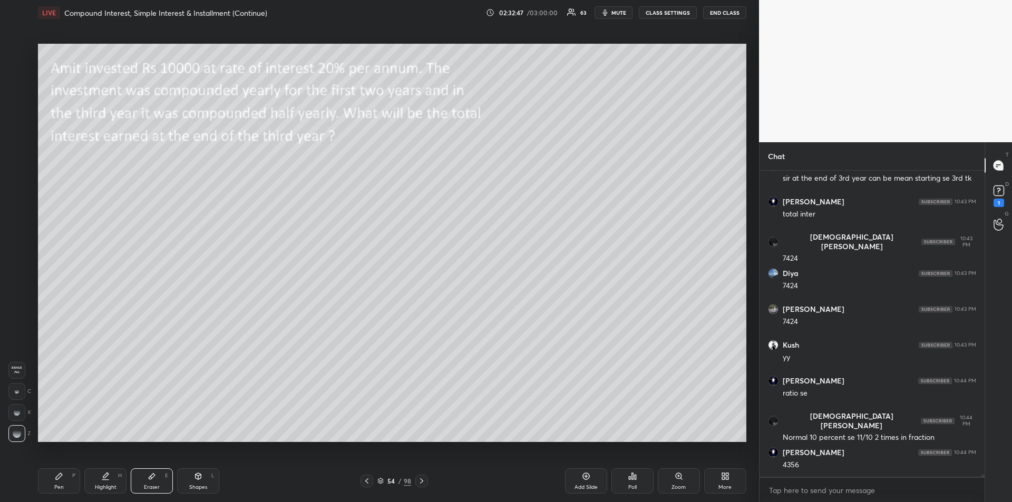
scroll to position [41001, 0]
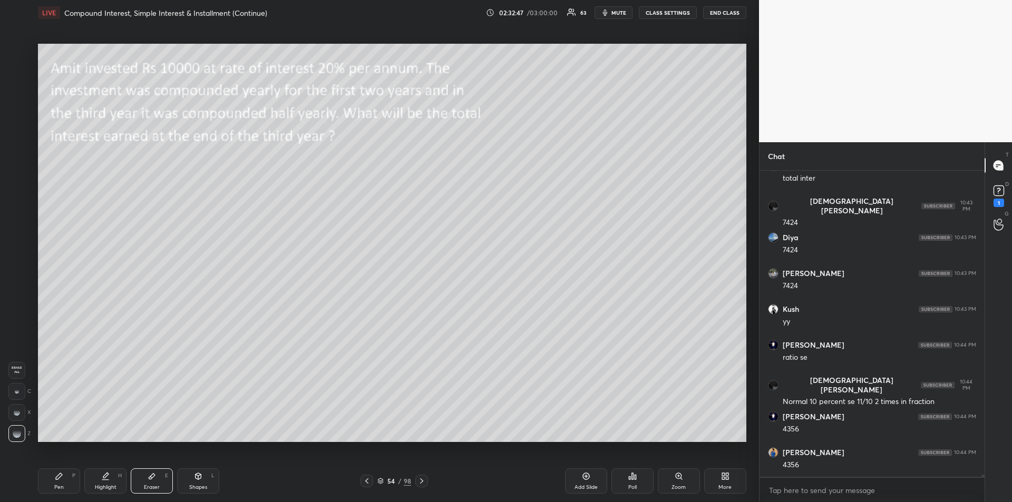
click at [71, 480] on div "Pen P" at bounding box center [59, 480] width 42 height 25
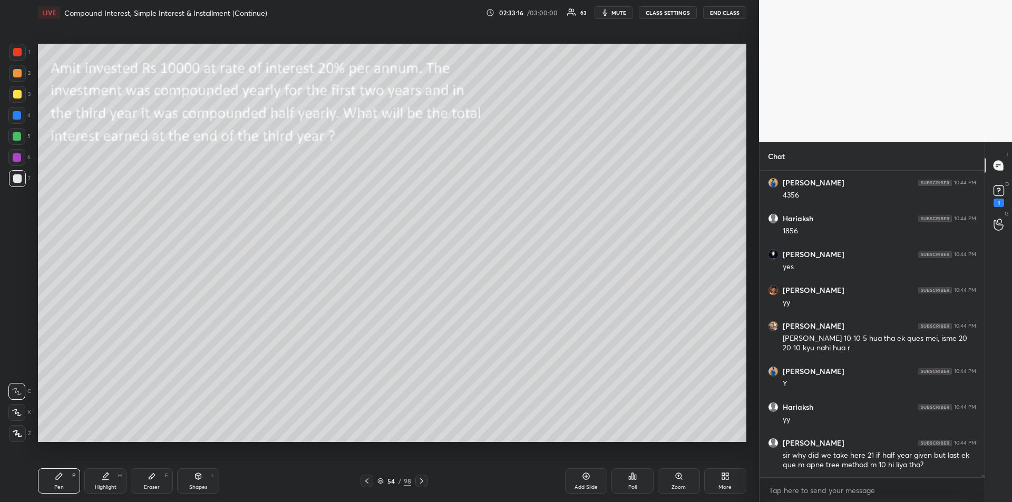
scroll to position [41307, 0]
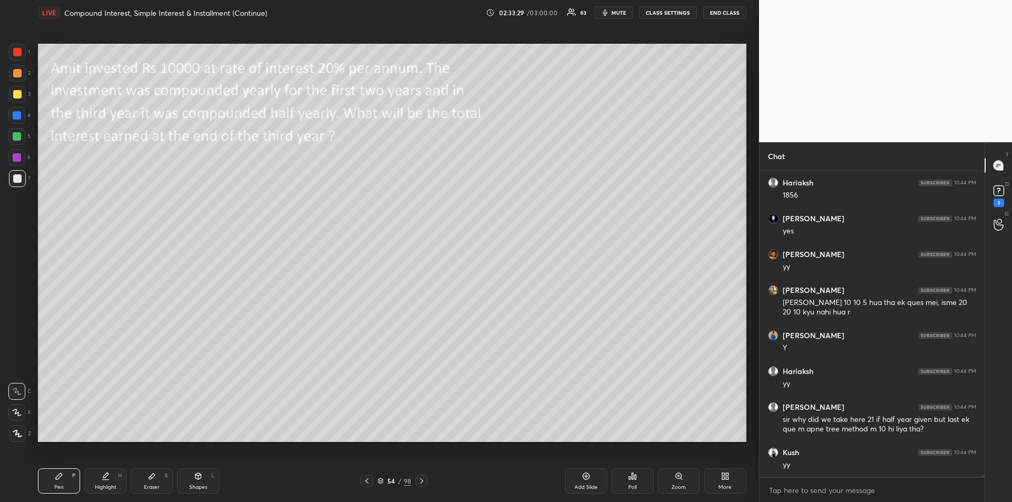
click at [583, 482] on div "Add Slide" at bounding box center [586, 480] width 42 height 25
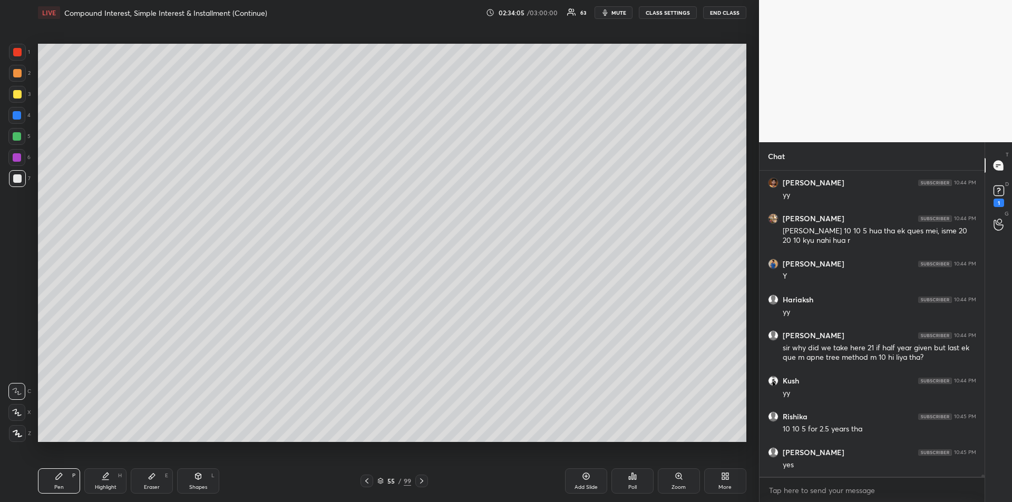
scroll to position [41414, 0]
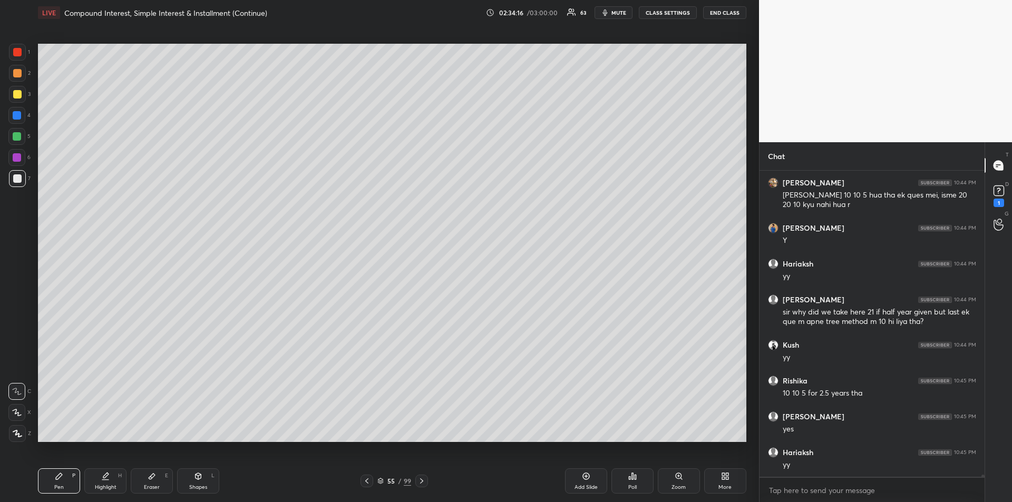
click at [586, 480] on icon at bounding box center [586, 476] width 8 height 8
click at [18, 90] on div at bounding box center [17, 94] width 8 height 8
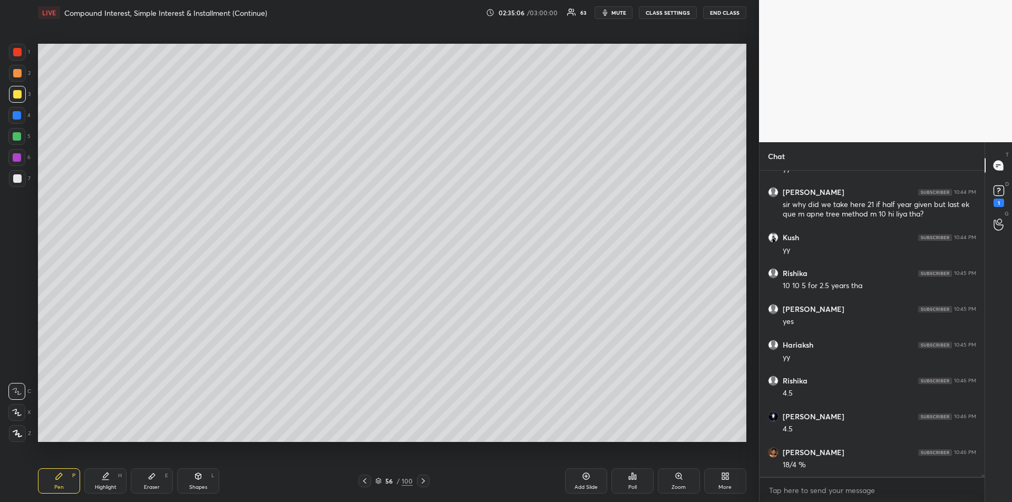
scroll to position [41532, 0]
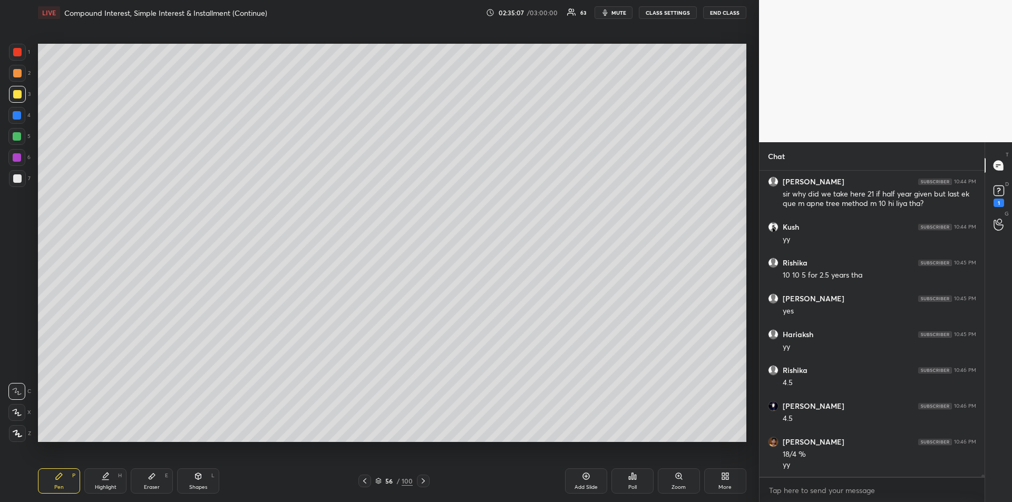
click at [365, 481] on icon at bounding box center [364, 481] width 8 height 8
click at [367, 483] on icon at bounding box center [364, 481] width 8 height 8
click at [423, 484] on icon at bounding box center [423, 481] width 8 height 8
click at [424, 482] on icon at bounding box center [422, 480] width 3 height 5
click at [424, 483] on icon at bounding box center [423, 481] width 8 height 8
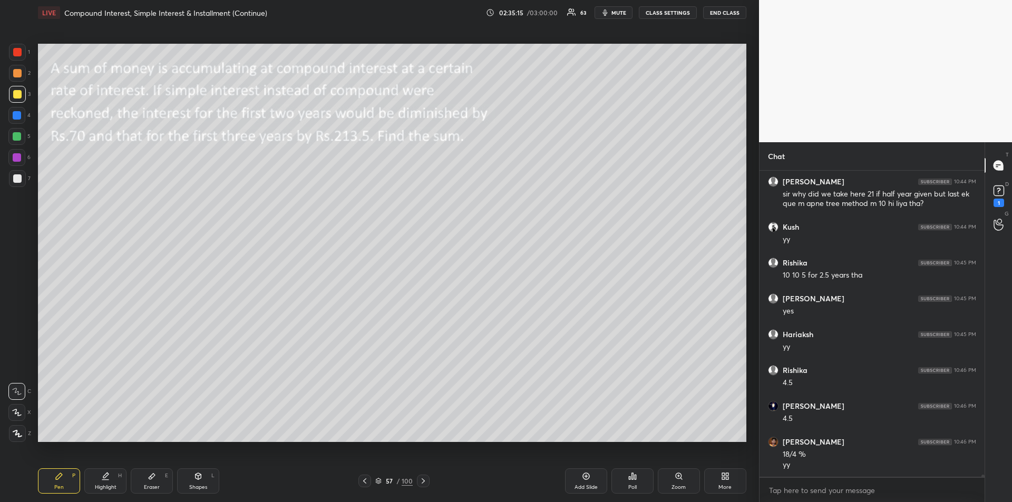
click at [201, 485] on div "Shapes" at bounding box center [198, 487] width 18 height 5
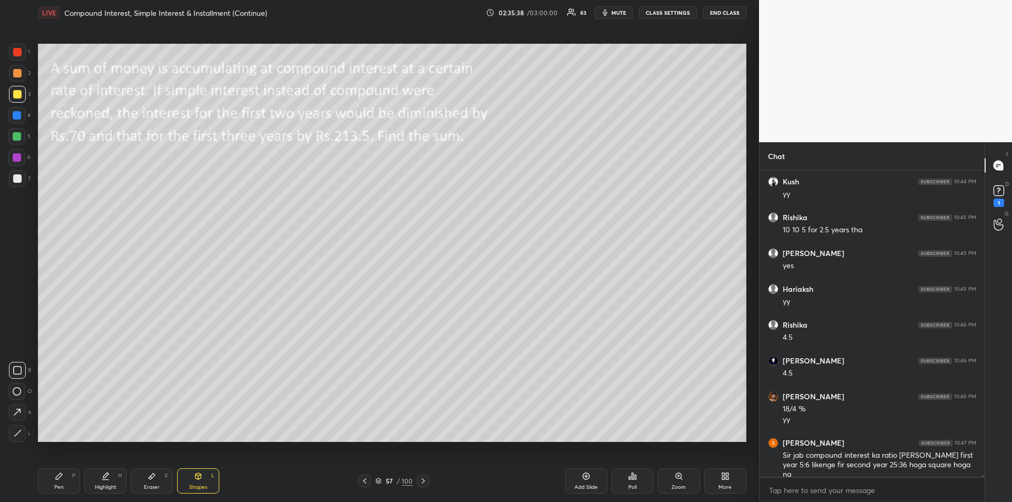
click at [58, 478] on icon at bounding box center [59, 476] width 6 height 6
click at [17, 136] on div at bounding box center [17, 136] width 8 height 8
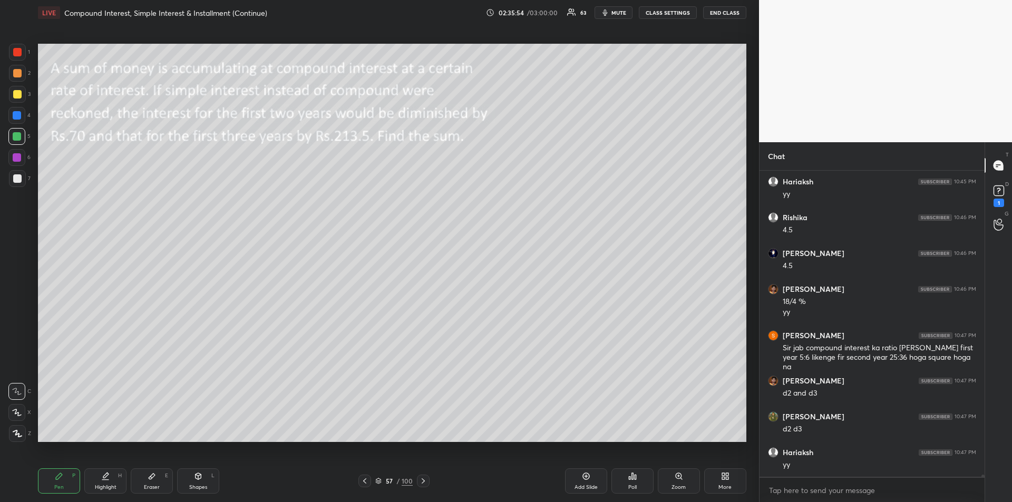
scroll to position [41721, 0]
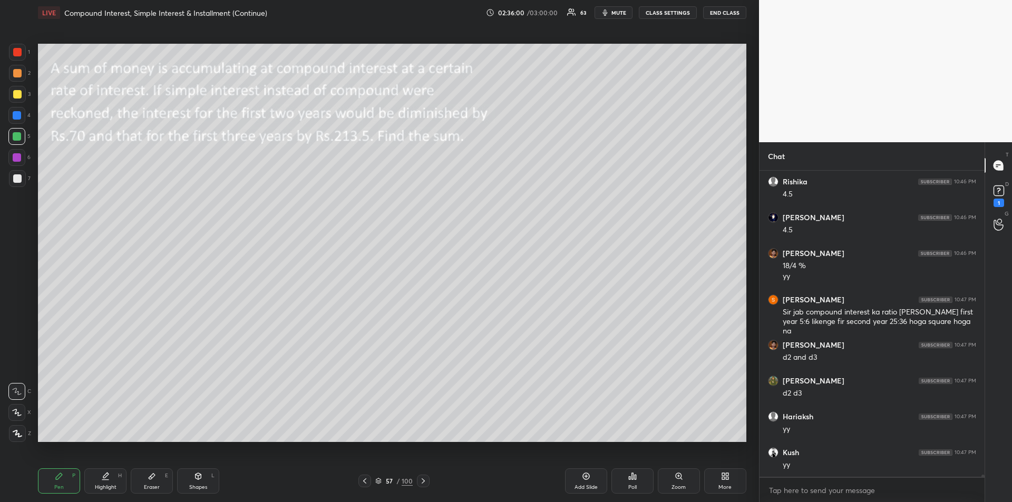
click at [22, 159] on div at bounding box center [16, 157] width 17 height 17
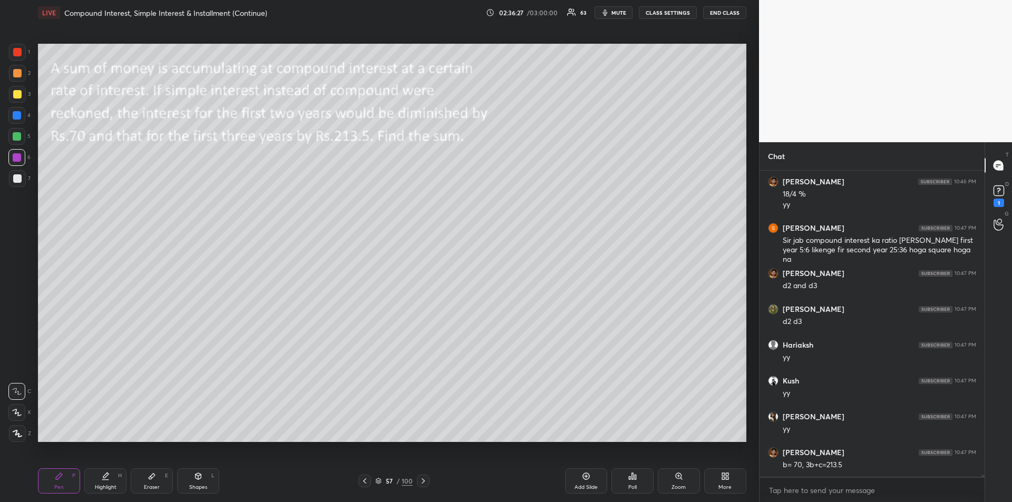
scroll to position [41831, 0]
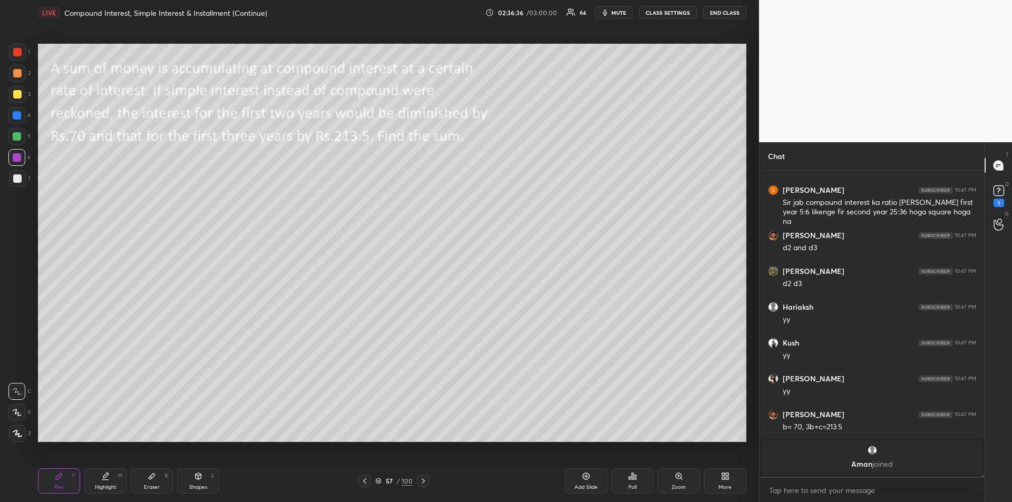
click at [12, 91] on div at bounding box center [17, 94] width 17 height 17
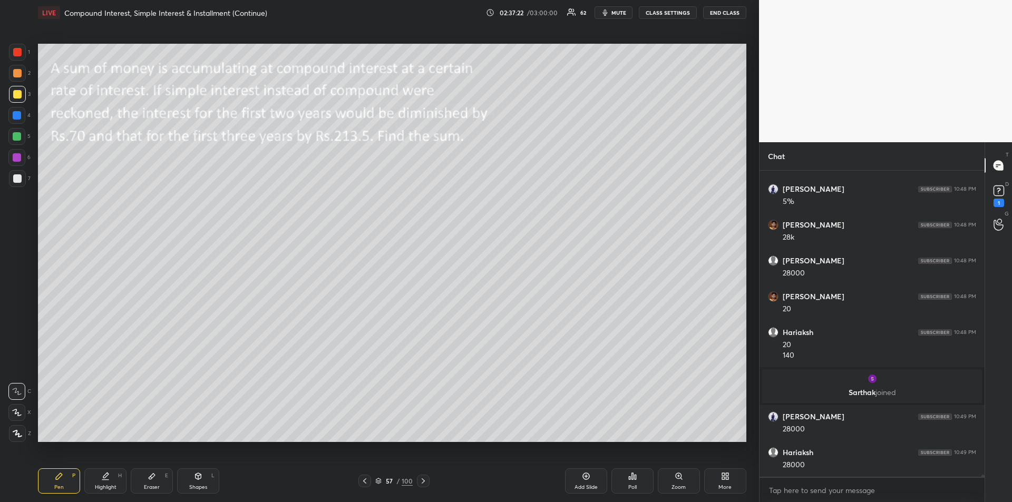
scroll to position [41816, 0]
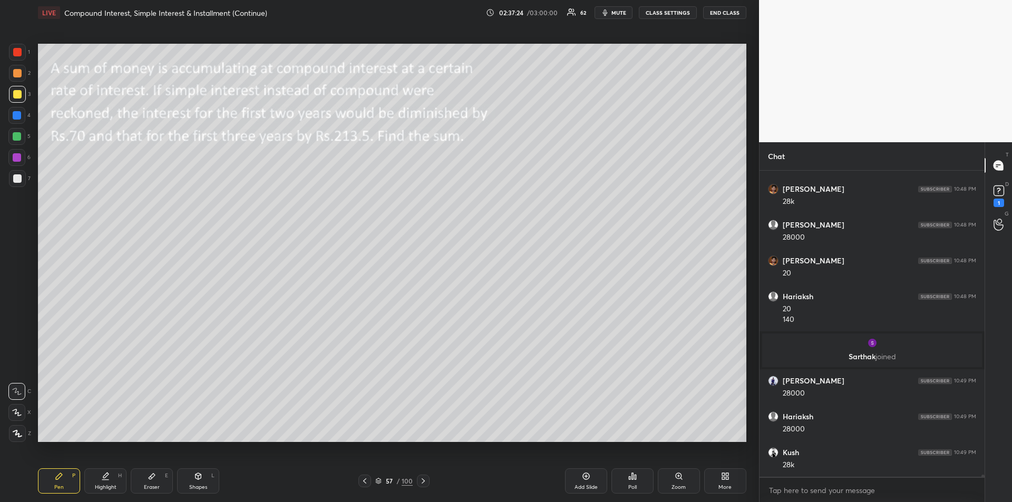
click at [102, 482] on div "Highlight H" at bounding box center [105, 480] width 42 height 25
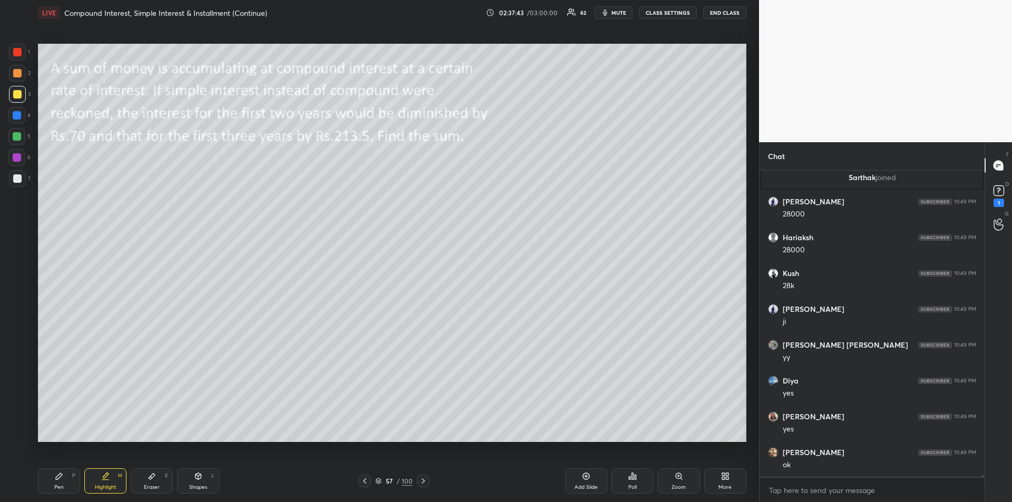
scroll to position [42031, 0]
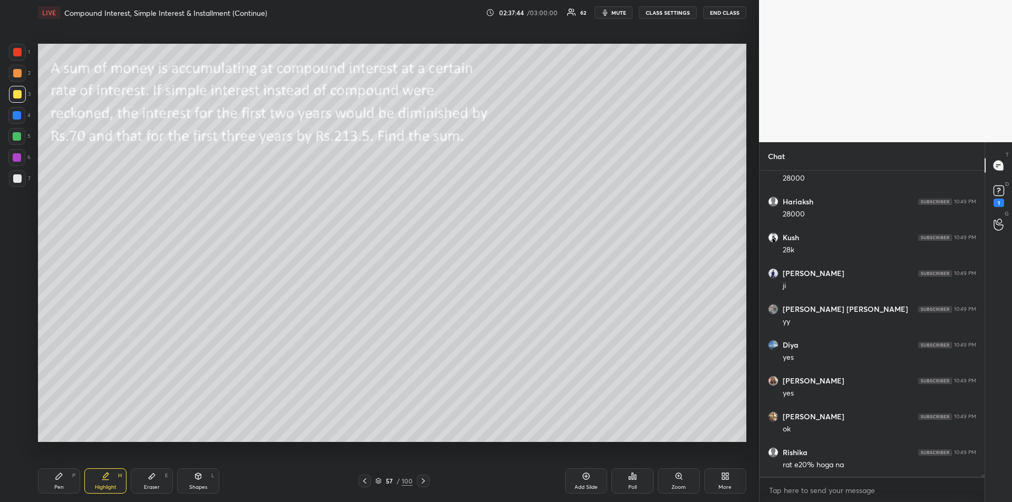
click at [61, 482] on div "Pen P" at bounding box center [59, 480] width 42 height 25
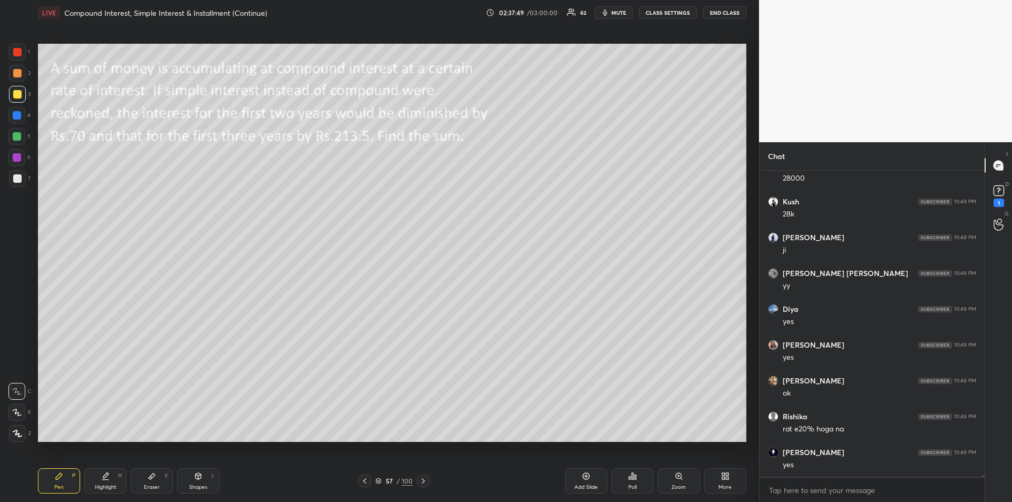
click at [424, 482] on icon at bounding box center [423, 481] width 8 height 8
click at [201, 480] on icon at bounding box center [198, 476] width 8 height 8
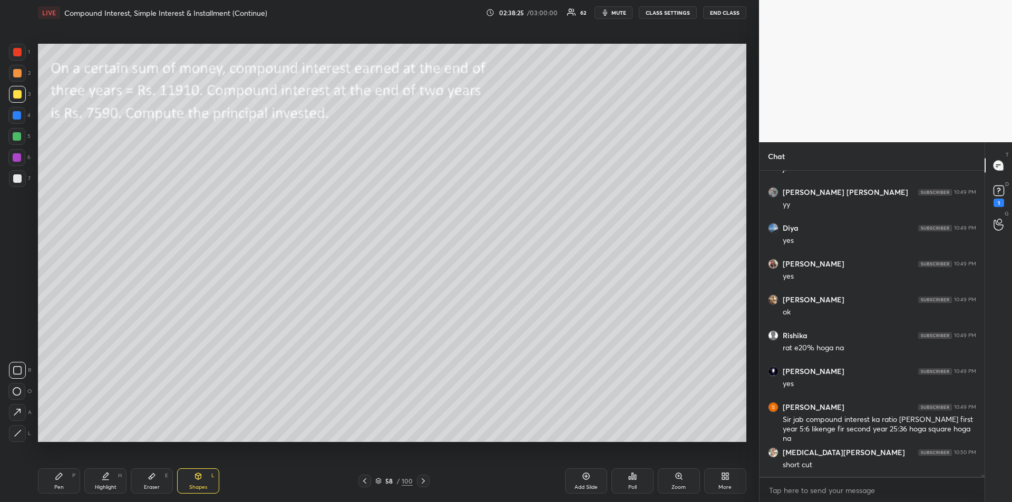
scroll to position [42184, 0]
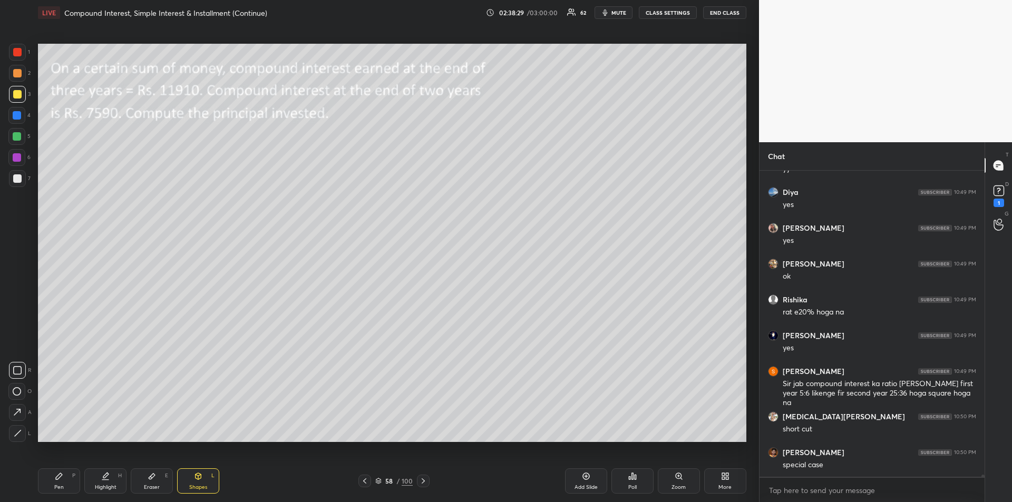
click at [62, 475] on icon at bounding box center [59, 476] width 6 height 6
click at [140, 480] on div "Eraser E" at bounding box center [152, 480] width 42 height 25
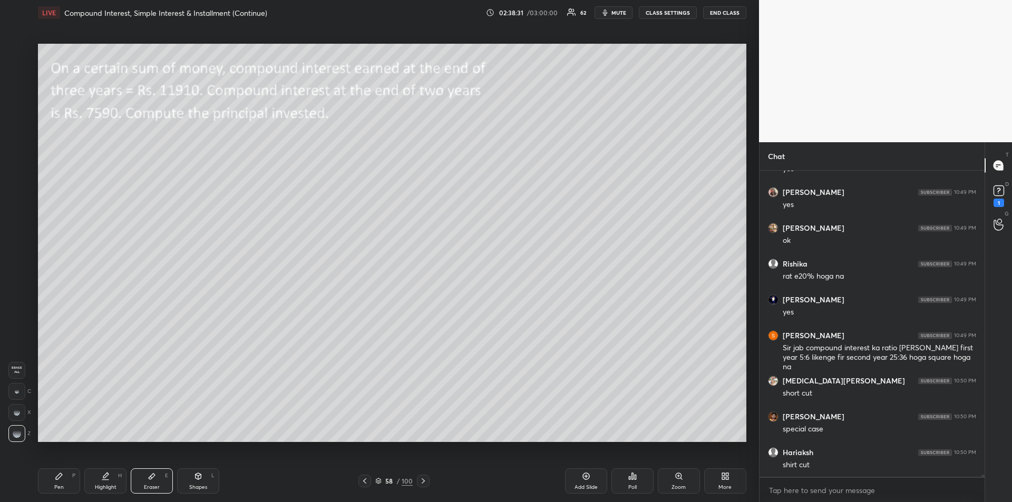
click at [63, 486] on div "Pen" at bounding box center [58, 487] width 9 height 5
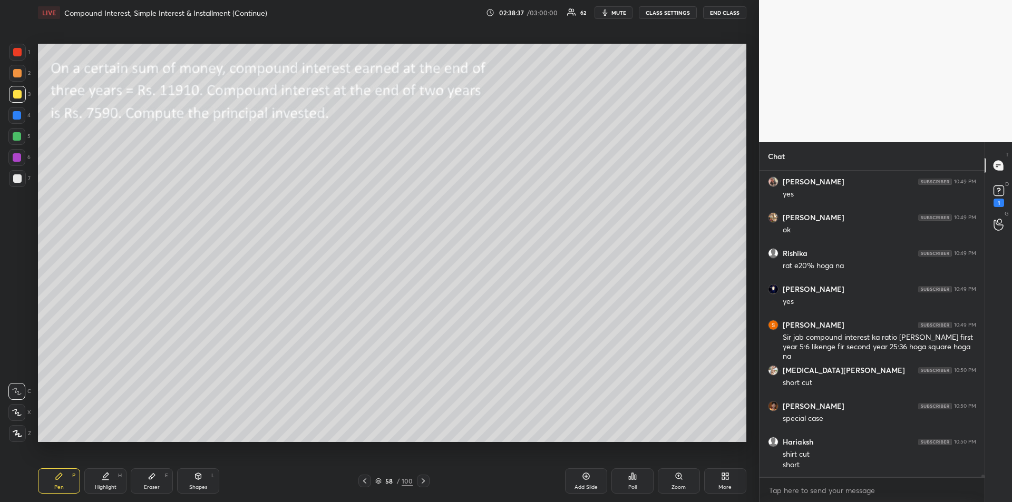
scroll to position [42266, 0]
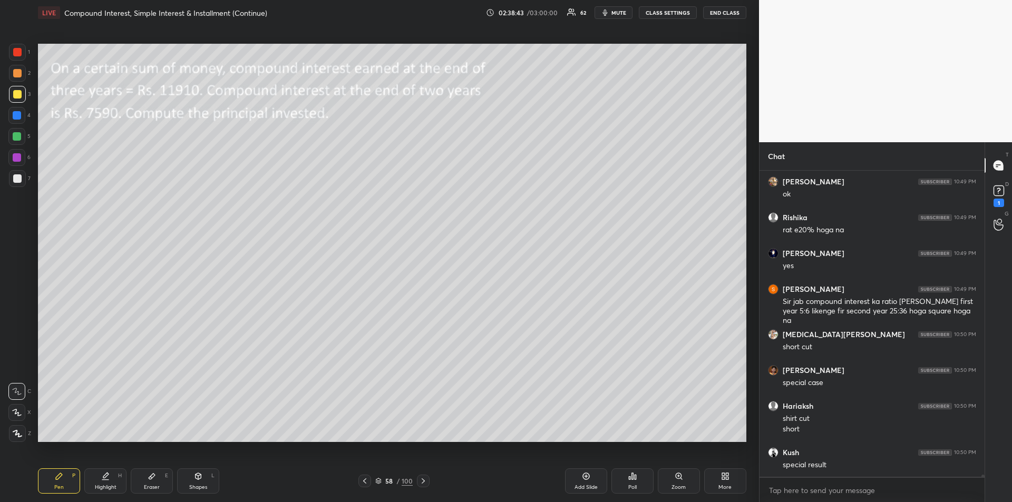
click at [156, 483] on div "Eraser E" at bounding box center [152, 480] width 42 height 25
click at [55, 477] on icon at bounding box center [59, 476] width 8 height 8
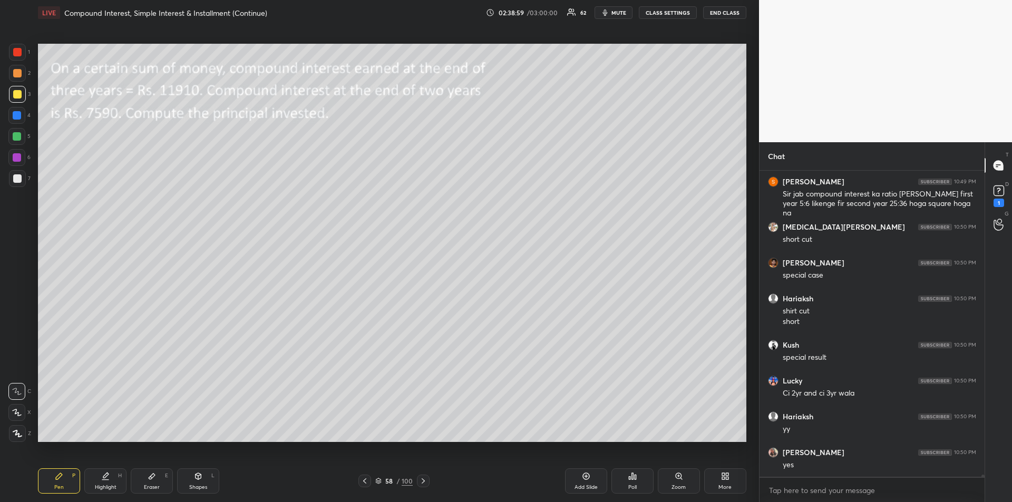
scroll to position [42409, 0]
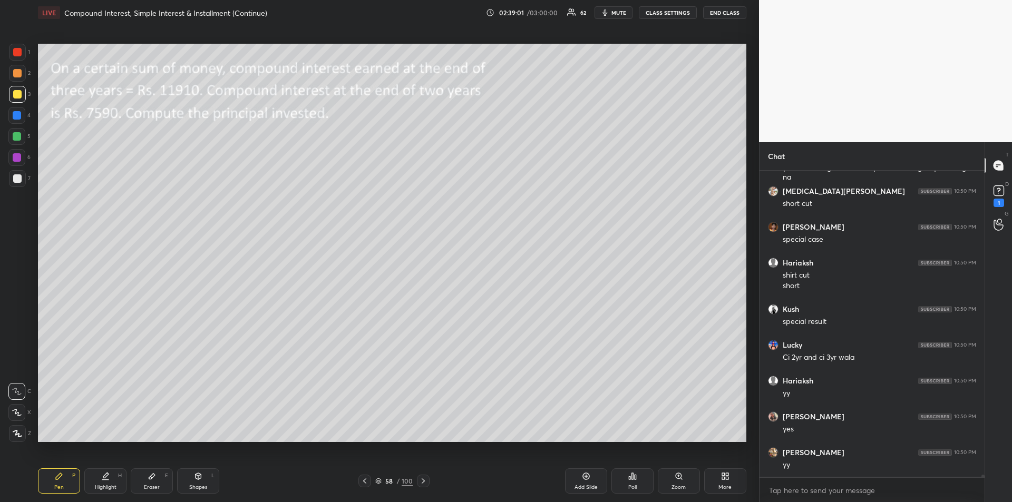
click at [18, 136] on div at bounding box center [17, 136] width 8 height 8
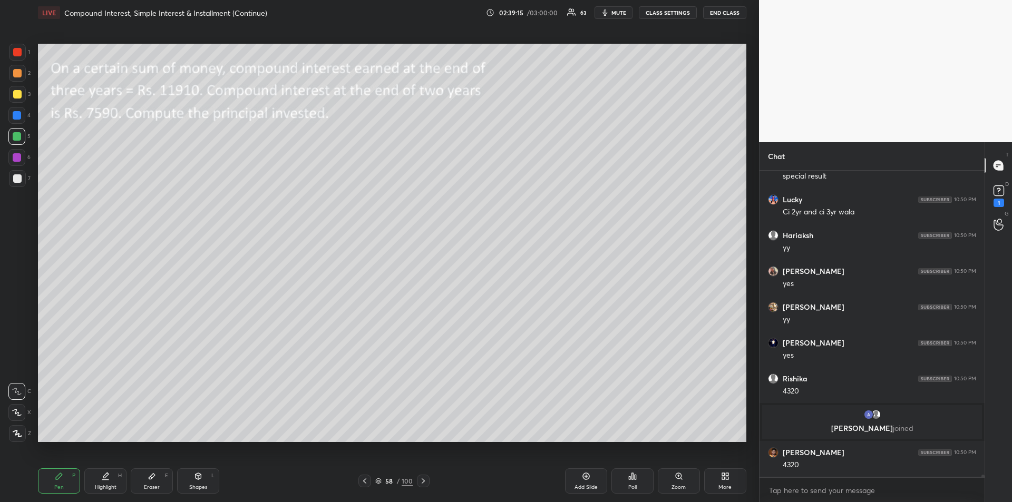
scroll to position [42302, 0]
click at [16, 180] on div at bounding box center [17, 178] width 8 height 8
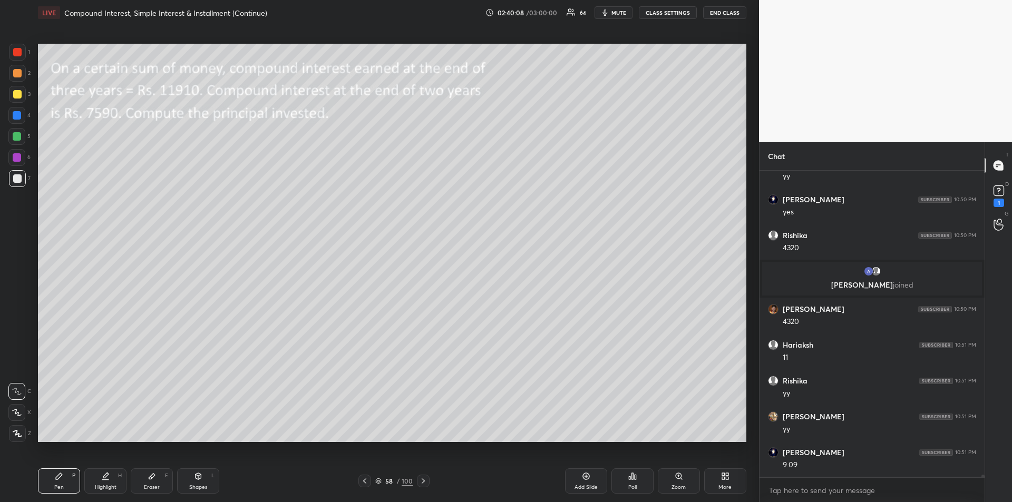
scroll to position [42481, 0]
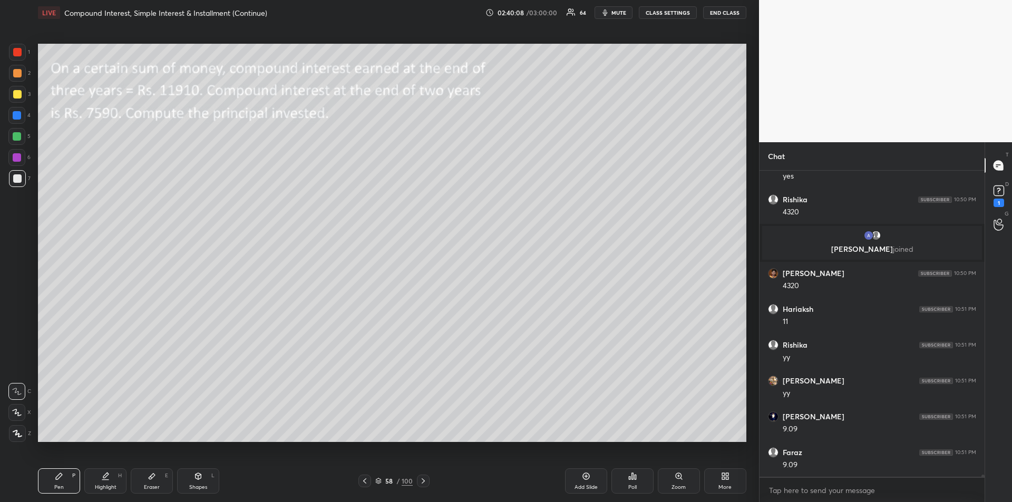
click at [18, 113] on div at bounding box center [17, 115] width 8 height 8
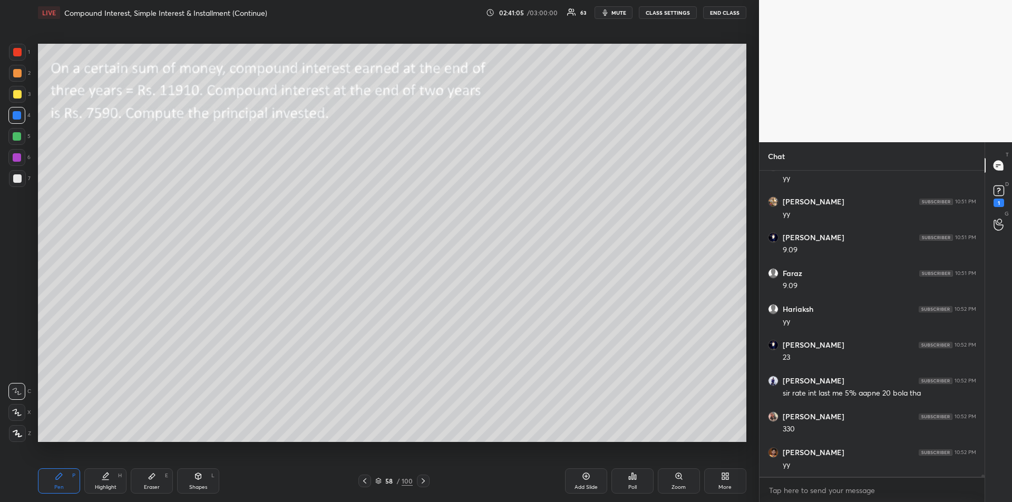
scroll to position [42696, 0]
click at [150, 469] on div "Eraser E" at bounding box center [152, 480] width 42 height 25
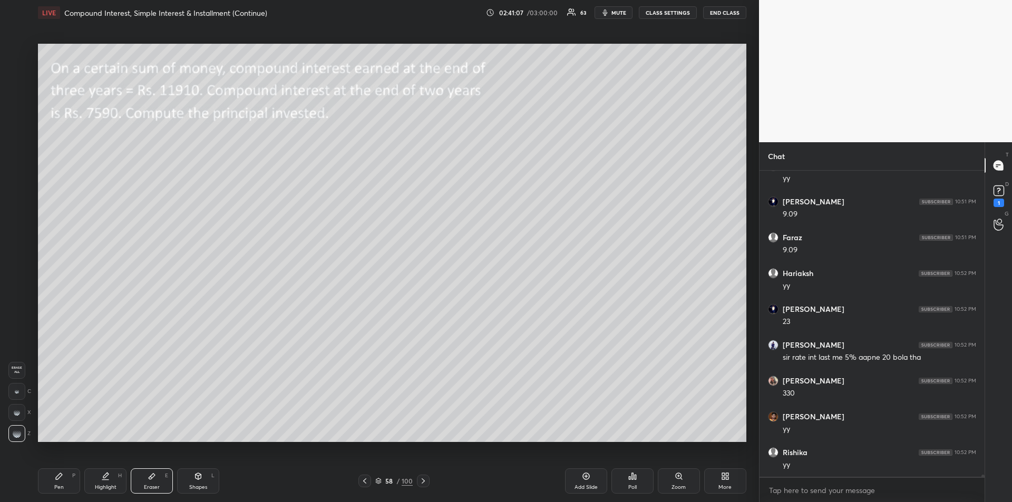
scroll to position [42732, 0]
click at [60, 474] on icon at bounding box center [59, 476] width 6 height 6
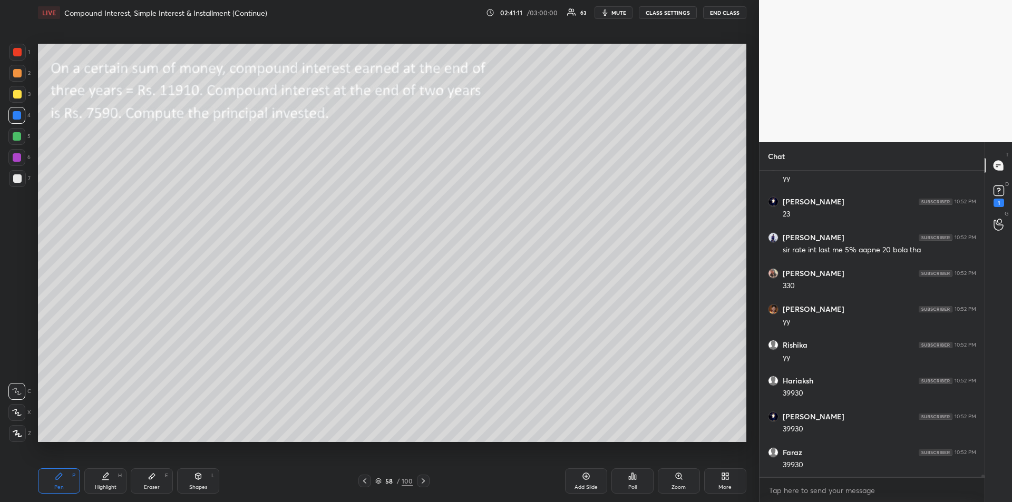
scroll to position [42839, 0]
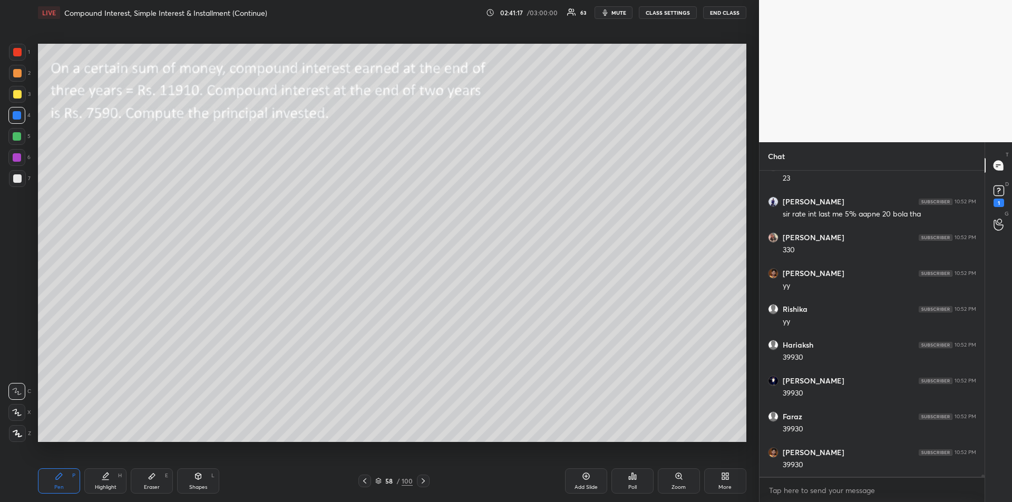
click at [365, 480] on icon at bounding box center [364, 480] width 3 height 5
click at [423, 481] on icon at bounding box center [423, 481] width 8 height 8
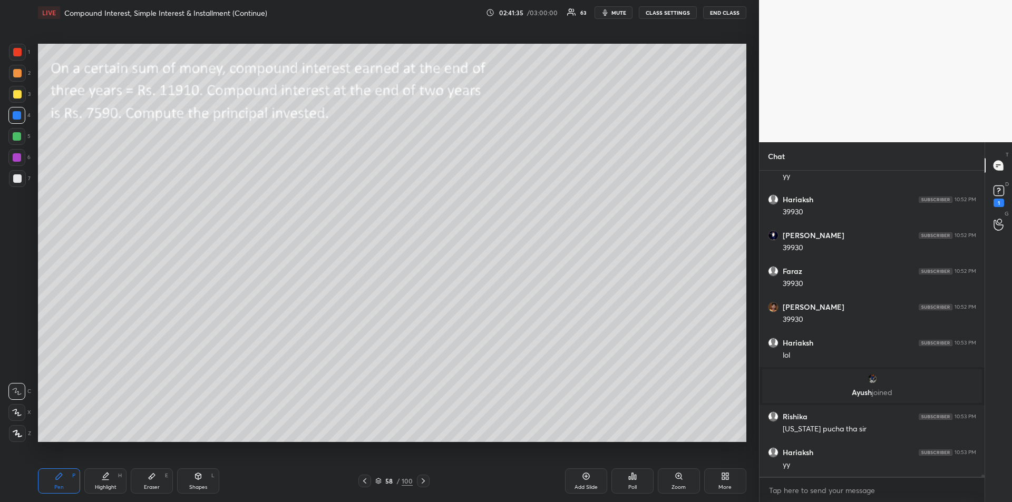
scroll to position [42830, 0]
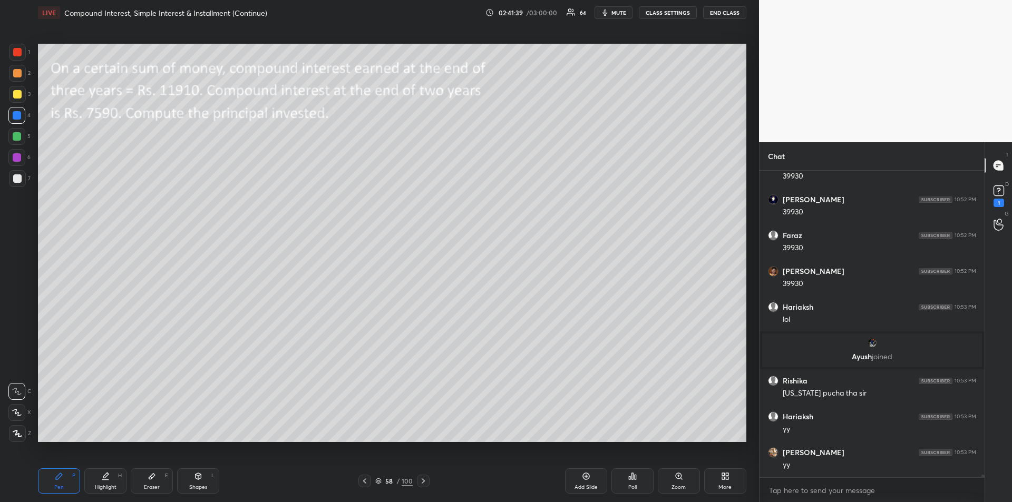
click at [366, 484] on icon at bounding box center [364, 481] width 8 height 8
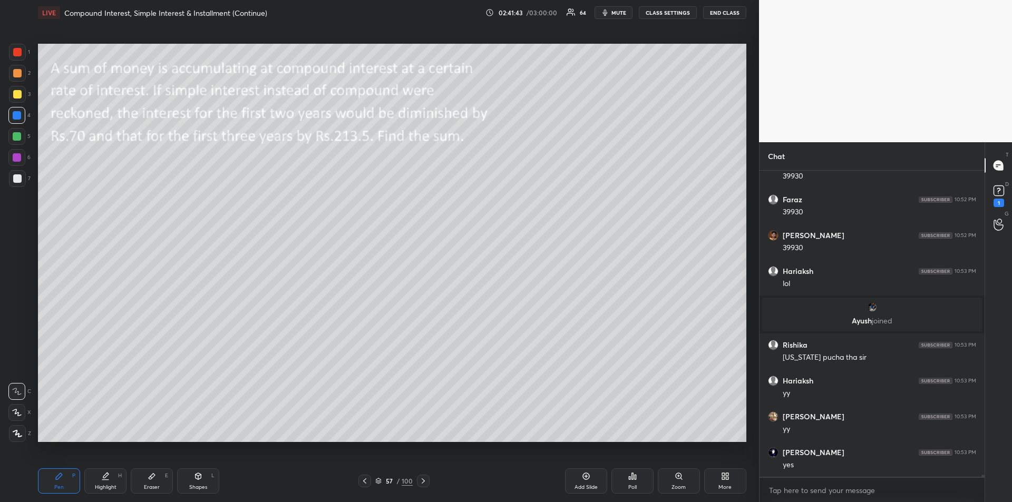
click at [422, 481] on icon at bounding box center [423, 481] width 8 height 8
click at [425, 483] on icon at bounding box center [423, 481] width 8 height 8
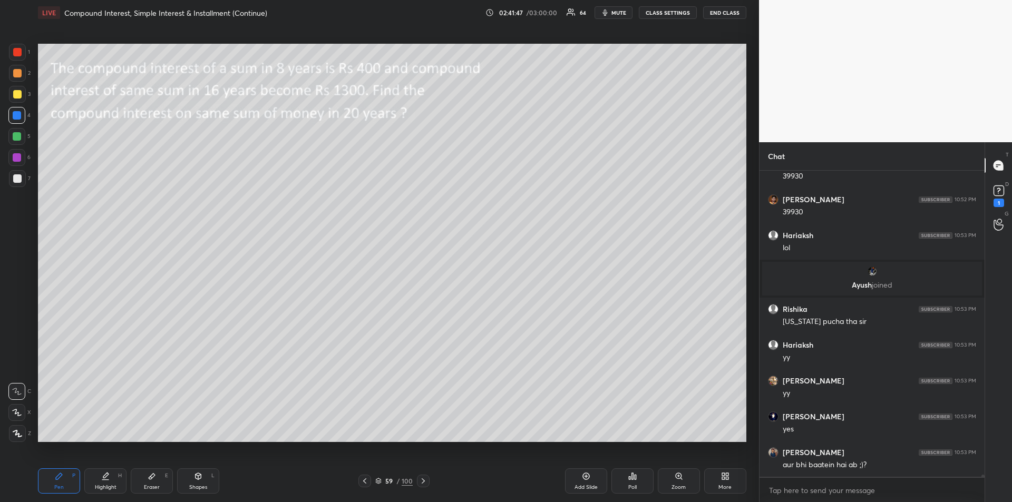
click at [198, 482] on div "Shapes L" at bounding box center [198, 480] width 42 height 25
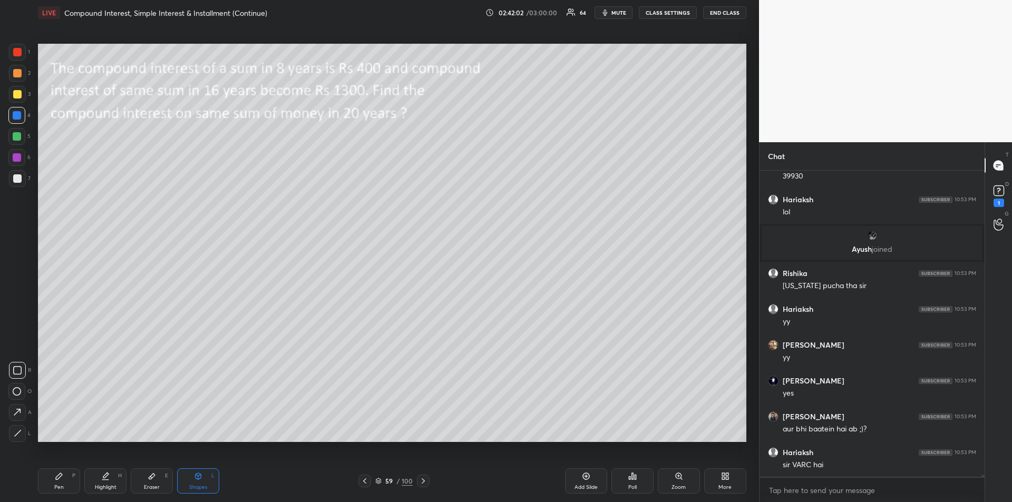
click at [66, 477] on div "Pen P" at bounding box center [59, 480] width 42 height 25
click at [18, 96] on div at bounding box center [17, 94] width 8 height 8
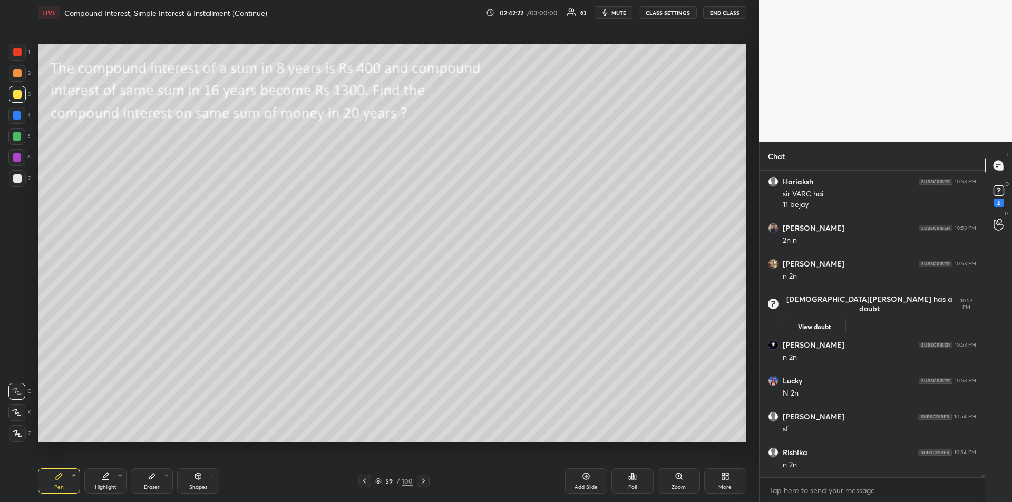
scroll to position [43156, 0]
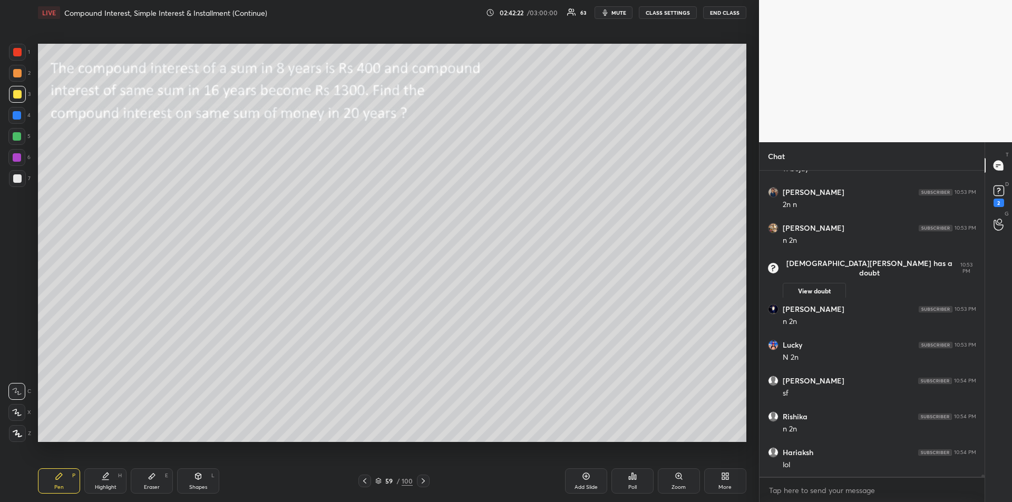
click at [16, 119] on div at bounding box center [17, 115] width 8 height 8
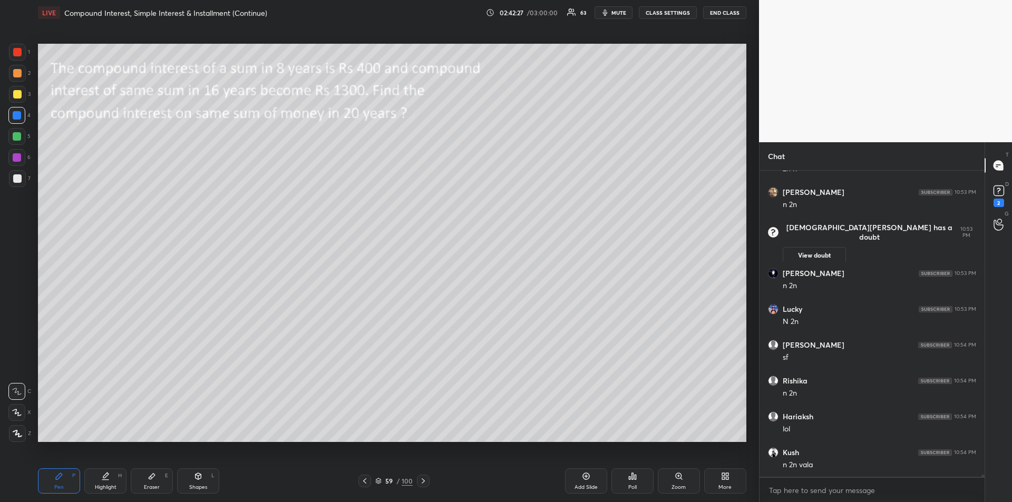
click at [16, 90] on div at bounding box center [17, 94] width 8 height 8
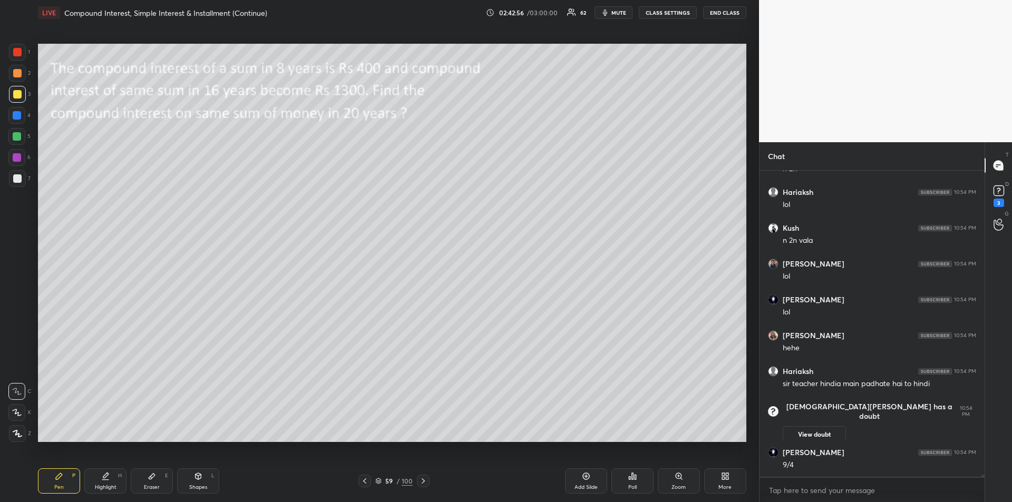
scroll to position [43322, 0]
click at [17, 140] on div at bounding box center [17, 136] width 8 height 8
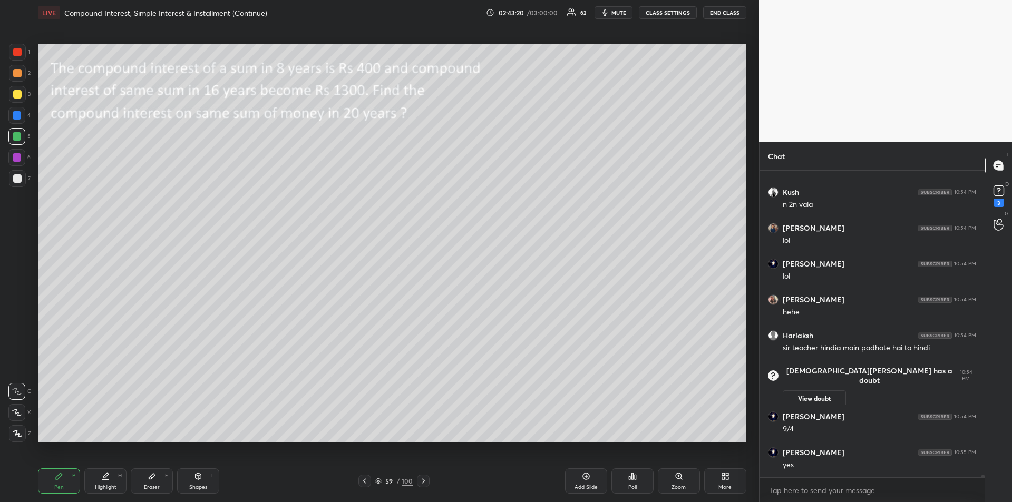
scroll to position [43393, 0]
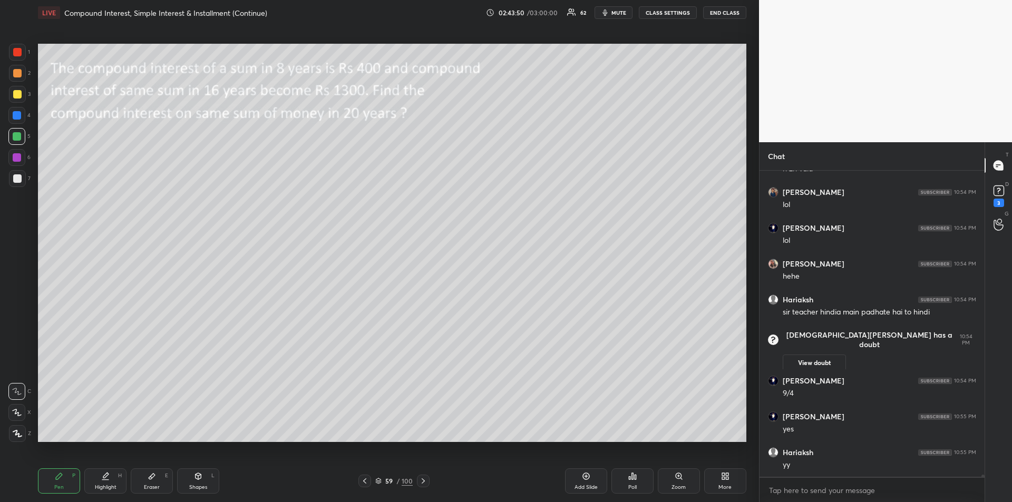
click at [0, 160] on div "1 2 3 4 5 6 7 R O A L C X Z Erase all C X Z" at bounding box center [17, 243] width 34 height 398
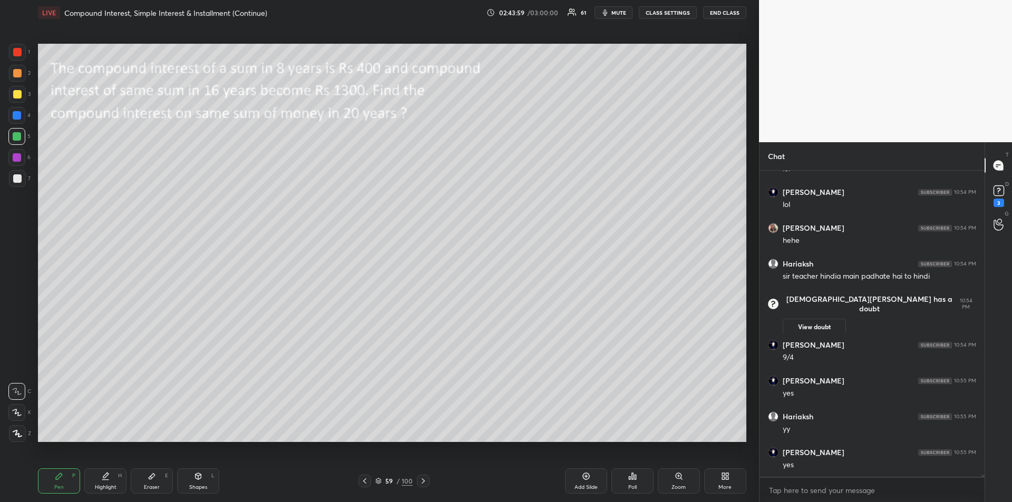
click at [16, 56] on div at bounding box center [17, 52] width 17 height 17
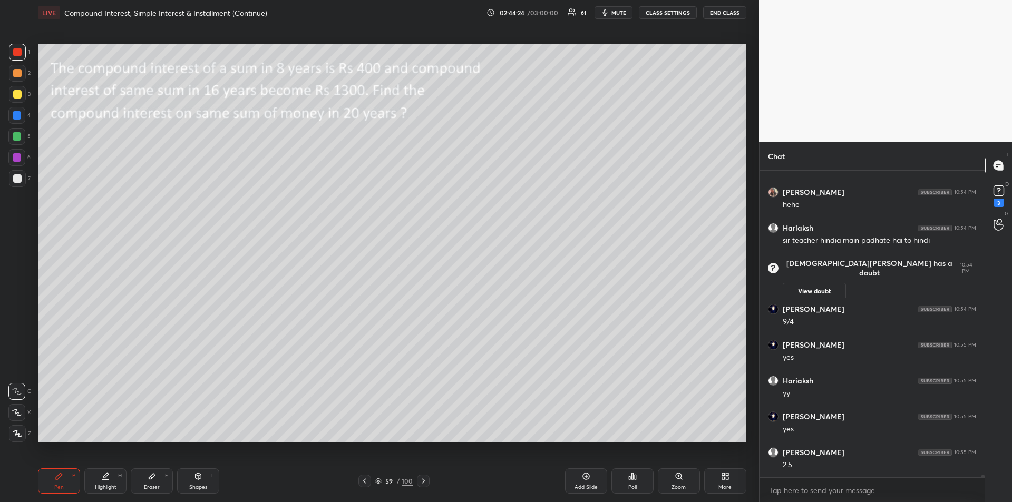
scroll to position [43503, 0]
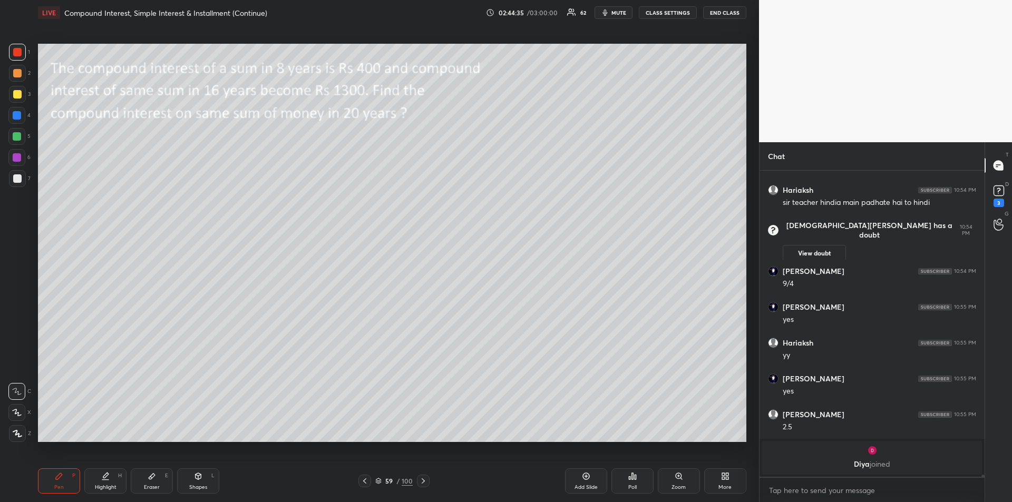
click at [107, 475] on icon at bounding box center [105, 475] width 5 height 5
click at [61, 483] on div "Pen P" at bounding box center [59, 480] width 42 height 25
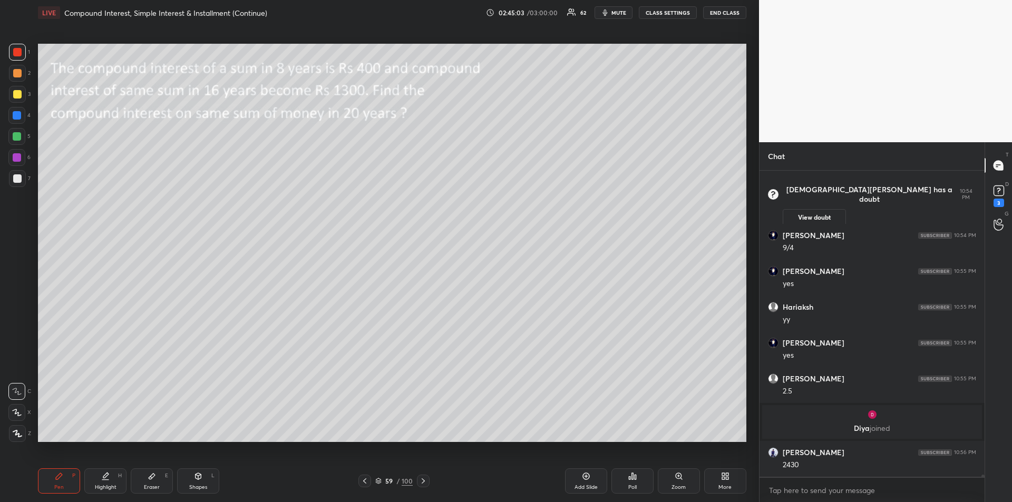
scroll to position [43496, 0]
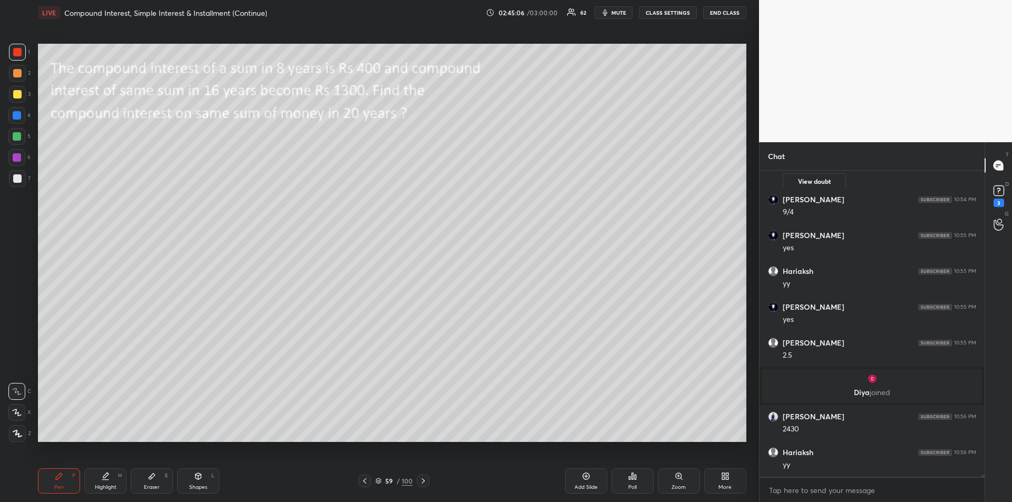
click at [21, 96] on div at bounding box center [17, 94] width 8 height 8
click at [426, 481] on icon at bounding box center [423, 481] width 8 height 8
click at [427, 483] on icon at bounding box center [423, 481] width 8 height 8
click at [428, 482] on div at bounding box center [423, 481] width 13 height 13
click at [429, 481] on div at bounding box center [423, 481] width 13 height 13
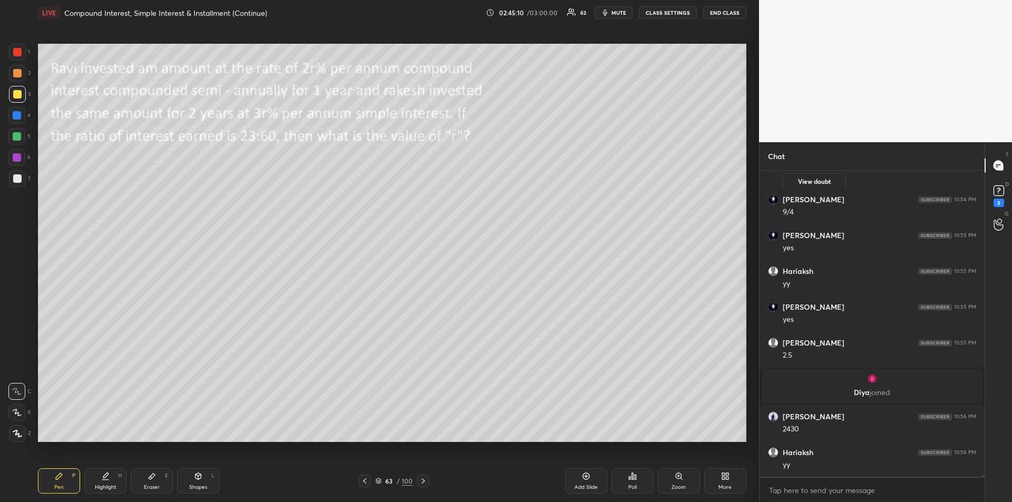
click at [424, 483] on icon at bounding box center [423, 481] width 8 height 8
click at [363, 483] on icon at bounding box center [364, 481] width 8 height 8
click at [363, 484] on icon at bounding box center [364, 481] width 8 height 8
click at [364, 484] on icon at bounding box center [364, 481] width 8 height 8
click at [364, 485] on div at bounding box center [364, 481] width 13 height 13
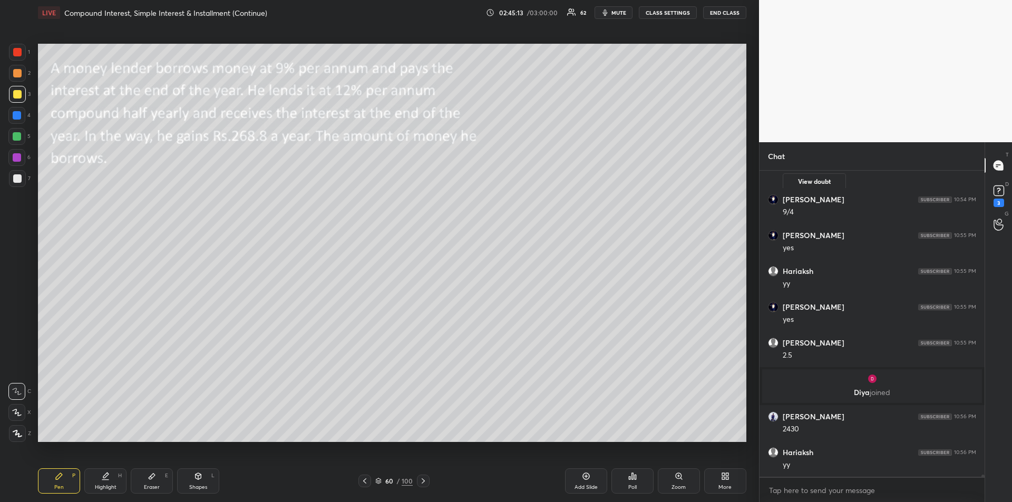
click at [364, 487] on div "Pen P Highlight H Eraser E Shapes L 60 / 100 Add Slide Poll Zoom More" at bounding box center [392, 481] width 708 height 42
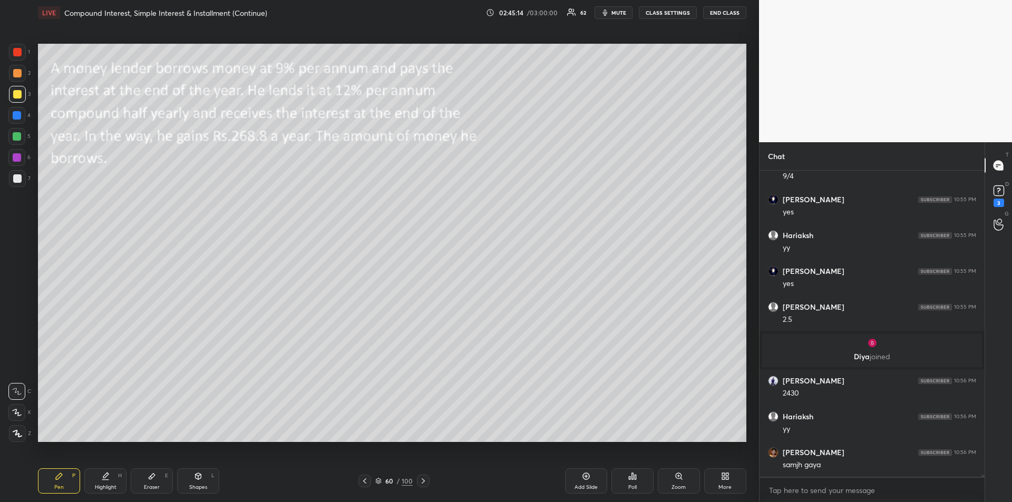
click at [364, 483] on icon at bounding box center [364, 481] width 8 height 8
click at [423, 483] on icon at bounding box center [423, 481] width 8 height 8
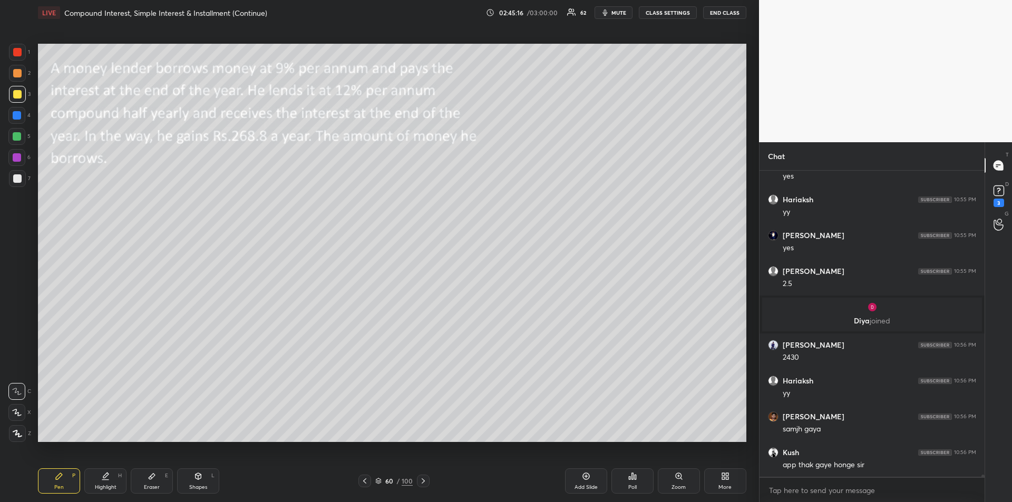
click at [201, 487] on div "Shapes" at bounding box center [198, 487] width 18 height 5
click at [53, 482] on div "Pen P" at bounding box center [59, 480] width 42 height 25
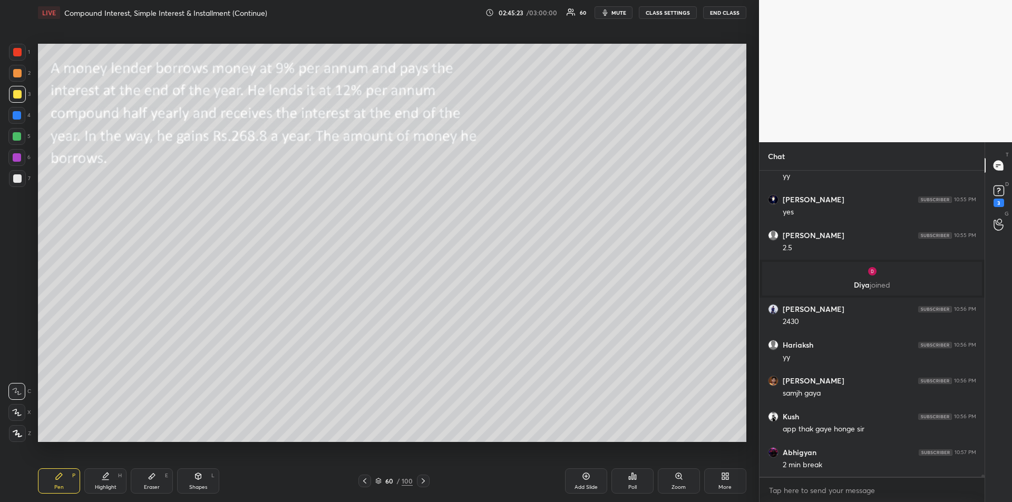
scroll to position [43639, 0]
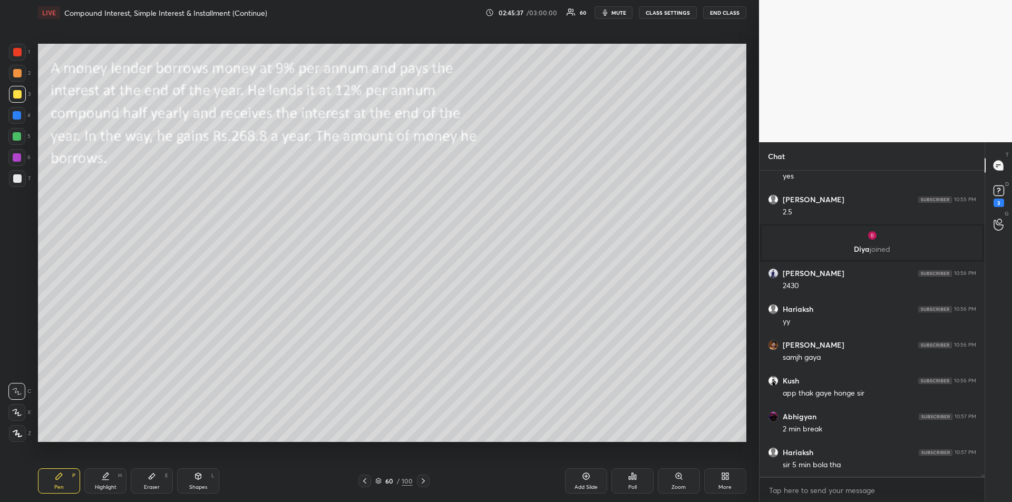
click at [113, 481] on div "Highlight H" at bounding box center [105, 480] width 42 height 25
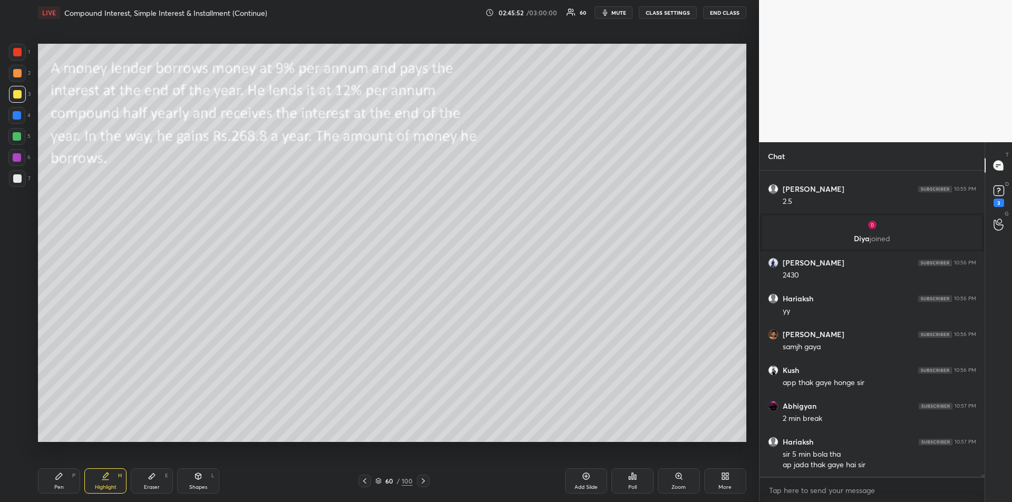
scroll to position [43685, 0]
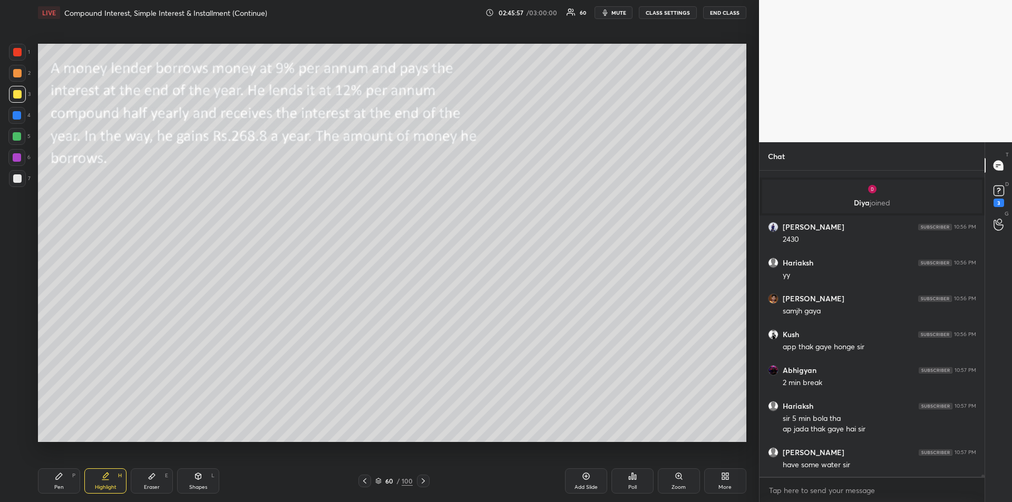
click at [67, 476] on div "Pen P" at bounding box center [59, 480] width 42 height 25
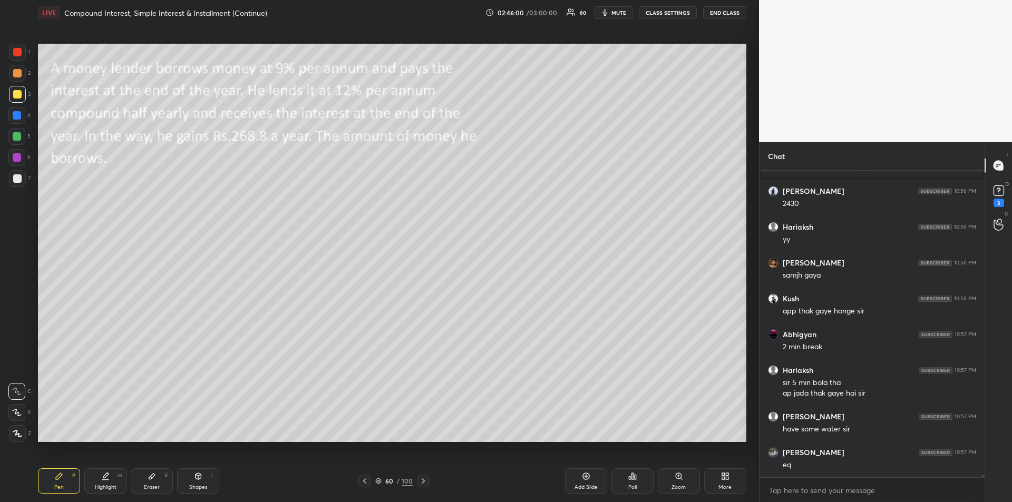
click at [15, 114] on div at bounding box center [17, 115] width 8 height 8
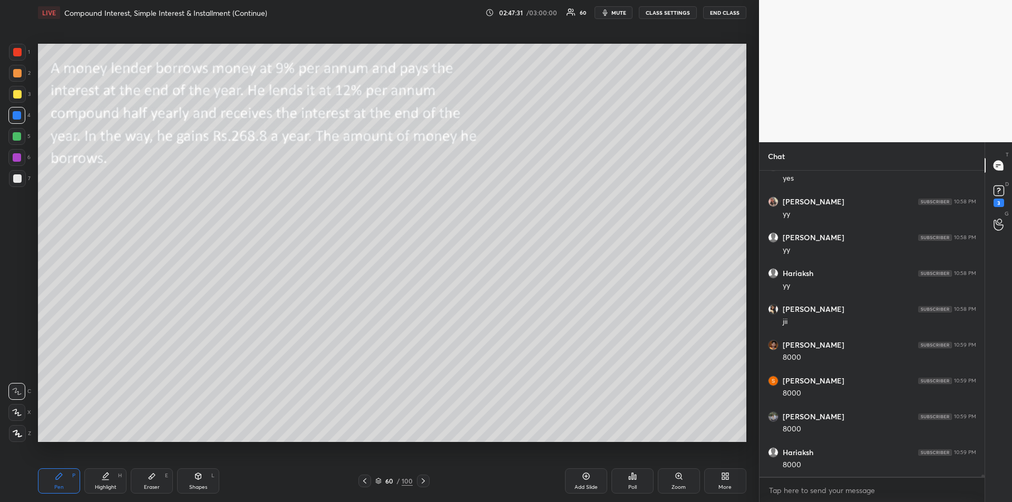
scroll to position [44480, 0]
click at [426, 483] on icon at bounding box center [423, 481] width 8 height 8
click at [197, 481] on div "Shapes L" at bounding box center [198, 480] width 42 height 25
click at [63, 480] on icon at bounding box center [59, 476] width 8 height 8
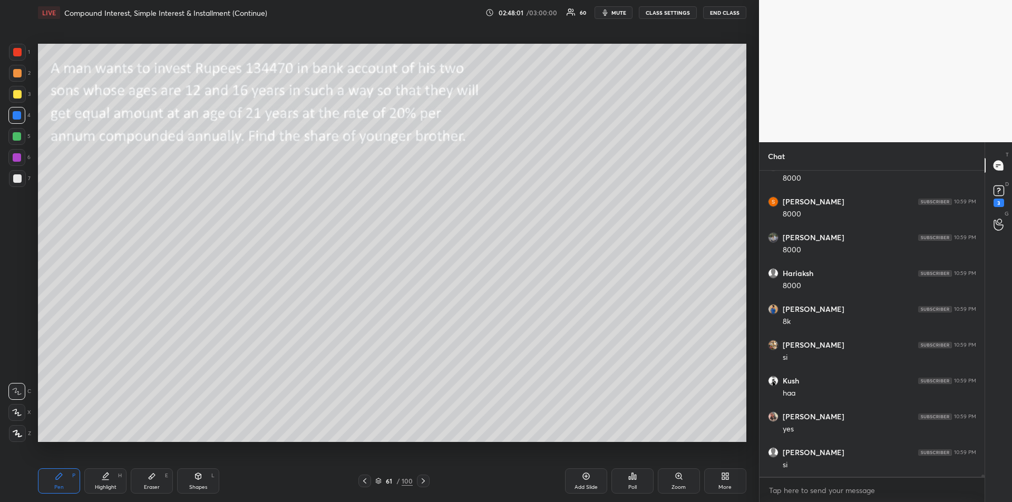
click at [14, 94] on div at bounding box center [17, 94] width 8 height 8
click at [15, 158] on div at bounding box center [17, 157] width 8 height 8
click at [154, 480] on icon at bounding box center [152, 476] width 8 height 8
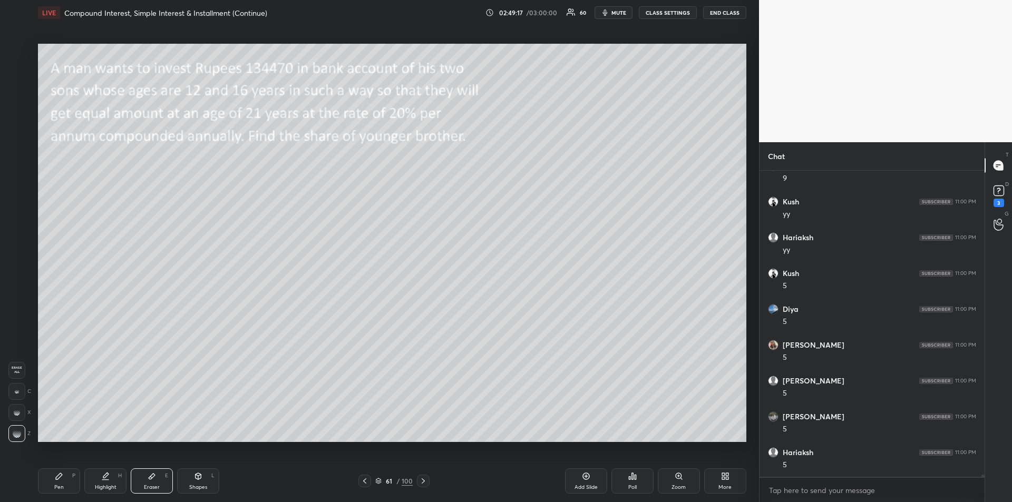
click at [60, 477] on icon at bounding box center [59, 476] width 6 height 6
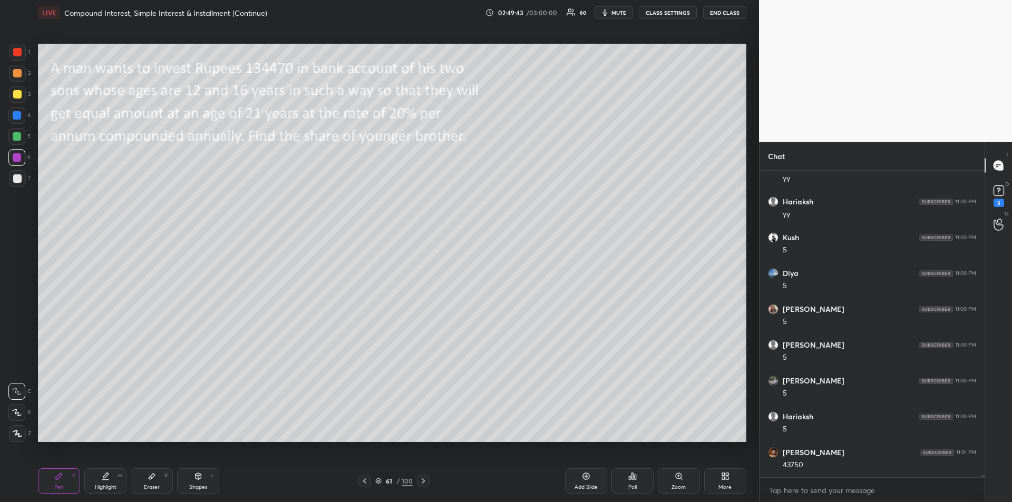
click at [112, 478] on div "Highlight H" at bounding box center [105, 480] width 42 height 25
click at [58, 480] on icon at bounding box center [59, 476] width 8 height 8
click at [143, 475] on div "Eraser E" at bounding box center [152, 480] width 42 height 25
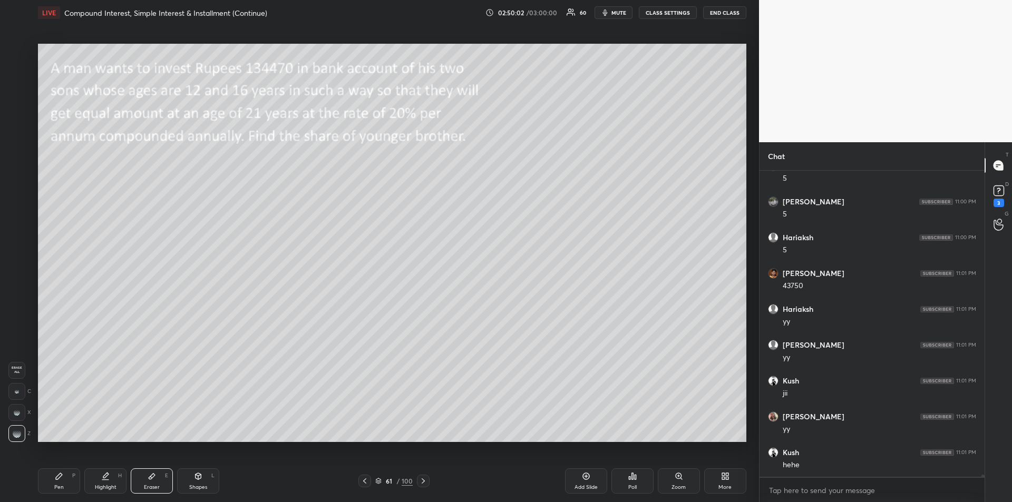
click at [54, 476] on div "Pen P" at bounding box center [59, 480] width 42 height 25
click at [16, 95] on div at bounding box center [17, 94] width 8 height 8
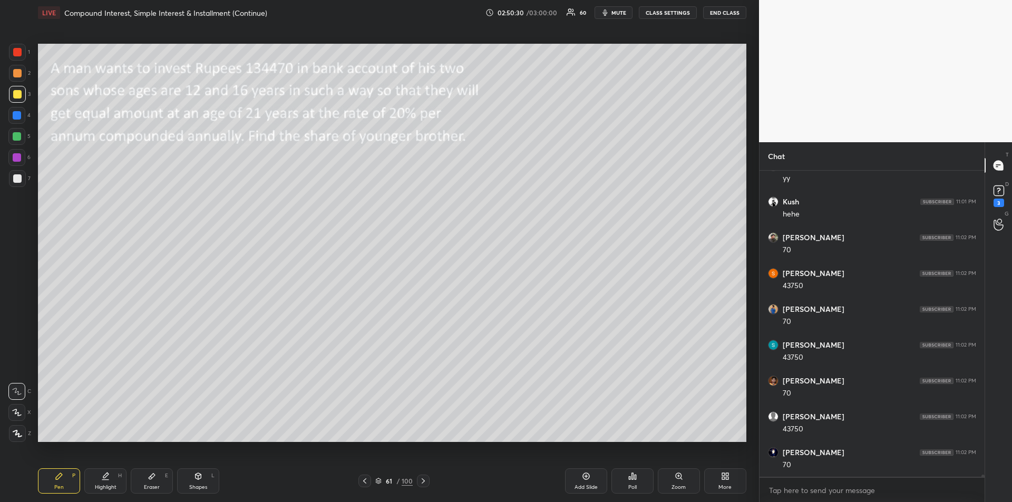
scroll to position [45626, 0]
click at [109, 481] on div "Highlight H" at bounding box center [105, 480] width 42 height 25
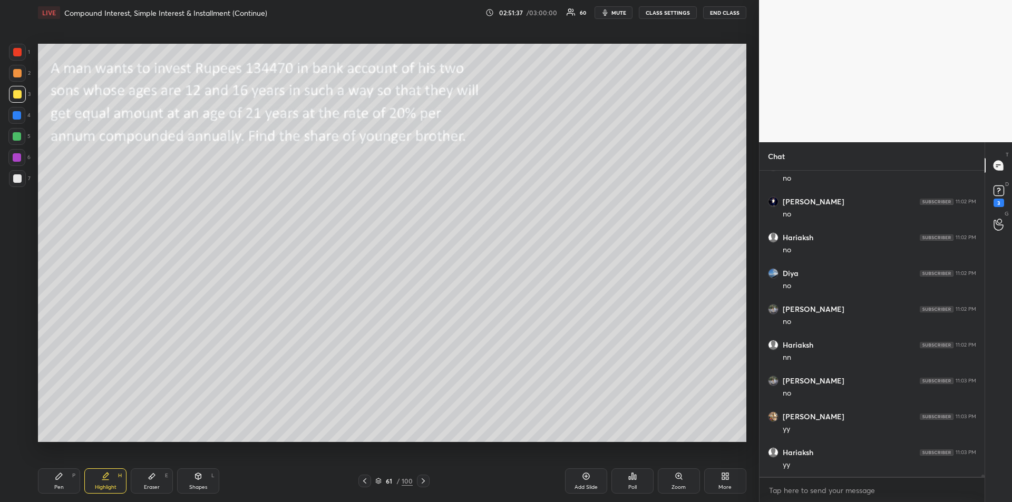
click at [60, 478] on icon at bounding box center [59, 476] width 8 height 8
click at [424, 482] on icon at bounding box center [422, 480] width 3 height 5
click at [199, 485] on div "Shapes" at bounding box center [198, 487] width 18 height 5
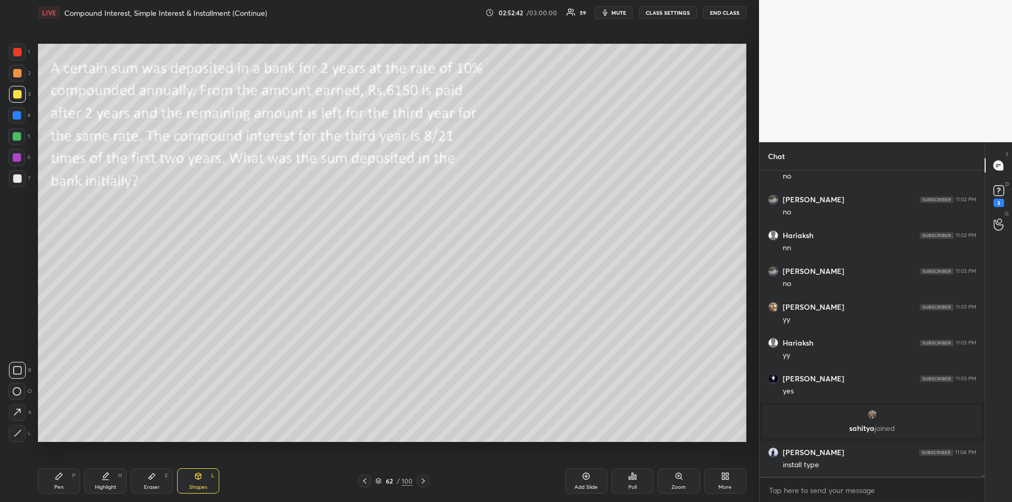
scroll to position [45471, 0]
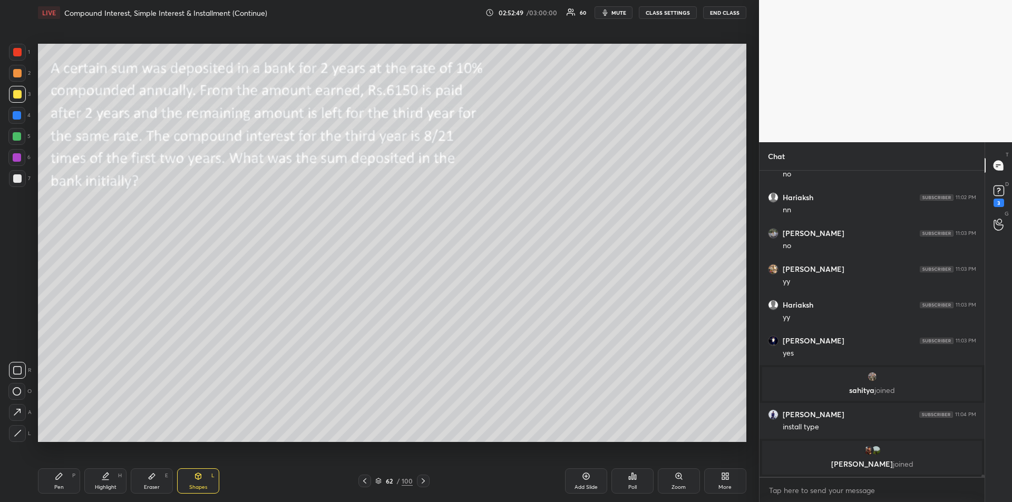
click at [60, 483] on div "Pen P" at bounding box center [59, 480] width 42 height 25
click at [110, 482] on div "Highlight H" at bounding box center [105, 480] width 42 height 25
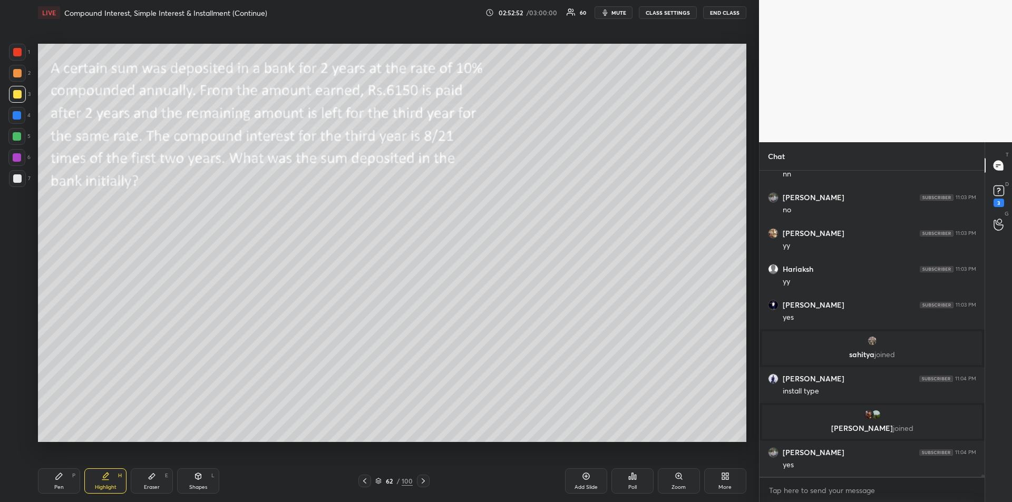
scroll to position [45533, 0]
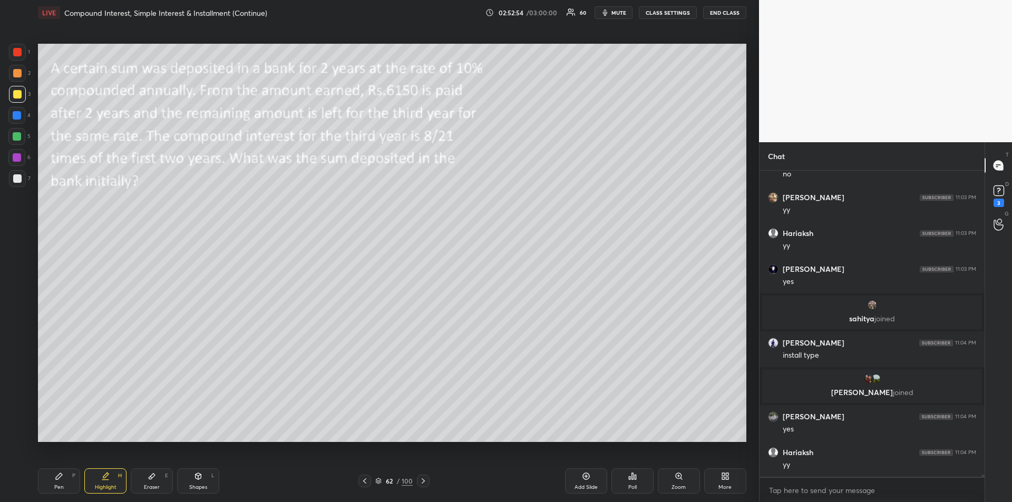
click at [66, 477] on div "Pen P" at bounding box center [59, 480] width 42 height 25
click at [58, 481] on div "Pen P" at bounding box center [59, 480] width 42 height 25
click at [16, 117] on div at bounding box center [17, 115] width 8 height 8
click at [57, 482] on div "Pen P" at bounding box center [59, 480] width 42 height 25
click at [112, 480] on div "Highlight H" at bounding box center [105, 480] width 42 height 25
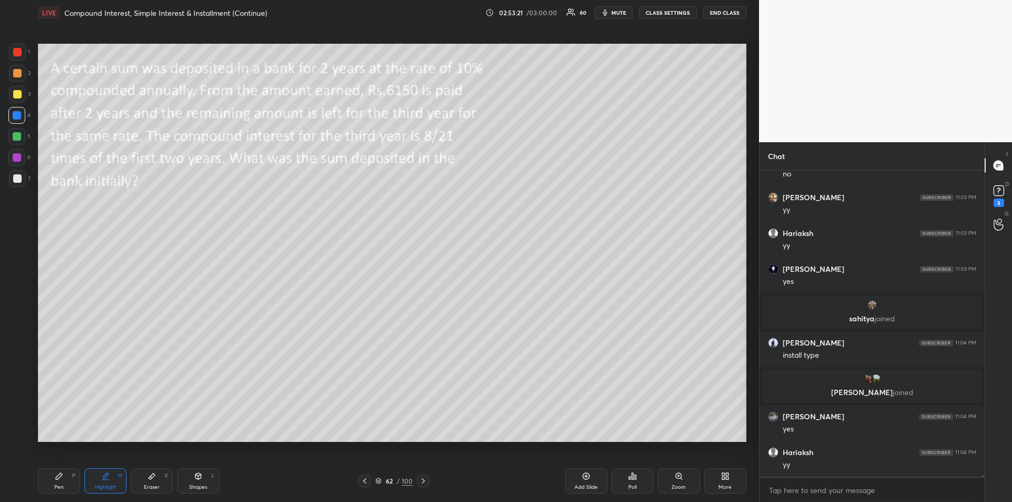
click at [51, 481] on div "Pen P" at bounding box center [59, 480] width 42 height 25
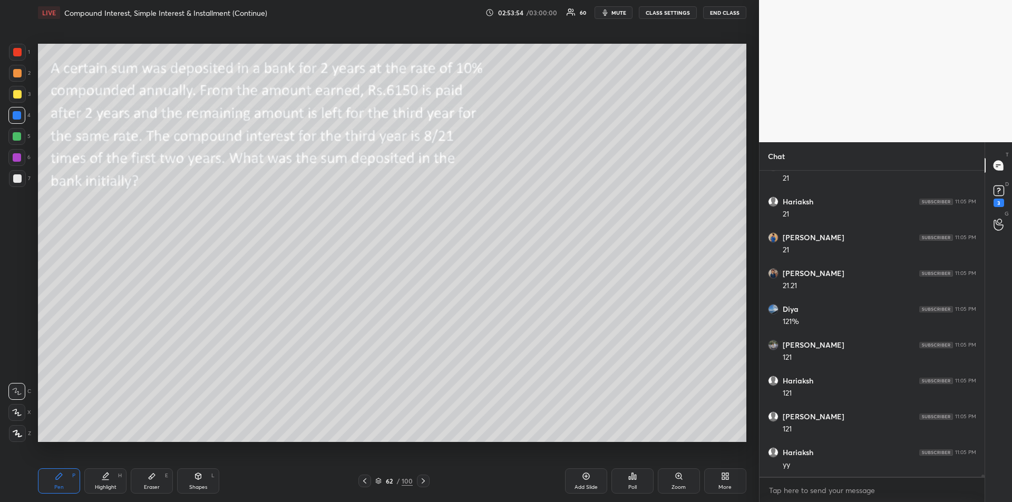
scroll to position [45963, 0]
click at [106, 486] on div "Highlight" at bounding box center [106, 487] width 22 height 5
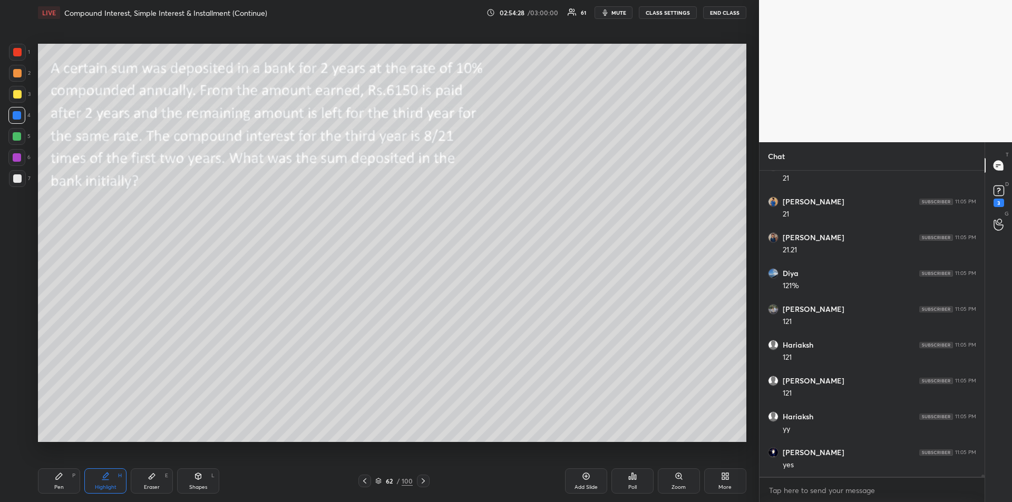
scroll to position [46001, 0]
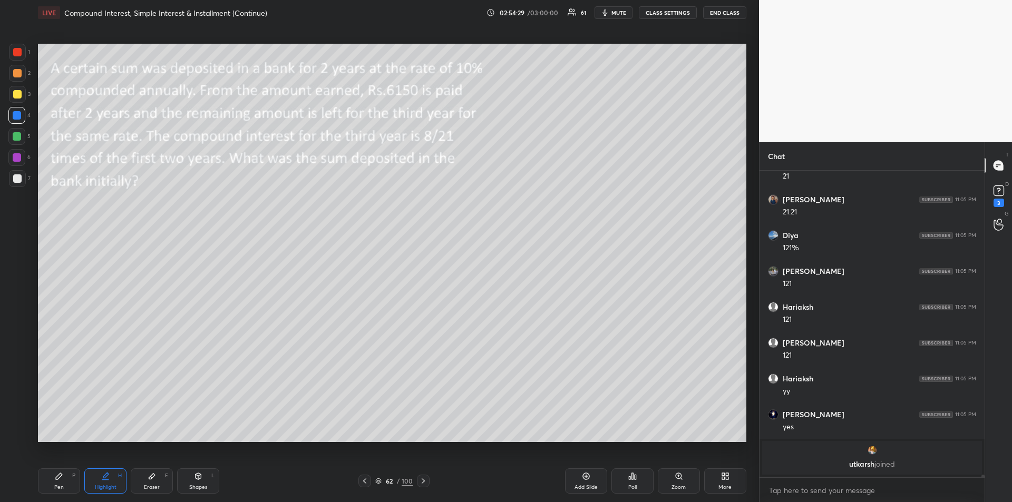
click at [55, 475] on icon at bounding box center [59, 476] width 8 height 8
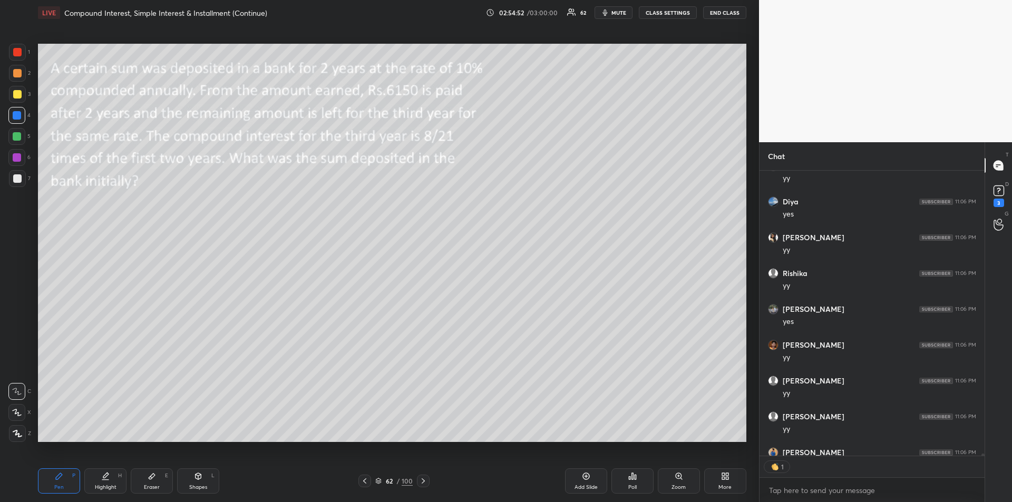
scroll to position [46238, 0]
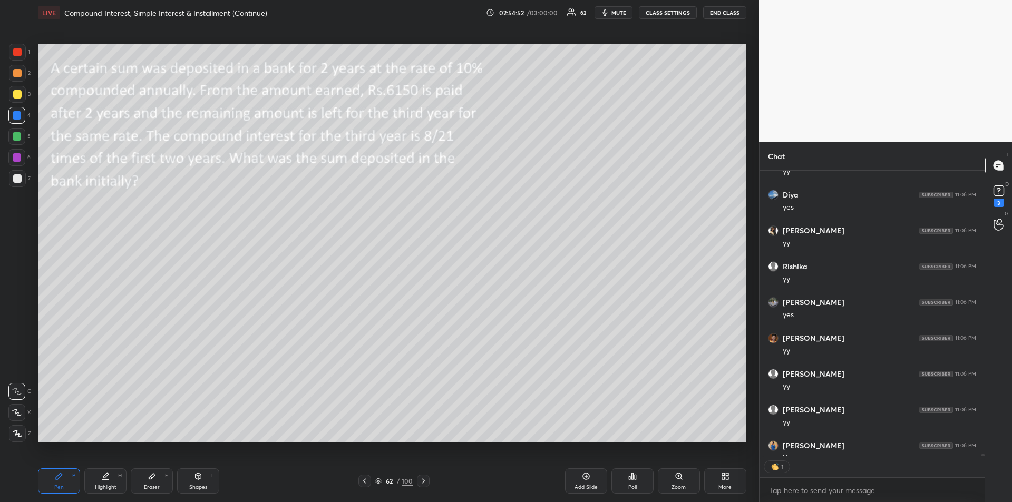
click at [105, 480] on icon at bounding box center [105, 480] width 6 height 0
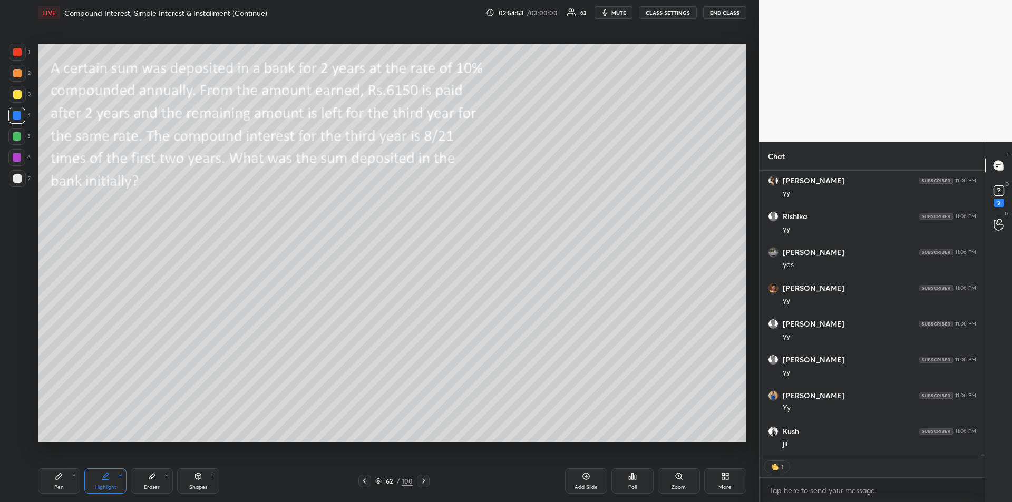
scroll to position [46274, 0]
click at [60, 485] on div "Pen" at bounding box center [58, 487] width 9 height 5
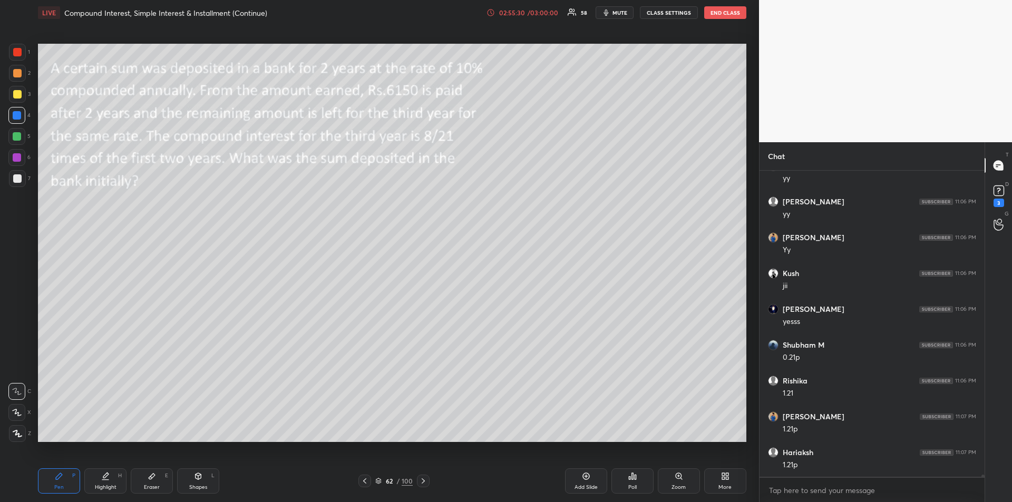
scroll to position [46432, 0]
click at [109, 479] on icon at bounding box center [105, 476] width 8 height 8
click at [57, 477] on icon at bounding box center [59, 476] width 6 height 6
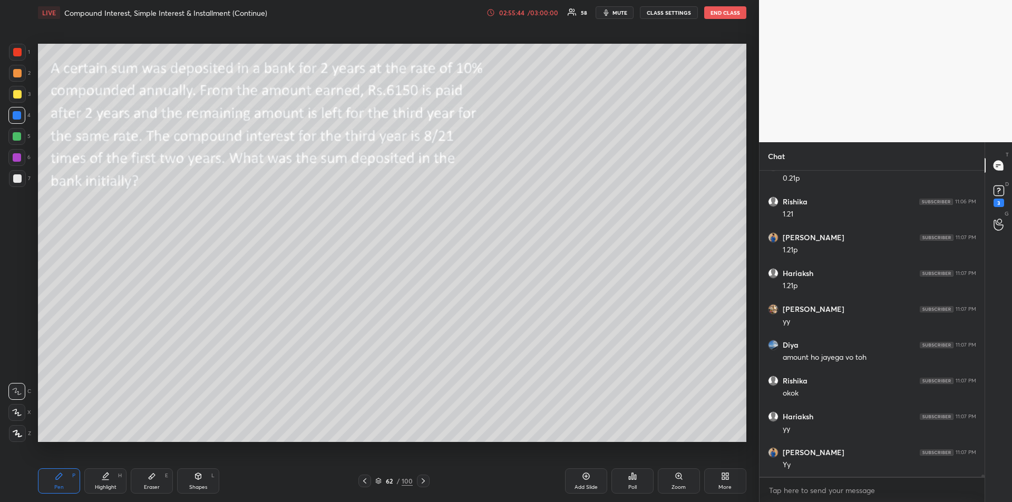
click at [14, 155] on div at bounding box center [17, 157] width 8 height 8
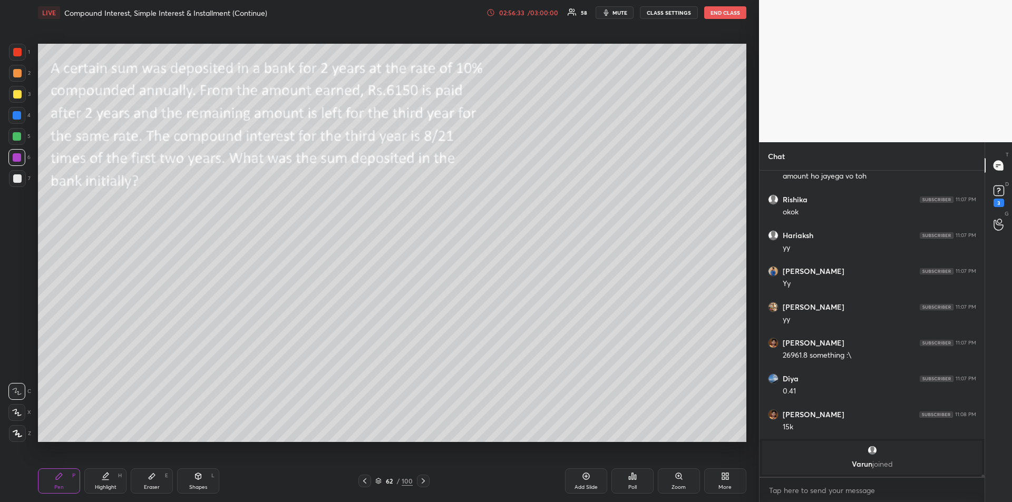
scroll to position [46549, 0]
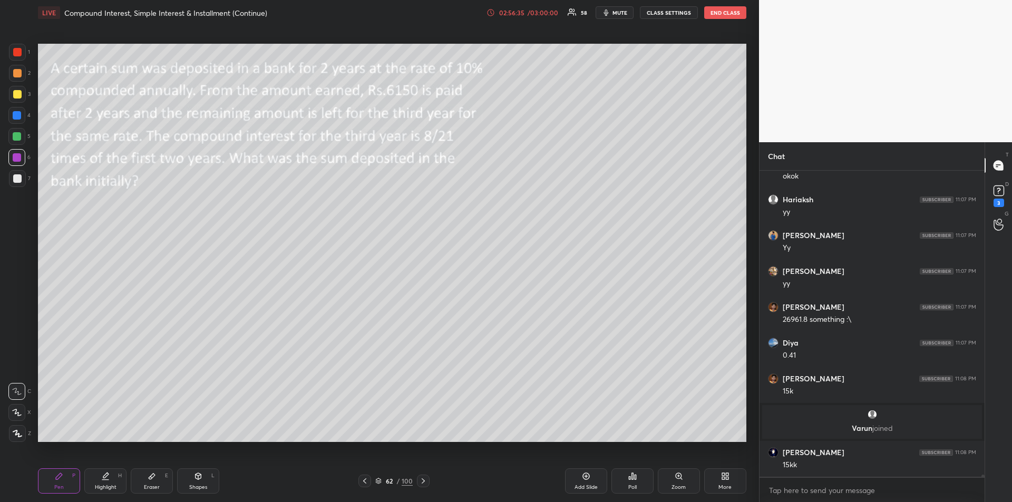
click at [423, 482] on icon at bounding box center [423, 481] width 8 height 8
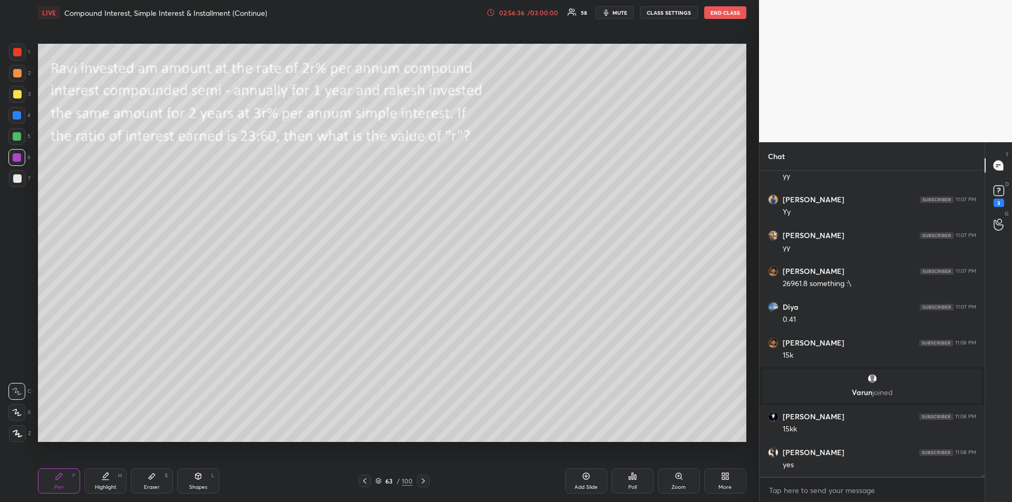
click at [202, 479] on div "Shapes L" at bounding box center [198, 480] width 42 height 25
click at [424, 479] on icon at bounding box center [423, 481] width 8 height 8
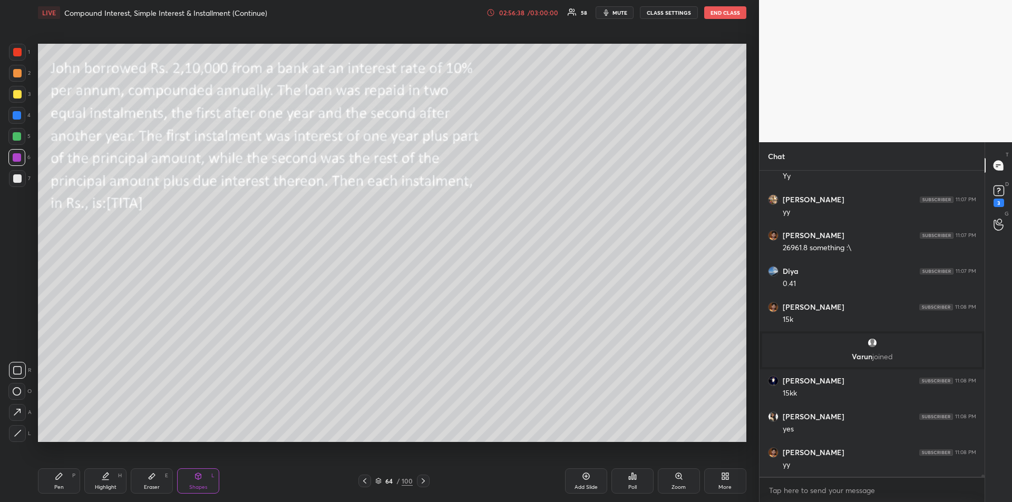
click at [362, 481] on icon at bounding box center [364, 481] width 8 height 8
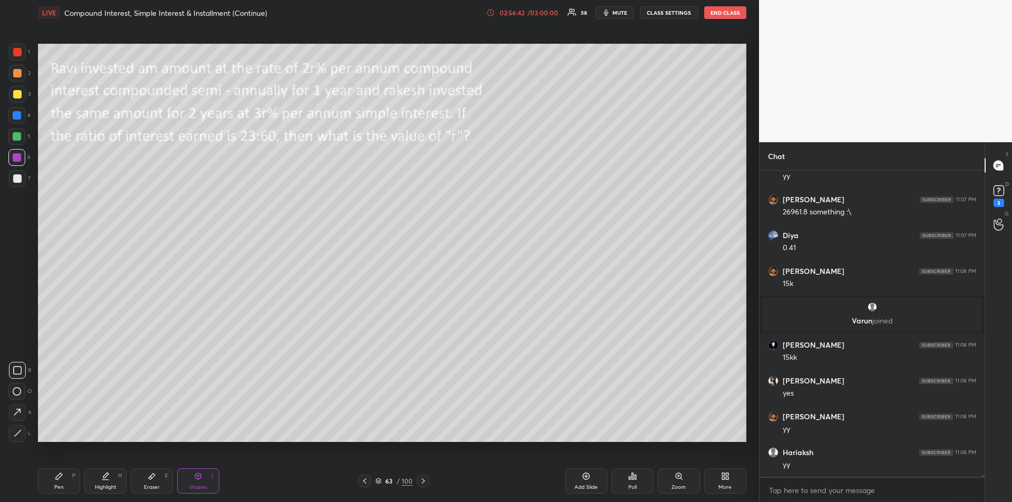
click at [62, 470] on div "Pen P" at bounding box center [59, 480] width 42 height 25
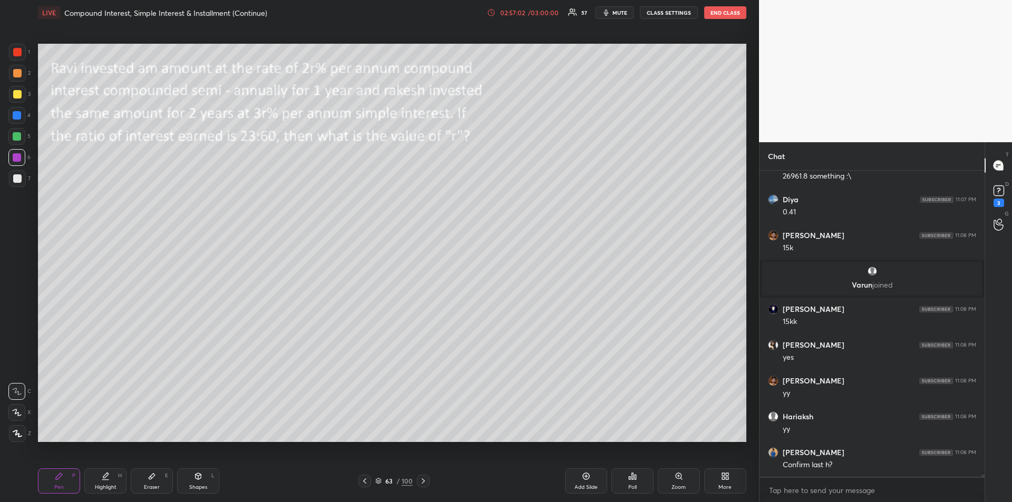
scroll to position [46728, 0]
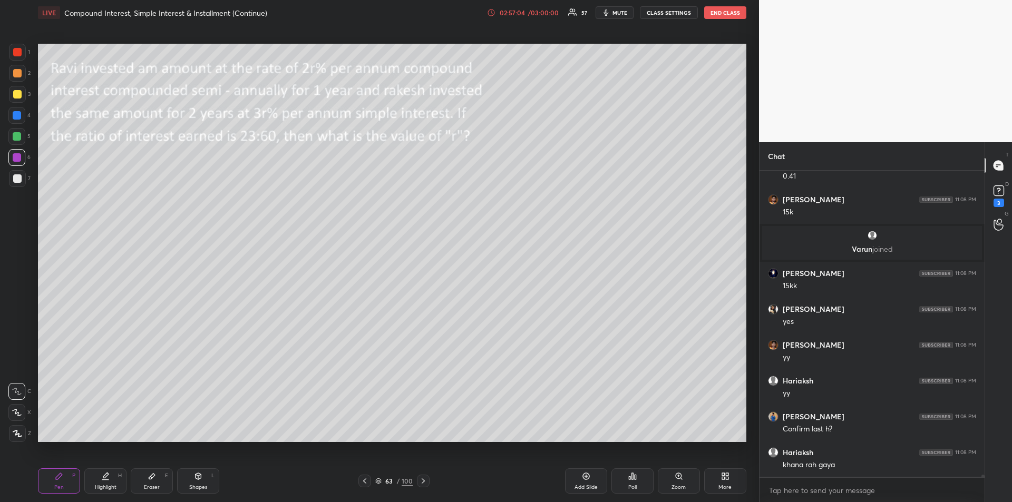
click at [110, 487] on div "Highlight" at bounding box center [106, 487] width 22 height 5
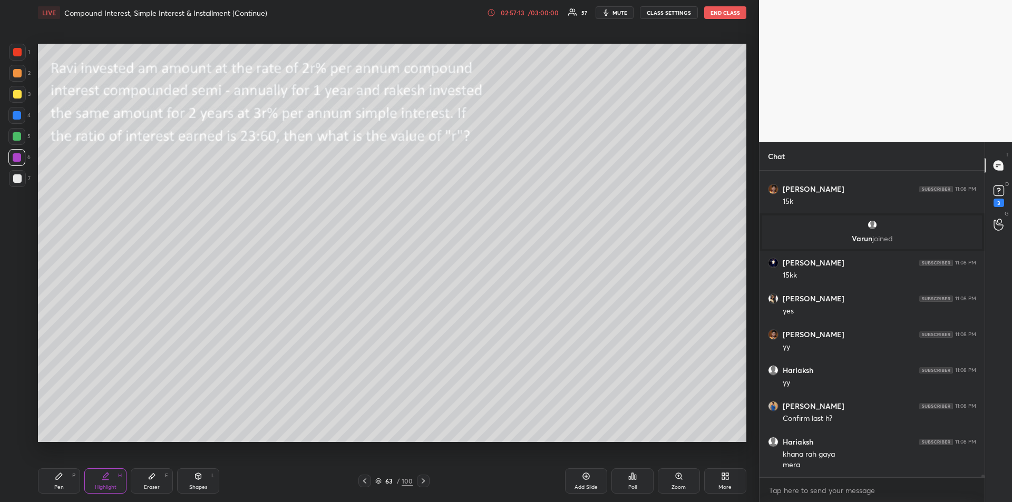
click at [64, 483] on div "Pen P" at bounding box center [59, 480] width 42 height 25
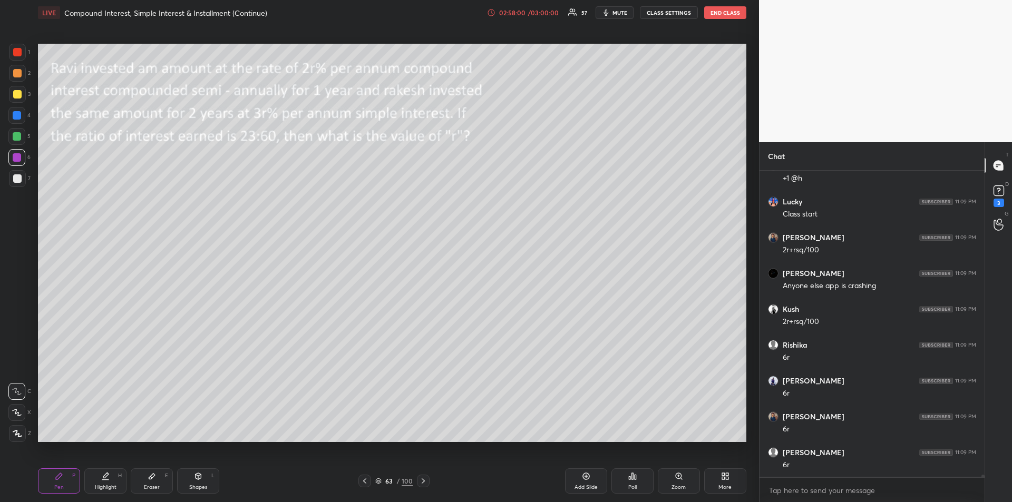
scroll to position [47097, 0]
click at [16, 134] on div at bounding box center [17, 136] width 8 height 8
click at [19, 182] on div at bounding box center [17, 178] width 8 height 8
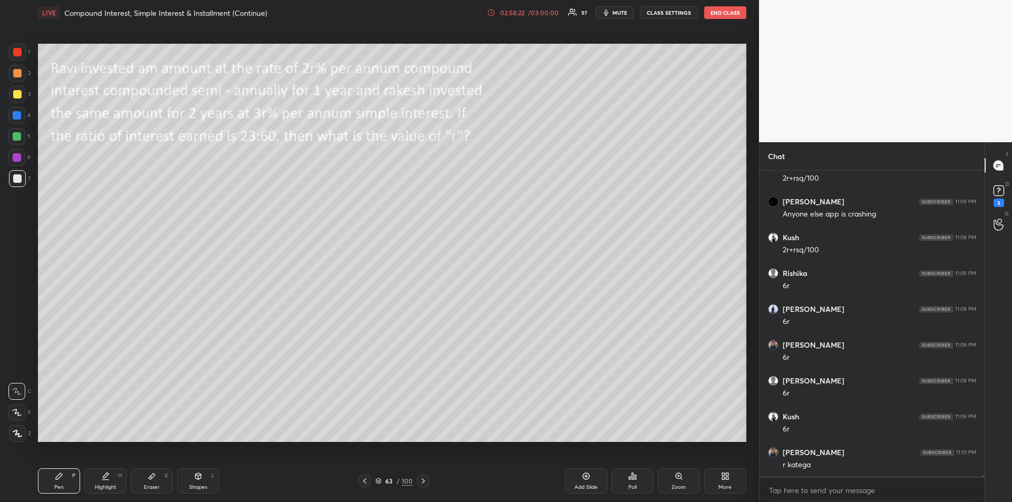
click at [153, 479] on icon at bounding box center [152, 476] width 8 height 8
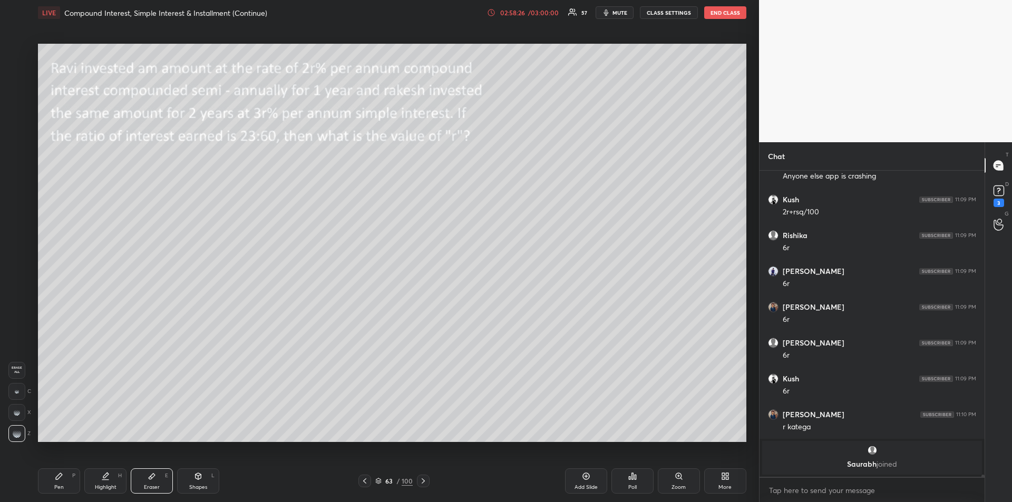
click at [51, 484] on div "Pen P" at bounding box center [59, 480] width 42 height 25
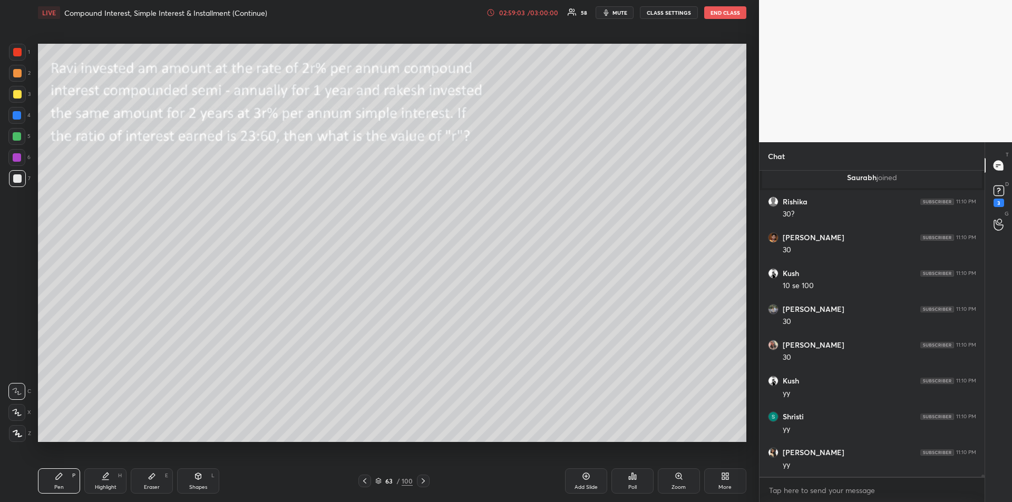
scroll to position [47332, 0]
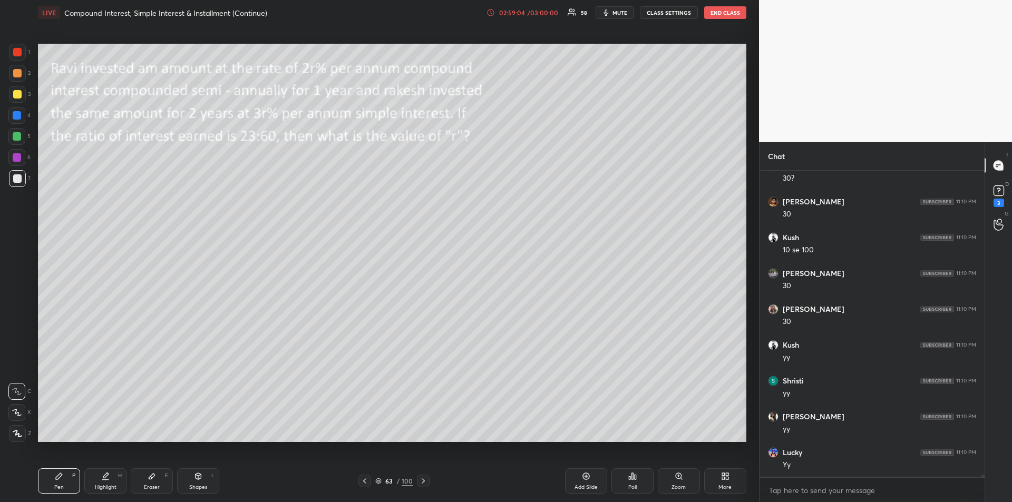
click at [577, 483] on div "Add Slide" at bounding box center [586, 480] width 42 height 25
click at [17, 134] on div at bounding box center [17, 136] width 8 height 8
click at [581, 482] on div "Add Slide" at bounding box center [586, 480] width 42 height 25
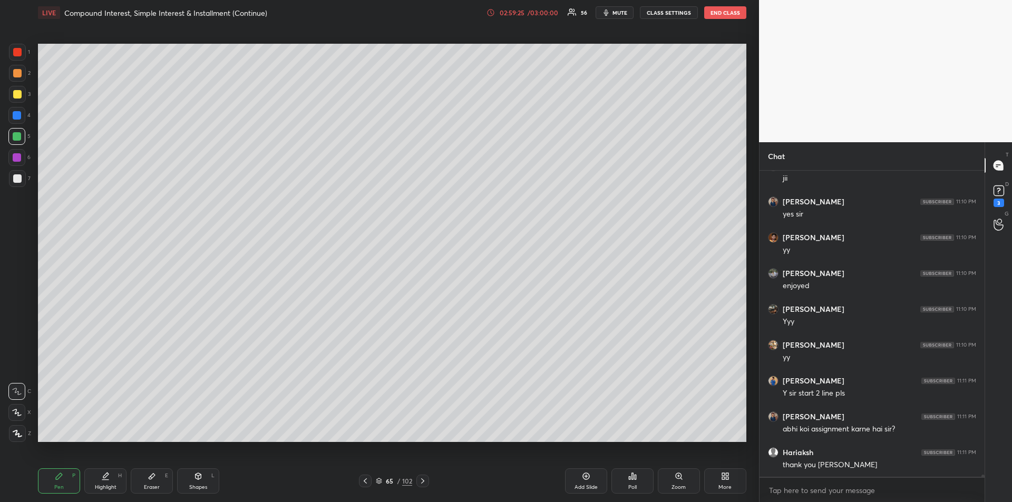
scroll to position [47941, 0]
click at [610, 15] on icon "button" at bounding box center [606, 12] width 8 height 8
click at [614, 15] on span "unmute" at bounding box center [618, 12] width 23 height 7
click at [155, 476] on icon at bounding box center [152, 476] width 8 height 8
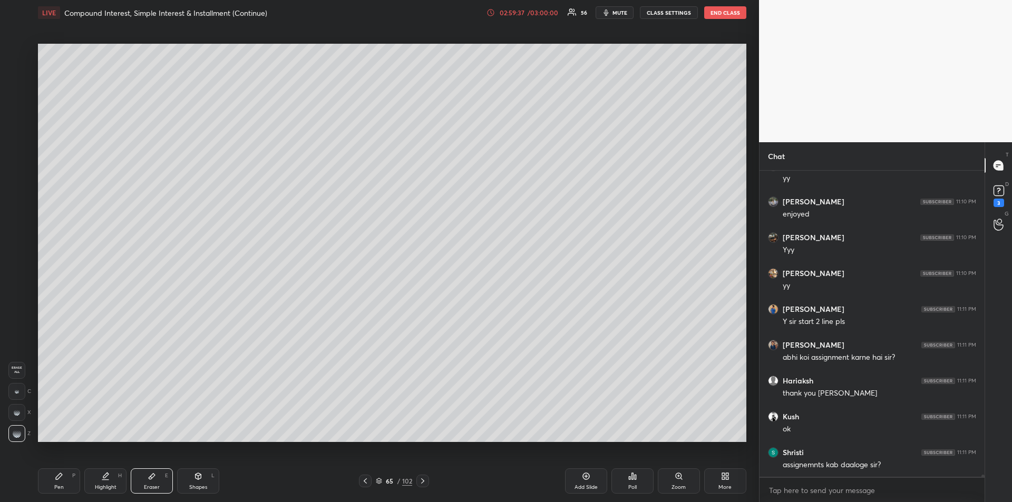
click at [55, 477] on icon at bounding box center [59, 476] width 8 height 8
click at [17, 94] on div at bounding box center [17, 94] width 8 height 8
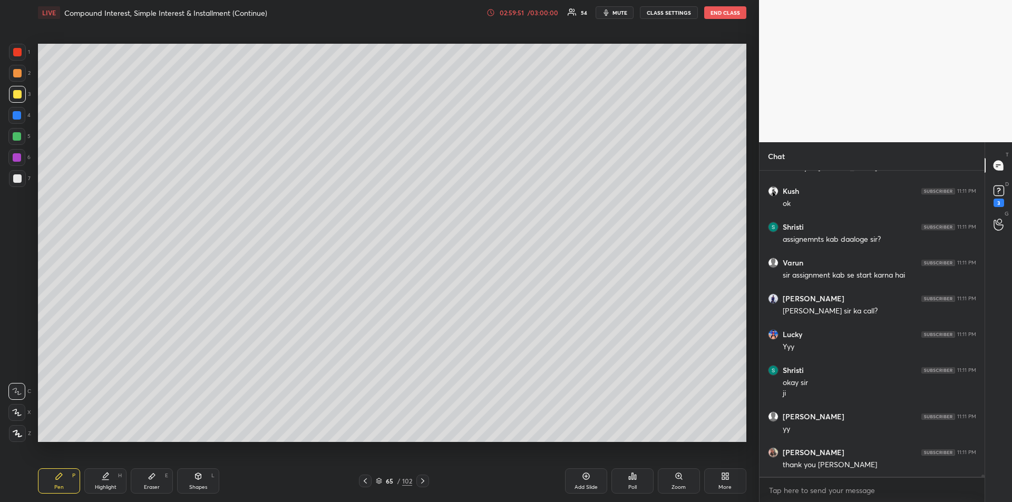
scroll to position [48238, 0]
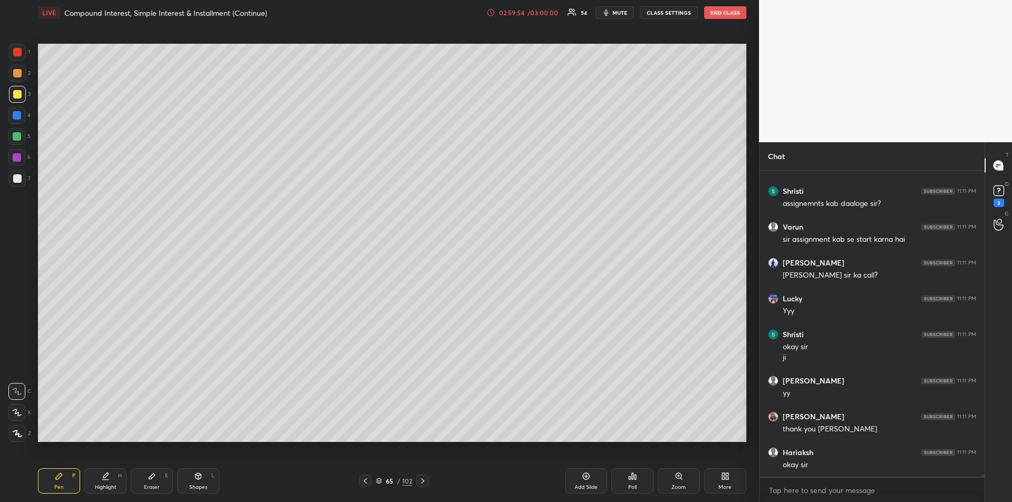
click at [148, 481] on div "Eraser E" at bounding box center [152, 480] width 42 height 25
click at [66, 476] on div "Pen P" at bounding box center [59, 480] width 42 height 25
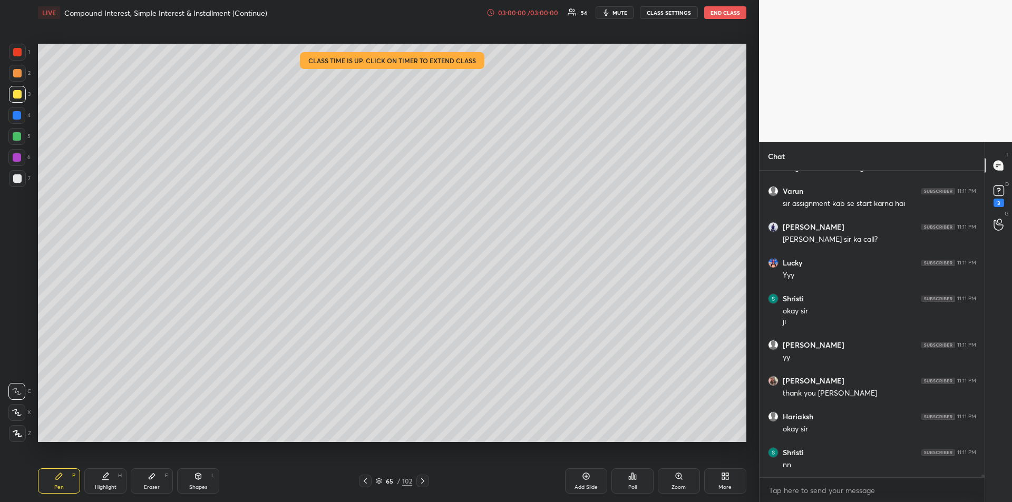
click at [17, 136] on div at bounding box center [17, 136] width 8 height 8
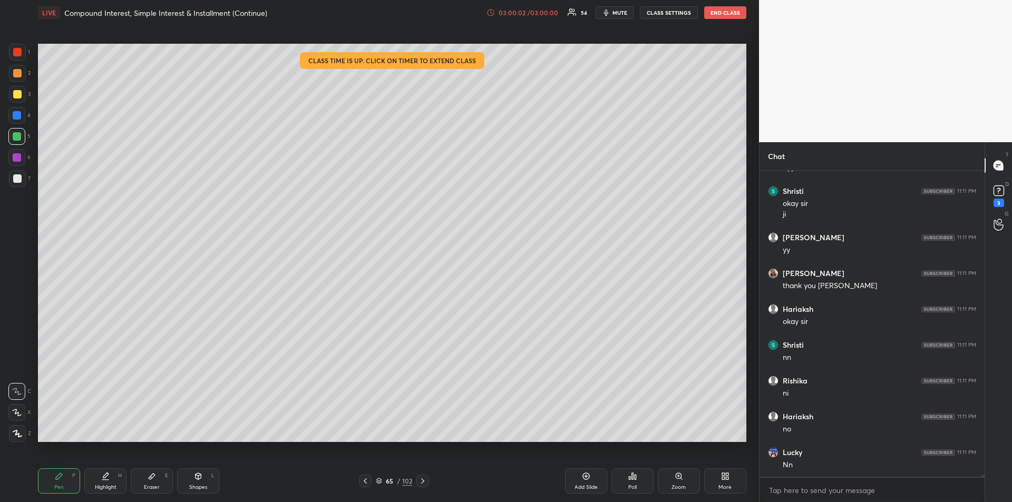
scroll to position [48418, 0]
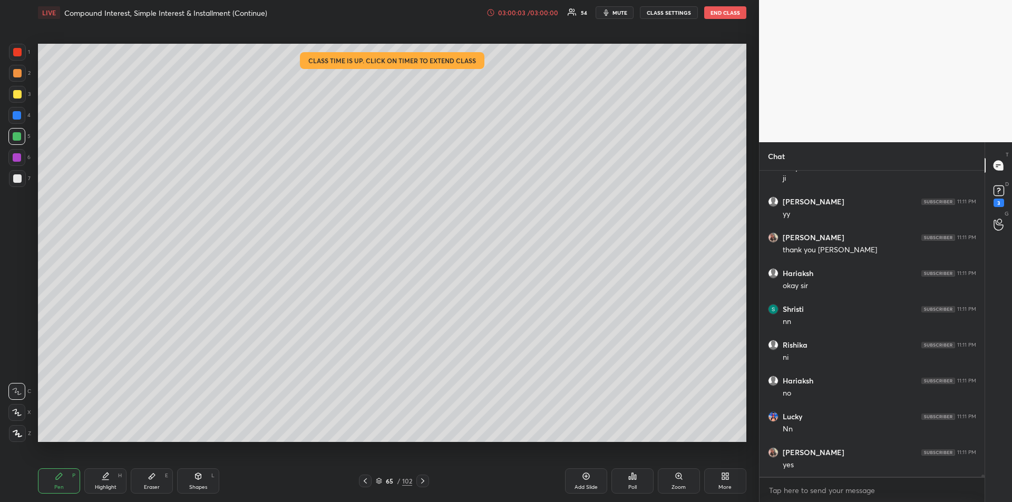
click at [151, 482] on div "Eraser E" at bounding box center [152, 480] width 42 height 25
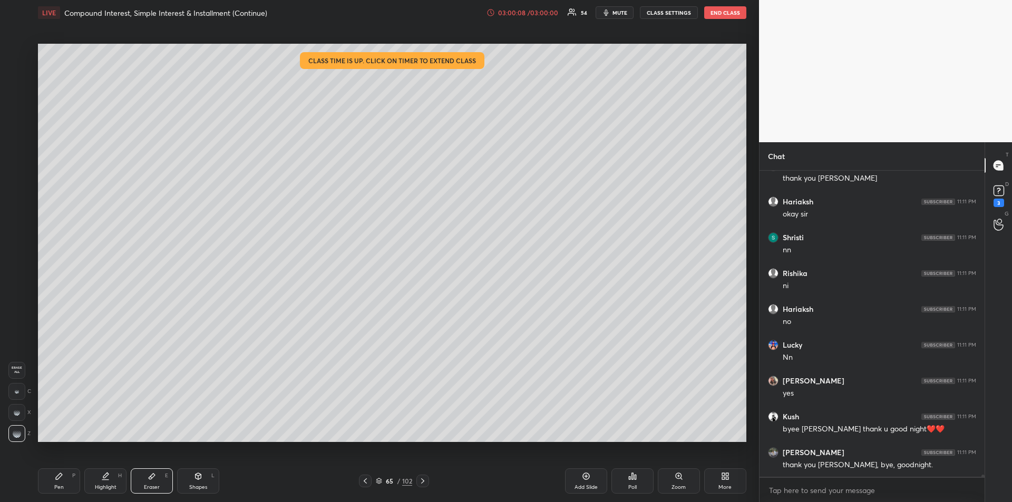
scroll to position [48561, 0]
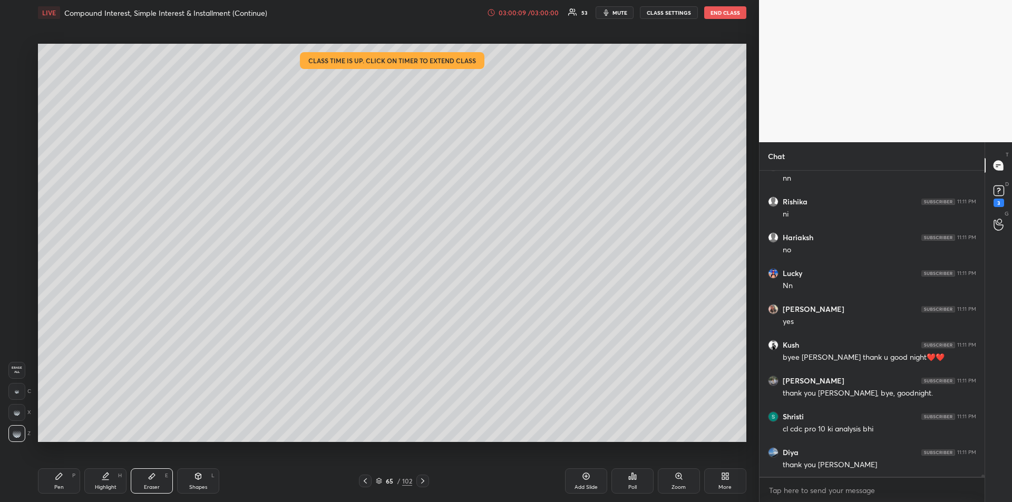
click at [719, 15] on button "END CLASS" at bounding box center [725, 12] width 42 height 13
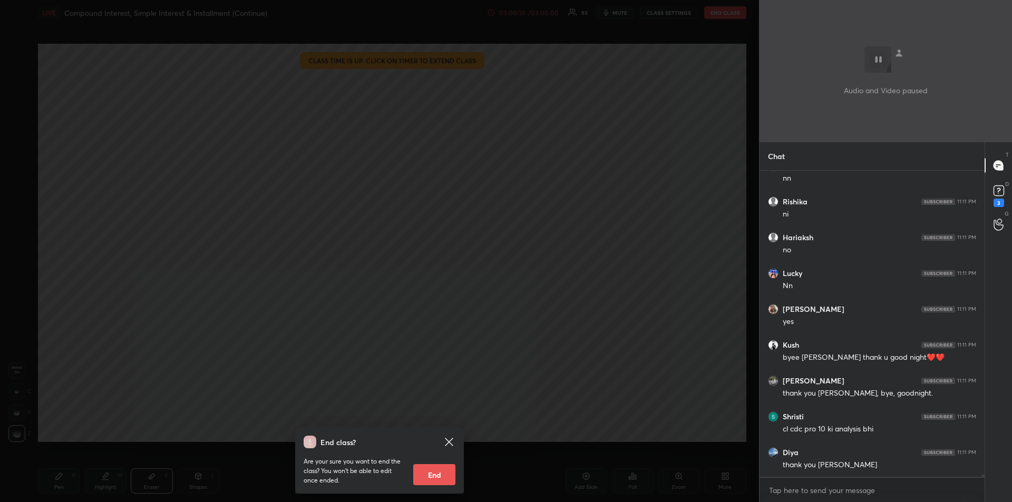
scroll to position [48597, 0]
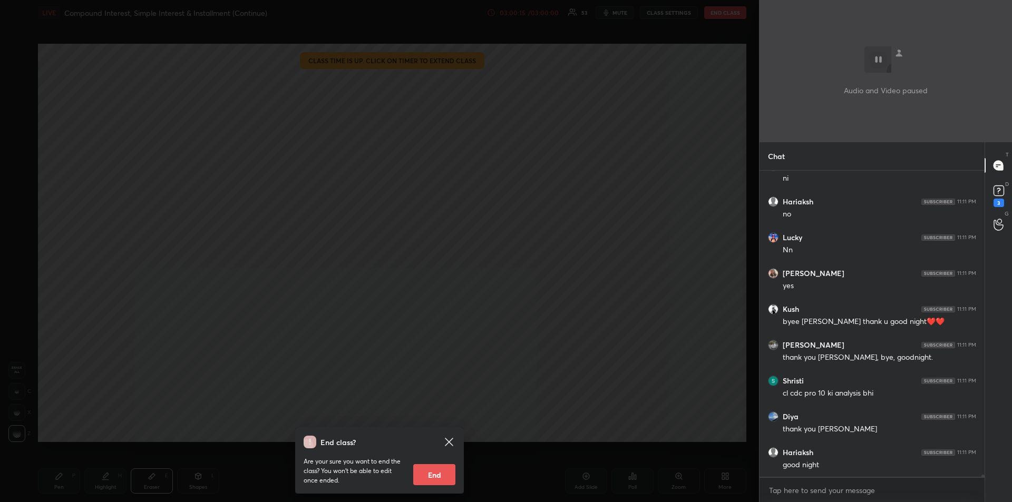
click at [438, 473] on button "End" at bounding box center [434, 474] width 42 height 21
type textarea "x"
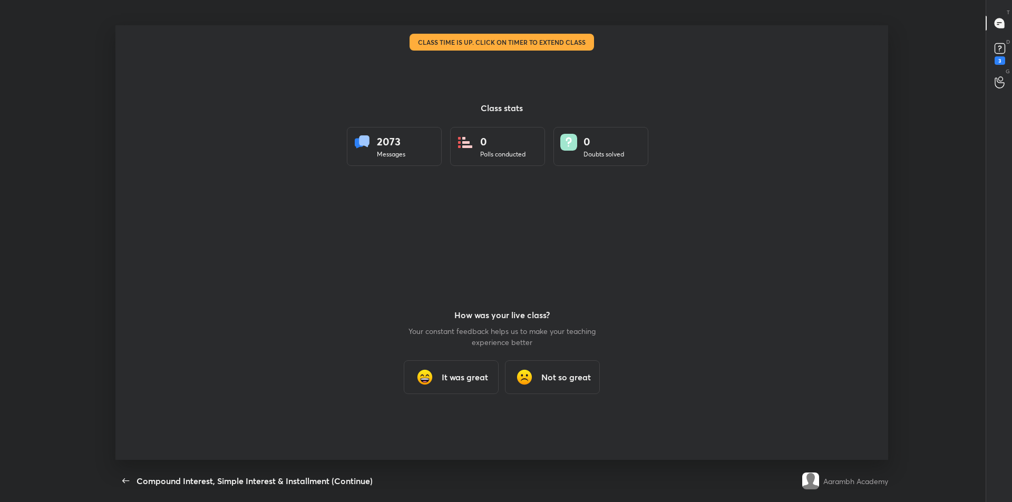
scroll to position [0, 0]
click at [456, 379] on h3 "It was great" at bounding box center [465, 377] width 46 height 13
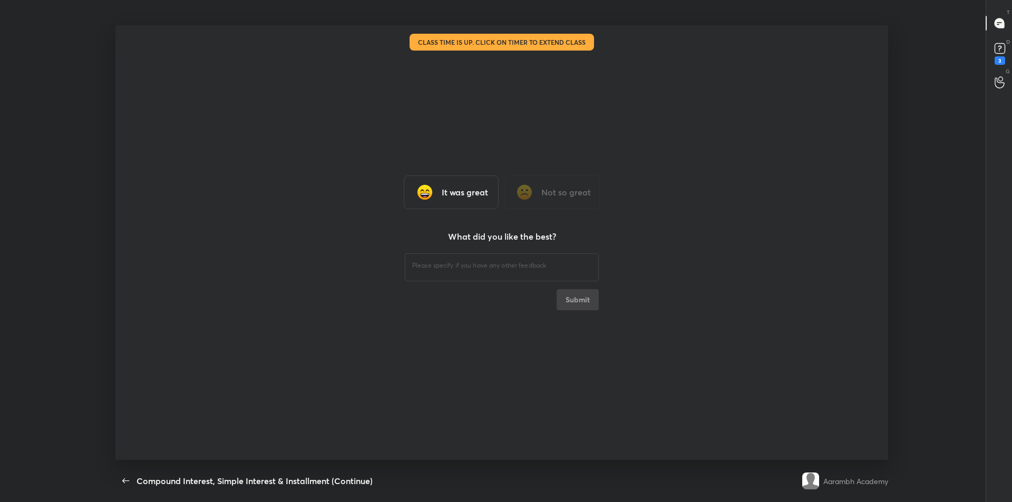
click at [427, 266] on textarea at bounding box center [501, 266] width 179 height 10
type textarea "ggggg"
click at [575, 298] on button "Submit" at bounding box center [577, 299] width 42 height 21
